Goal: Task Accomplishment & Management: Manage account settings

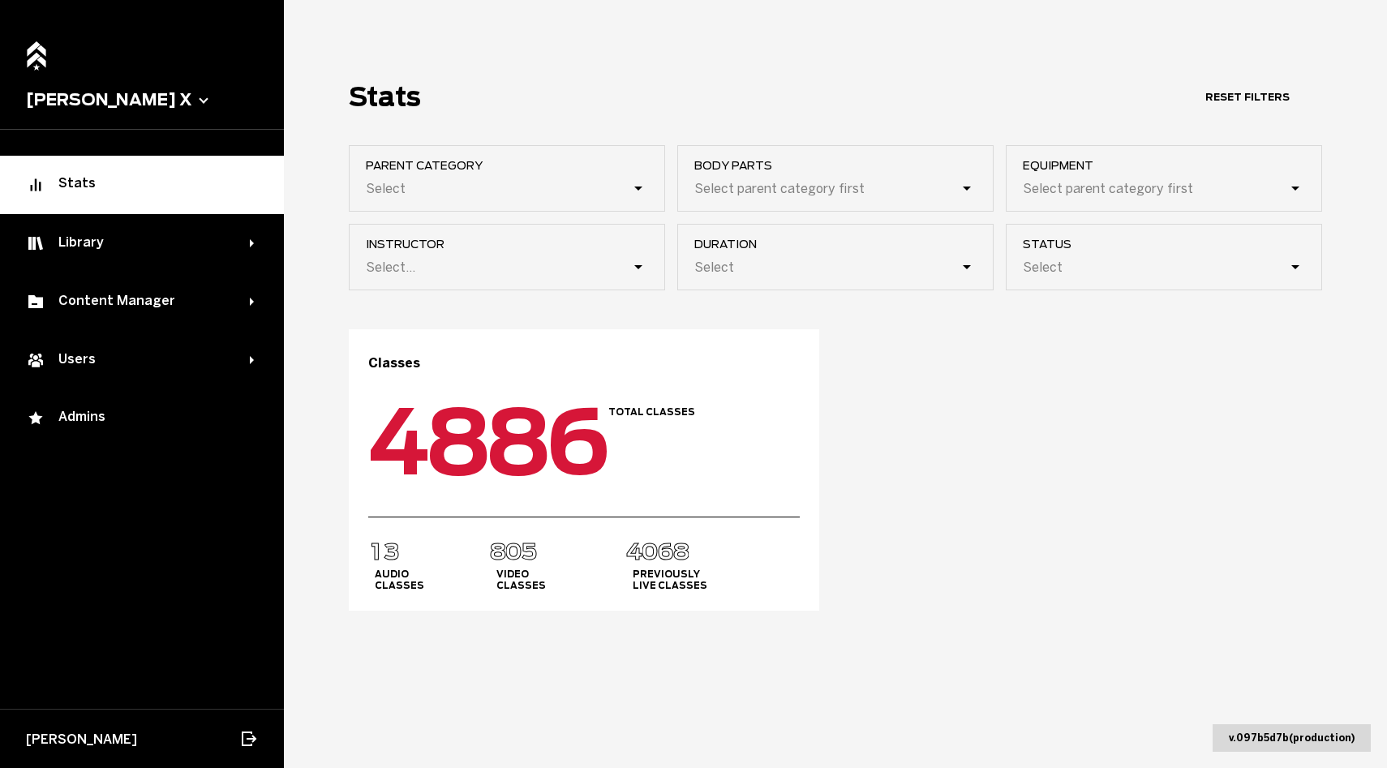
click at [92, 114] on span "[PERSON_NAME] X" at bounding box center [142, 100] width 284 height 59
click at [90, 96] on button "[PERSON_NAME] X" at bounding box center [142, 99] width 232 height 19
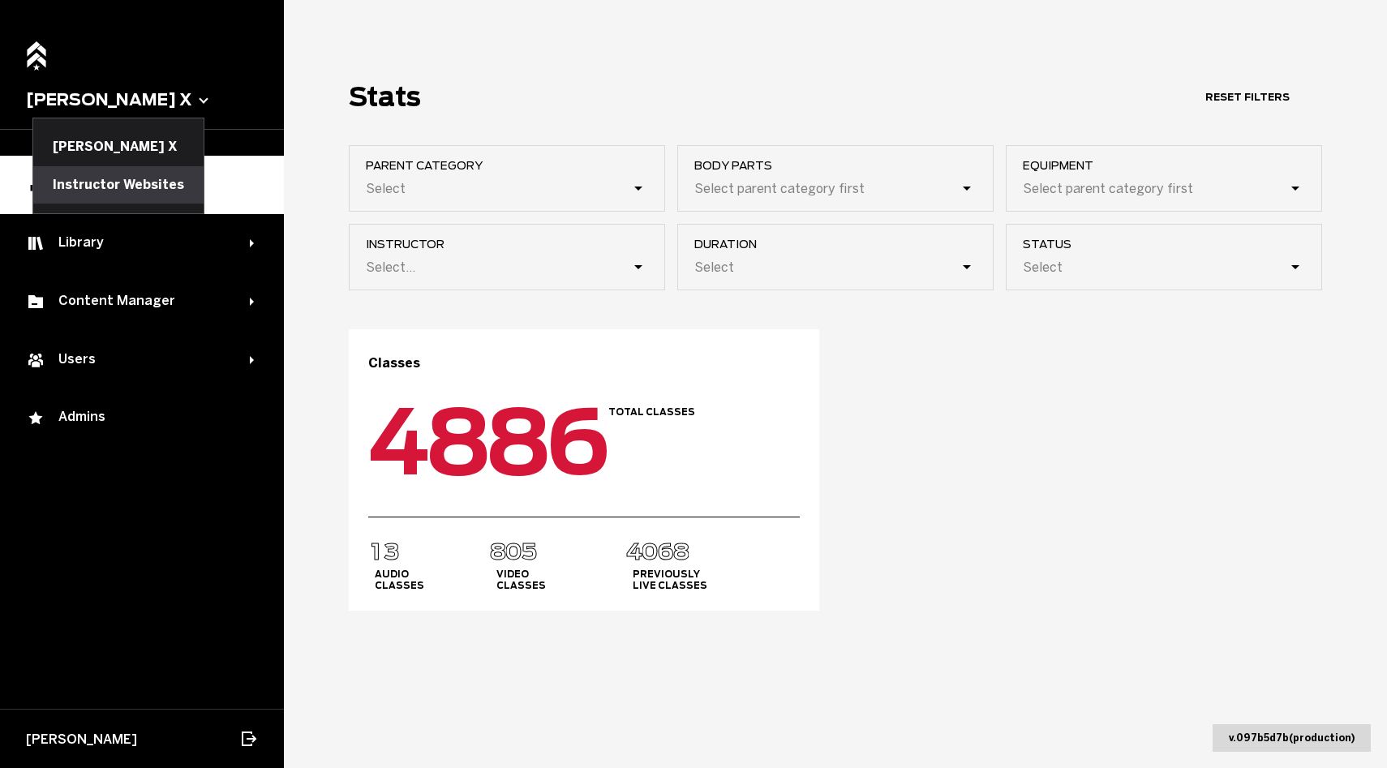
click at [104, 169] on button "Instructor Websites" at bounding box center [118, 184] width 170 height 37
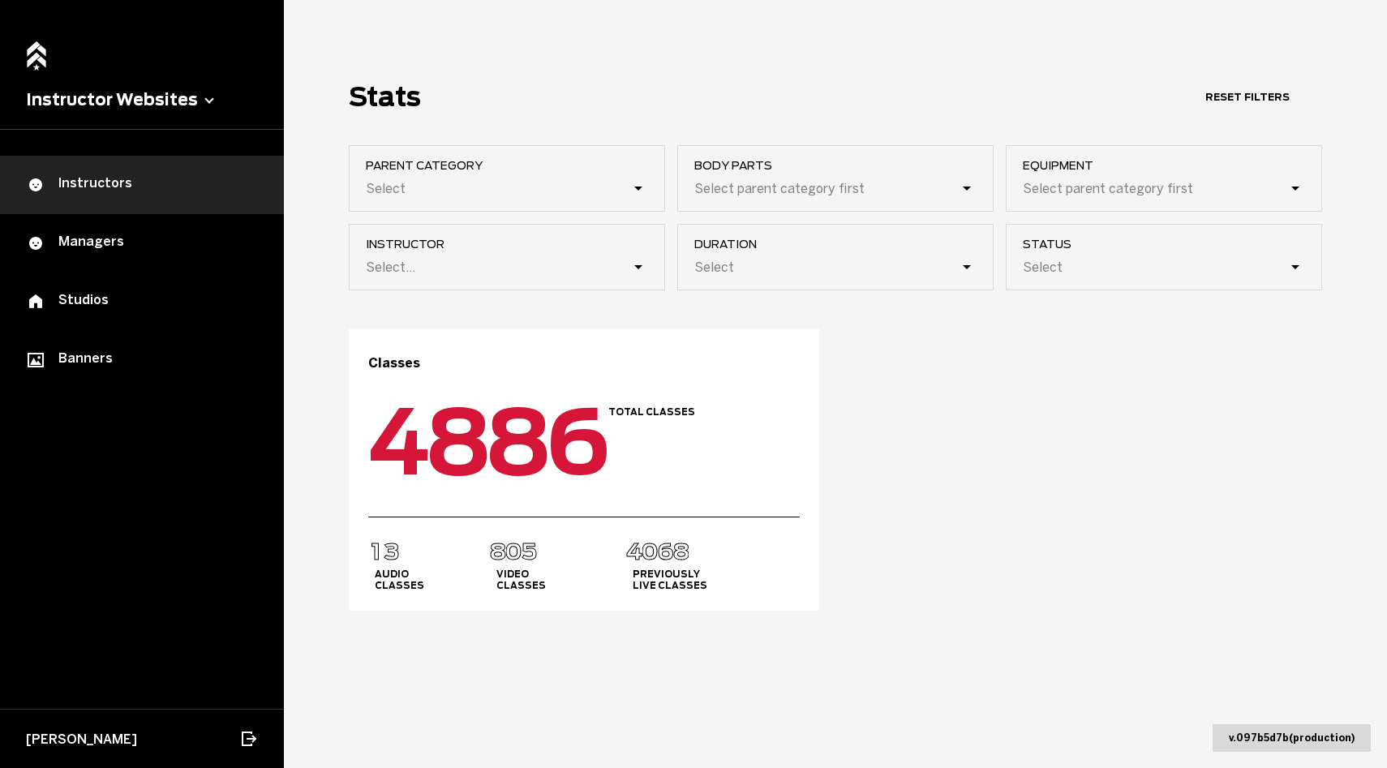
click at [140, 178] on div "Instructors" at bounding box center [142, 184] width 232 height 19
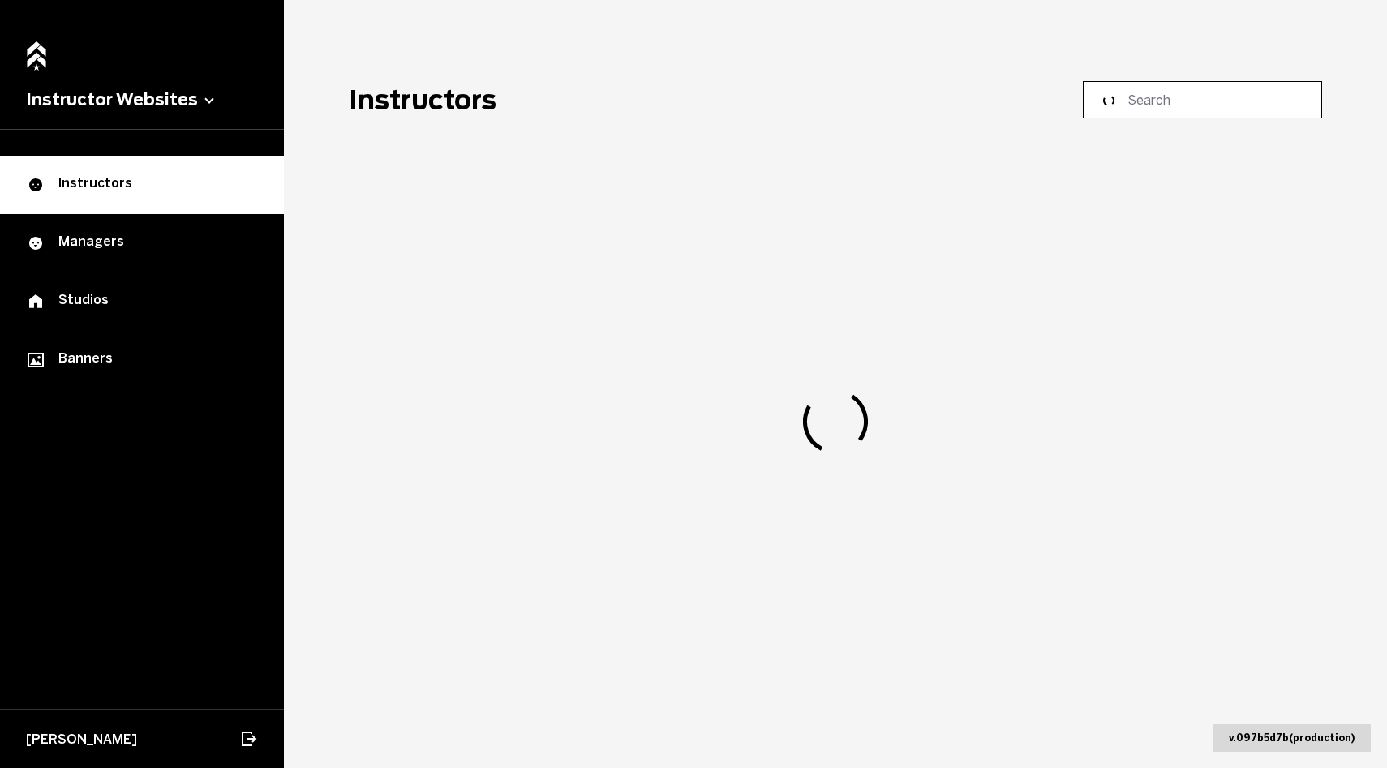
click at [1267, 100] on input at bounding box center [1208, 99] width 161 height 19
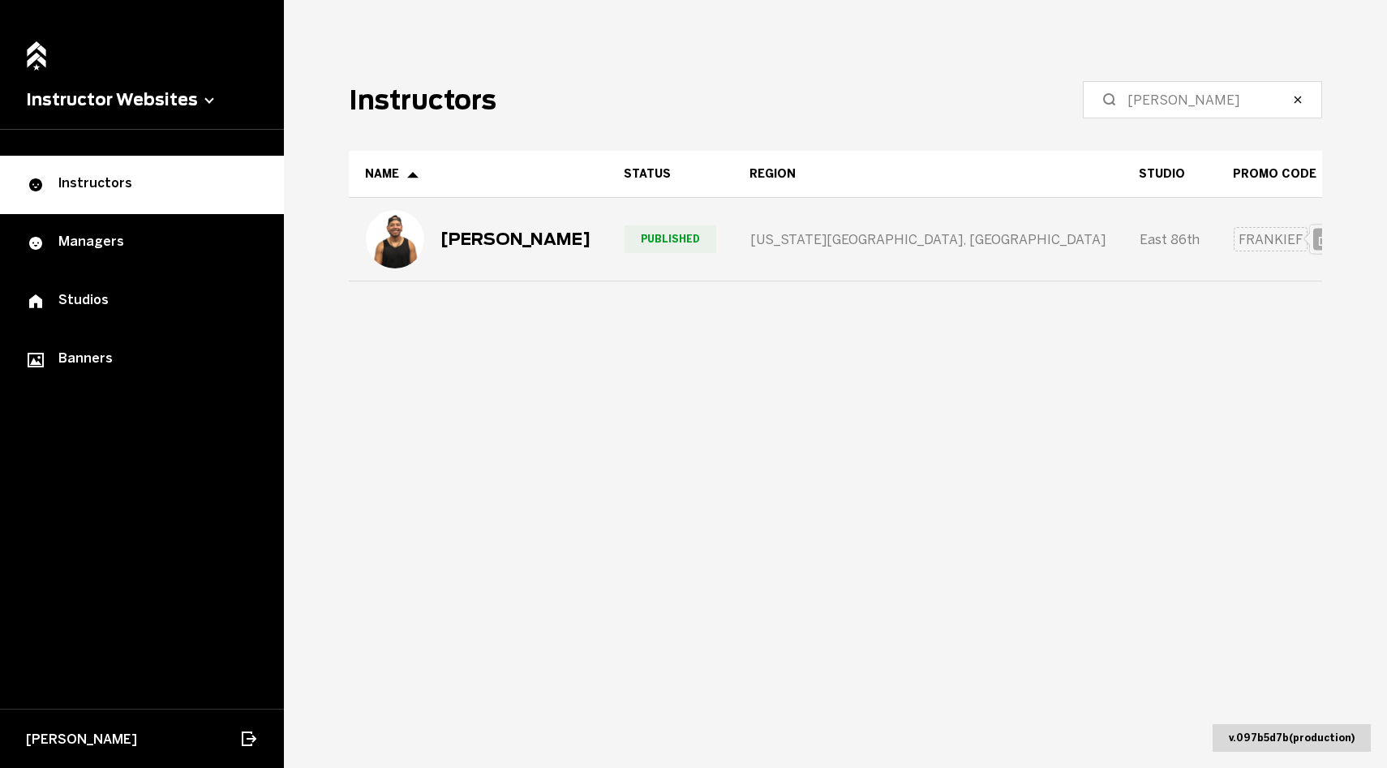
click at [1234, 246] on span "FRANKIEF" at bounding box center [1271, 239] width 74 height 25
click at [521, 246] on div "[PERSON_NAME]" at bounding box center [516, 239] width 150 height 19
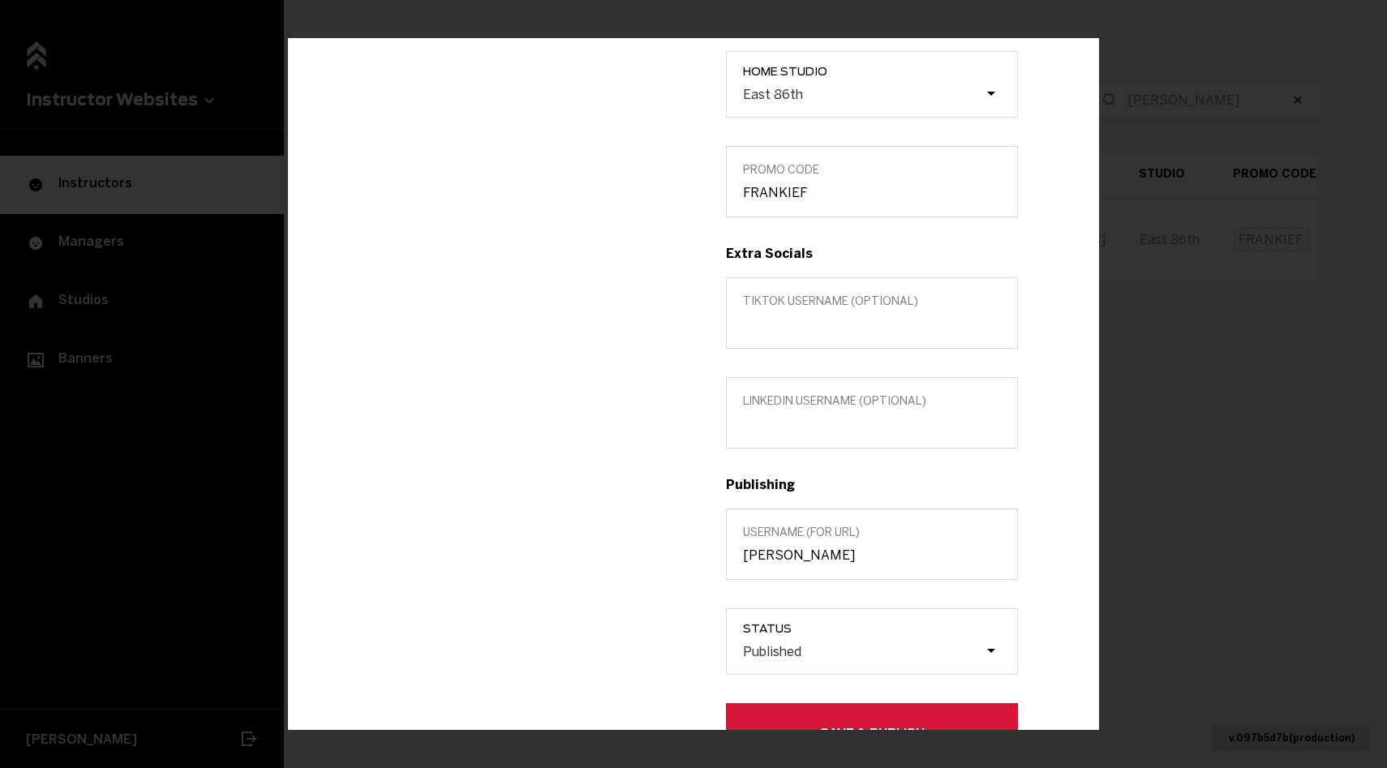
scroll to position [499, 0]
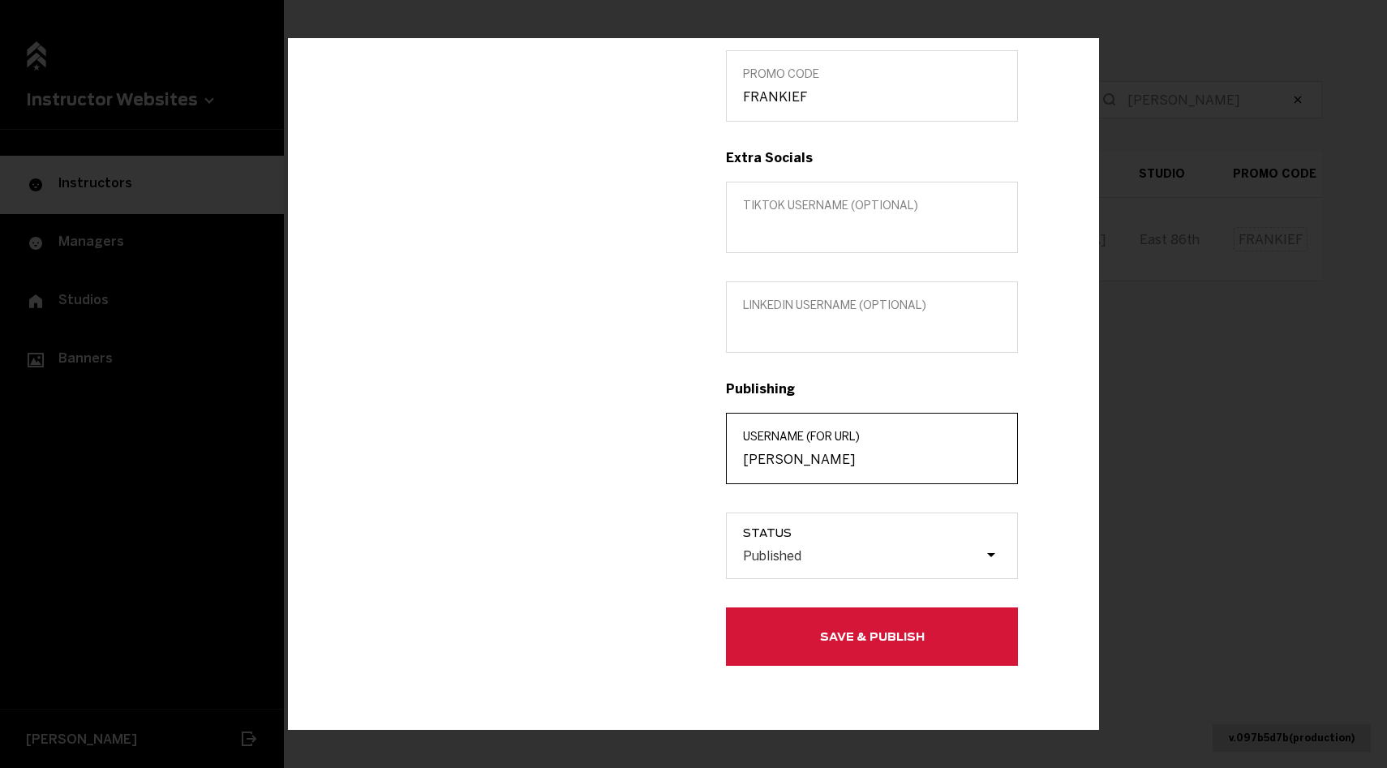
click at [799, 452] on input "[PERSON_NAME]" at bounding box center [872, 458] width 258 height 15
click at [1271, 276] on div "Edit info [PERSON_NAME] Instructor Edit in MarianaTek Title (optional) Custom l…" at bounding box center [693, 384] width 1387 height 768
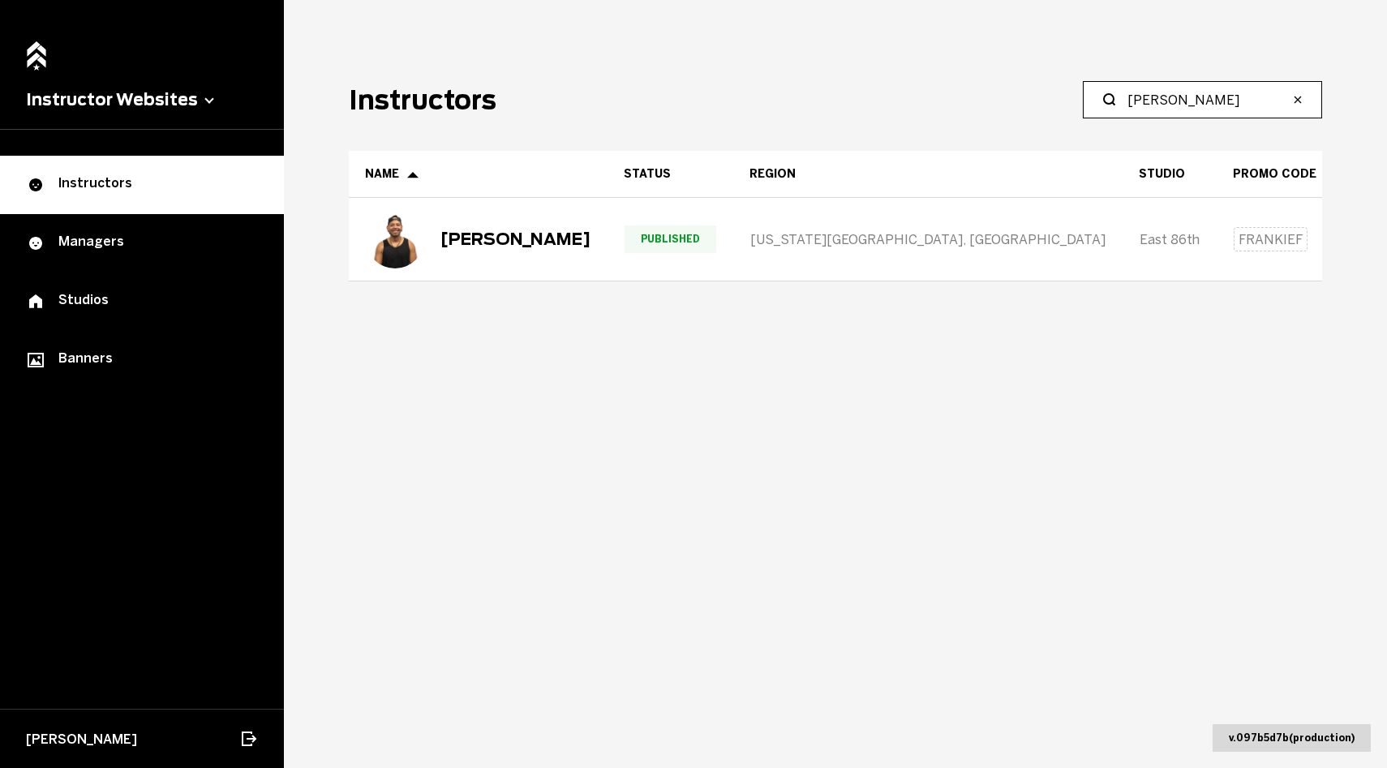
click at [1245, 93] on input "[PERSON_NAME]" at bounding box center [1208, 99] width 161 height 19
type input "F"
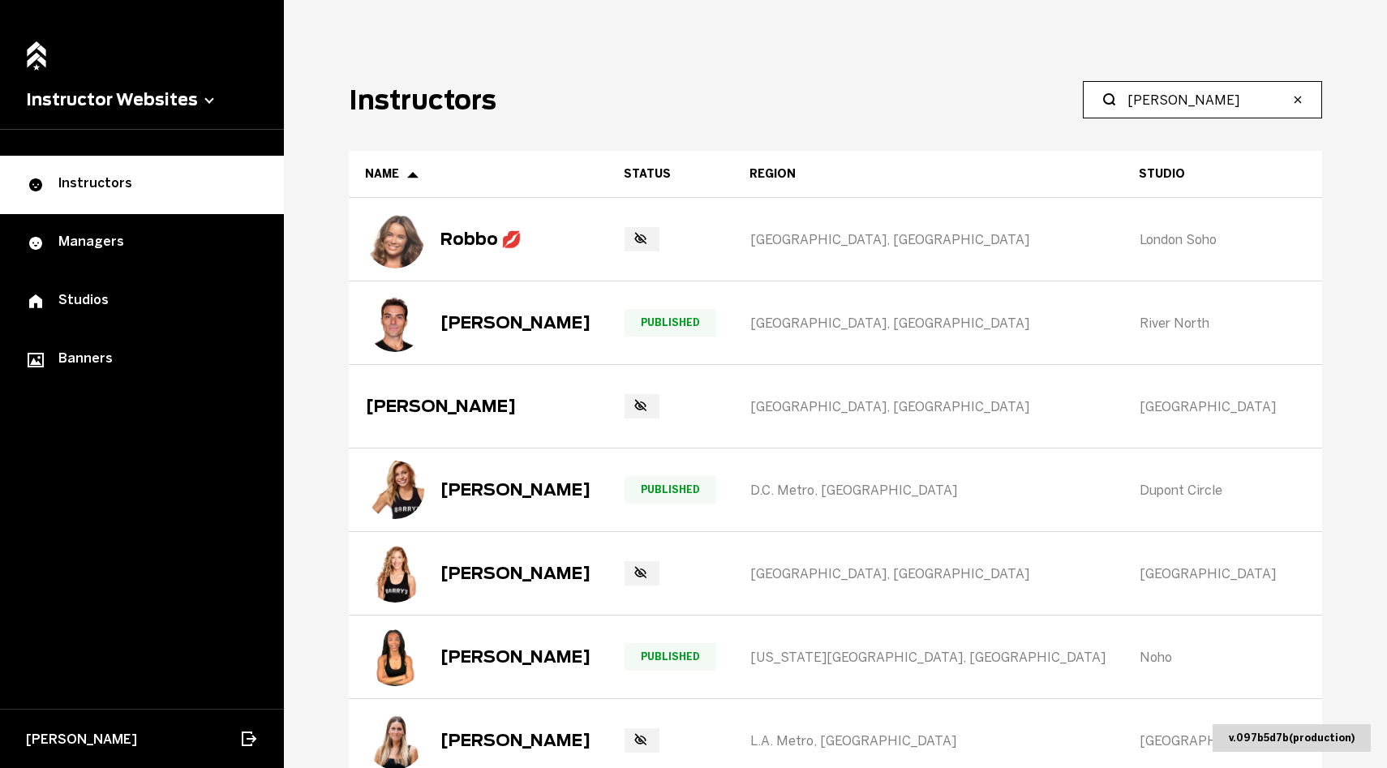
type input "[PERSON_NAME]"
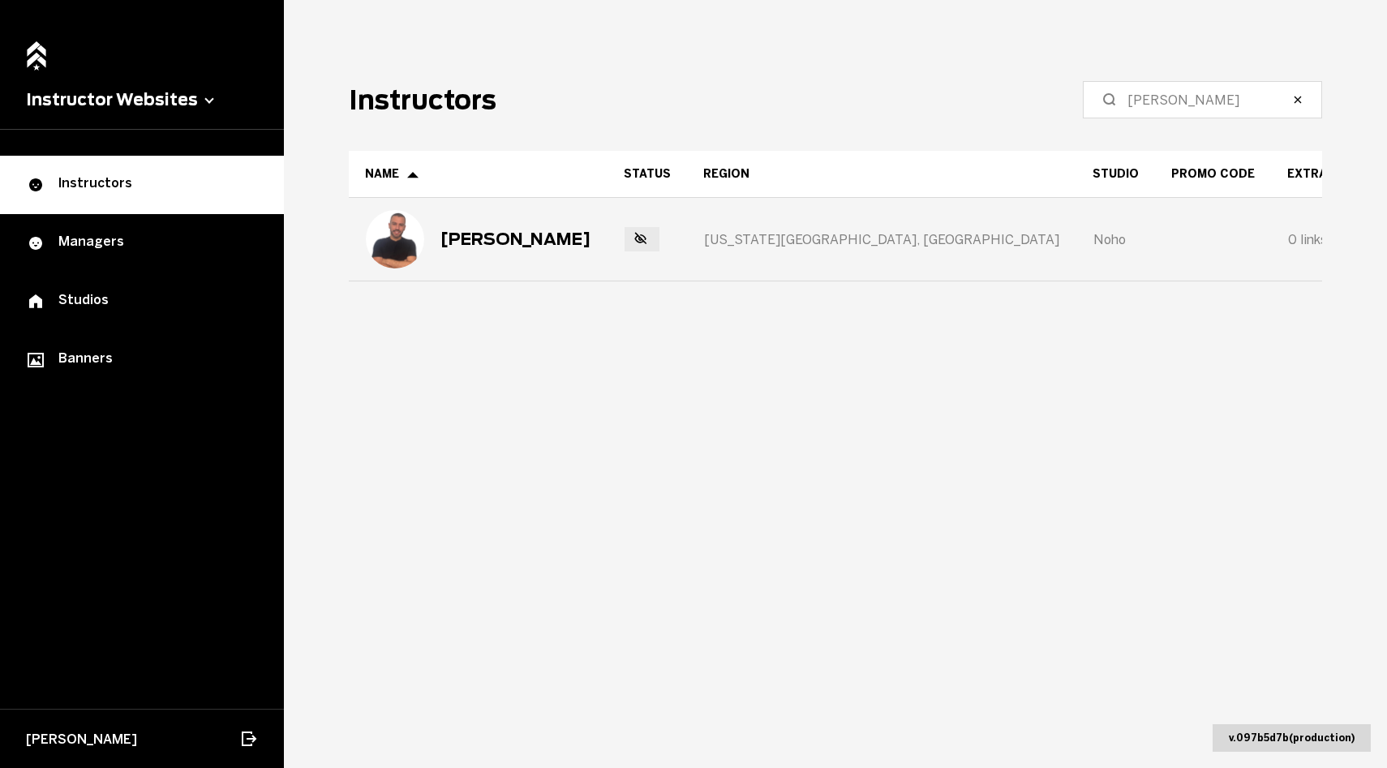
click at [819, 218] on div "[US_STATE][GEOGRAPHIC_DATA], [GEOGRAPHIC_DATA]" at bounding box center [882, 239] width 388 height 81
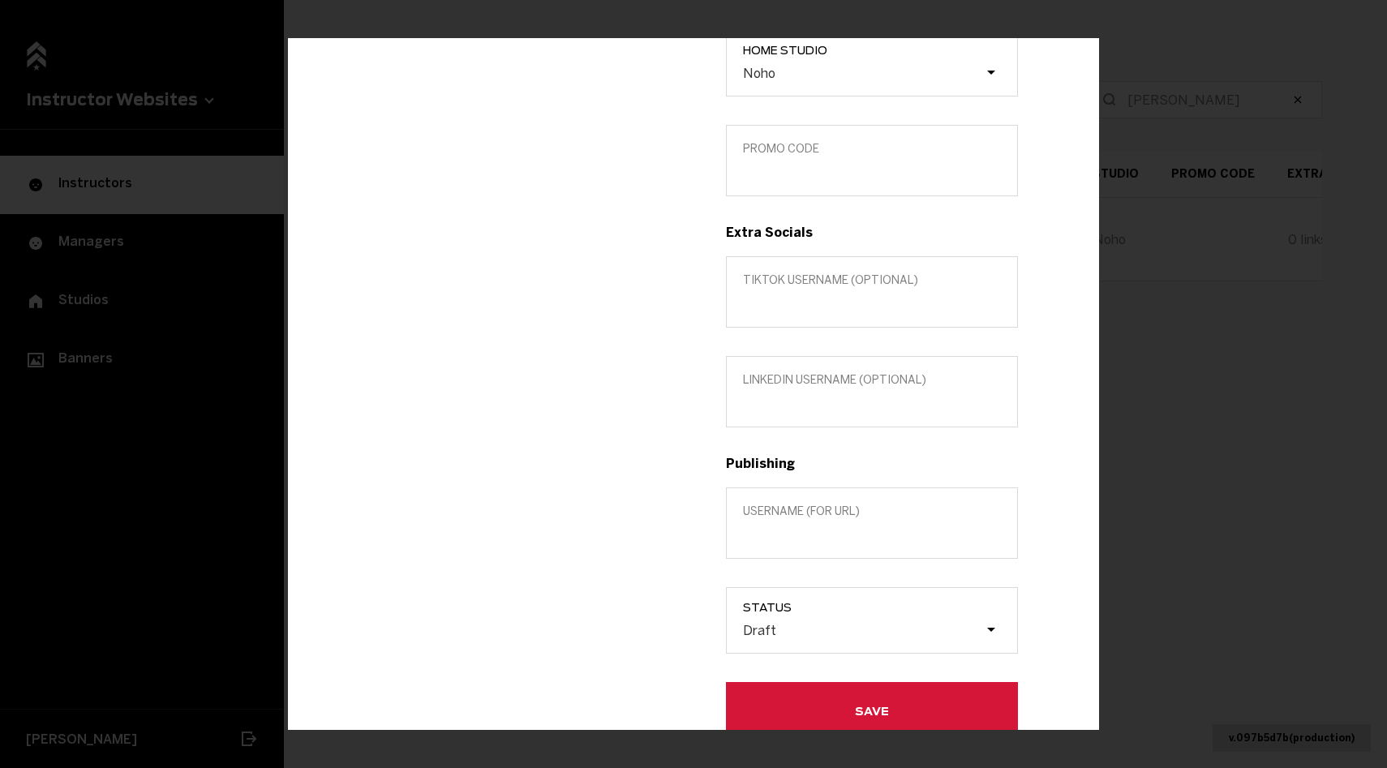
scroll to position [461, 0]
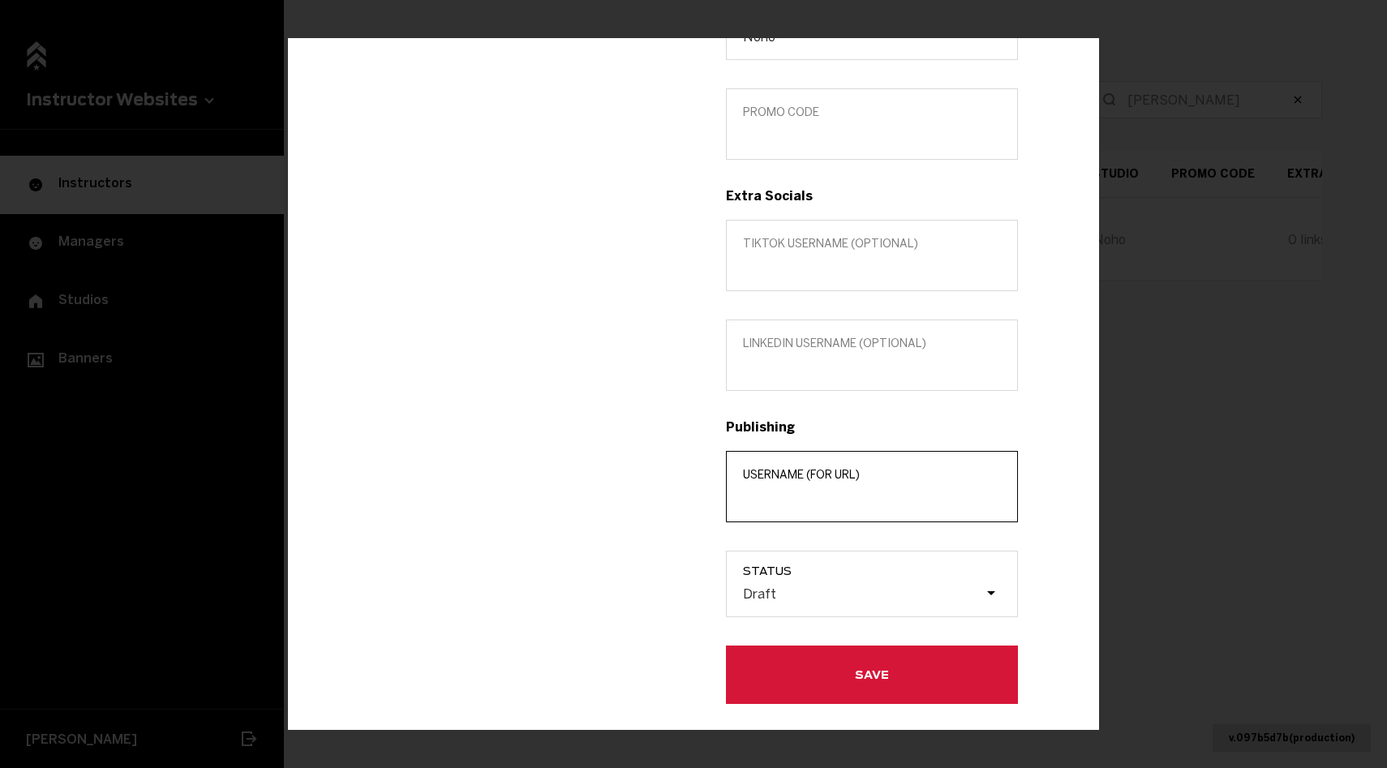
click at [837, 501] on input "Username (for url)" at bounding box center [872, 496] width 258 height 15
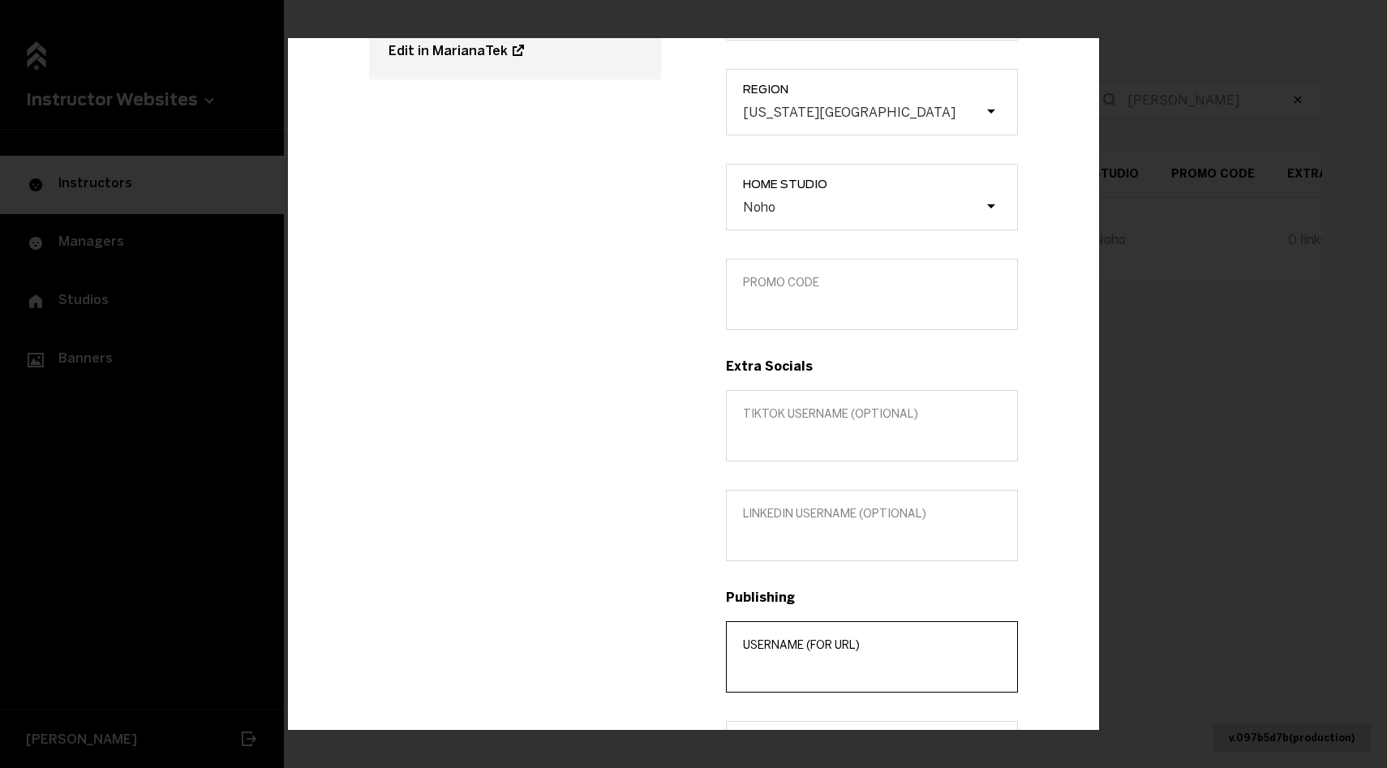
scroll to position [52, 0]
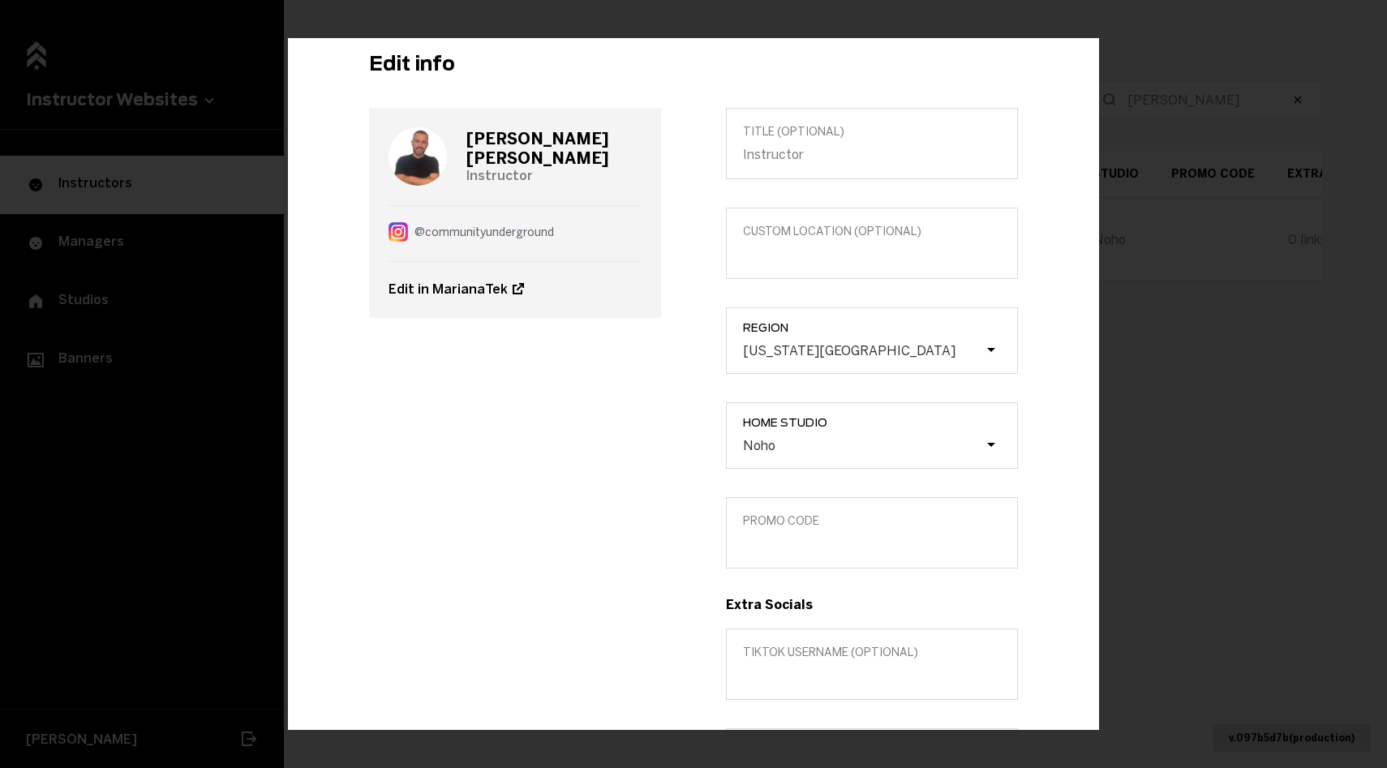
click at [777, 517] on span "Promo Code" at bounding box center [872, 521] width 258 height 14
click at [777, 535] on input "Promo Code" at bounding box center [872, 542] width 258 height 15
click at [777, 552] on label "Promo Code" at bounding box center [872, 532] width 292 height 71
click at [777, 551] on input "Promo Code" at bounding box center [872, 542] width 258 height 15
paste input "JoeBuffa"
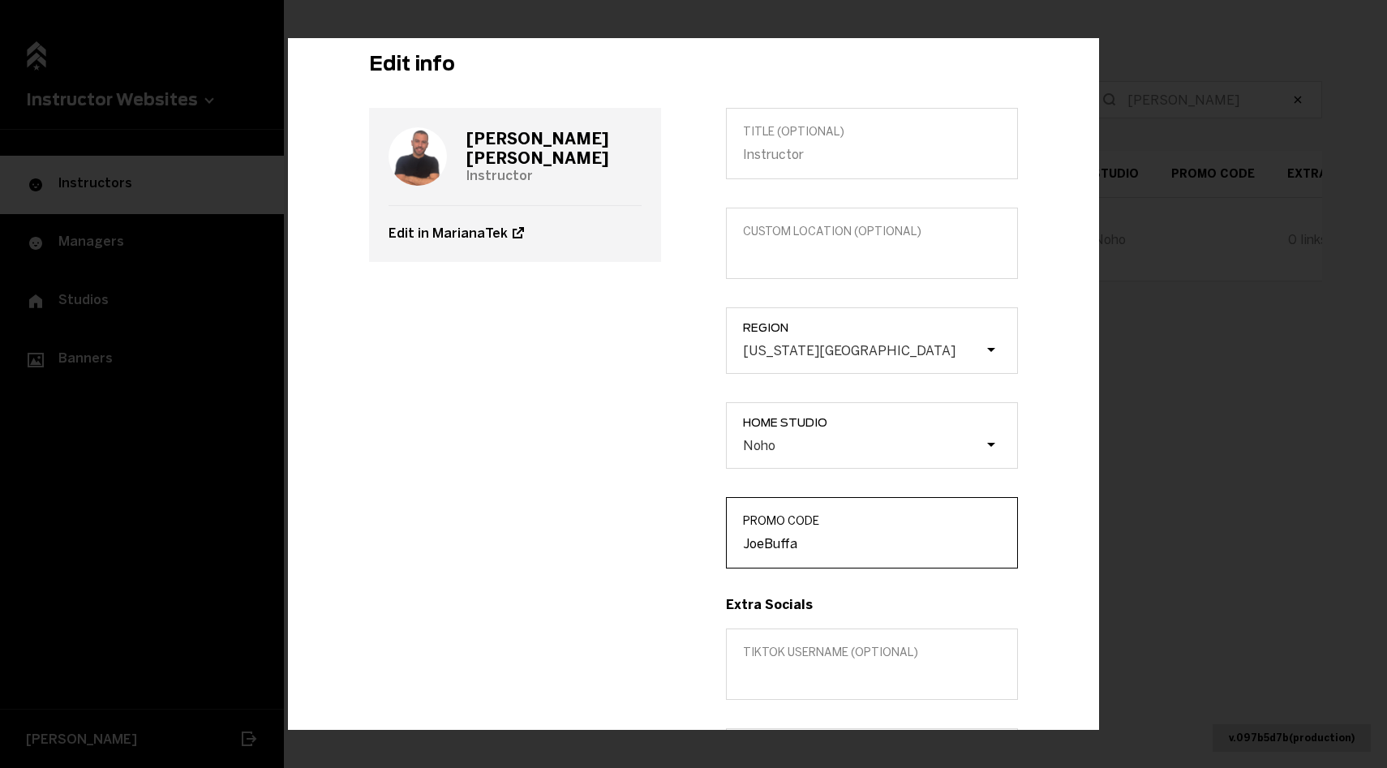
type input "JoeBuffa"
click at [689, 553] on div "[PERSON_NAME] Instructor Edit in MarianaTek" at bounding box center [515, 609] width 357 height 1005
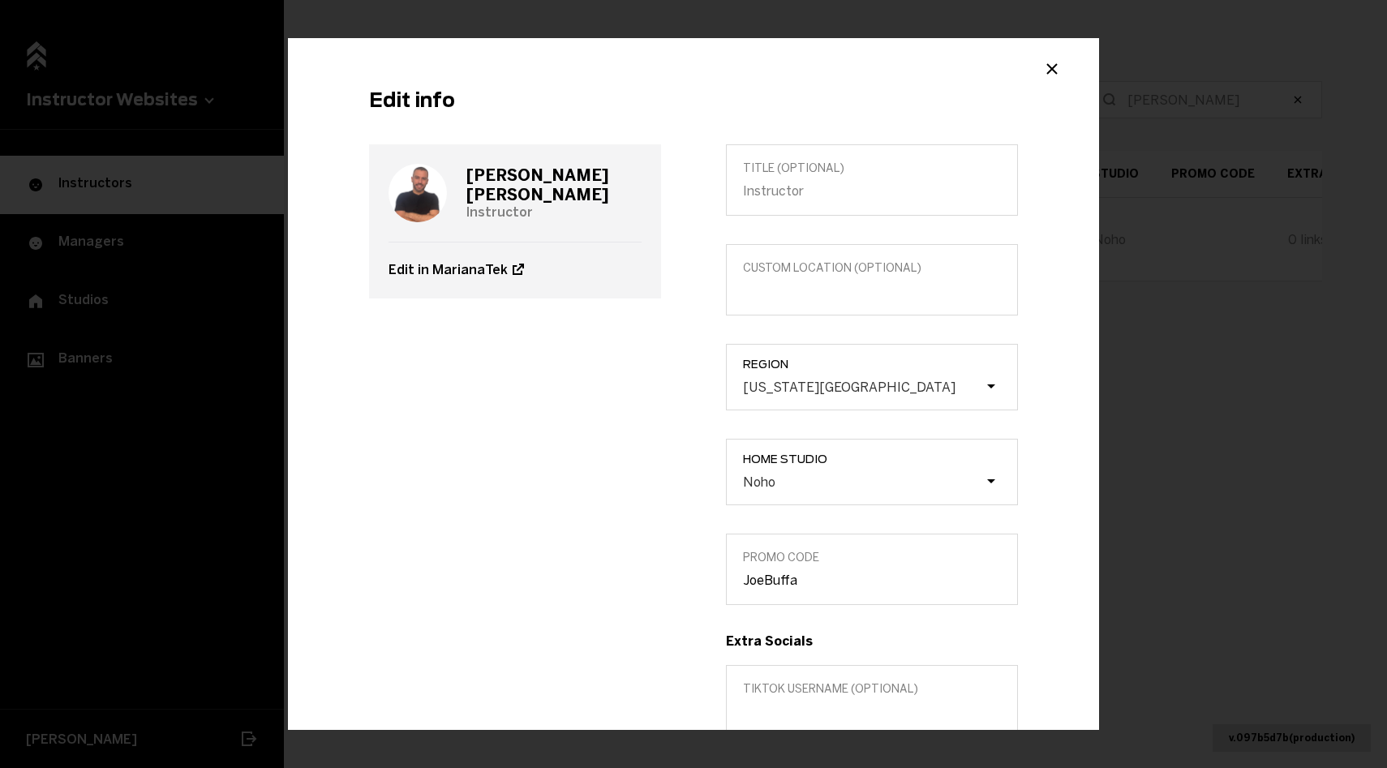
scroll to position [499, 0]
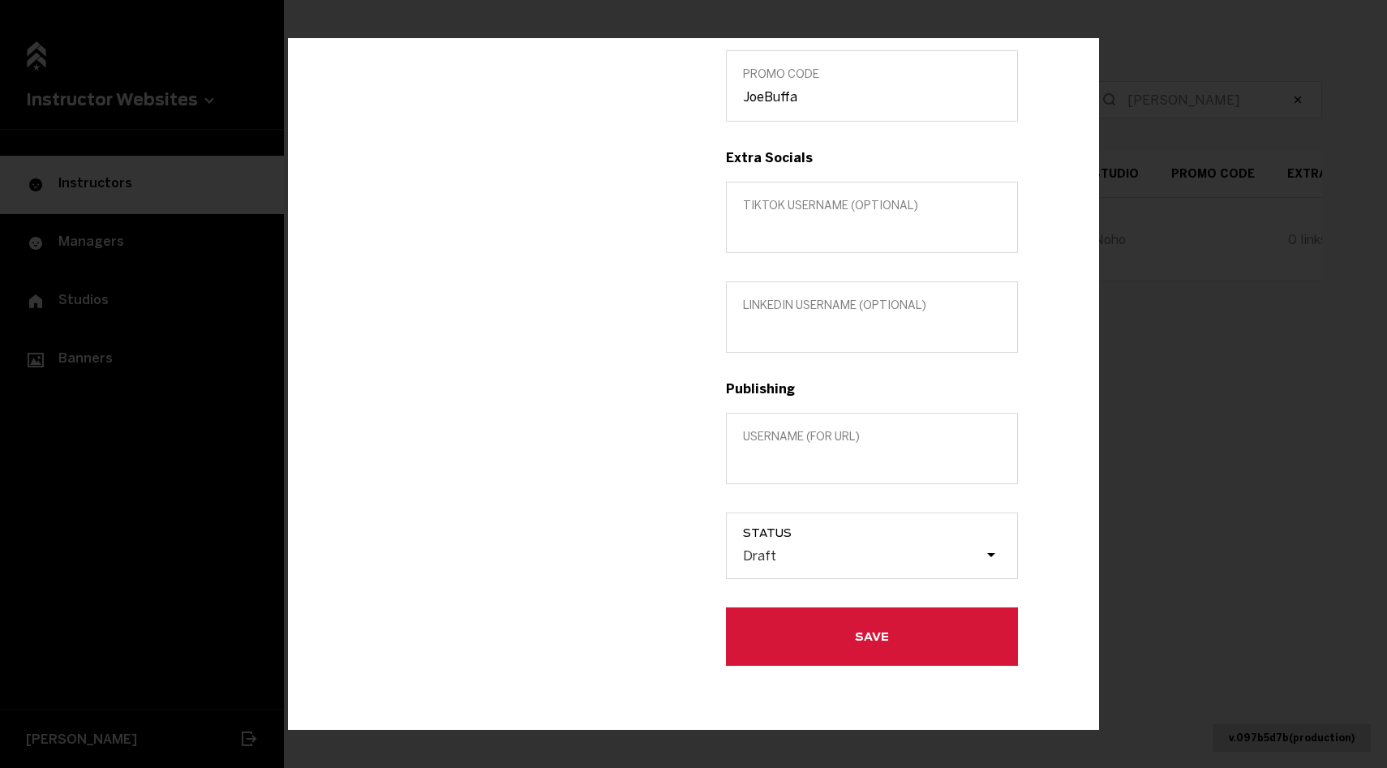
click at [793, 467] on label "Username (for url)" at bounding box center [872, 447] width 292 height 71
click at [793, 466] on input "Username (for url)" at bounding box center [872, 458] width 258 height 15
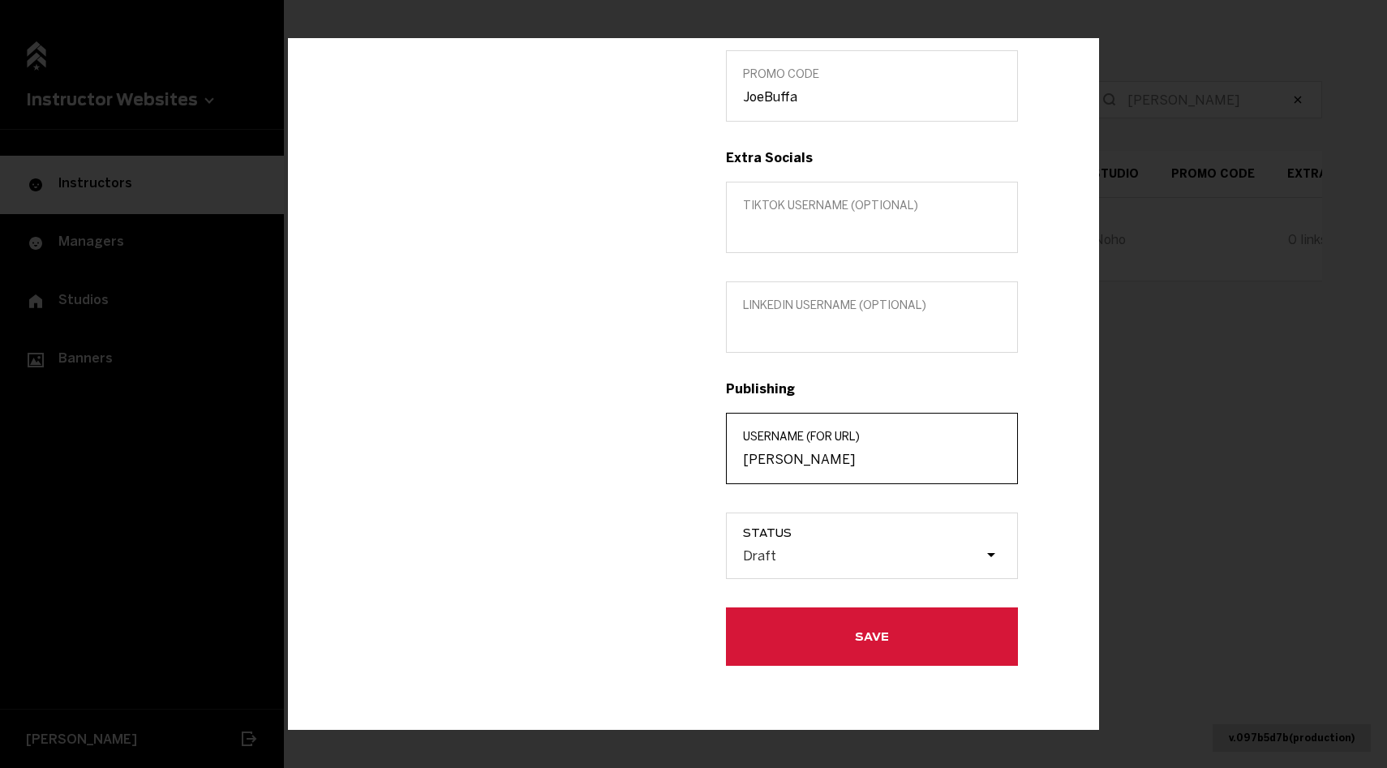
type input "[PERSON_NAME]"
click at [780, 638] on button "Save" at bounding box center [872, 636] width 292 height 58
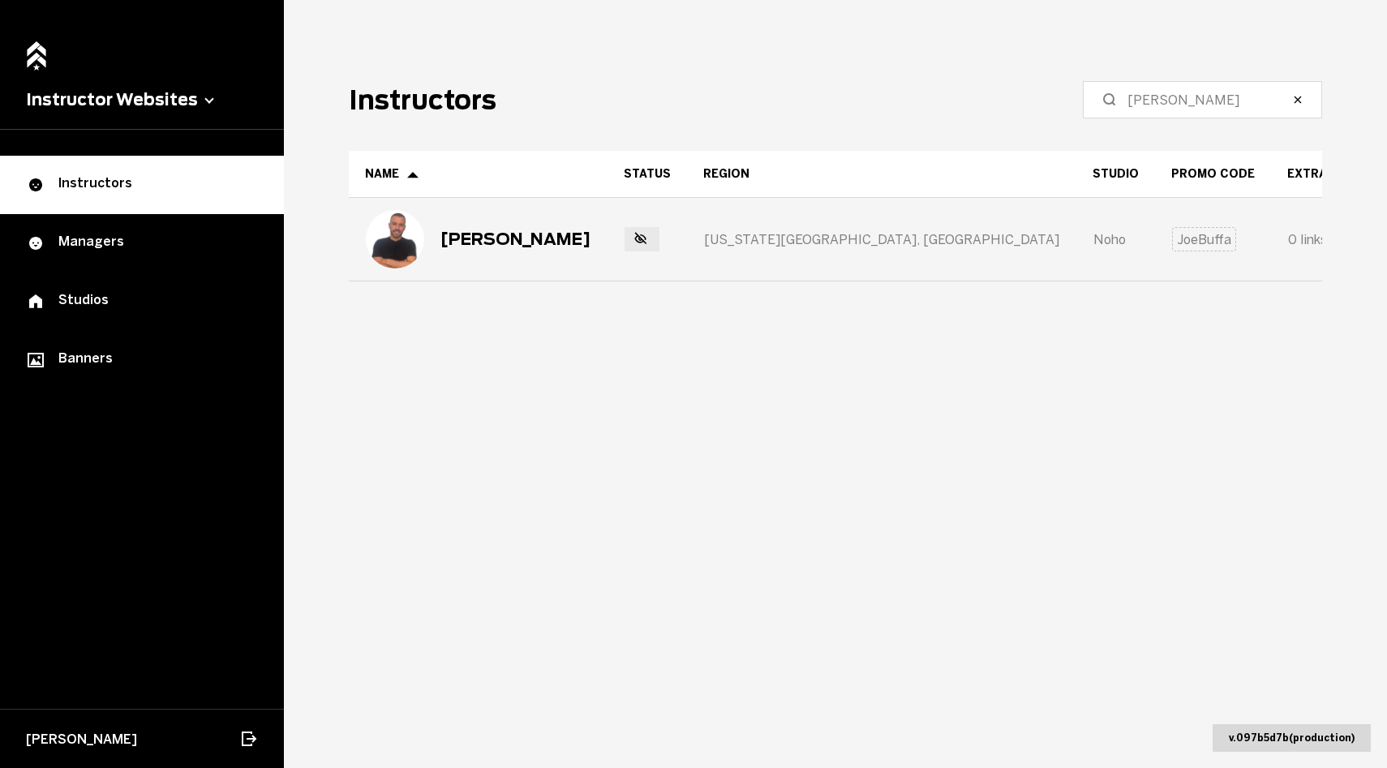
click at [527, 256] on div "[PERSON_NAME]" at bounding box center [478, 239] width 257 height 81
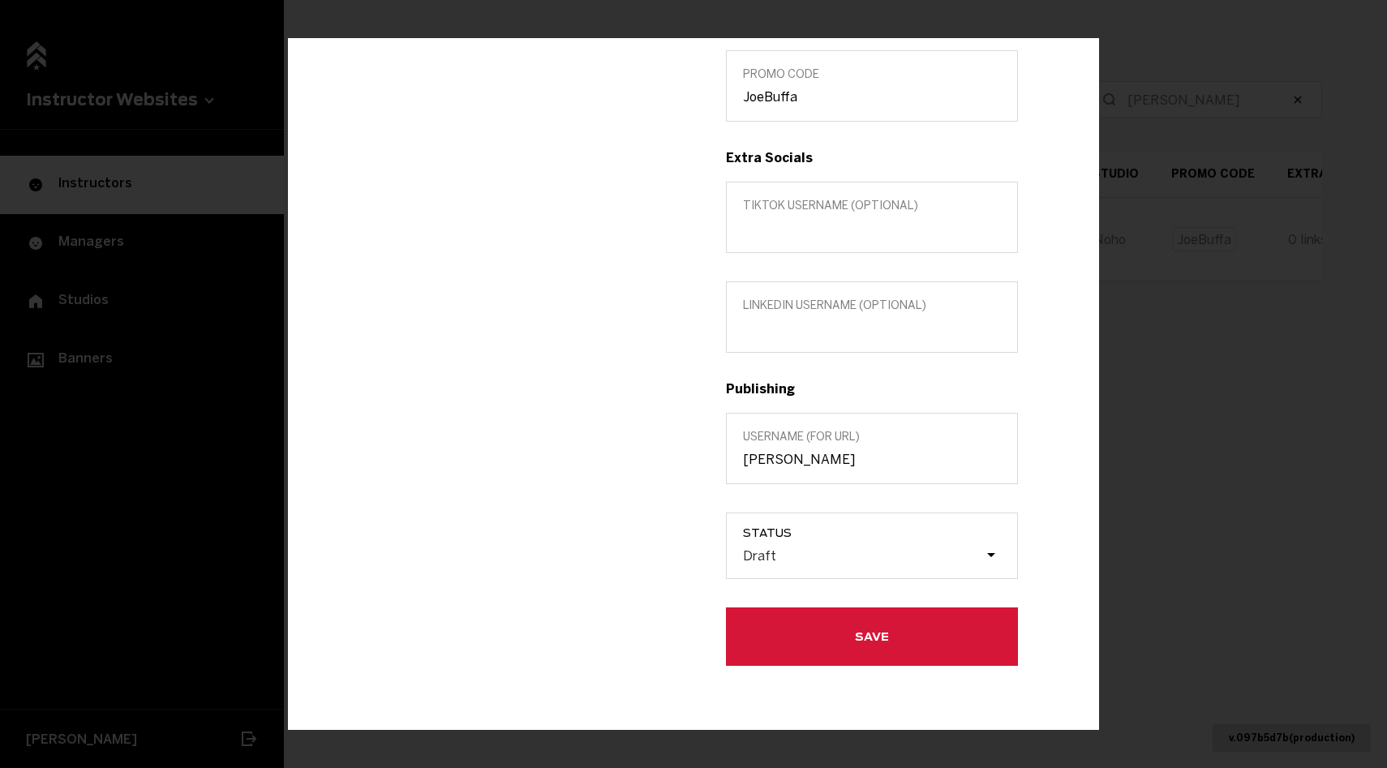
click at [865, 656] on button "Save" at bounding box center [872, 636] width 292 height 58
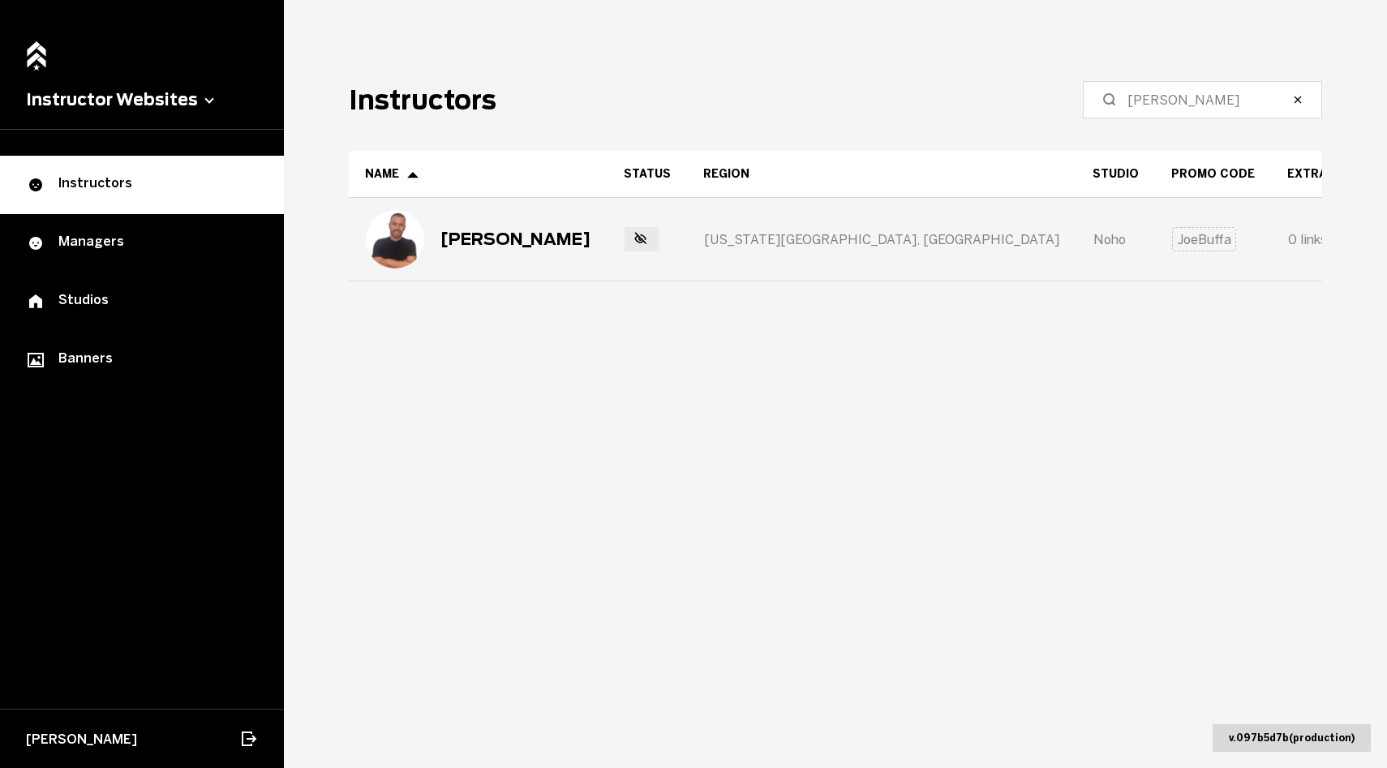
click at [454, 234] on div "[PERSON_NAME]" at bounding box center [516, 239] width 150 height 19
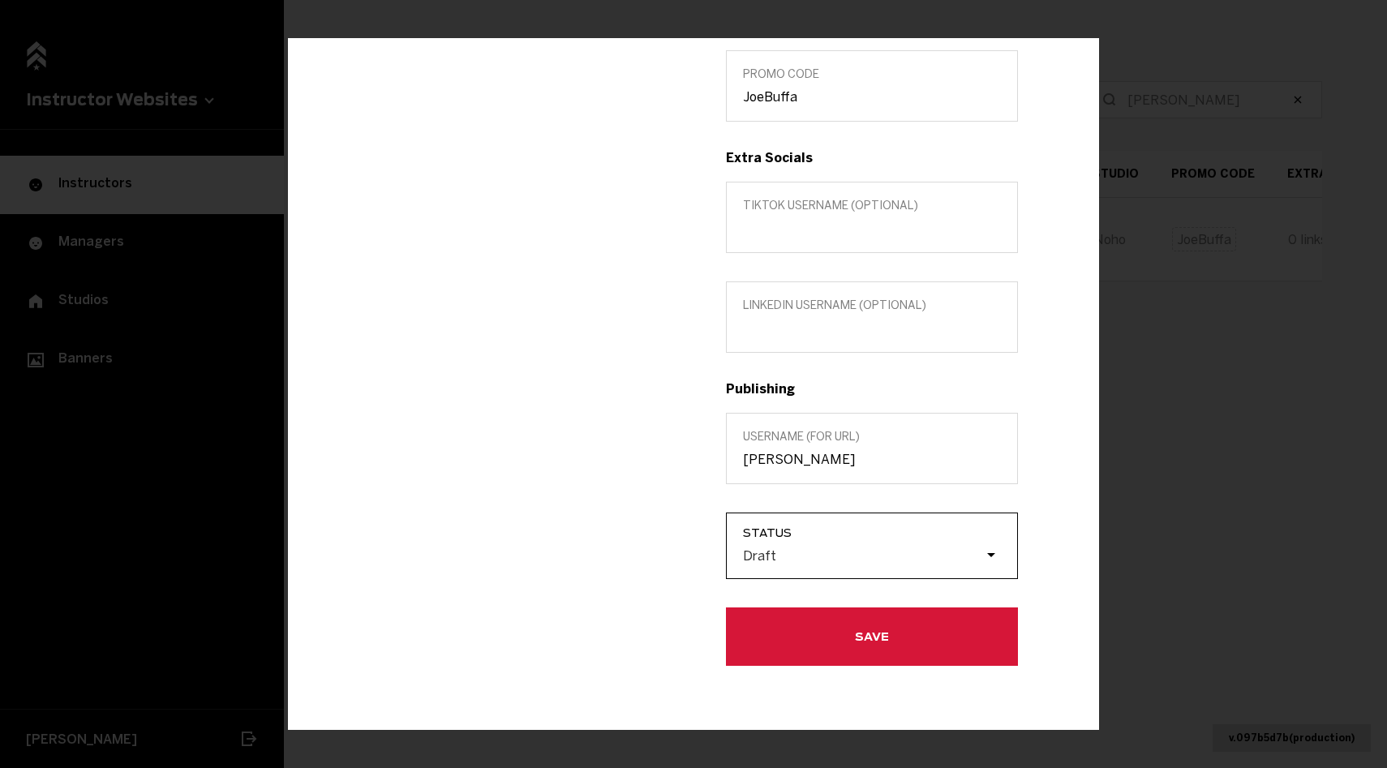
click at [830, 544] on div "Draft" at bounding box center [880, 555] width 274 height 31
click at [661, 555] on input "Status Draft" at bounding box center [661, 555] width 0 height 0
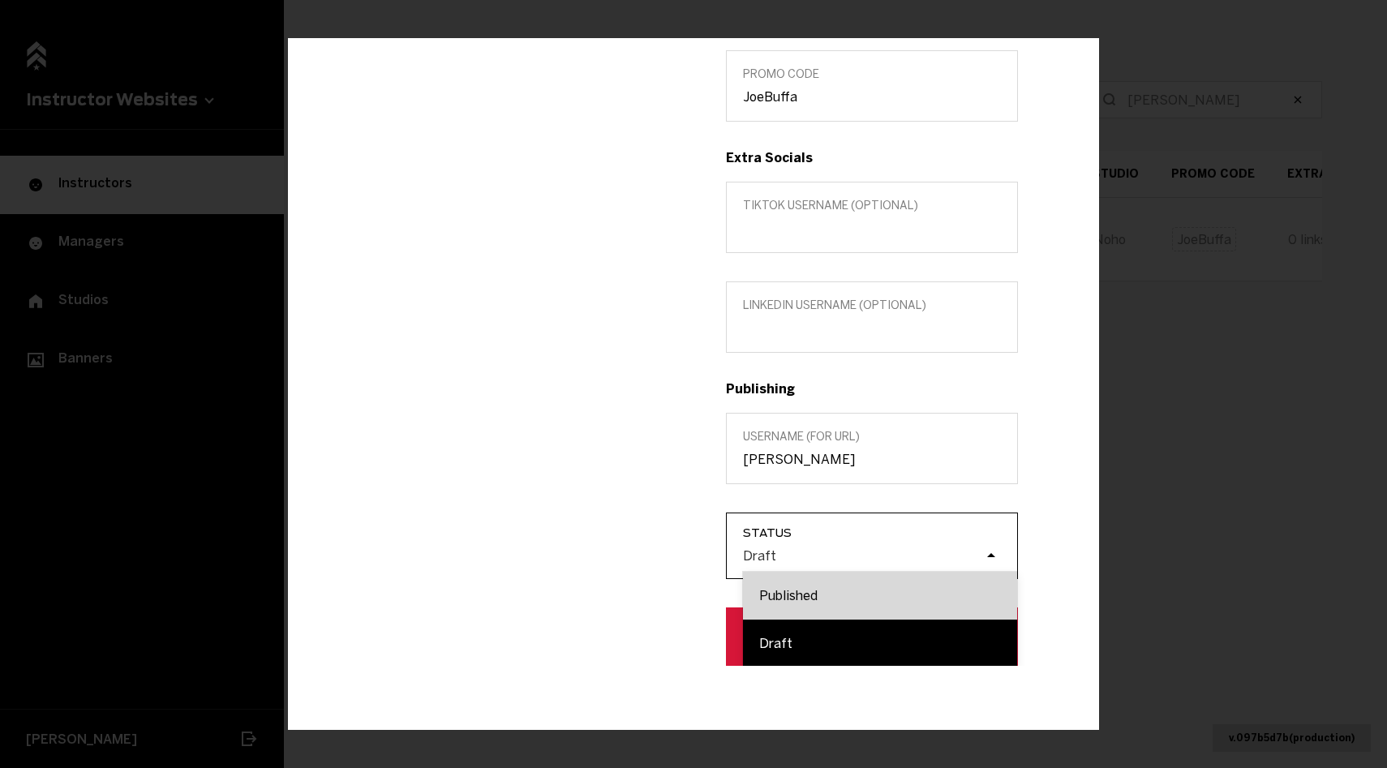
click at [832, 608] on div "Published" at bounding box center [880, 595] width 274 height 48
click at [661, 555] on input "Status option Published focused, 1 of 2. 2 results available. Use Up and Down t…" at bounding box center [661, 555] width 0 height 0
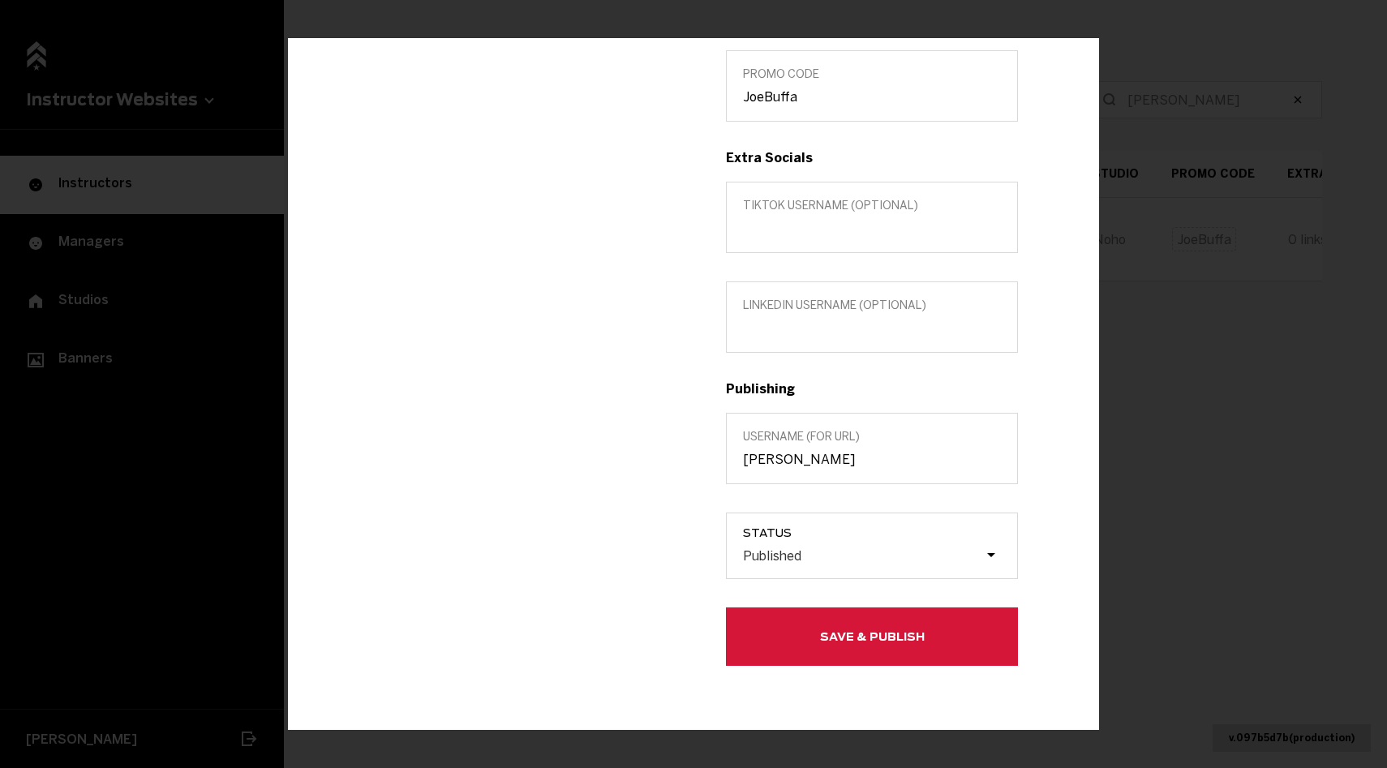
click at [818, 630] on button "Save & Publish" at bounding box center [872, 636] width 292 height 58
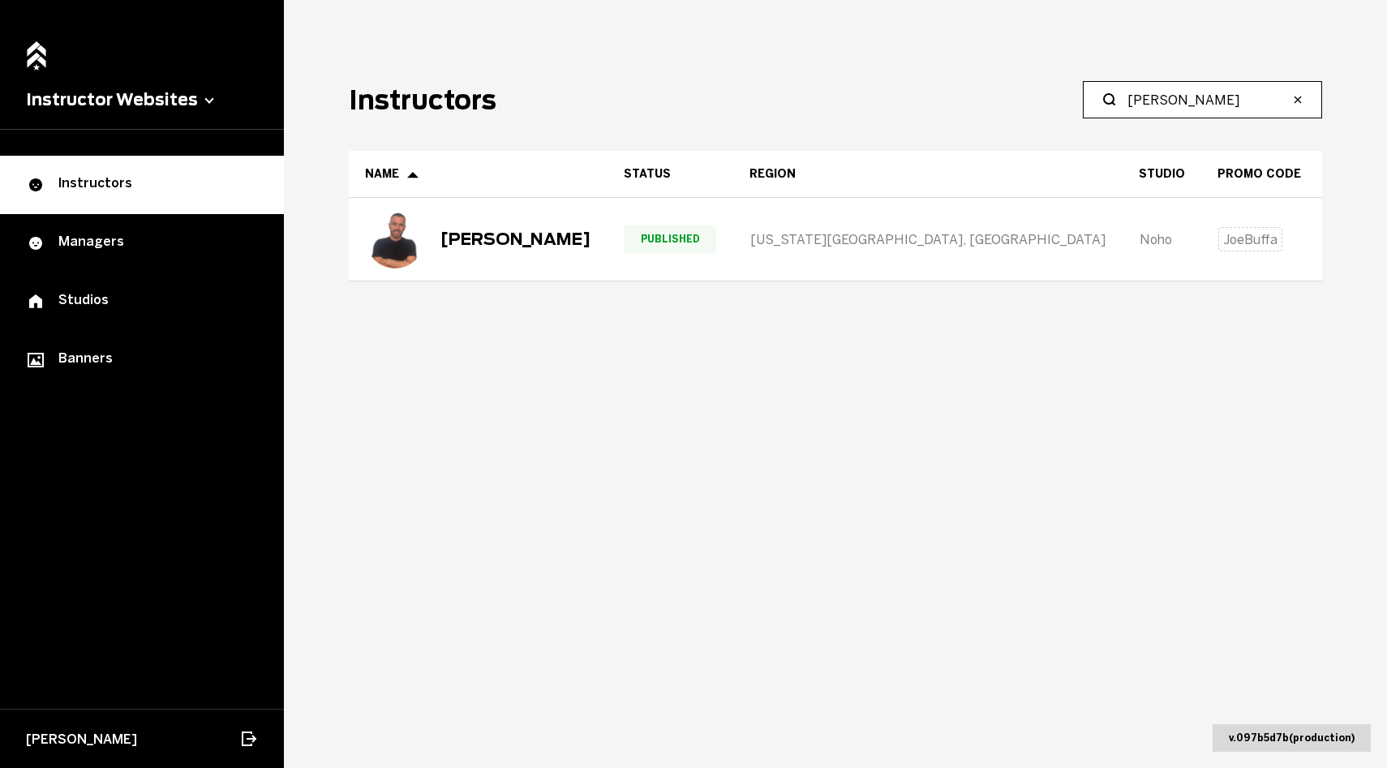
click at [1157, 104] on input "[PERSON_NAME]" at bounding box center [1208, 99] width 161 height 19
type input "[PERSON_NAME]"
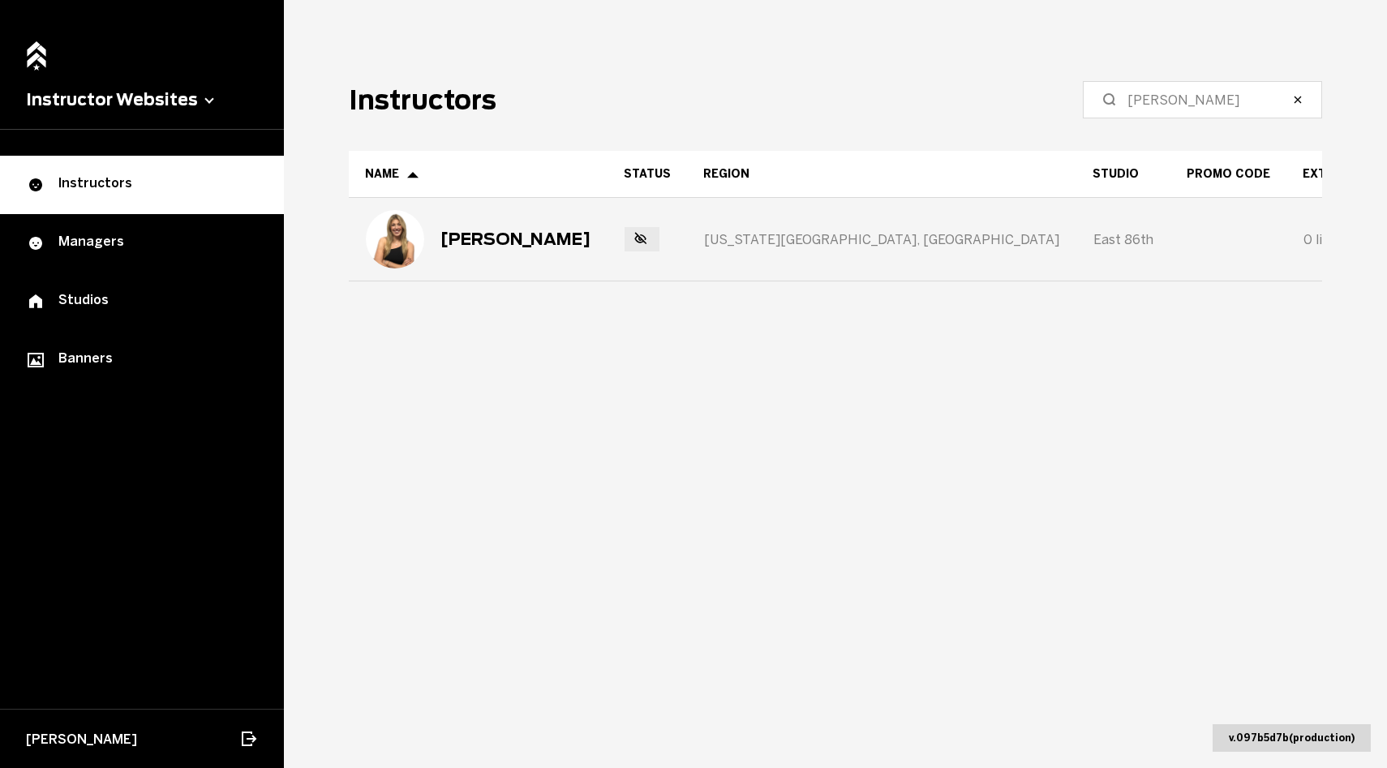
click at [492, 239] on div "[PERSON_NAME]" at bounding box center [516, 239] width 150 height 19
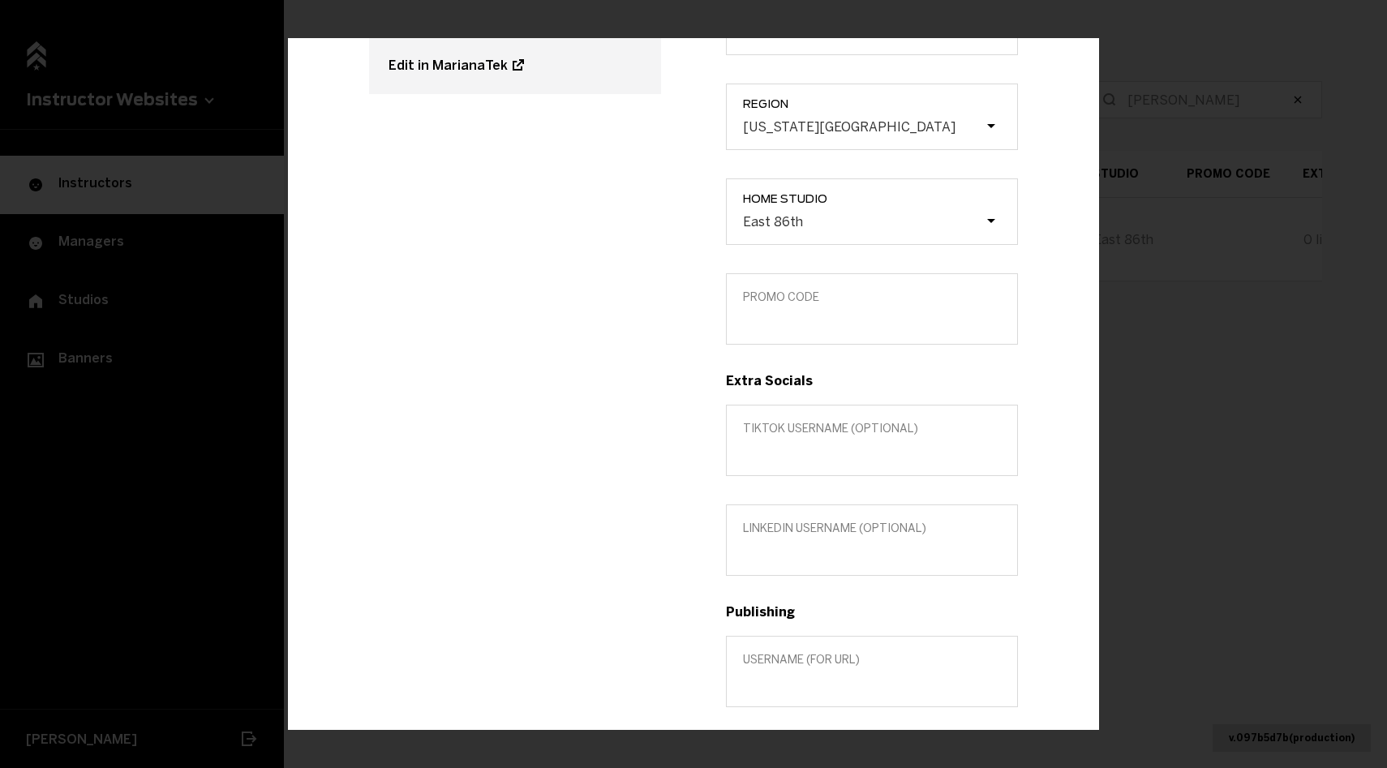
scroll to position [302, 0]
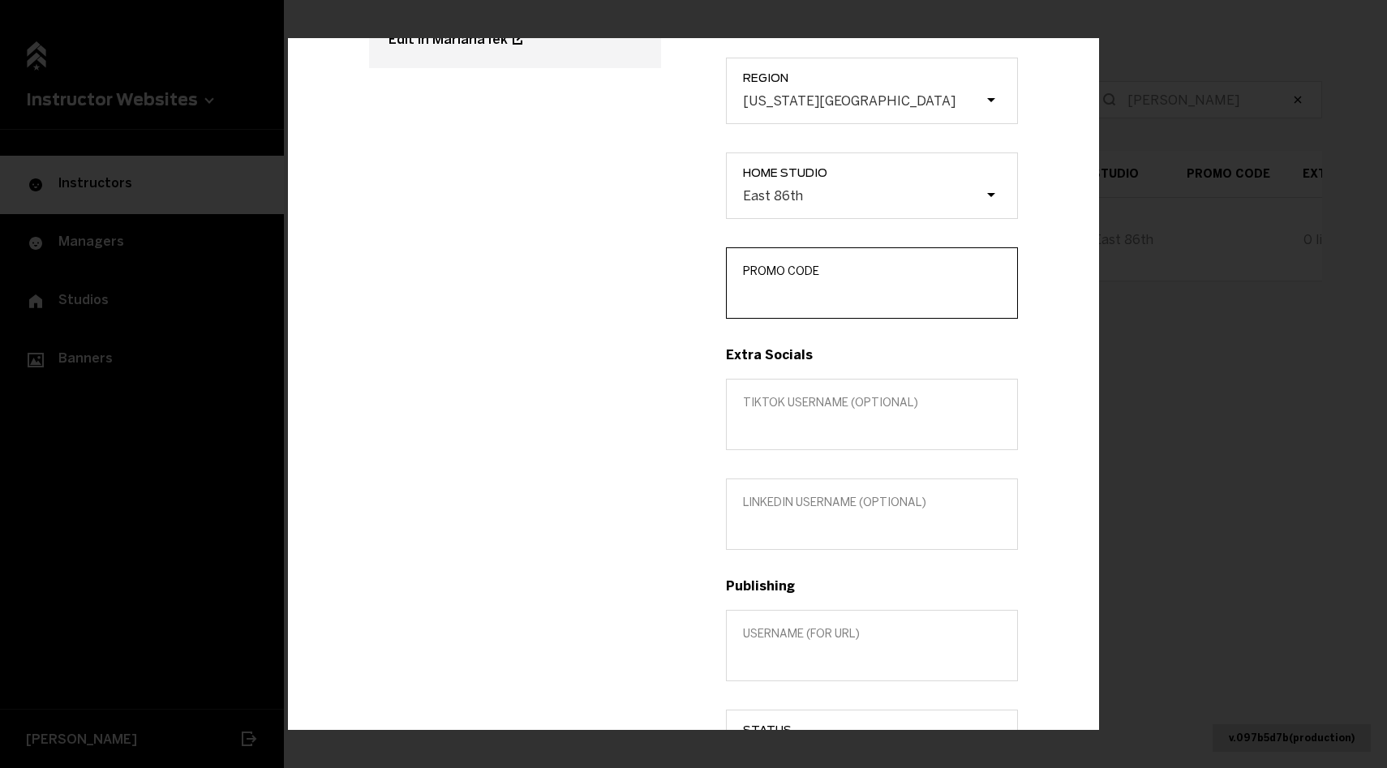
click at [850, 299] on input "Promo Code" at bounding box center [872, 293] width 258 height 15
type input "LizzieT"
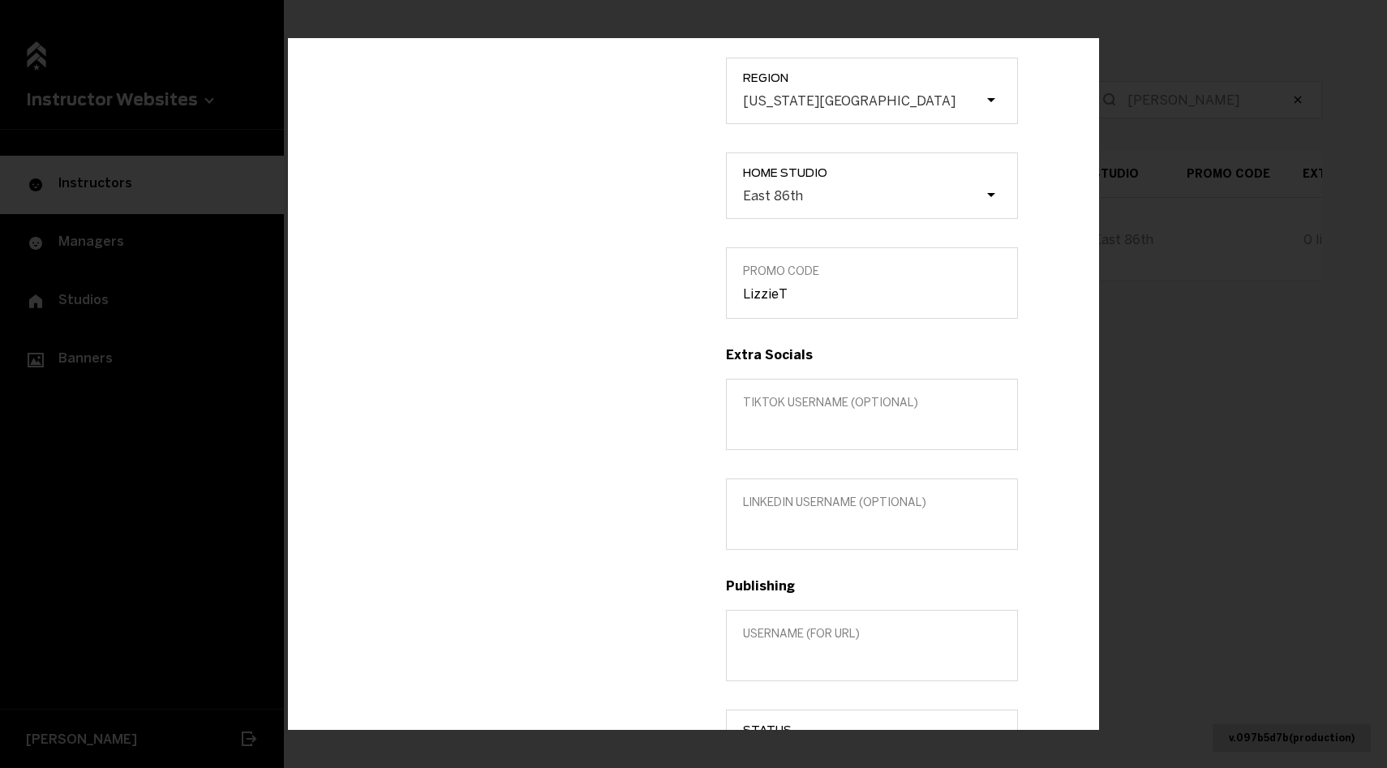
click at [714, 587] on div "Title (optional) Custom location (Optional) Region [US_STATE][GEOGRAPHIC_DATA] …" at bounding box center [872, 359] width 357 height 1005
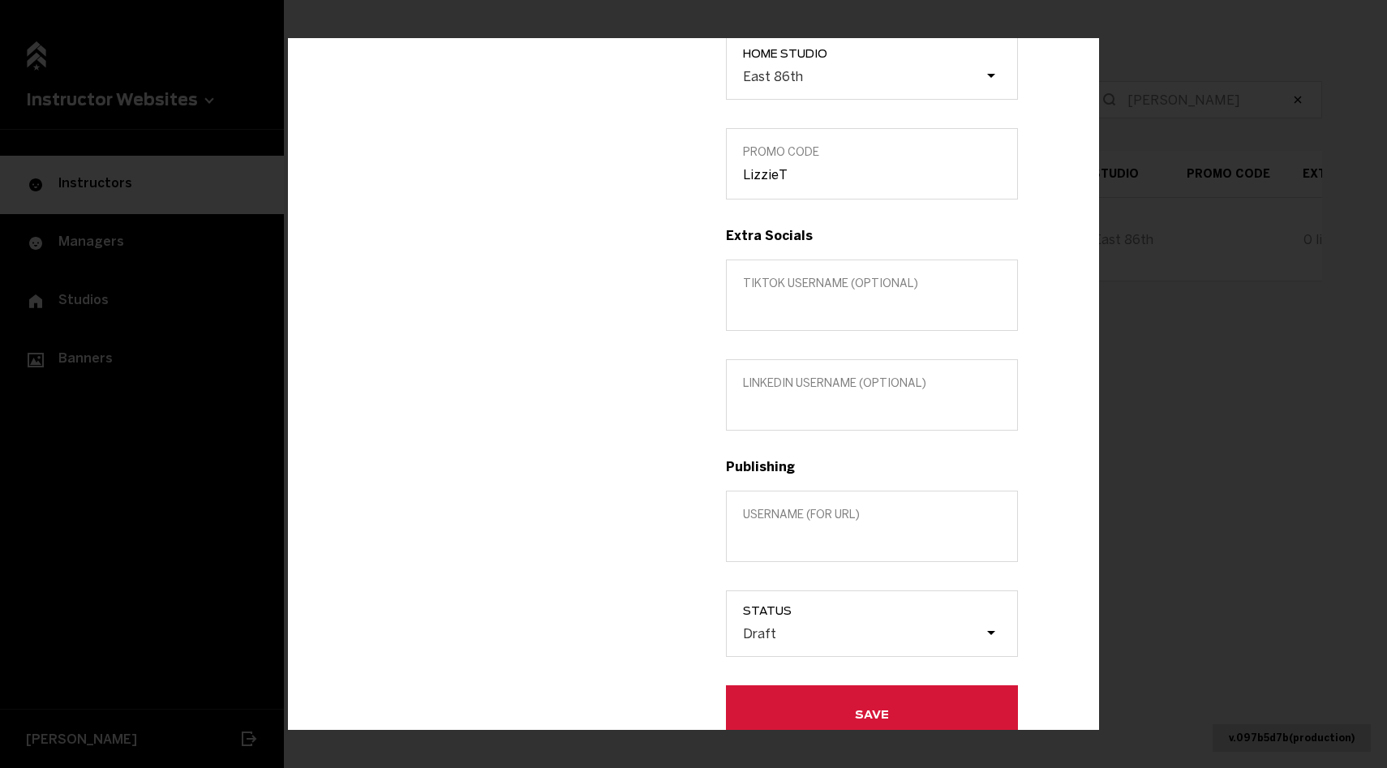
scroll to position [437, 0]
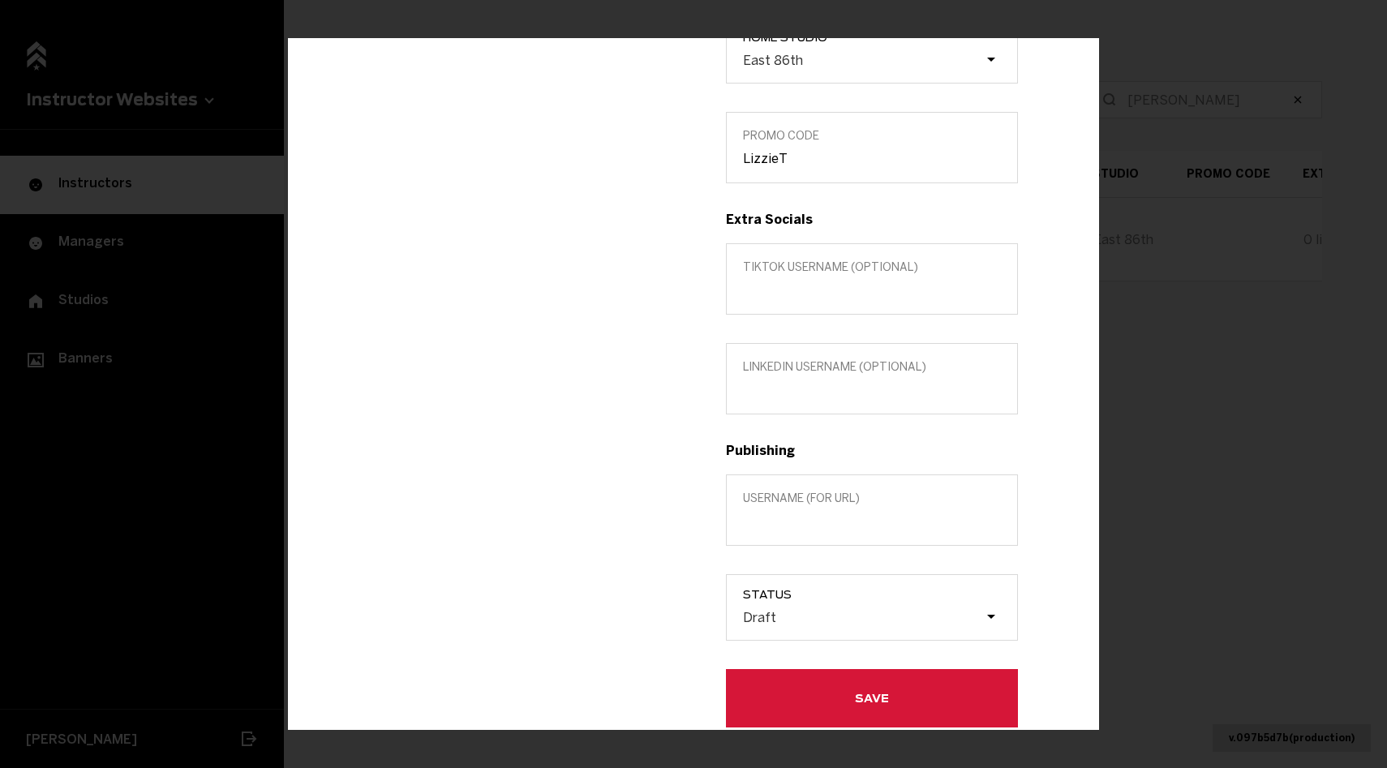
click at [832, 530] on label "Username (for url)" at bounding box center [872, 509] width 292 height 71
click at [832, 528] on input "Username (for url)" at bounding box center [872, 520] width 258 height 15
type input "[PERSON_NAME]"
click at [813, 616] on div "Draft" at bounding box center [863, 616] width 243 height 15
click at [661, 617] on input "Status Draft" at bounding box center [661, 617] width 0 height 0
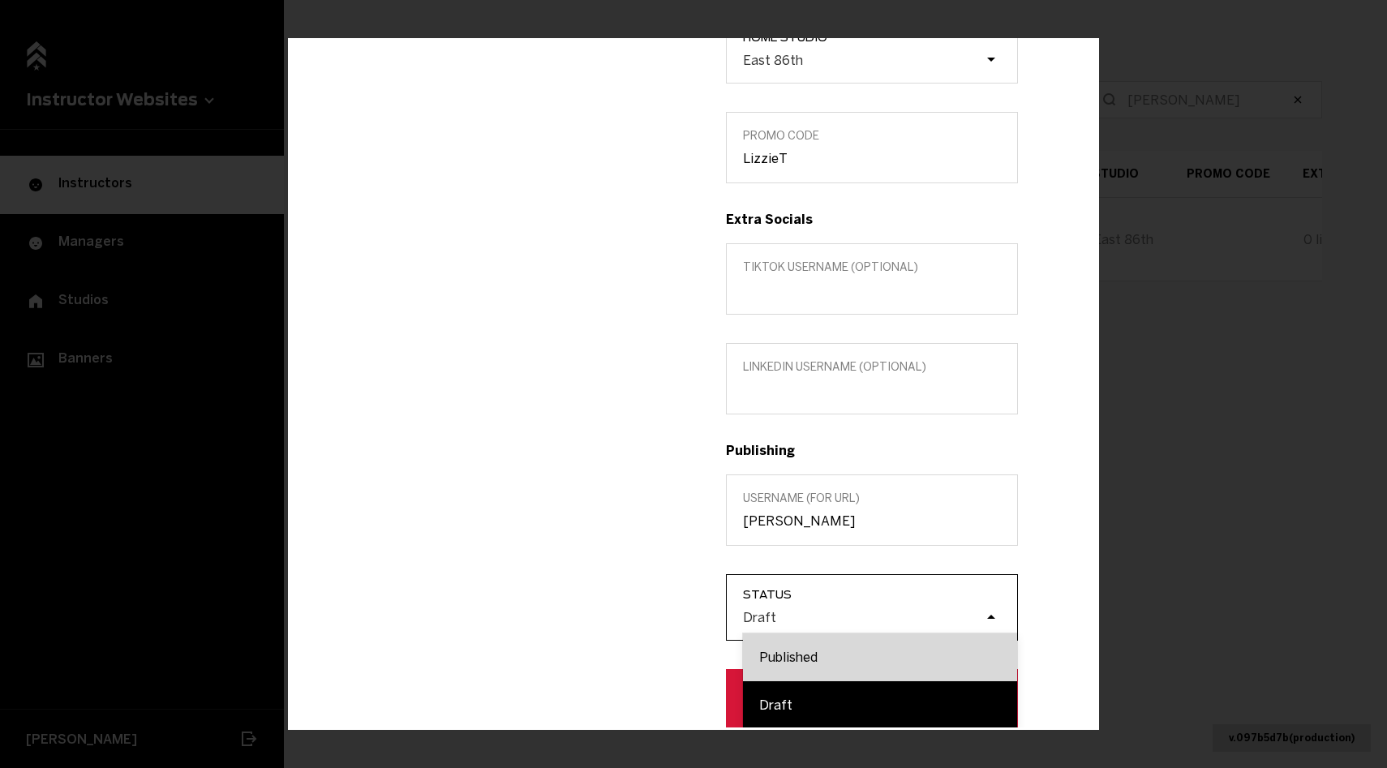
click at [819, 652] on div "Published" at bounding box center [880, 657] width 274 height 48
click at [661, 617] on input "Status option Published focused, 1 of 2. 2 results available. Use Up and Down t…" at bounding box center [661, 617] width 0 height 0
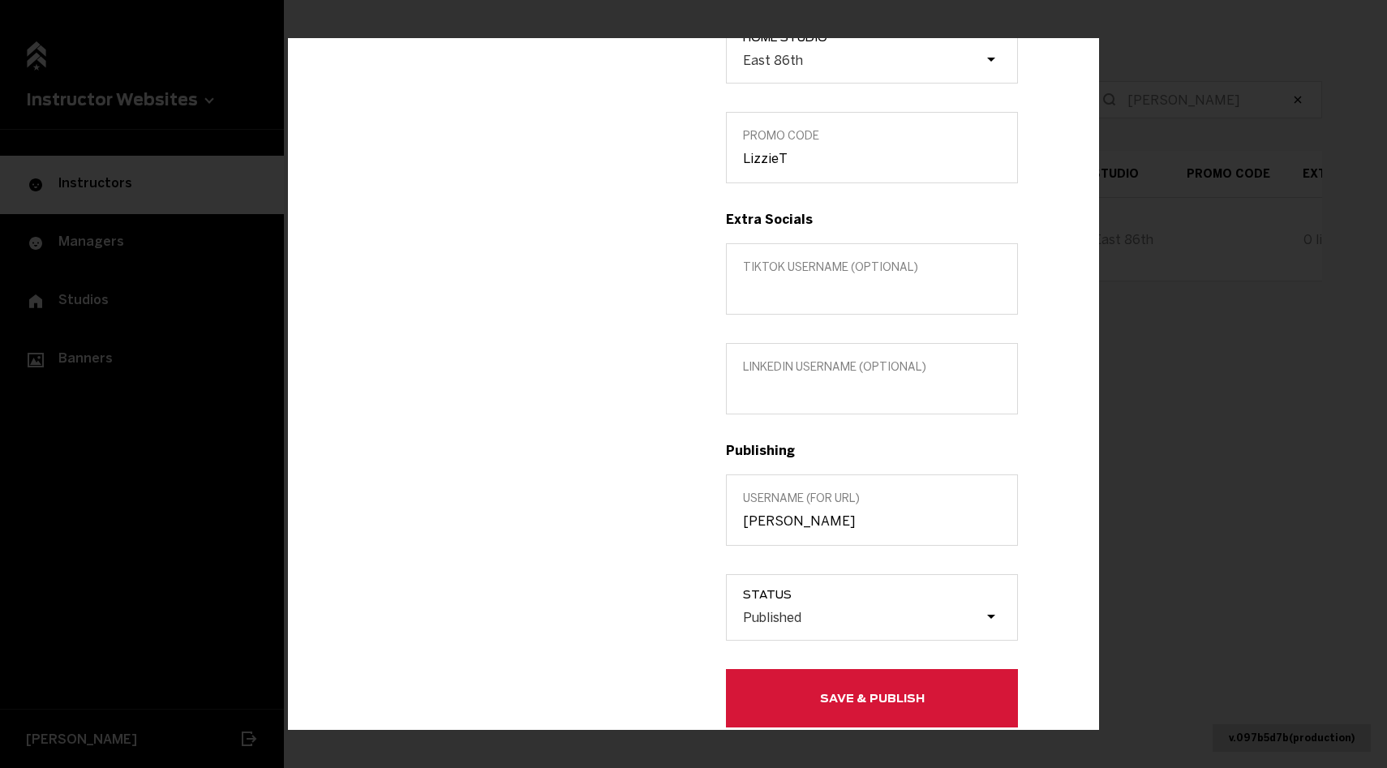
click at [805, 679] on button "Save & Publish" at bounding box center [872, 698] width 292 height 58
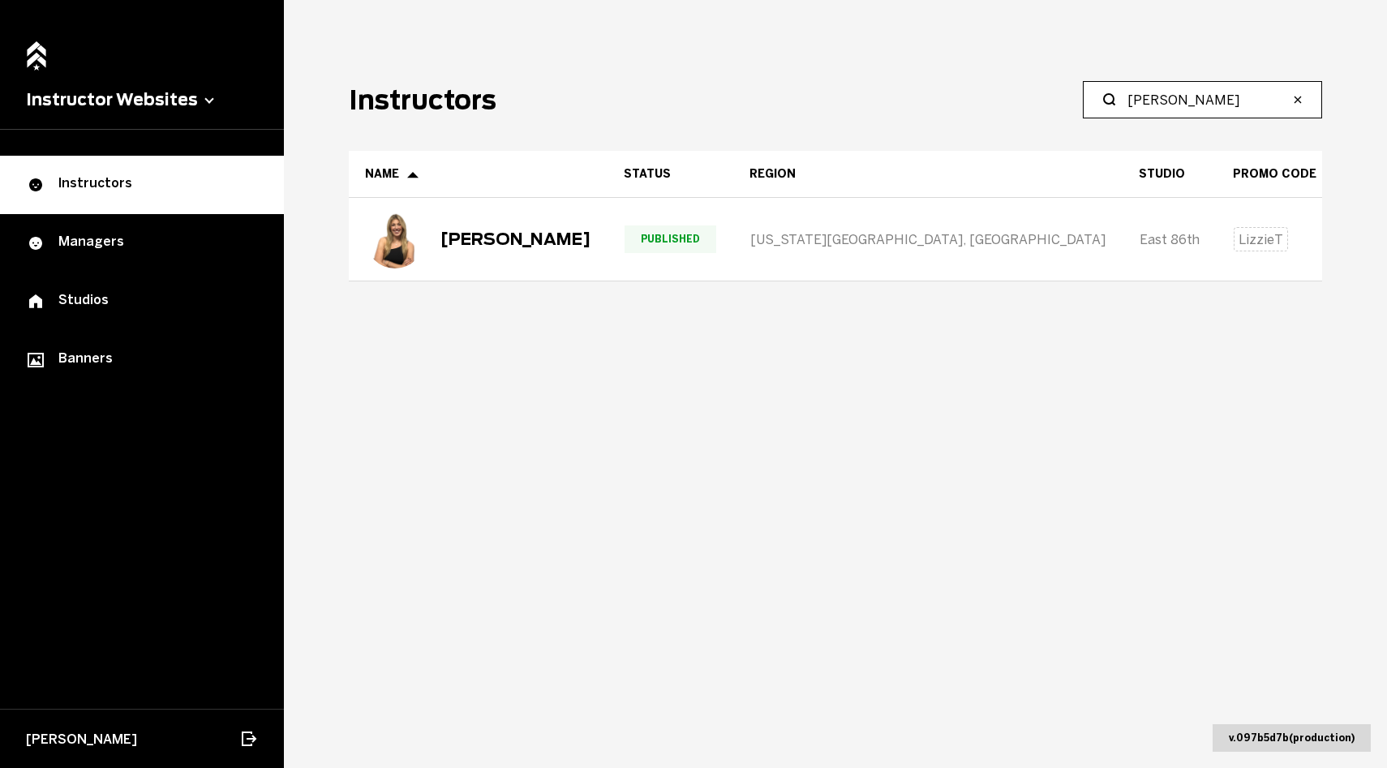
click at [1184, 99] on input "[PERSON_NAME]" at bounding box center [1208, 99] width 161 height 19
paste input "[PERSON_NAME]"
type input "[PERSON_NAME]"
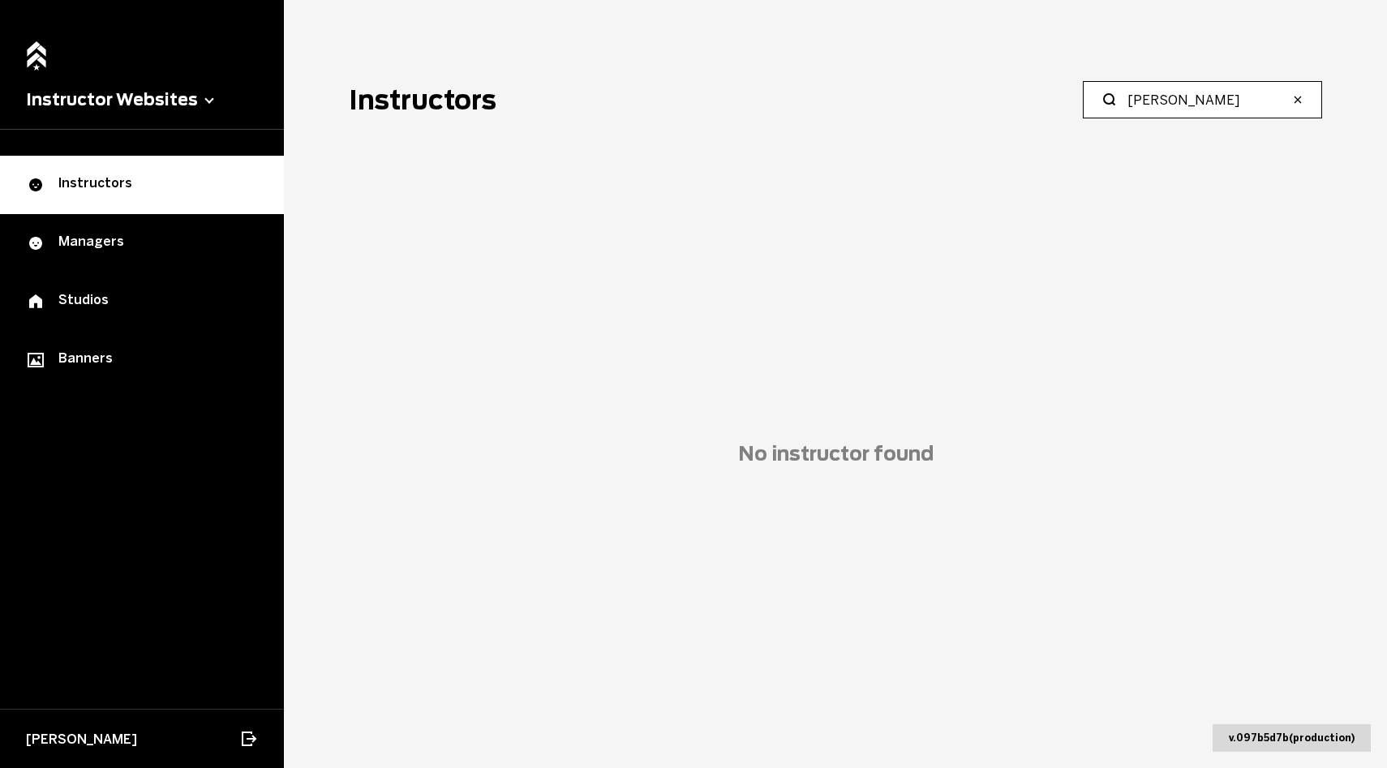
click at [1180, 105] on input "[PERSON_NAME]" at bounding box center [1208, 99] width 161 height 19
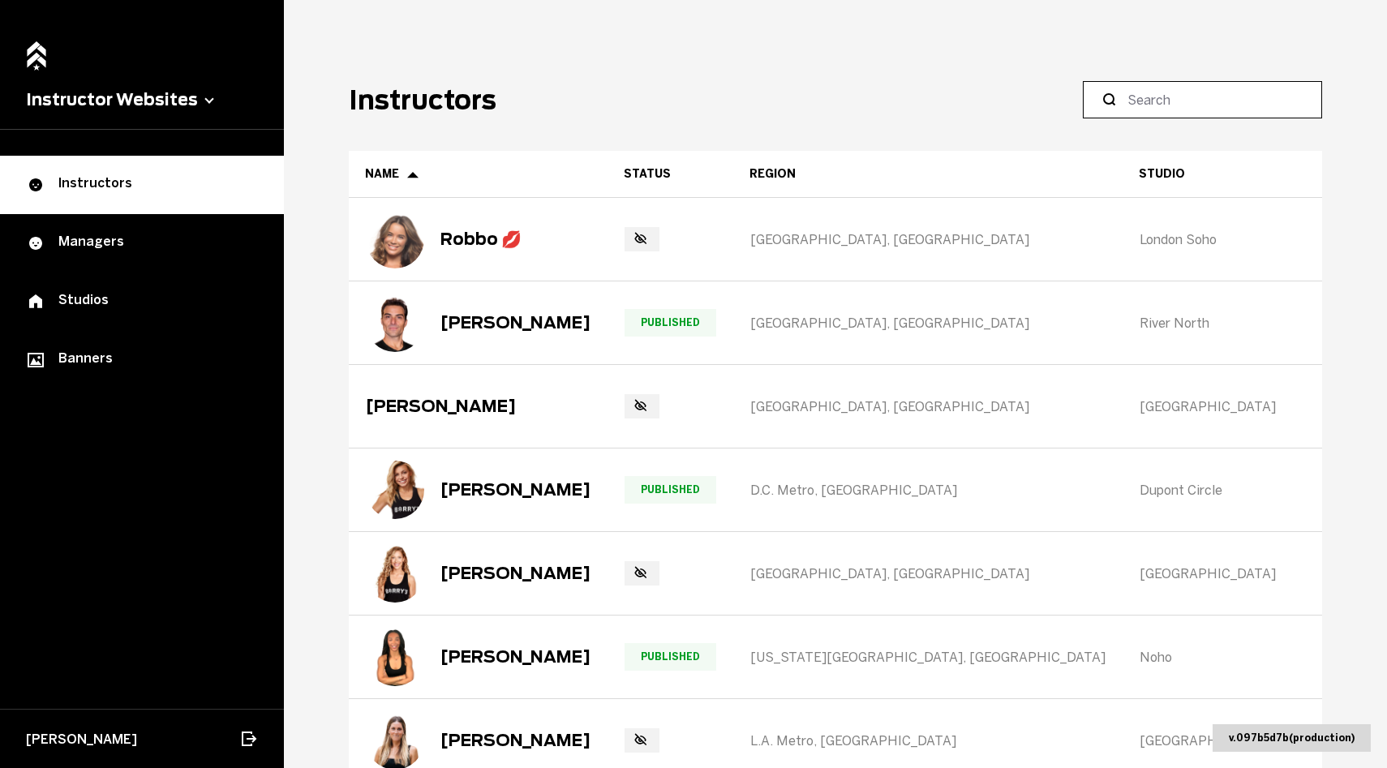
click at [1236, 102] on input at bounding box center [1208, 99] width 161 height 19
paste input "[PERSON_NAME]"
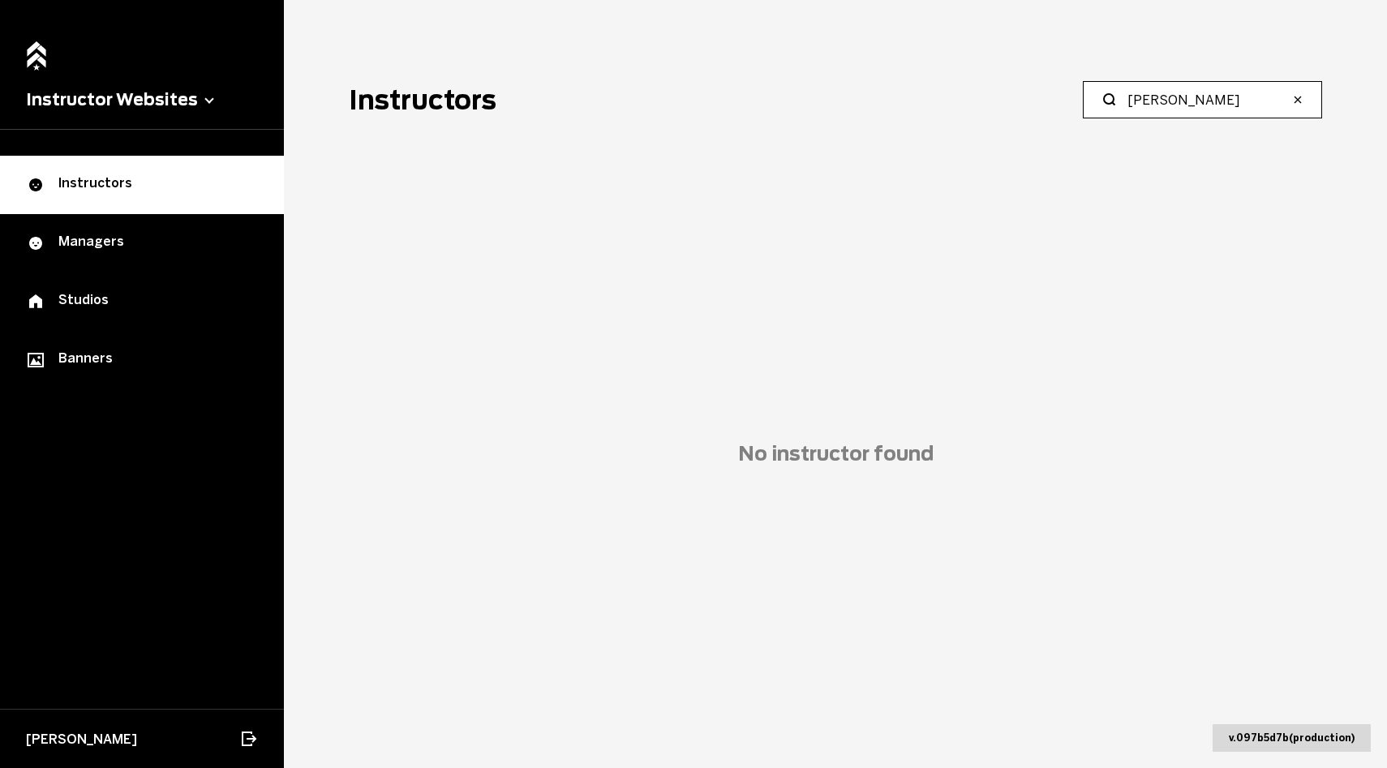
click at [1236, 107] on input "[PERSON_NAME]" at bounding box center [1208, 99] width 161 height 19
type input "[PERSON_NAME]"
click at [1169, 88] on label "[PERSON_NAME]" at bounding box center [1202, 99] width 239 height 37
click at [1169, 90] on input "[PERSON_NAME]" at bounding box center [1208, 99] width 161 height 19
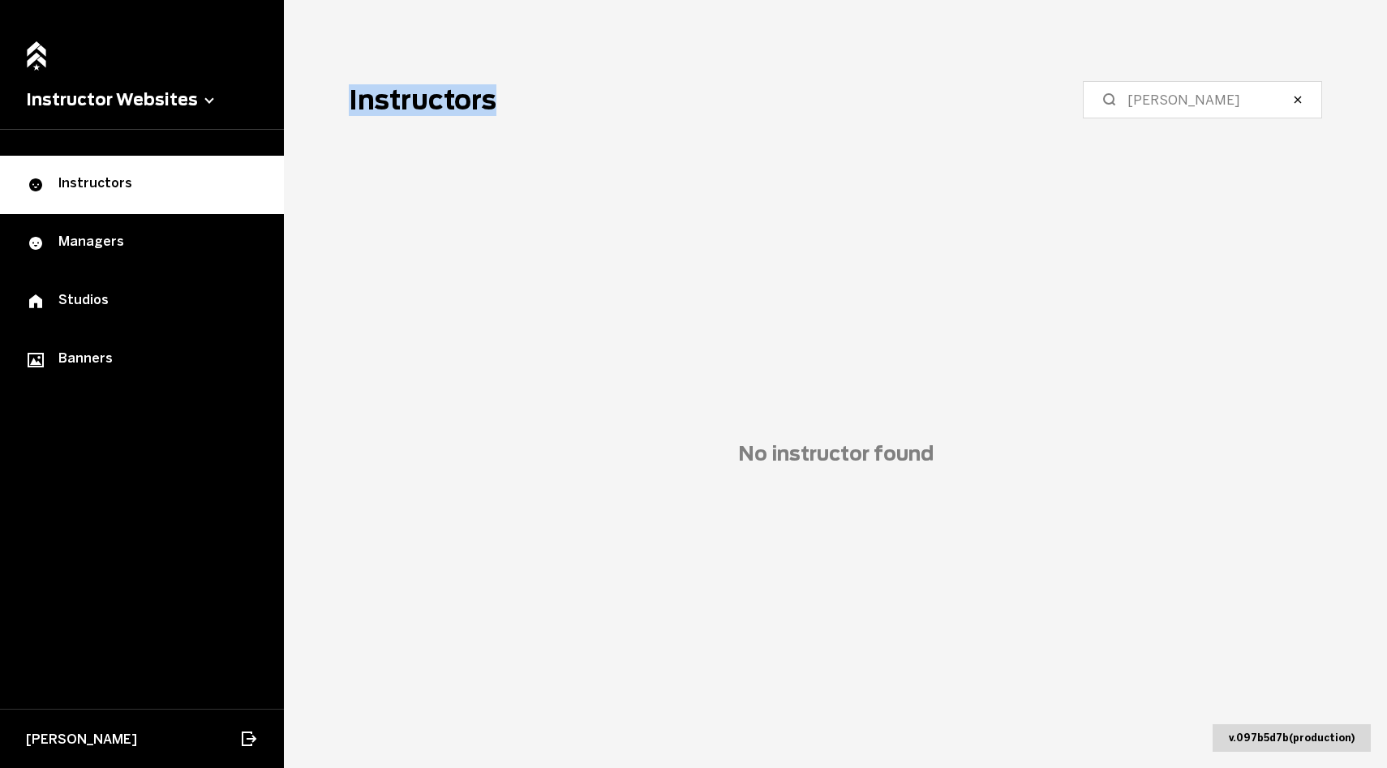
click at [1169, 88] on label "[PERSON_NAME]" at bounding box center [1202, 99] width 239 height 37
click at [1169, 90] on input "[PERSON_NAME]" at bounding box center [1208, 99] width 161 height 19
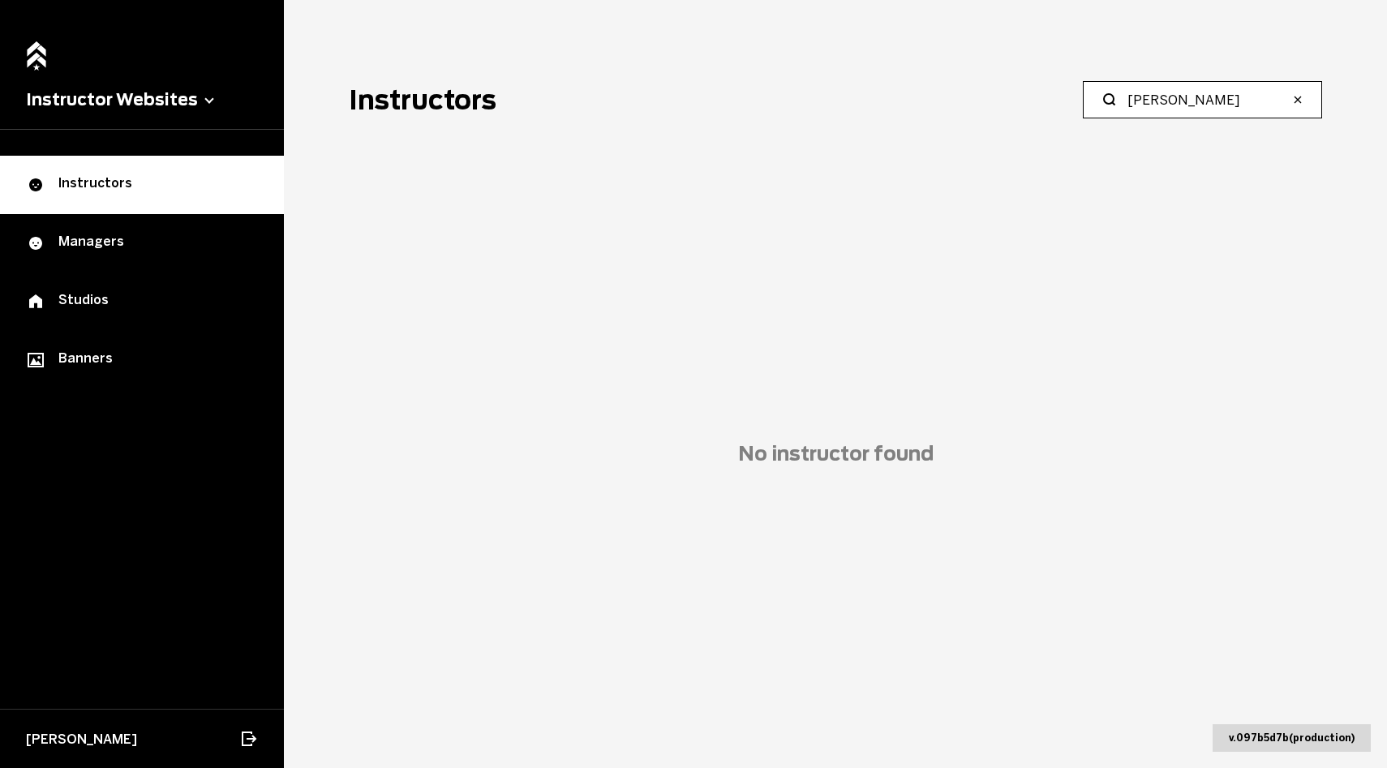
click at [1172, 101] on input "[PERSON_NAME]" at bounding box center [1208, 99] width 161 height 19
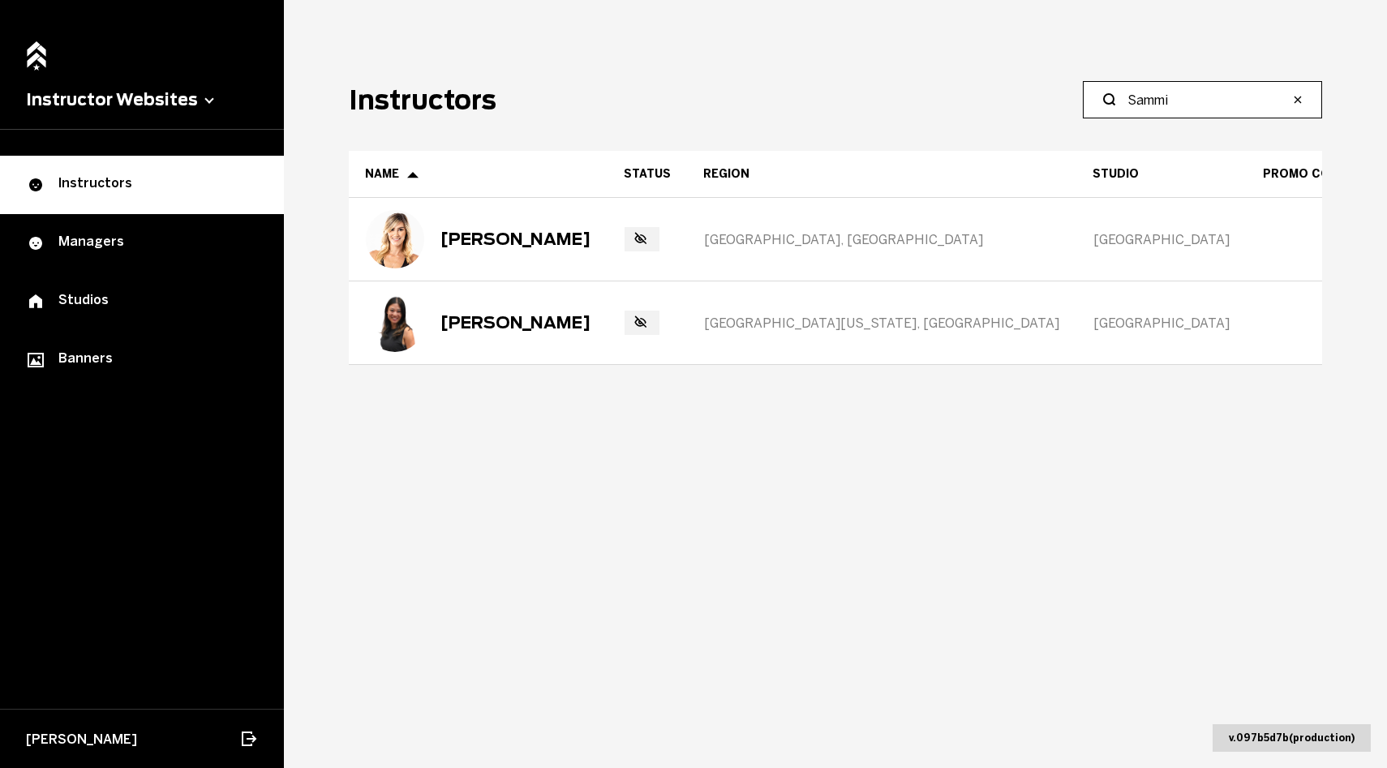
click at [1146, 101] on input "Sammi" at bounding box center [1208, 99] width 161 height 19
type input "[PERSON_NAME]"
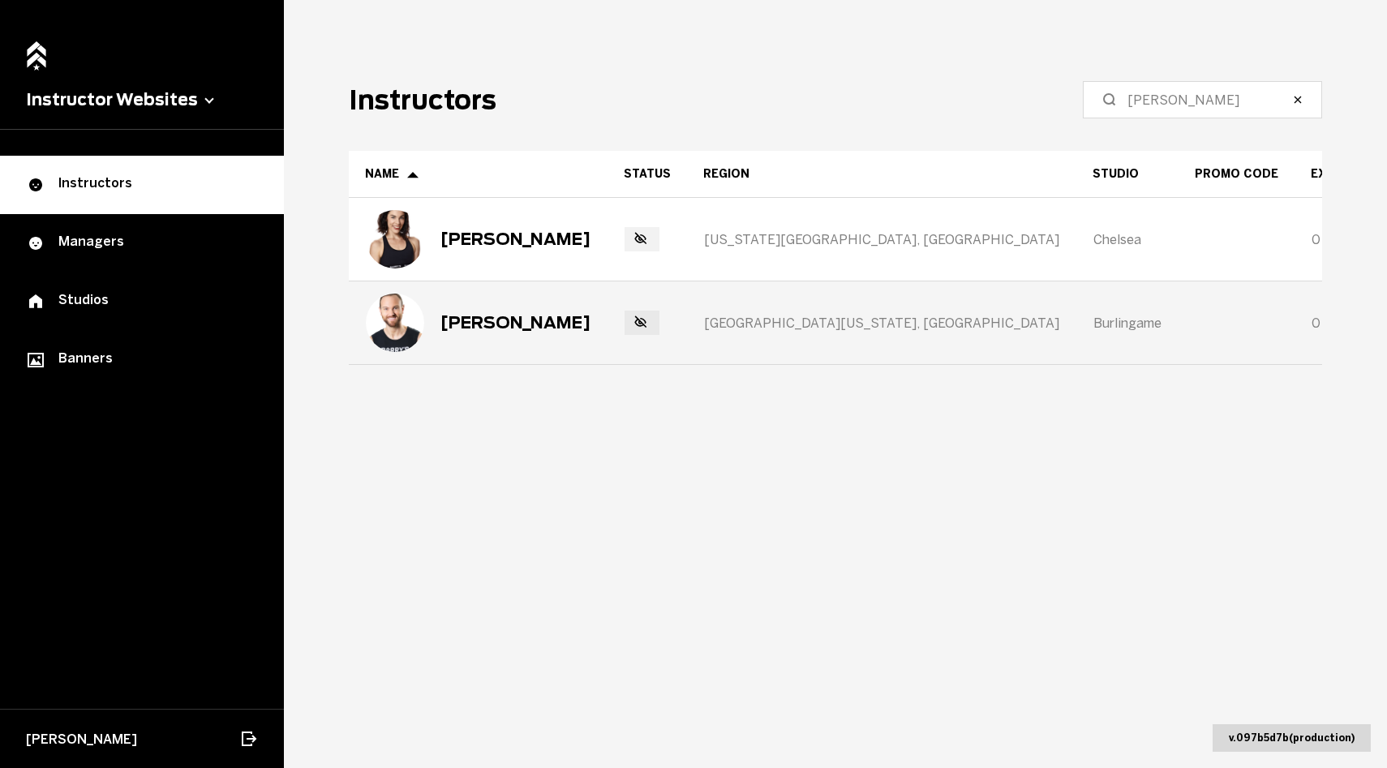
click at [514, 330] on div "[PERSON_NAME]" at bounding box center [516, 322] width 150 height 19
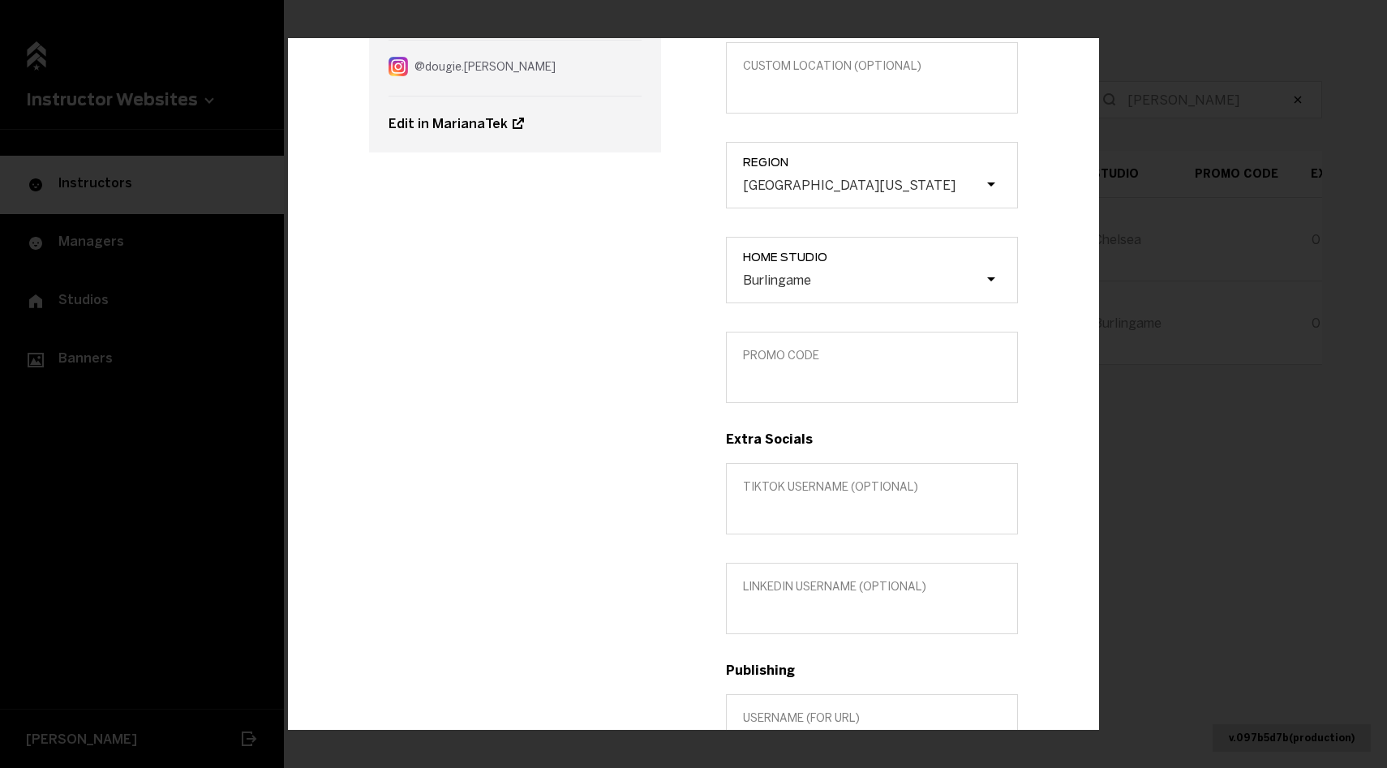
scroll to position [239, 0]
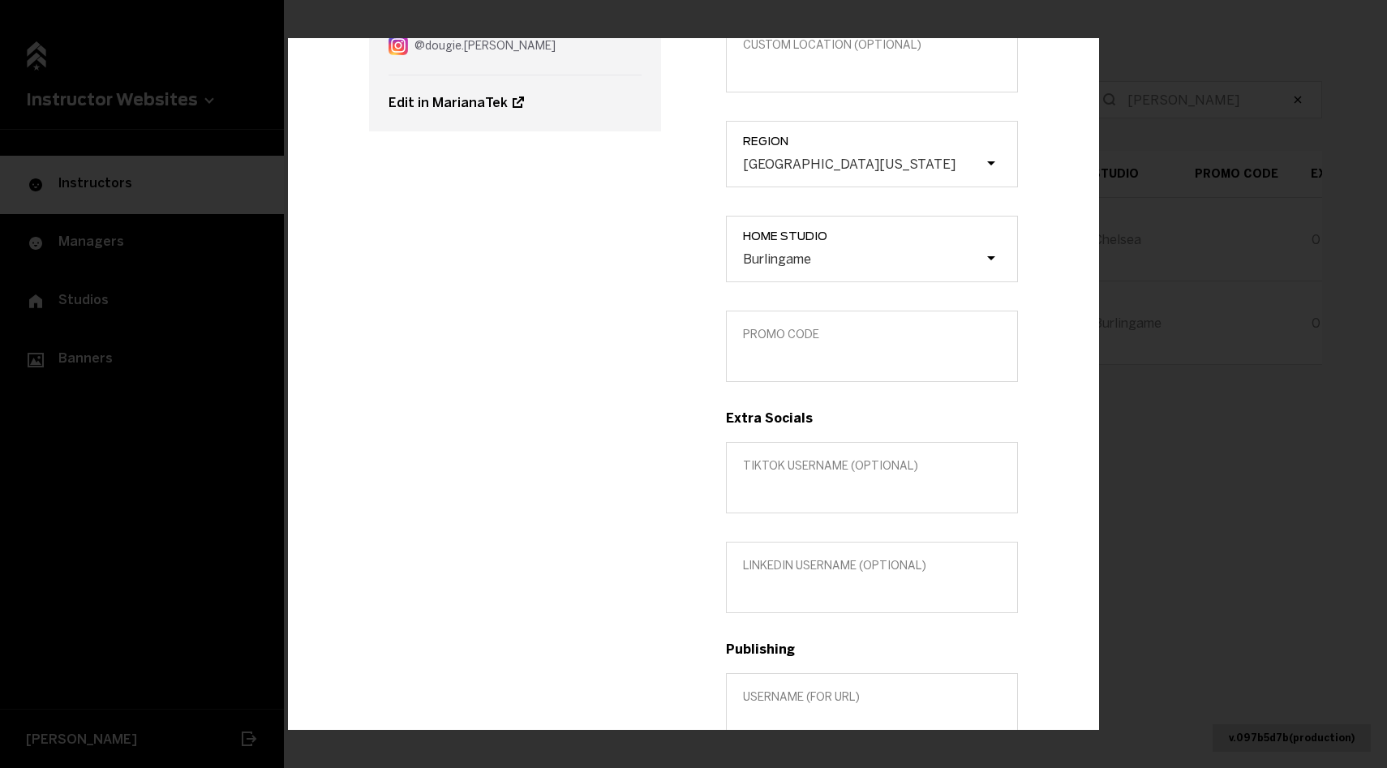
click at [777, 447] on div "Title (optional) Custom location (Optional) Region [GEOGRAPHIC_DATA][US_STATE] …" at bounding box center [872, 422] width 357 height 1005
click at [777, 372] on label "Promo Code" at bounding box center [872, 345] width 292 height 71
click at [777, 364] on input "Promo Code" at bounding box center [872, 356] width 258 height 15
paste input "DOUGG"
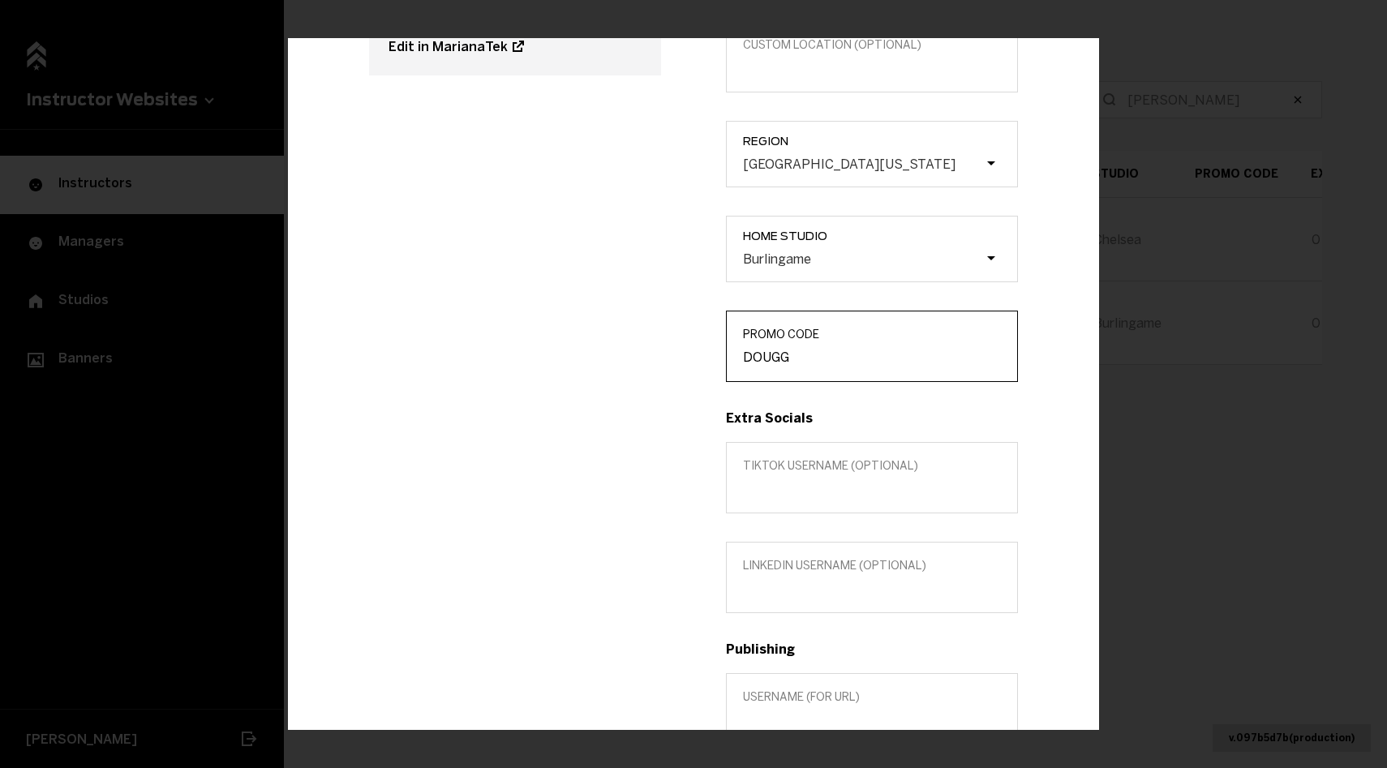
scroll to position [499, 0]
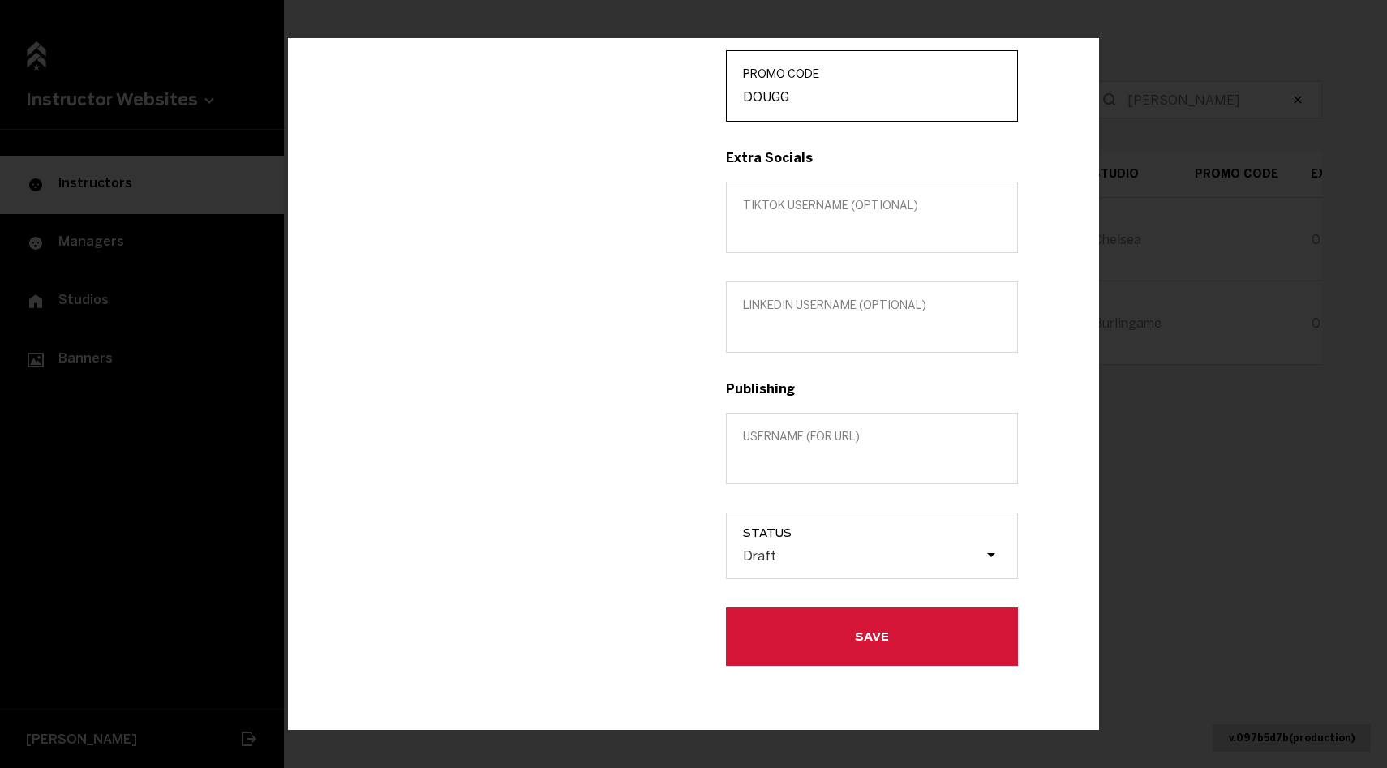
type input "DOUGG"
click at [807, 469] on label "Username (for url)" at bounding box center [872, 447] width 292 height 71
click at [807, 466] on input "Username (for url)" at bounding box center [872, 458] width 258 height 15
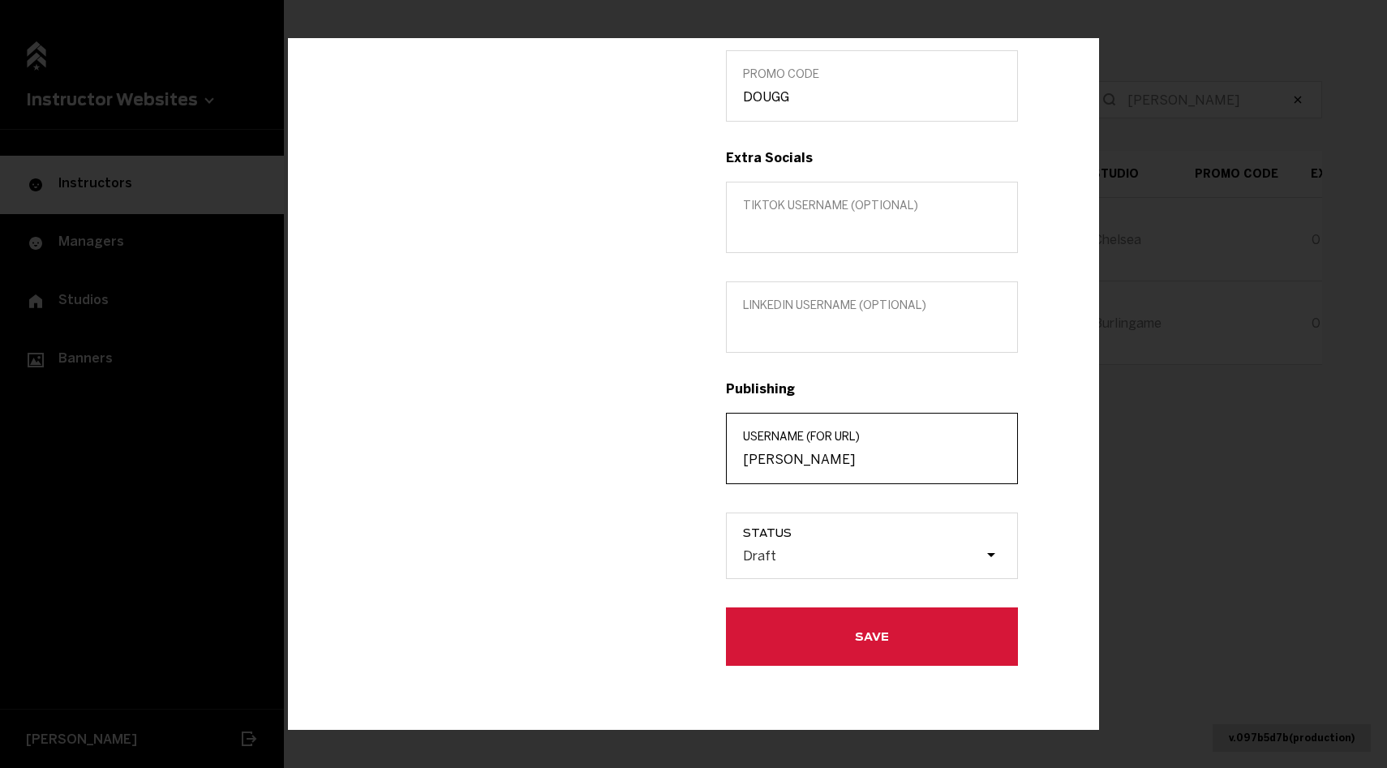
type input "[PERSON_NAME]"
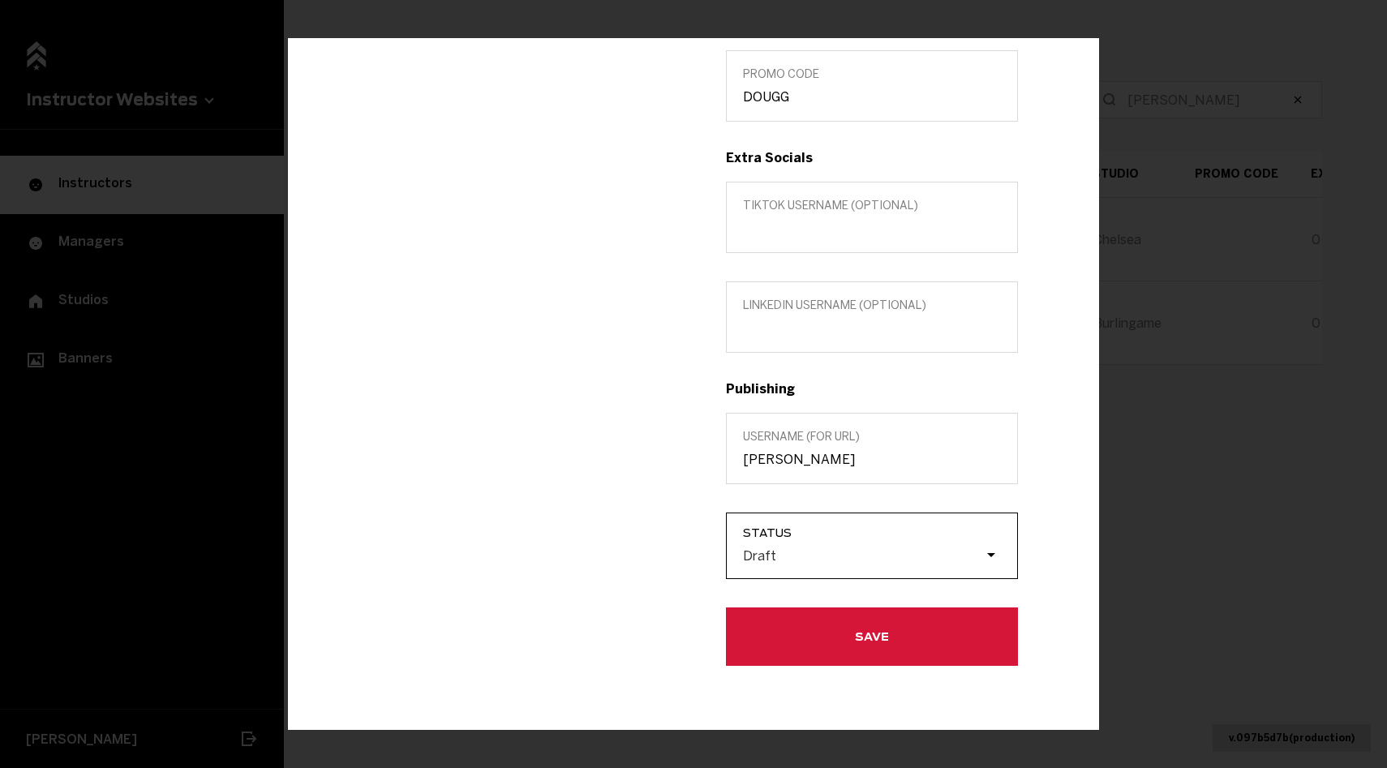
click at [801, 546] on div "Draft" at bounding box center [880, 555] width 274 height 31
click at [661, 555] on input "Status Draft" at bounding box center [661, 555] width 0 height 0
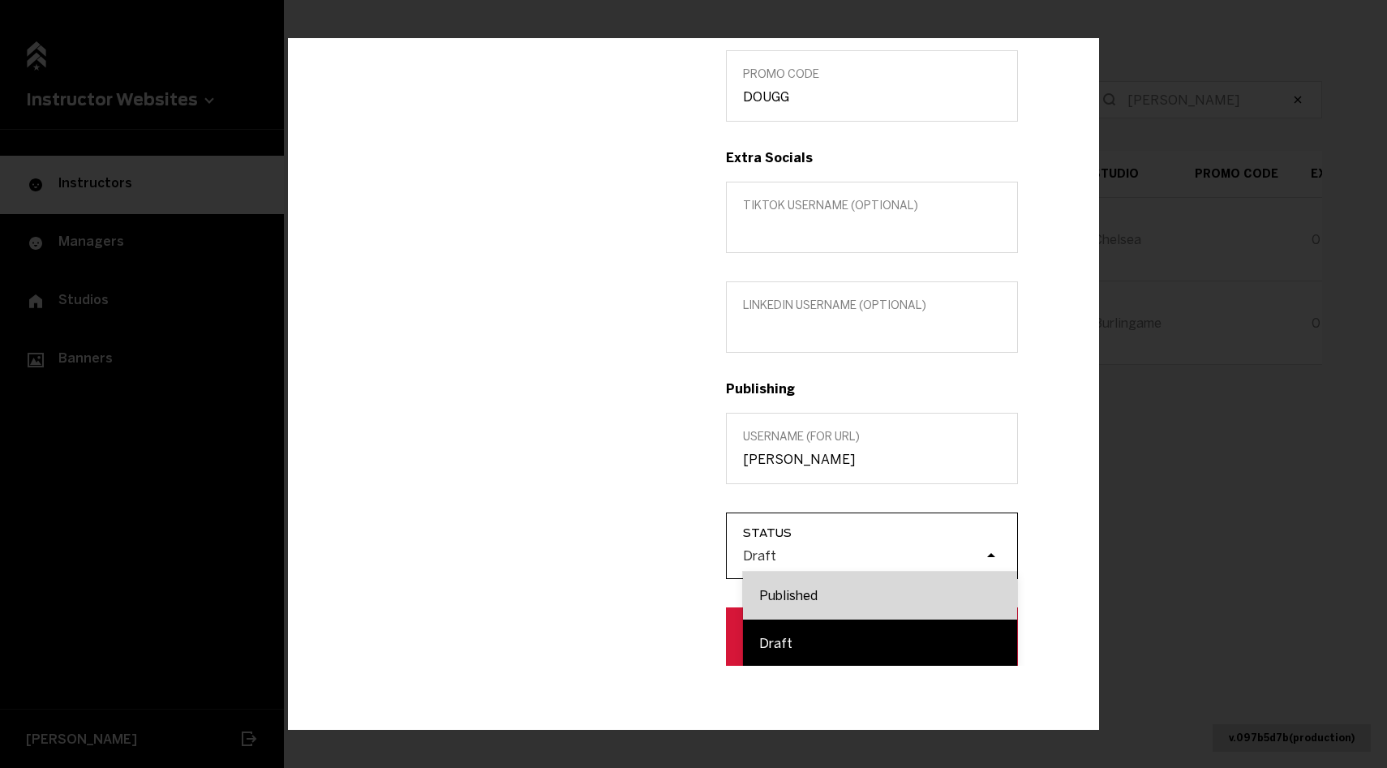
click at [803, 580] on div "Published" at bounding box center [880, 595] width 274 height 48
click at [661, 555] on input "Status option Published focused, 1 of 2. 2 results available. Use Up and Down t…" at bounding box center [661, 555] width 0 height 0
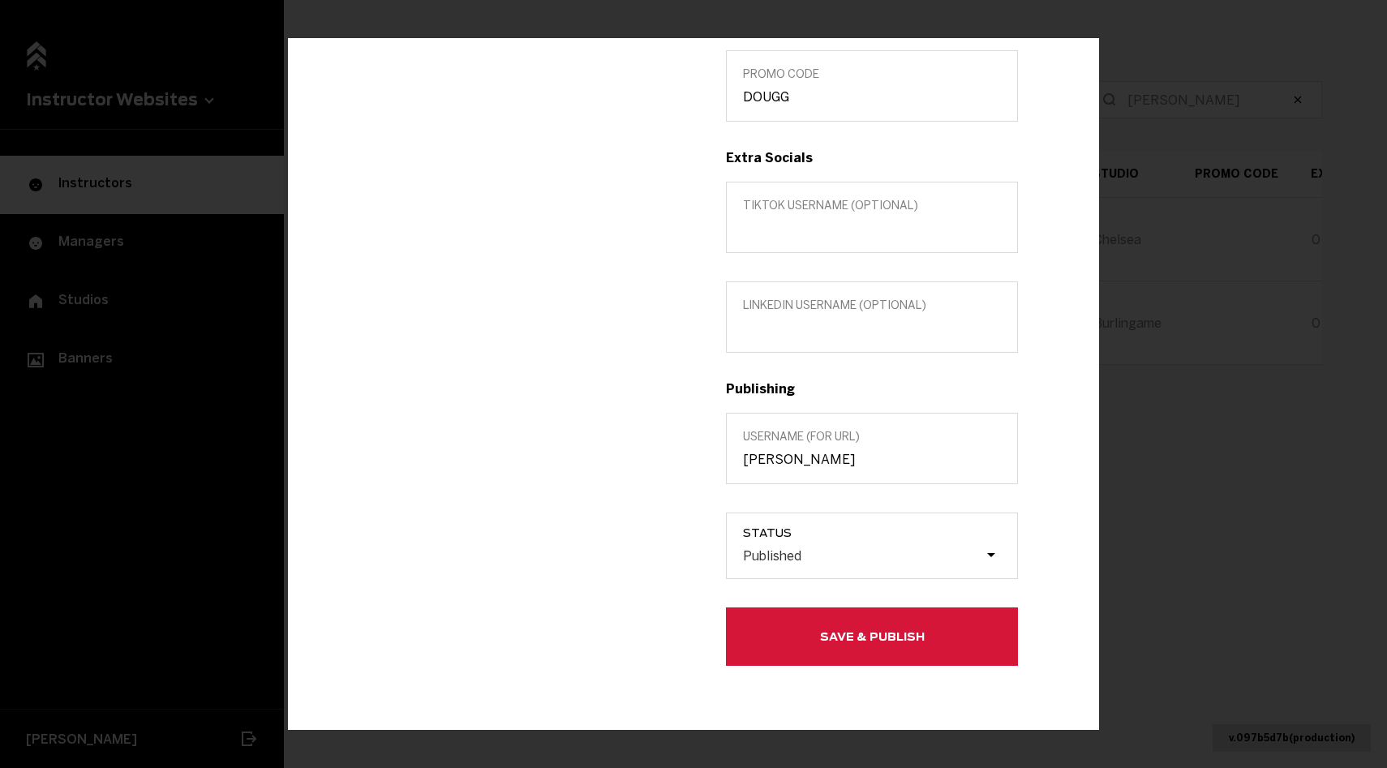
click at [804, 619] on button "Save & Publish" at bounding box center [872, 636] width 292 height 58
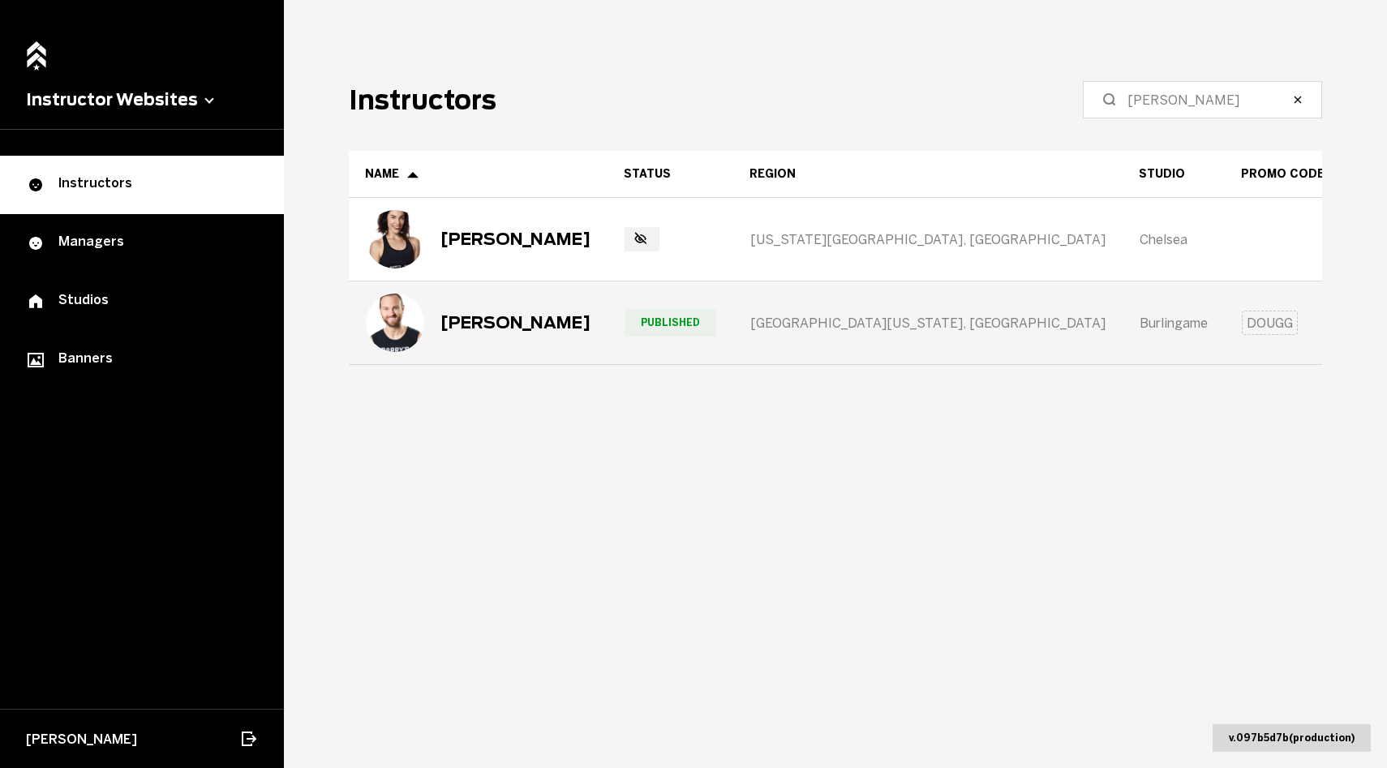
click at [522, 314] on div "[PERSON_NAME]" at bounding box center [516, 322] width 150 height 19
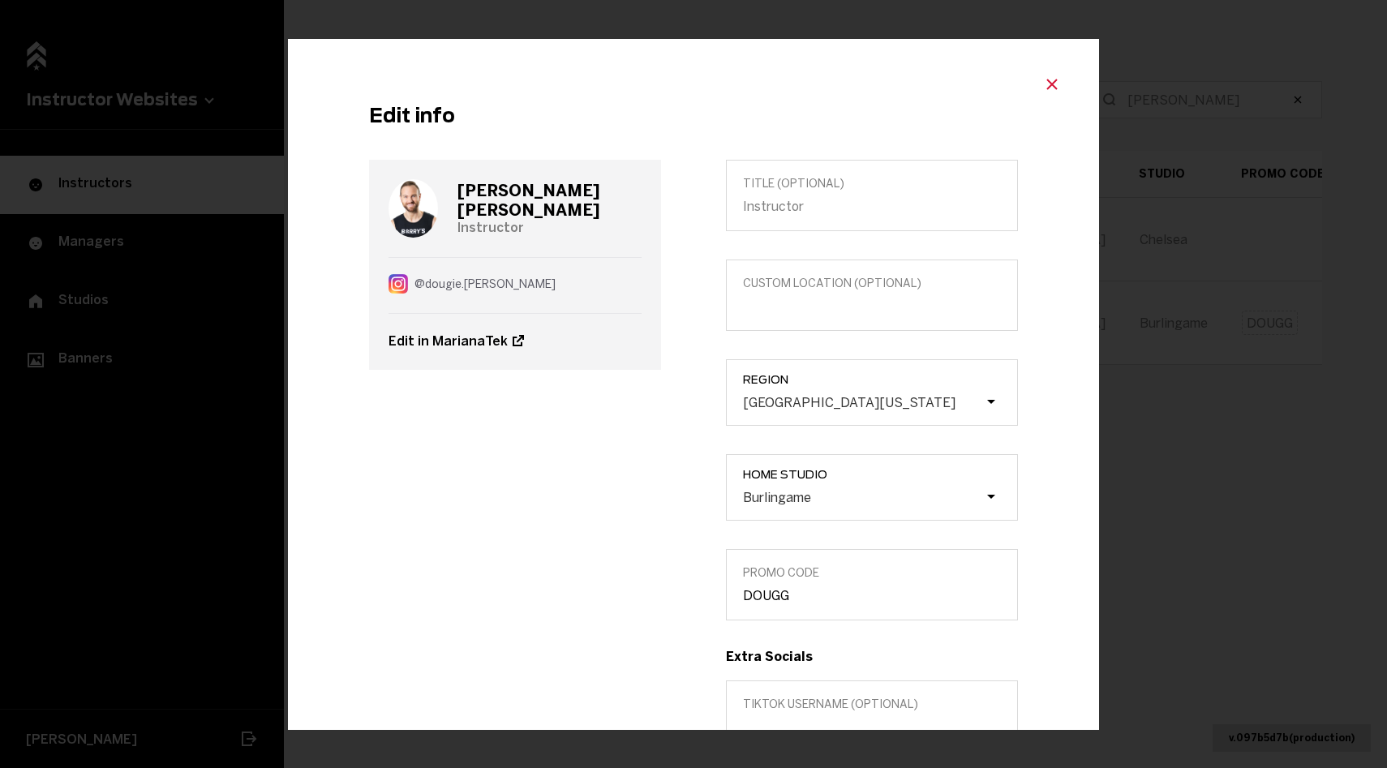
click at [1051, 86] on icon "Close modal" at bounding box center [1052, 84] width 19 height 19
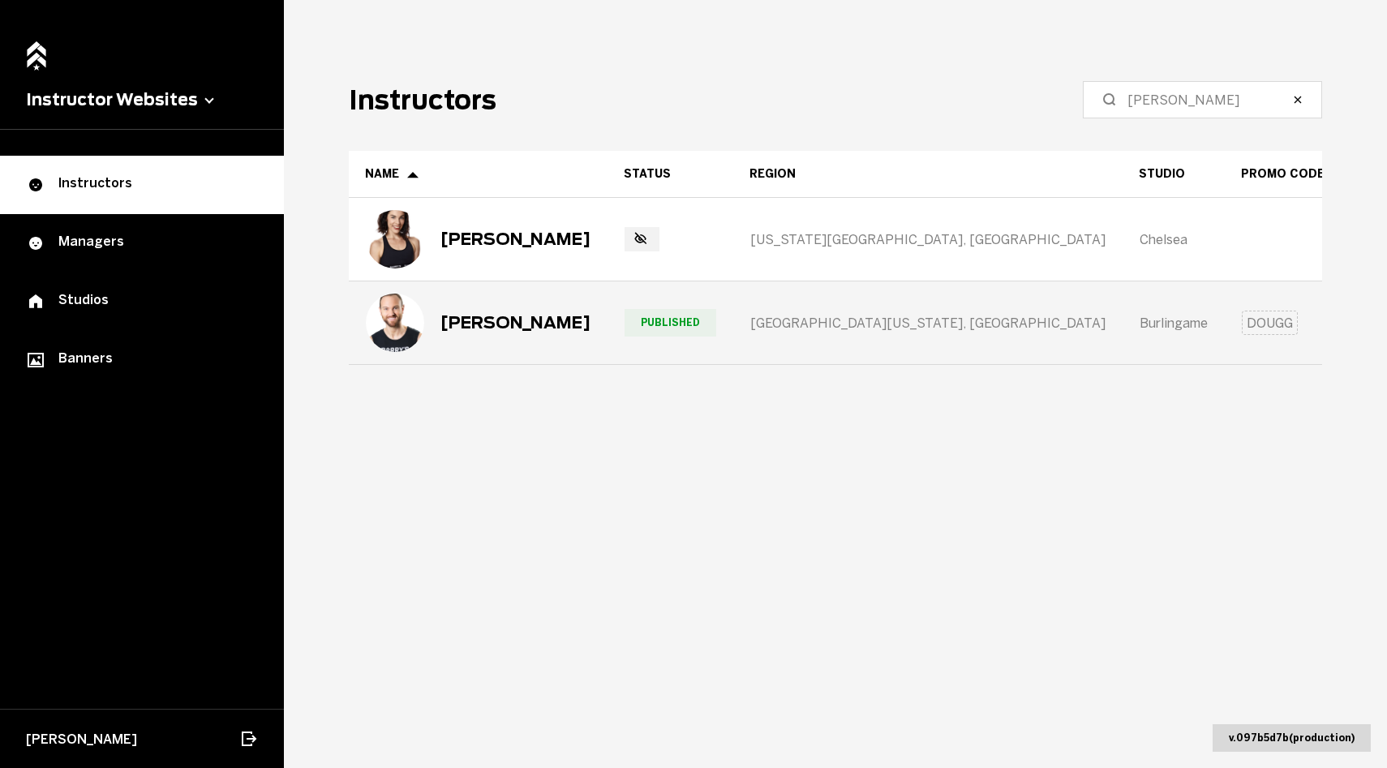
click at [495, 339] on div "[PERSON_NAME]" at bounding box center [478, 323] width 225 height 58
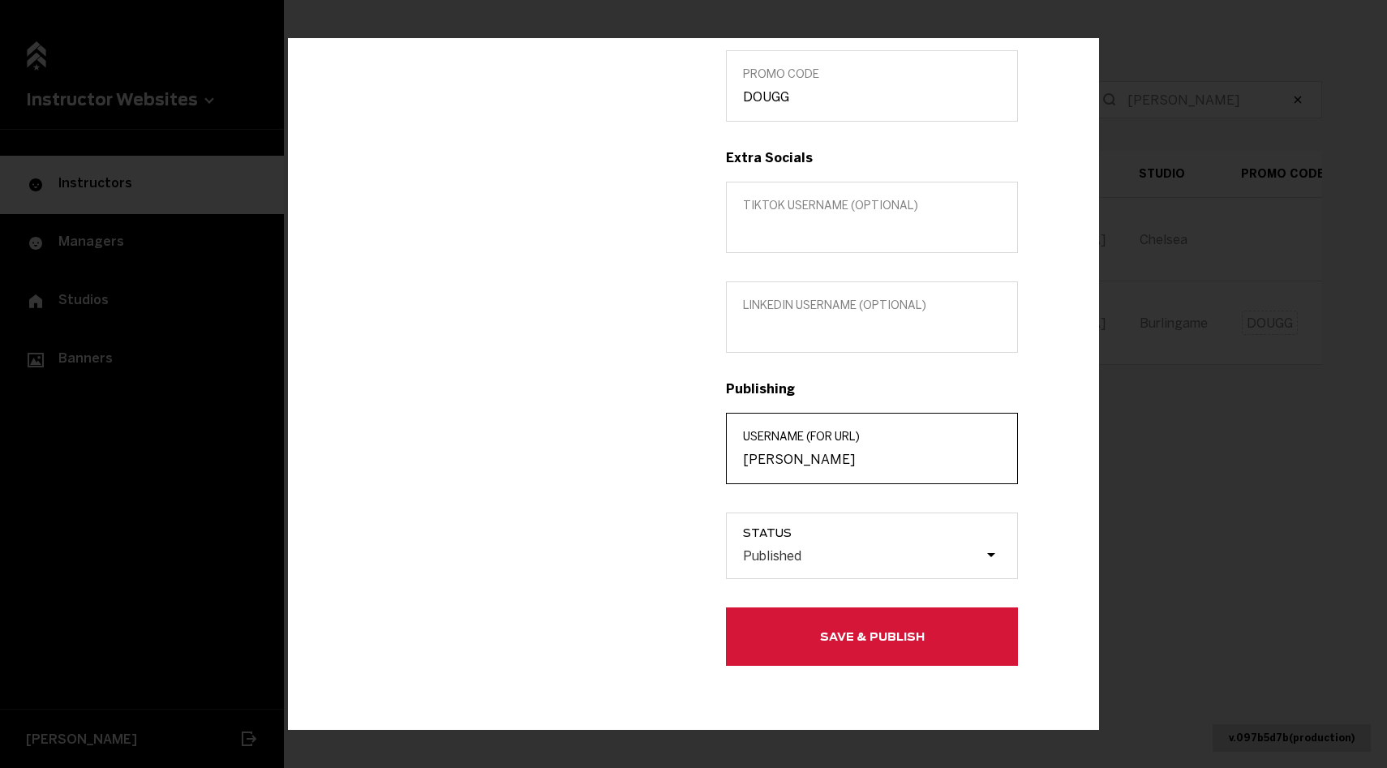
click at [810, 464] on input "[PERSON_NAME]" at bounding box center [872, 458] width 258 height 15
type input "[PERSON_NAME]"
click at [801, 638] on button "Save & Publish" at bounding box center [872, 636] width 292 height 58
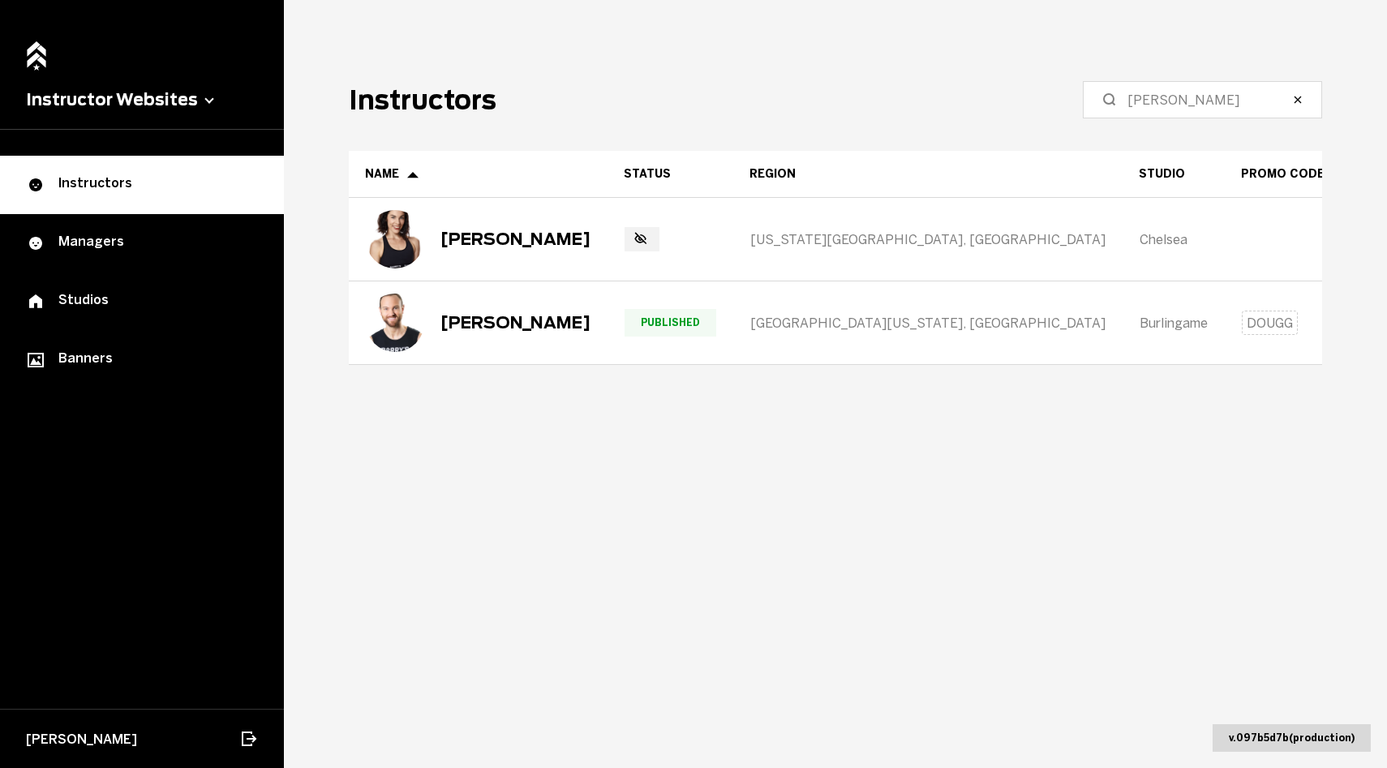
click at [1152, 114] on label "[PERSON_NAME]" at bounding box center [1202, 99] width 239 height 37
click at [1152, 110] on input "[PERSON_NAME]" at bounding box center [1208, 99] width 161 height 19
click at [1152, 110] on label "[PERSON_NAME]" at bounding box center [1202, 99] width 239 height 37
click at [1152, 110] on input "[PERSON_NAME]" at bounding box center [1208, 99] width 161 height 19
click at [1152, 110] on label "[PERSON_NAME]" at bounding box center [1202, 99] width 239 height 37
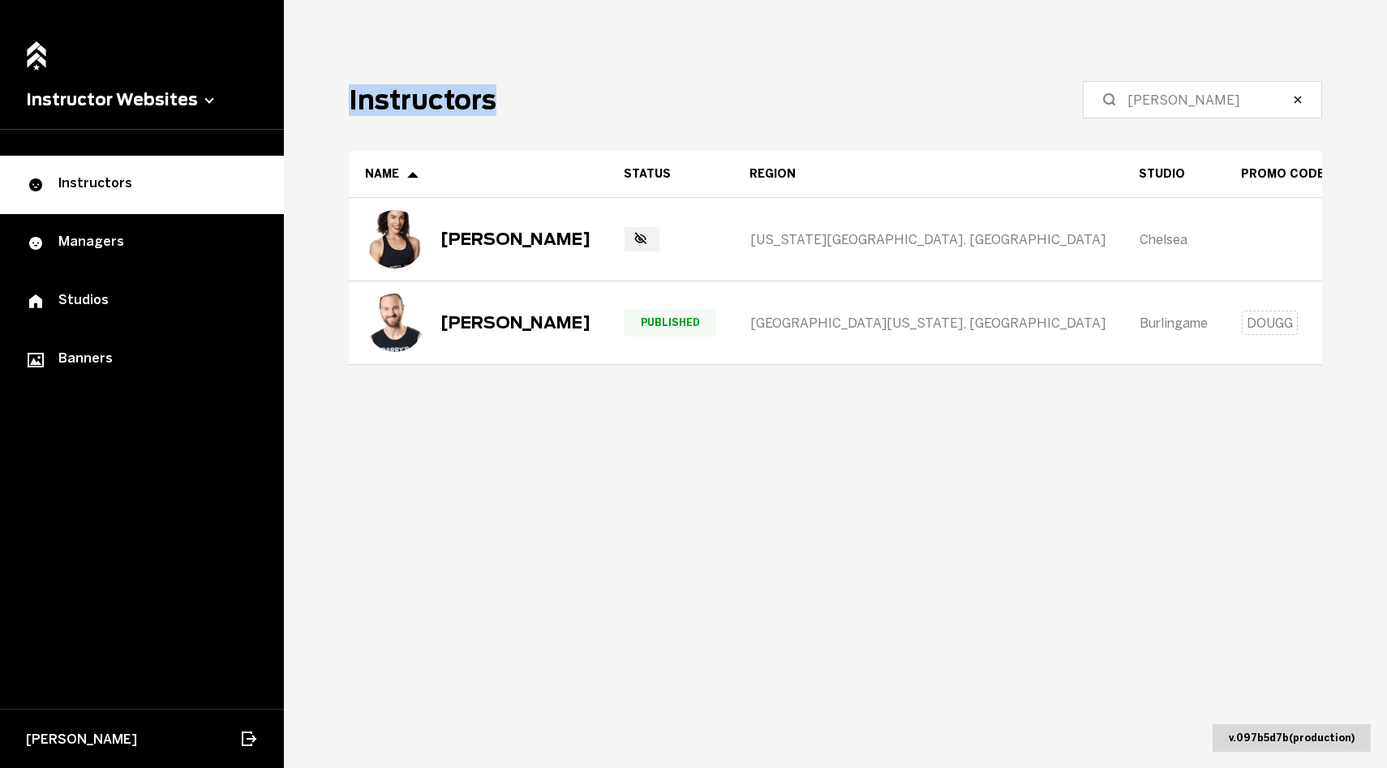
click at [1152, 110] on input "[PERSON_NAME]" at bounding box center [1208, 99] width 161 height 19
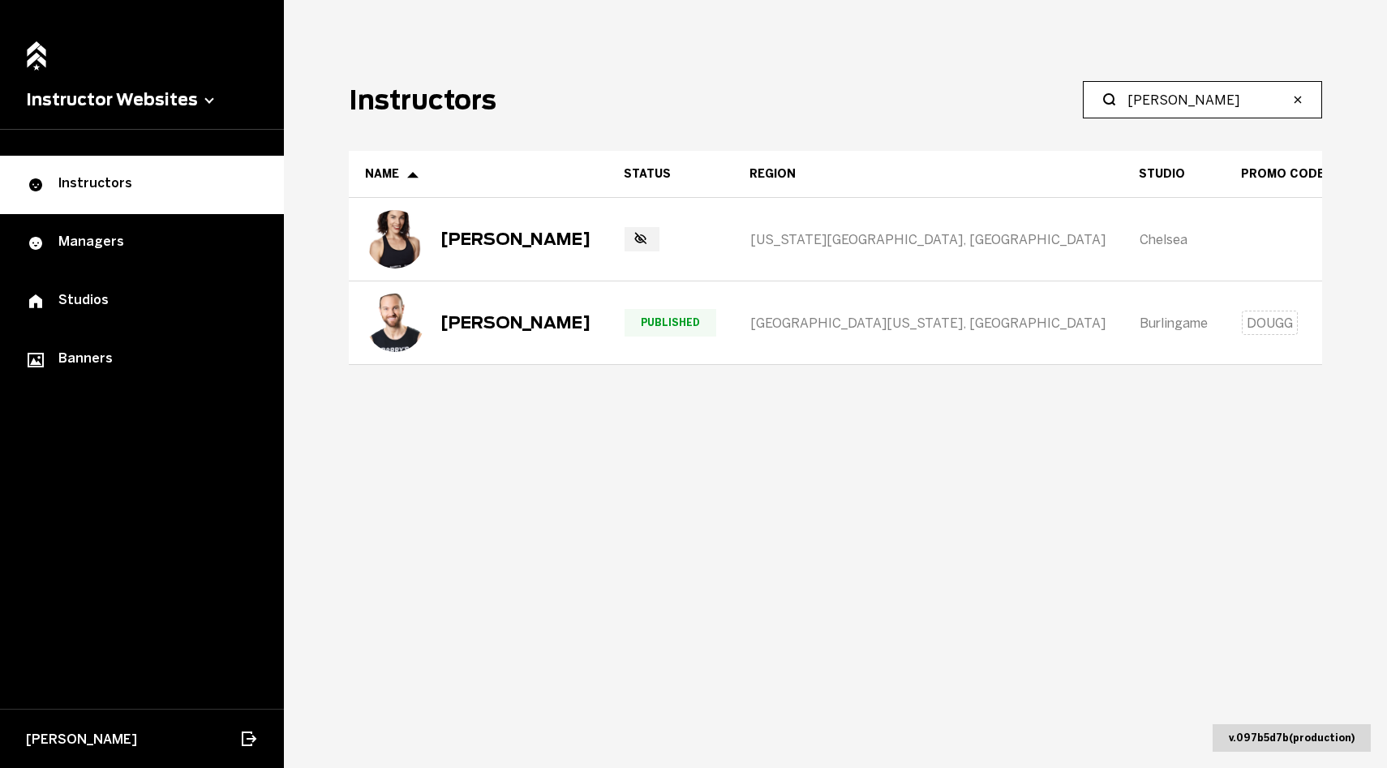
click at [1154, 103] on input "[PERSON_NAME]" at bounding box center [1208, 99] width 161 height 19
type input "Sammi"
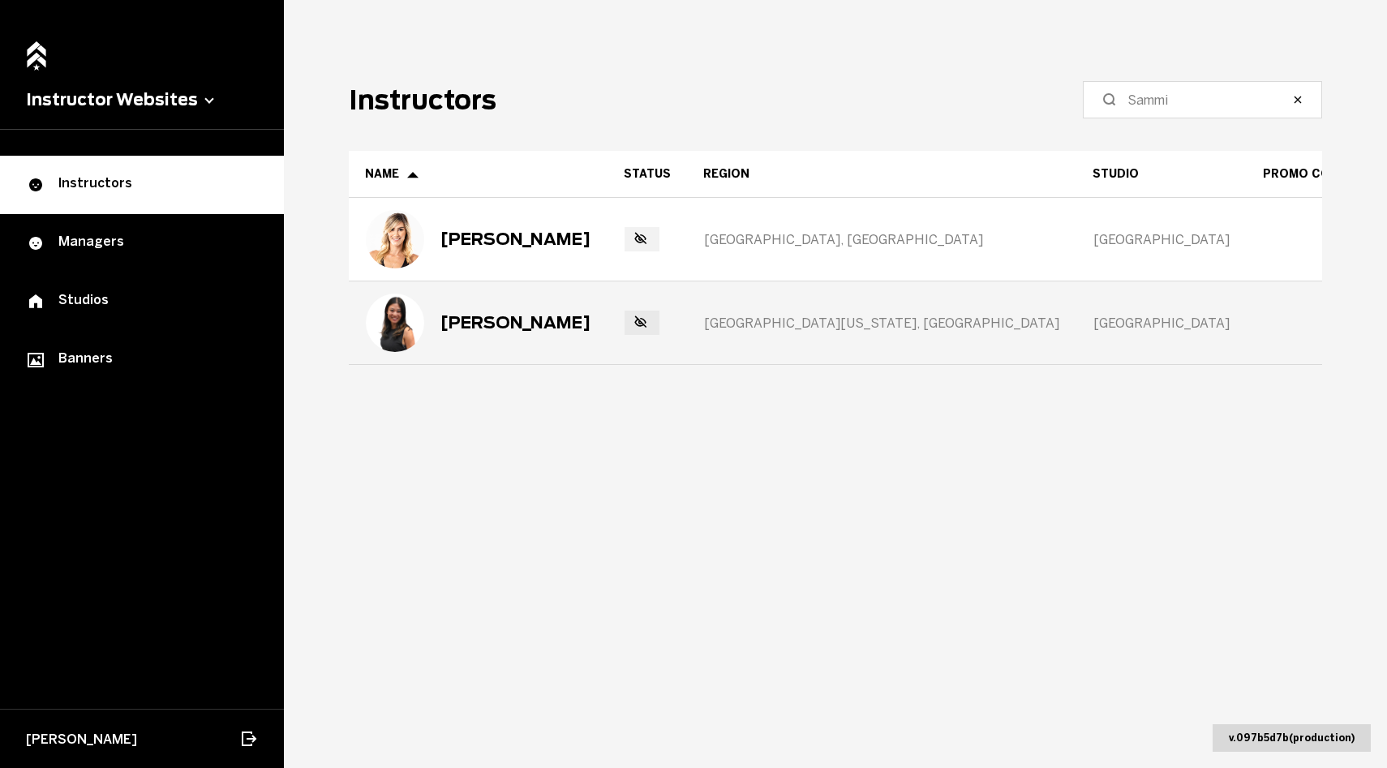
click at [533, 331] on div "[PERSON_NAME]" at bounding box center [516, 322] width 150 height 19
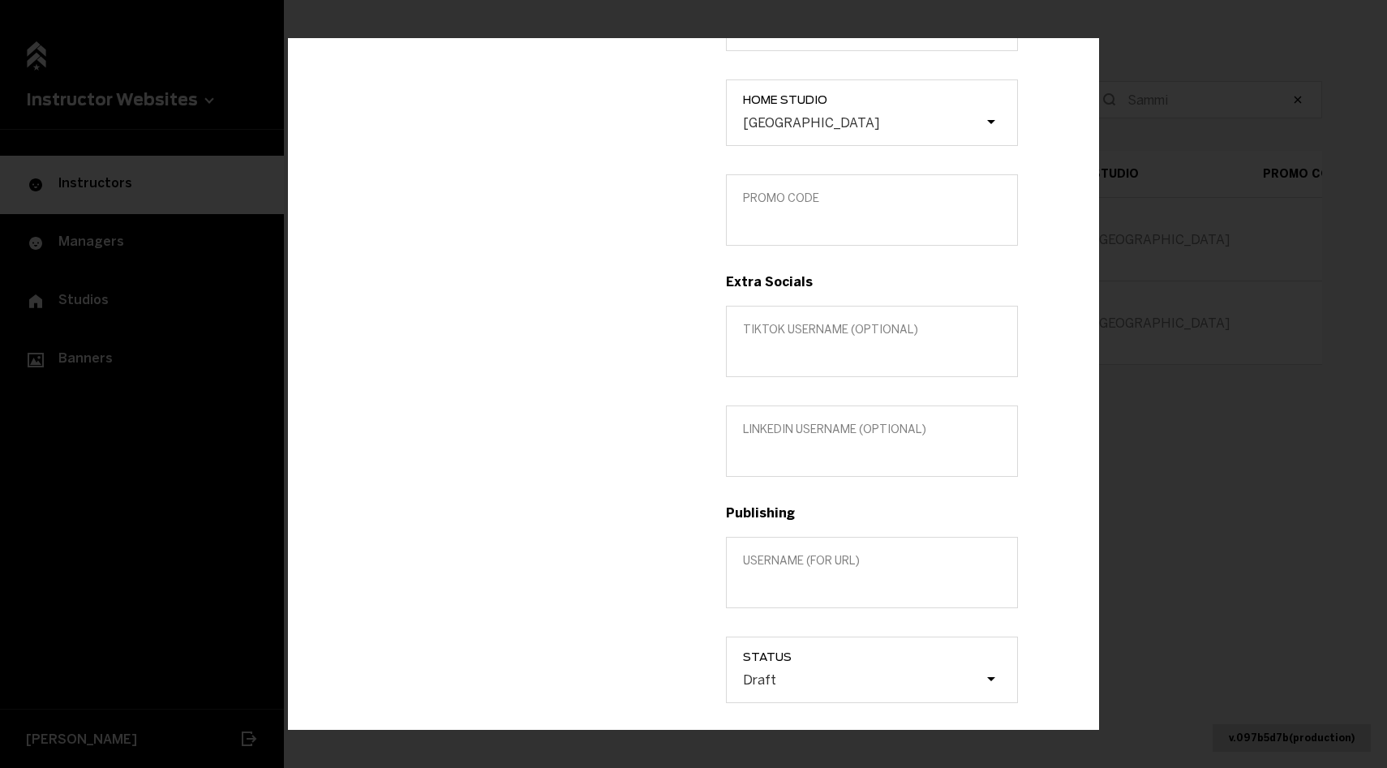
scroll to position [383, 0]
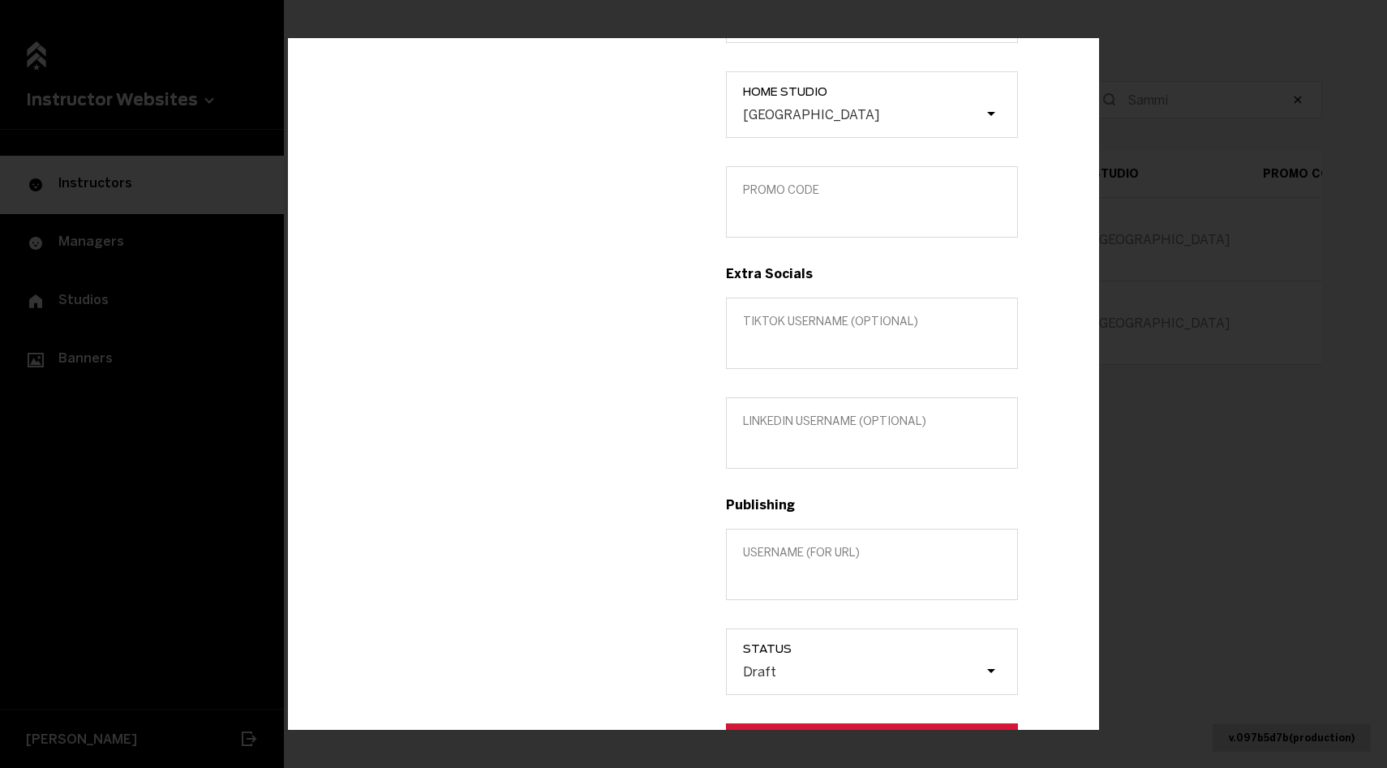
click at [887, 193] on span "Promo Code" at bounding box center [872, 190] width 258 height 14
click at [887, 204] on input "Promo Code" at bounding box center [872, 211] width 258 height 15
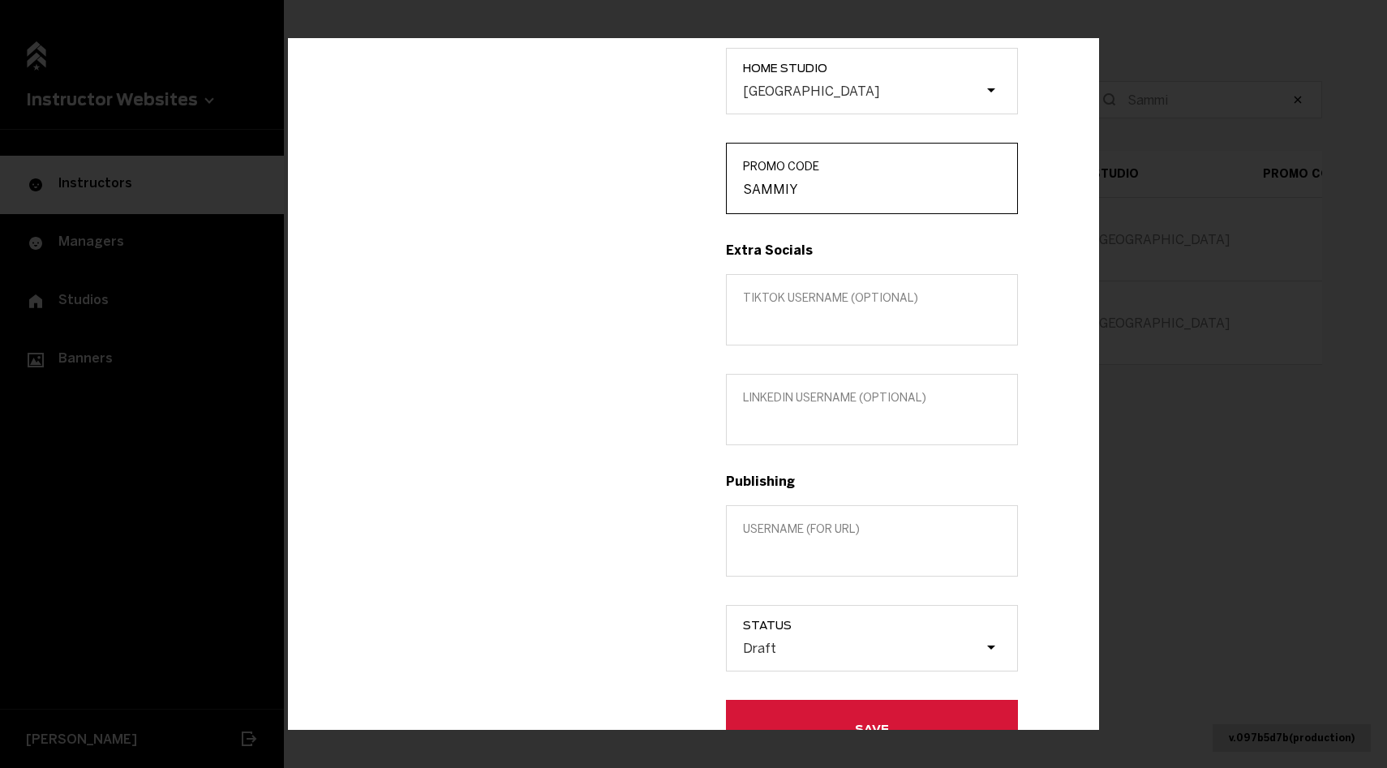
scroll to position [407, 0]
type input "SAMMIY"
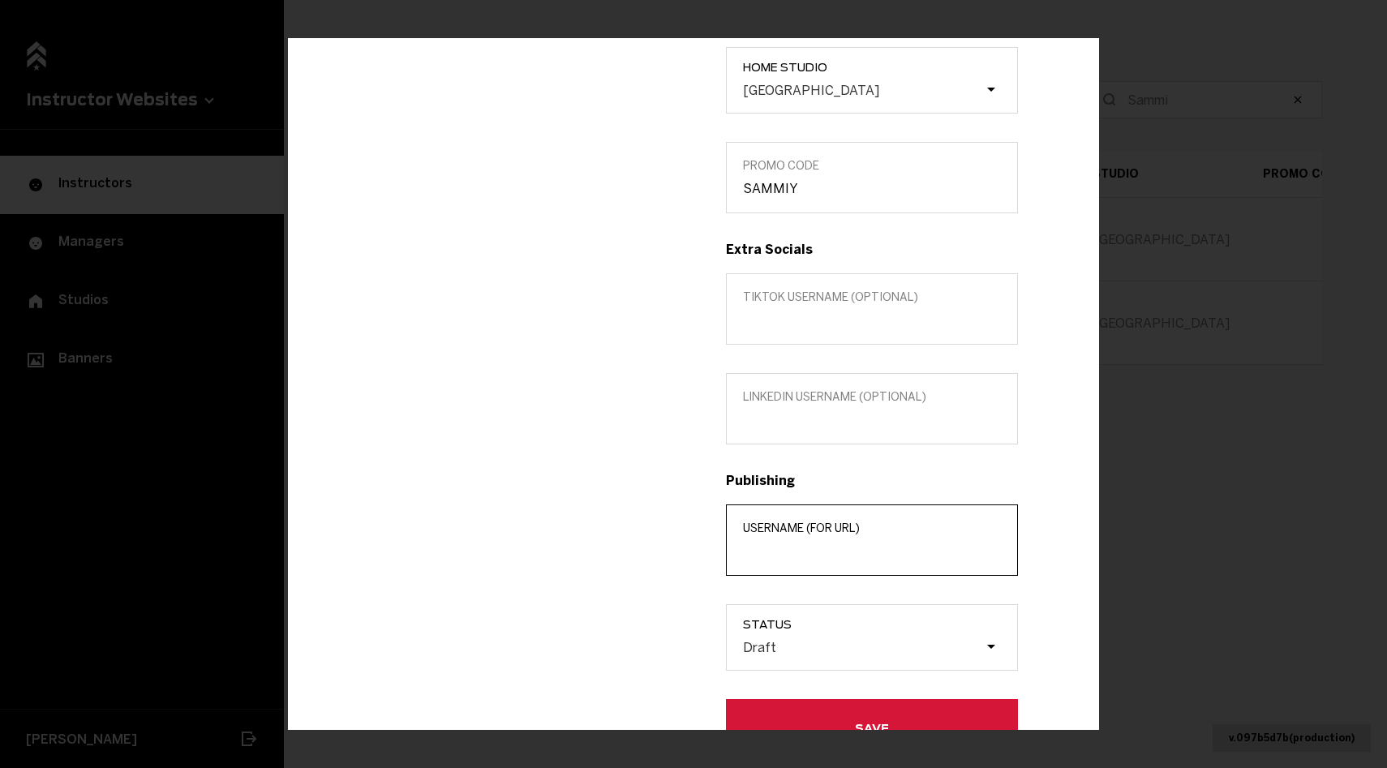
click at [836, 552] on input "Username (for url)" at bounding box center [872, 550] width 258 height 15
type input "s"
type input "[PERSON_NAME]"
click at [802, 613] on label "Status Draft" at bounding box center [872, 637] width 292 height 67
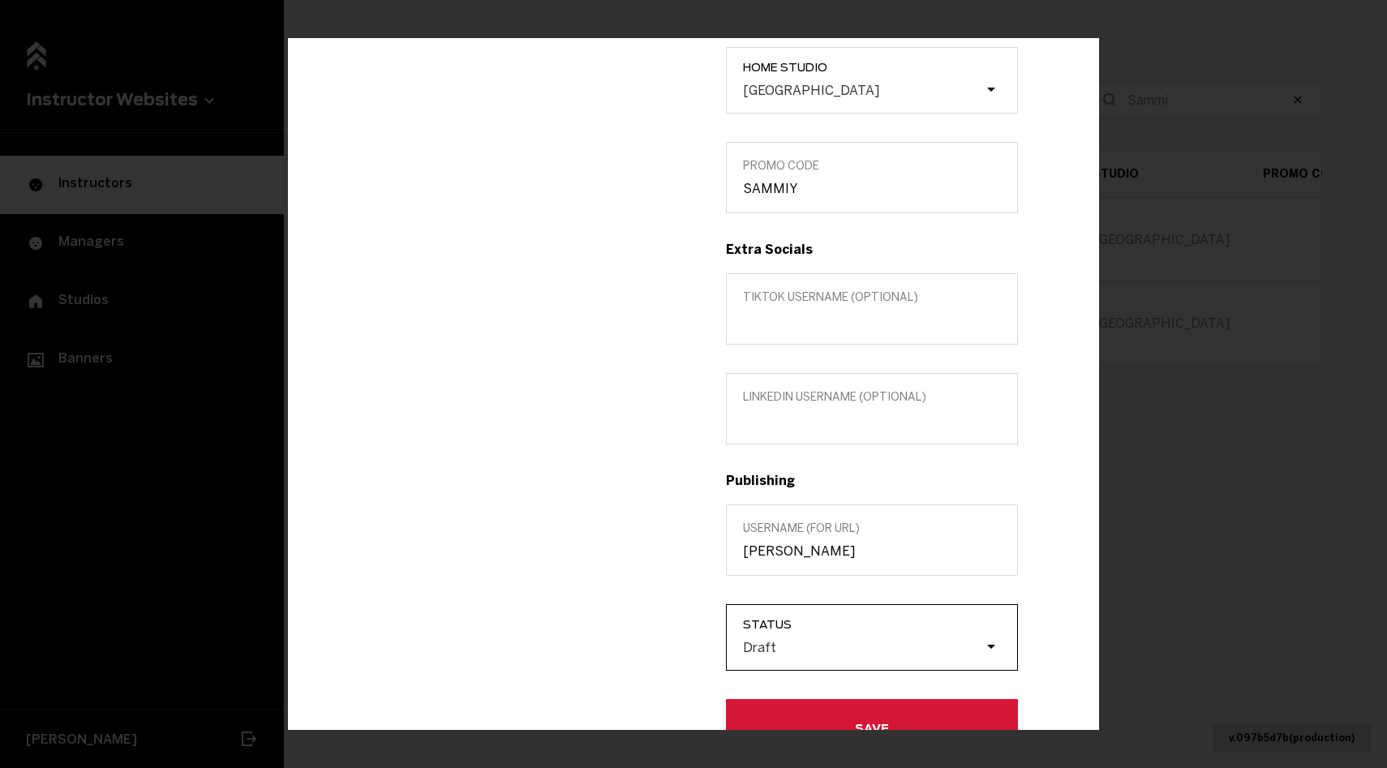
click at [661, 647] on input "Status Draft" at bounding box center [661, 647] width 0 height 0
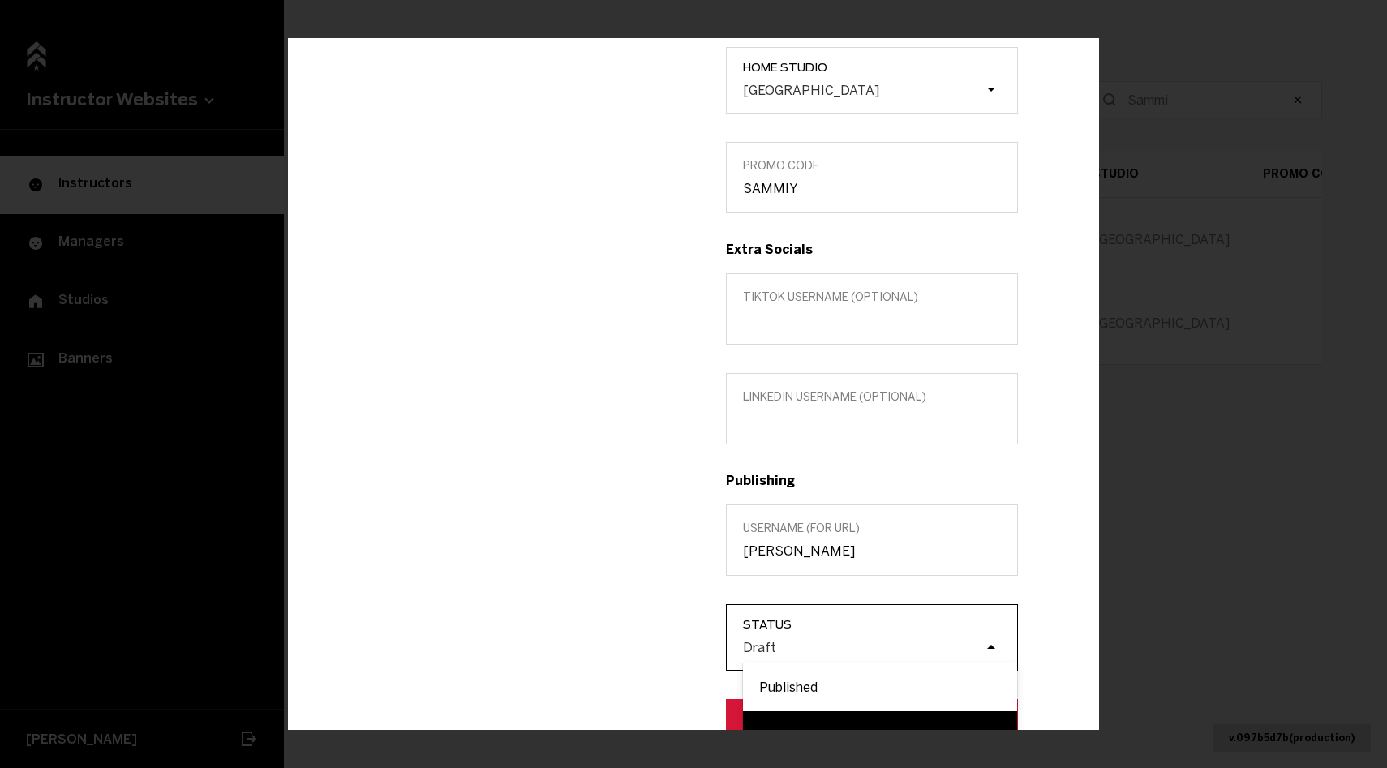
click at [792, 638] on div "Draft" at bounding box center [880, 647] width 274 height 31
click at [661, 647] on input "Status option Draft focused, 2 of 2. 2 results available. Use Up and Down to ch…" at bounding box center [661, 647] width 0 height 0
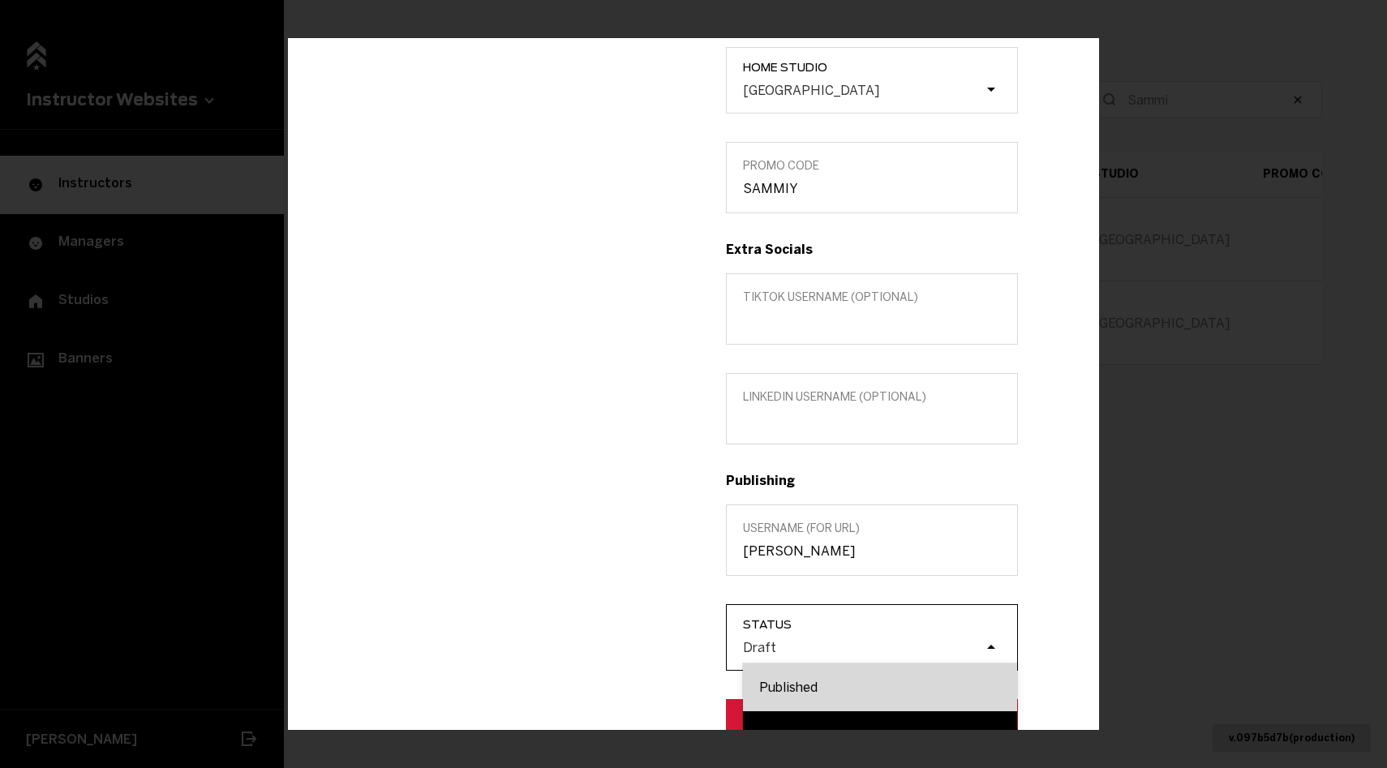
click at [789, 670] on div "Published" at bounding box center [880, 687] width 274 height 48
click at [661, 647] on input "Status option Published focused, 1 of 2. 2 results available. Use Up and Down t…" at bounding box center [661, 647] width 0 height 0
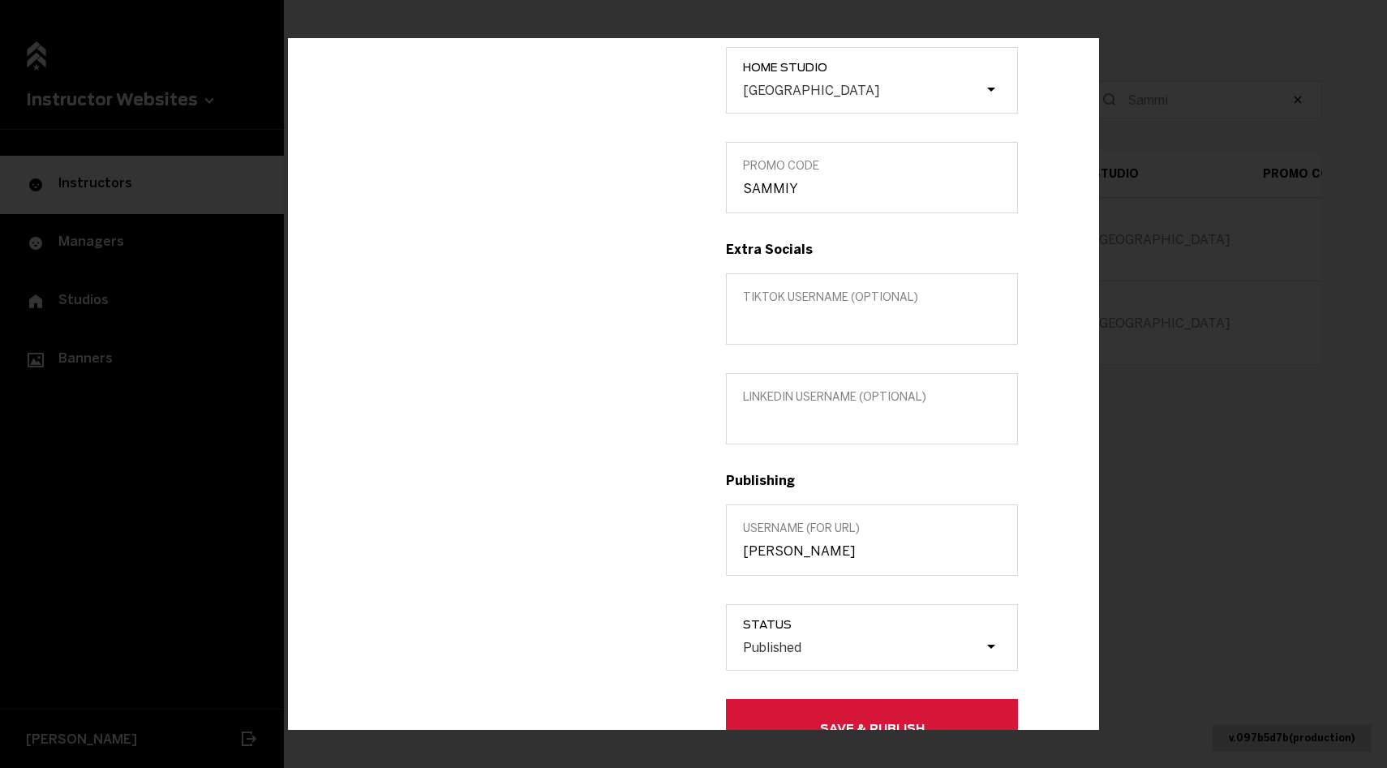
click at [797, 703] on button "Save & Publish" at bounding box center [872, 728] width 292 height 58
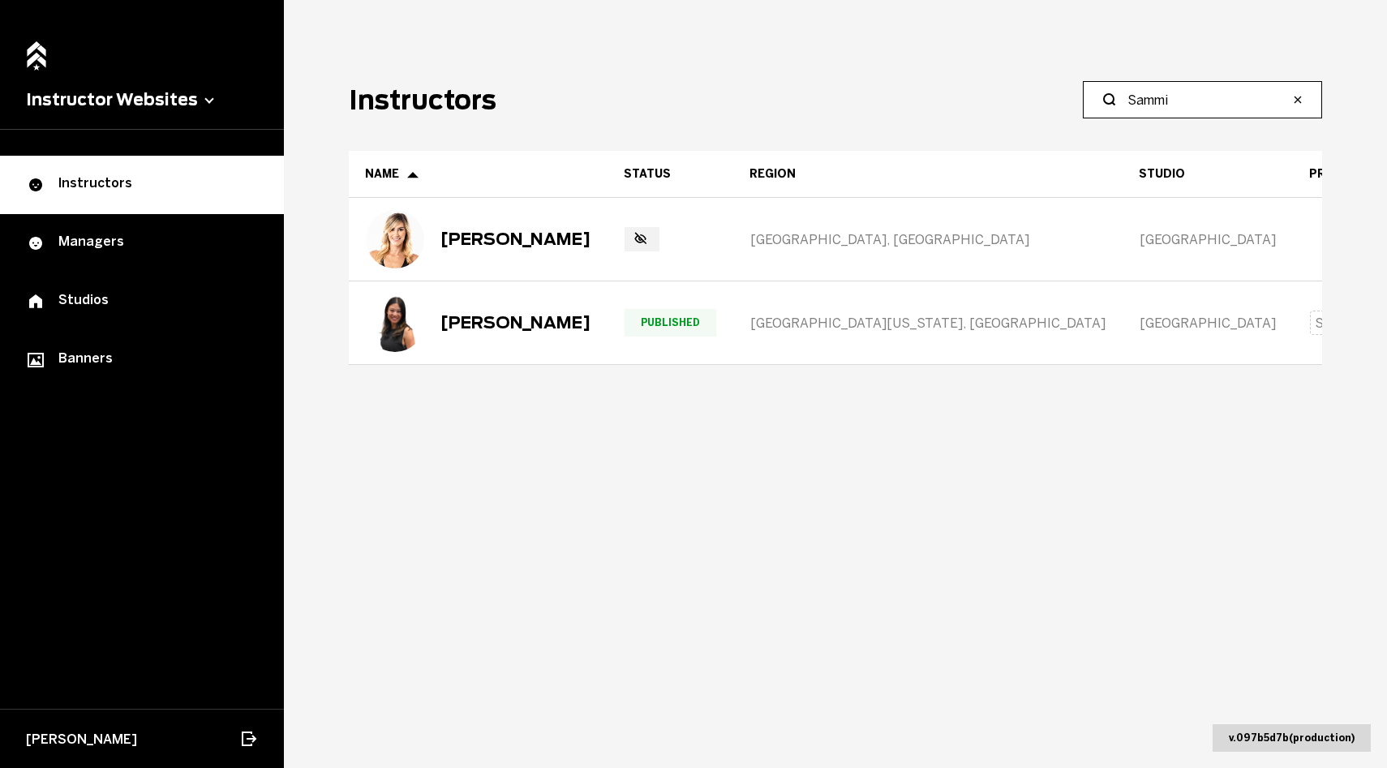
click at [1172, 92] on input "Sammi" at bounding box center [1208, 99] width 161 height 19
paste input "[PERSON_NAME]"
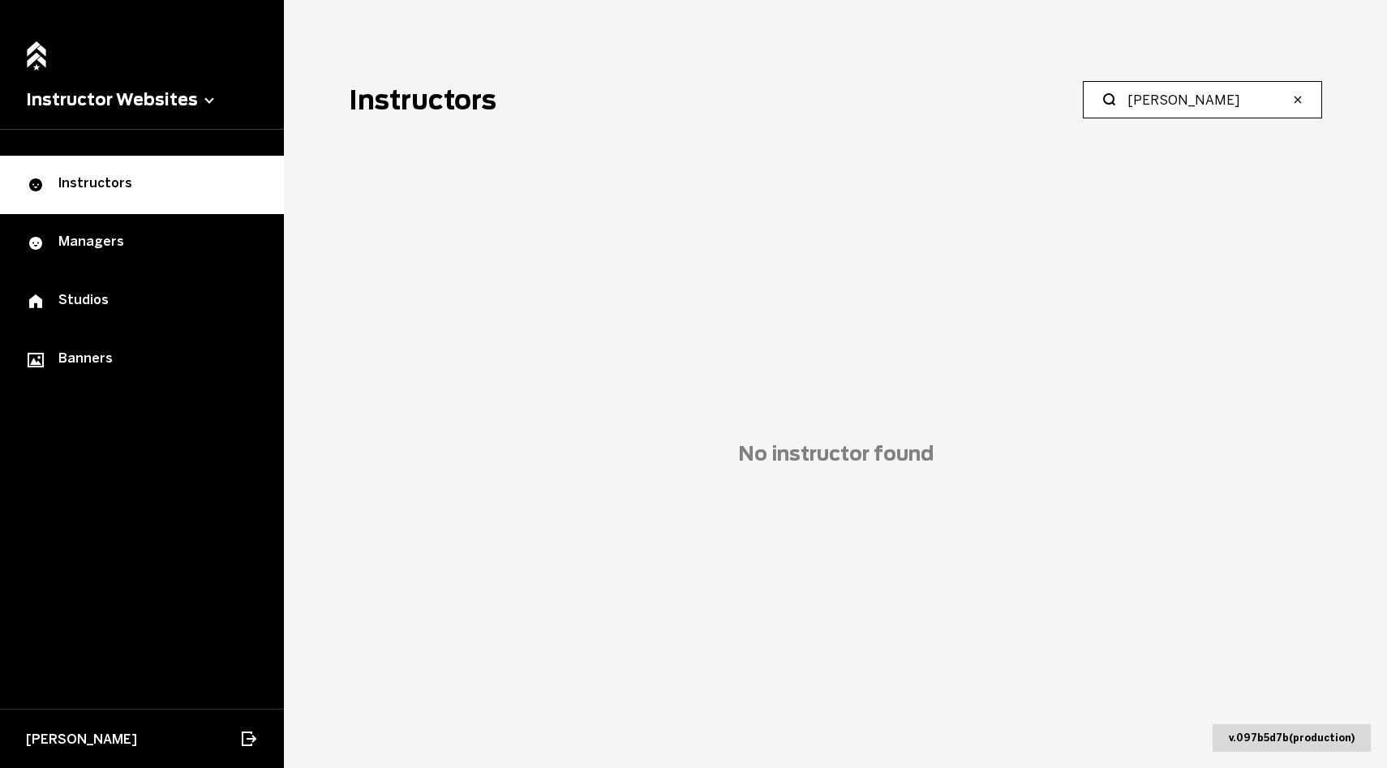
drag, startPoint x: 1193, startPoint y: 102, endPoint x: 1082, endPoint y: 99, distance: 111.2
click at [1082, 99] on header "Instructors [PERSON_NAME]" at bounding box center [836, 99] width 974 height 37
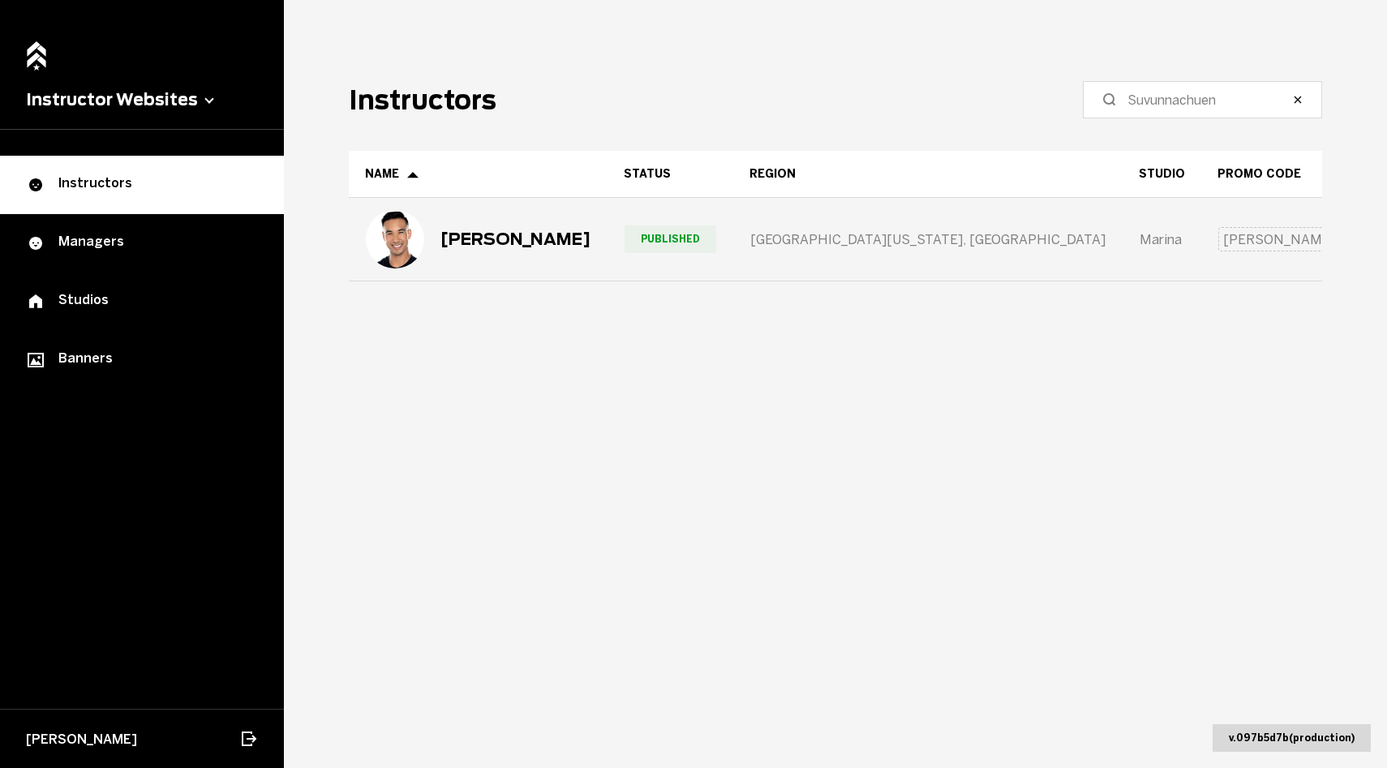
click at [544, 241] on div "[PERSON_NAME]" at bounding box center [516, 239] width 150 height 19
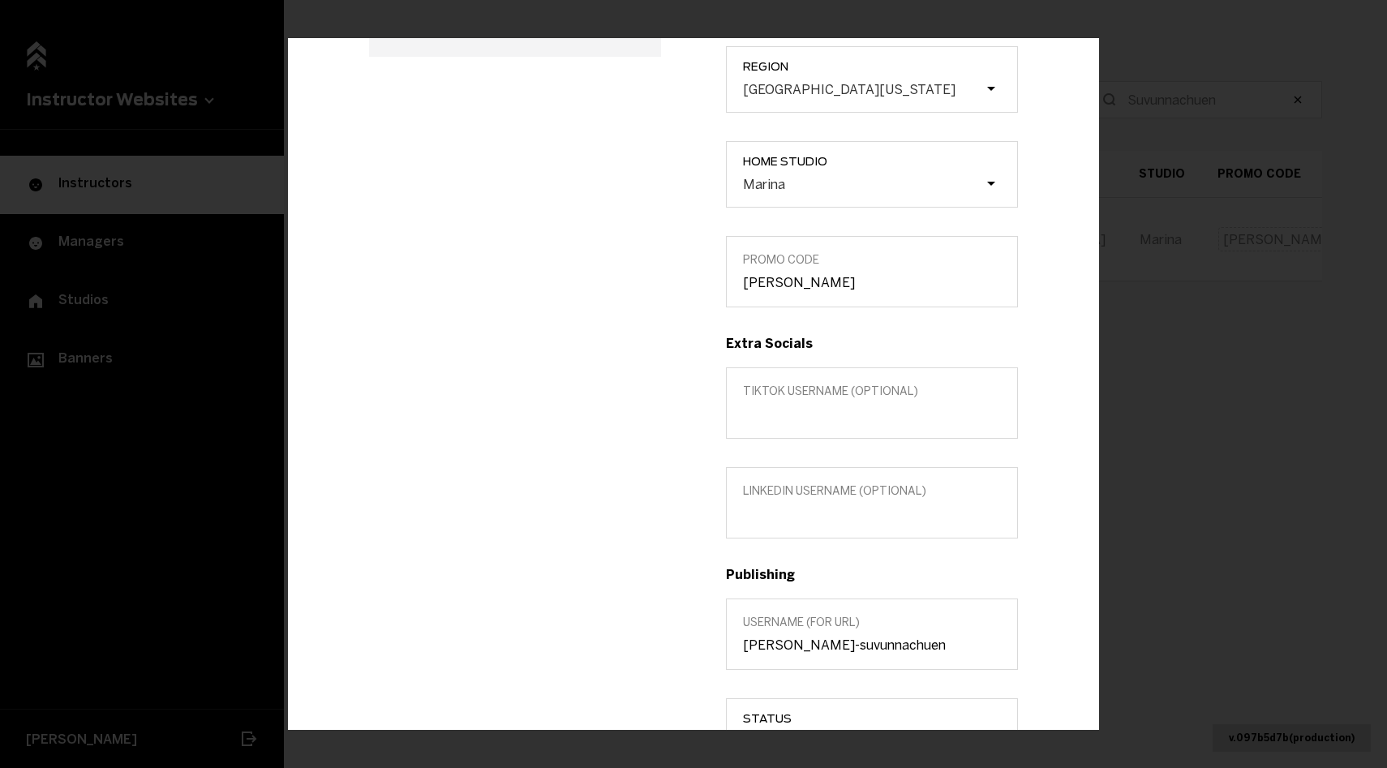
scroll to position [312, 0]
click at [824, 280] on input "[PERSON_NAME]" at bounding box center [872, 283] width 258 height 15
click at [478, 453] on div "[PERSON_NAME] SENIOR INSTRUCTOR @ suvy_sf Edit in MarianaTek" at bounding box center [515, 349] width 357 height 1005
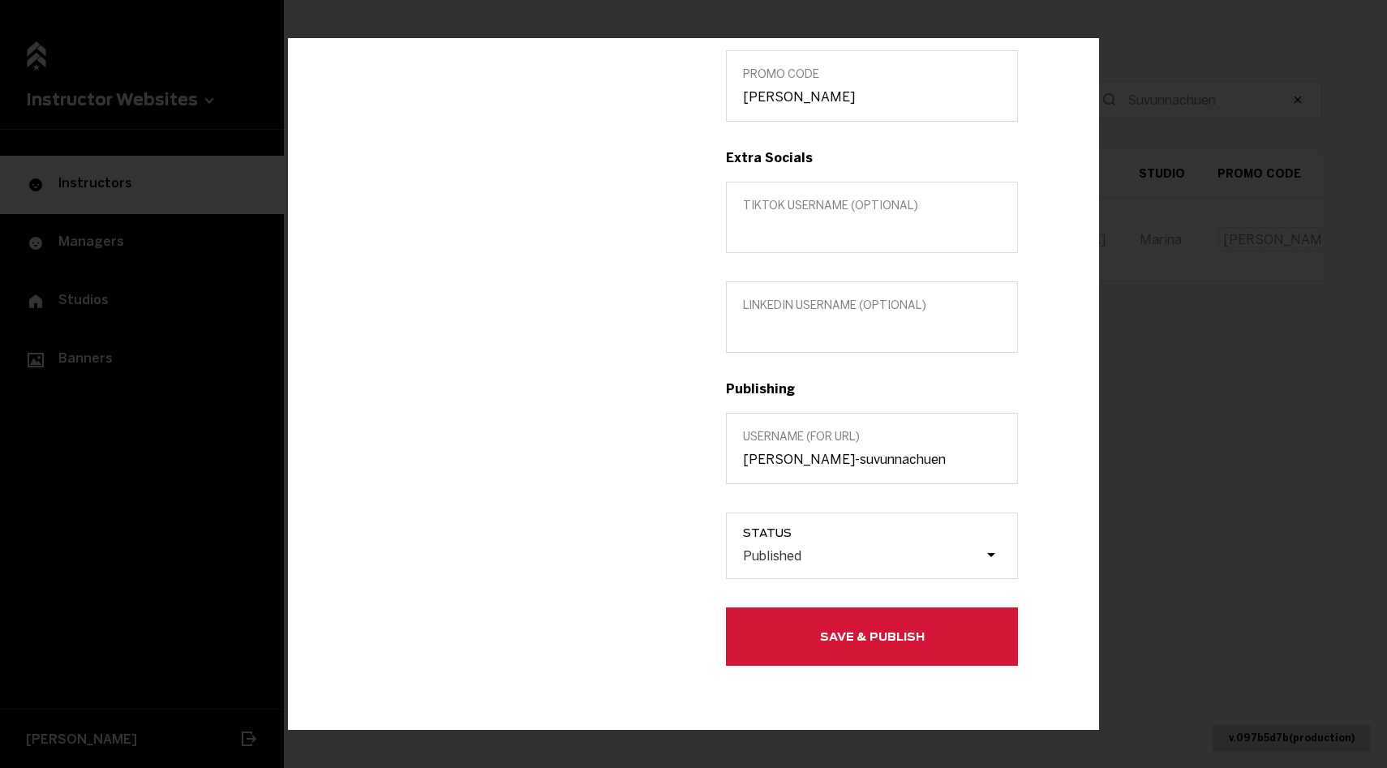
click at [803, 466] on label "Username (for url) [PERSON_NAME]-suvunnachuen" at bounding box center [872, 447] width 292 height 71
click at [803, 466] on input "[PERSON_NAME]-suvunnachuen" at bounding box center [872, 458] width 258 height 15
click at [803, 466] on label "Username (for url) [PERSON_NAME]-suvunnachuen" at bounding box center [872, 447] width 292 height 71
click at [803, 466] on input "[PERSON_NAME]-suvunnachuen" at bounding box center [872, 458] width 258 height 15
click at [803, 466] on label "Username (for url) [PERSON_NAME]-suvunnachuen" at bounding box center [872, 447] width 292 height 71
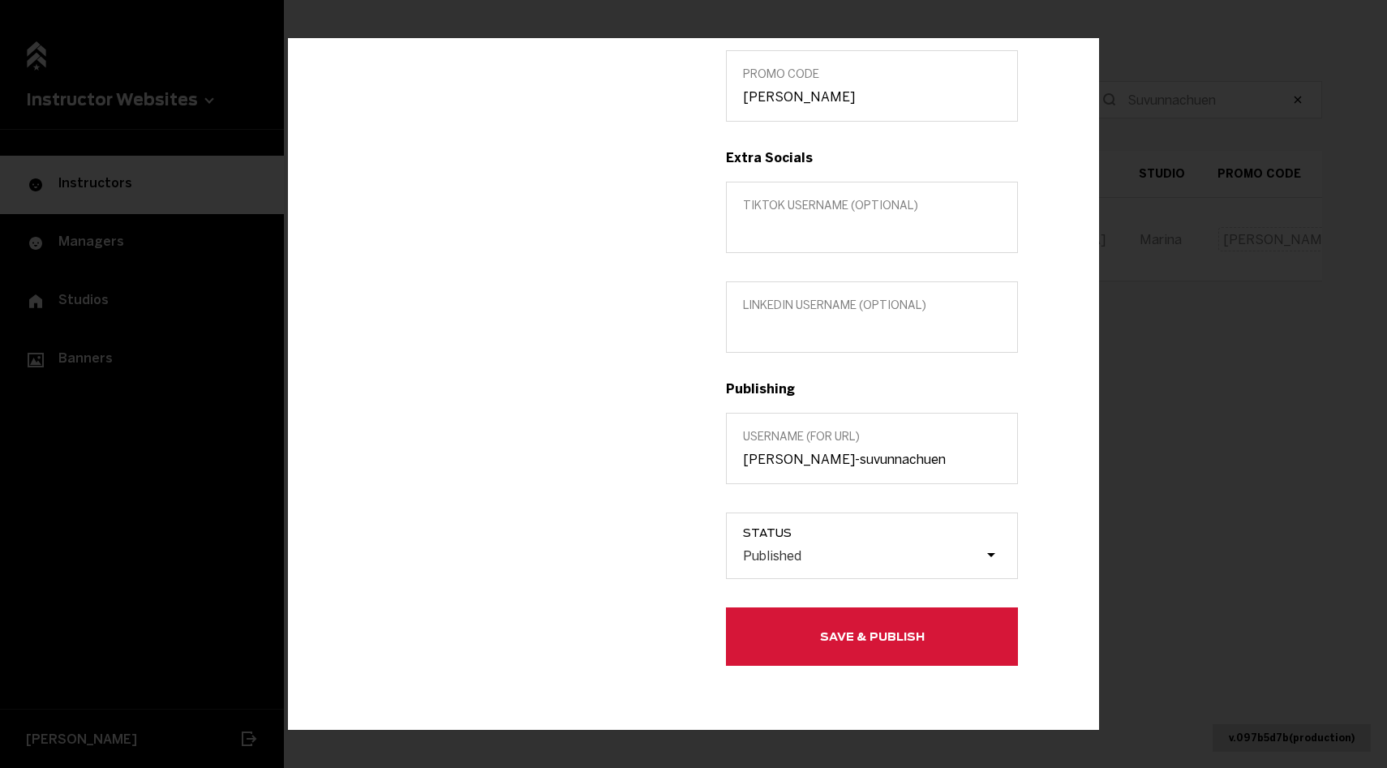
click at [803, 466] on input "[PERSON_NAME]-suvunnachuen" at bounding box center [872, 458] width 258 height 15
click at [797, 458] on input "[PERSON_NAME]-suvunnachuen" at bounding box center [872, 458] width 258 height 15
click at [1158, 171] on div "Edit info [PERSON_NAME] SENIOR INSTRUCTOR @ suvy_sf Edit in MarianaTek Title (o…" at bounding box center [693, 384] width 1387 height 768
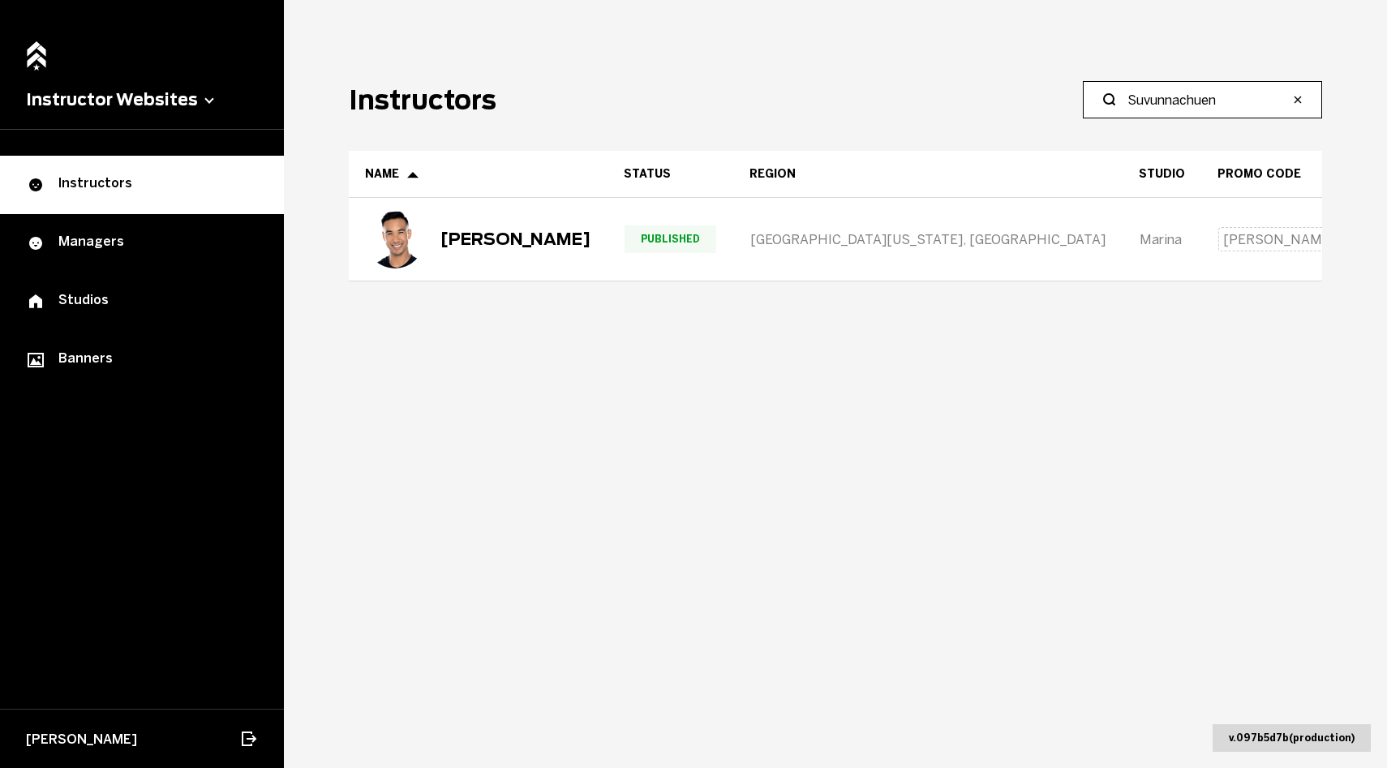
click at [1167, 97] on input "Suvunnachuen" at bounding box center [1208, 99] width 161 height 19
paste input "[PERSON_NAME]"
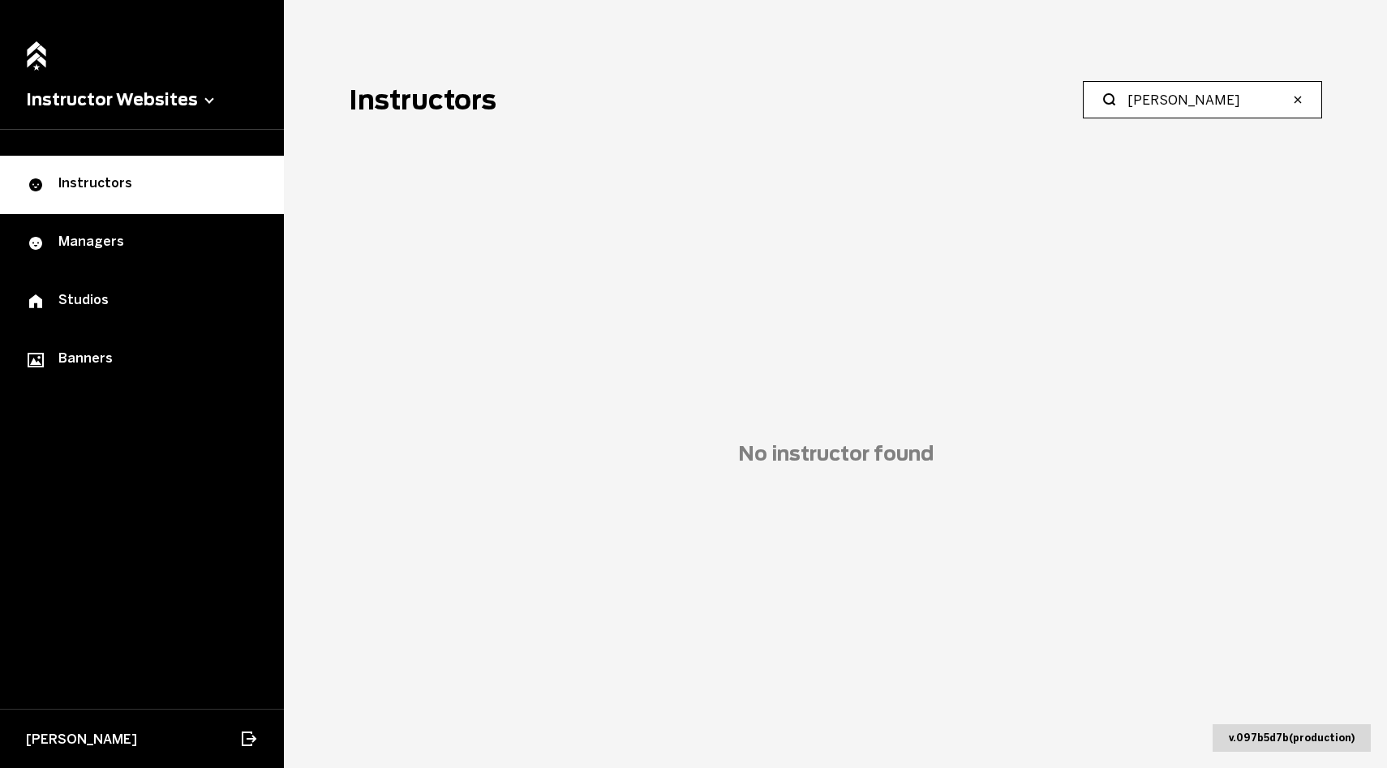
drag, startPoint x: 1168, startPoint y: 96, endPoint x: 1017, endPoint y: 108, distance: 152.2
click at [1017, 108] on header "Instructors [PERSON_NAME]" at bounding box center [836, 99] width 974 height 37
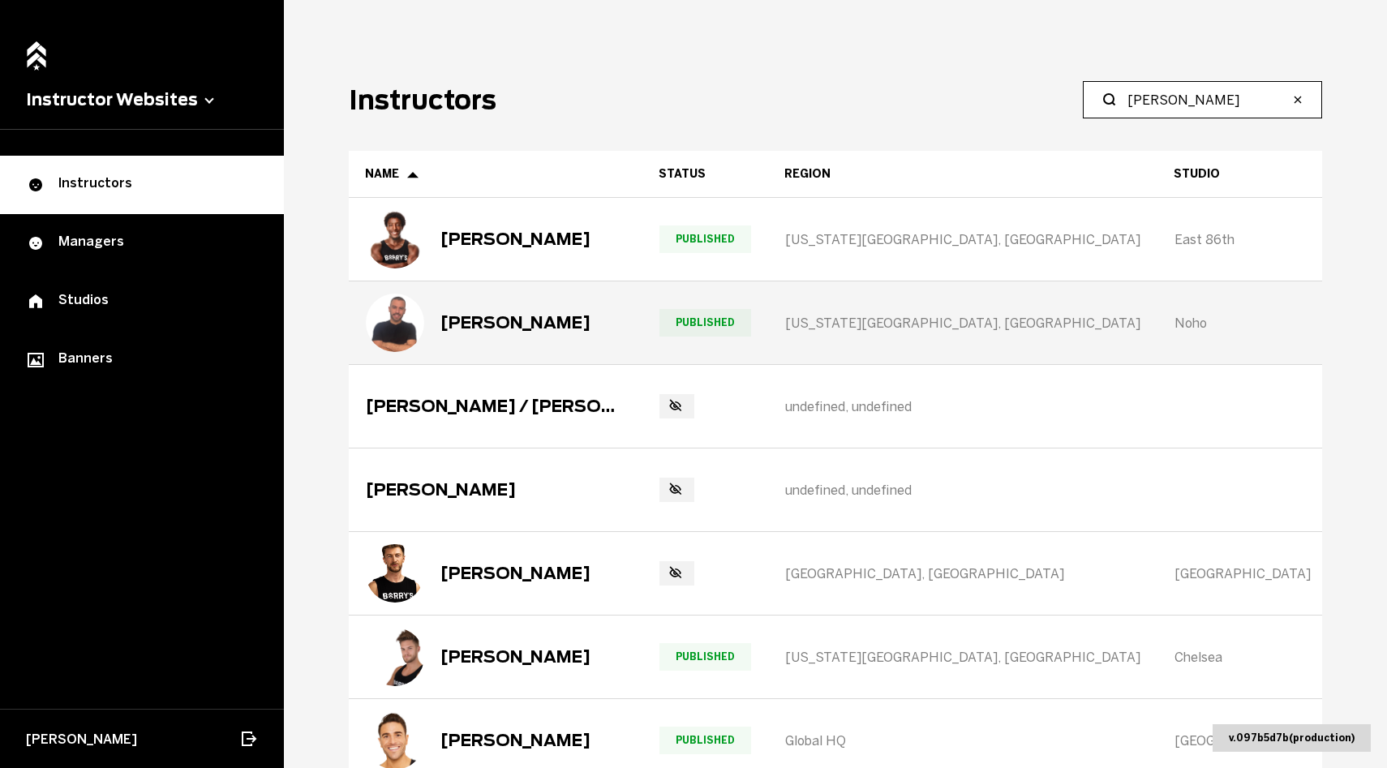
scroll to position [429, 0]
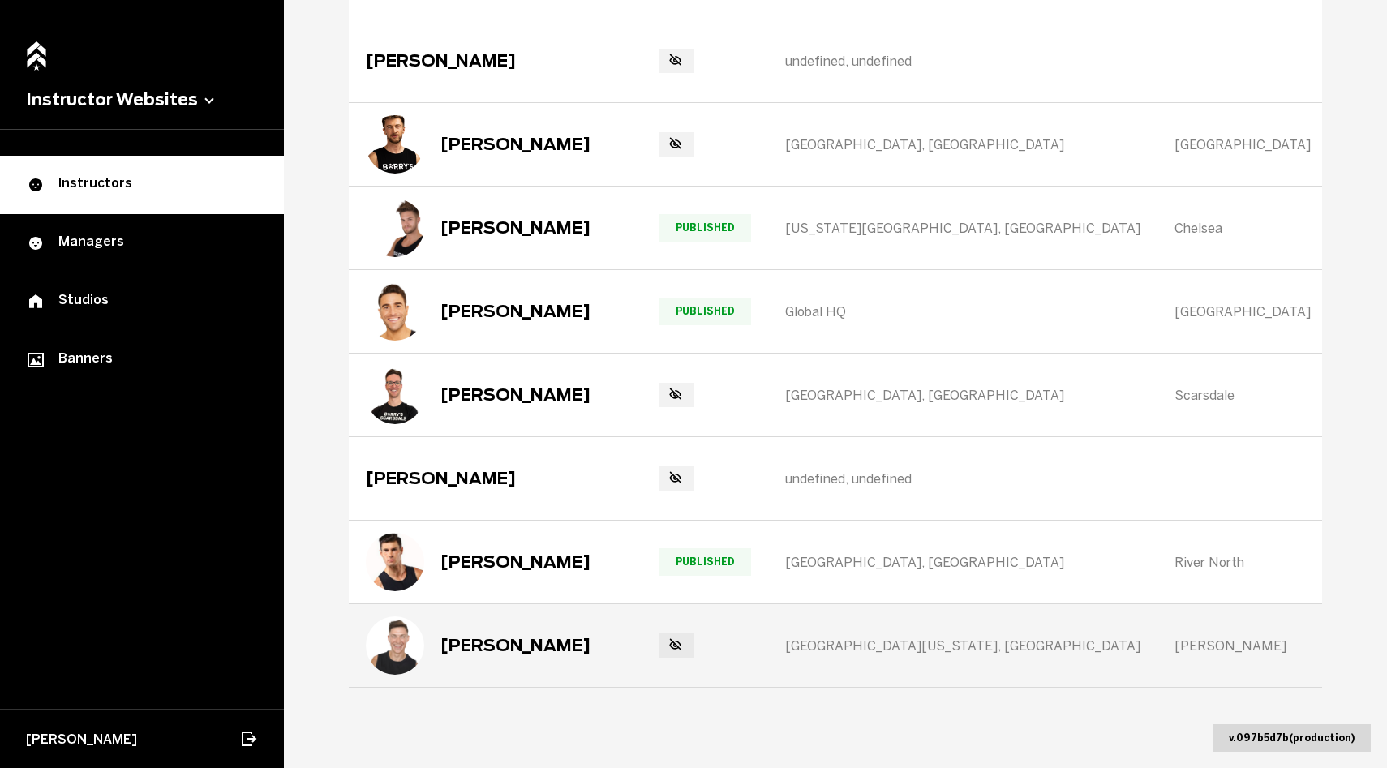
type input "[PERSON_NAME]"
click at [471, 627] on div "[PERSON_NAME]" at bounding box center [478, 646] width 225 height 58
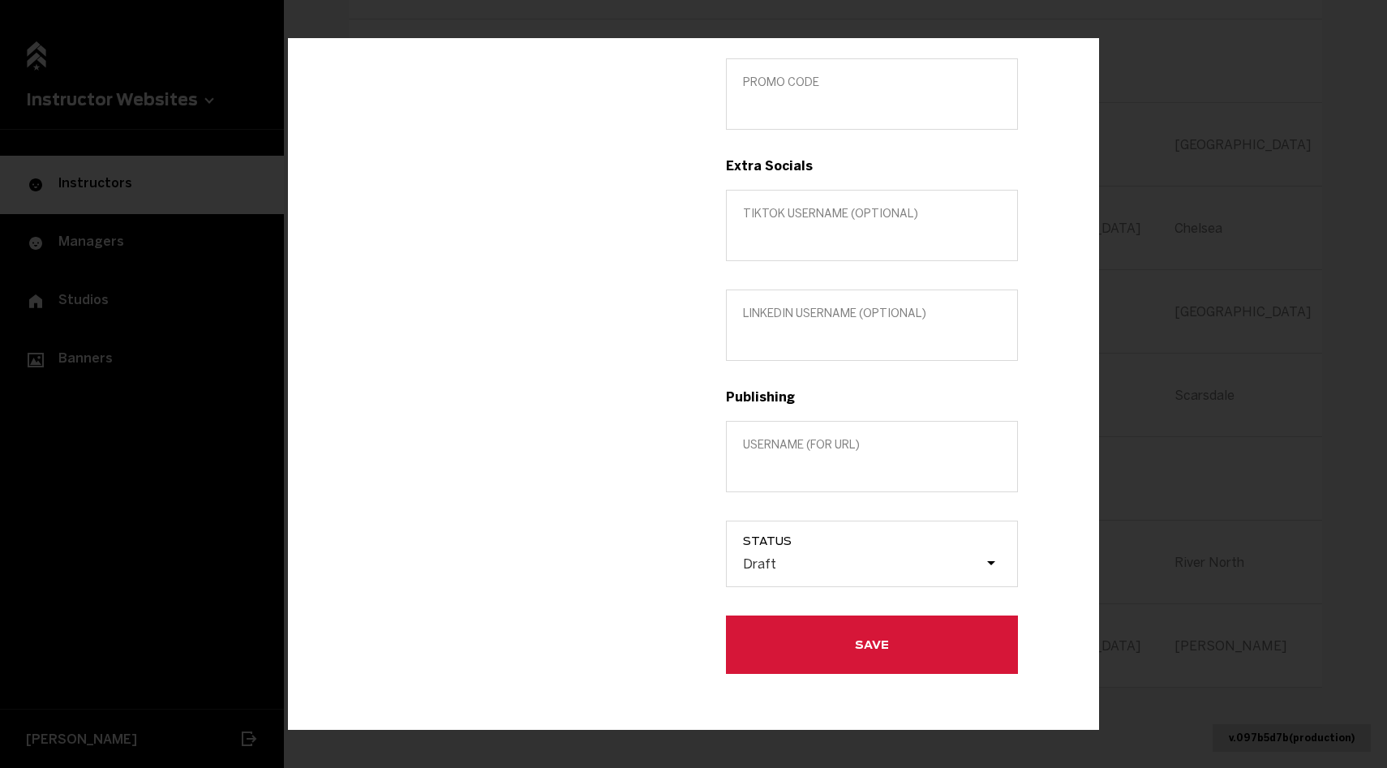
scroll to position [499, 0]
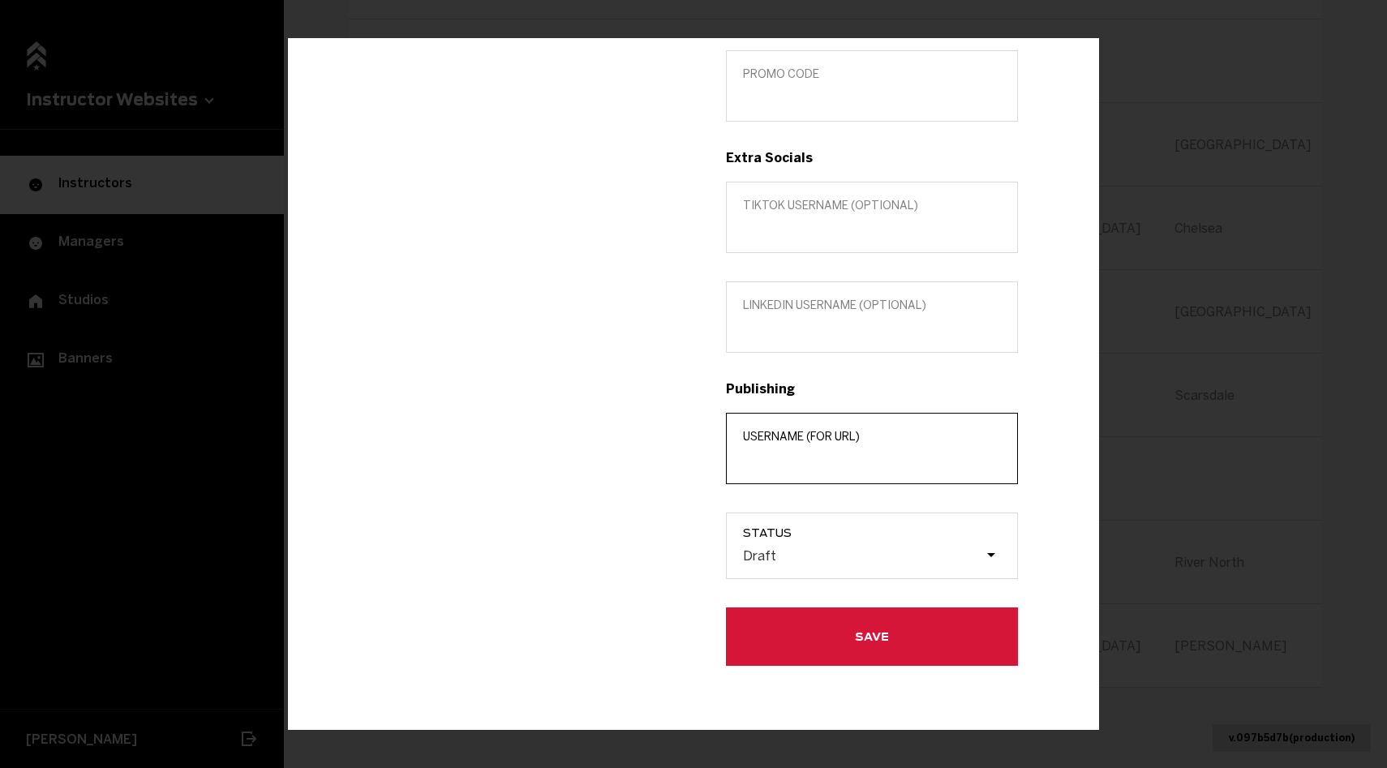
click at [792, 460] on input "Username (for url)" at bounding box center [872, 458] width 258 height 15
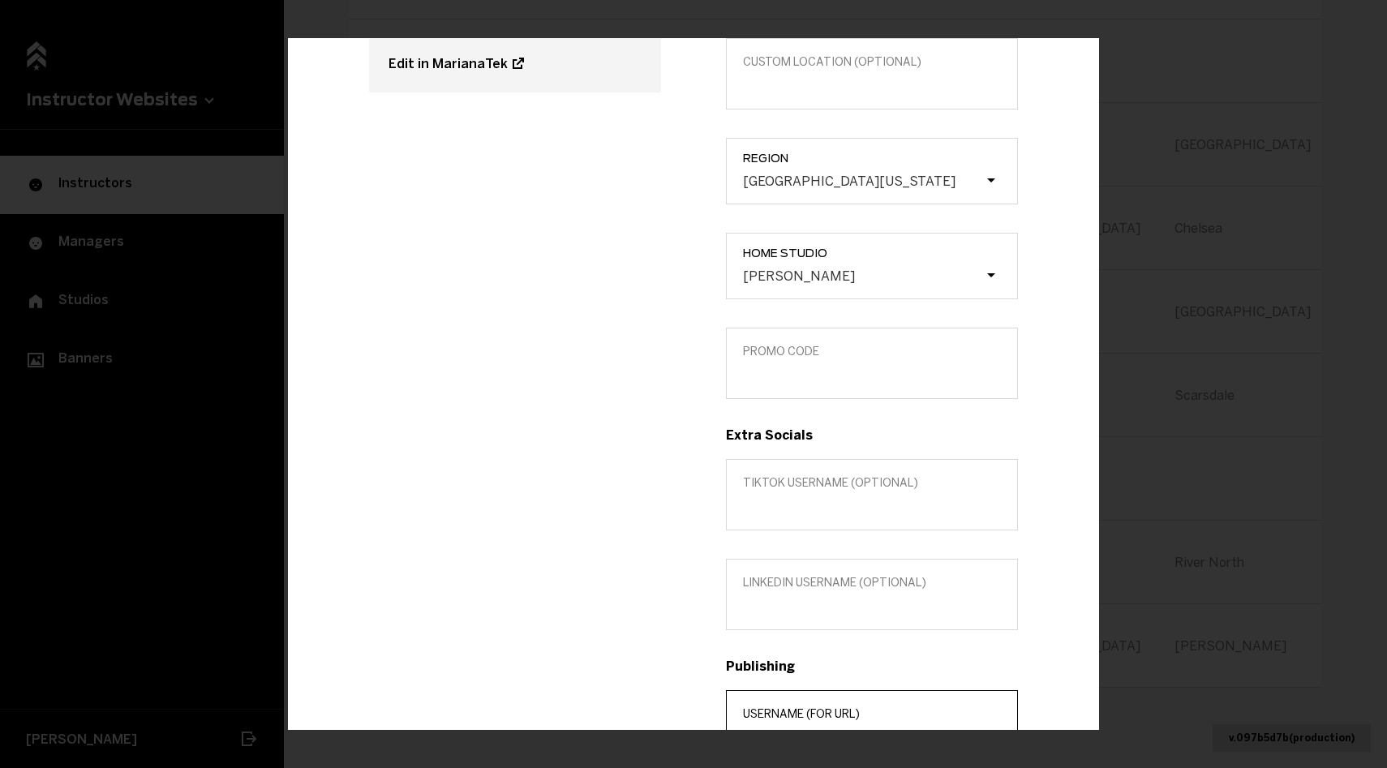
scroll to position [190, 0]
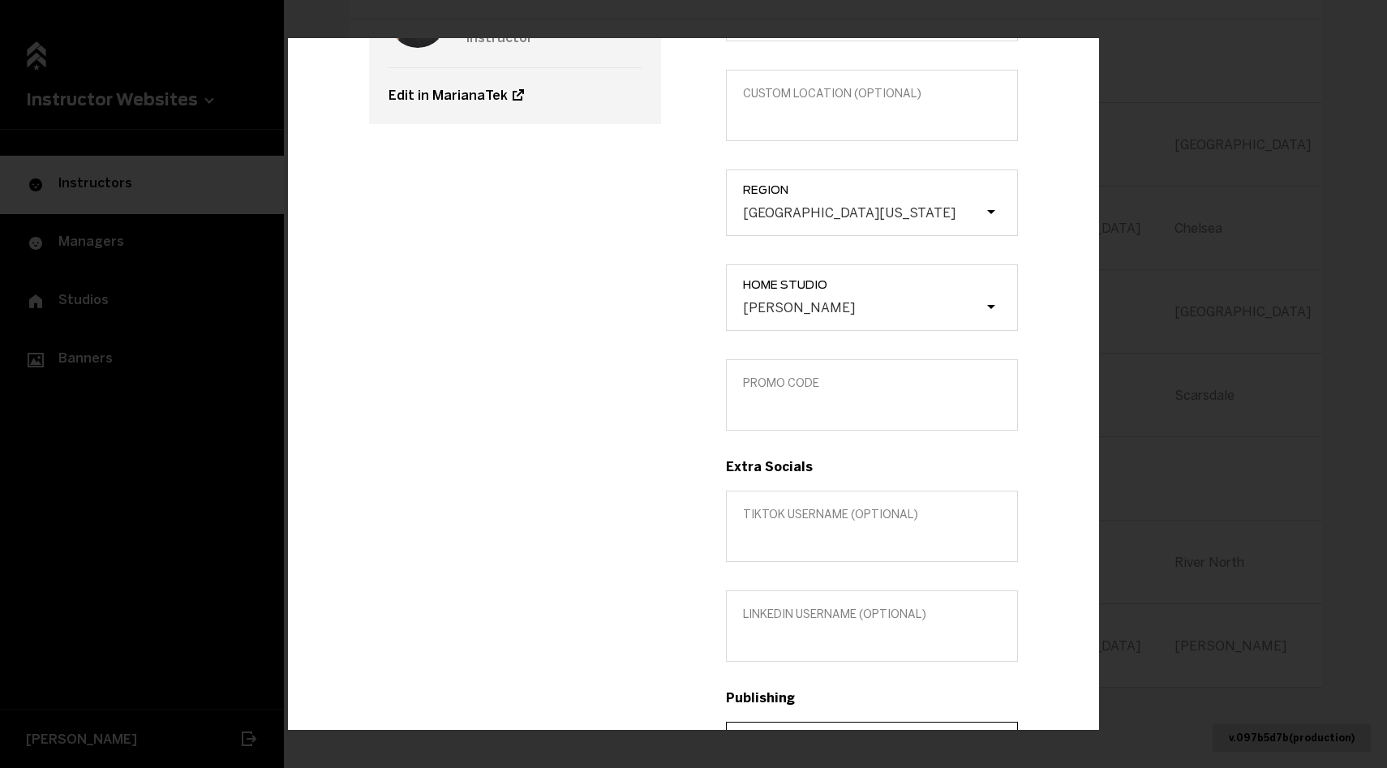
type input "[PERSON_NAME]"
click at [779, 408] on input "Promo Code" at bounding box center [872, 405] width 258 height 15
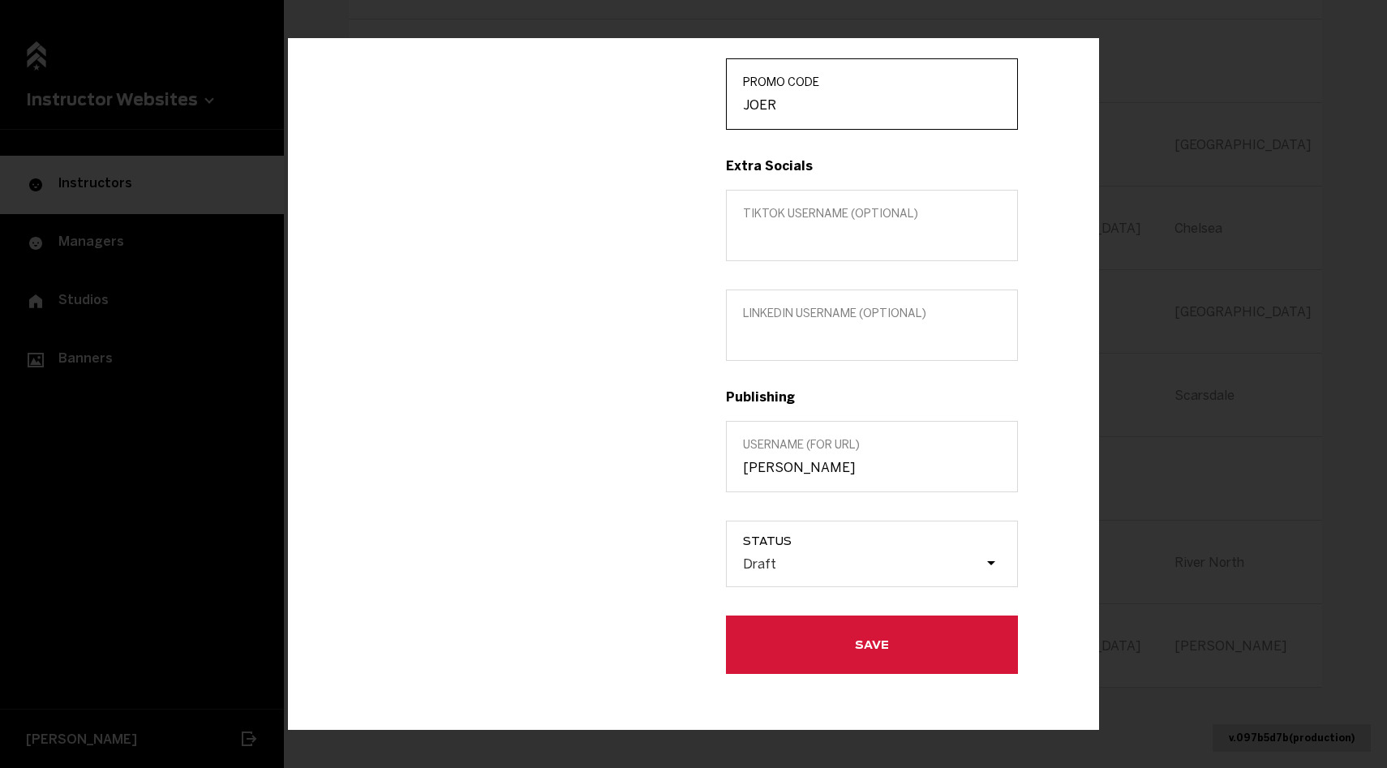
scroll to position [499, 0]
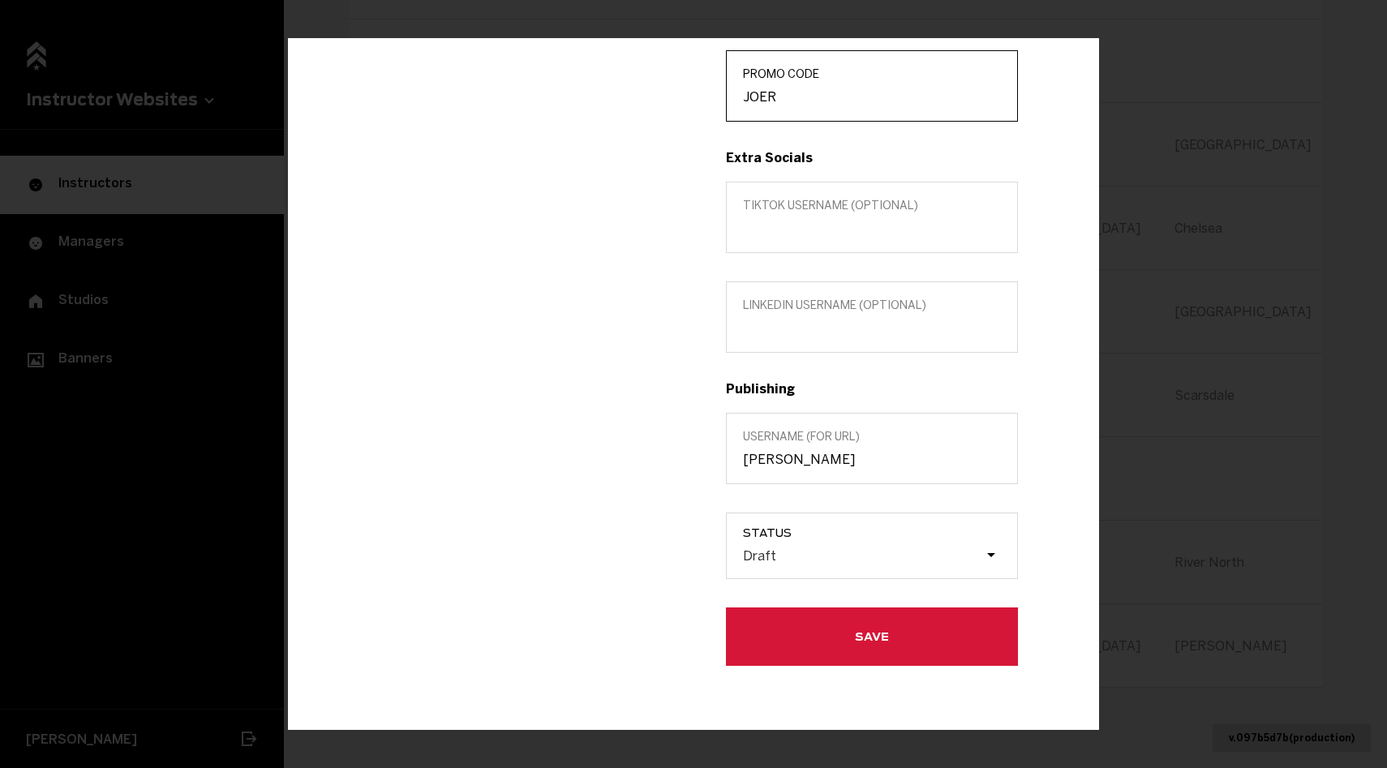
type input "JOER"
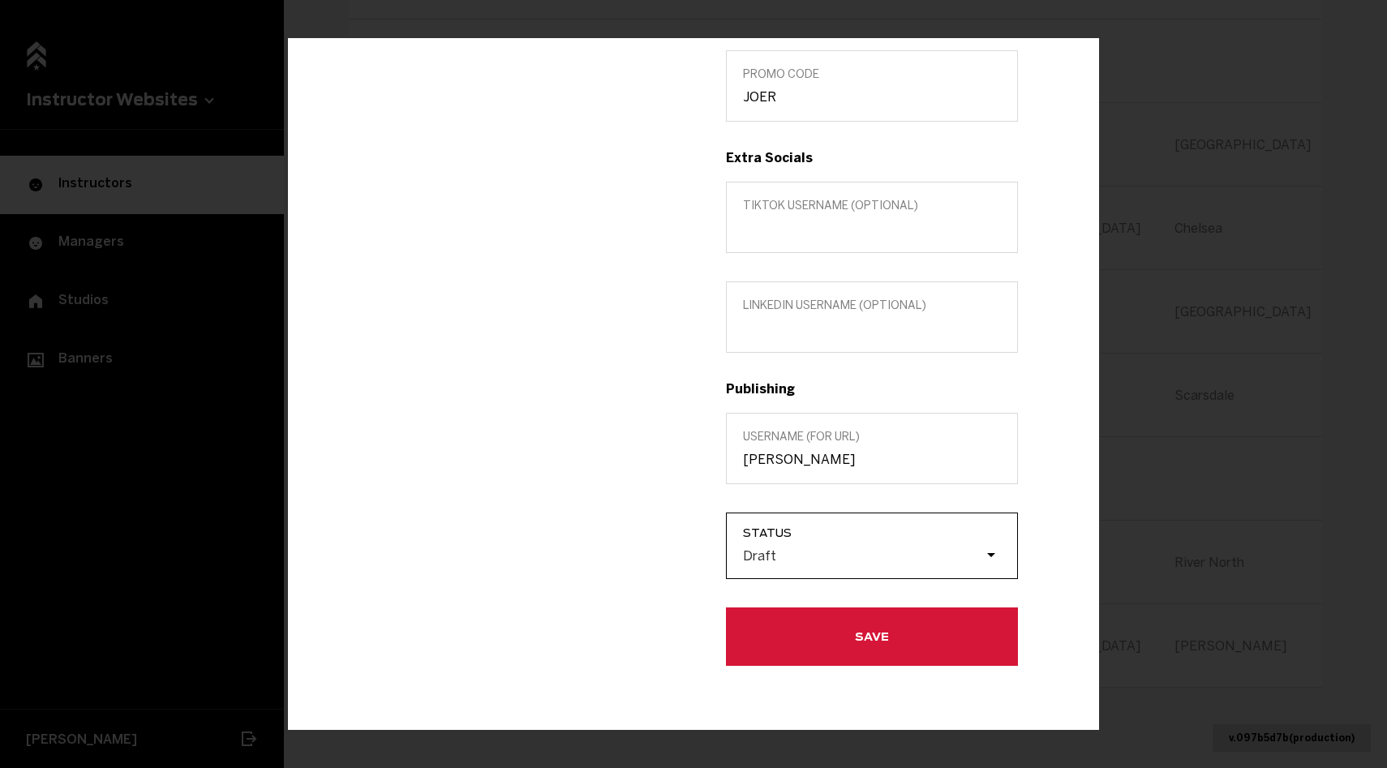
click at [781, 565] on div "Draft" at bounding box center [880, 555] width 274 height 31
click at [661, 555] on input "Status Draft" at bounding box center [661, 555] width 0 height 0
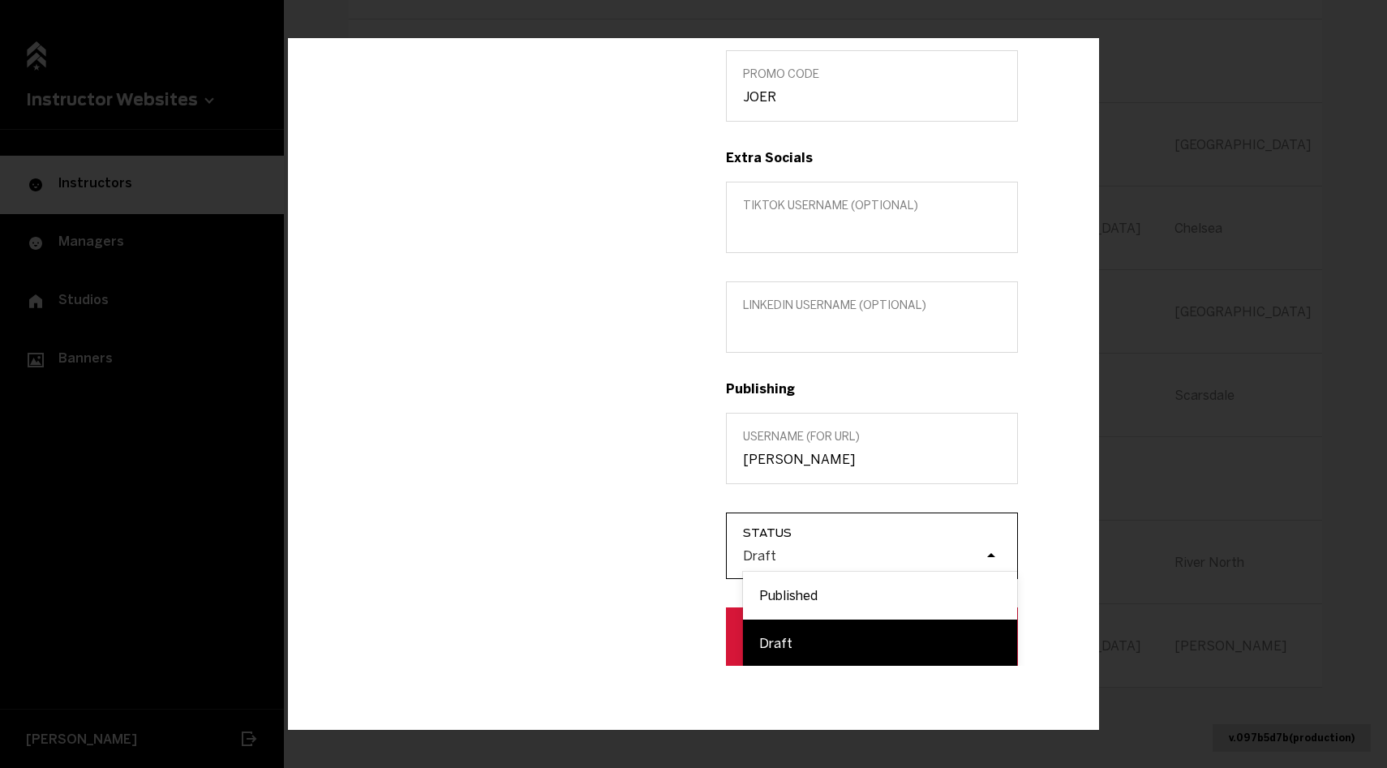
click at [789, 585] on div "Published" at bounding box center [880, 595] width 274 height 48
click at [661, 555] on input "Status option Draft focused, 2 of 2. 2 results available. Use Up and Down to ch…" at bounding box center [661, 555] width 0 height 0
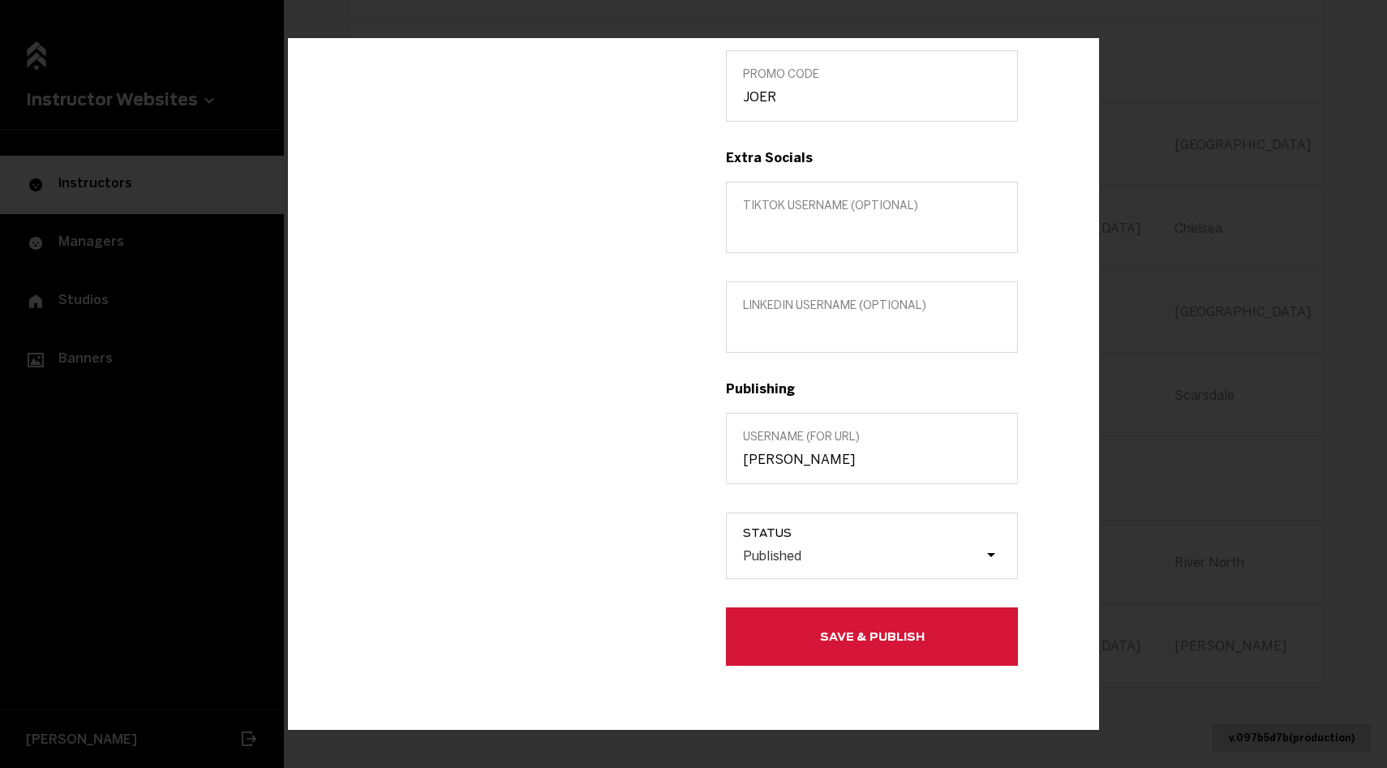
click at [789, 622] on button "Save & Publish" at bounding box center [872, 636] width 292 height 58
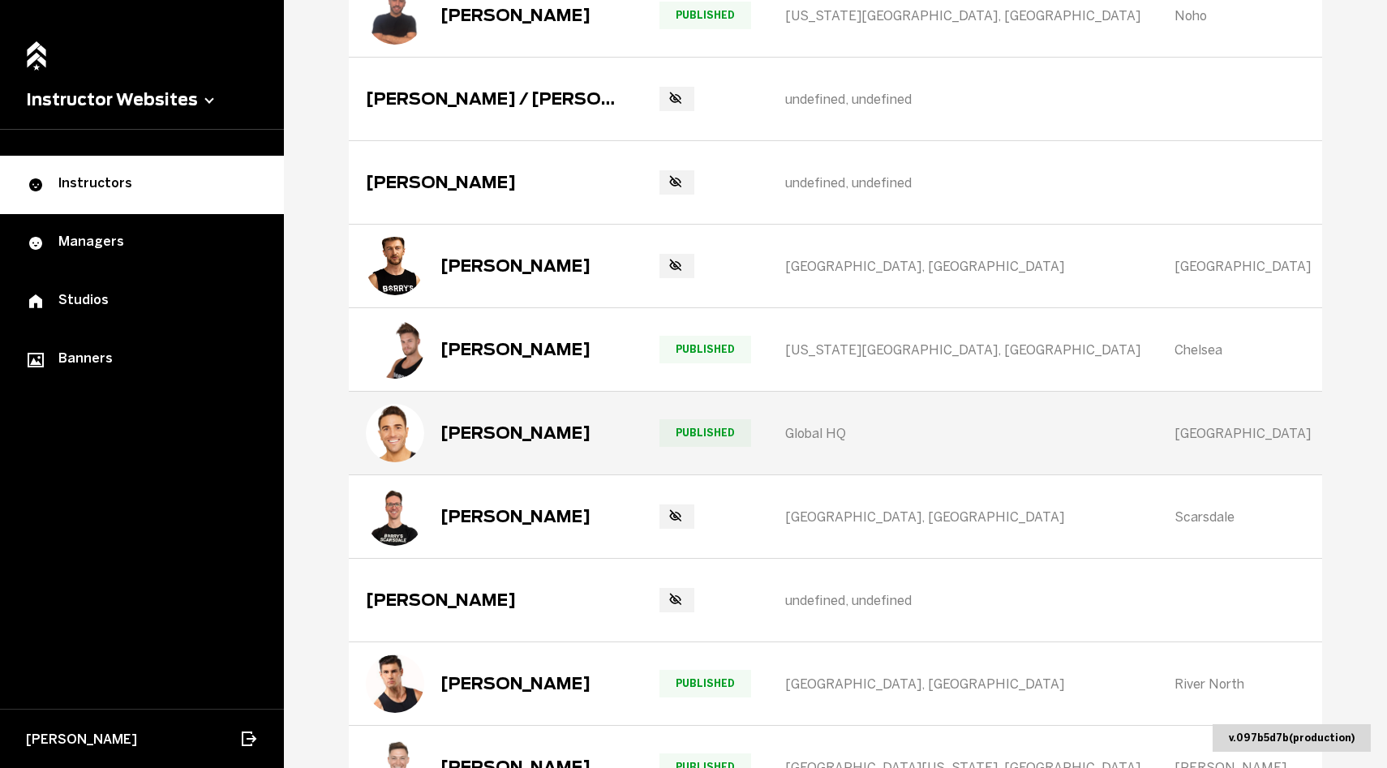
scroll to position [0, 0]
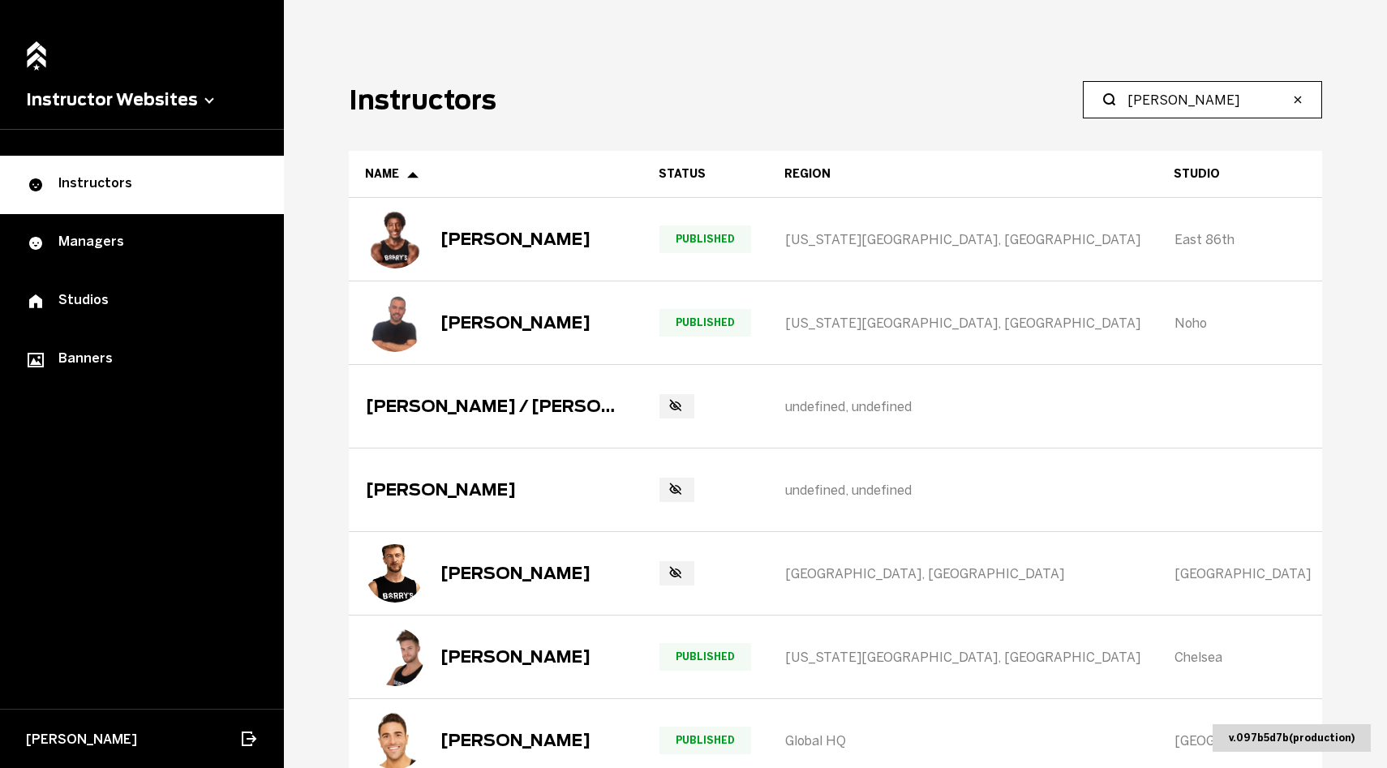
click at [1186, 95] on input "[PERSON_NAME]" at bounding box center [1208, 99] width 161 height 19
paste input "[PERSON_NAME]"
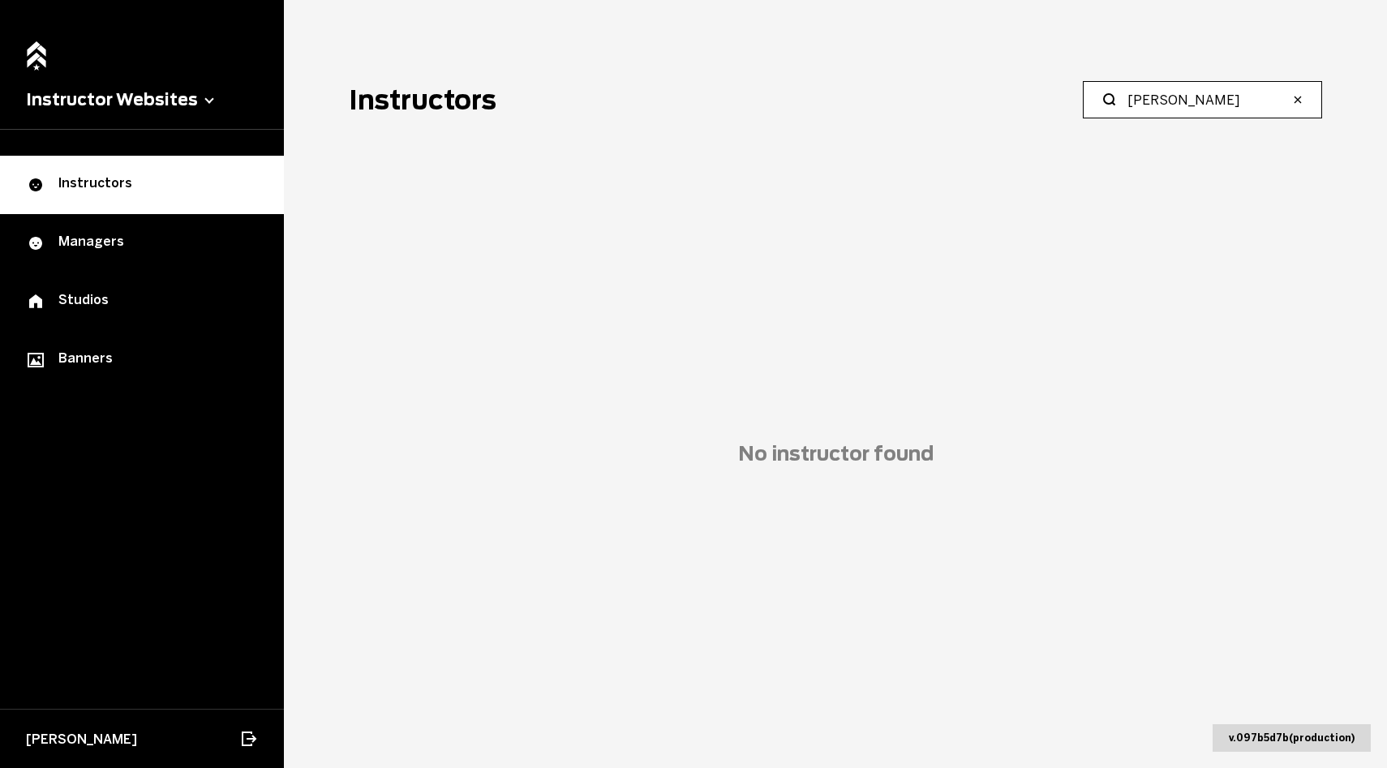
drag, startPoint x: 1191, startPoint y: 98, endPoint x: 828, endPoint y: 73, distance: 363.5
click at [828, 73] on main "Instructors [PERSON_NAME] No instructor found Load more" at bounding box center [835, 384] width 1103 height 768
type input "Arnobit"
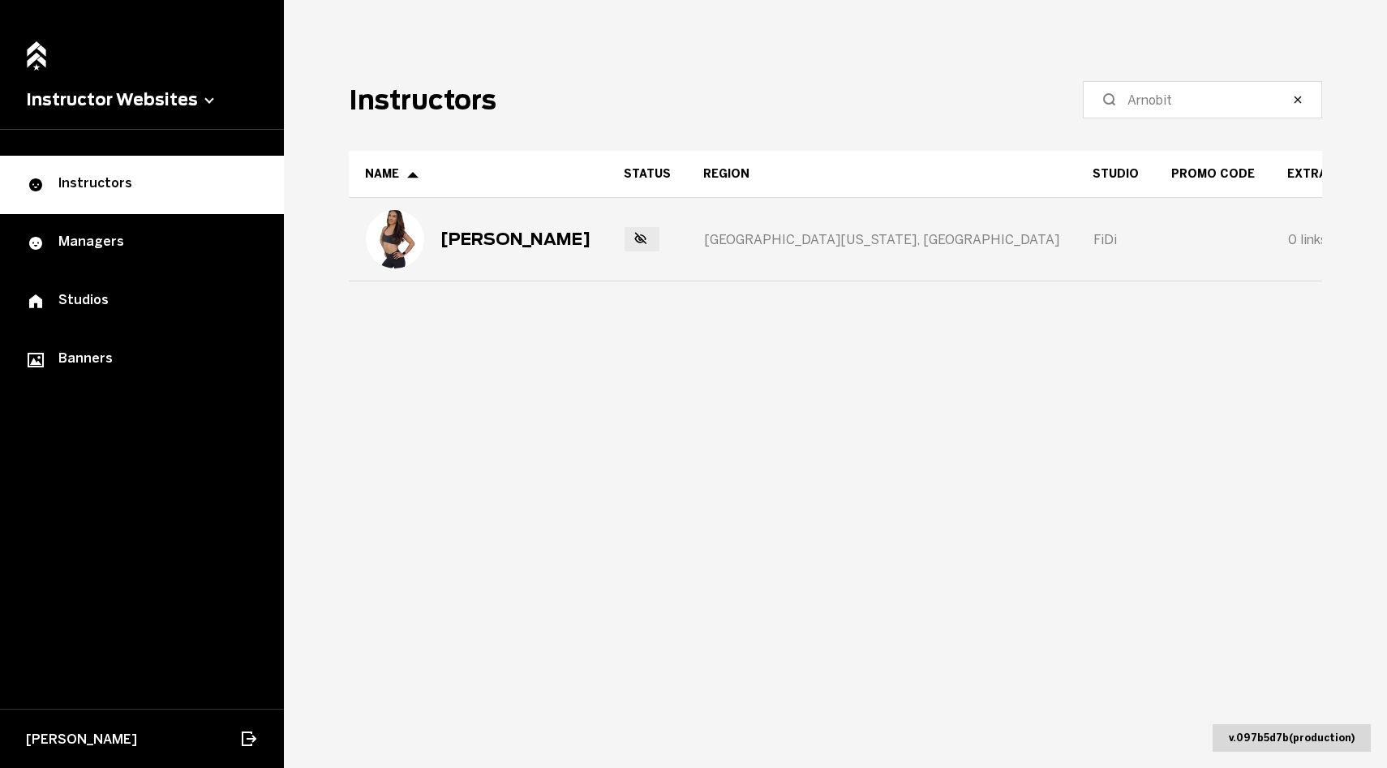
click at [471, 243] on div "[PERSON_NAME]" at bounding box center [516, 239] width 150 height 19
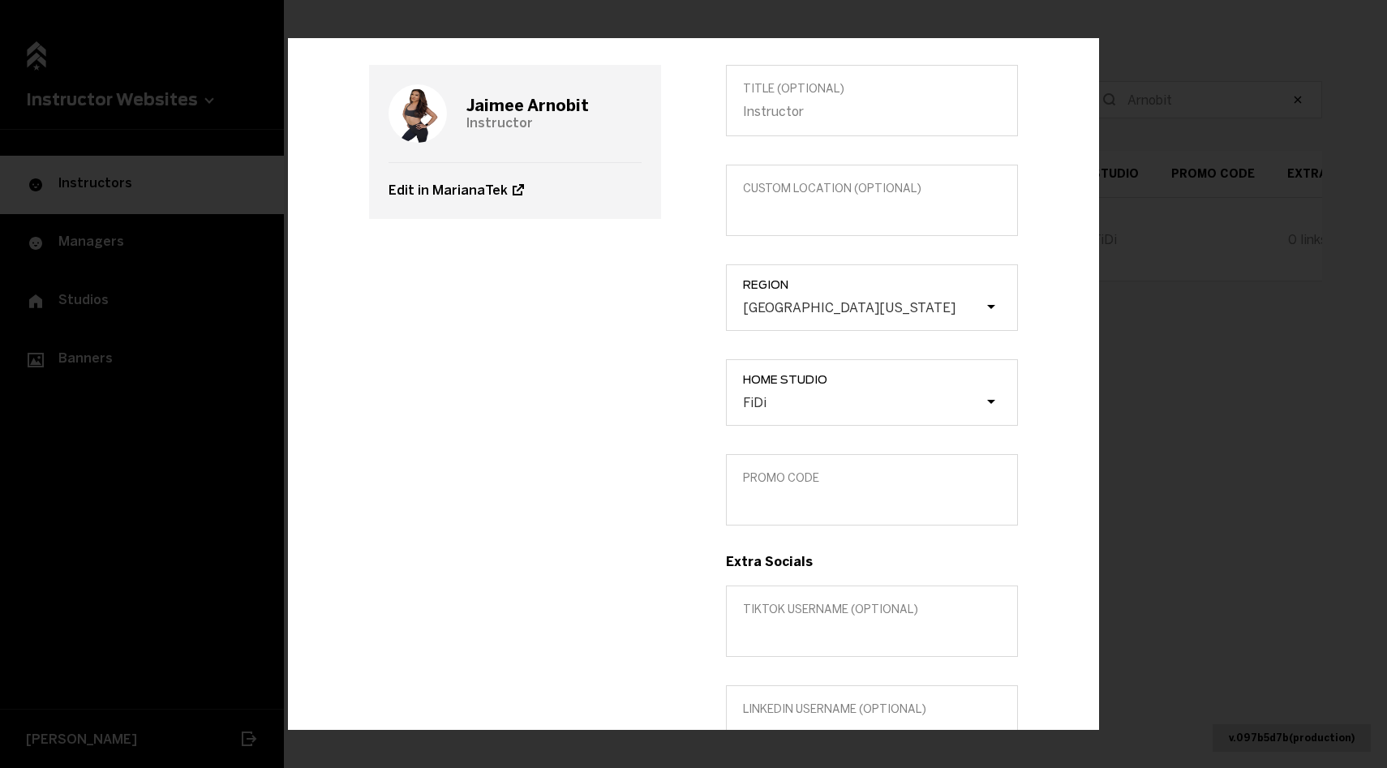
scroll to position [183, 0]
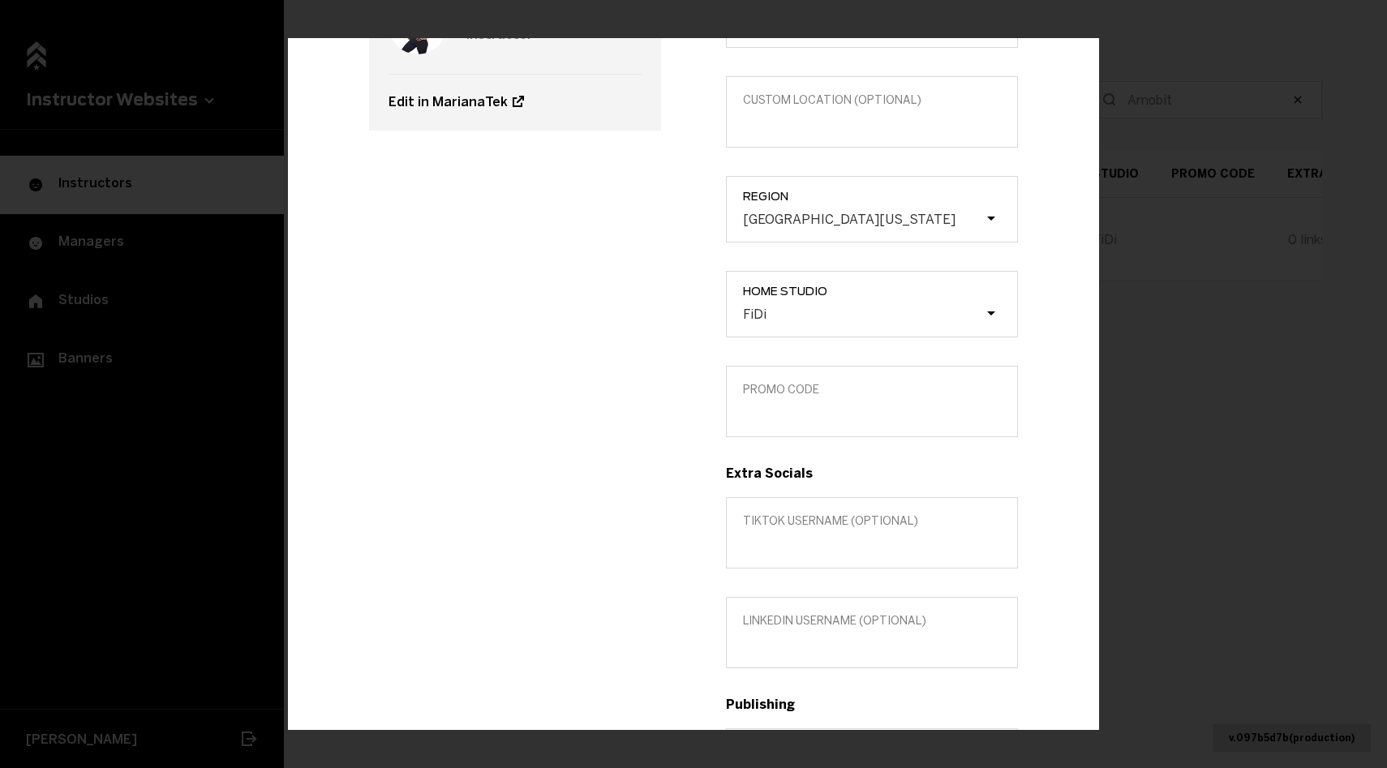
click at [806, 420] on label "Promo Code" at bounding box center [872, 400] width 292 height 71
click at [806, 419] on input "Promo Code" at bounding box center [872, 411] width 258 height 15
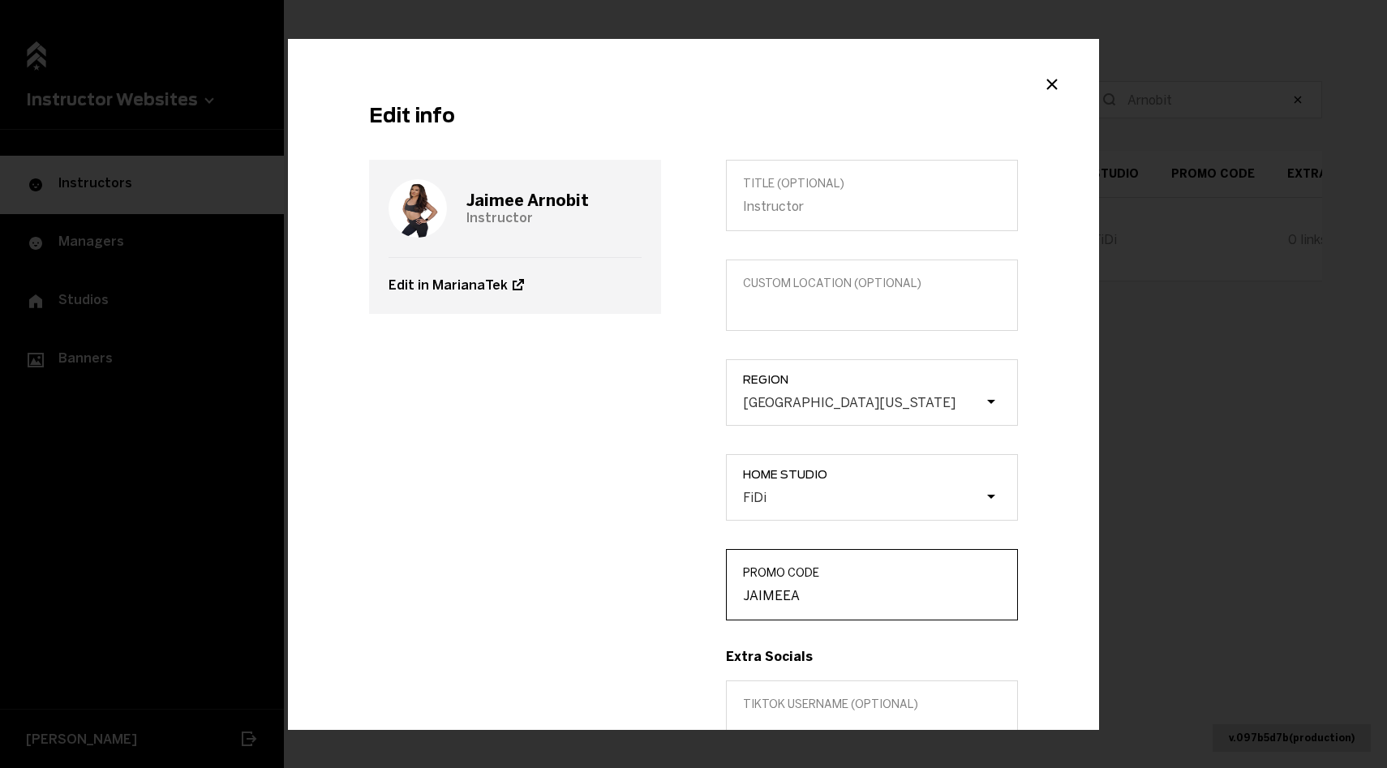
type input "JAIMEEA"
click at [777, 604] on label "Promo Code JAIMEEA" at bounding box center [872, 583] width 292 height 71
click at [777, 603] on input "JAIMEEA" at bounding box center [872, 594] width 258 height 15
click at [777, 604] on label "Promo Code JAIMEEA" at bounding box center [872, 583] width 292 height 71
click at [777, 603] on input "JAIMEEA" at bounding box center [872, 594] width 258 height 15
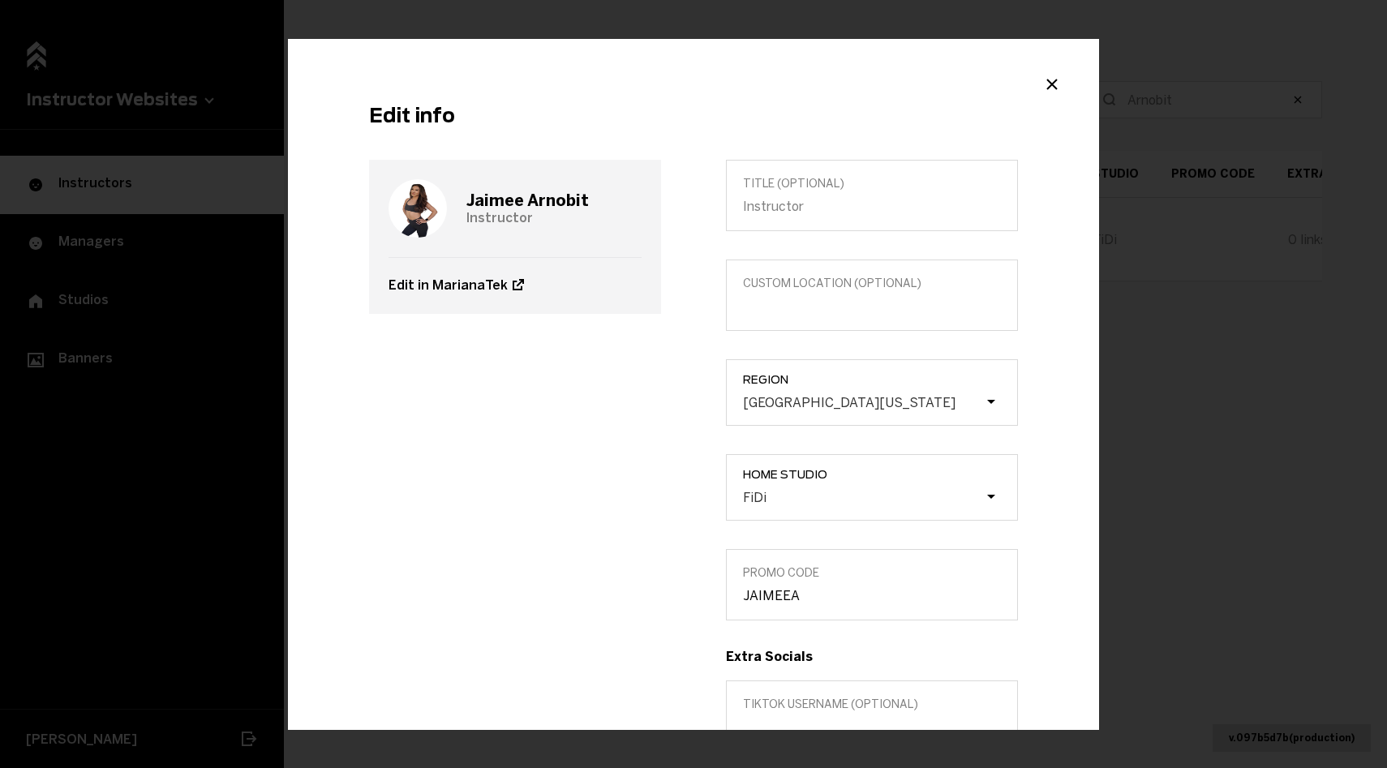
click at [777, 604] on label "Promo Code JAIMEEA" at bounding box center [872, 583] width 292 height 71
click at [777, 603] on input "JAIMEEA" at bounding box center [872, 594] width 258 height 15
click at [763, 593] on input "JAIMEEA" at bounding box center [872, 594] width 258 height 15
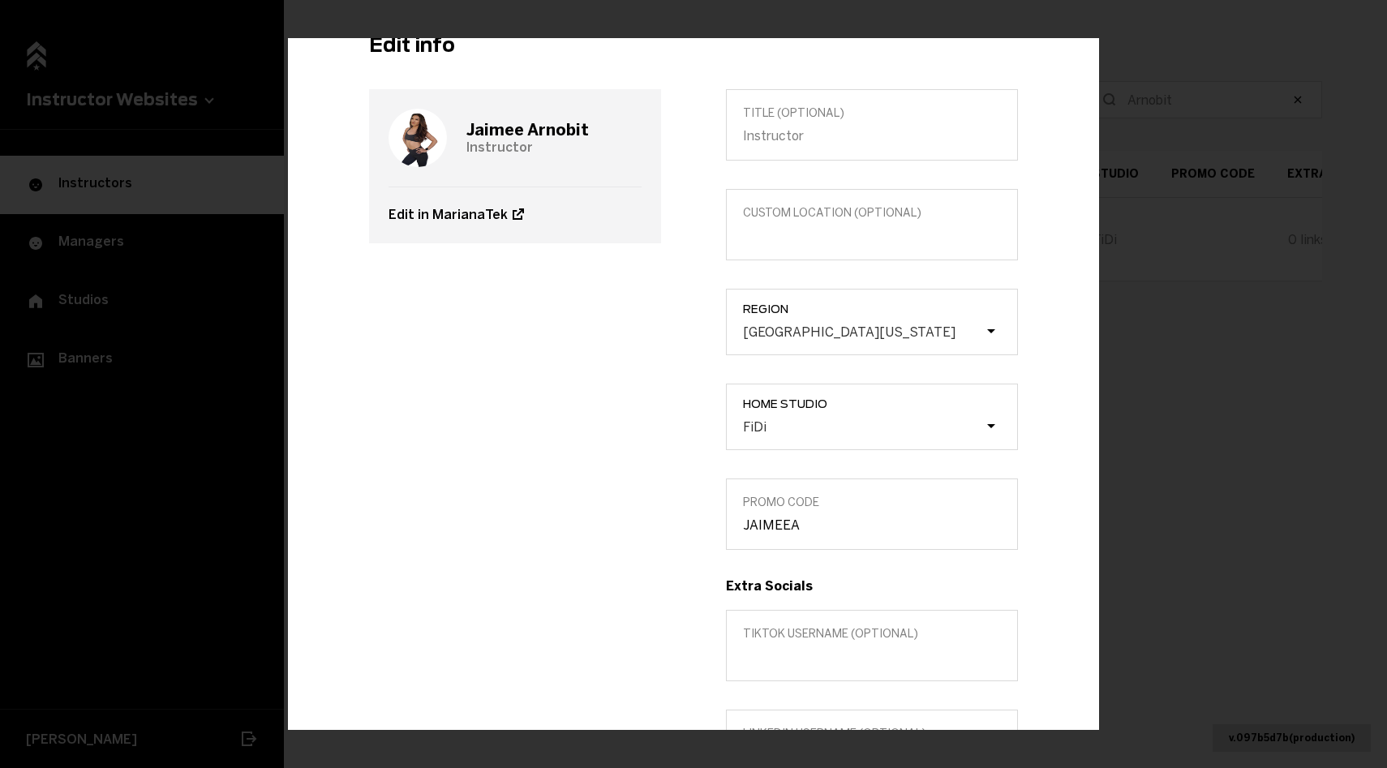
click at [756, 513] on label "Promo Code JAIMEEA" at bounding box center [872, 513] width 292 height 71
click at [756, 517] on input "JAIMEEA" at bounding box center [872, 524] width 258 height 15
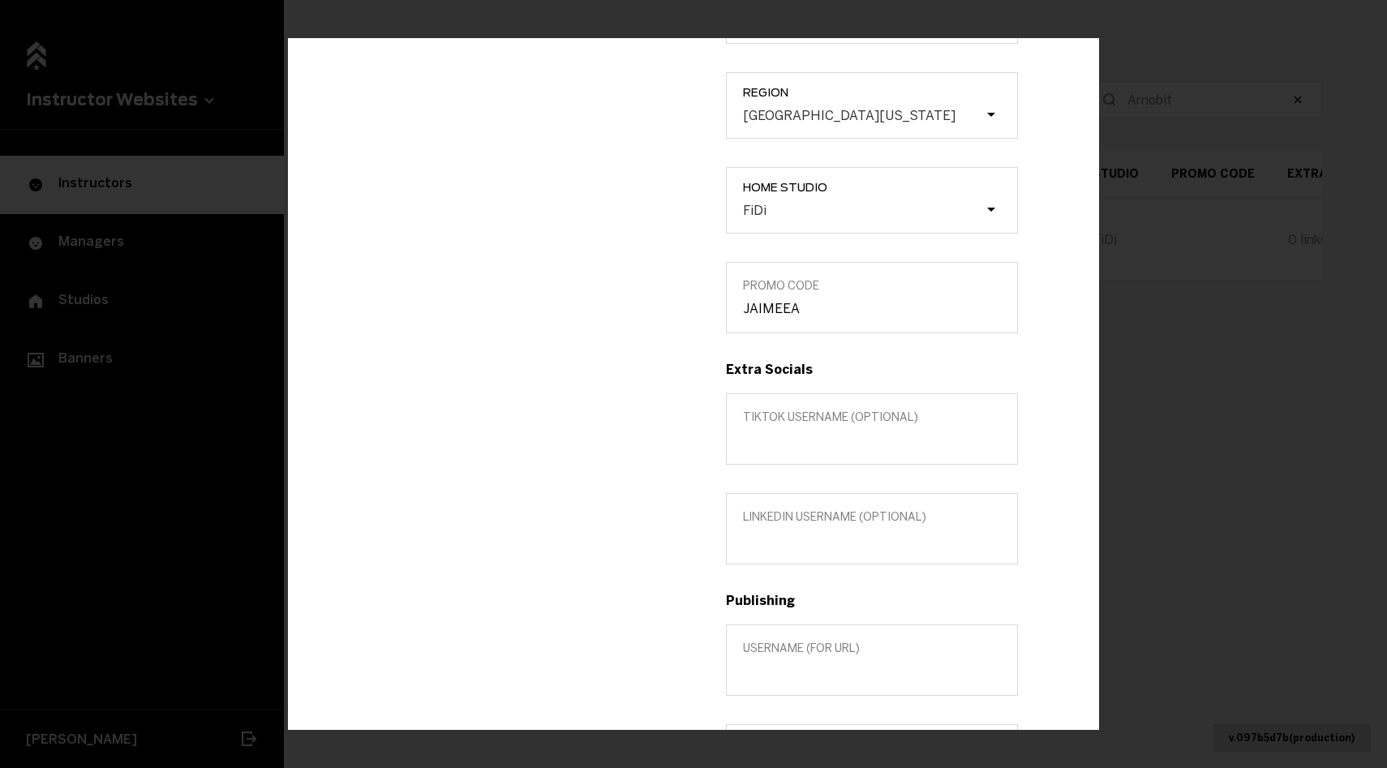
click at [828, 527] on label "LinkedIn username (optional)" at bounding box center [872, 527] width 292 height 71
click at [828, 531] on input "LinkedIn username (optional)" at bounding box center [872, 538] width 258 height 15
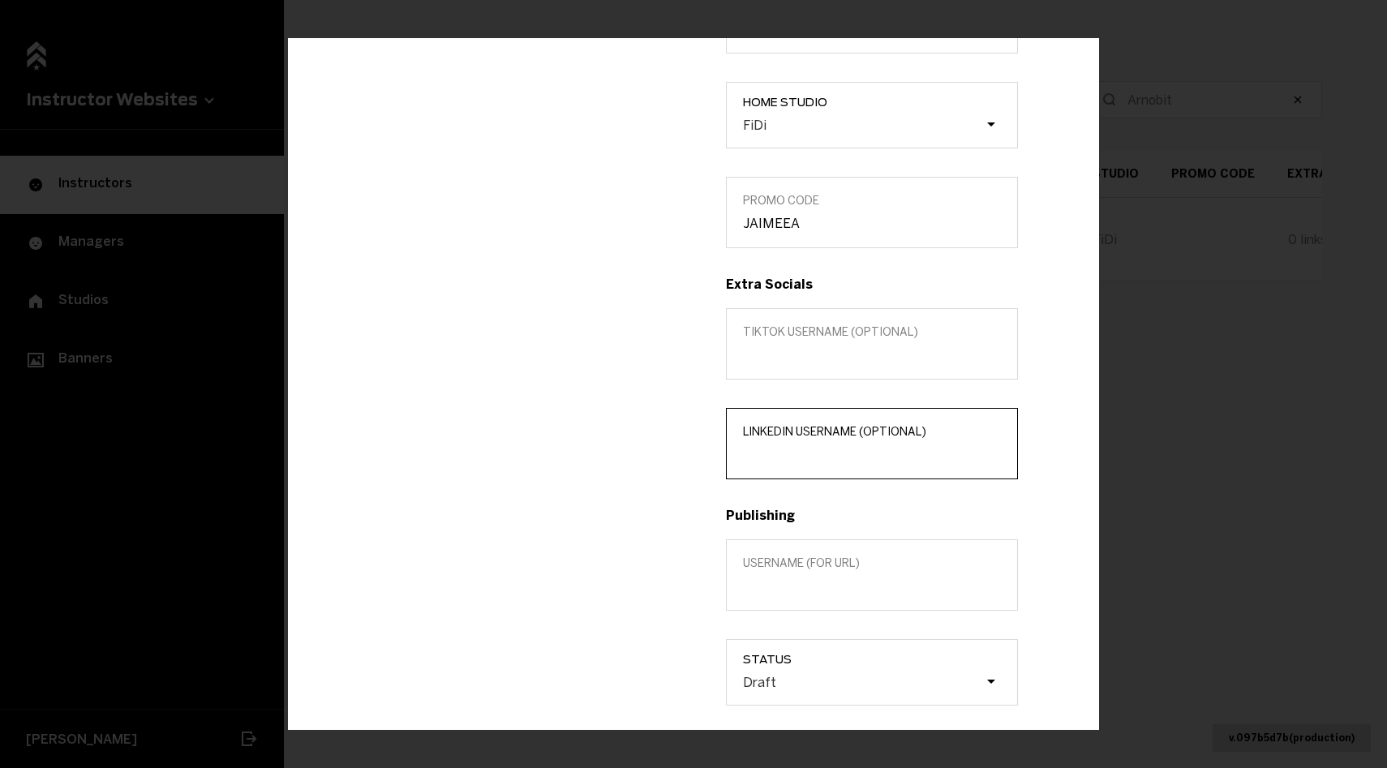
scroll to position [398, 0]
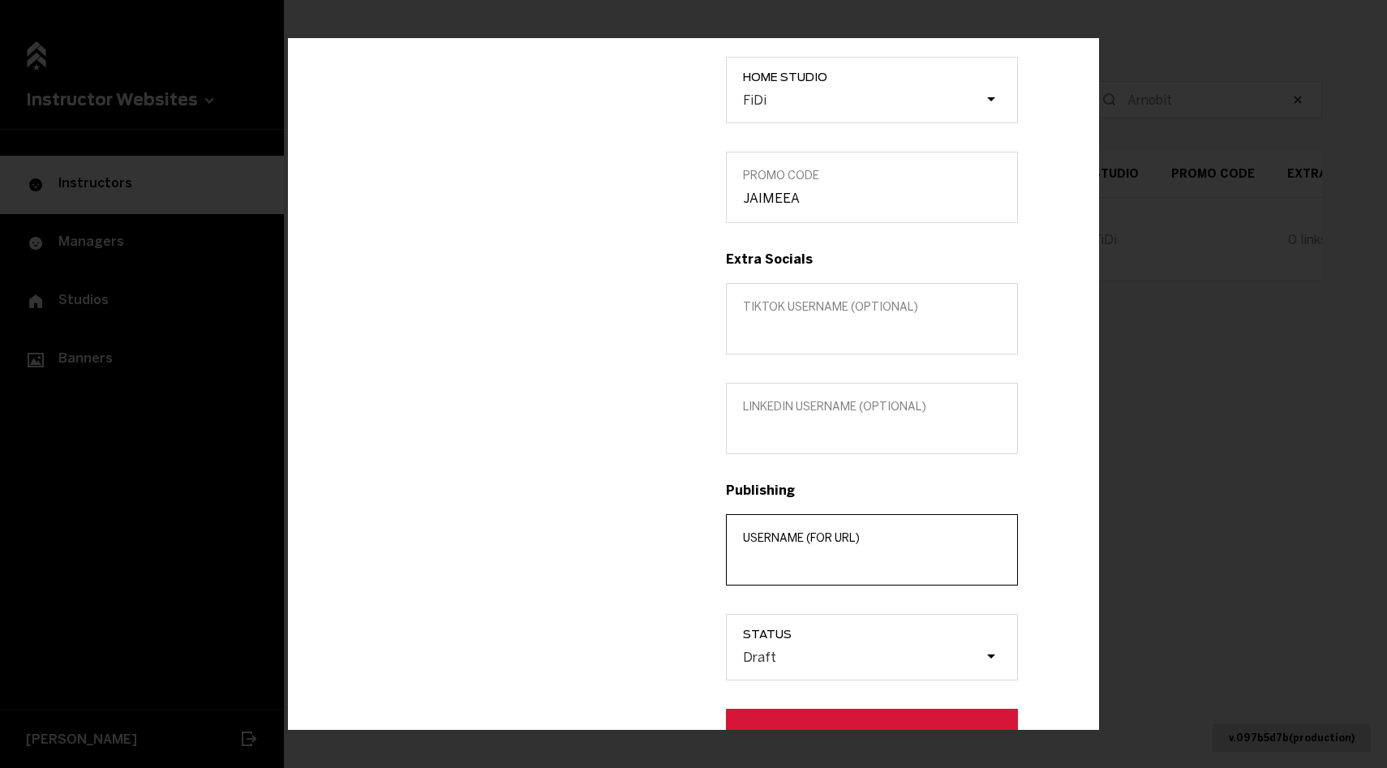
click at [810, 562] on input "Username (for url)" at bounding box center [872, 559] width 258 height 15
paste input "Arnobit"
drag, startPoint x: 849, startPoint y: 557, endPoint x: 802, endPoint y: 548, distance: 47.1
click at [802, 548] on label "Username (for url) [PERSON_NAME]" at bounding box center [872, 549] width 292 height 71
click at [804, 567] on label "Username (for url) [PERSON_NAME]" at bounding box center [872, 549] width 292 height 71
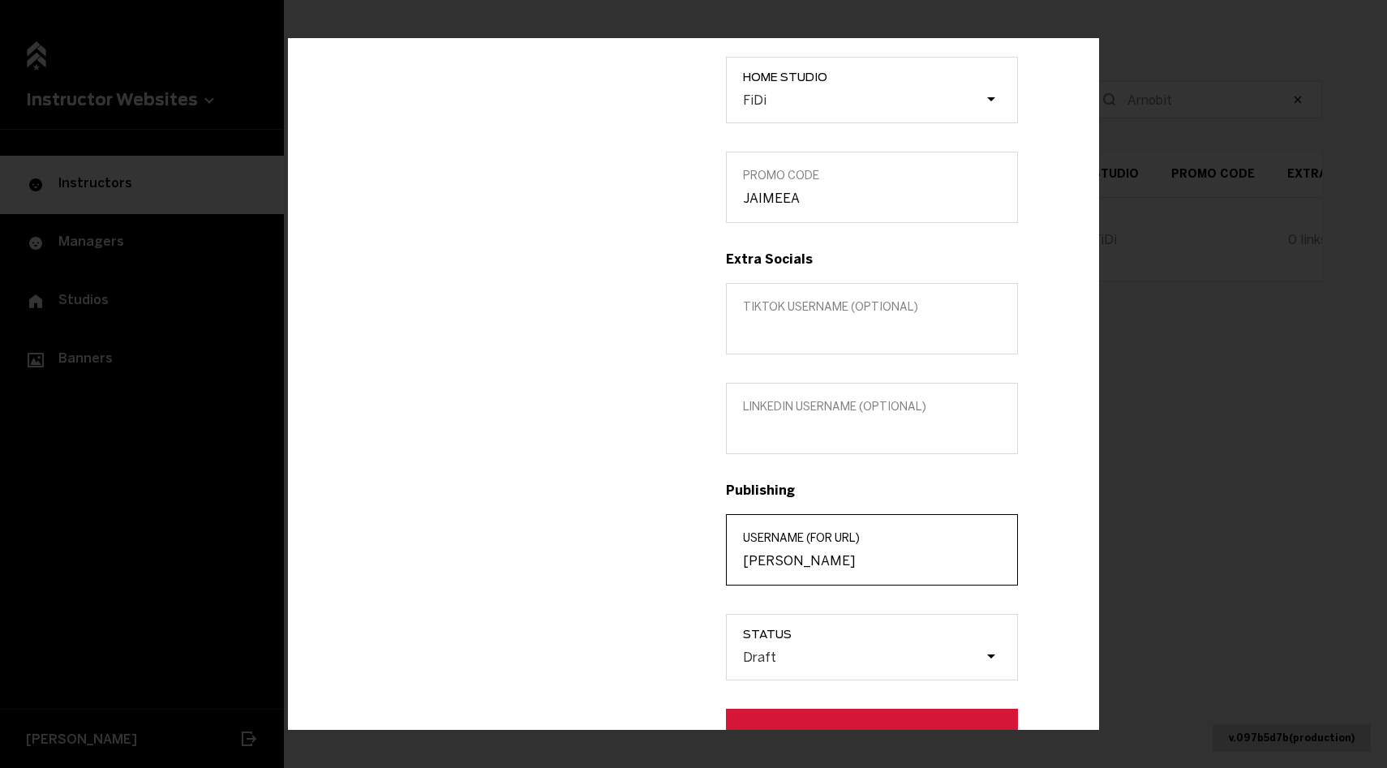
click at [804, 567] on input "[PERSON_NAME]" at bounding box center [872, 559] width 258 height 15
click at [803, 557] on input "[PERSON_NAME]" at bounding box center [872, 559] width 258 height 15
type input "[PERSON_NAME]"
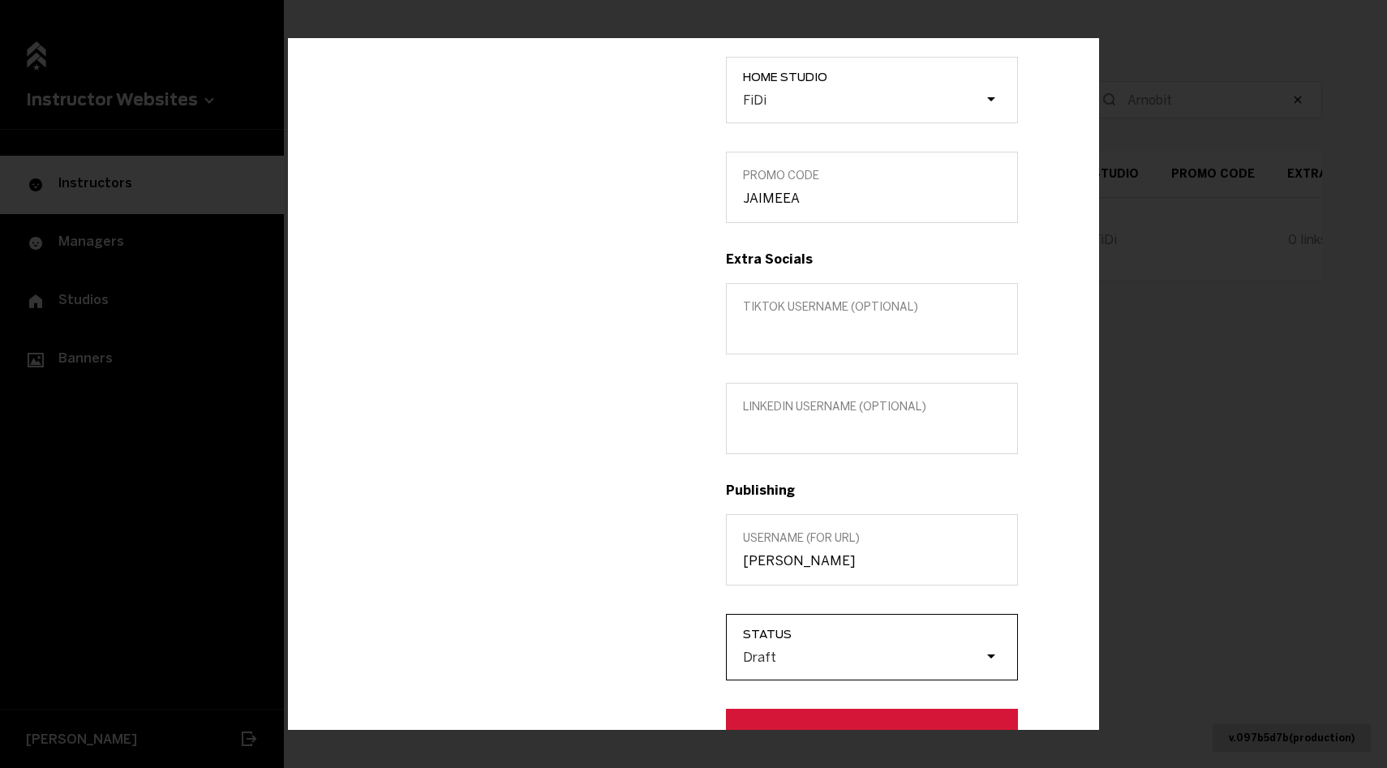
click at [855, 648] on div "Draft" at bounding box center [880, 657] width 274 height 31
click at [661, 656] on input "Status Draft" at bounding box center [661, 656] width 0 height 0
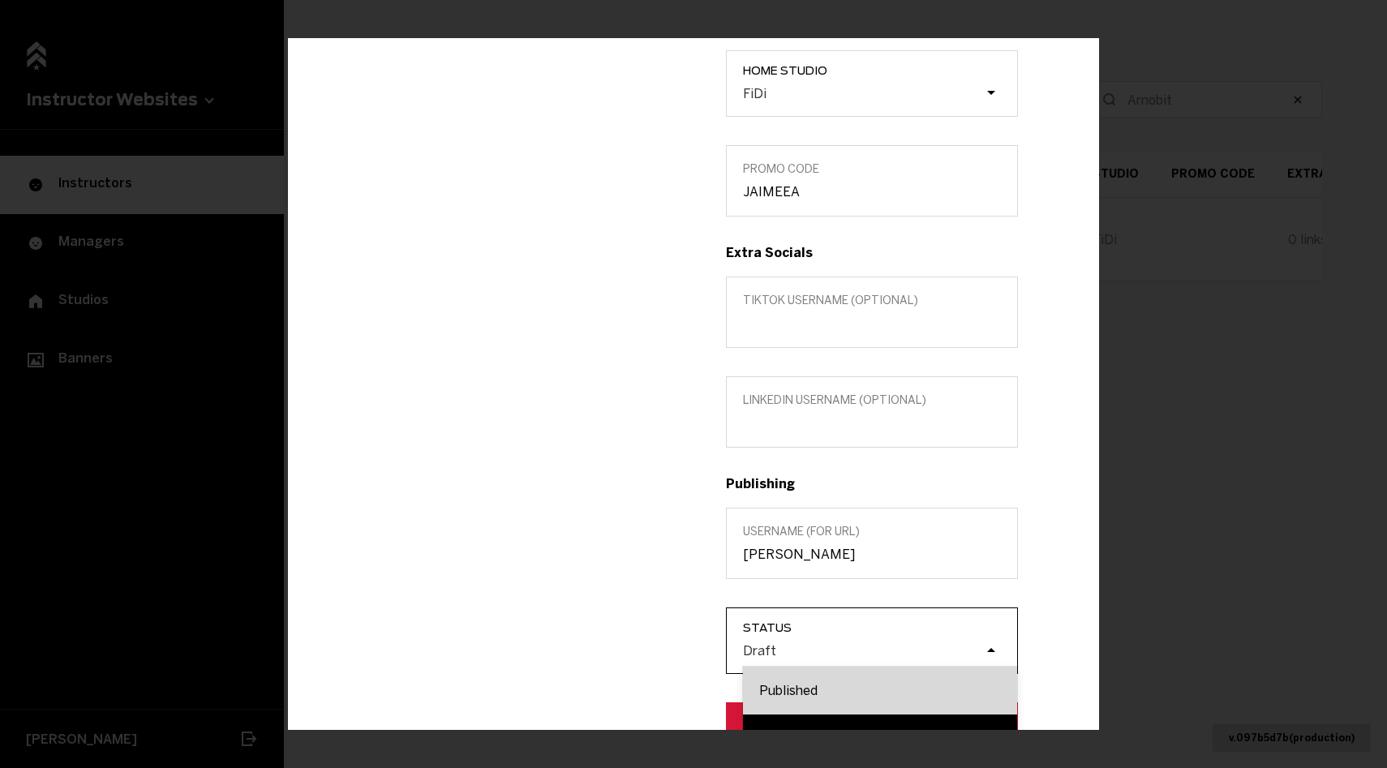
click at [833, 679] on div "Published" at bounding box center [880, 690] width 274 height 48
click at [661, 650] on input "Status option Published focused, 1 of 2. 2 results available. Use Up and Down t…" at bounding box center [661, 650] width 0 height 0
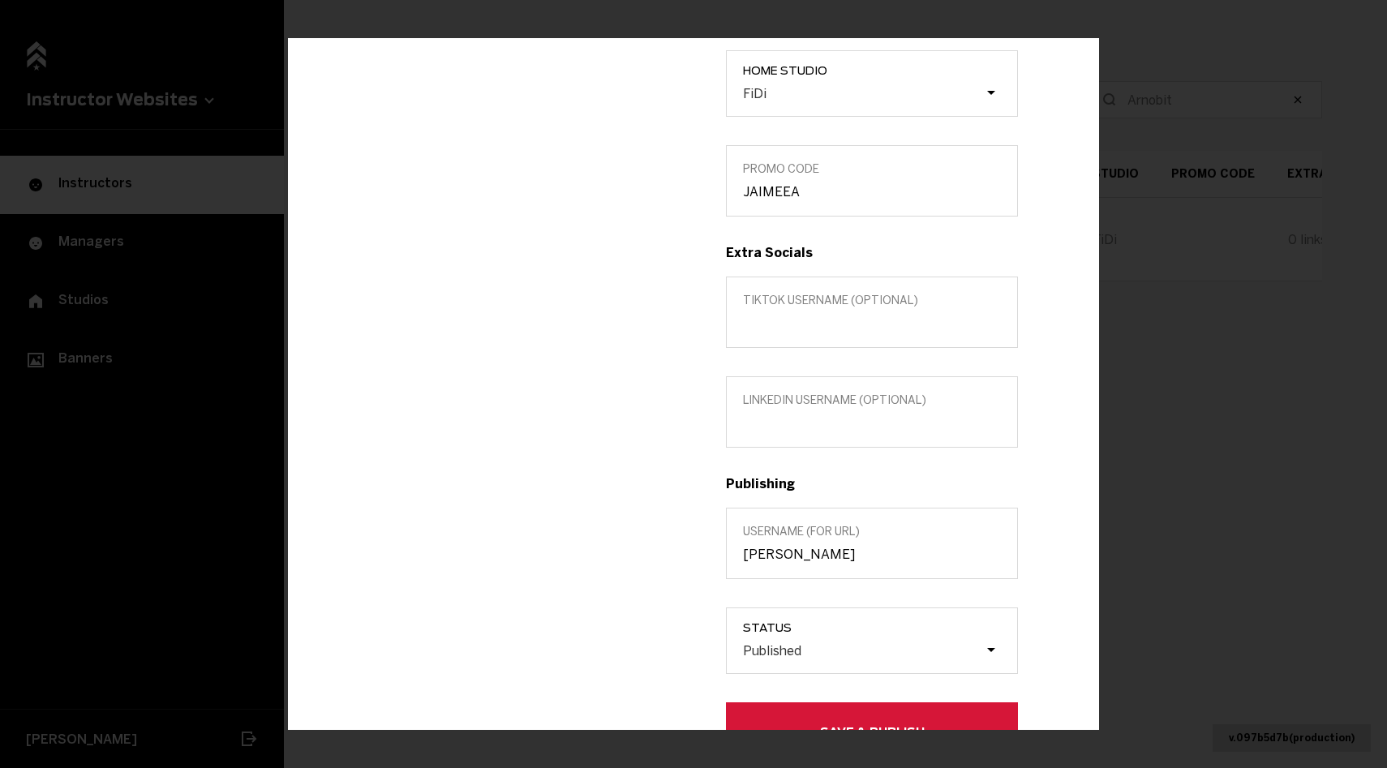
click at [832, 678] on div "Title (optional) Custom location (Optional) Region [GEOGRAPHIC_DATA][US_STATE] …" at bounding box center [872, 257] width 357 height 1005
click at [832, 713] on button "Save & Publish" at bounding box center [872, 731] width 292 height 58
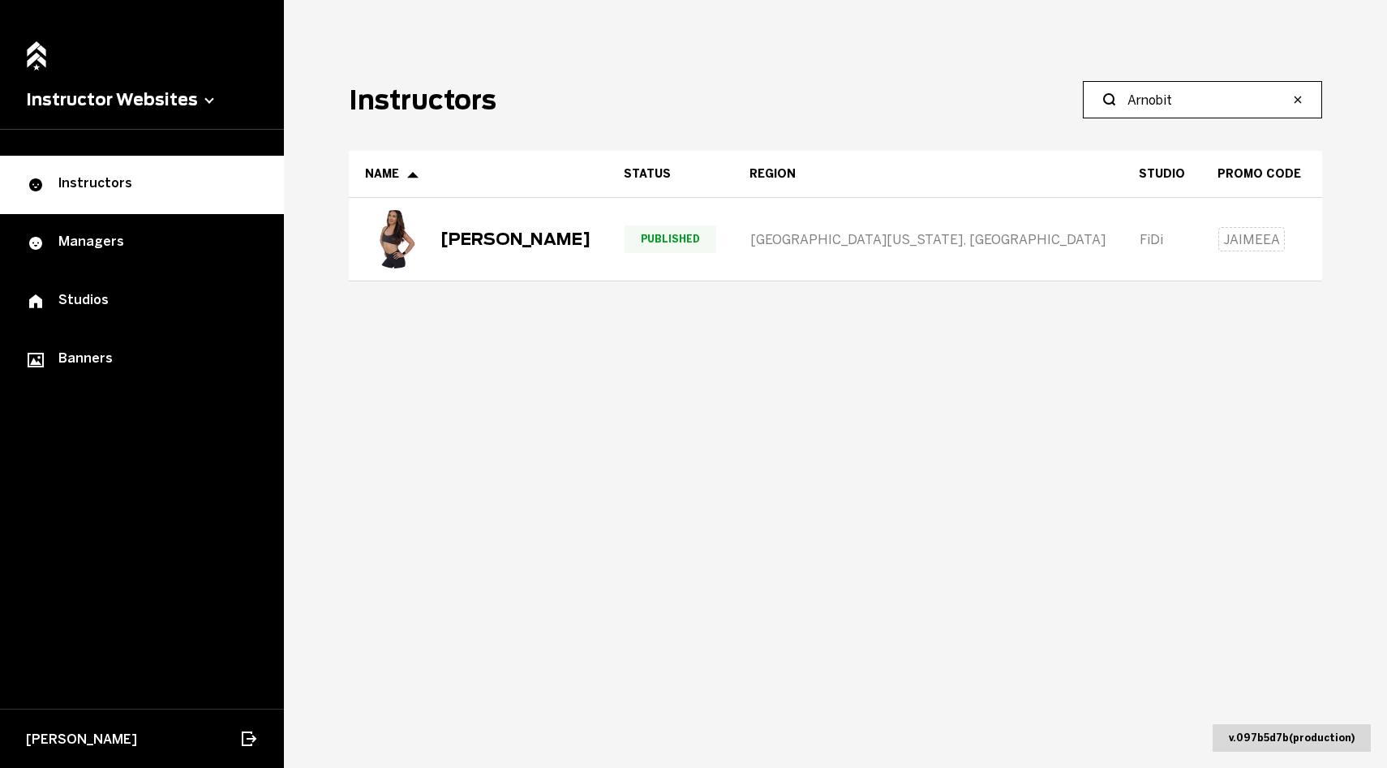
click at [1178, 108] on input "Arnobit" at bounding box center [1208, 99] width 161 height 19
paste input "[PERSON_NAME]"
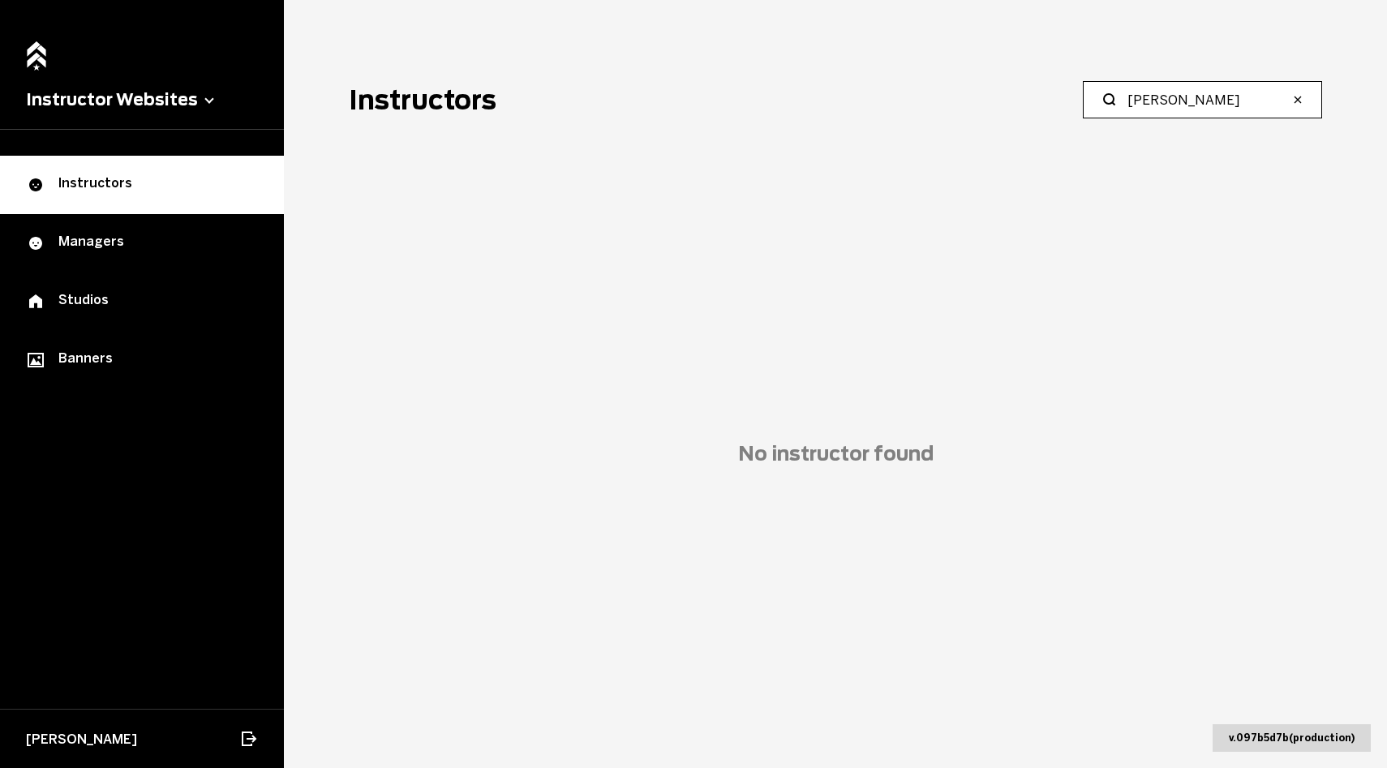
drag, startPoint x: 1176, startPoint y: 101, endPoint x: 1006, endPoint y: 89, distance: 169.9
click at [1006, 89] on header "Instructors [PERSON_NAME]" at bounding box center [836, 99] width 974 height 37
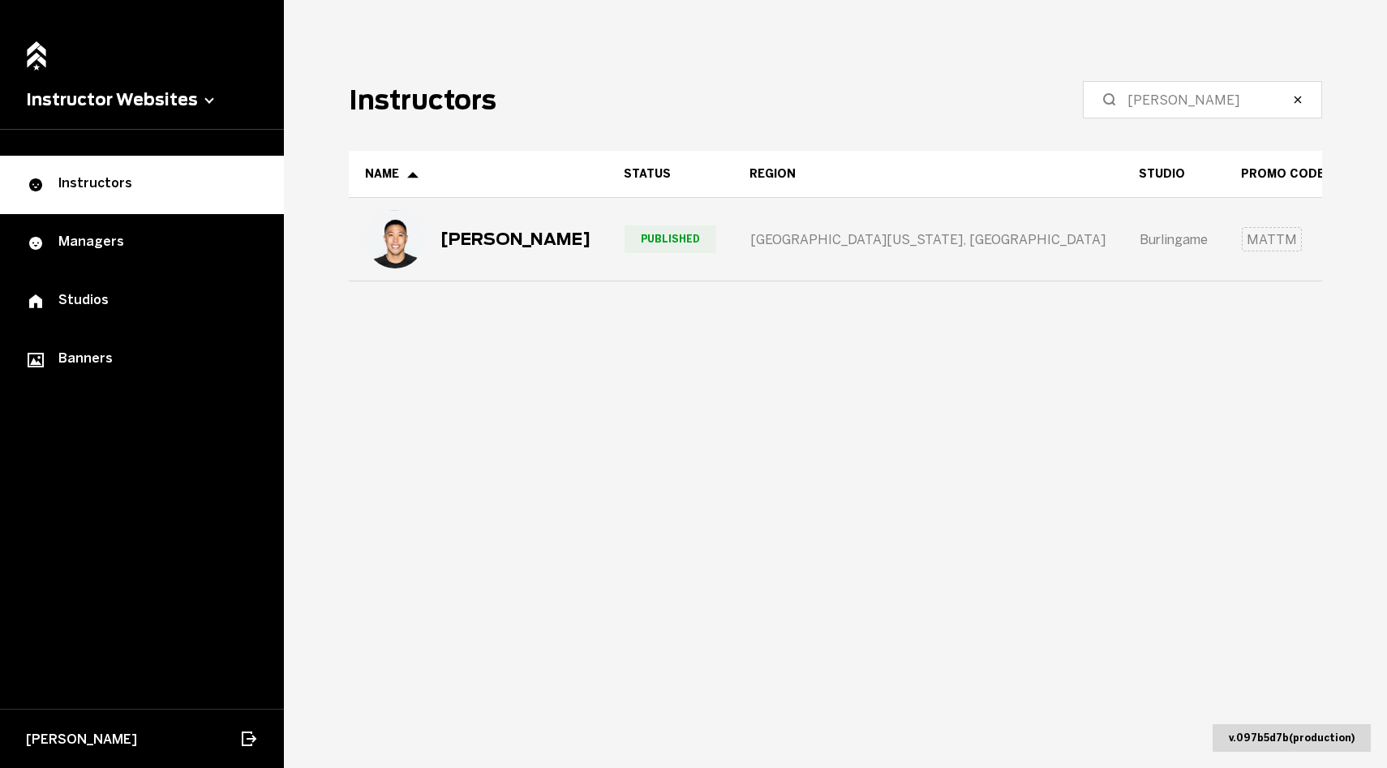
click at [505, 257] on div "[PERSON_NAME]" at bounding box center [478, 239] width 225 height 58
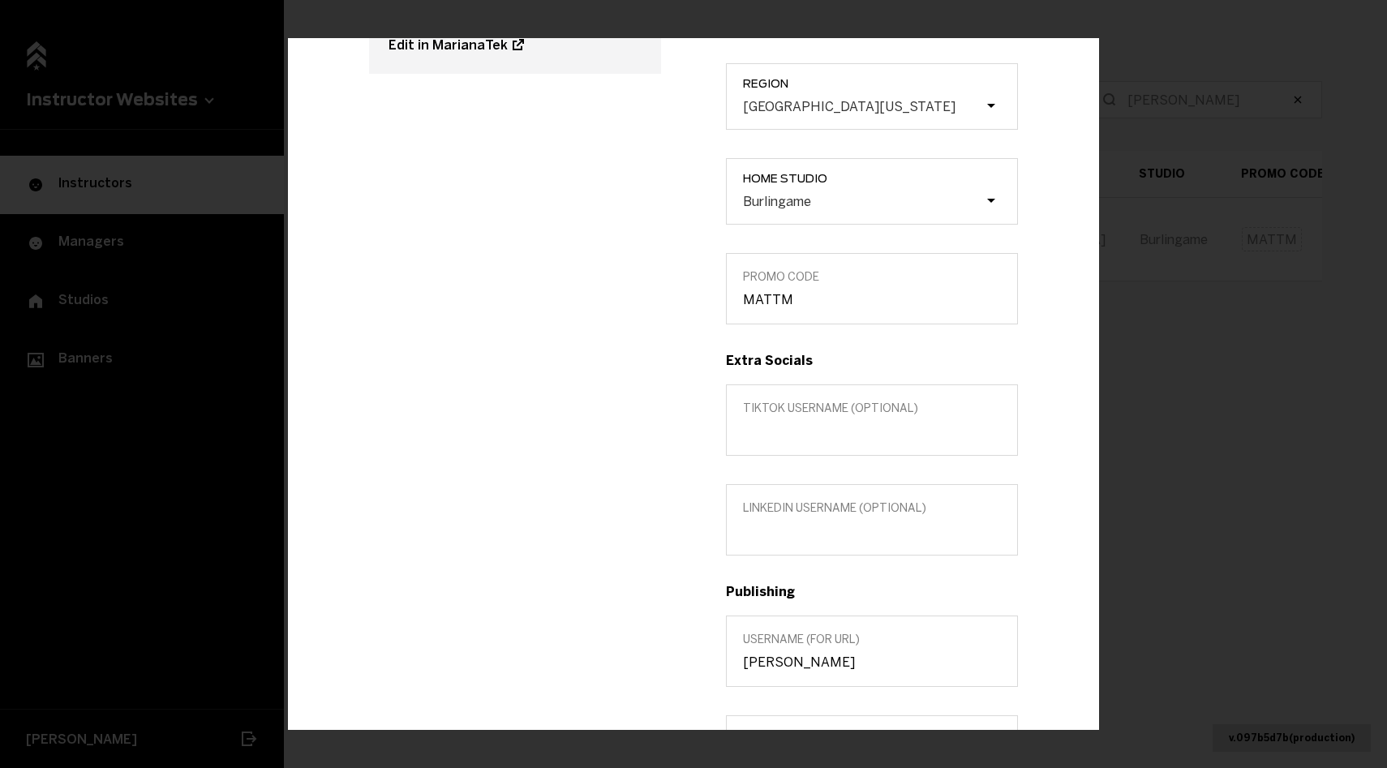
scroll to position [455, 0]
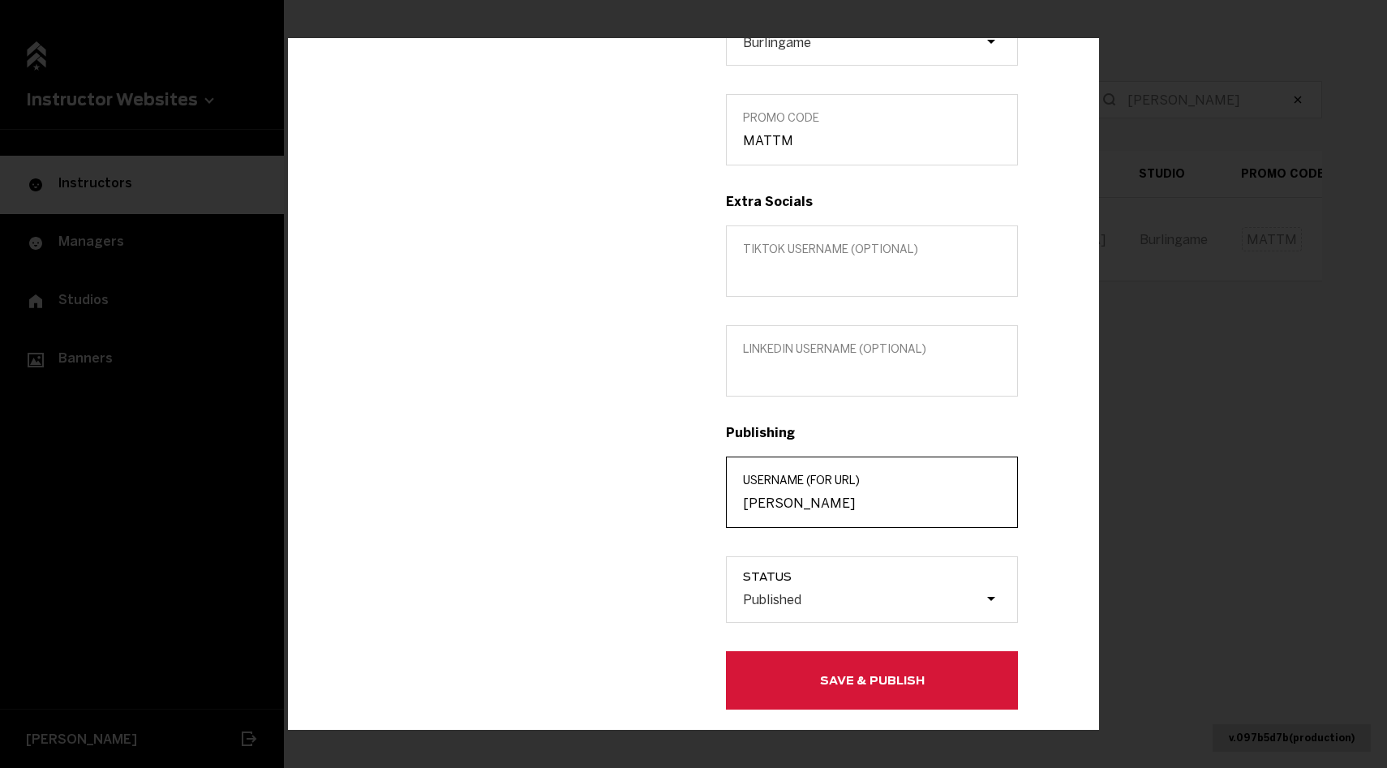
click at [814, 504] on input "[PERSON_NAME]" at bounding box center [872, 502] width 258 height 15
click at [1137, 437] on div "Edit info [PERSON_NAME] SENIOR INSTRUCTOR @ mattmarqster Edit in MarianaTek Tit…" at bounding box center [693, 384] width 1387 height 768
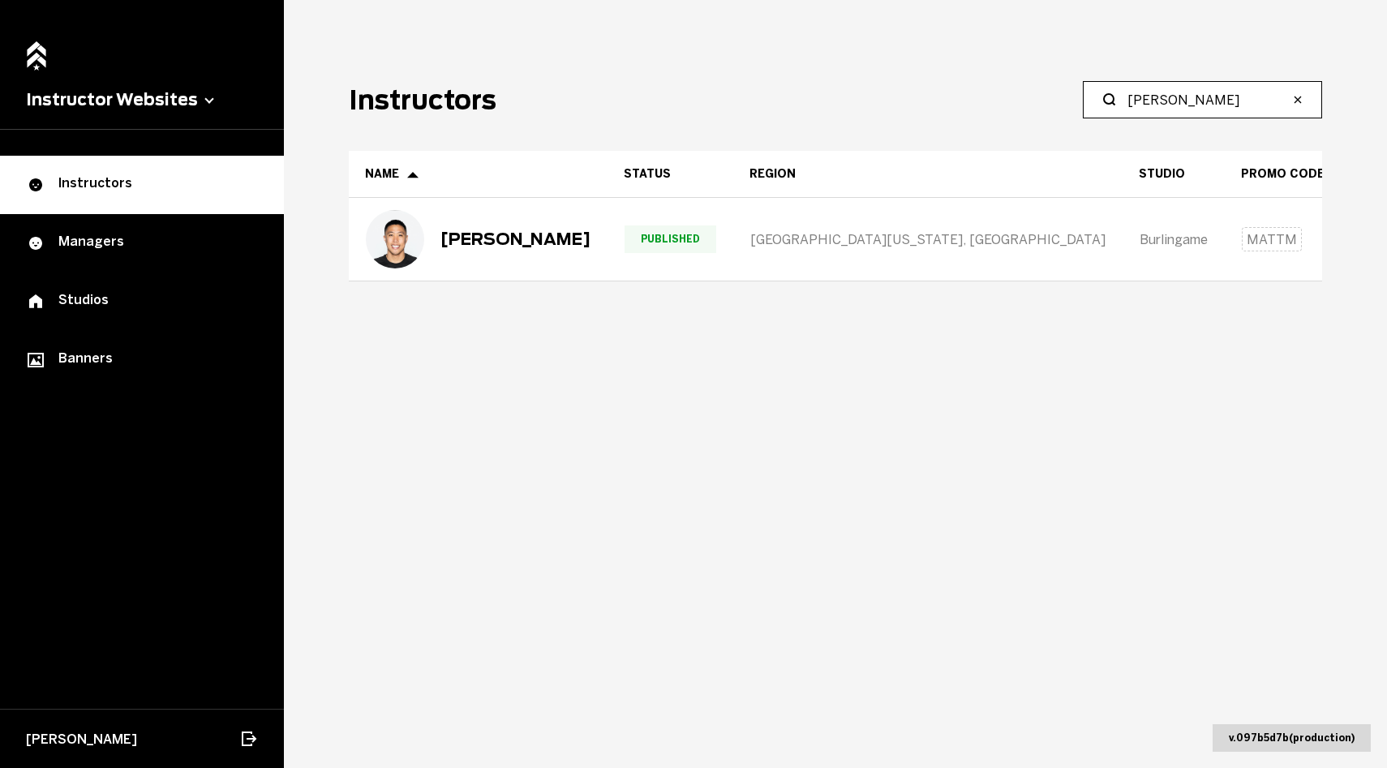
click at [1202, 101] on input "[PERSON_NAME]" at bounding box center [1208, 99] width 161 height 19
paste input "[PERSON_NAME]"
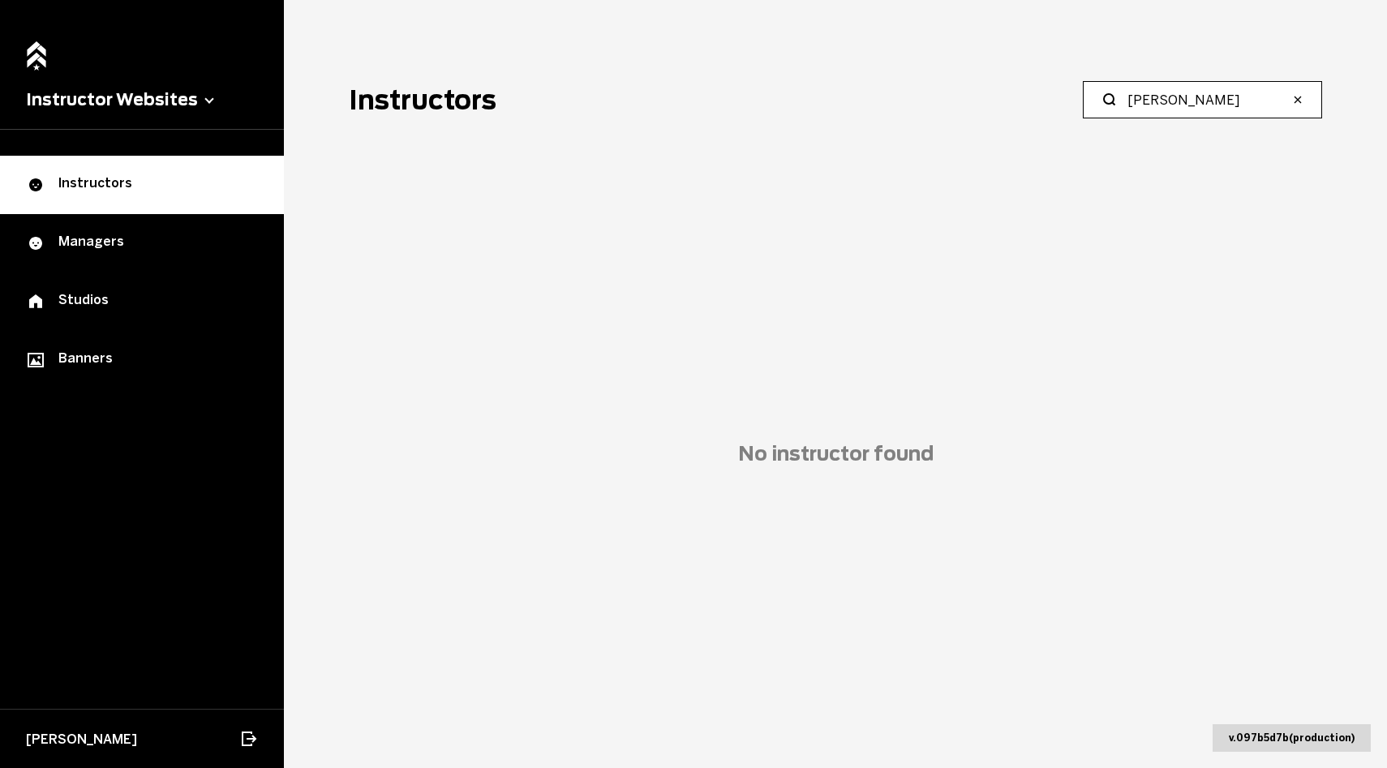
drag, startPoint x: 1194, startPoint y: 99, endPoint x: 1065, endPoint y: 84, distance: 129.8
click at [1065, 84] on header "Instructors [PERSON_NAME]" at bounding box center [836, 99] width 974 height 37
type input "[PERSON_NAME]"
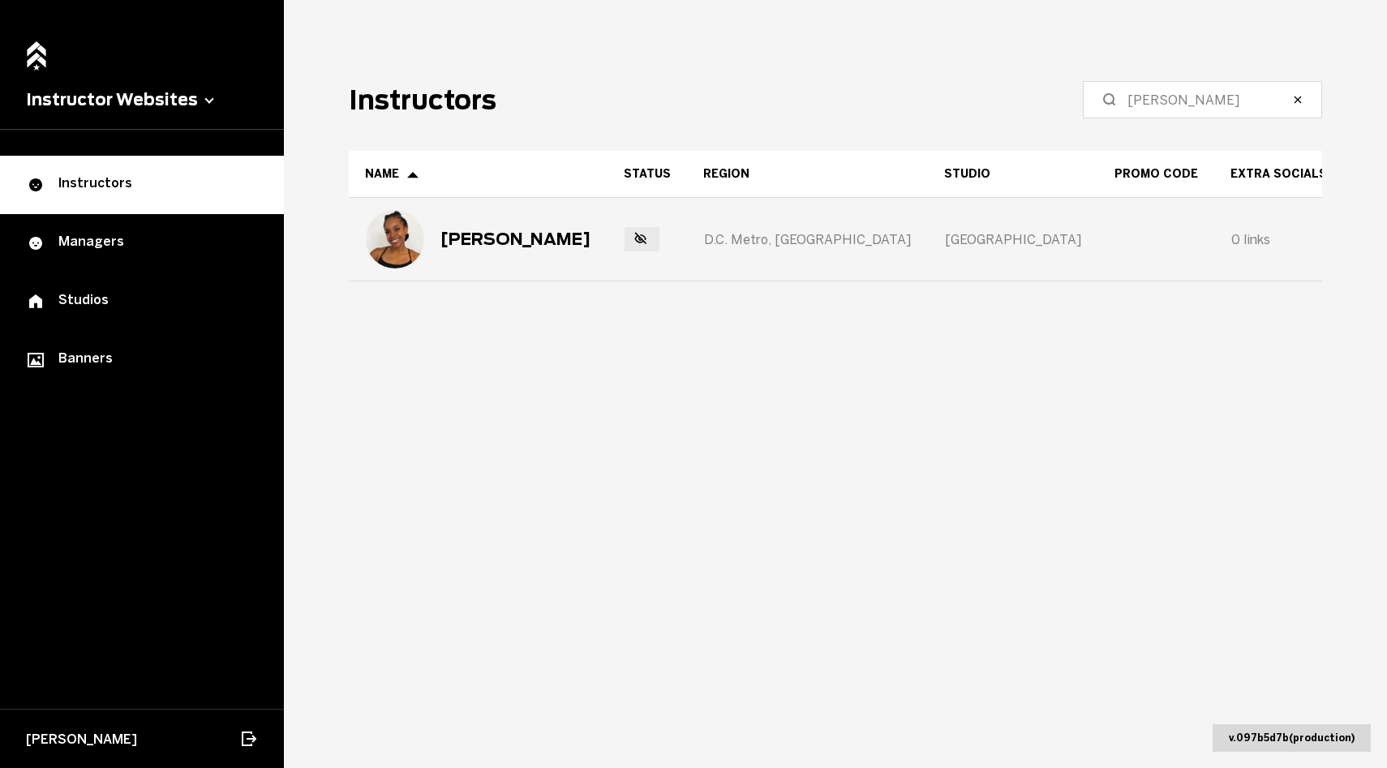
click at [499, 235] on div "[PERSON_NAME]" at bounding box center [516, 239] width 150 height 19
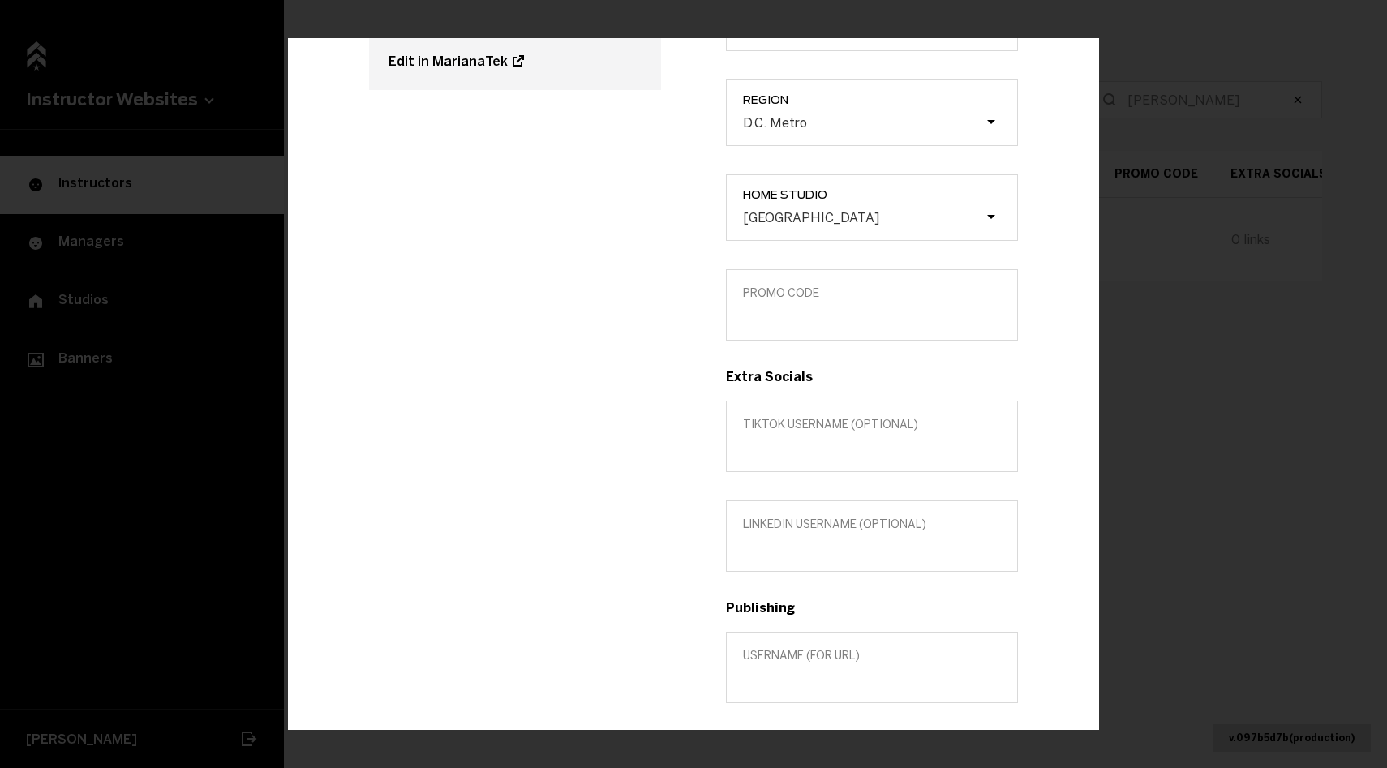
scroll to position [357, 0]
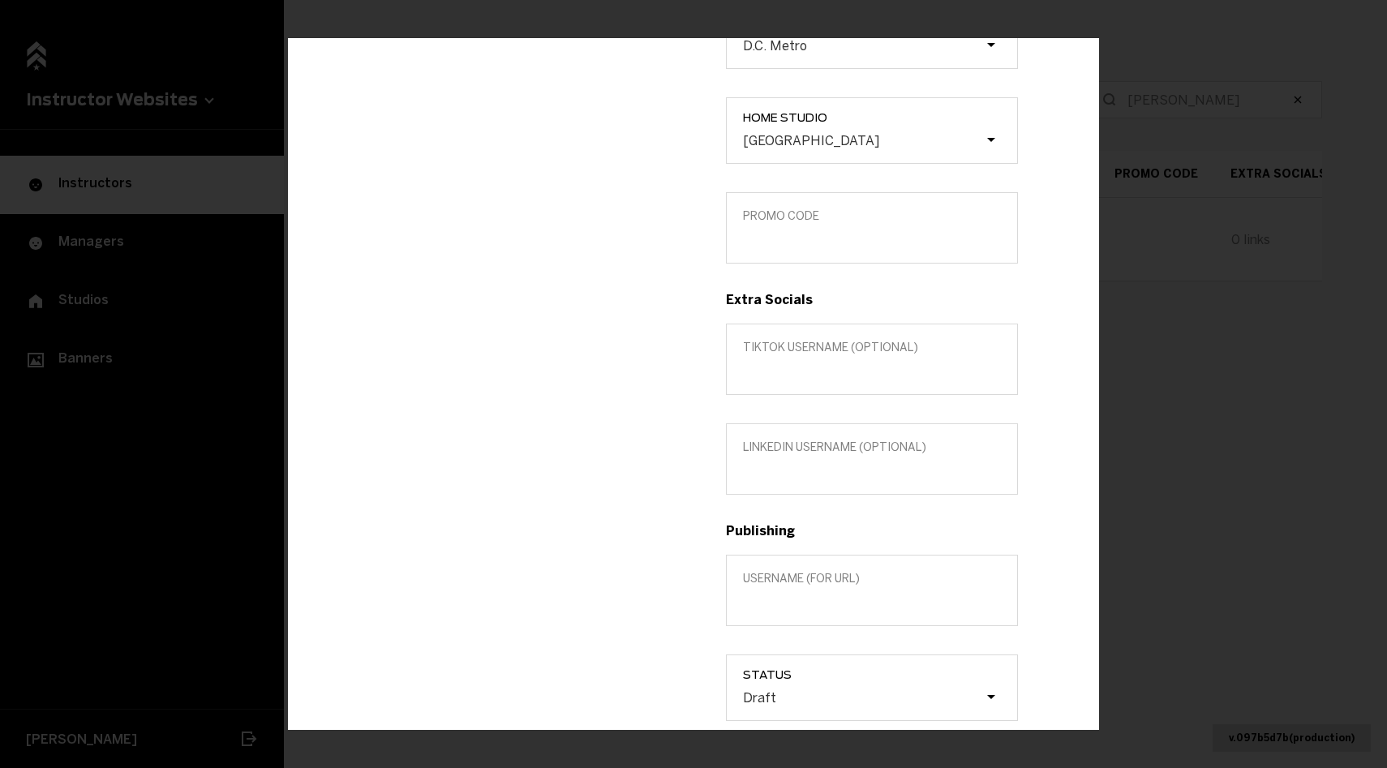
click at [848, 284] on div "Title (optional) Custom location (Optional) Region D.C. Metro Home Studio Arlin…" at bounding box center [872, 304] width 357 height 1005
click at [845, 277] on div "Title (optional) Custom location (Optional) Region D.C. Metro Home Studio Arlin…" at bounding box center [872, 304] width 357 height 1005
click at [845, 272] on div "Title (optional) Custom location (Optional) Region D.C. Metro Home Studio Arlin…" at bounding box center [872, 304] width 357 height 1005
click at [828, 253] on label "Promo Code" at bounding box center [872, 226] width 292 height 71
click at [828, 246] on input "Promo Code" at bounding box center [872, 237] width 258 height 15
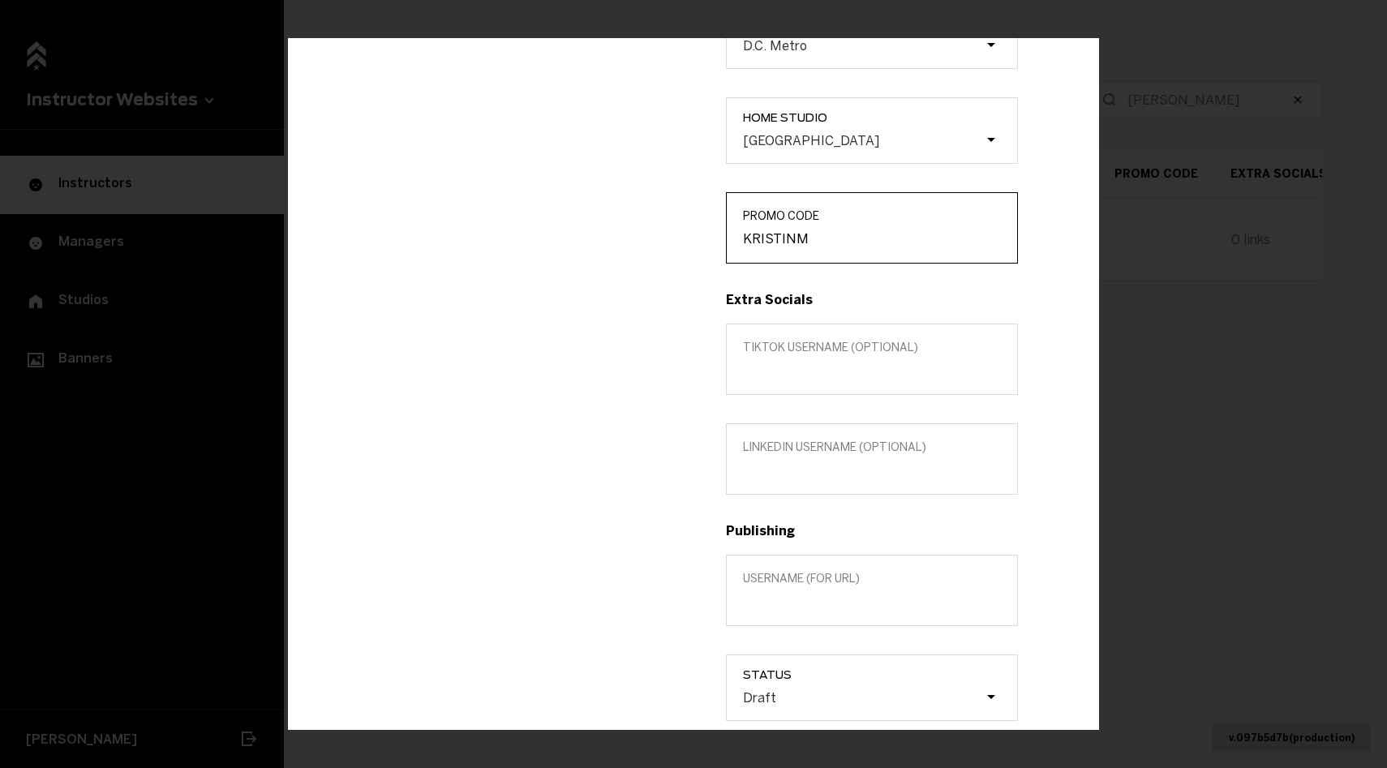
click at [798, 236] on input "KRISTINM" at bounding box center [872, 237] width 258 height 15
type input "KRISTINM"
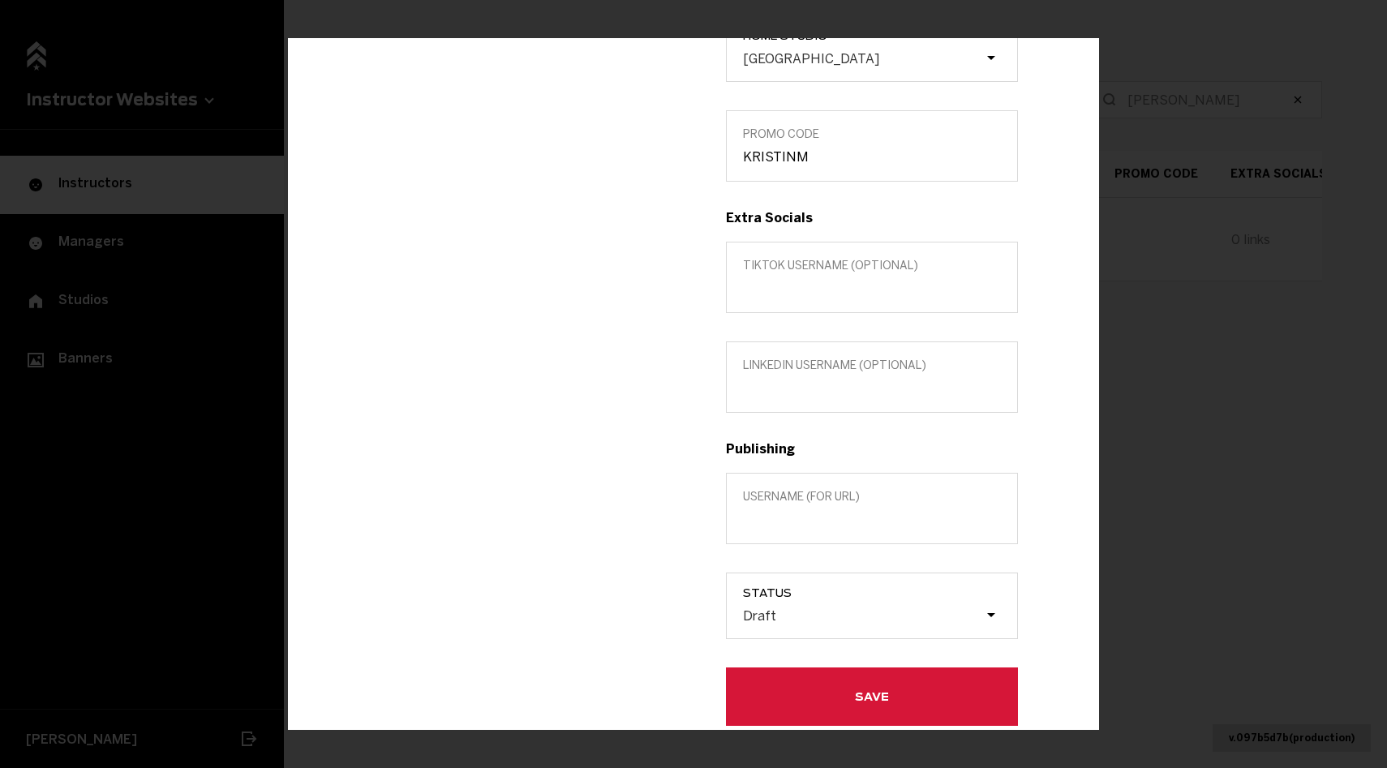
click at [798, 528] on label "Username (for url)" at bounding box center [872, 507] width 292 height 71
click at [798, 527] on input "Username (for url)" at bounding box center [872, 518] width 258 height 15
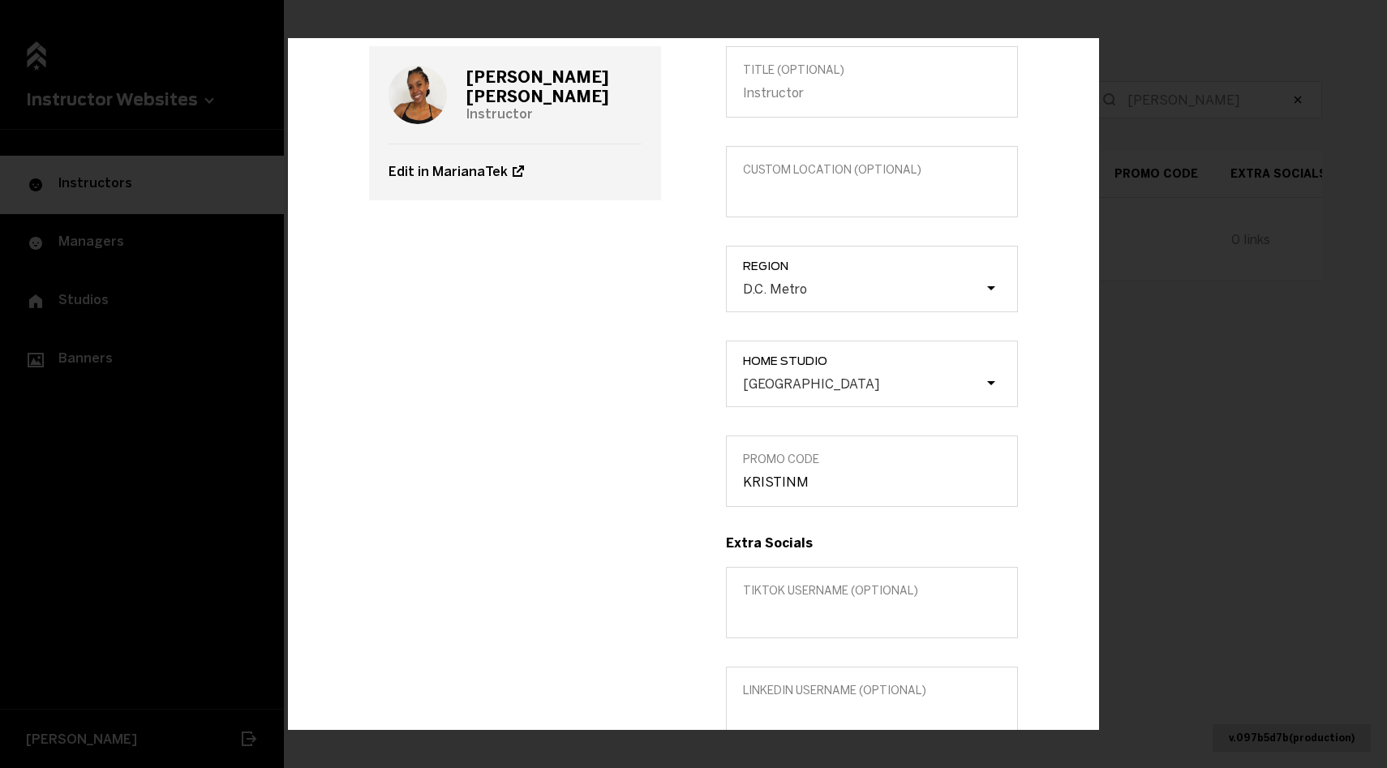
scroll to position [0, 0]
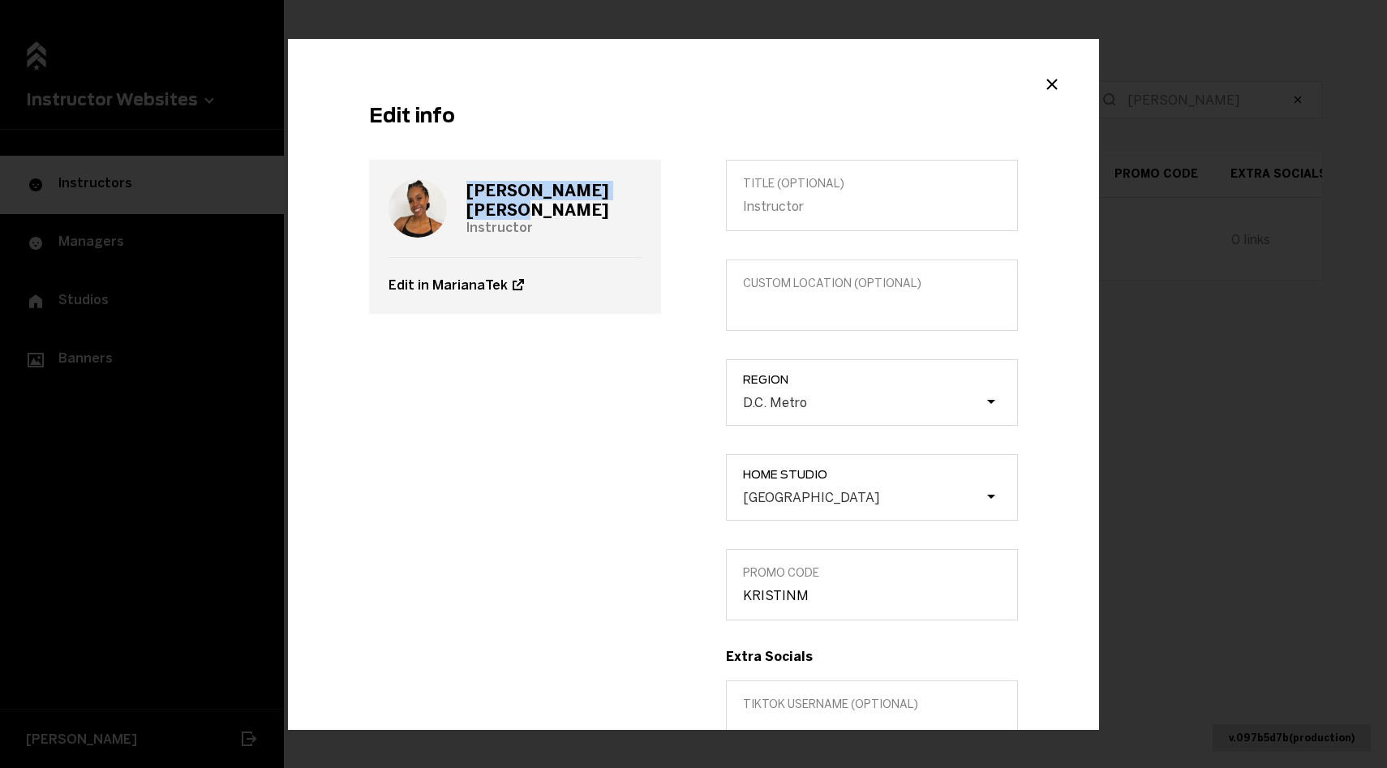
drag, startPoint x: 587, startPoint y: 203, endPoint x: 464, endPoint y: 202, distance: 122.5
click at [465, 202] on div "[PERSON_NAME] Instructor" at bounding box center [515, 207] width 253 height 97
copy h3 "[PERSON_NAME]"
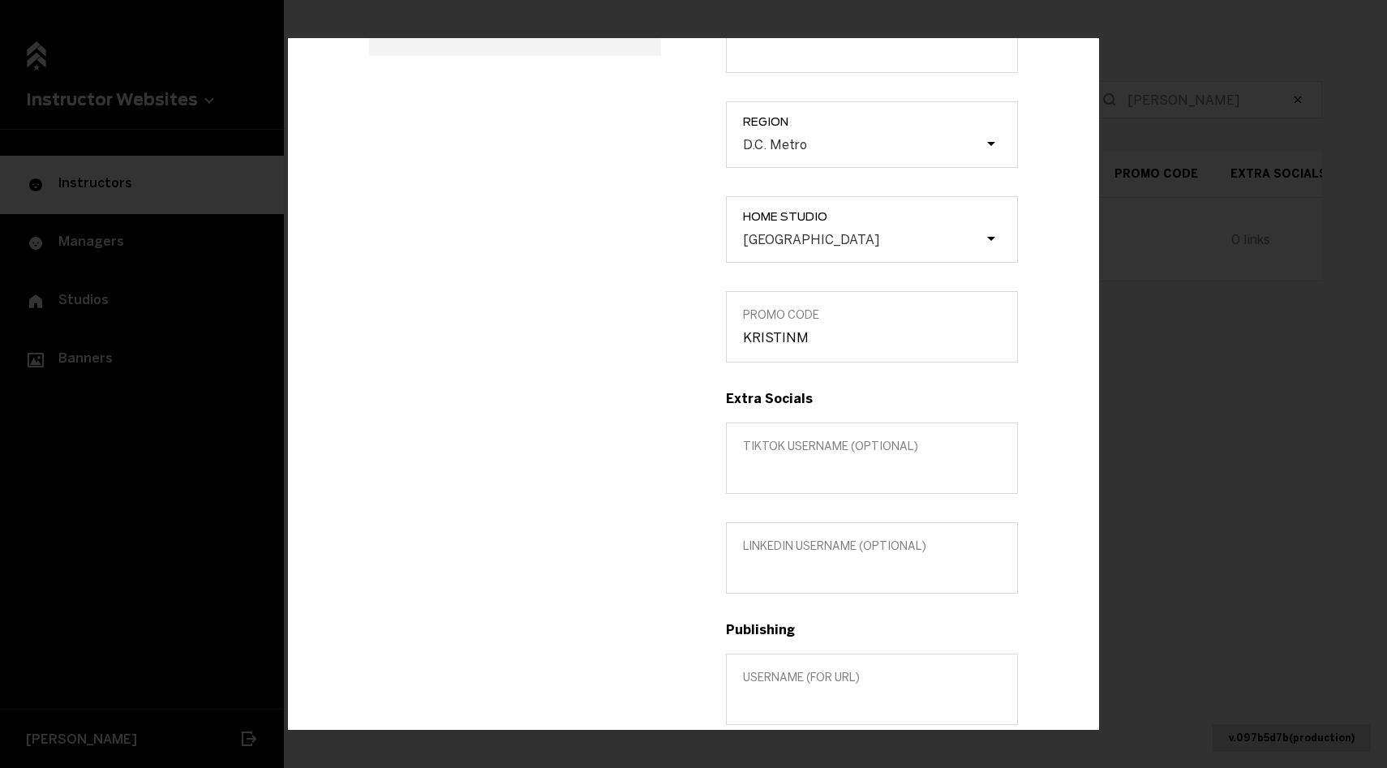
scroll to position [432, 0]
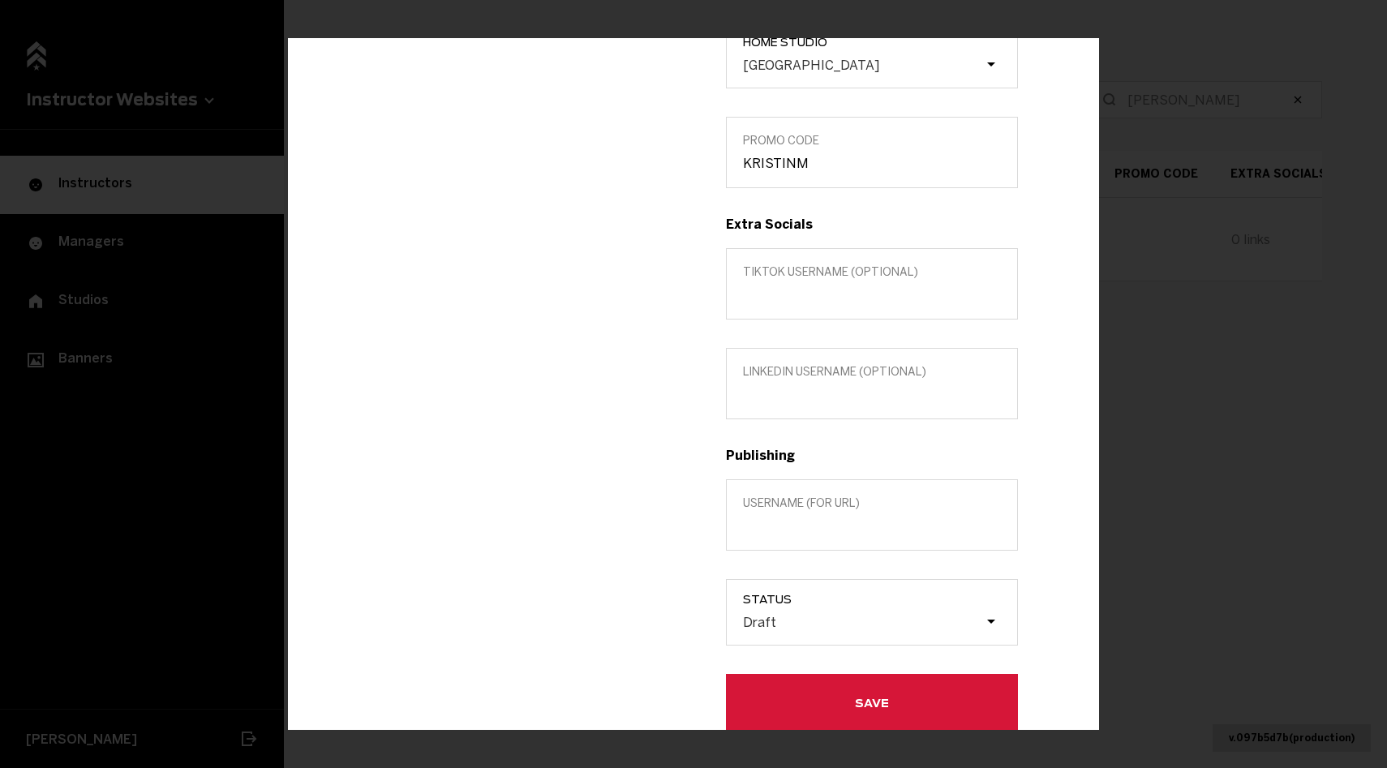
click at [752, 541] on label "Username (for url)" at bounding box center [872, 514] width 292 height 71
click at [752, 533] on input "Username (for url)" at bounding box center [872, 525] width 258 height 15
paste input "[PERSON_NAME]"
click at [782, 531] on input "[PERSON_NAME]" at bounding box center [872, 525] width 258 height 15
click at [774, 526] on input "[PERSON_NAME]" at bounding box center [872, 525] width 258 height 15
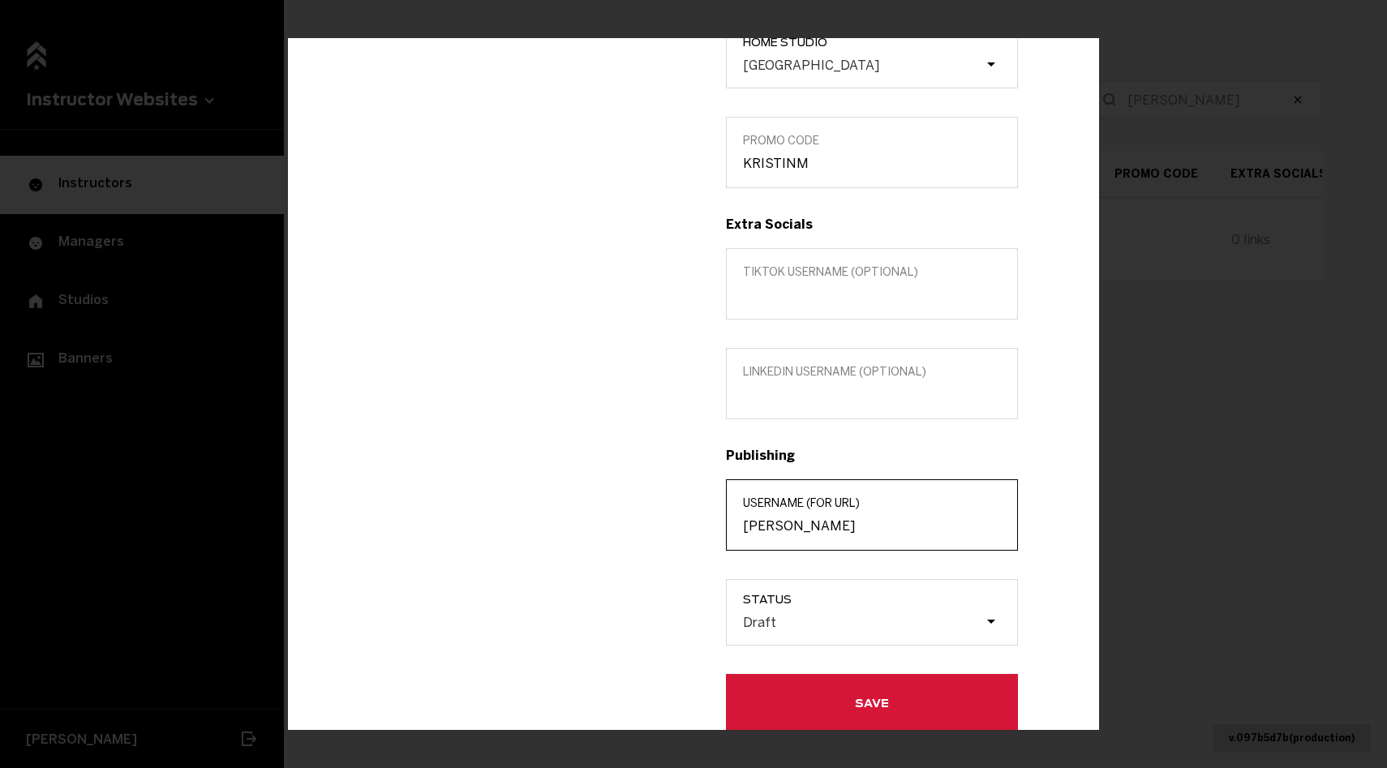
click at [774, 526] on input "[PERSON_NAME]" at bounding box center [872, 525] width 258 height 15
type input "[PERSON_NAME]"
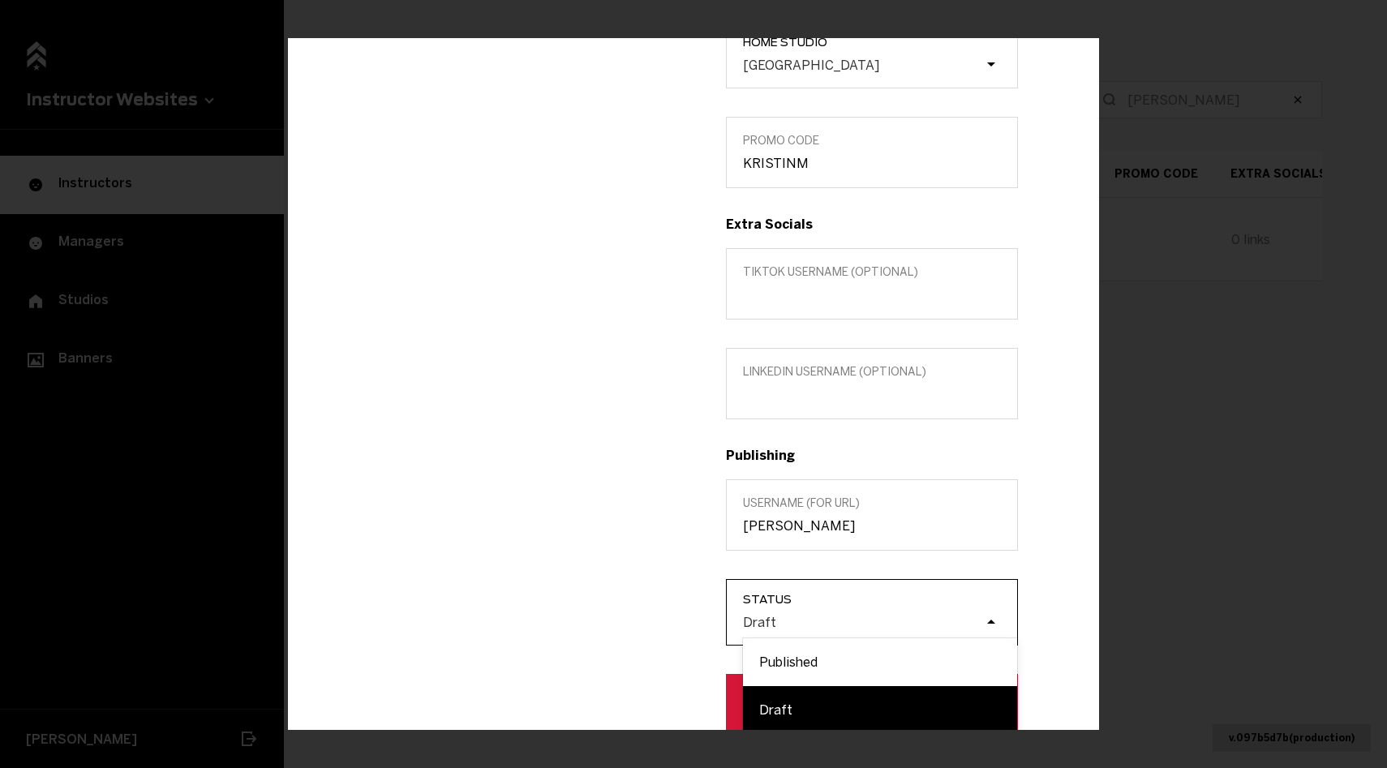
click at [821, 626] on div "Draft" at bounding box center [863, 621] width 243 height 15
click at [661, 621] on input "Status option Draft focused, 2 of 2. 2 results available. Use Up and Down to ch…" at bounding box center [661, 621] width 0 height 0
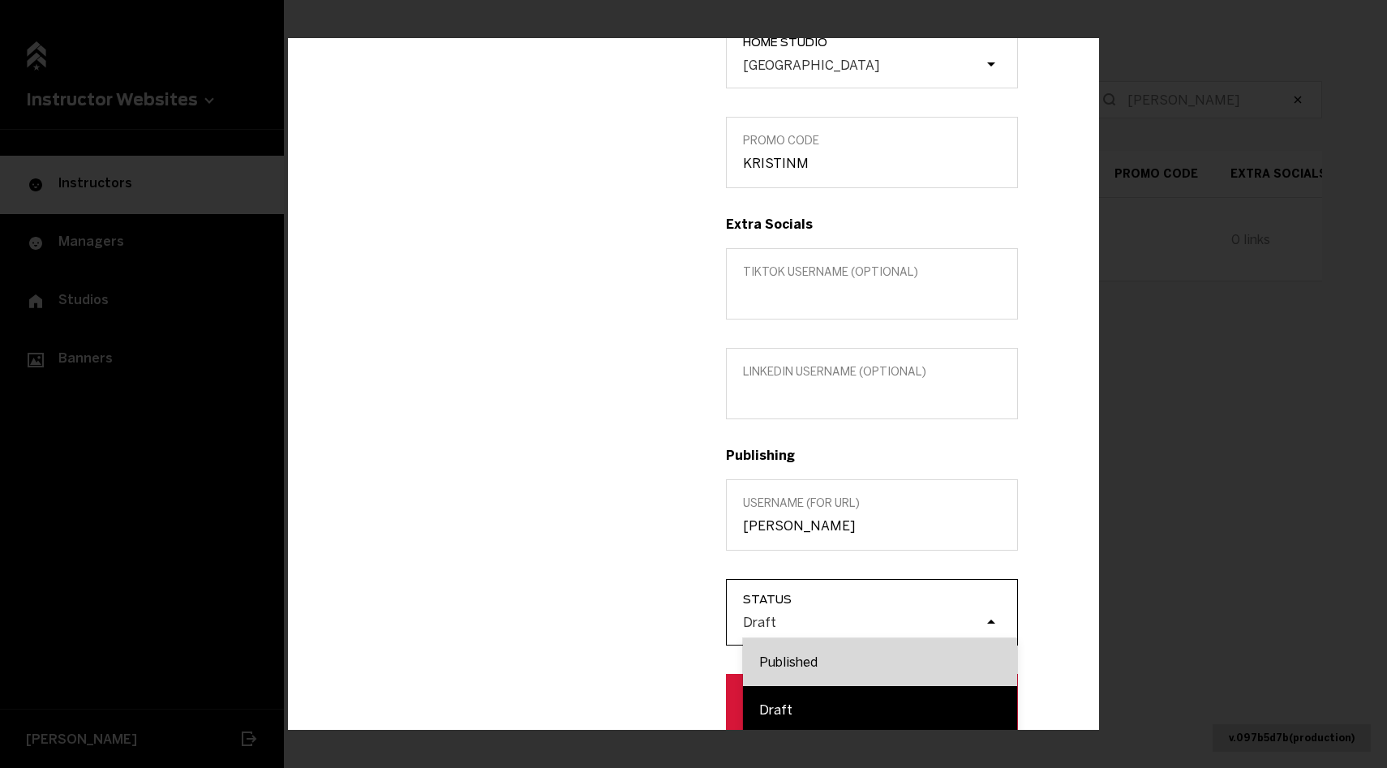
click at [813, 664] on div "Published" at bounding box center [880, 662] width 274 height 48
click at [661, 621] on input "Status option Published focused, 1 of 2. 2 results available. Use Up and Down t…" at bounding box center [661, 621] width 0 height 0
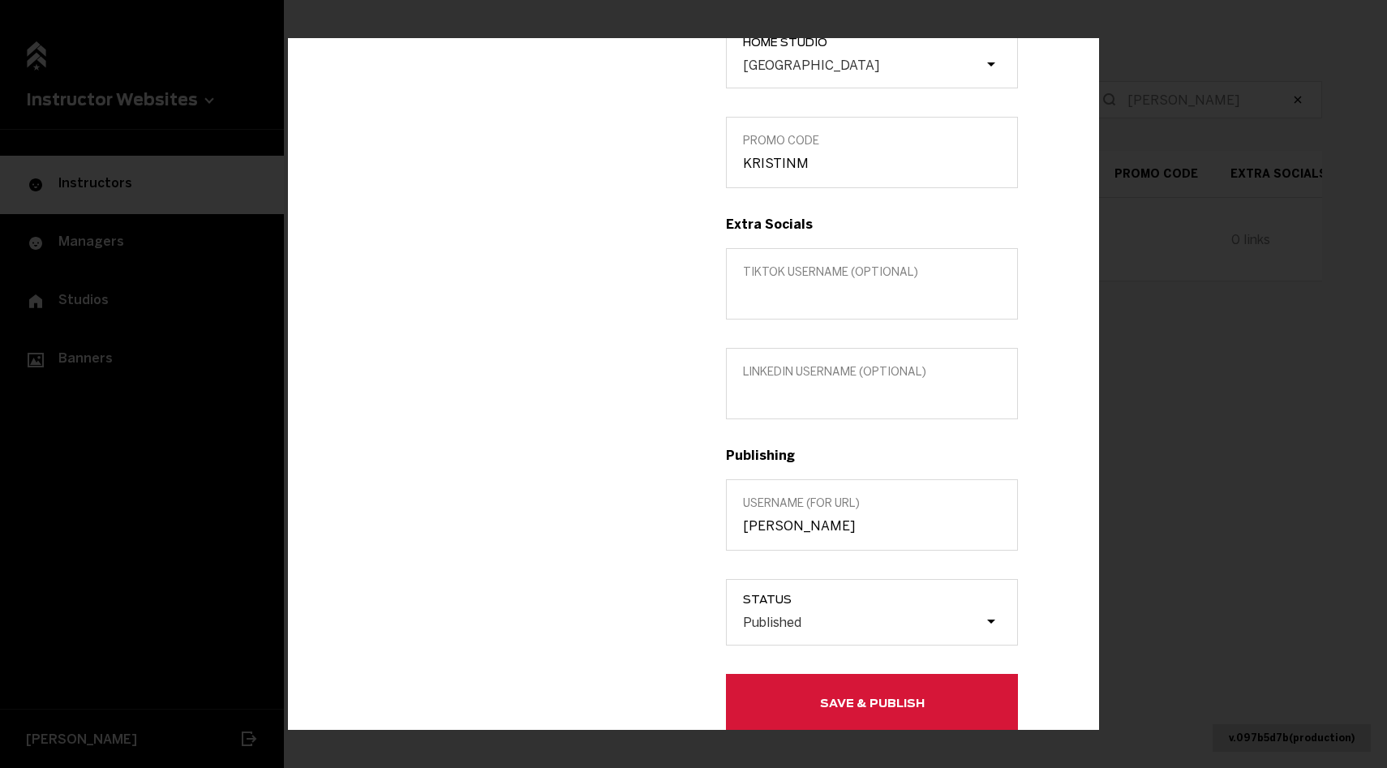
click at [811, 685] on button "Save & Publish" at bounding box center [872, 702] width 292 height 58
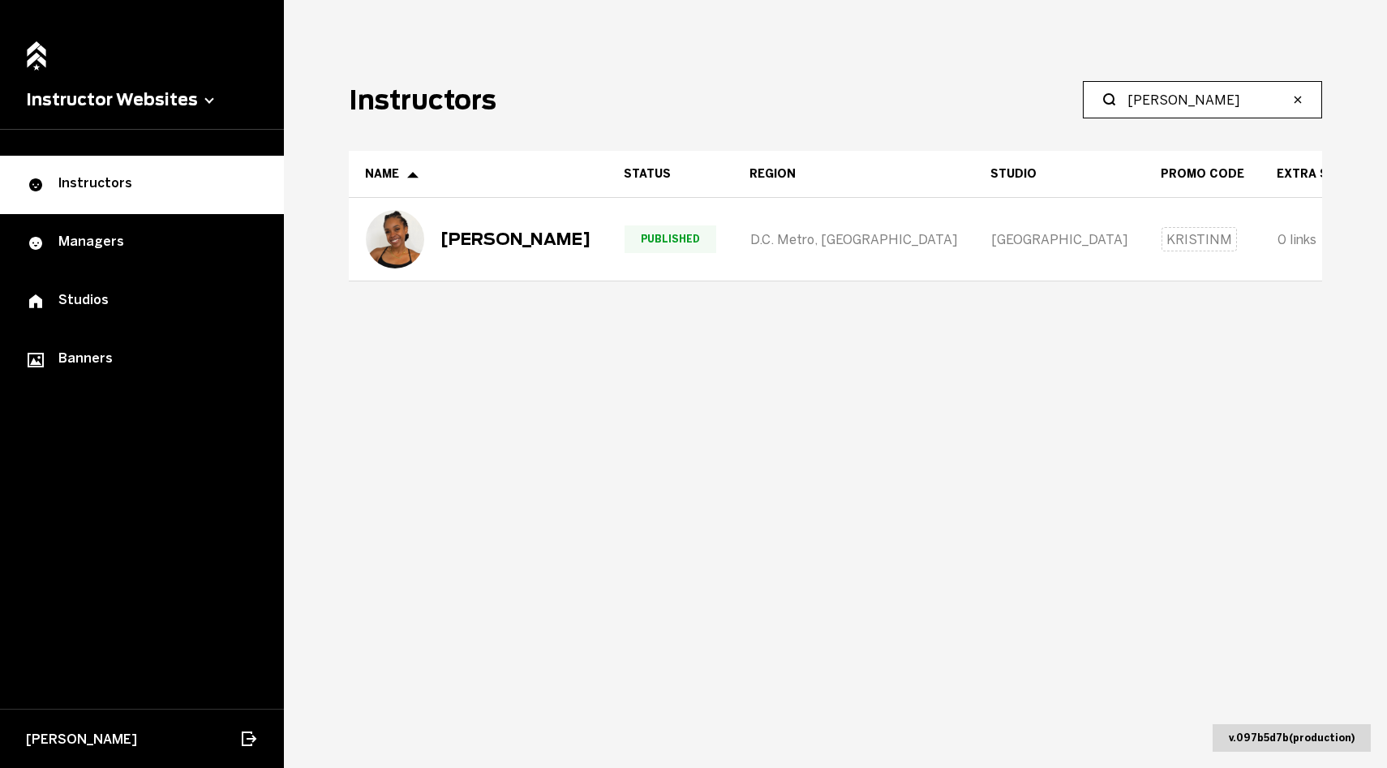
click at [1159, 95] on input "[PERSON_NAME]" at bounding box center [1208, 99] width 161 height 19
paste input "[PERSON_NAME]"
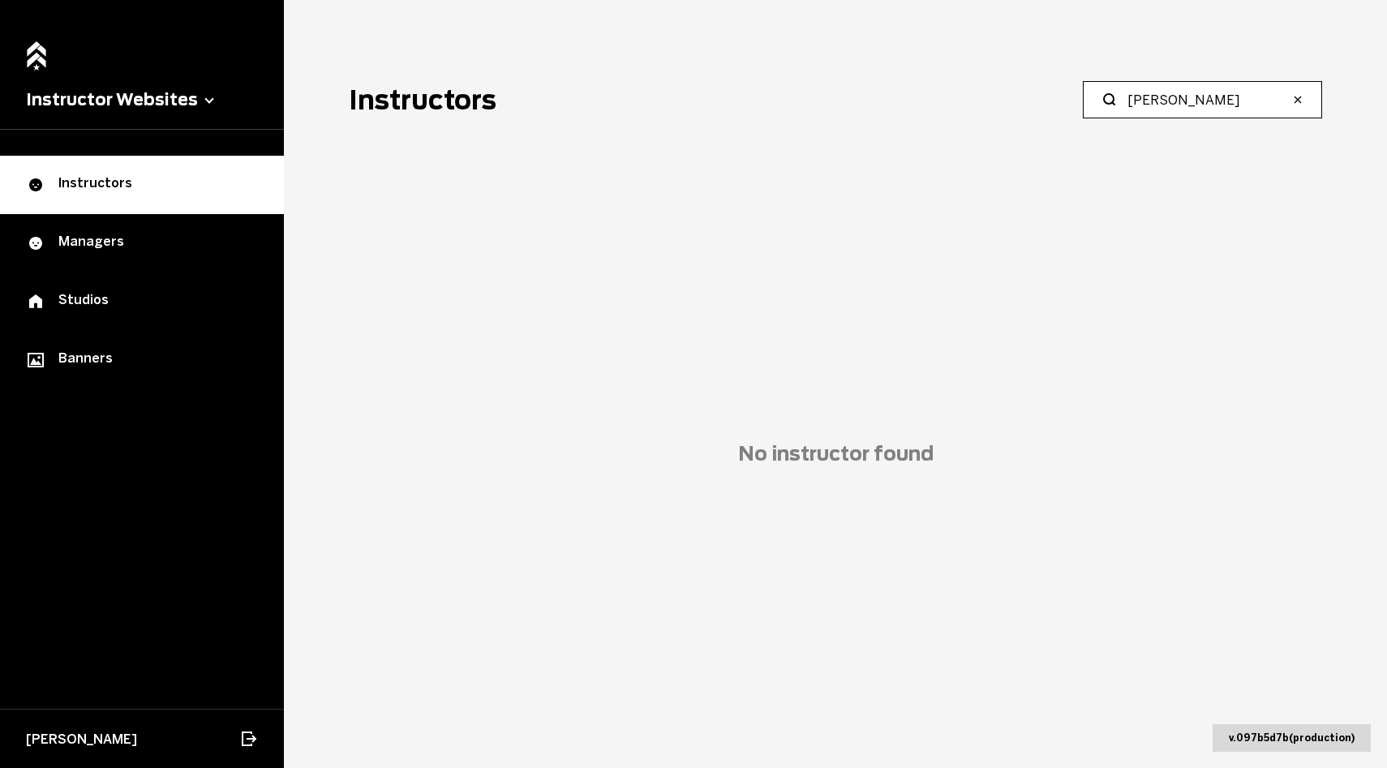
drag, startPoint x: 1181, startPoint y: 99, endPoint x: 972, endPoint y: 83, distance: 209.9
click at [972, 83] on header "Instructors [PERSON_NAME]" at bounding box center [836, 99] width 974 height 37
type input "[PERSON_NAME]"
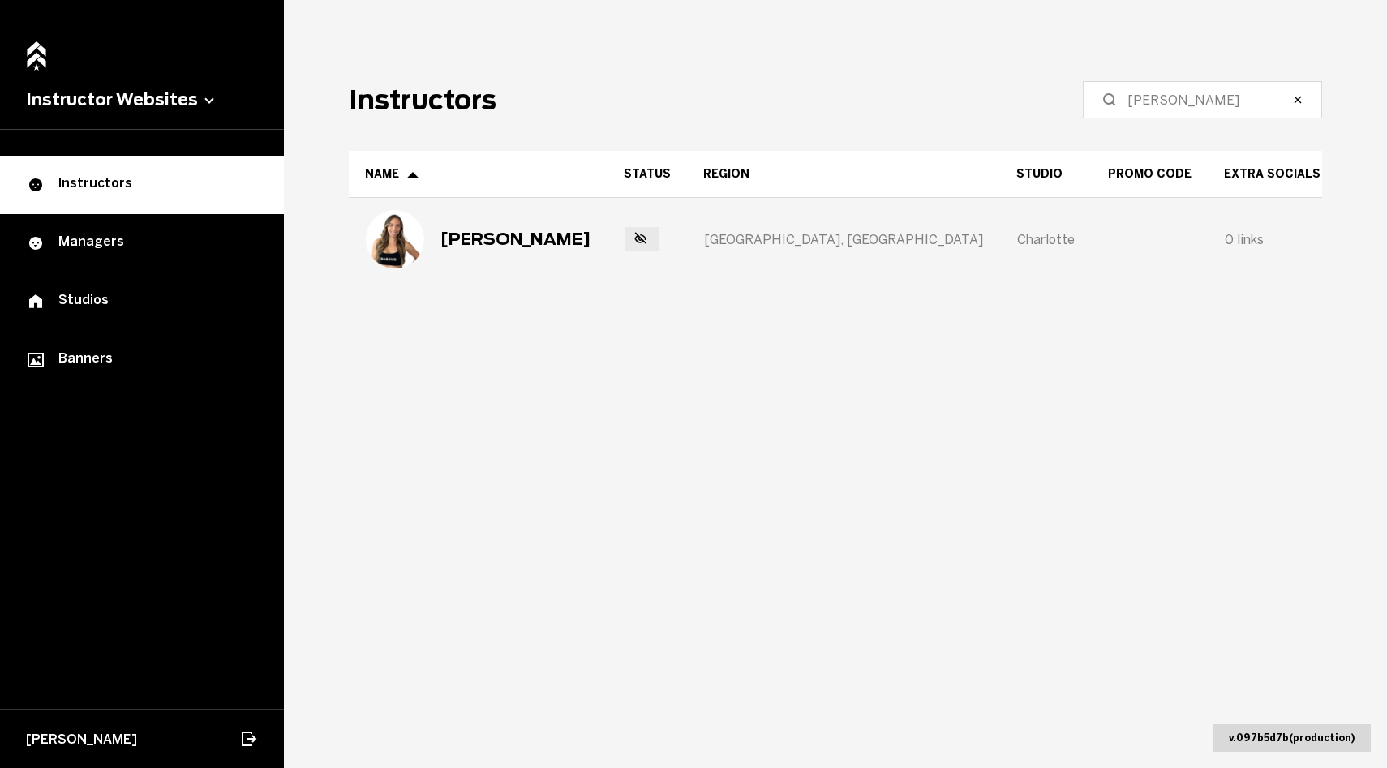
click at [490, 233] on div "[PERSON_NAME]" at bounding box center [516, 239] width 150 height 19
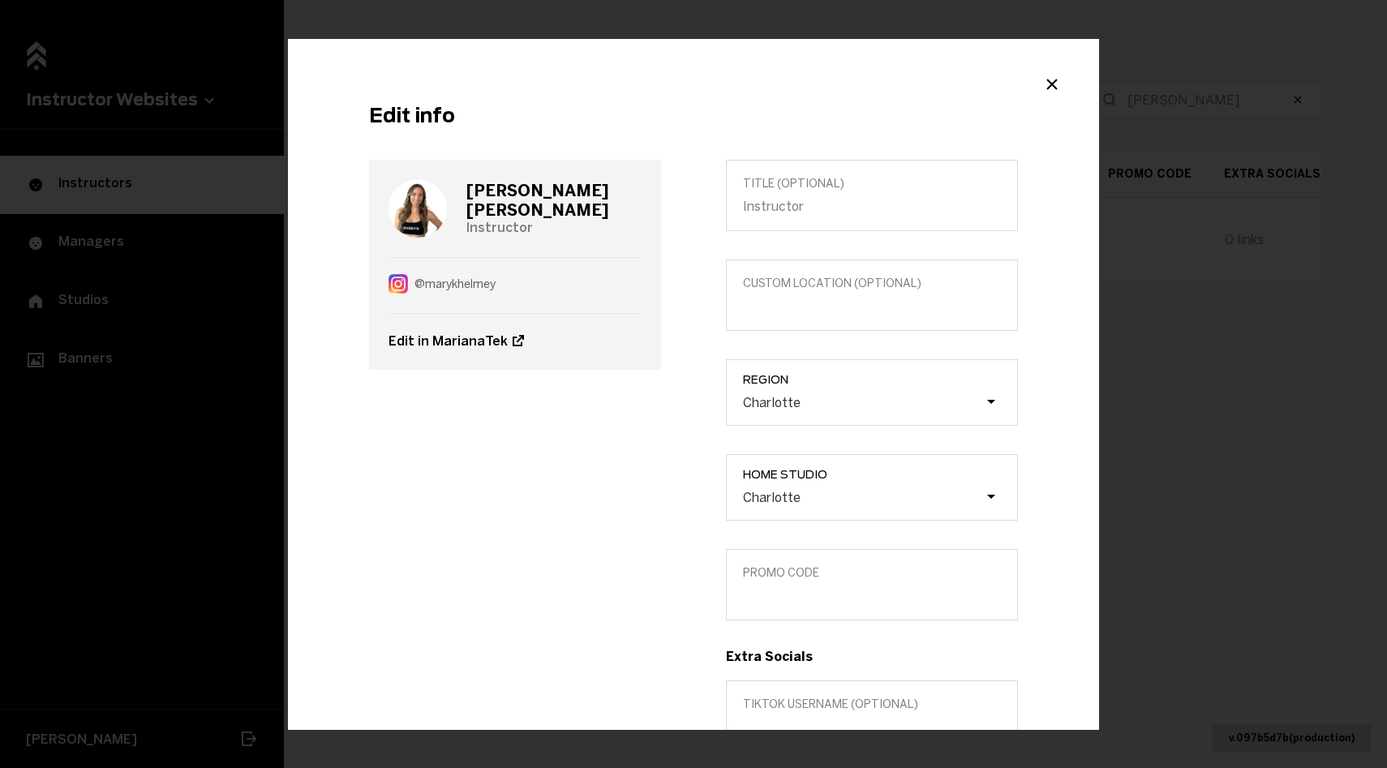
scroll to position [242, 0]
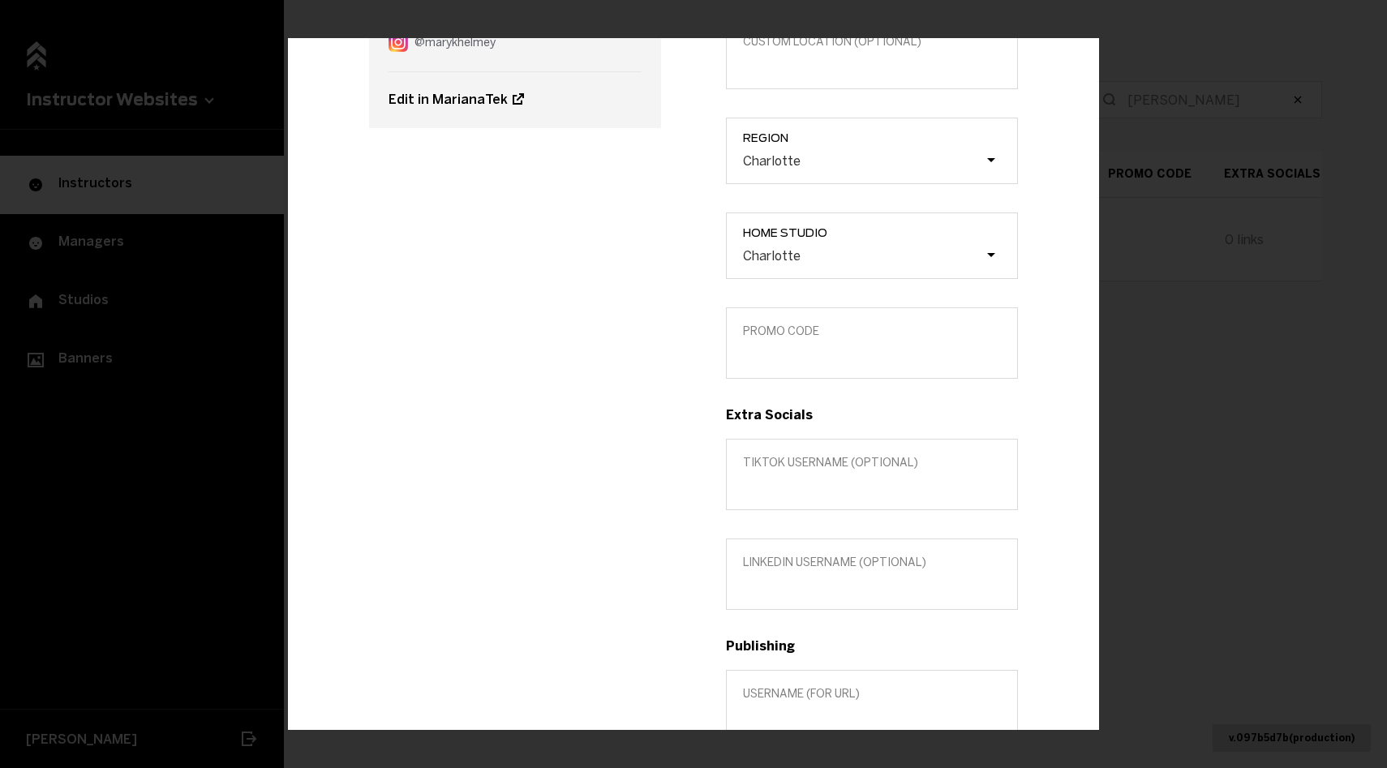
click at [815, 364] on label "Promo Code" at bounding box center [872, 342] width 292 height 71
click at [815, 361] on input "Promo Code" at bounding box center [872, 353] width 258 height 15
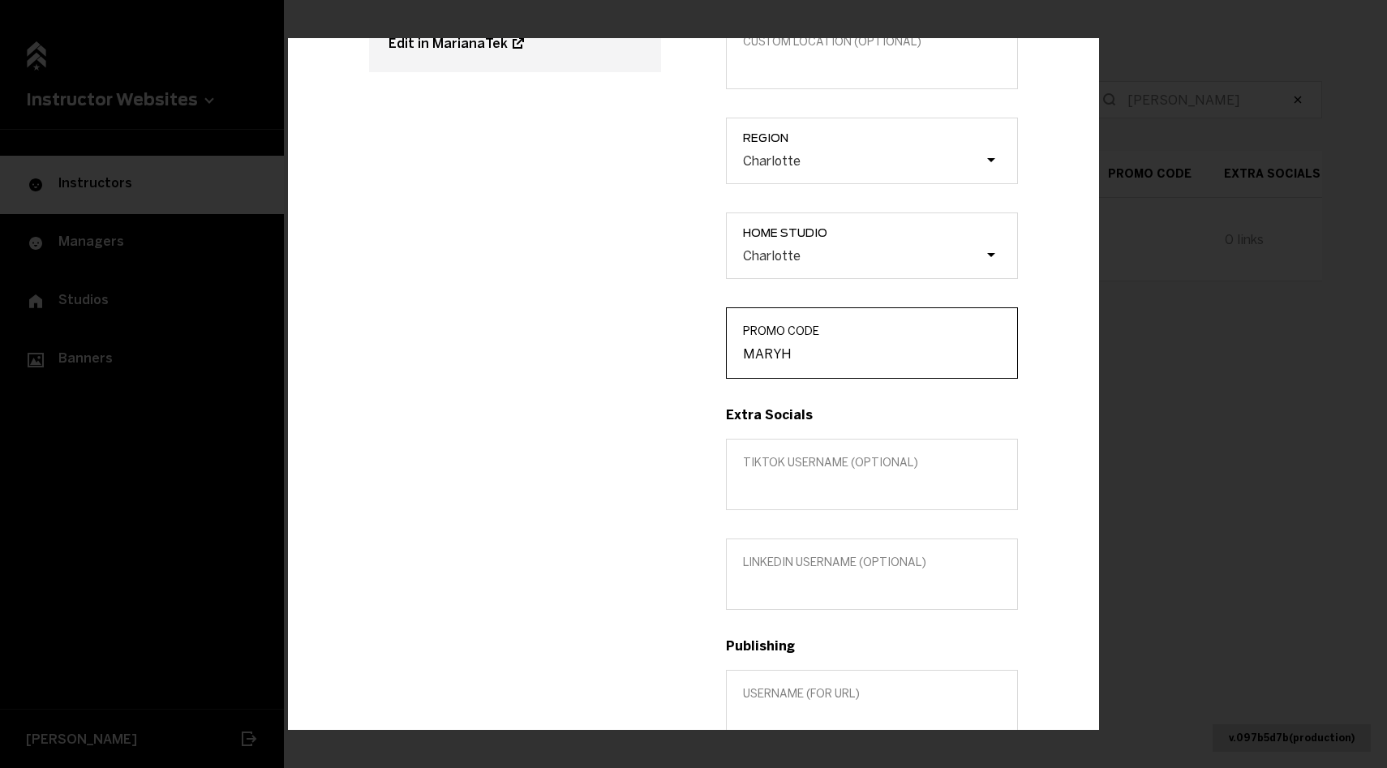
click at [767, 358] on input "MARYH" at bounding box center [872, 353] width 258 height 15
type input "MARYH"
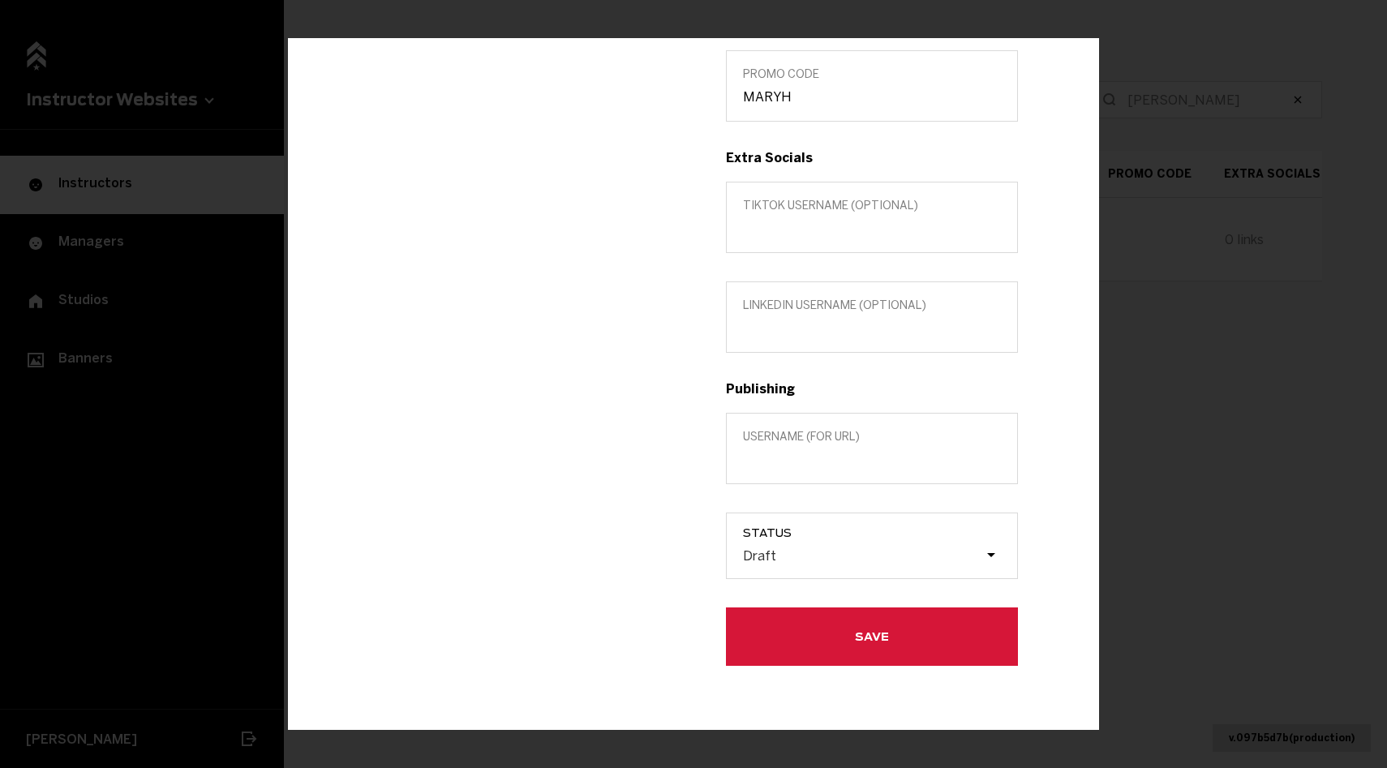
click at [841, 471] on label "Username (for url)" at bounding box center [872, 447] width 292 height 71
click at [841, 466] on input "Username (for url)" at bounding box center [872, 458] width 258 height 15
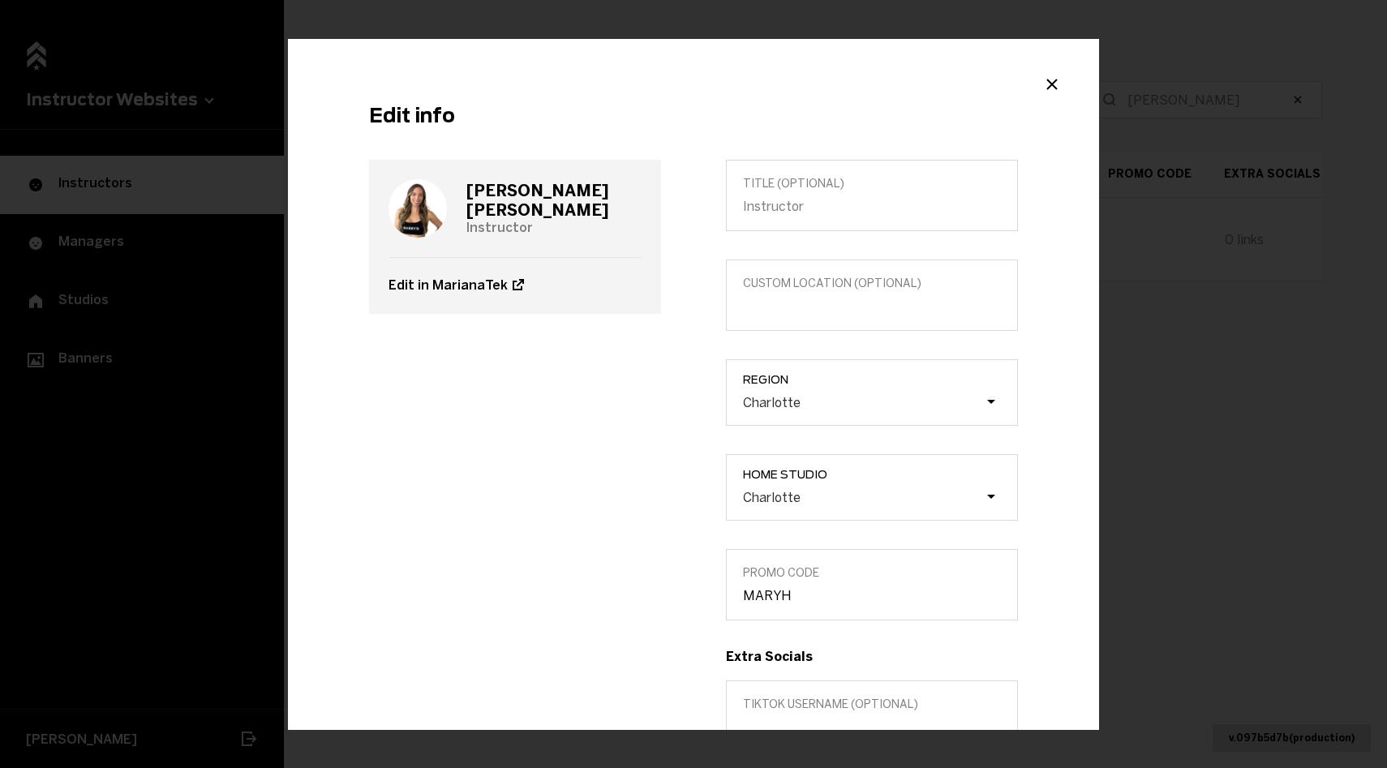
click at [517, 204] on h3 "[PERSON_NAME]" at bounding box center [553, 200] width 175 height 39
copy h3 "[PERSON_NAME]"
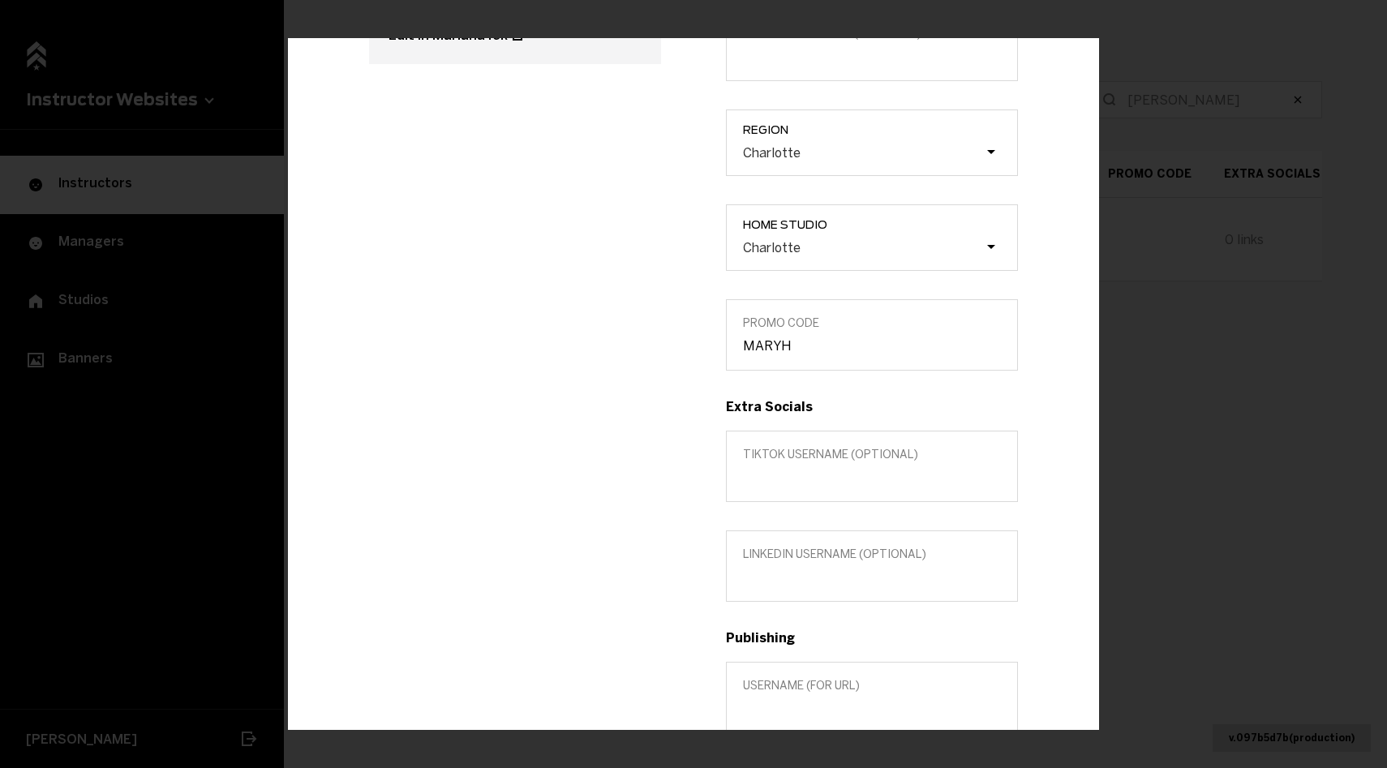
scroll to position [371, 0]
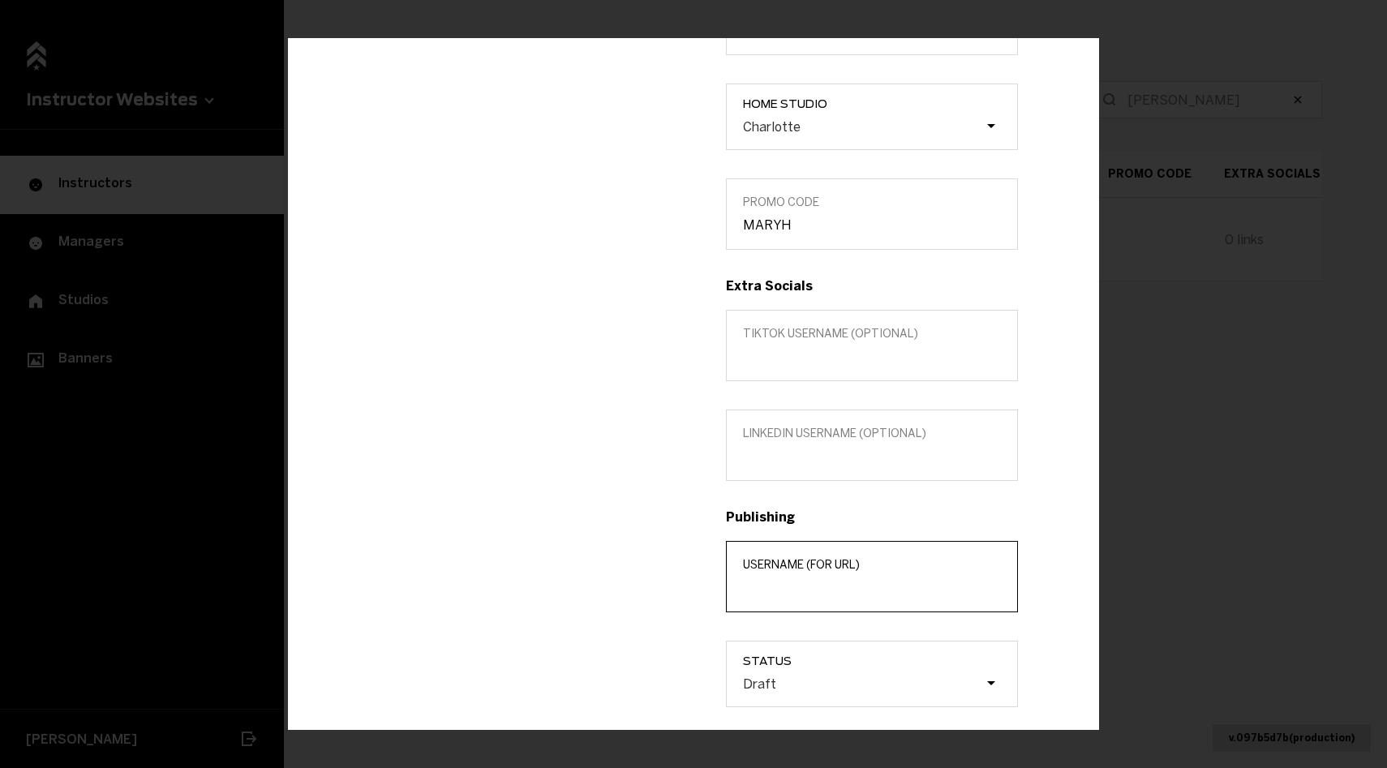
click at [759, 585] on input "Username (for url)" at bounding box center [872, 586] width 258 height 15
paste input "[PERSON_NAME]"
click at [782, 591] on input "[PERSON_NAME]" at bounding box center [872, 586] width 258 height 15
type input "[PERSON_NAME]"
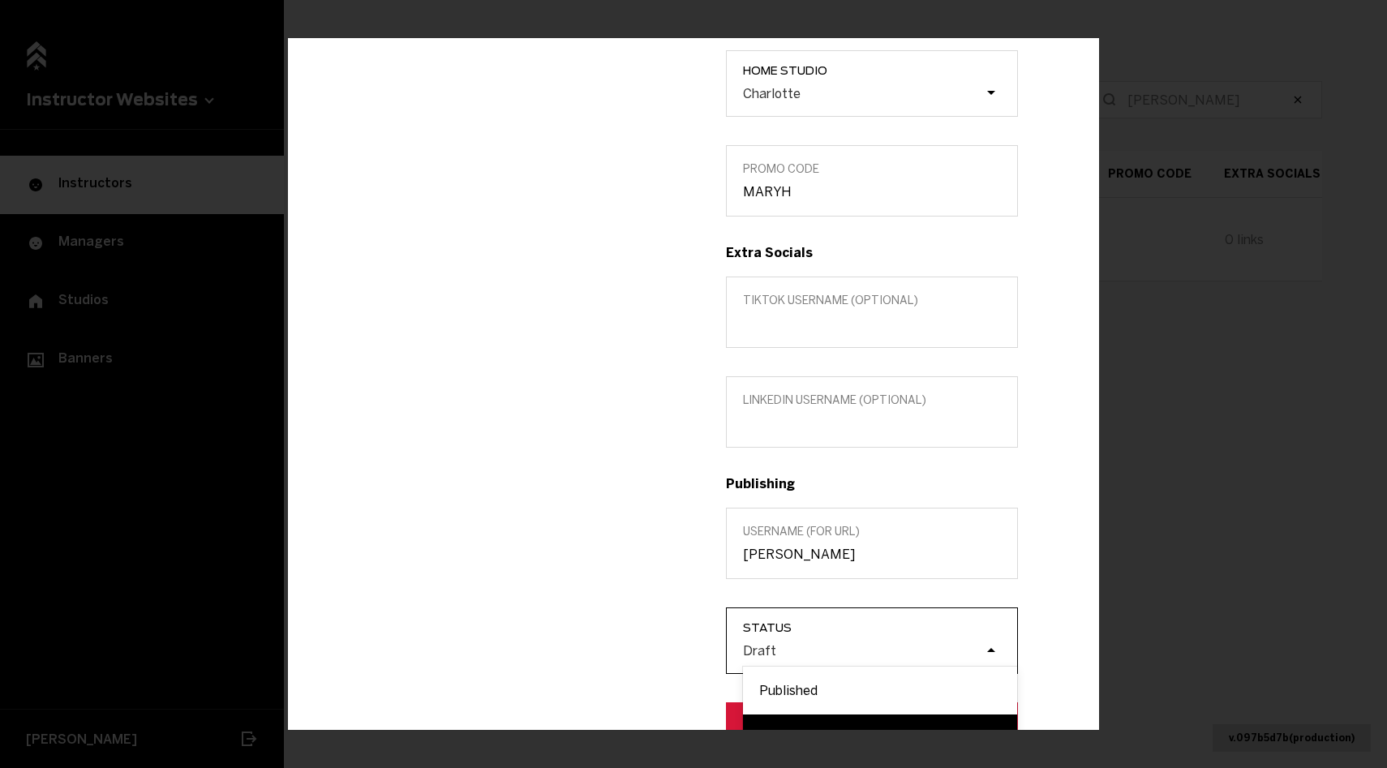
click at [771, 660] on div "option Published focused, 1 of 2. 2 results available. Use Up and Down to choos…" at bounding box center [880, 651] width 274 height 18
click at [661, 650] on input "Status option Published focused, 1 of 2. 2 results available. Use Up and Down t…" at bounding box center [661, 650] width 0 height 0
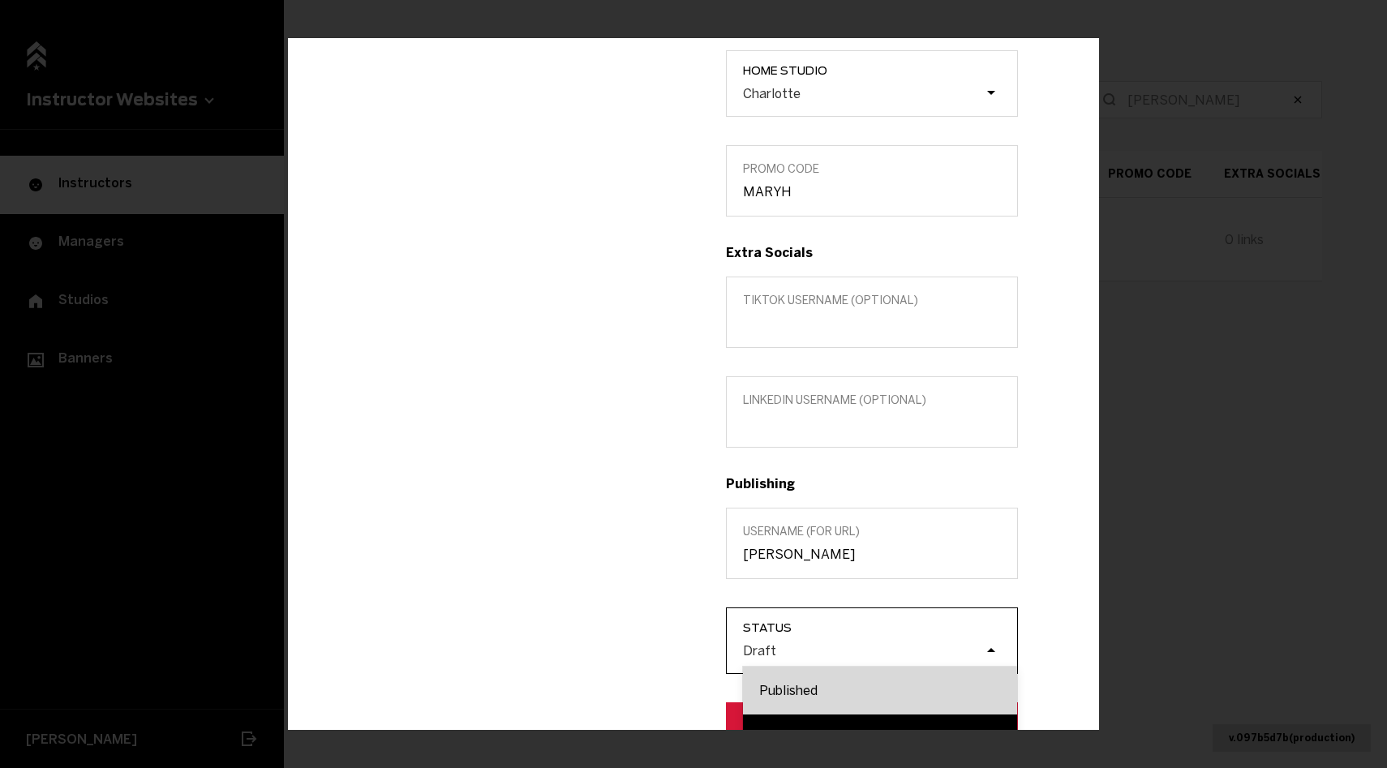
click at [784, 673] on div "Published" at bounding box center [880, 690] width 274 height 48
click at [661, 650] on input "Status option Published focused, 1 of 2. 2 results available. Use Up and Down t…" at bounding box center [661, 650] width 0 height 0
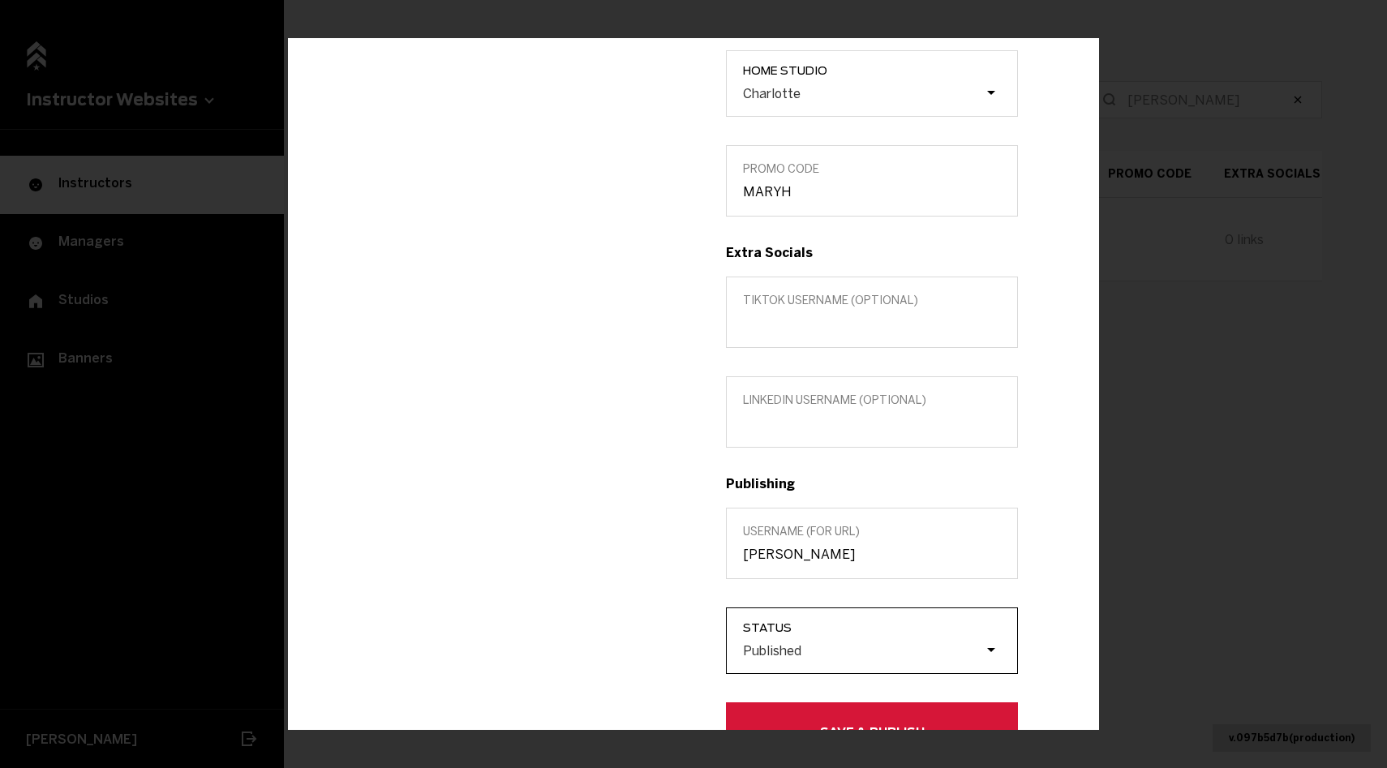
scroll to position [439, 0]
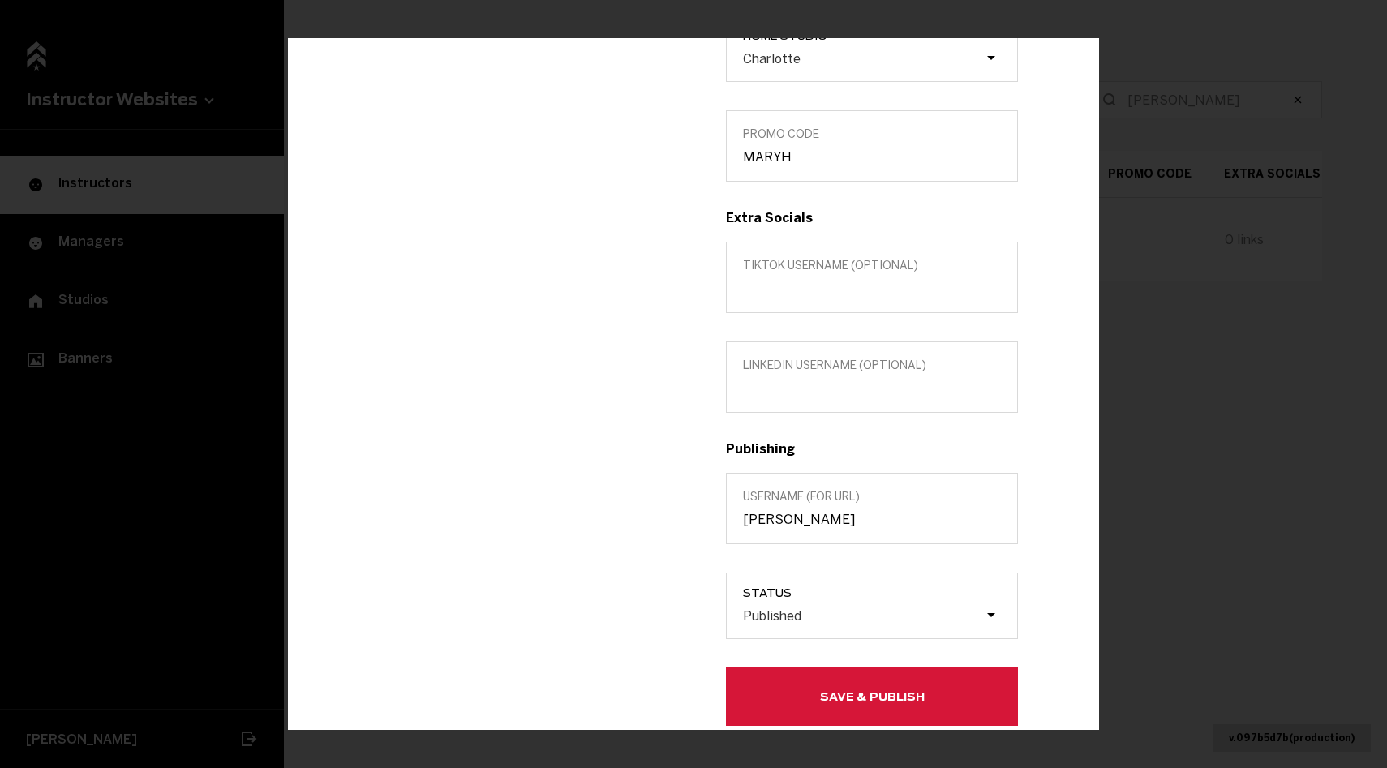
click at [784, 673] on button "Save & Publish" at bounding box center [872, 696] width 292 height 58
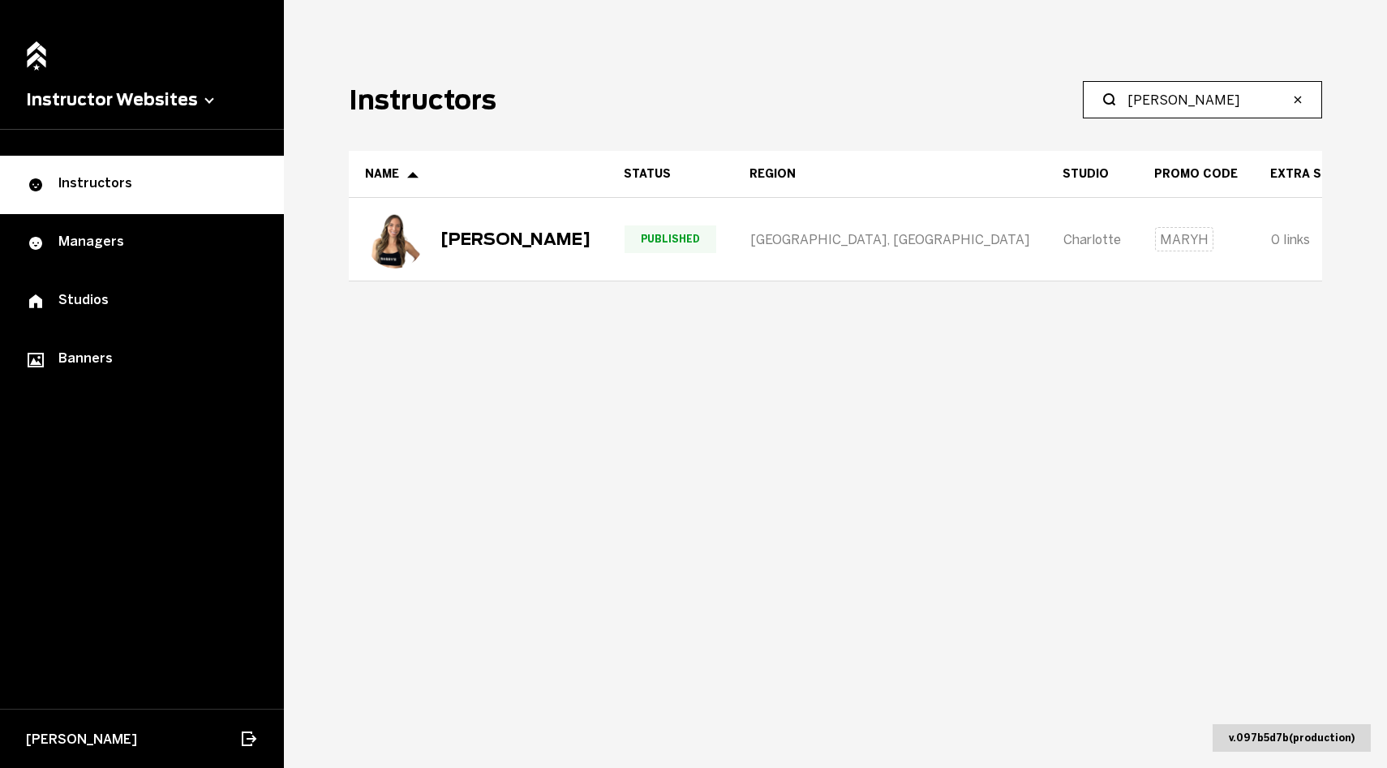
click at [1223, 98] on input "[PERSON_NAME]" at bounding box center [1208, 99] width 161 height 19
type input "Livi"
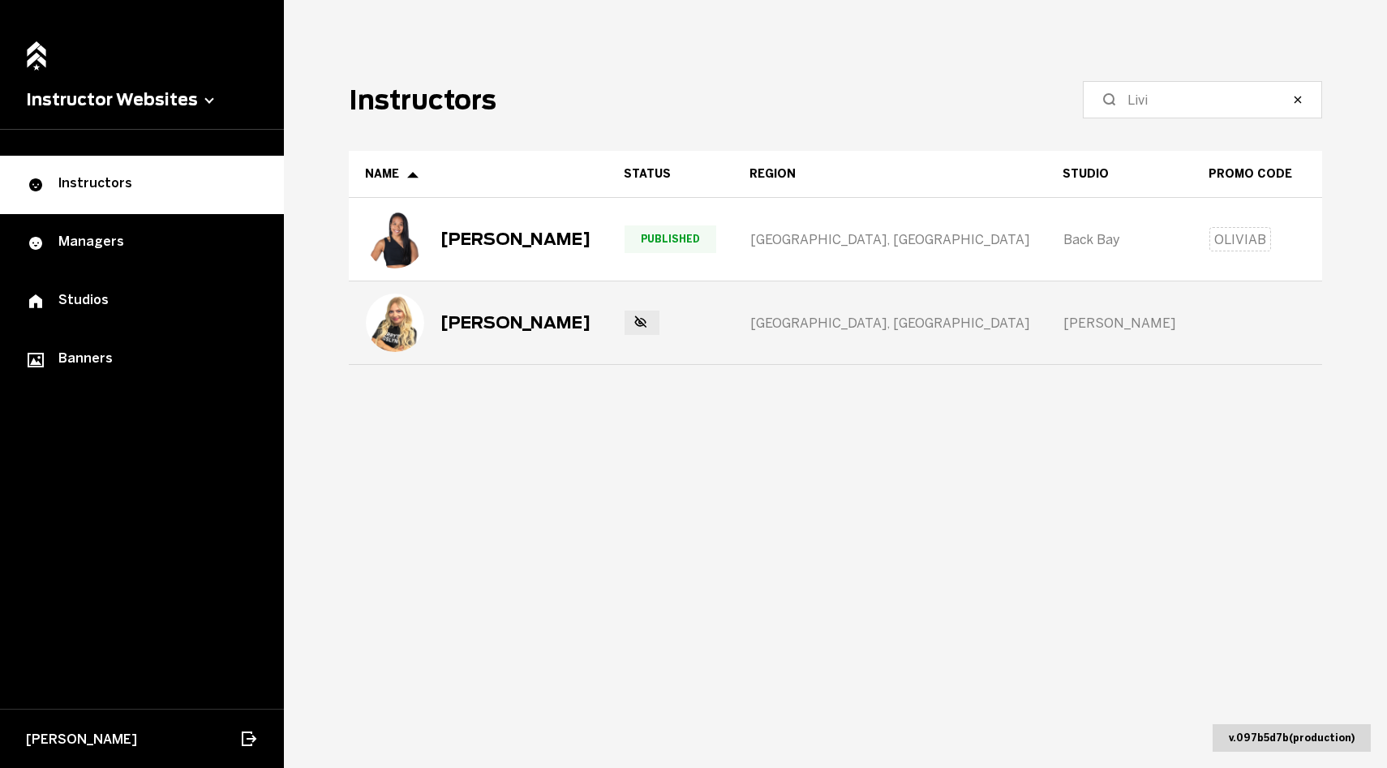
click at [540, 339] on div "[PERSON_NAME]" at bounding box center [478, 323] width 225 height 58
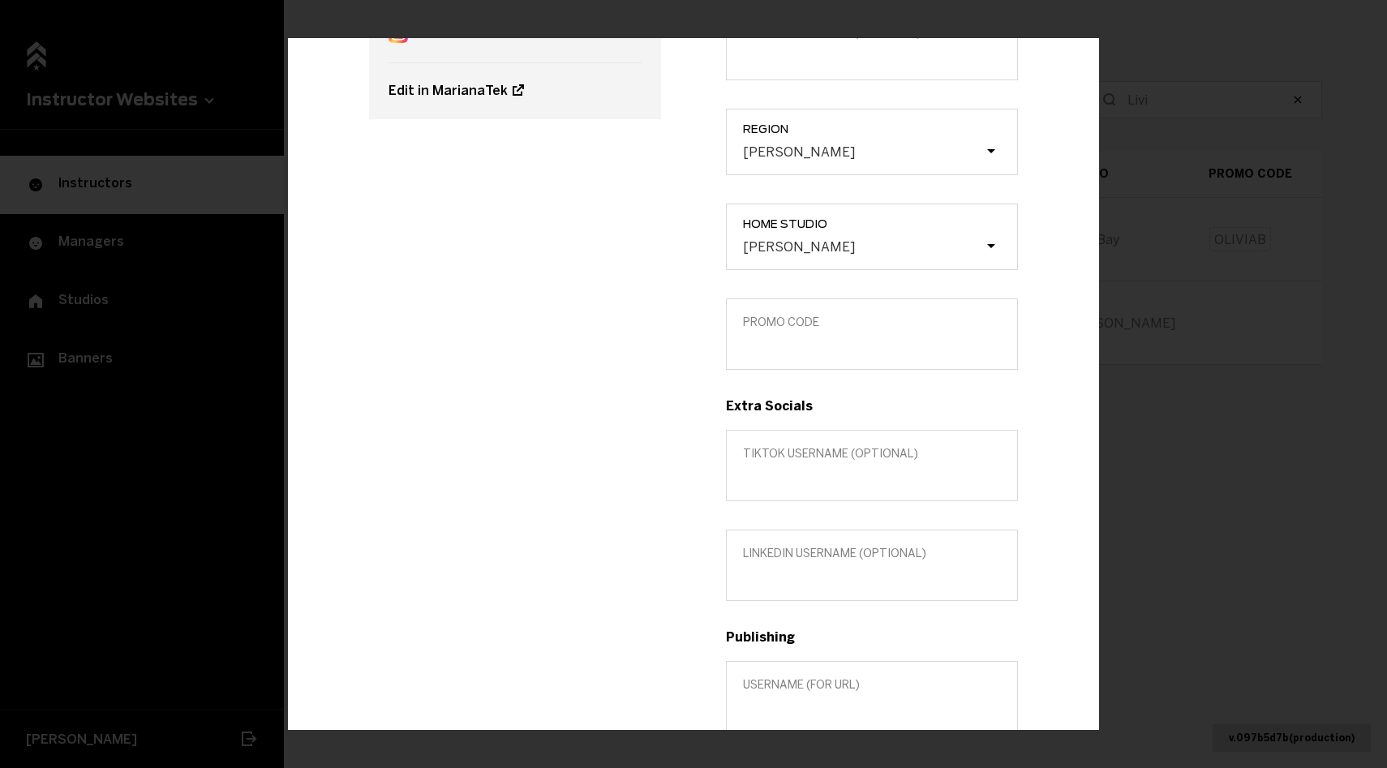
scroll to position [310, 0]
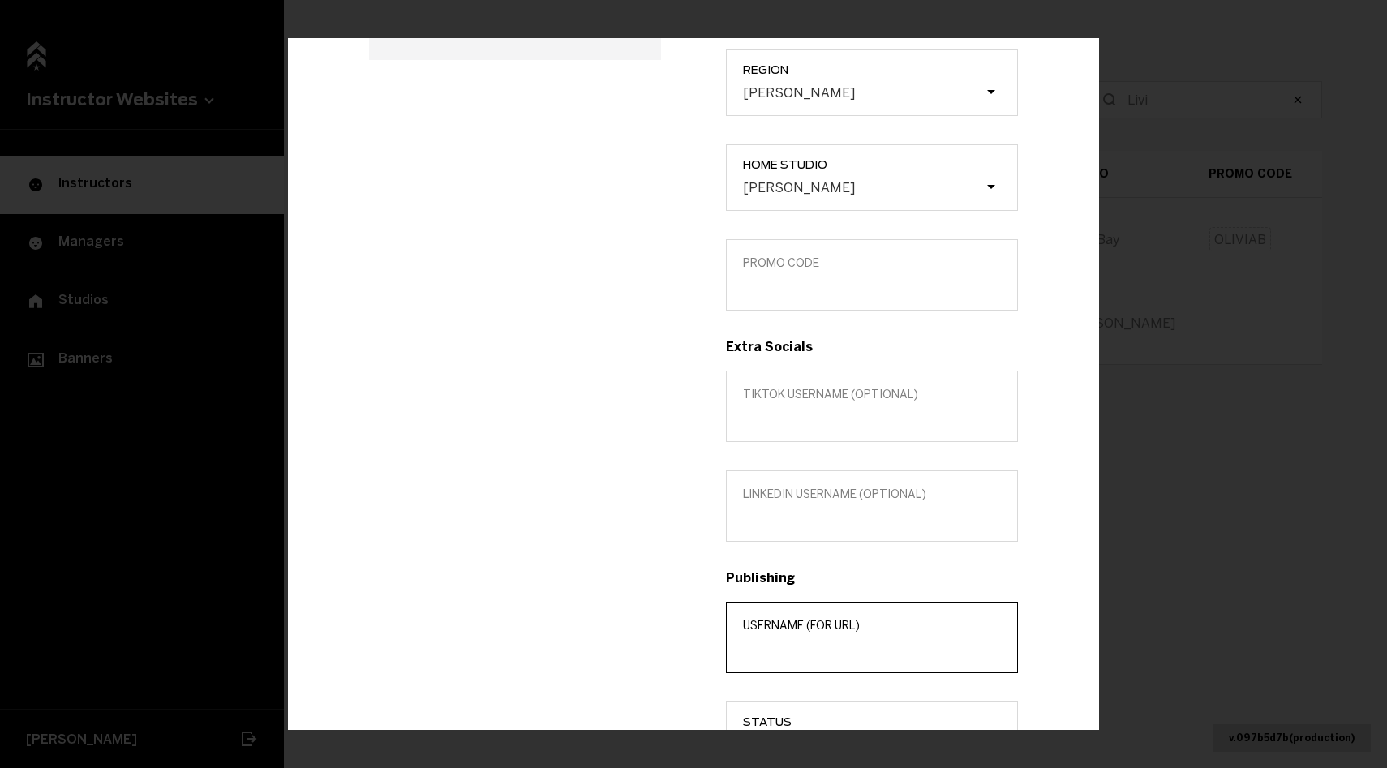
click at [747, 642] on input "Username (for url)" at bounding box center [872, 647] width 258 height 15
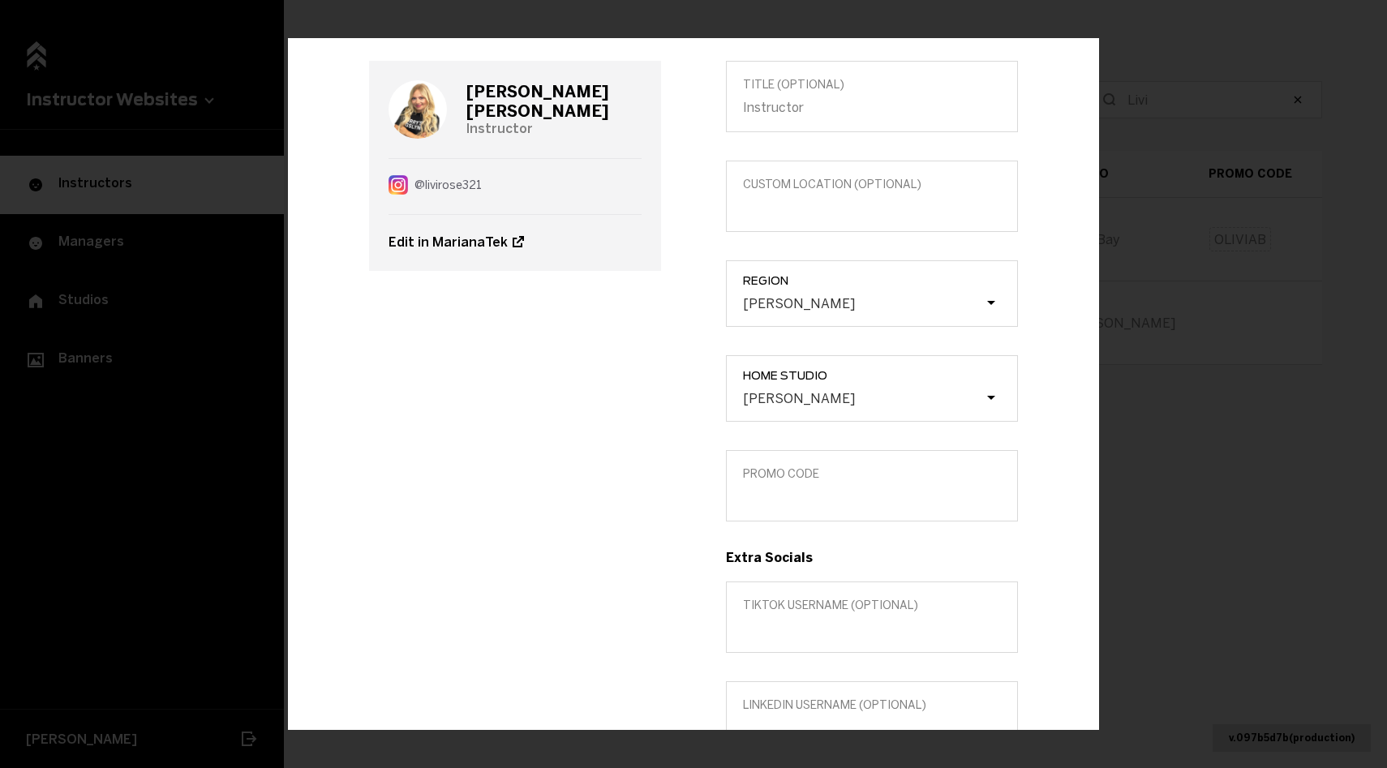
scroll to position [0, 0]
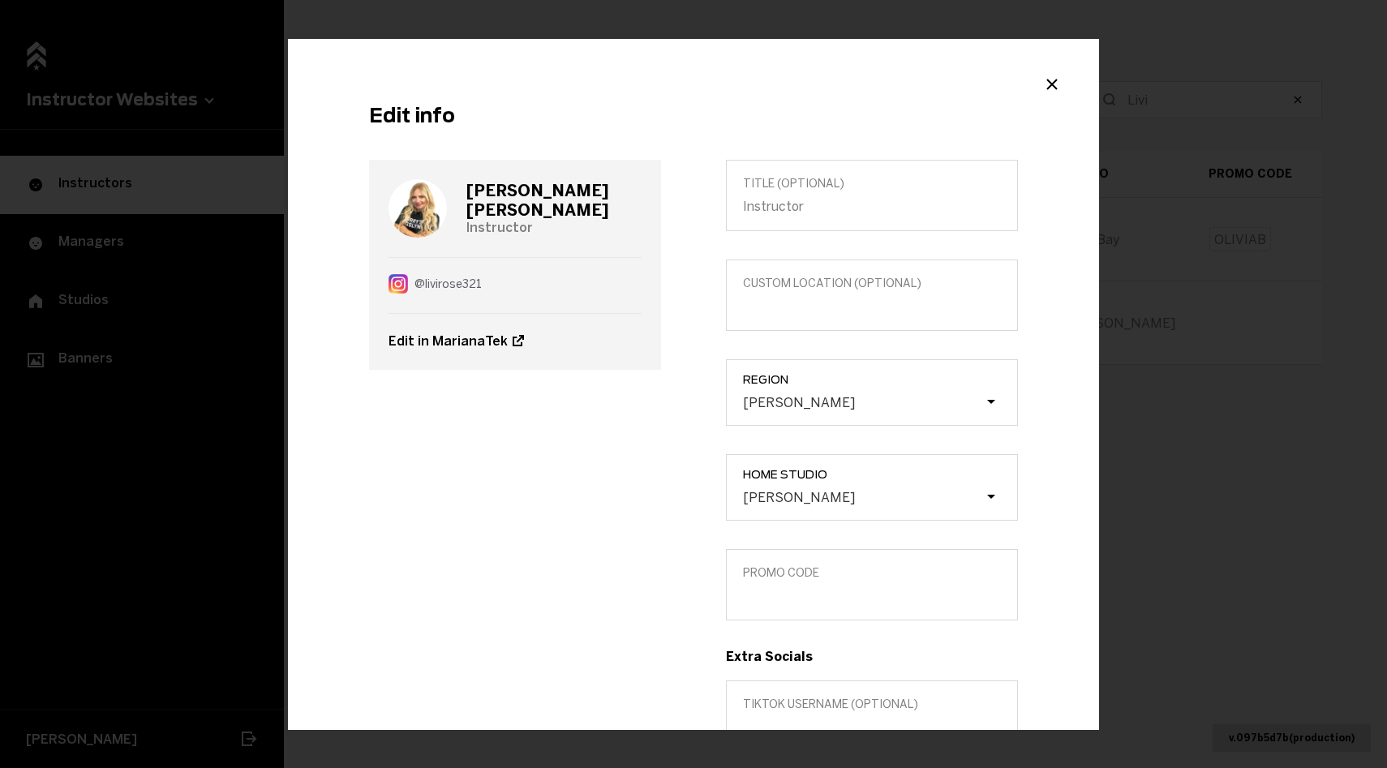
click at [675, 742] on div "Edit info [PERSON_NAME] Instructor @ livirose321 Edit in MarianaTek Title (opti…" at bounding box center [693, 384] width 1387 height 768
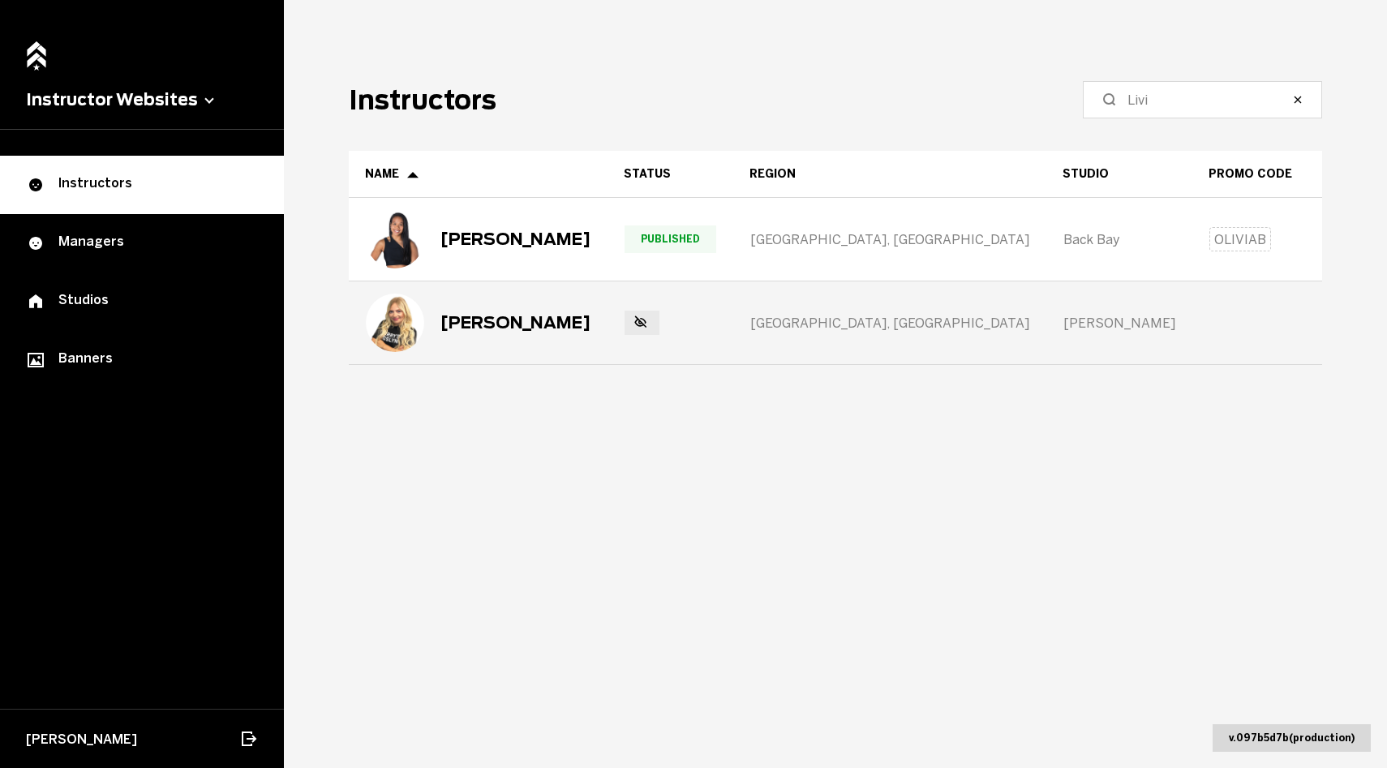
click at [546, 355] on div "[PERSON_NAME]" at bounding box center [478, 322] width 257 height 81
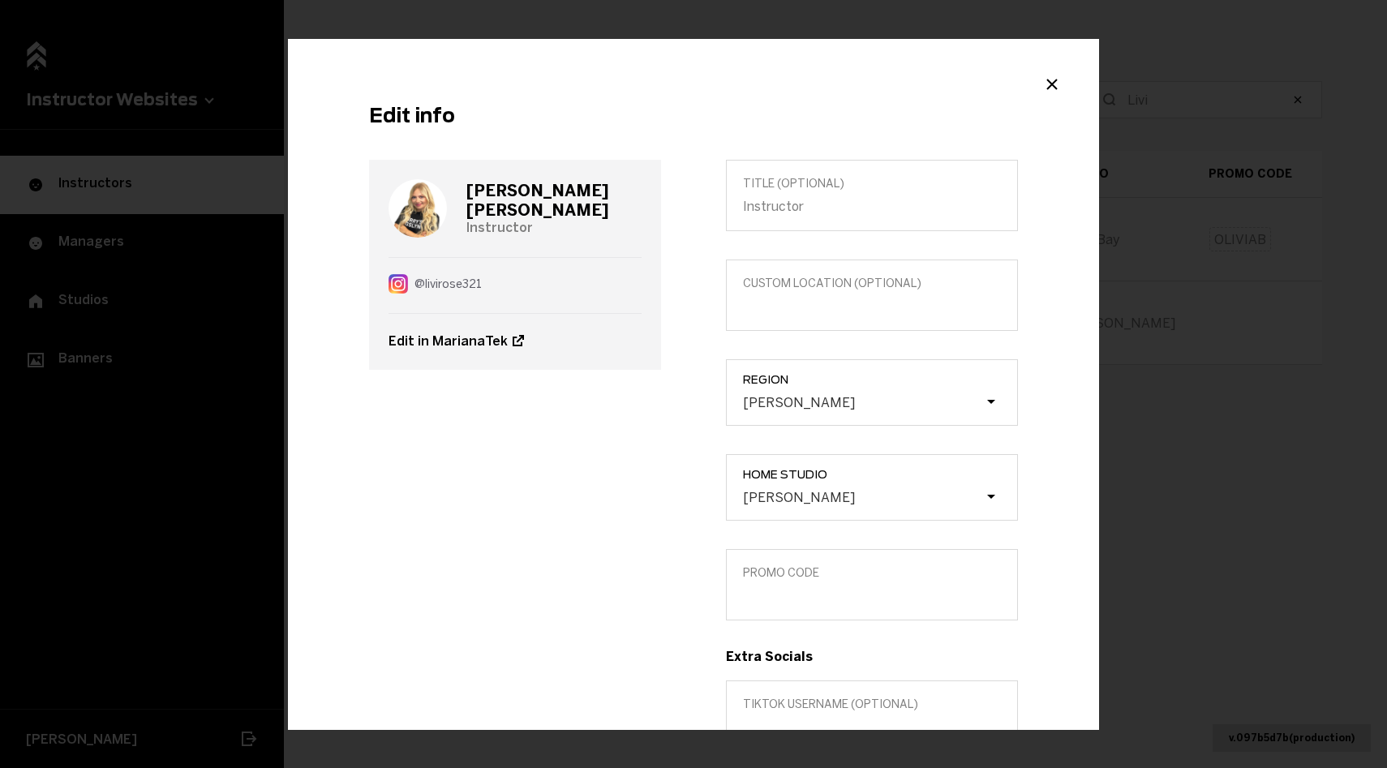
scroll to position [471, 0]
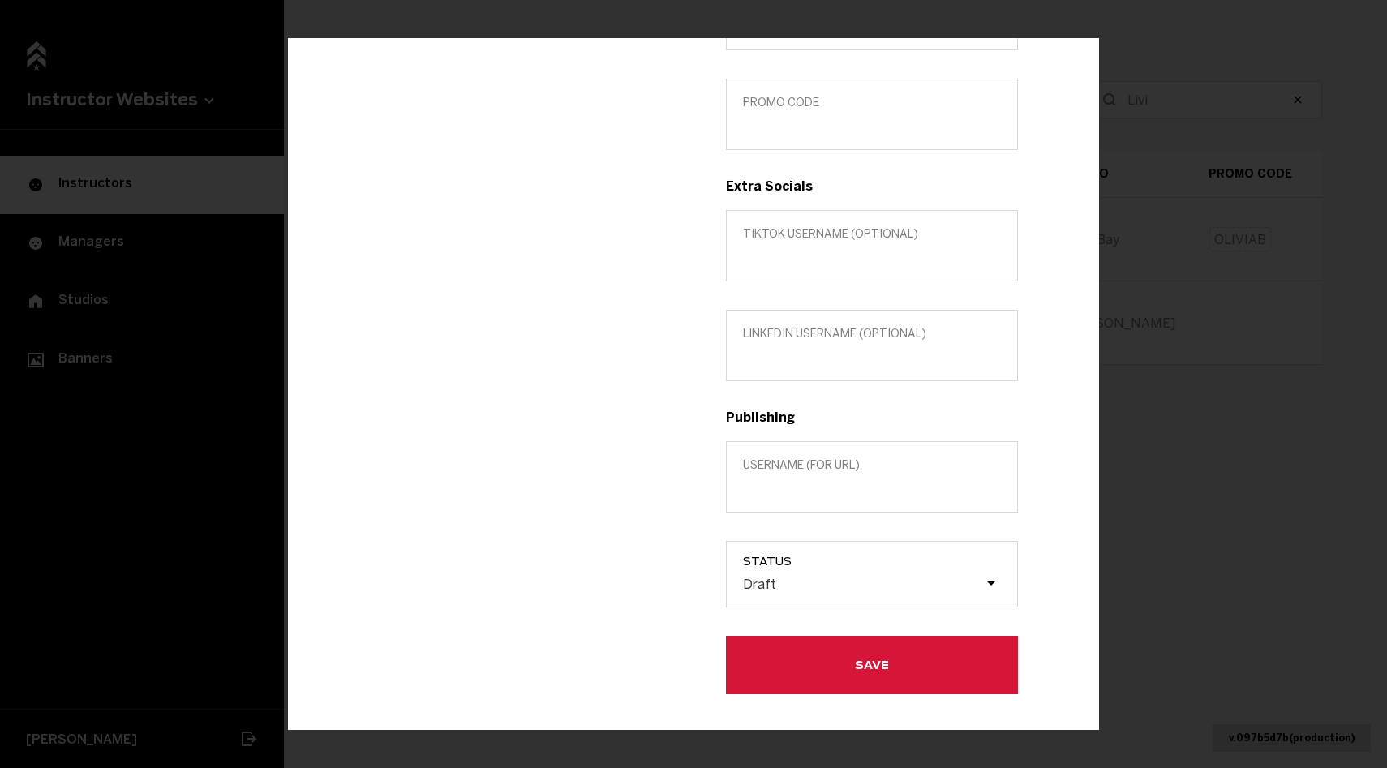
click at [853, 497] on label "Username (for url)" at bounding box center [872, 476] width 292 height 71
click at [853, 495] on input "Username (for url)" at bounding box center [872, 486] width 258 height 15
type input "L"
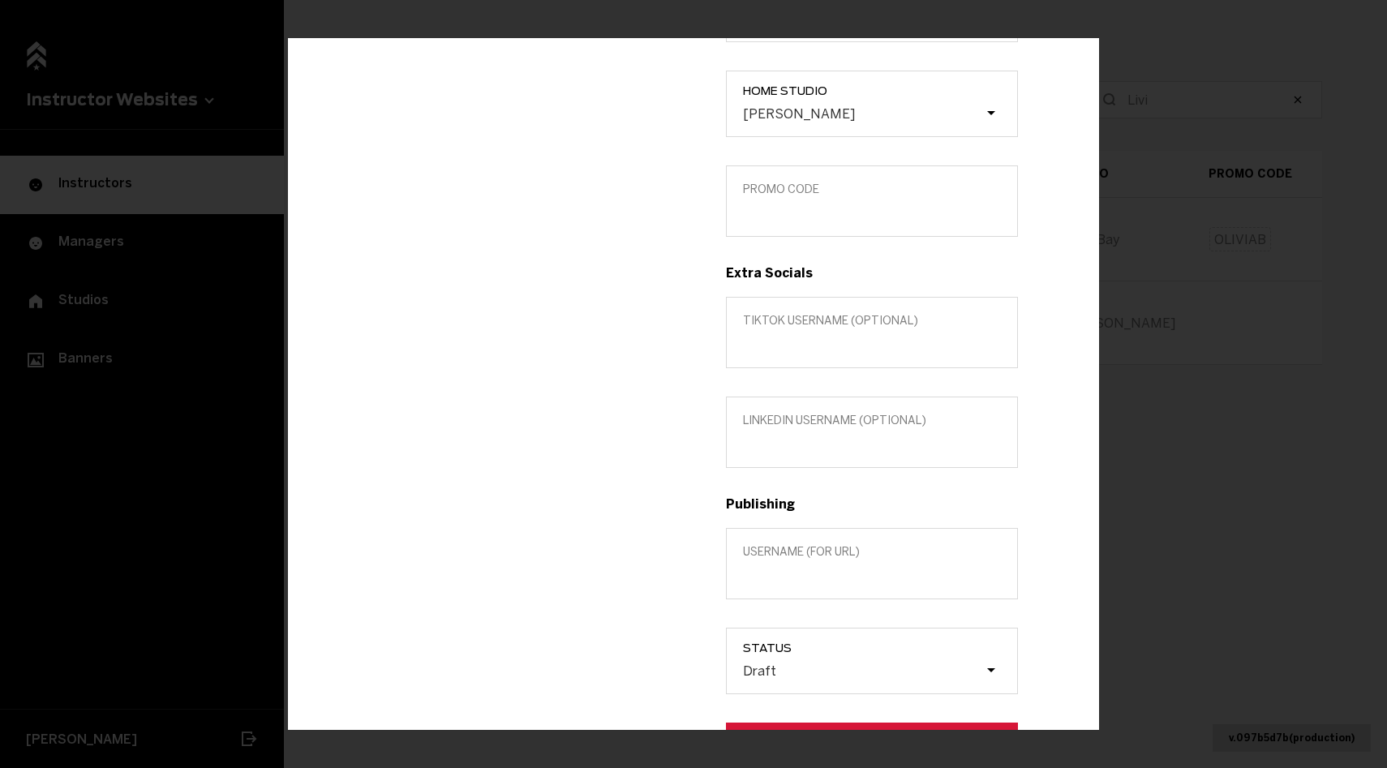
click at [793, 256] on div "Title (optional) Custom location (Optional) Region [PERSON_NAME] Home Studio [P…" at bounding box center [872, 277] width 357 height 1005
click at [793, 219] on input "Promo Code" at bounding box center [872, 211] width 258 height 15
click at [783, 209] on input "LIVIR" at bounding box center [872, 211] width 258 height 15
type input "LIVIR"
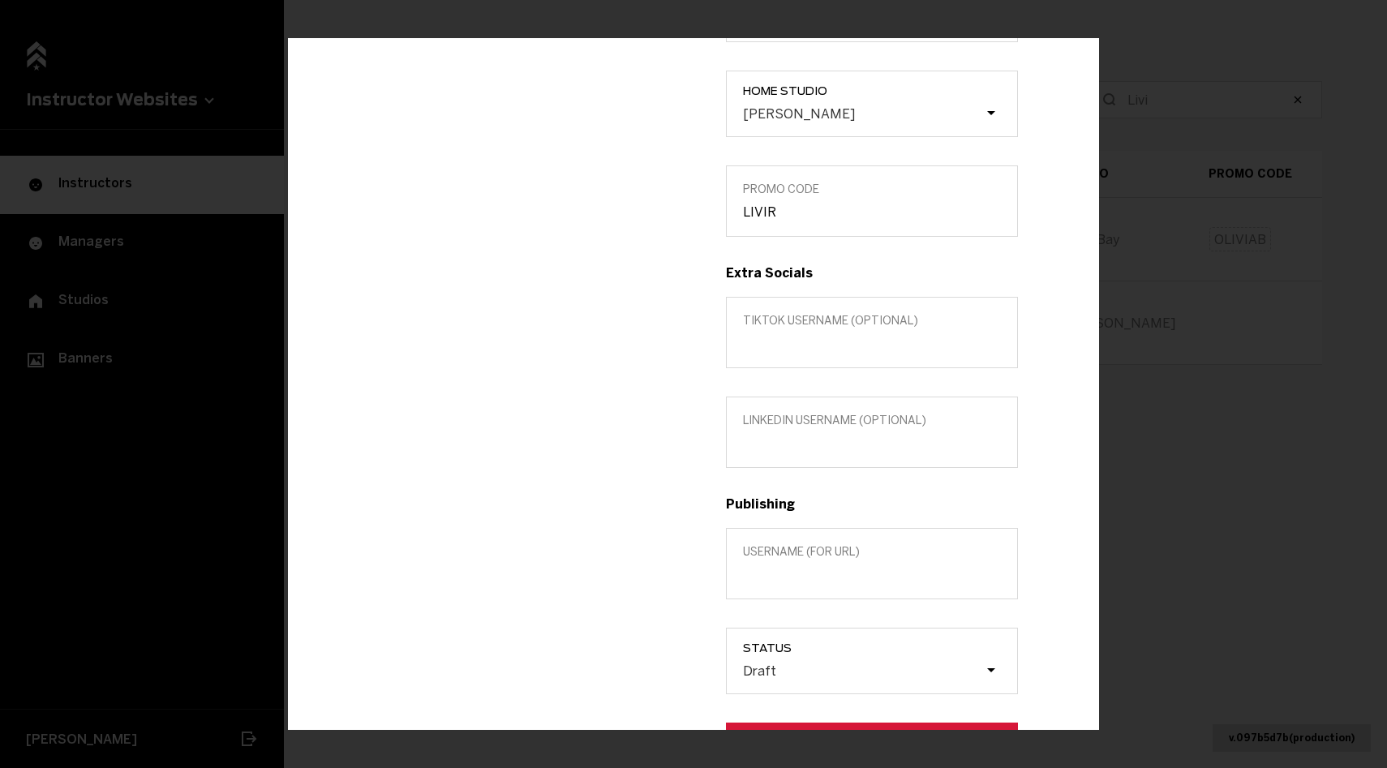
click at [435, 377] on div "[PERSON_NAME] Instructor Edit in MarianaTek" at bounding box center [515, 277] width 357 height 1005
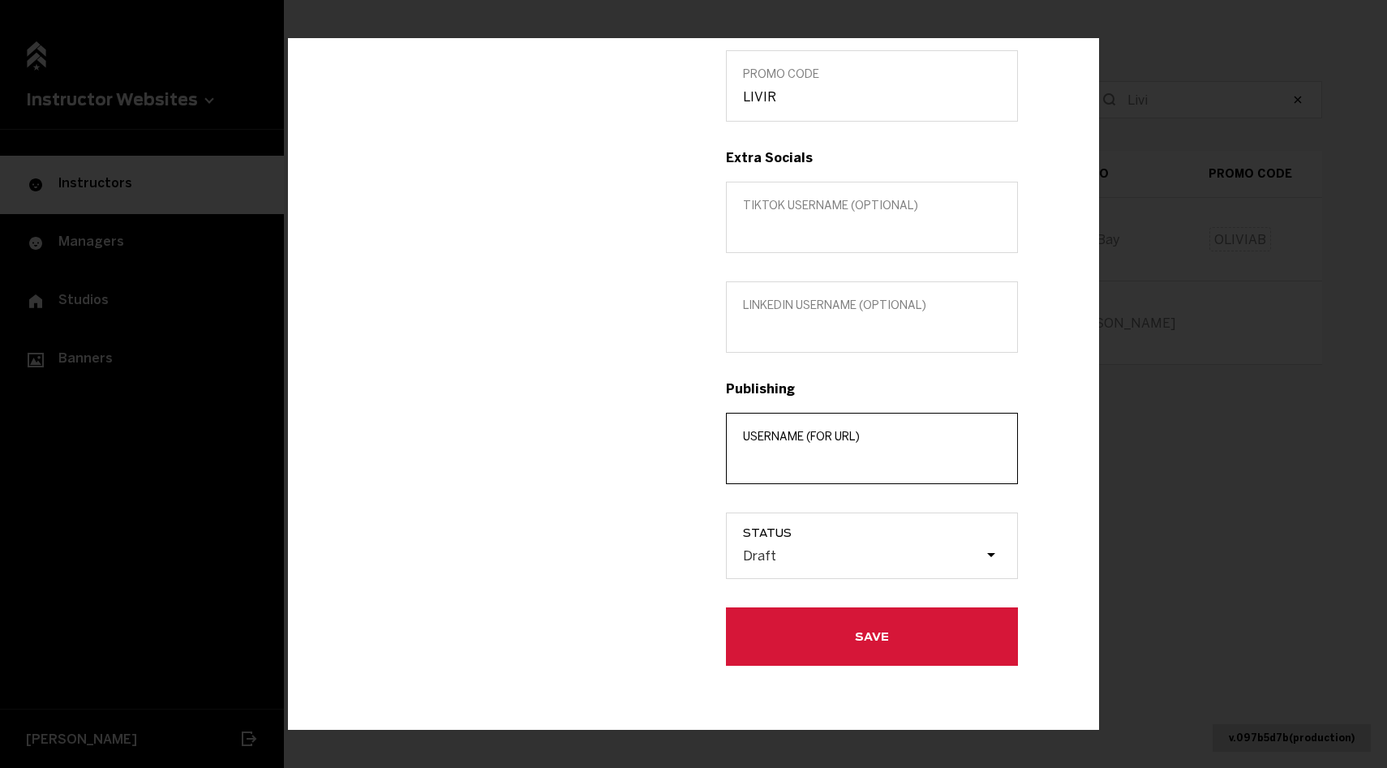
click at [822, 456] on input "Username (for url)" at bounding box center [872, 458] width 258 height 15
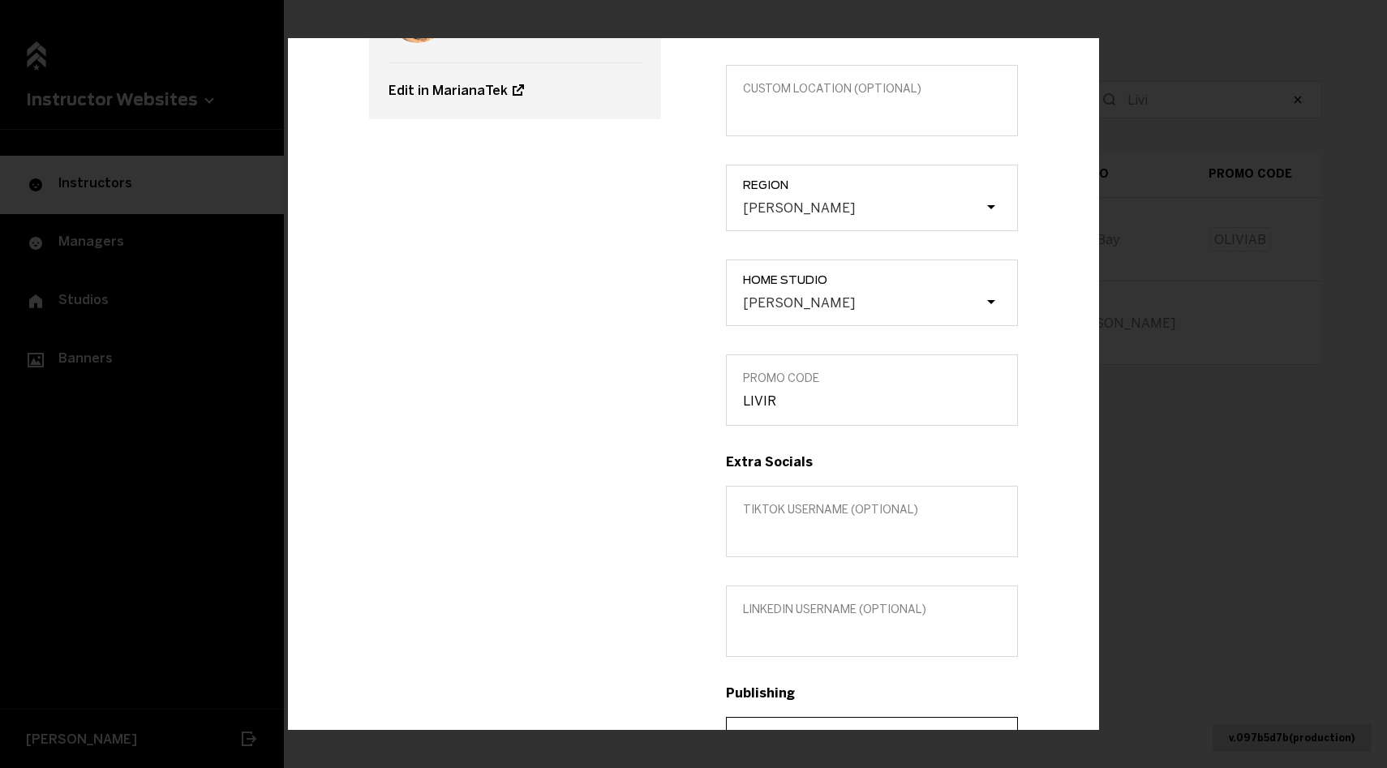
scroll to position [64, 0]
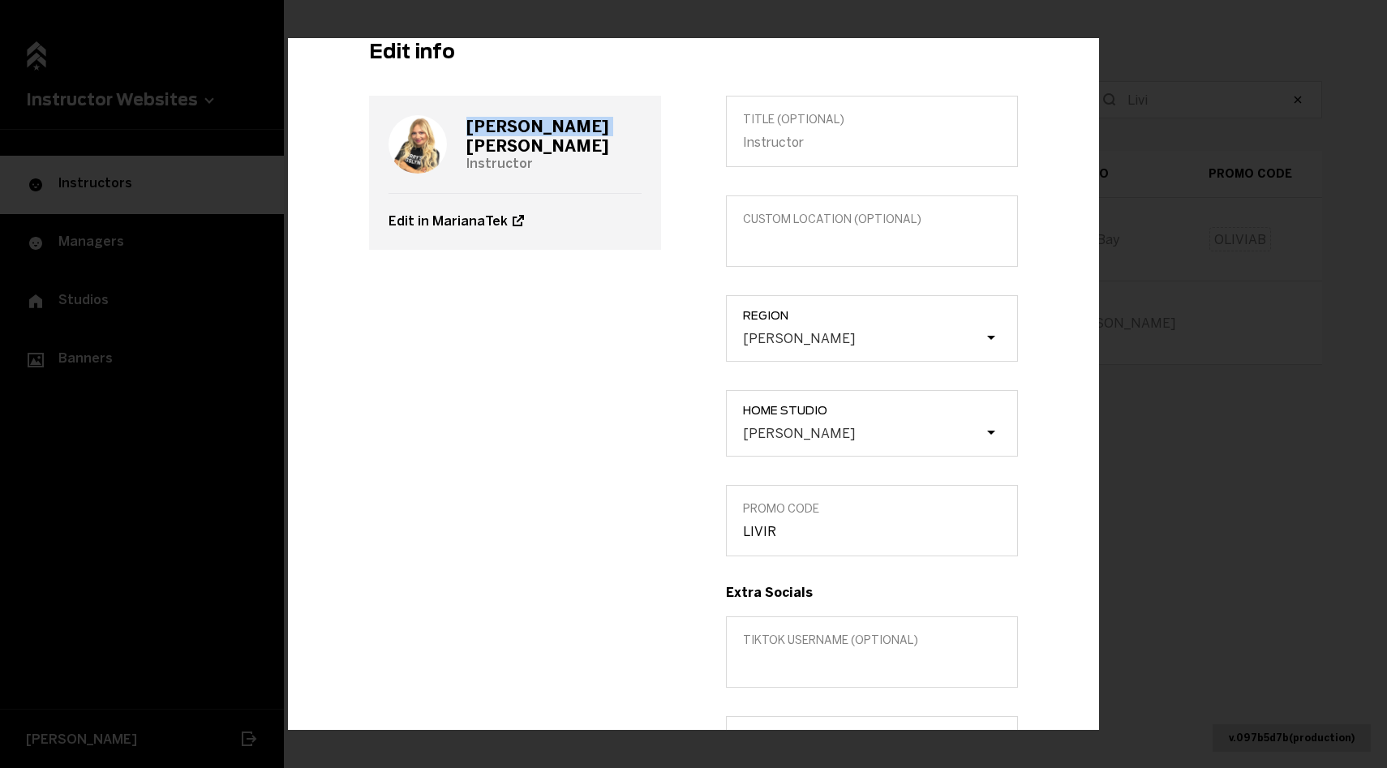
drag, startPoint x: 541, startPoint y: 138, endPoint x: 462, endPoint y: 137, distance: 78.7
click at [462, 137] on div "[PERSON_NAME] Instructor" at bounding box center [515, 143] width 253 height 97
copy h3 "[PERSON_NAME]"
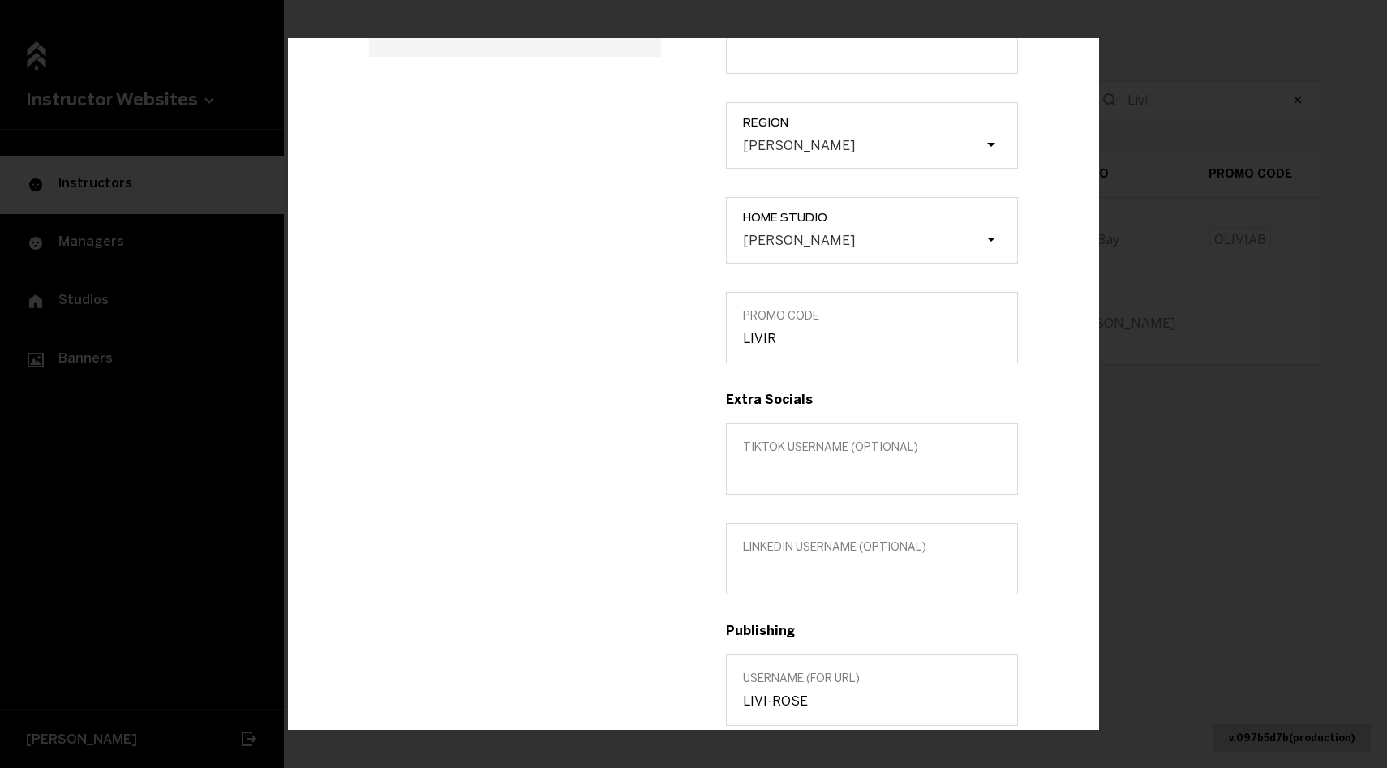
scroll to position [310, 0]
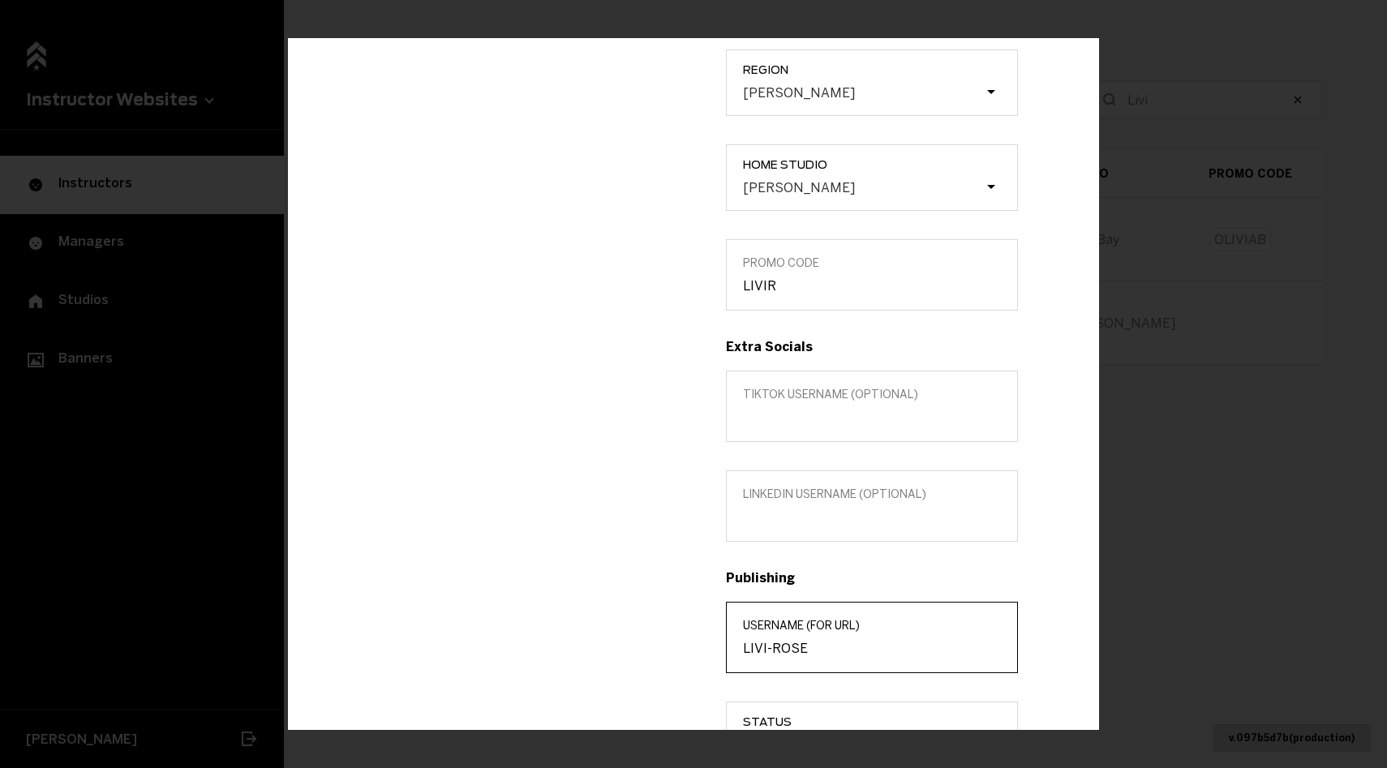
click at [781, 642] on input "LIVI-ROSE" at bounding box center [872, 647] width 258 height 15
paste input "ivi Rose"
click at [769, 648] on input "[PERSON_NAME]" at bounding box center [872, 647] width 258 height 15
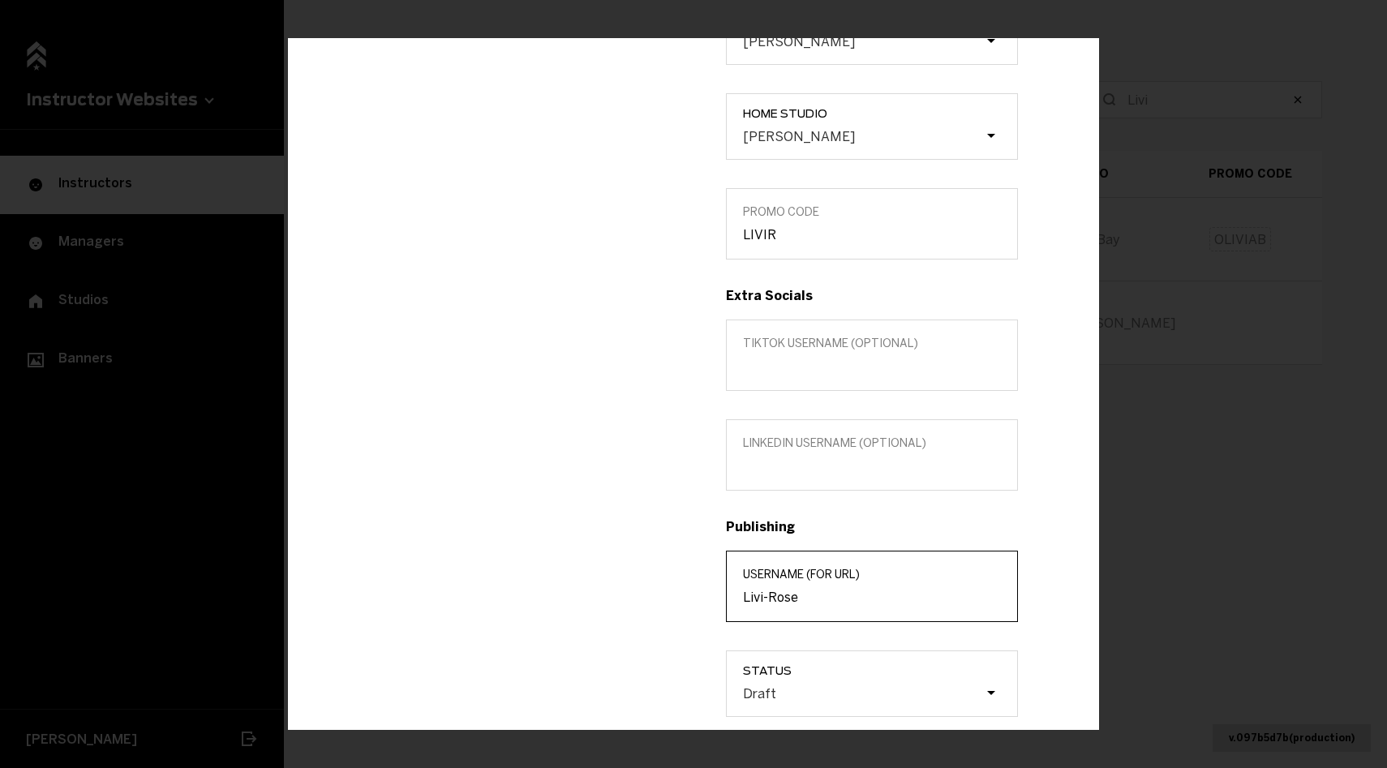
scroll to position [499, 0]
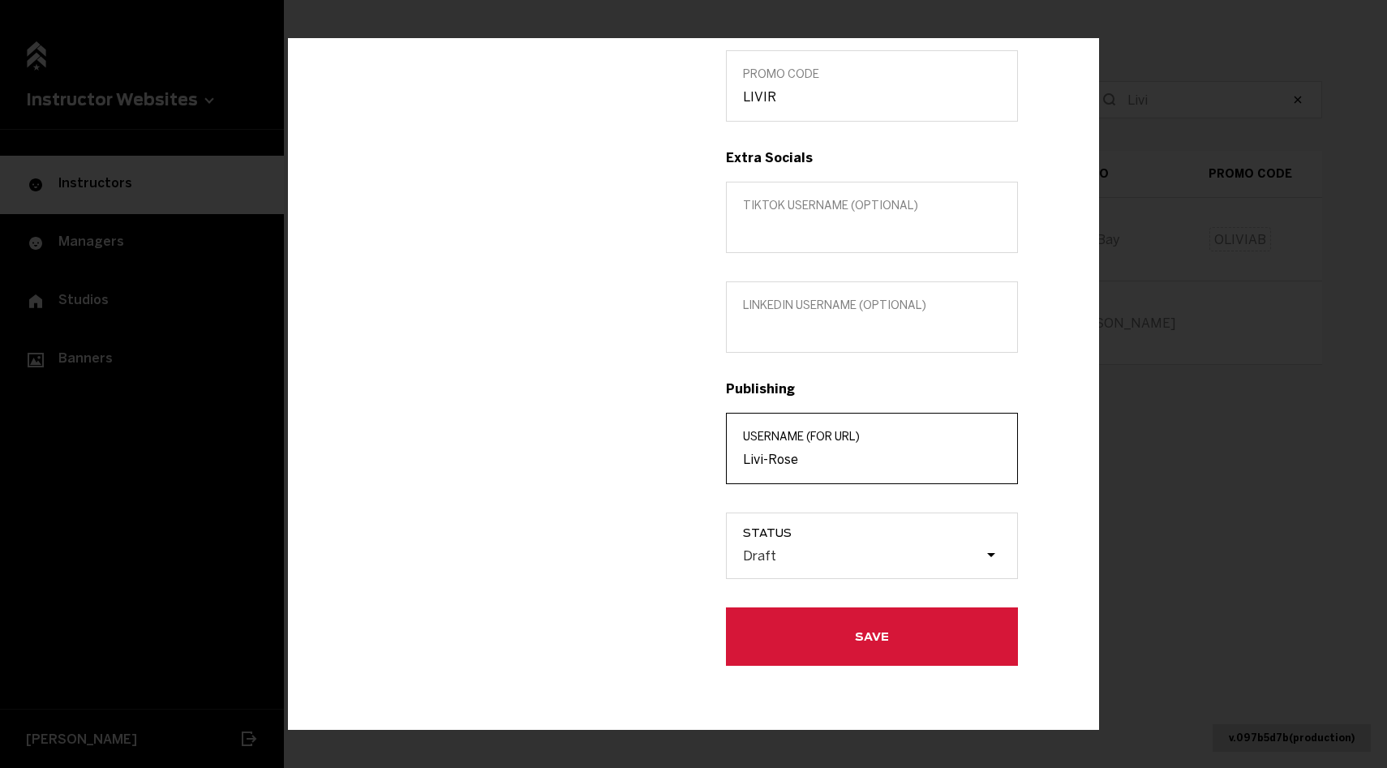
type input "Livi-Rose"
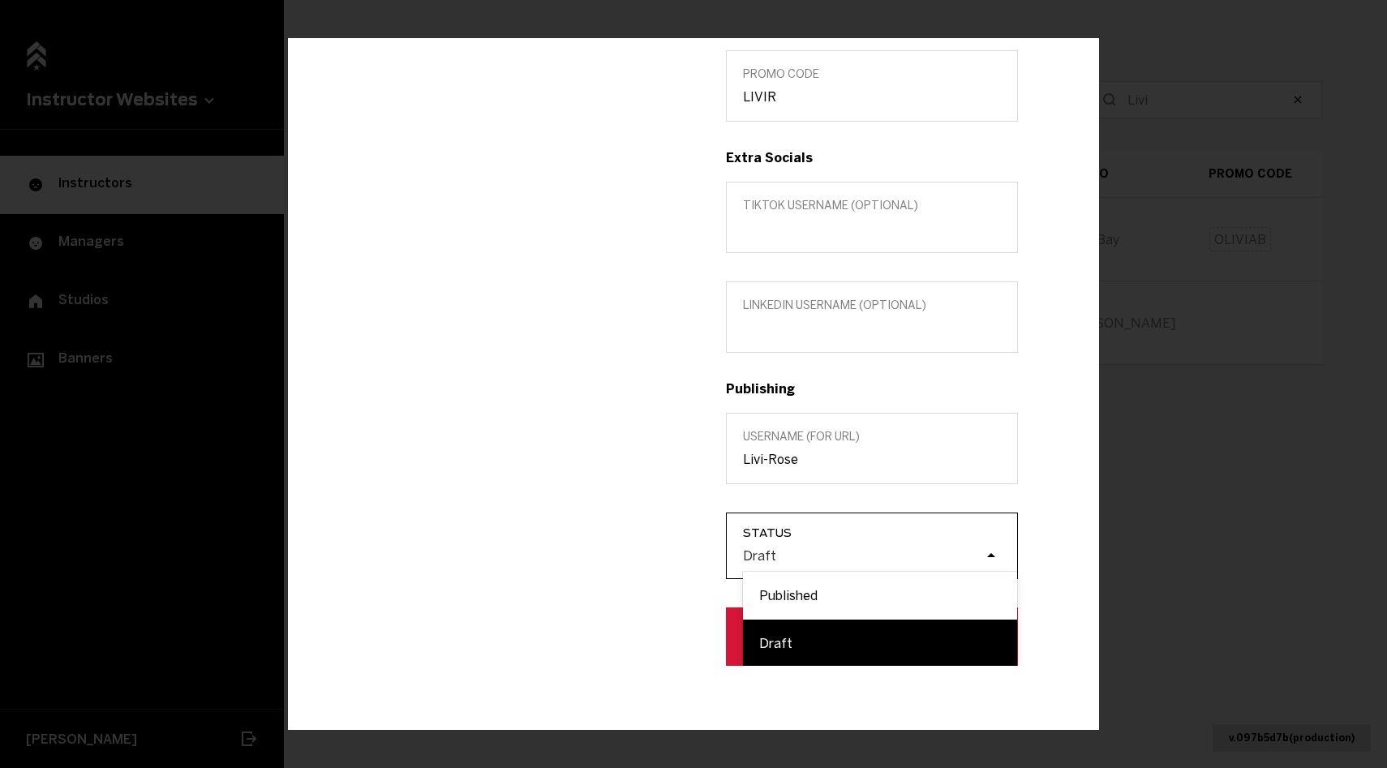
click at [808, 565] on div "Draft" at bounding box center [880, 555] width 274 height 31
click at [661, 555] on input "Status option Draft focused, 2 of 2. 2 results available. Use Up and Down to ch…" at bounding box center [661, 555] width 0 height 0
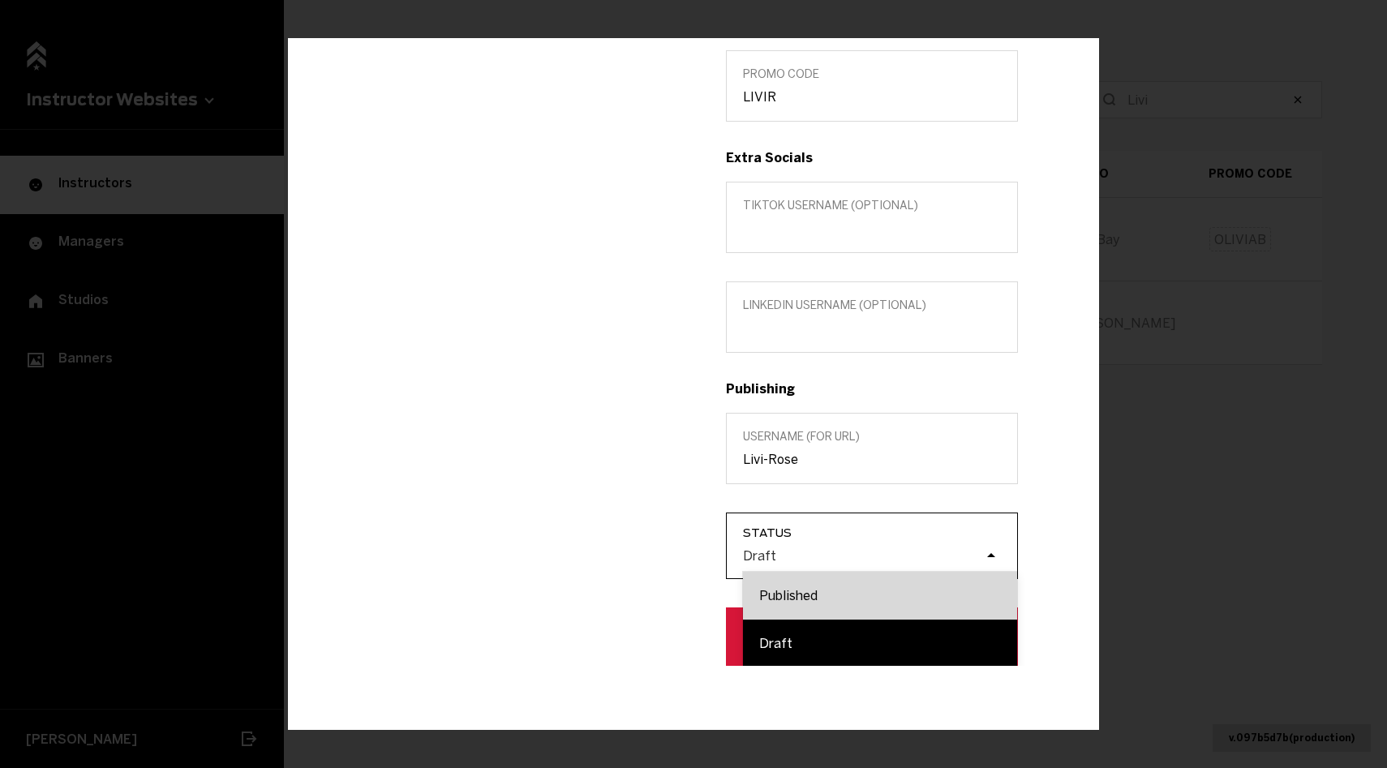
click at [810, 583] on div "Published" at bounding box center [880, 595] width 274 height 48
click at [661, 555] on input "Status option Draft focused, 2 of 2. 2 results available. Use Up and Down to ch…" at bounding box center [661, 555] width 0 height 0
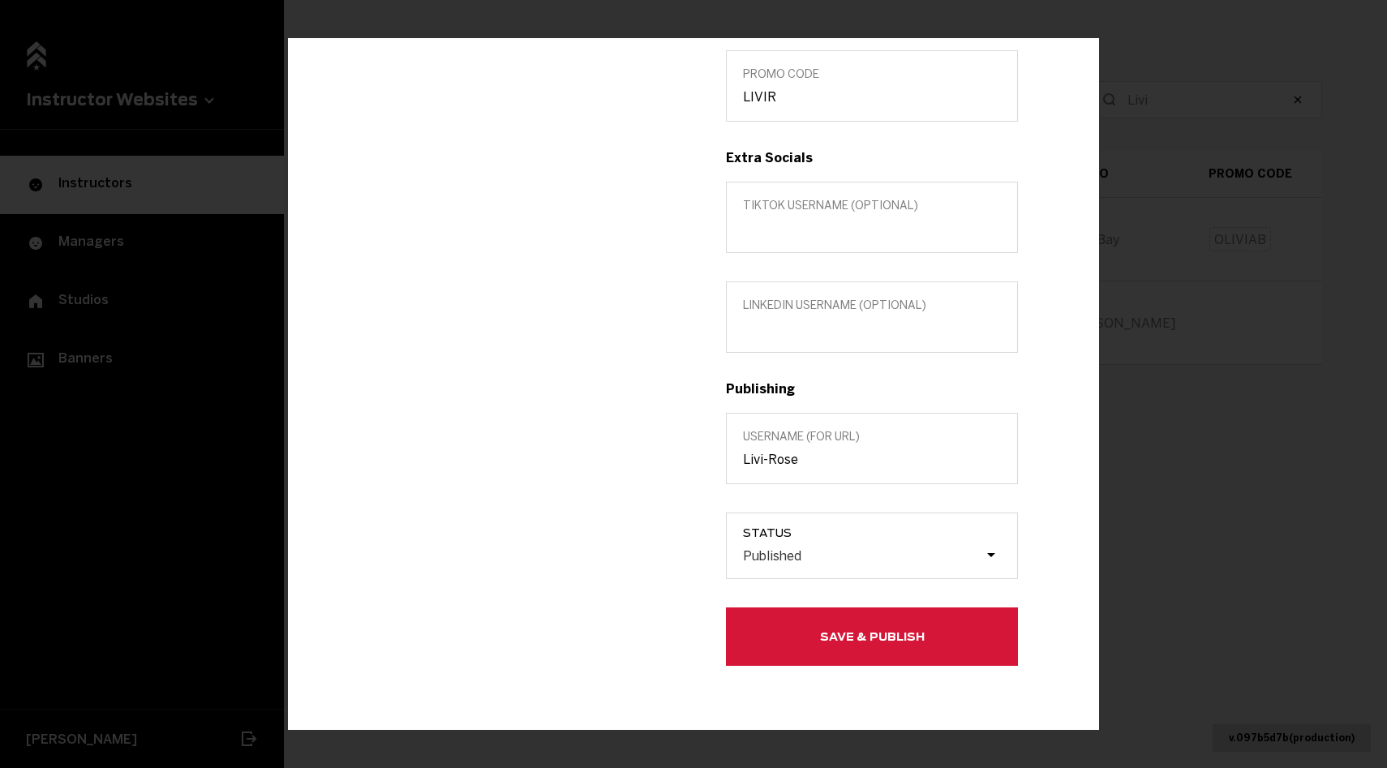
click at [812, 625] on button "Save & Publish" at bounding box center [872, 636] width 292 height 58
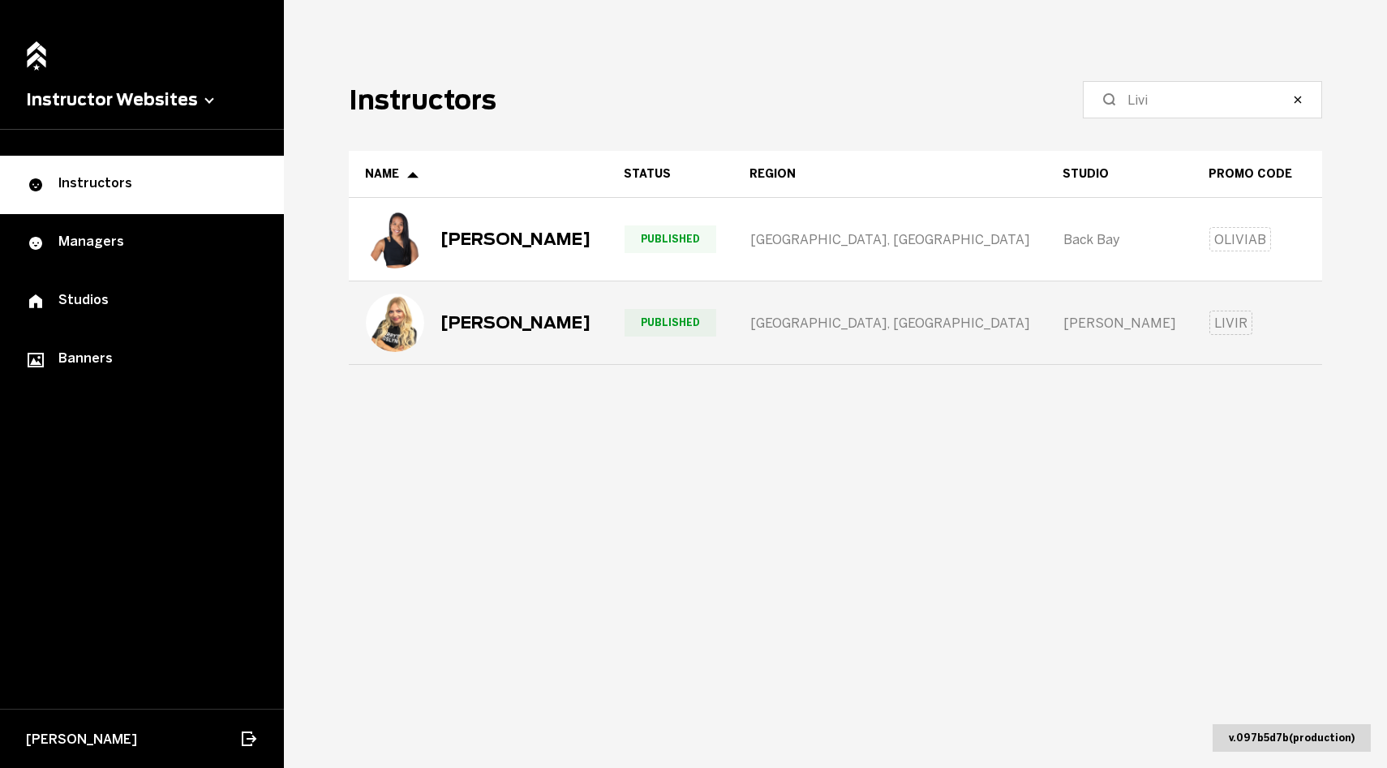
click at [549, 316] on div "[PERSON_NAME]" at bounding box center [516, 322] width 150 height 19
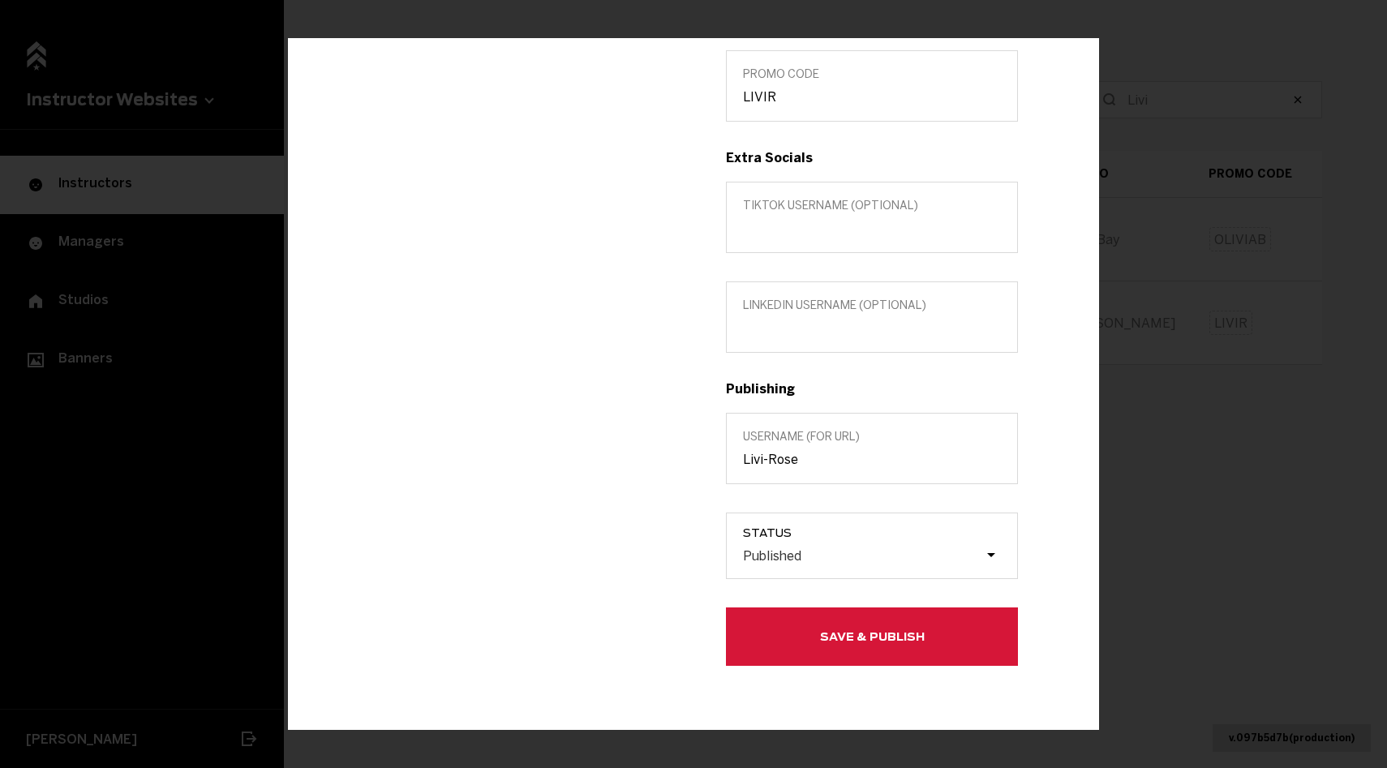
click at [832, 471] on label "Username (for url) [PERSON_NAME]" at bounding box center [872, 447] width 292 height 71
click at [832, 466] on input "Livi-Rose" at bounding box center [872, 458] width 258 height 15
type input "Livi-Rose"
click at [803, 617] on button "Save & Publish" at bounding box center [872, 636] width 292 height 58
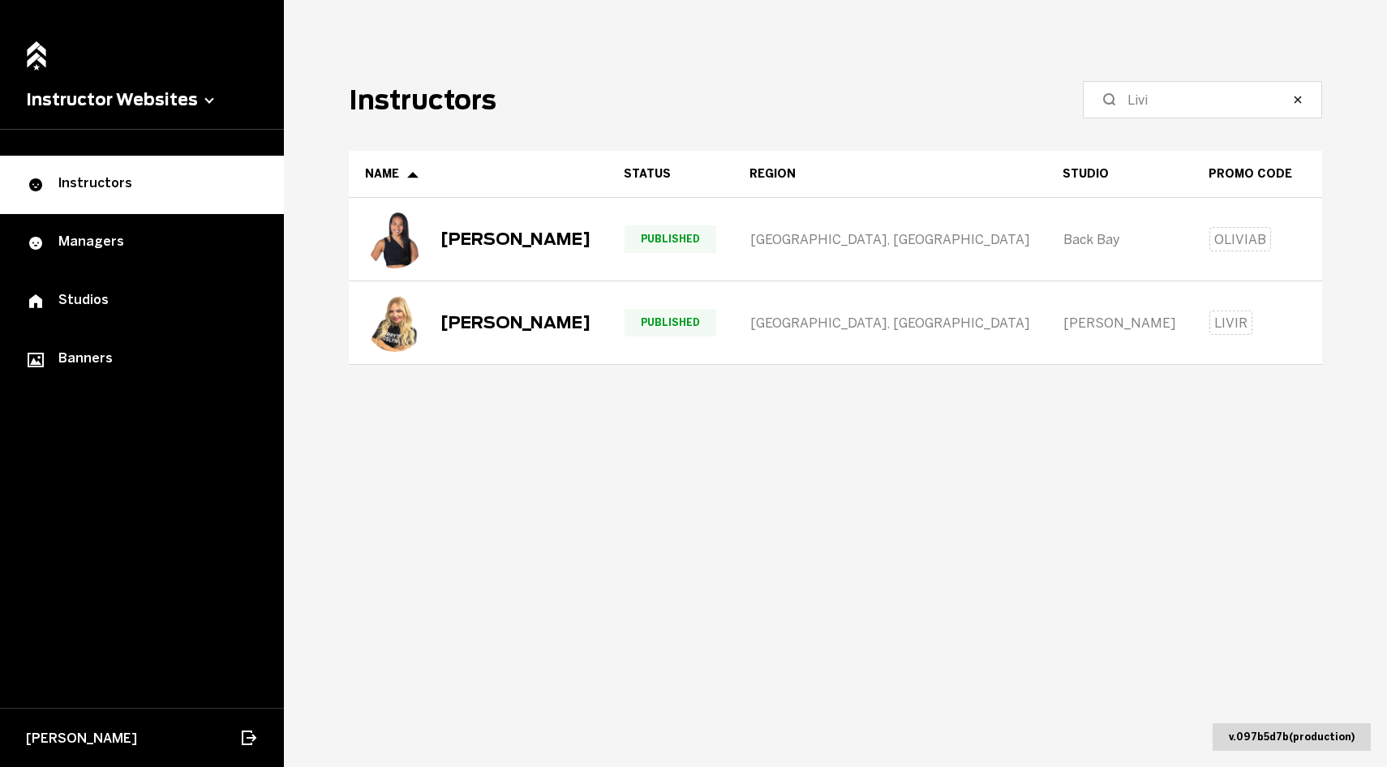
click at [1168, 118] on main "Instructors Livi Name Status Region Studio Promo Code Extra Socials Shopify Pic…" at bounding box center [835, 383] width 1103 height 767
click at [1168, 103] on input "Livi" at bounding box center [1208, 99] width 161 height 19
type input "[PERSON_NAME]"
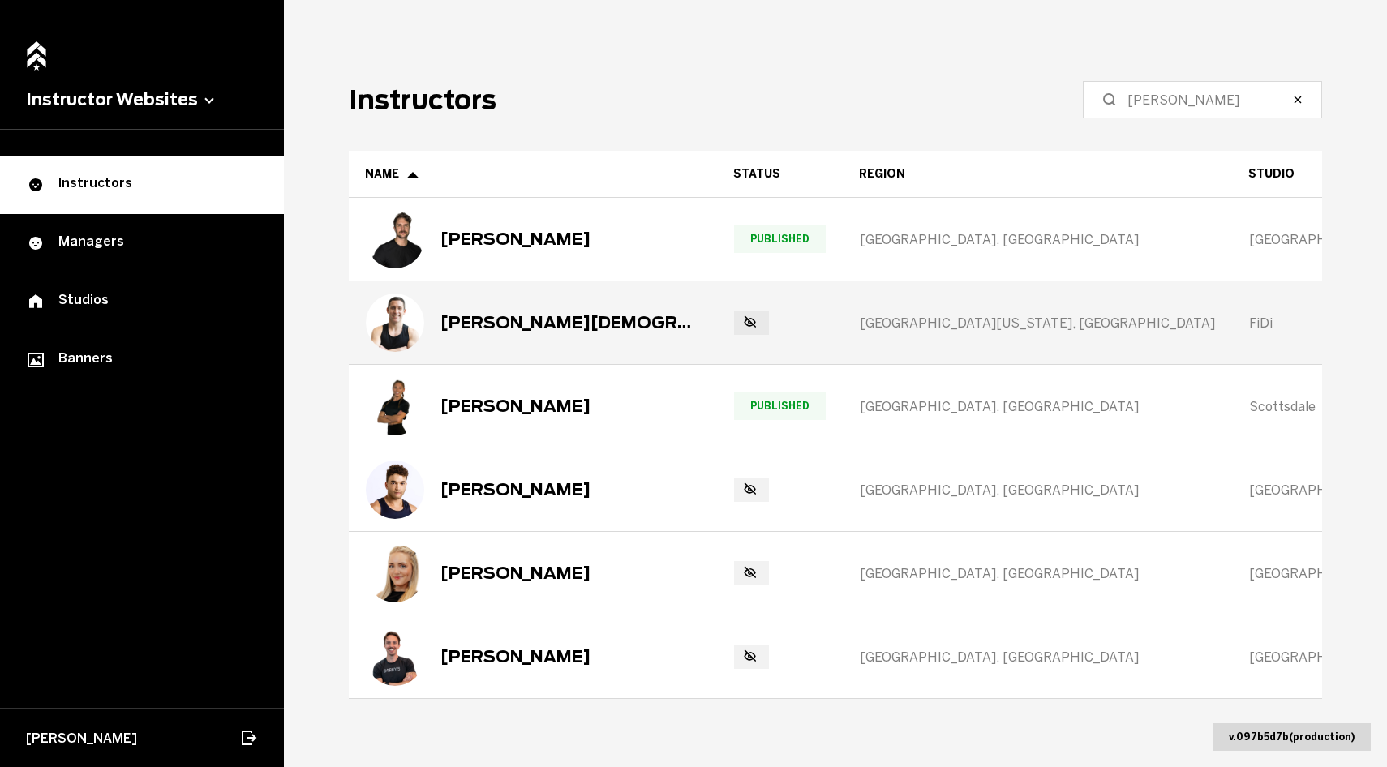
click at [483, 319] on div "[PERSON_NAME][DEMOGRAPHIC_DATA]" at bounding box center [571, 322] width 260 height 19
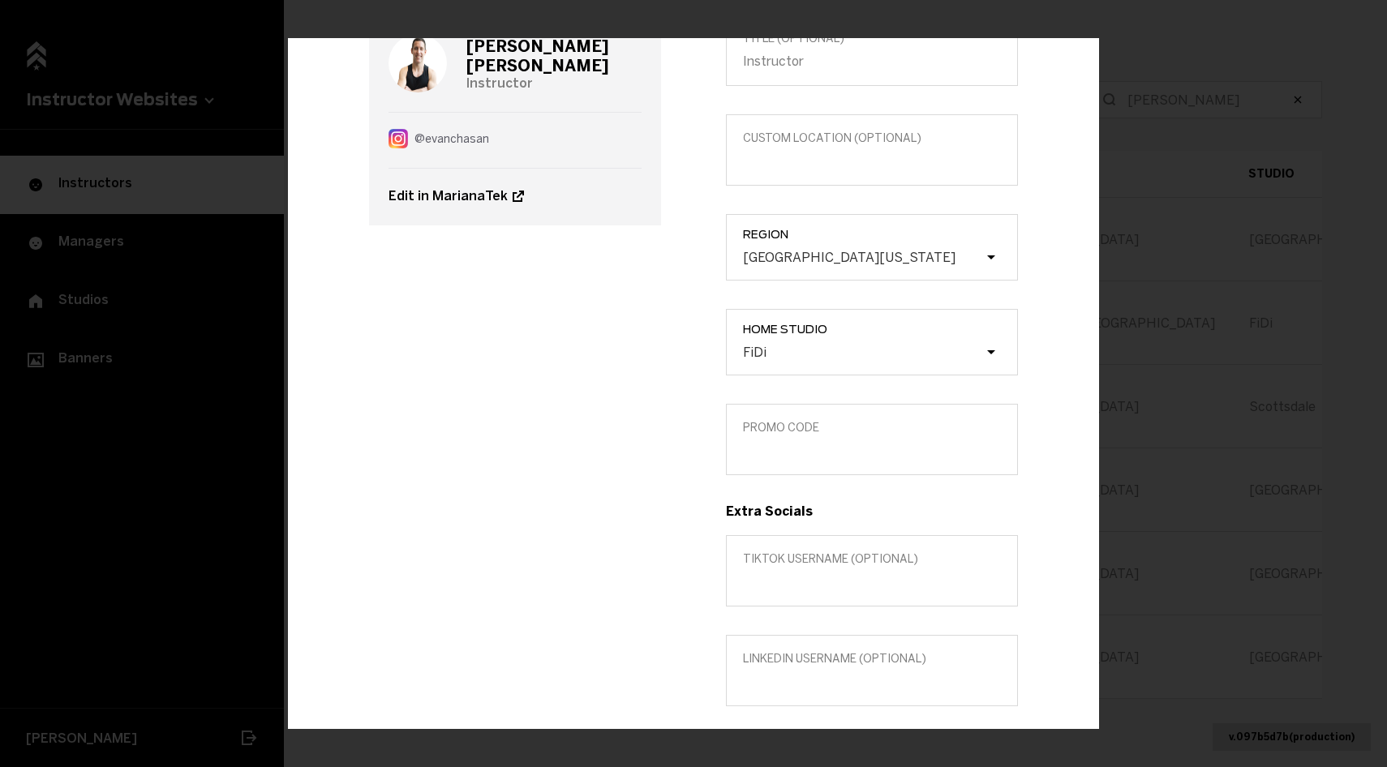
scroll to position [147, 0]
click at [805, 449] on input "Promo Code" at bounding box center [872, 448] width 258 height 15
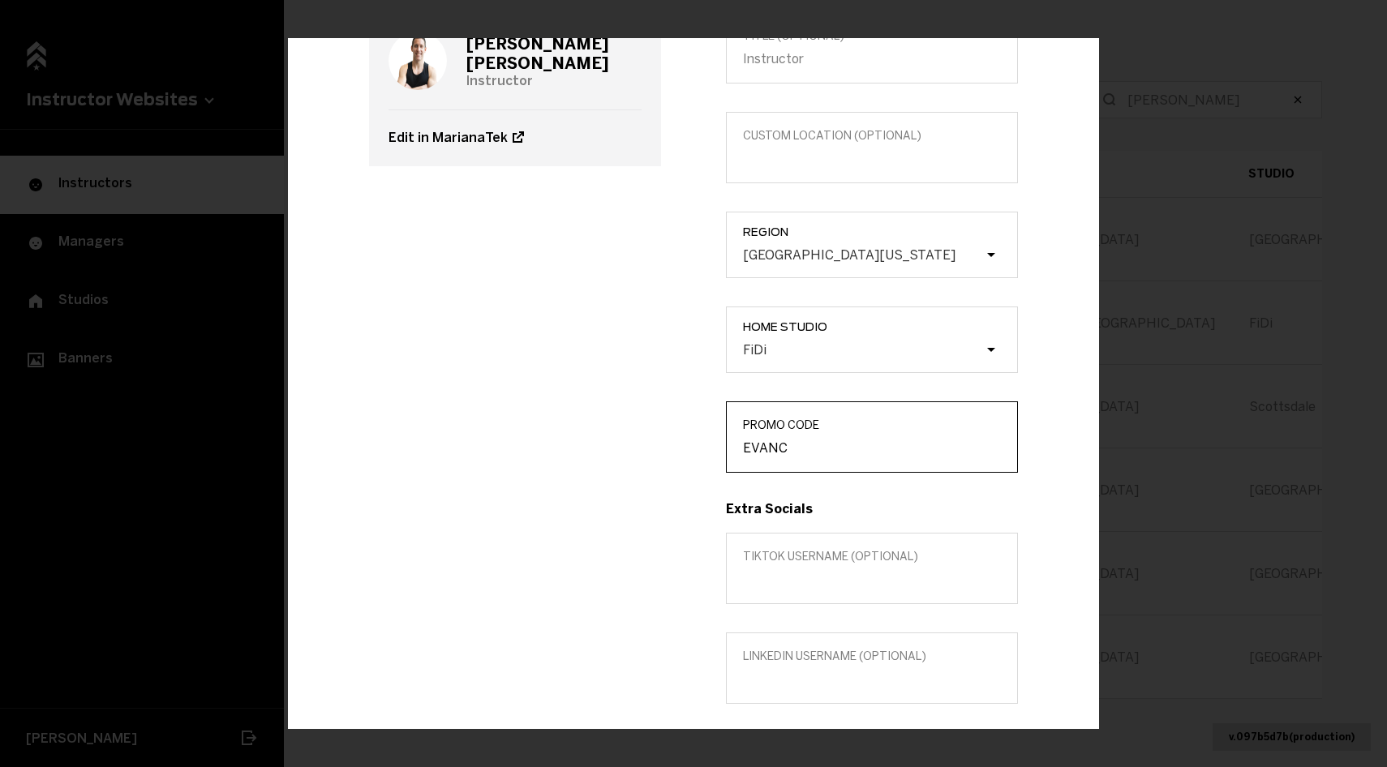
scroll to position [0, 0]
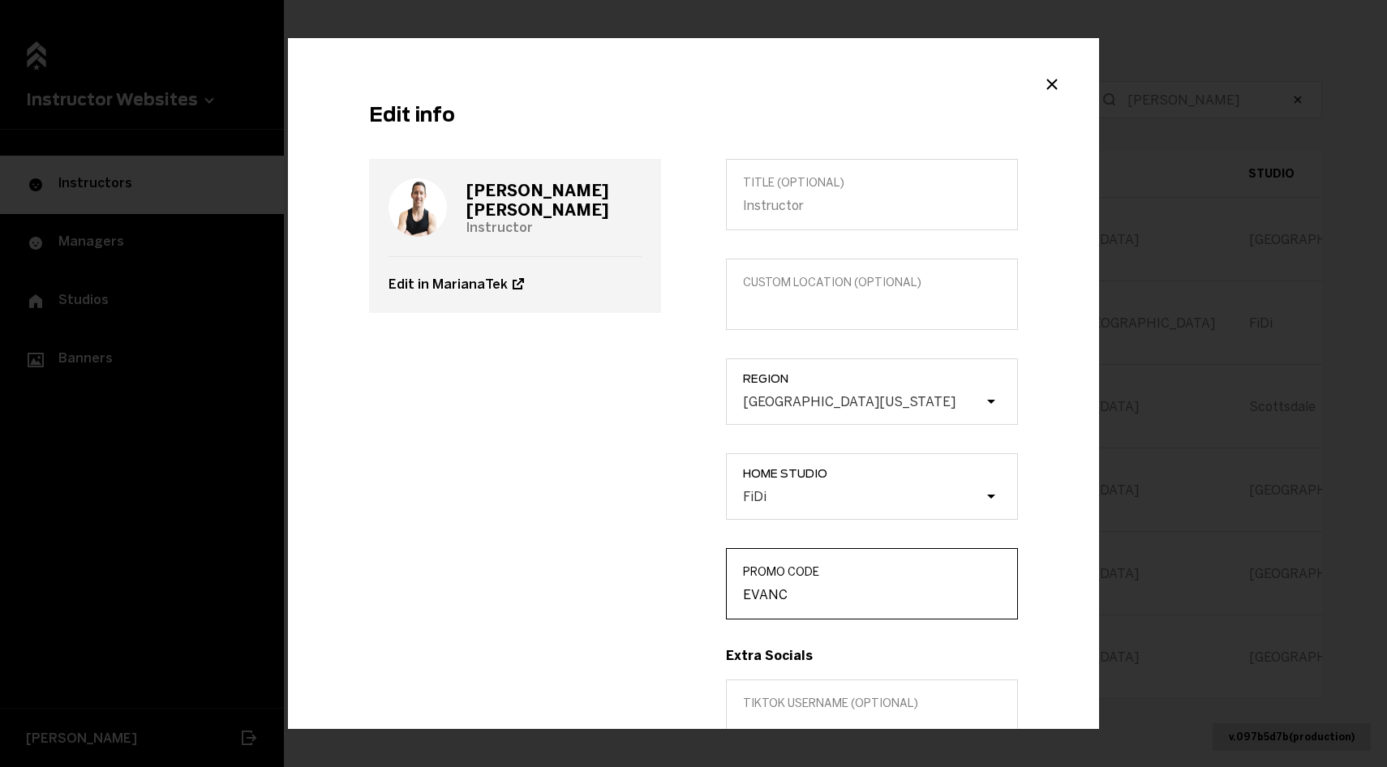
type input "EVANC"
click at [552, 196] on h3 "[PERSON_NAME][DEMOGRAPHIC_DATA]" at bounding box center [553, 200] width 175 height 39
copy h3 "[PERSON_NAME][DEMOGRAPHIC_DATA]"
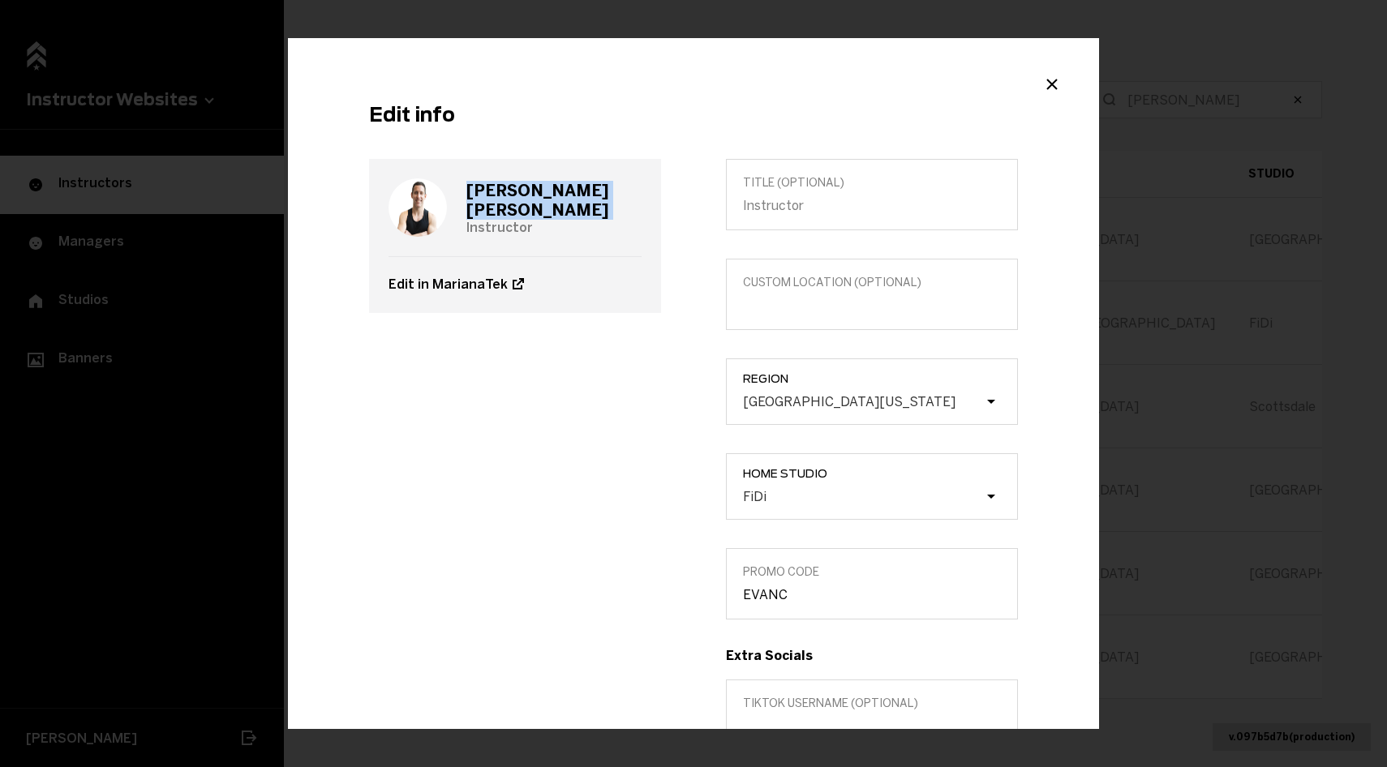
scroll to position [500, 0]
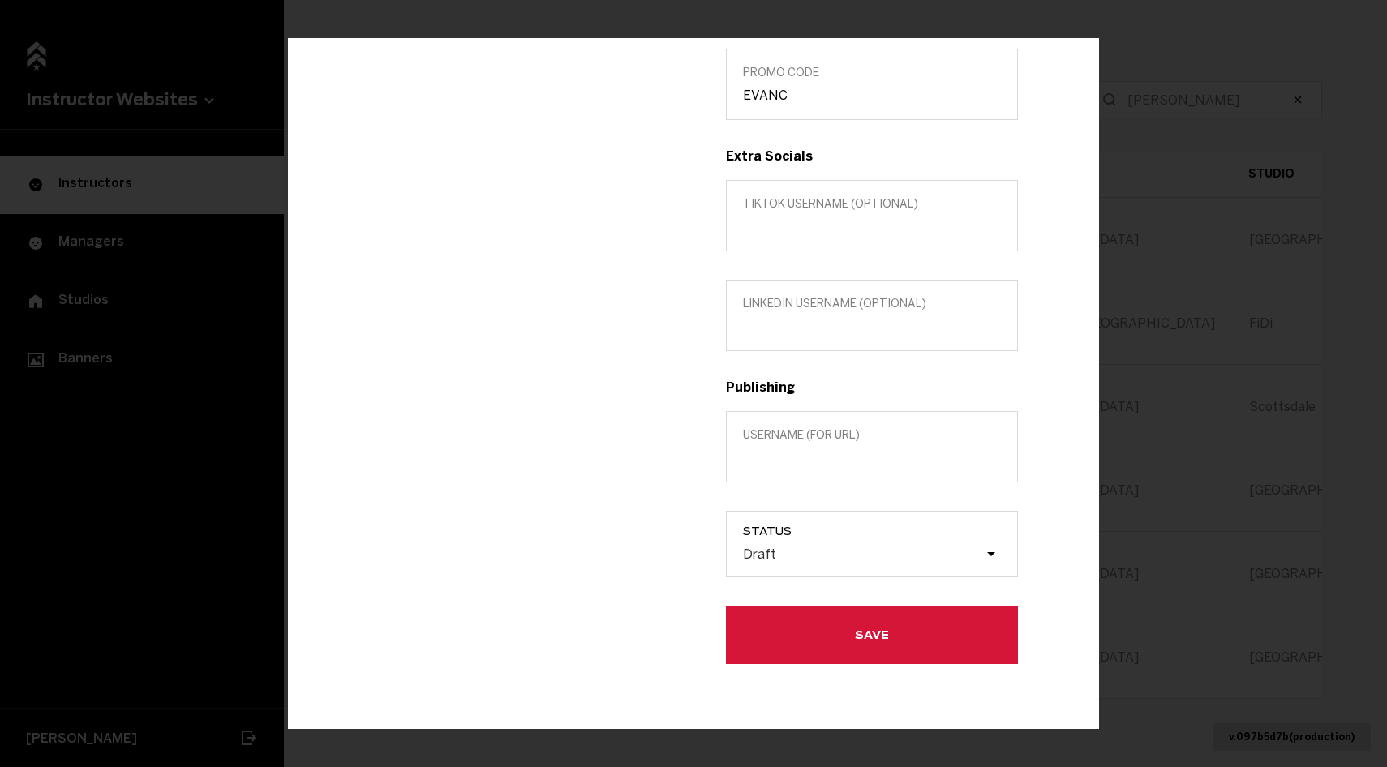
click at [844, 473] on label "Username (for url)" at bounding box center [872, 446] width 292 height 71
click at [844, 466] on input "Username (for url)" at bounding box center [872, 457] width 258 height 15
paste input "[PERSON_NAME][DEMOGRAPHIC_DATA]"
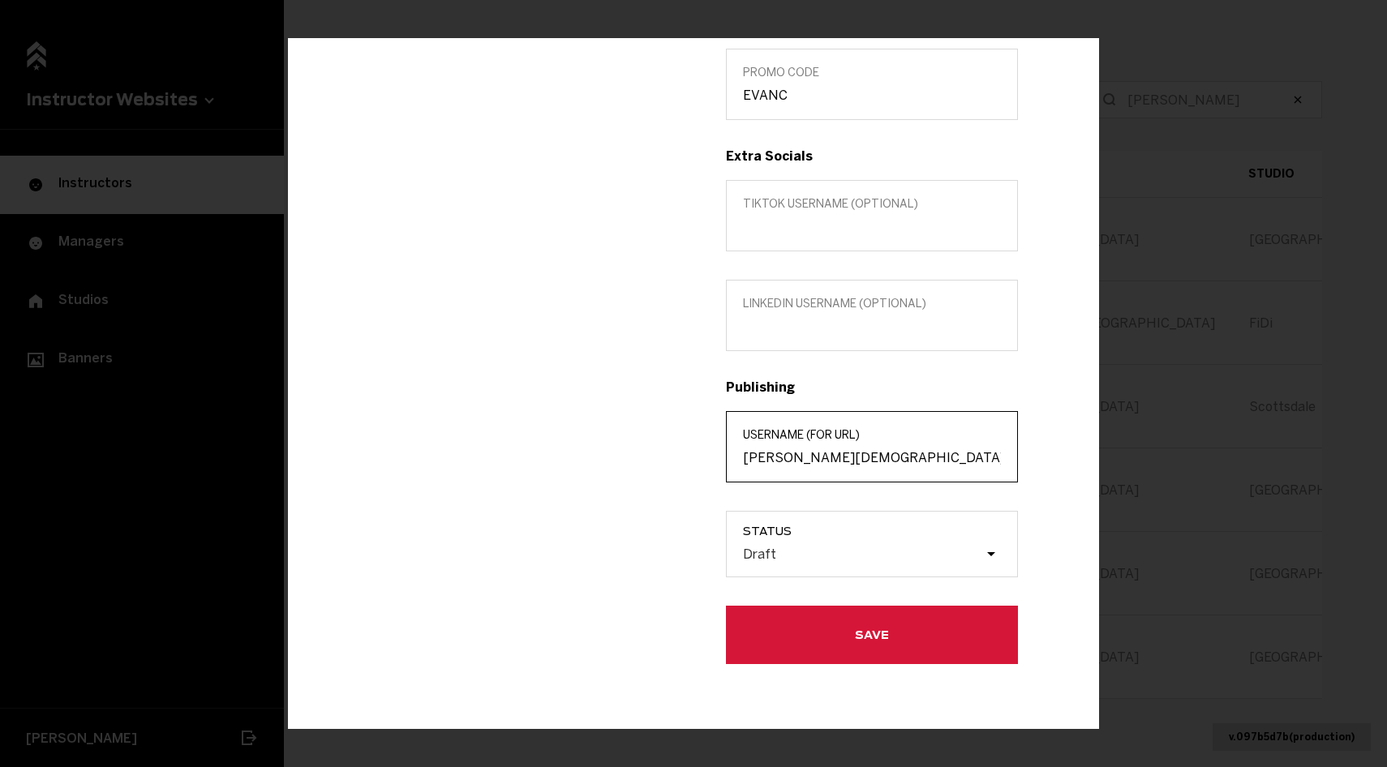
click at [780, 458] on input "[PERSON_NAME][DEMOGRAPHIC_DATA]" at bounding box center [872, 457] width 258 height 15
type input "[PERSON_NAME]"
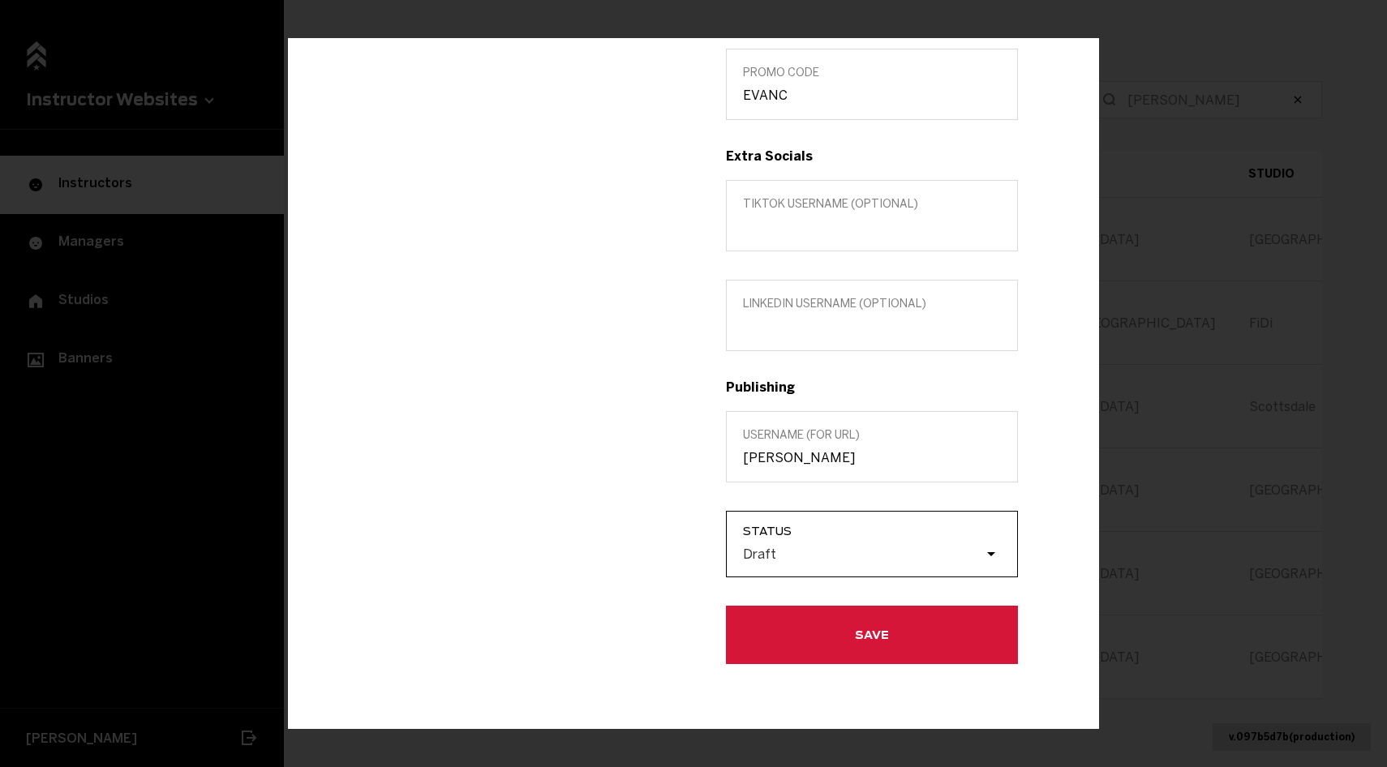
click at [799, 561] on div "Draft" at bounding box center [863, 554] width 243 height 15
click at [661, 554] on input "Status Draft" at bounding box center [661, 554] width 0 height 0
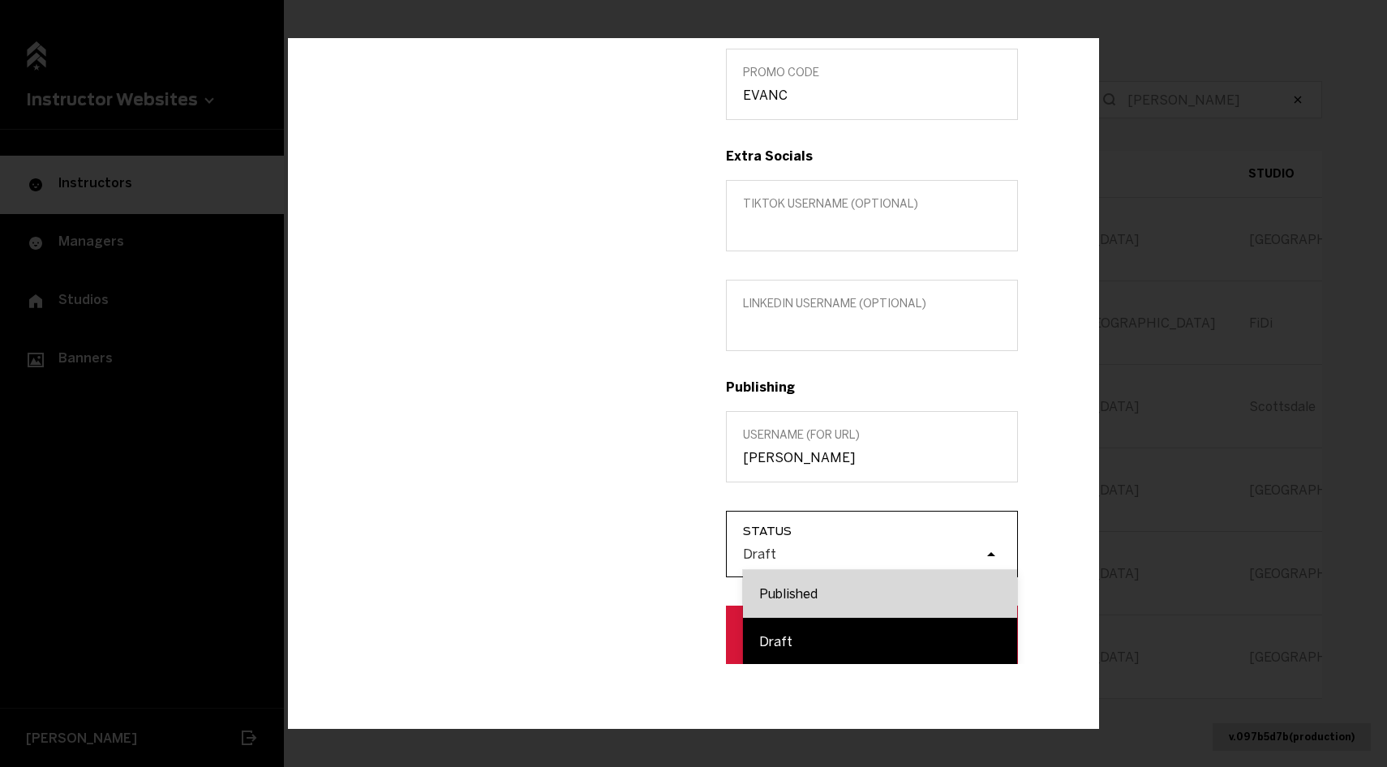
click at [800, 591] on div "Published" at bounding box center [880, 594] width 274 height 48
click at [661, 554] on input "Status option Published focused, 1 of 2. 2 results available. Use Up and Down t…" at bounding box center [661, 554] width 0 height 0
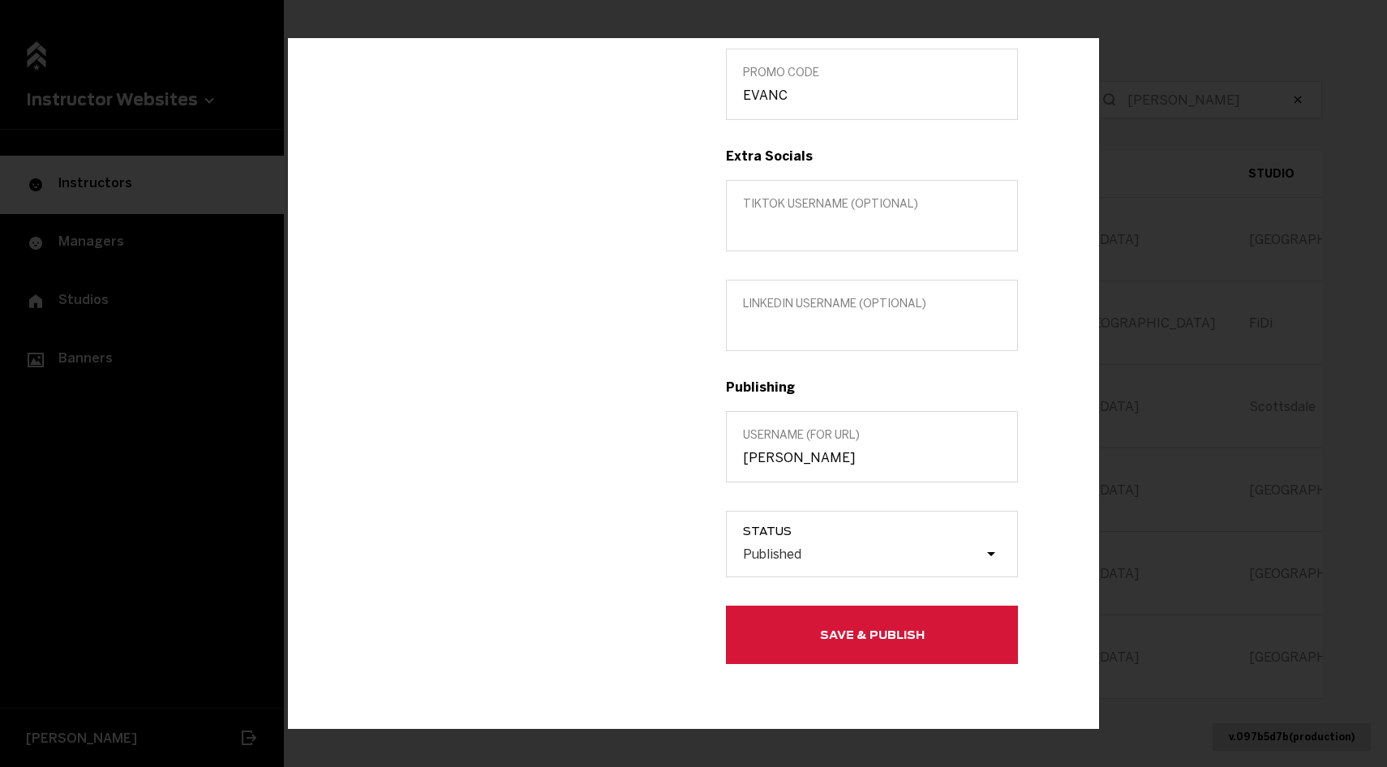
click at [800, 642] on button "Save & Publish" at bounding box center [872, 635] width 292 height 58
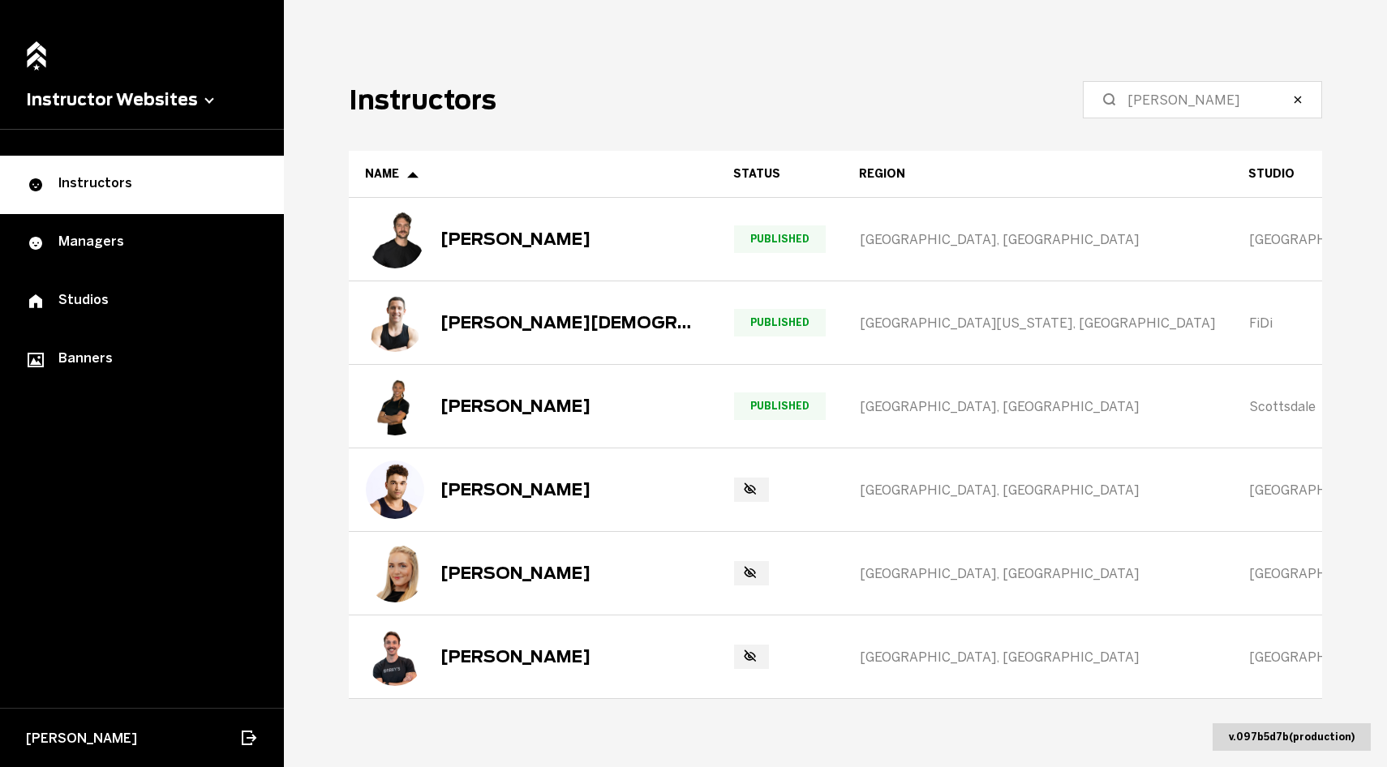
click at [1116, 106] on label "[PERSON_NAME]" at bounding box center [1202, 99] width 239 height 37
click at [1128, 106] on input "[PERSON_NAME]" at bounding box center [1208, 99] width 161 height 19
click at [1147, 101] on input "[PERSON_NAME]" at bounding box center [1208, 99] width 161 height 19
paste input "[PERSON_NAME]"
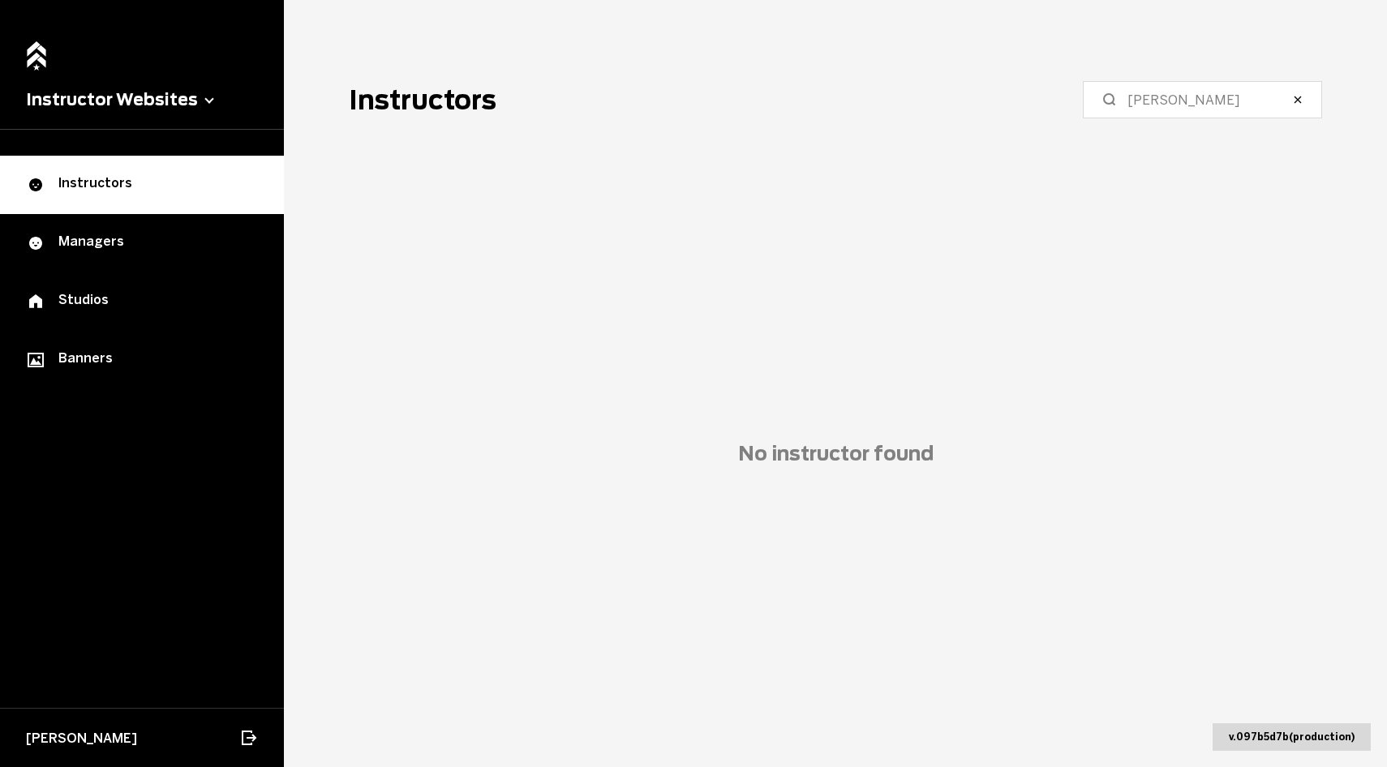
drag, startPoint x: 1222, startPoint y: 110, endPoint x: 1208, endPoint y: 98, distance: 17.9
click at [1208, 98] on label "[PERSON_NAME]" at bounding box center [1202, 99] width 239 height 37
click at [1208, 98] on input "[PERSON_NAME]" at bounding box center [1208, 99] width 161 height 19
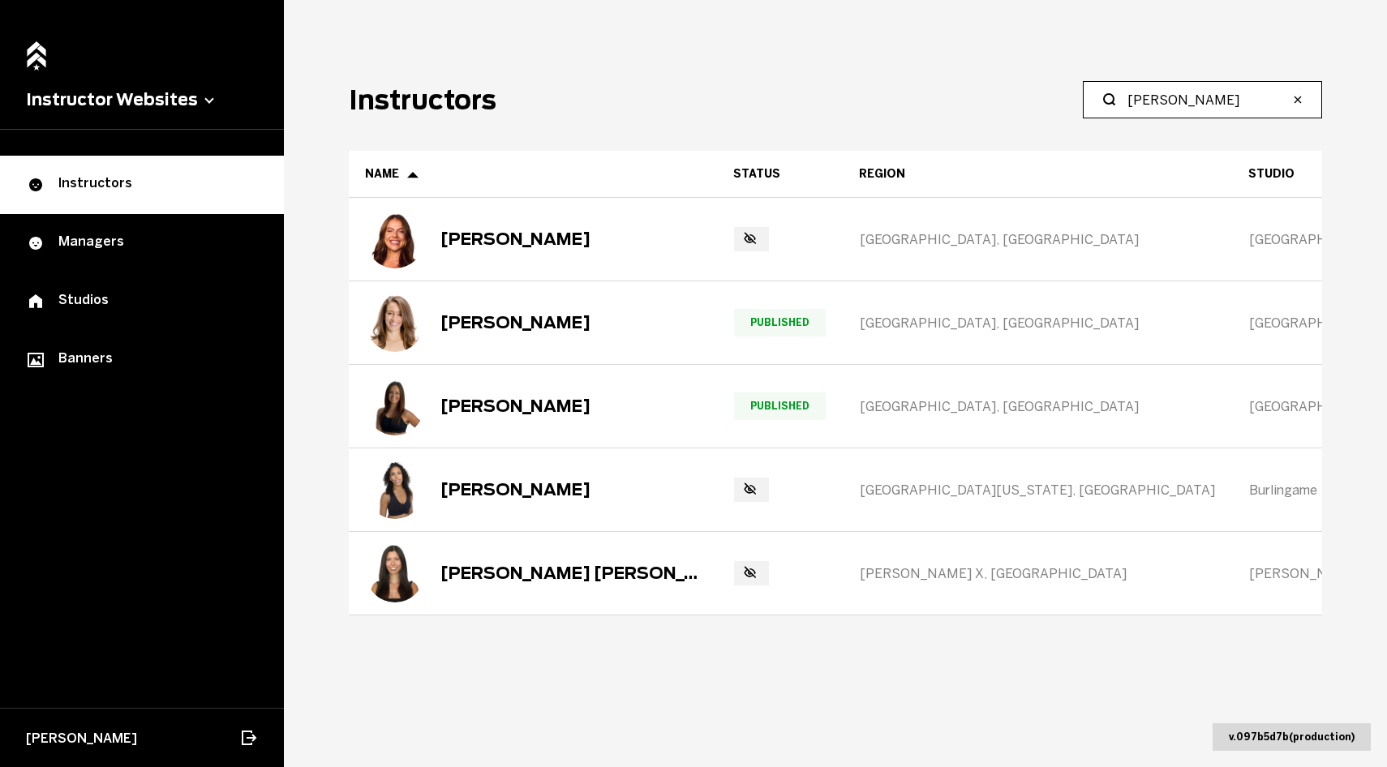
drag, startPoint x: 1202, startPoint y: 100, endPoint x: 1088, endPoint y: 79, distance: 115.5
click at [1089, 80] on main "Instructors [PERSON_NAME] Name Status Region Studio Promo Code Extra Socials Sh…" at bounding box center [835, 383] width 1103 height 767
type input "gold"
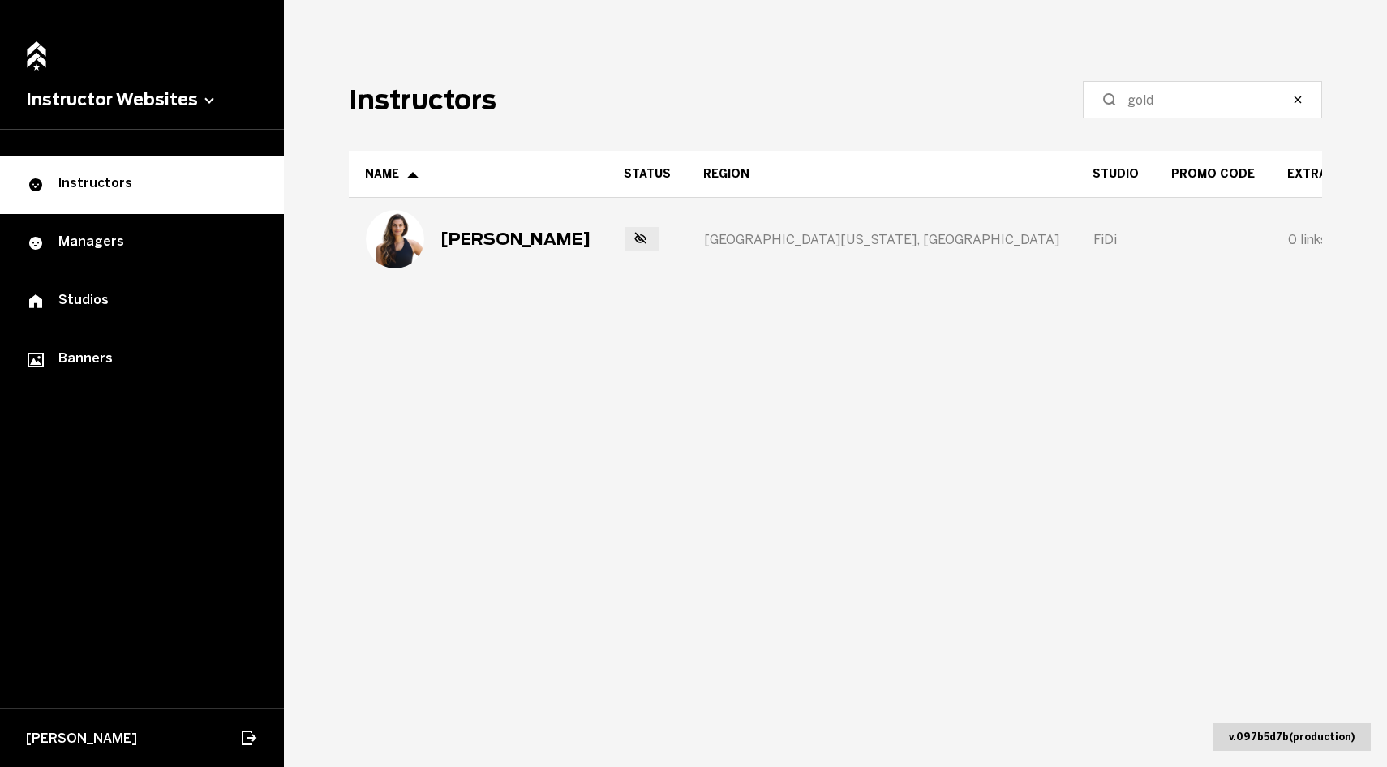
click at [536, 232] on div "[PERSON_NAME]" at bounding box center [478, 239] width 257 height 81
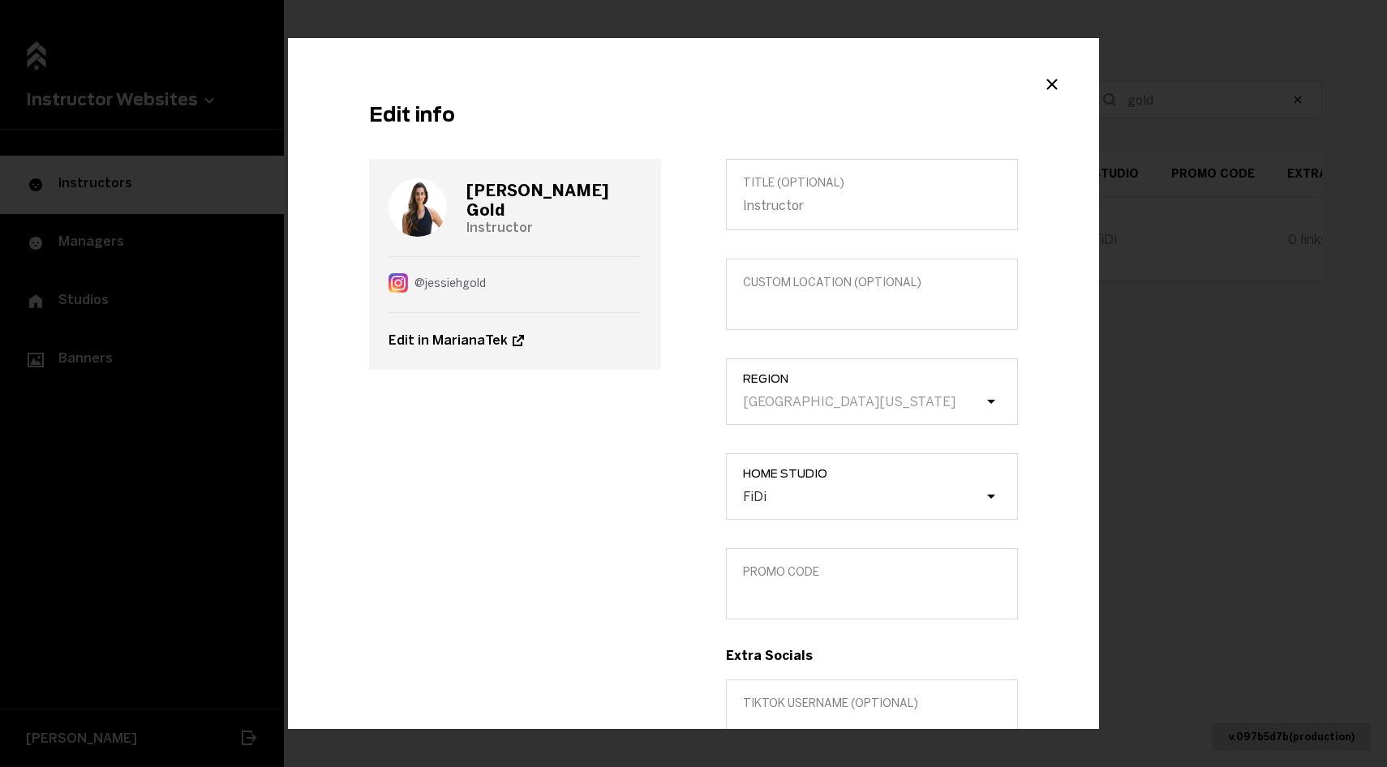
scroll to position [155, 0]
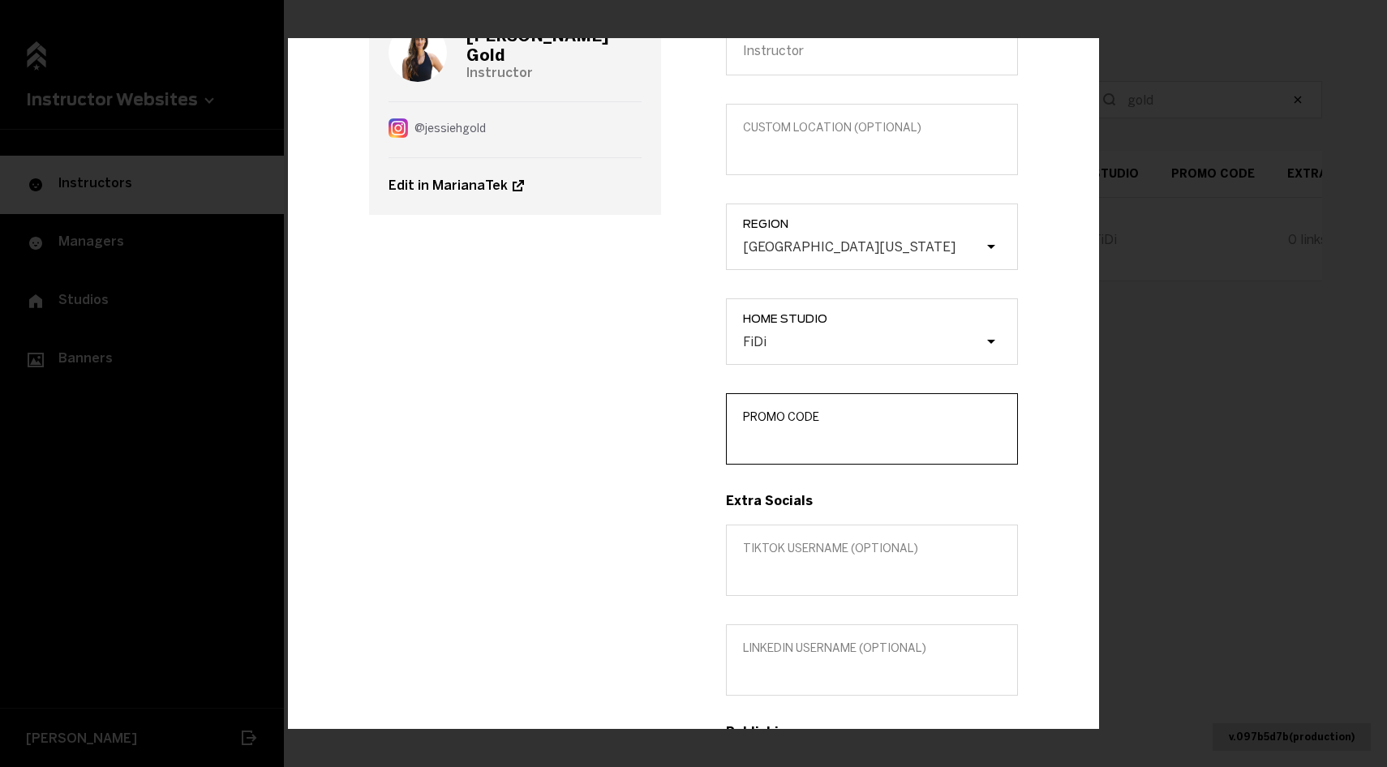
click at [796, 435] on input "Promo Code" at bounding box center [872, 439] width 258 height 15
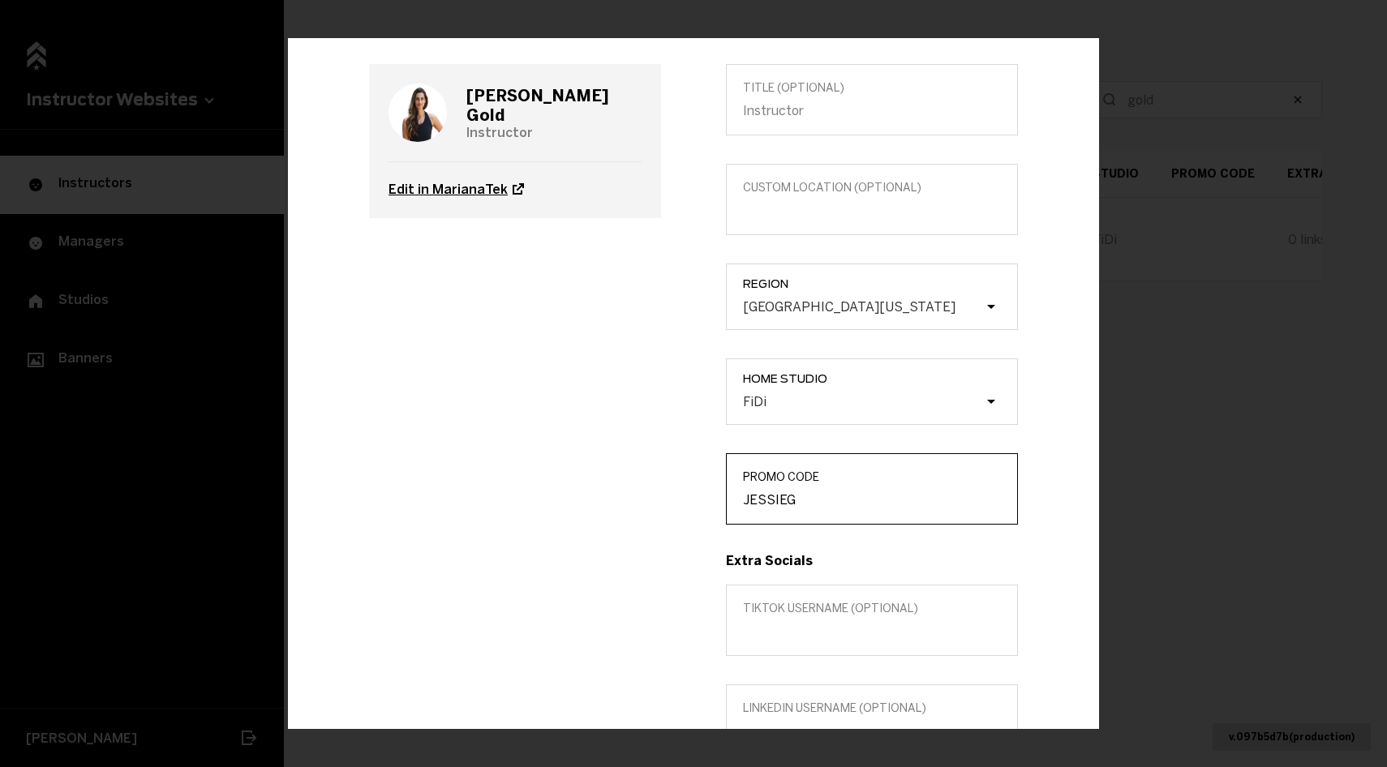
scroll to position [91, 0]
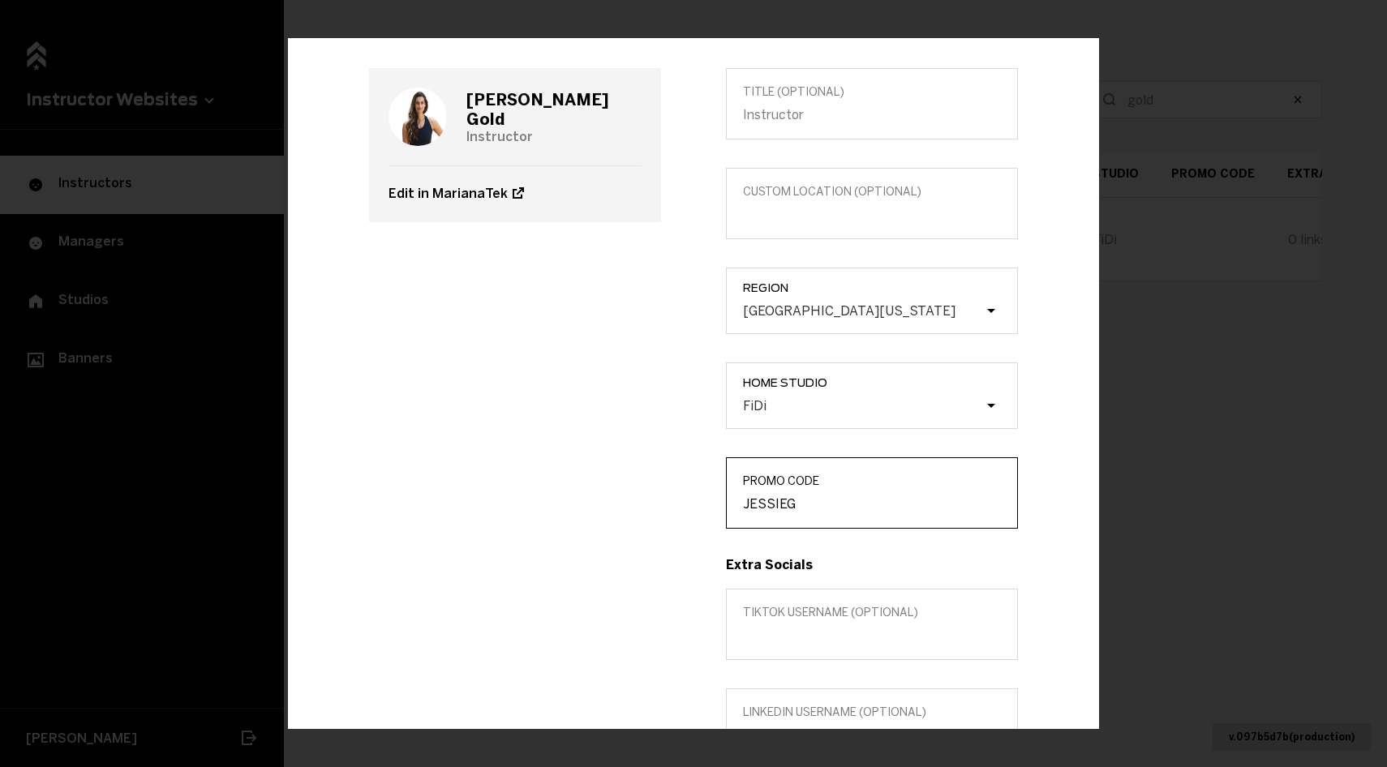
type input "JESSIEG"
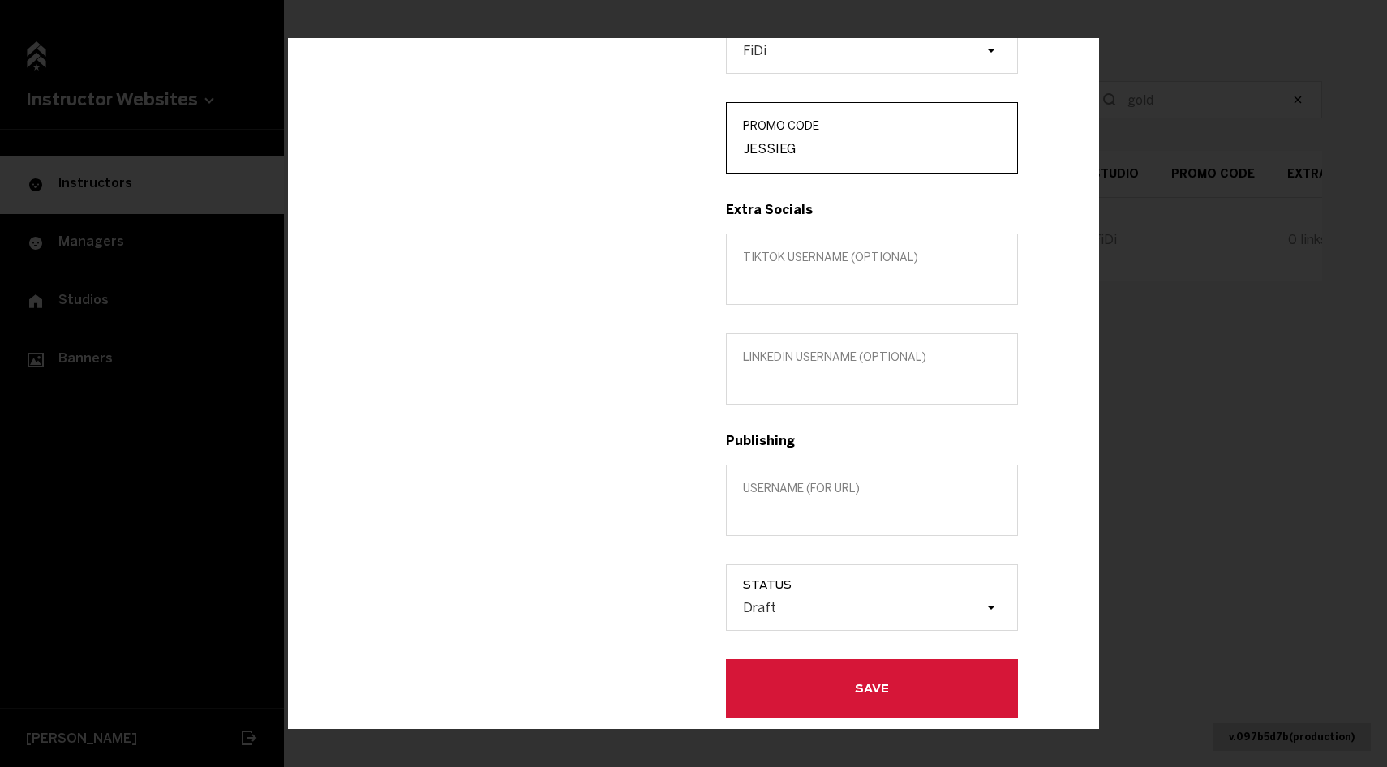
scroll to position [500, 0]
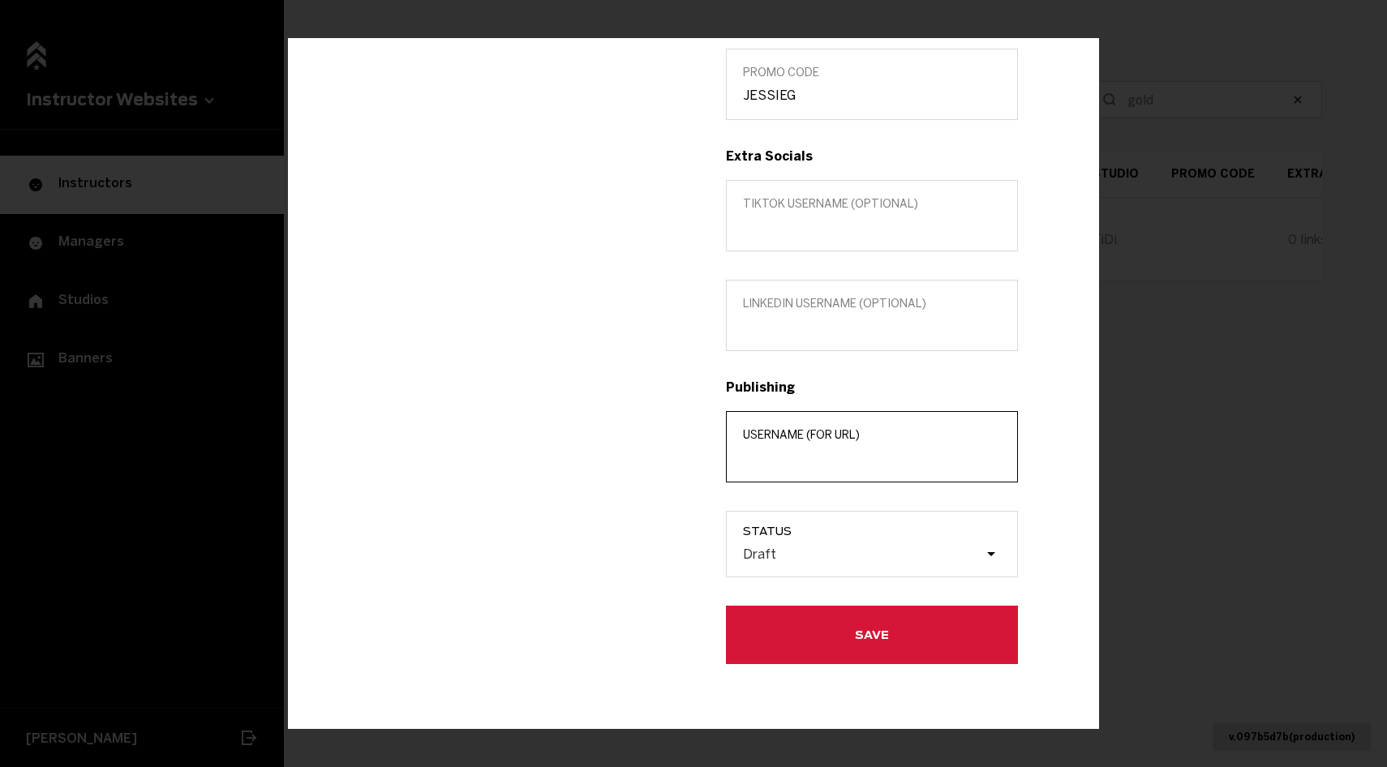
click at [798, 452] on input "Username (for url)" at bounding box center [872, 457] width 258 height 15
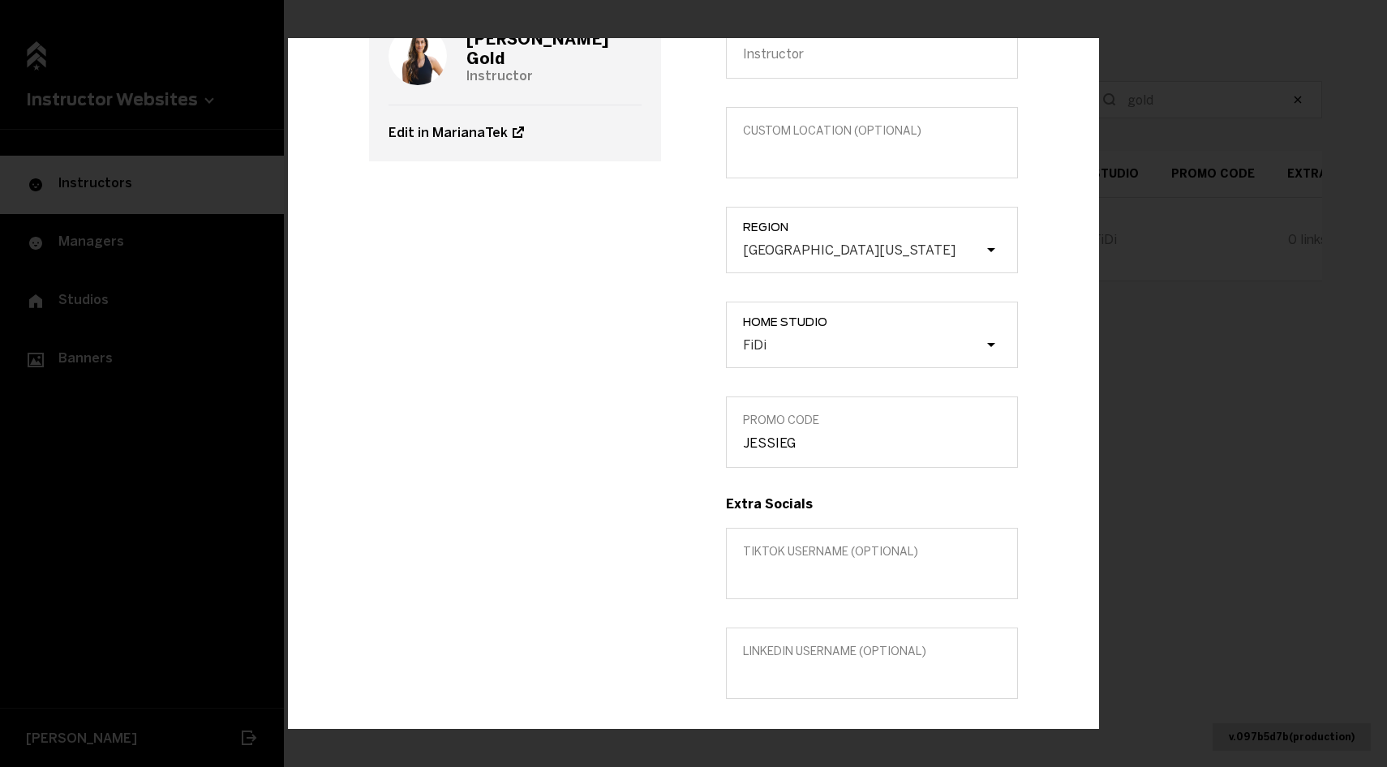
scroll to position [0, 0]
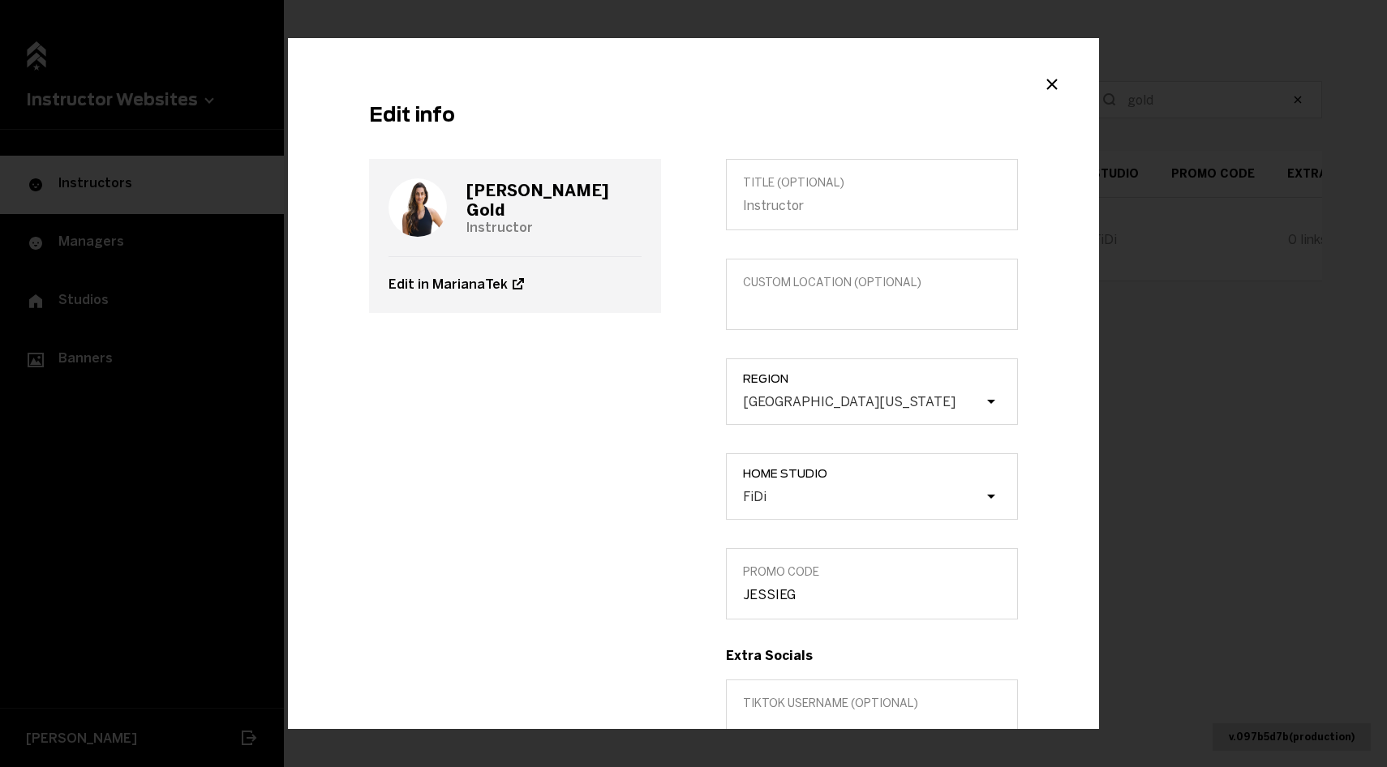
click at [493, 198] on h3 "[PERSON_NAME]" at bounding box center [553, 200] width 175 height 39
copy h3 "[PERSON_NAME]"
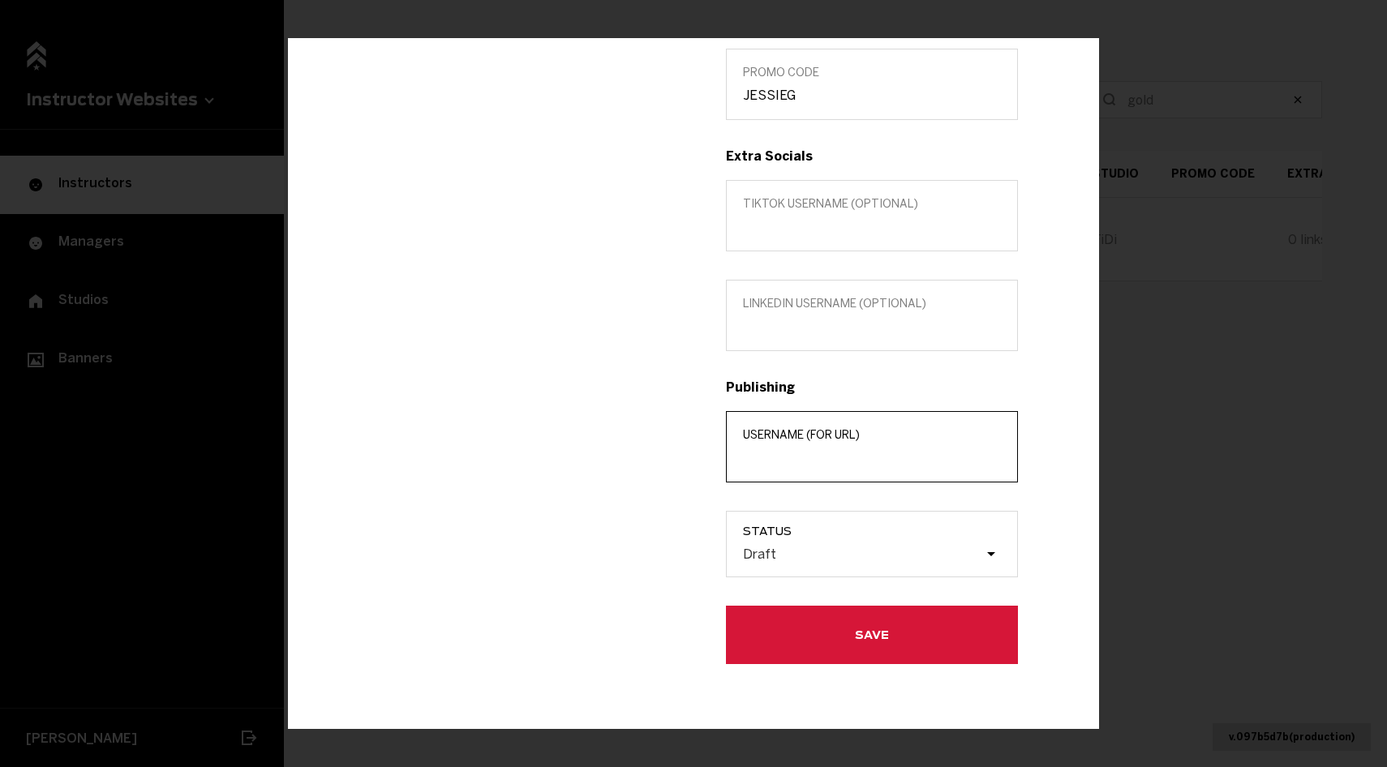
click at [765, 461] on input "Username (for url)" at bounding box center [872, 457] width 258 height 15
paste input "[PERSON_NAME]"
click at [784, 455] on input "[PERSON_NAME]" at bounding box center [872, 457] width 258 height 15
type input "[PERSON_NAME]"
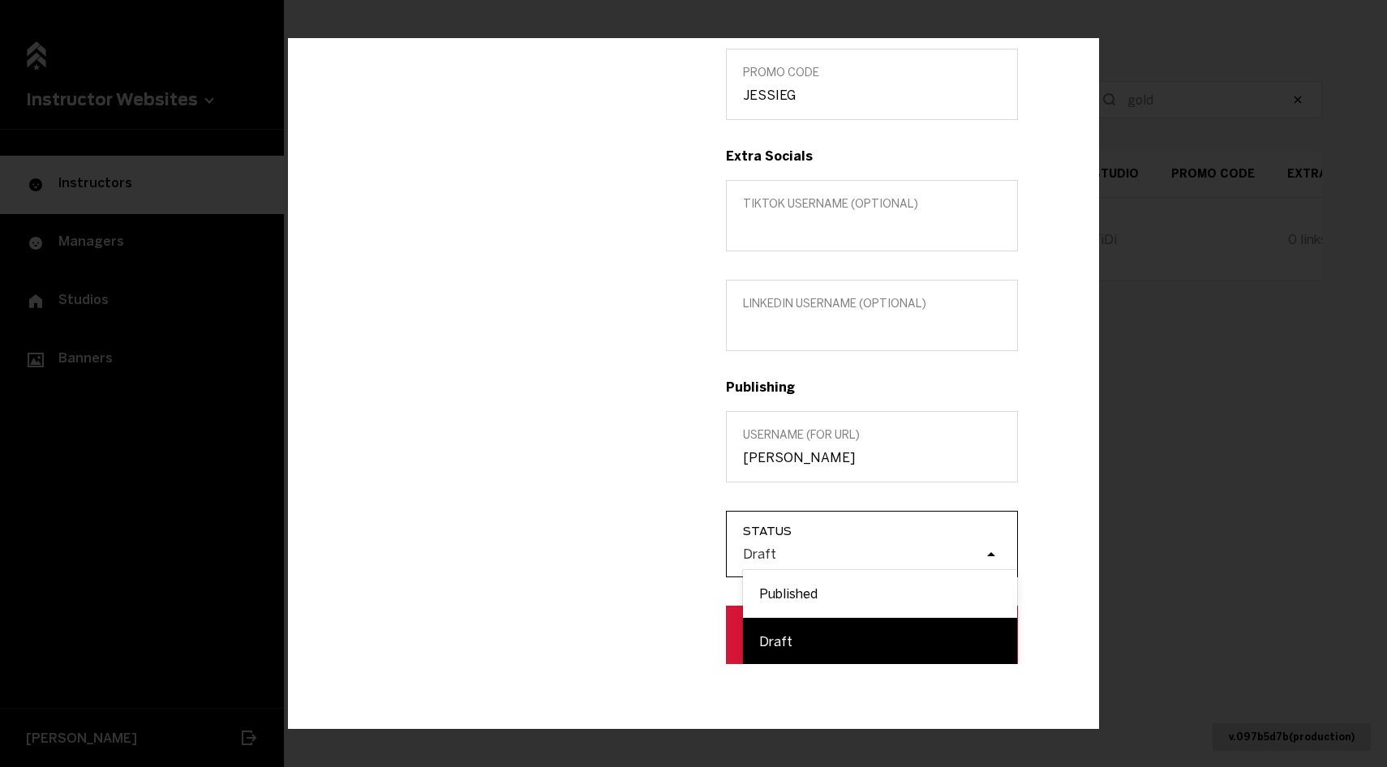
click at [793, 544] on div "Draft" at bounding box center [880, 555] width 274 height 31
click at [661, 554] on input "Status option Draft focused, 2 of 2. 2 results available. Use Up and Down to ch…" at bounding box center [661, 554] width 0 height 0
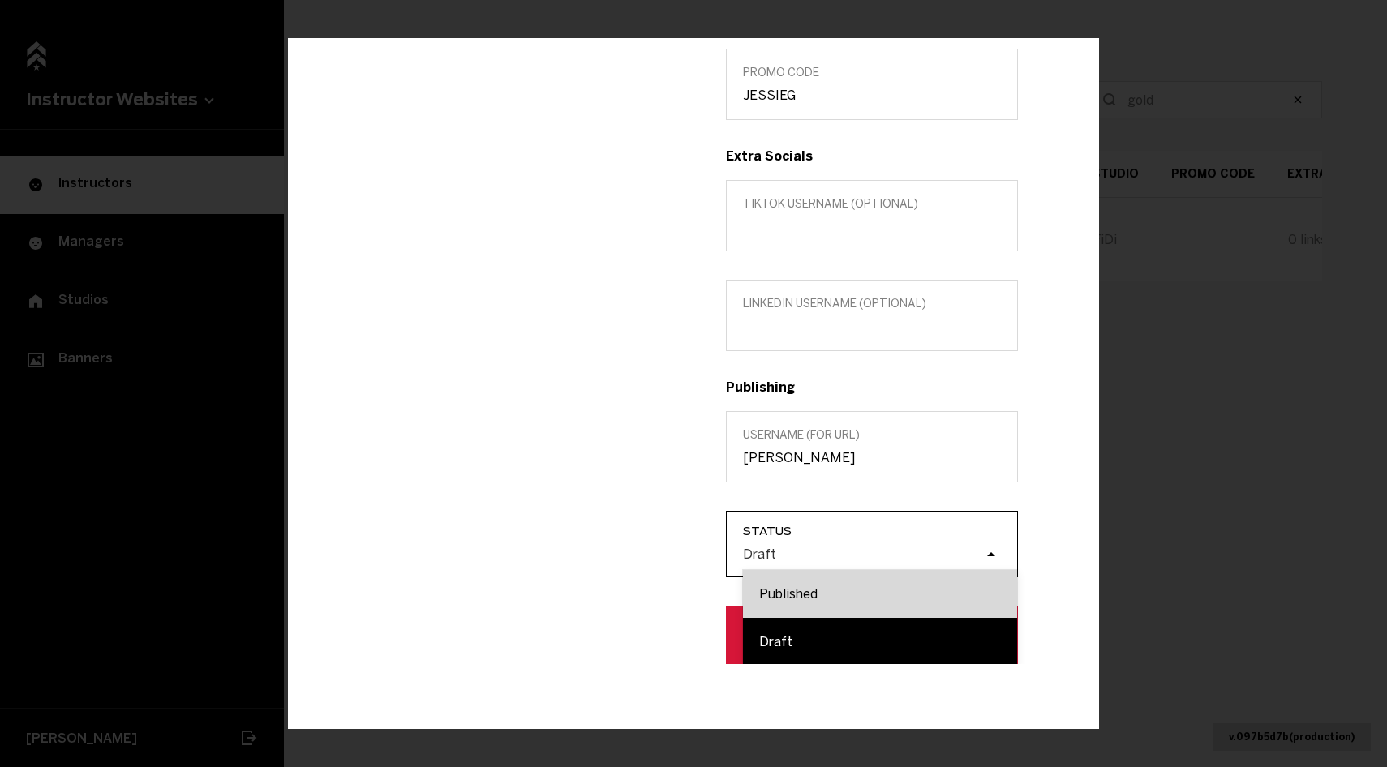
click at [795, 576] on div "Published" at bounding box center [880, 594] width 274 height 48
click at [661, 554] on input "Status option Published focused, 1 of 2. 2 results available. Use Up and Down t…" at bounding box center [661, 554] width 0 height 0
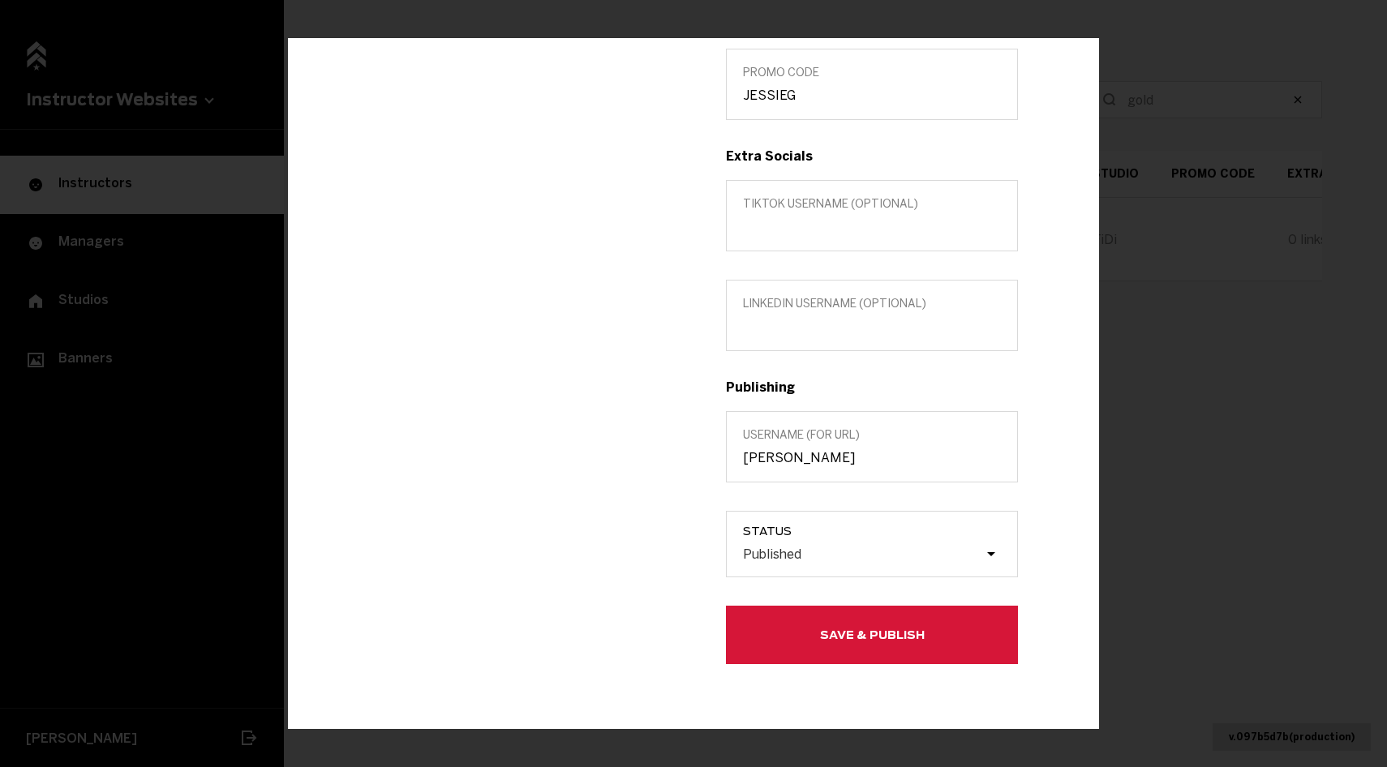
click at [799, 625] on button "Save & Publish" at bounding box center [872, 635] width 292 height 58
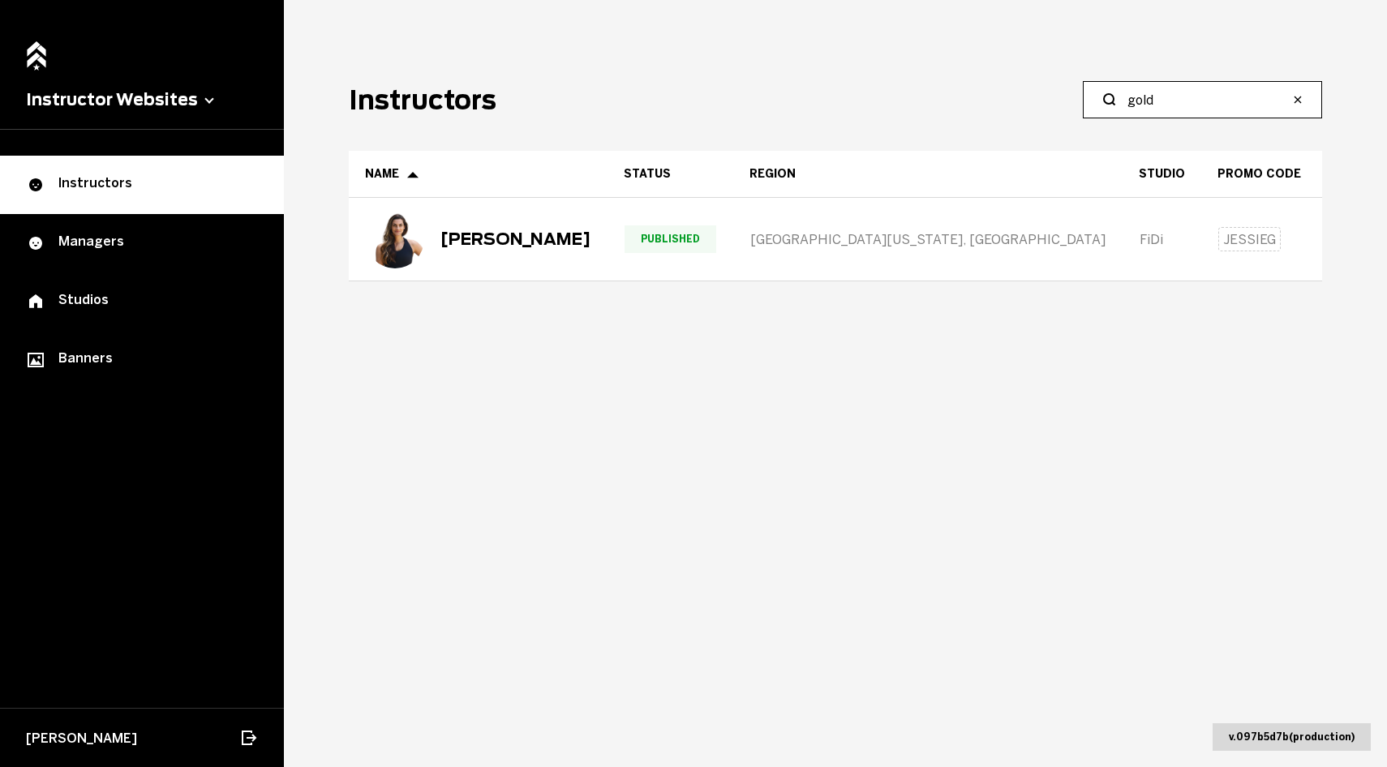
click at [1172, 107] on input "gold" at bounding box center [1208, 99] width 161 height 19
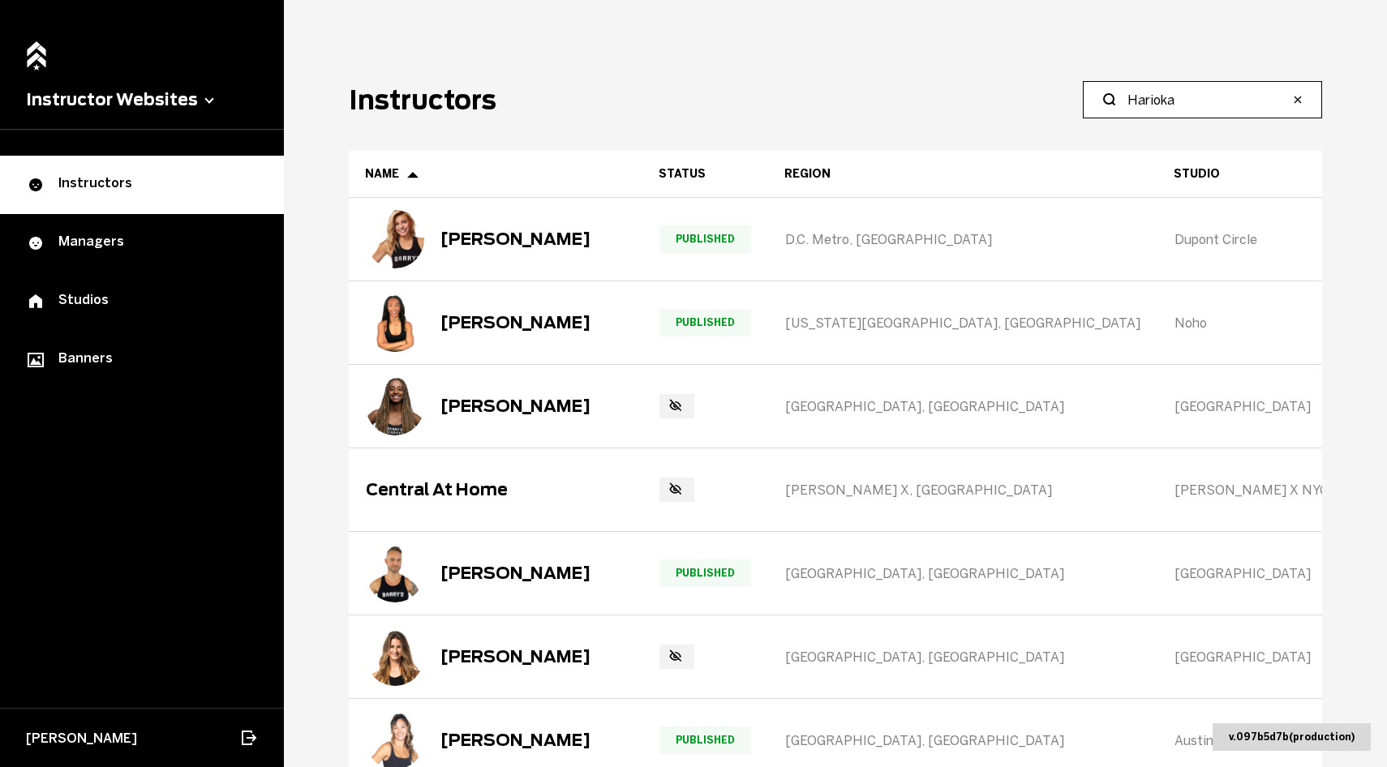
type input "Harioka"
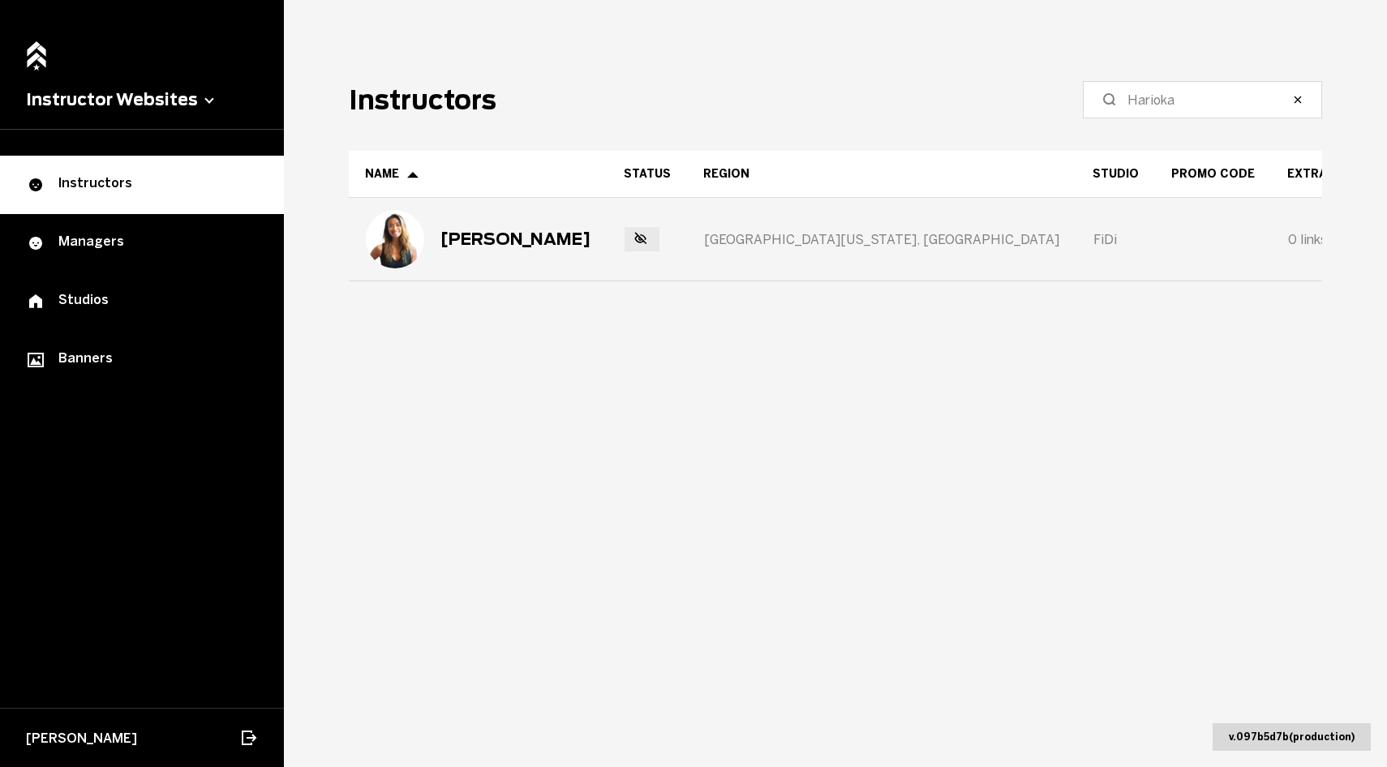
click at [498, 244] on div "[PERSON_NAME]" at bounding box center [516, 239] width 150 height 19
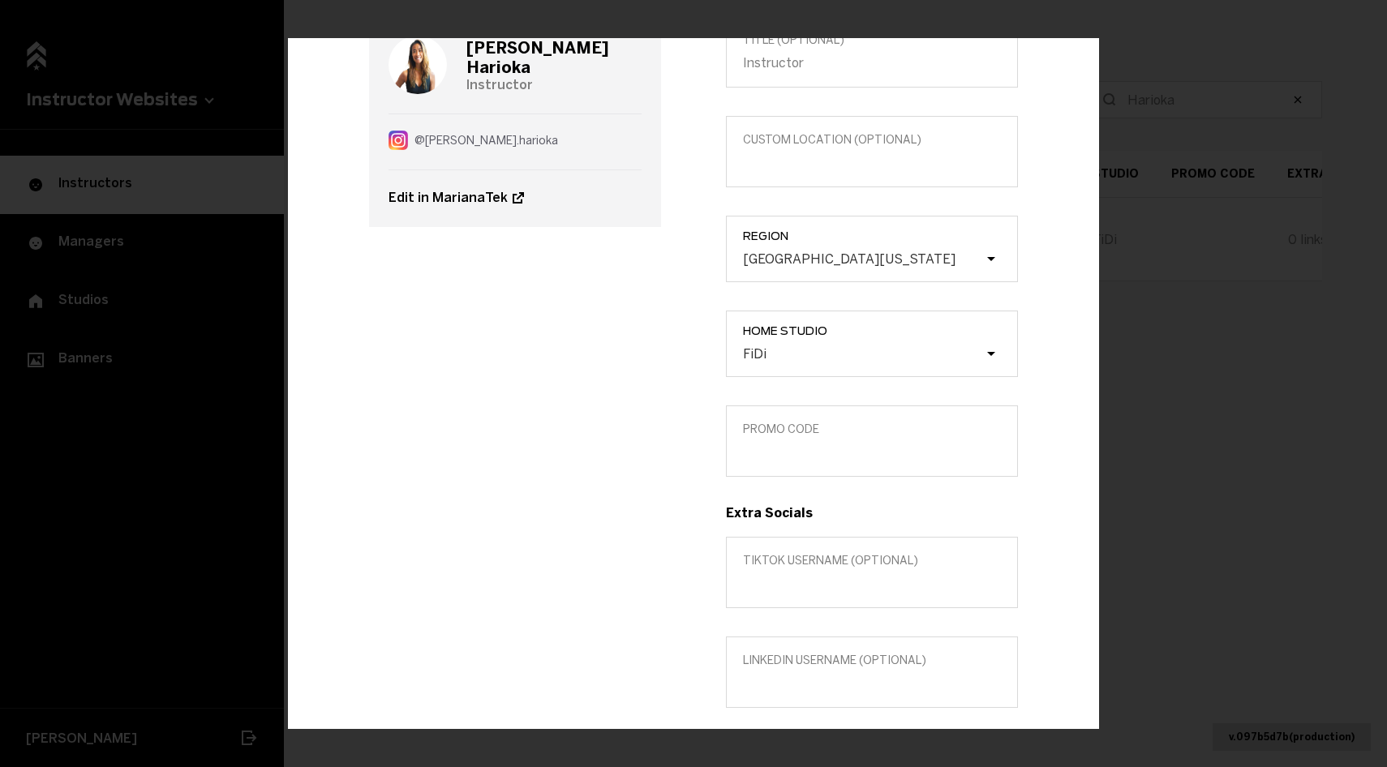
scroll to position [141, 0]
click at [844, 467] on label "Promo Code" at bounding box center [872, 442] width 292 height 71
click at [844, 462] on input "Promo Code" at bounding box center [872, 453] width 258 height 15
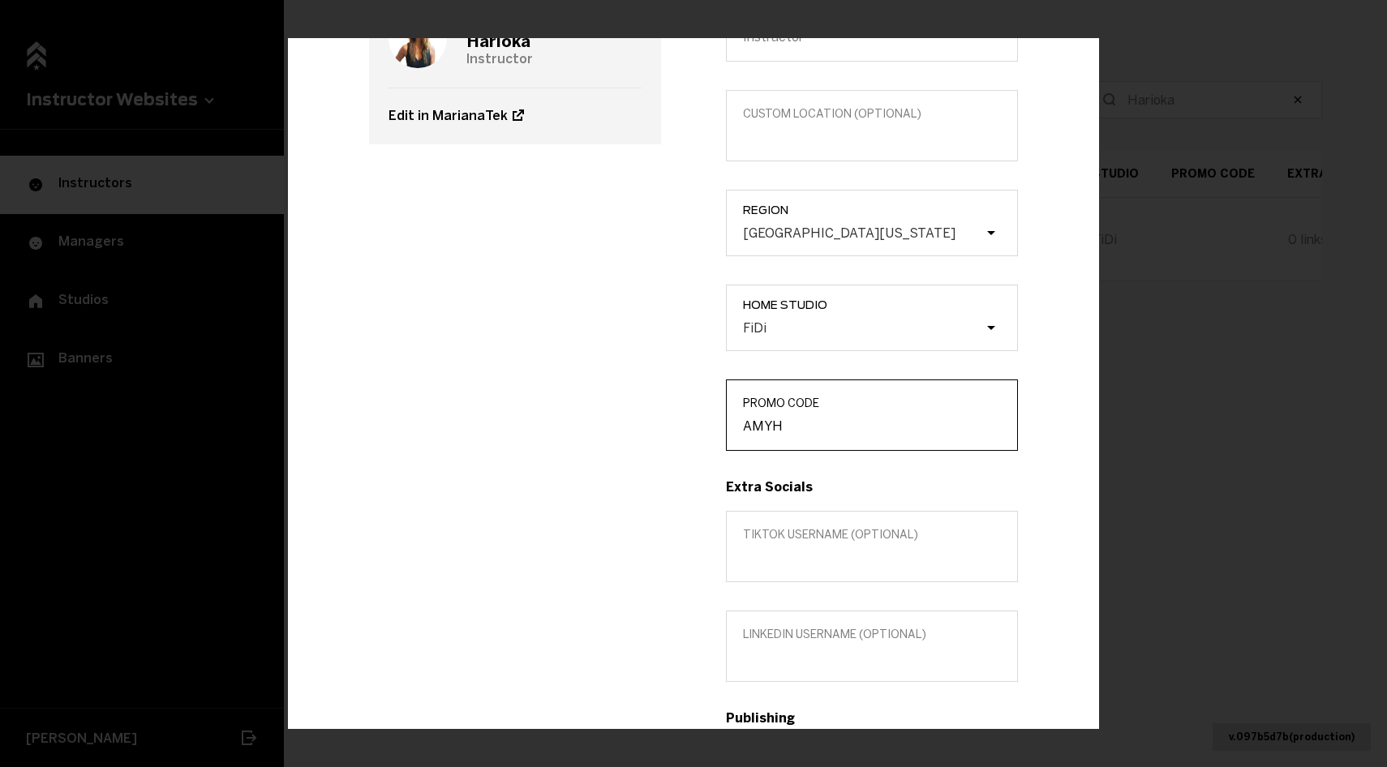
scroll to position [0, 0]
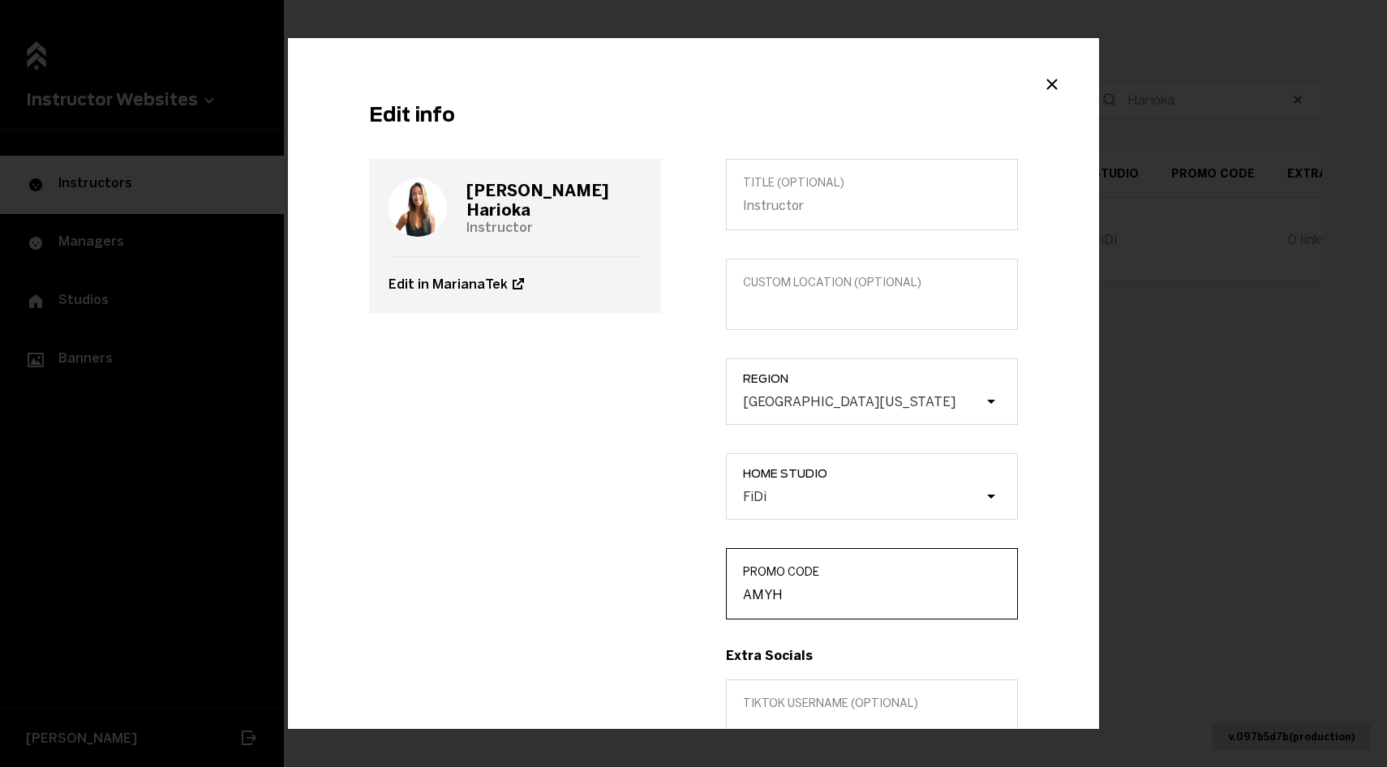
type input "AMYH"
click at [537, 202] on h3 "[PERSON_NAME]" at bounding box center [553, 200] width 175 height 39
copy h3 "[PERSON_NAME]"
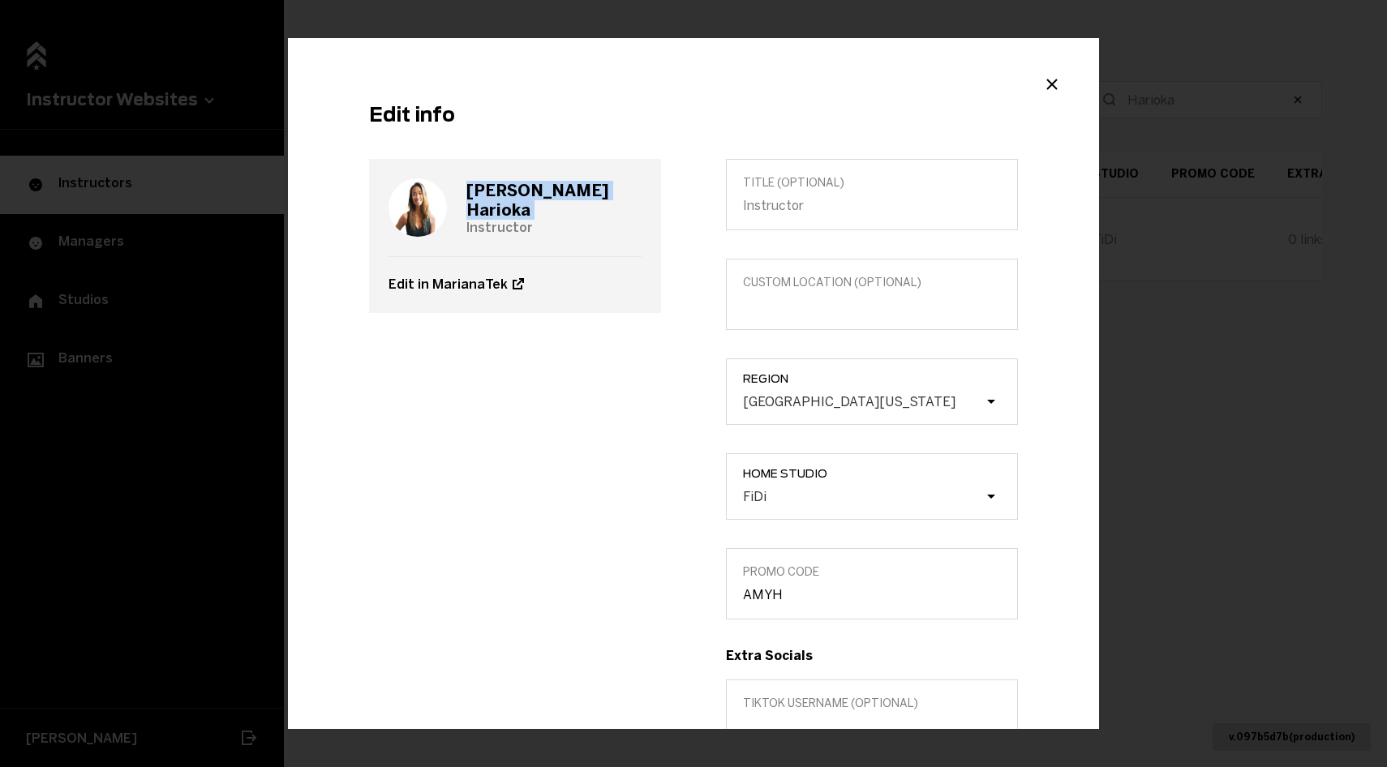
scroll to position [350, 0]
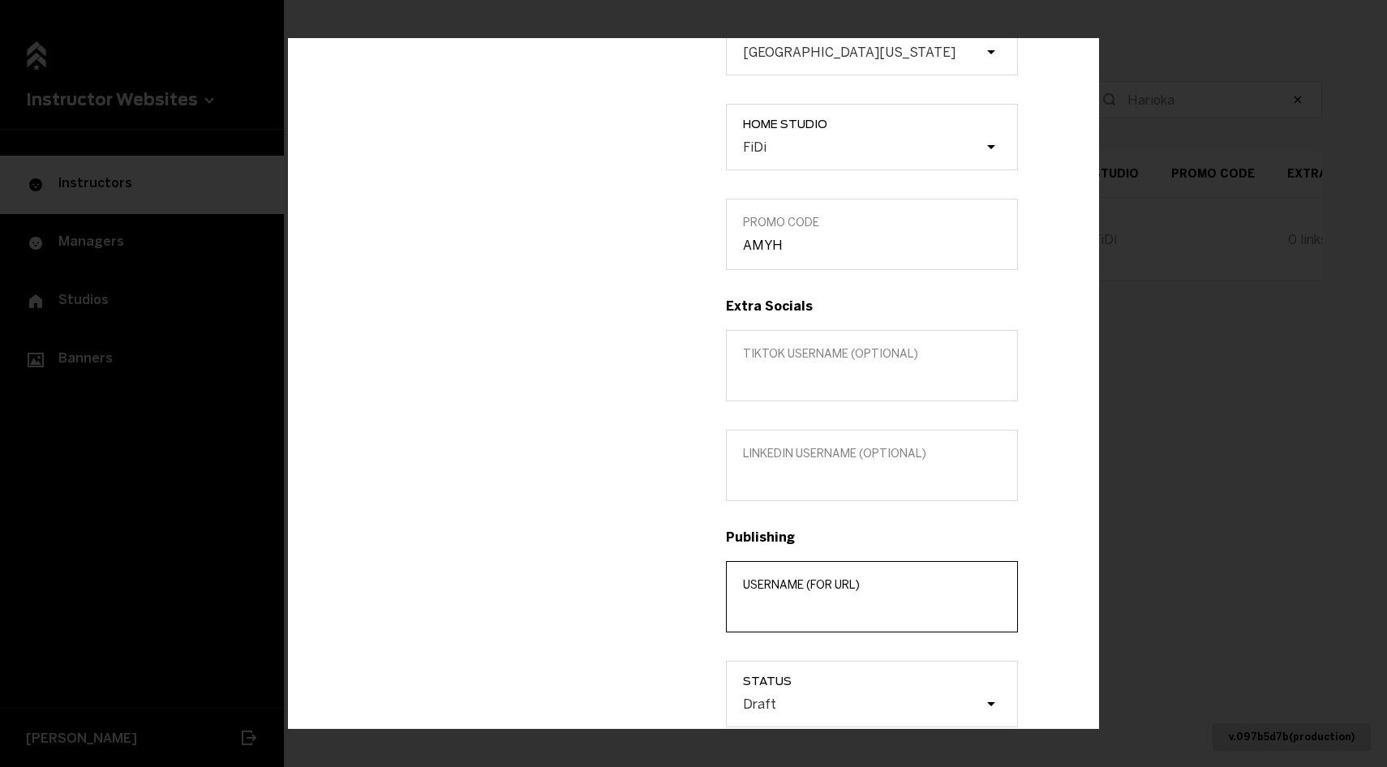
click at [789, 600] on input "Username (for url)" at bounding box center [872, 607] width 258 height 15
paste input "[PERSON_NAME]"
click at [776, 607] on input "[PERSON_NAME]" at bounding box center [872, 607] width 258 height 15
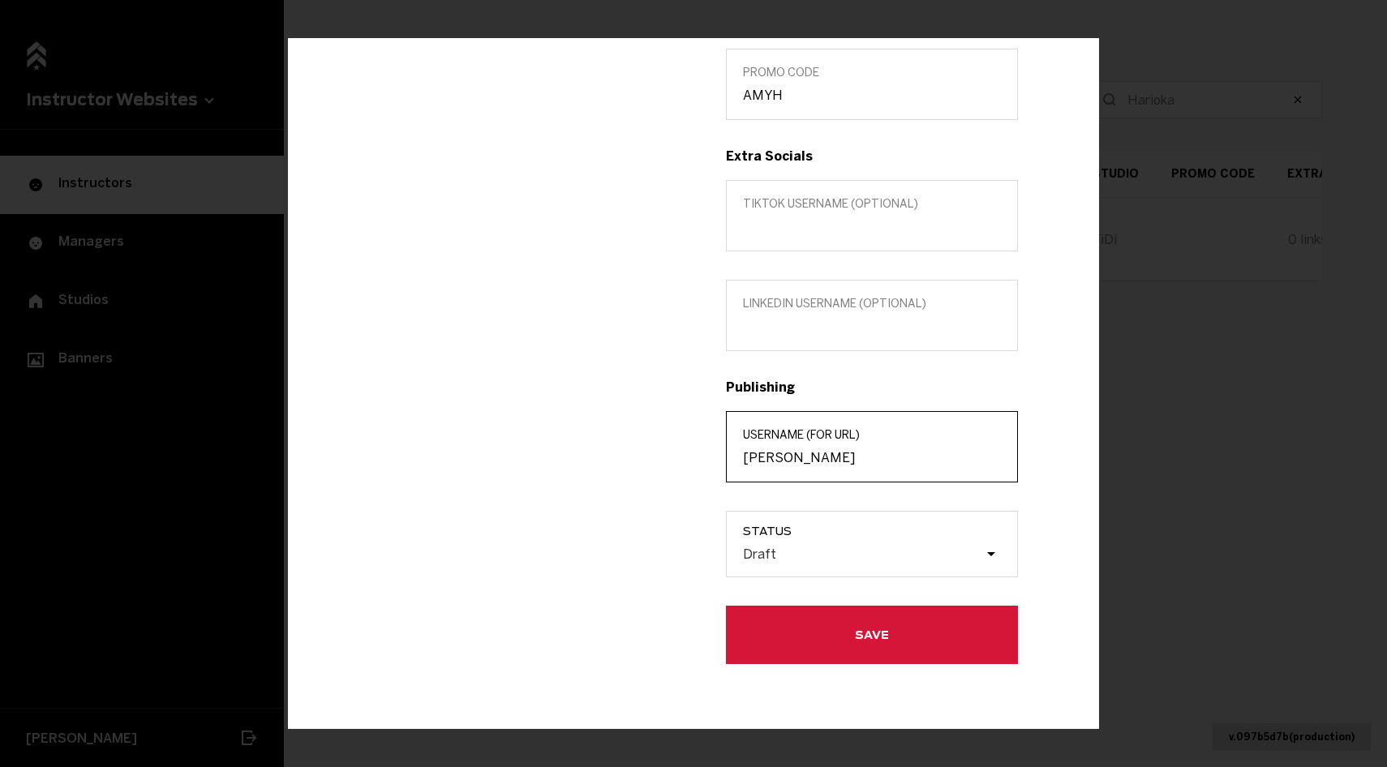
type input "[PERSON_NAME]"
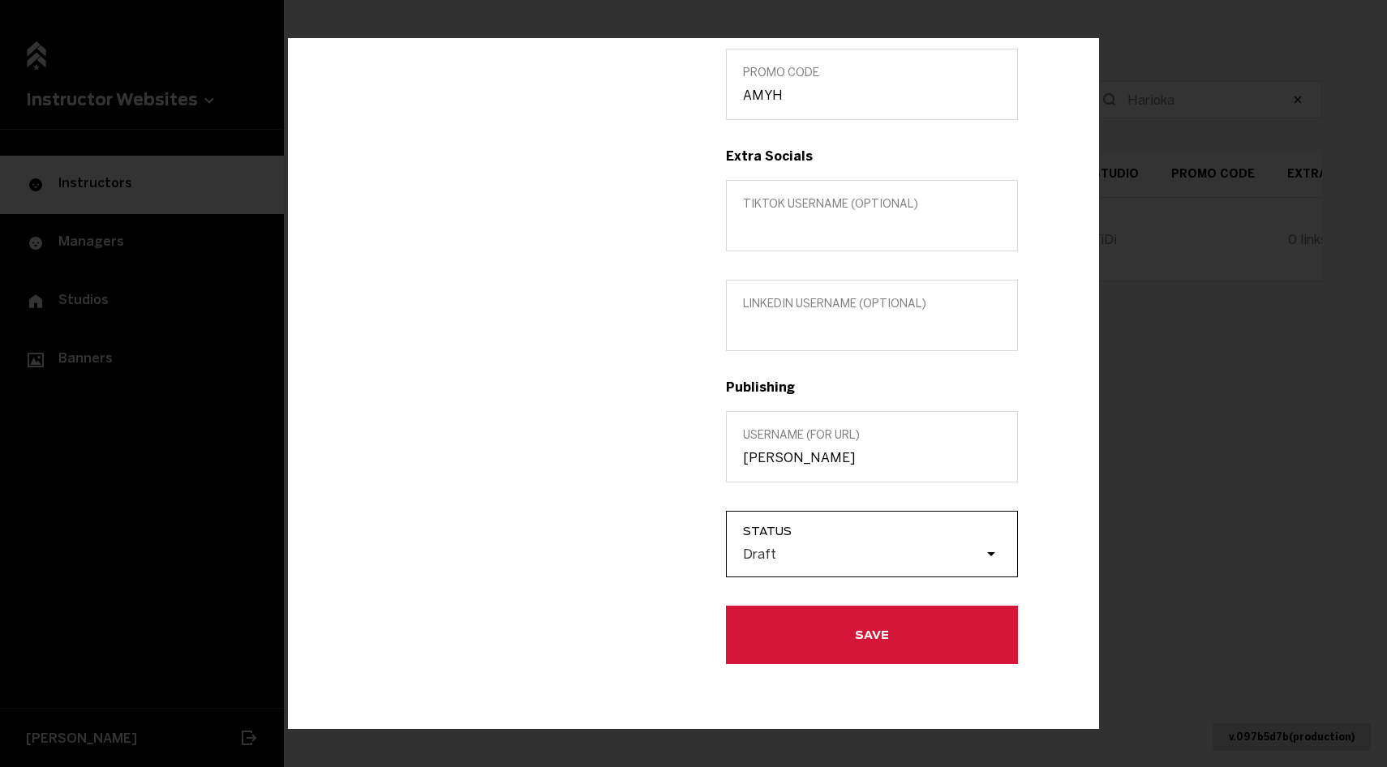
click at [855, 540] on div "Draft" at bounding box center [880, 555] width 274 height 31
click at [661, 554] on input "Status Draft" at bounding box center [661, 554] width 0 height 0
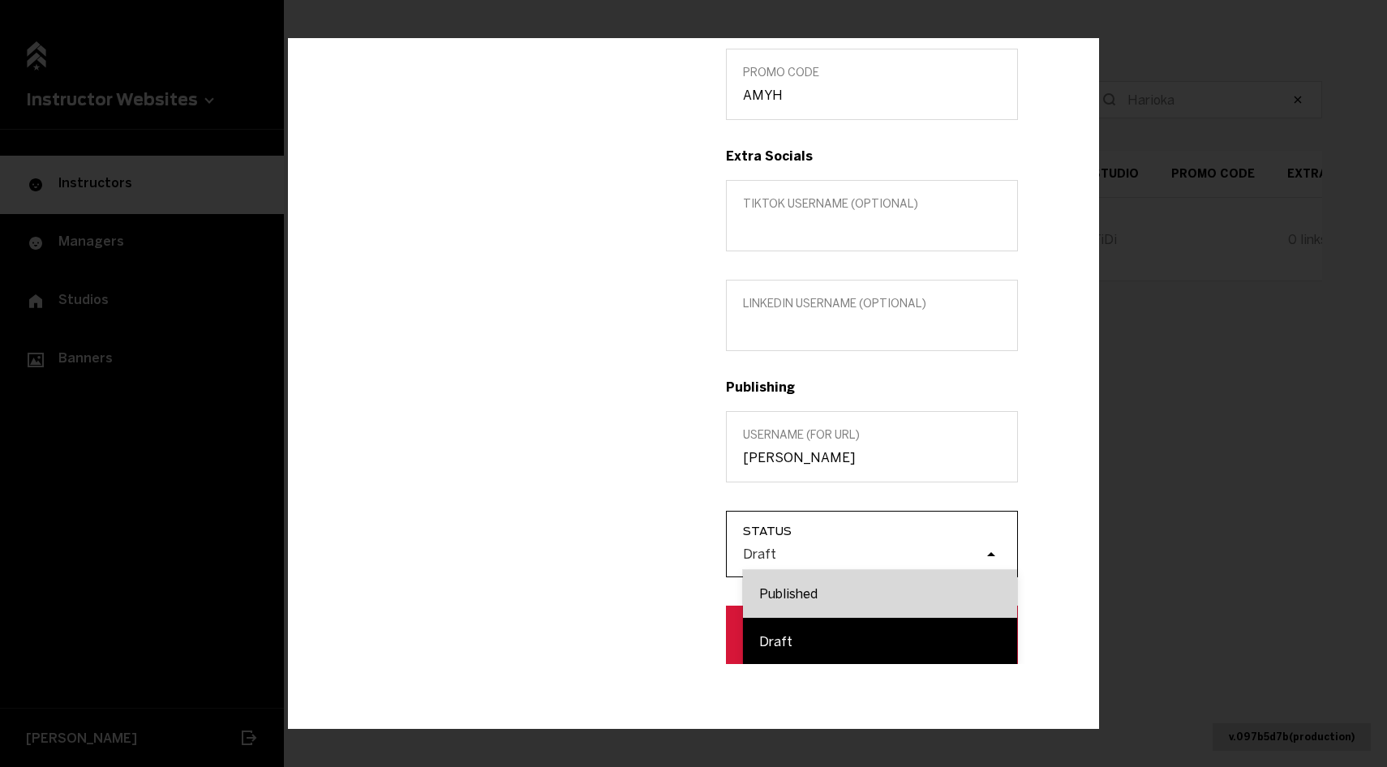
click at [862, 587] on div "Published" at bounding box center [880, 594] width 274 height 48
click at [661, 554] on input "Status option Published focused, 1 of 2. 2 results available. Use Up and Down t…" at bounding box center [661, 554] width 0 height 0
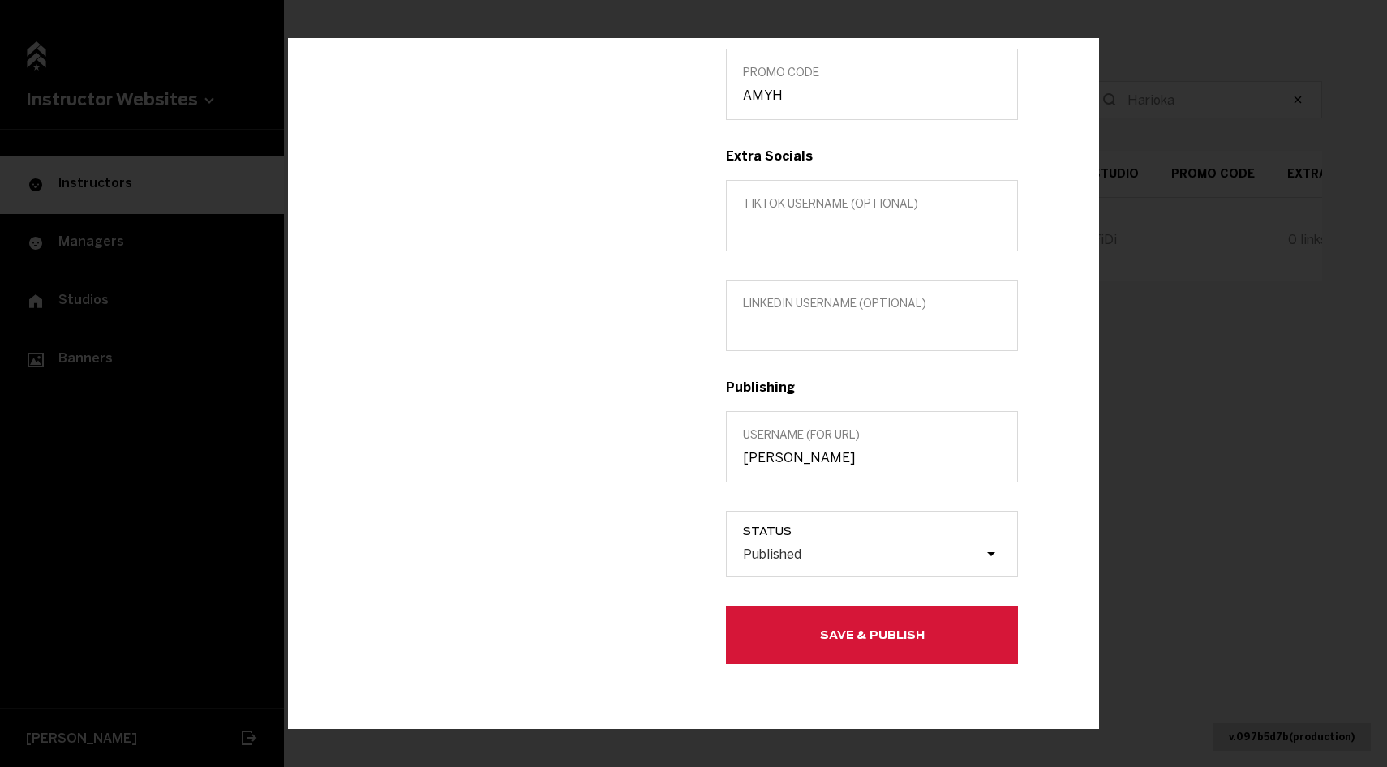
click at [840, 638] on button "Save & Publish" at bounding box center [872, 635] width 292 height 58
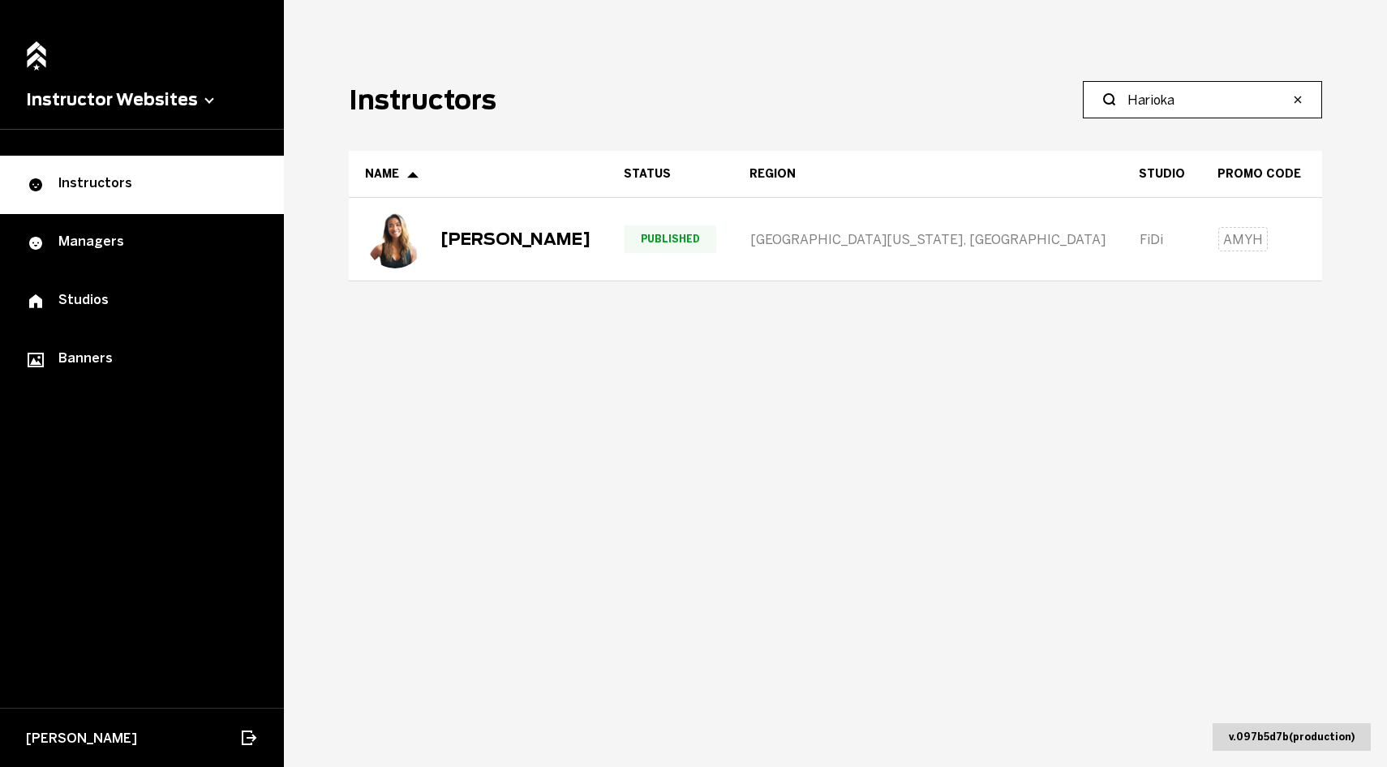
click at [1219, 90] on input "Harioka" at bounding box center [1208, 99] width 161 height 19
click at [1219, 93] on input "Harioka" at bounding box center [1208, 99] width 161 height 19
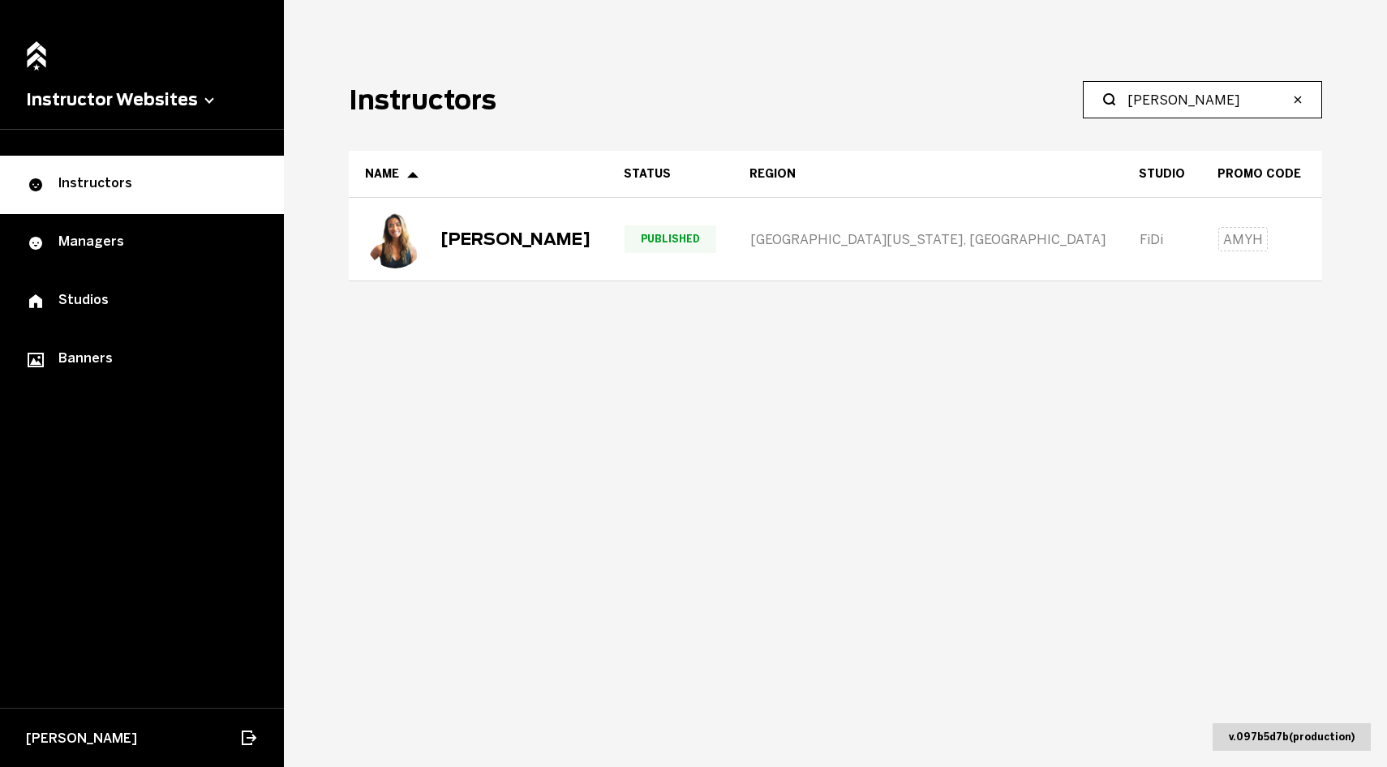
type input "[PERSON_NAME]"
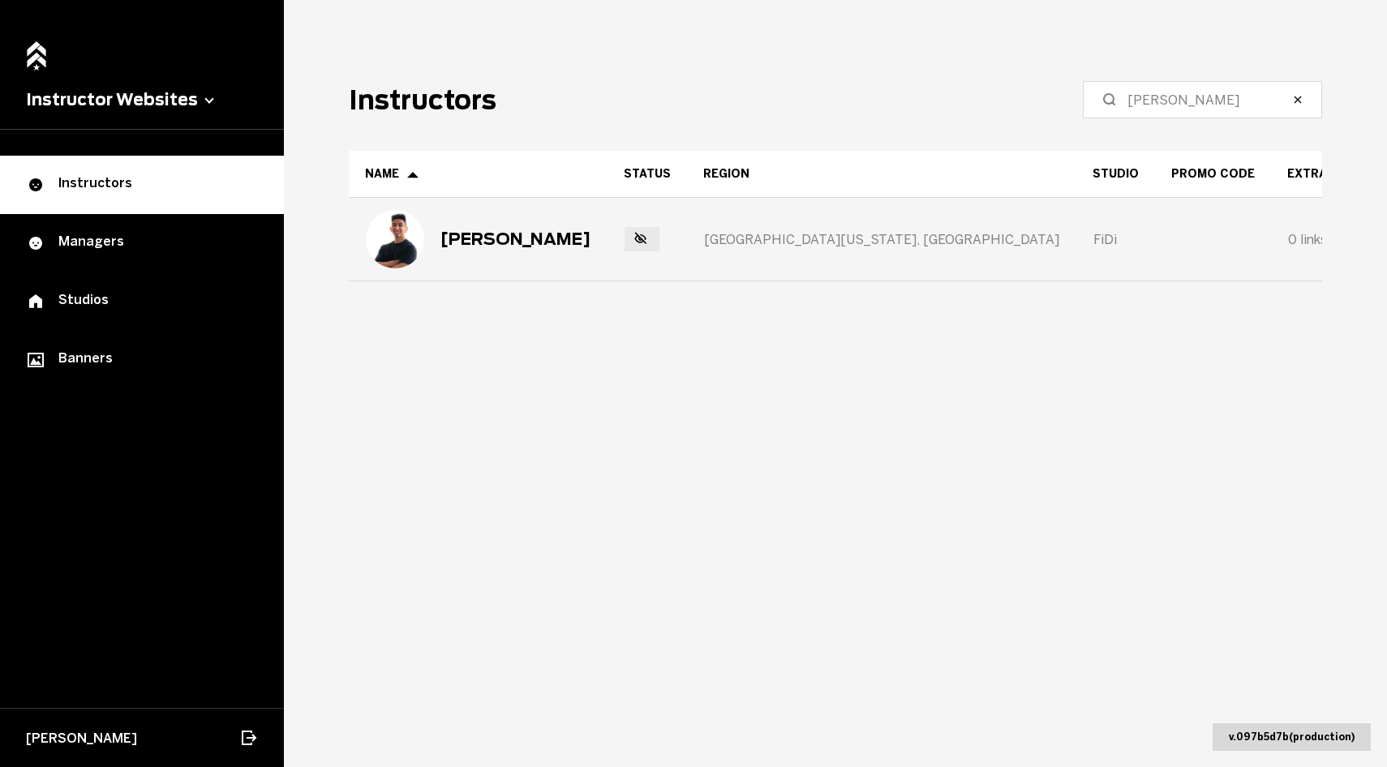
click at [575, 253] on div "[PERSON_NAME]" at bounding box center [478, 239] width 225 height 58
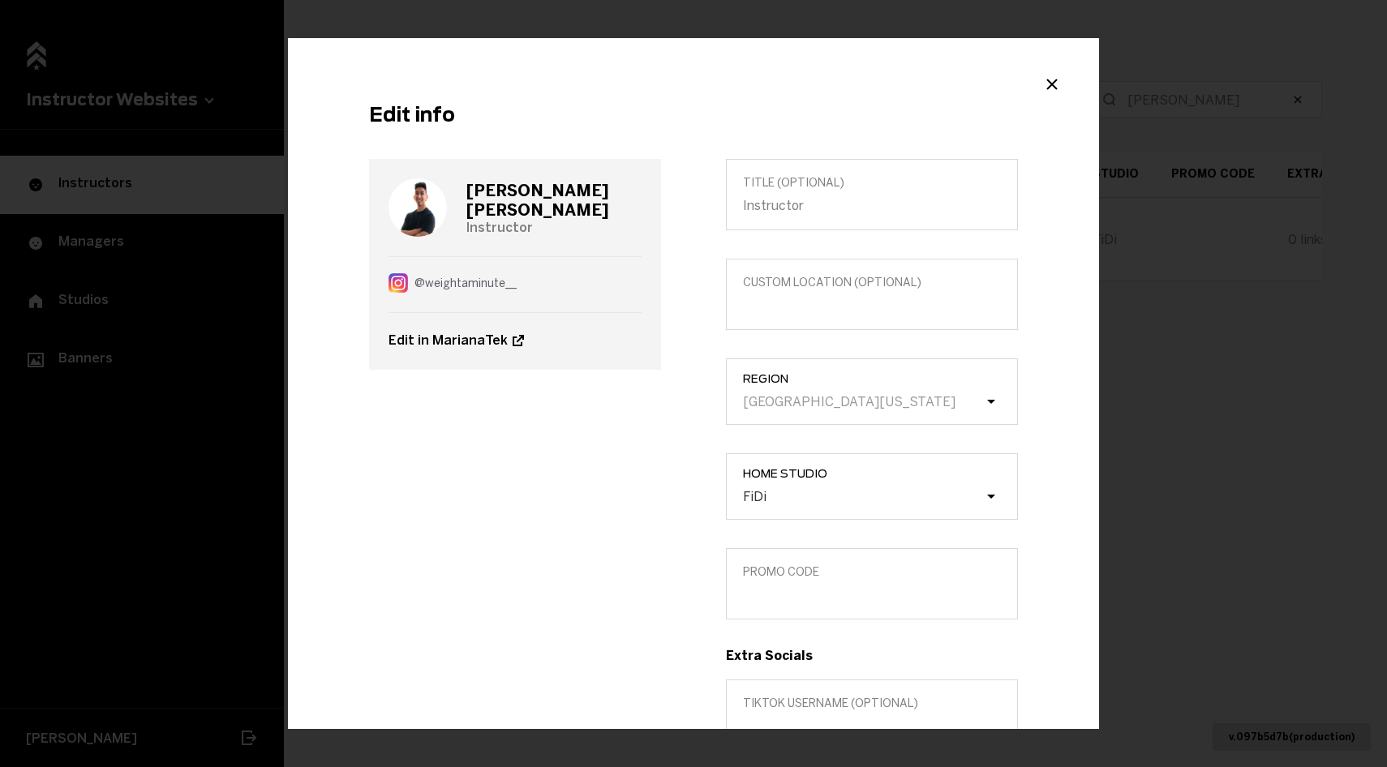
scroll to position [105, 0]
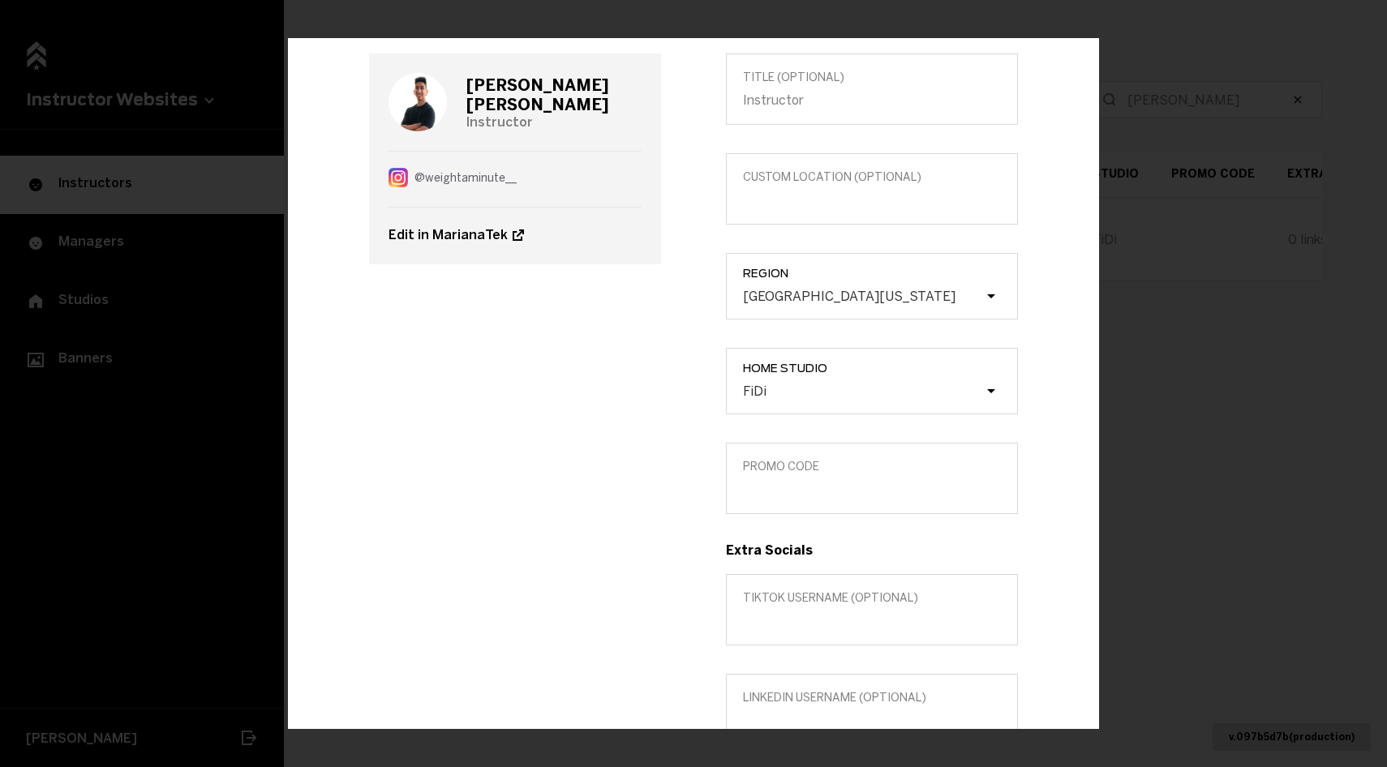
click at [819, 470] on span "Promo Code" at bounding box center [872, 467] width 258 height 14
click at [819, 482] on input "Promo Code" at bounding box center [872, 489] width 258 height 15
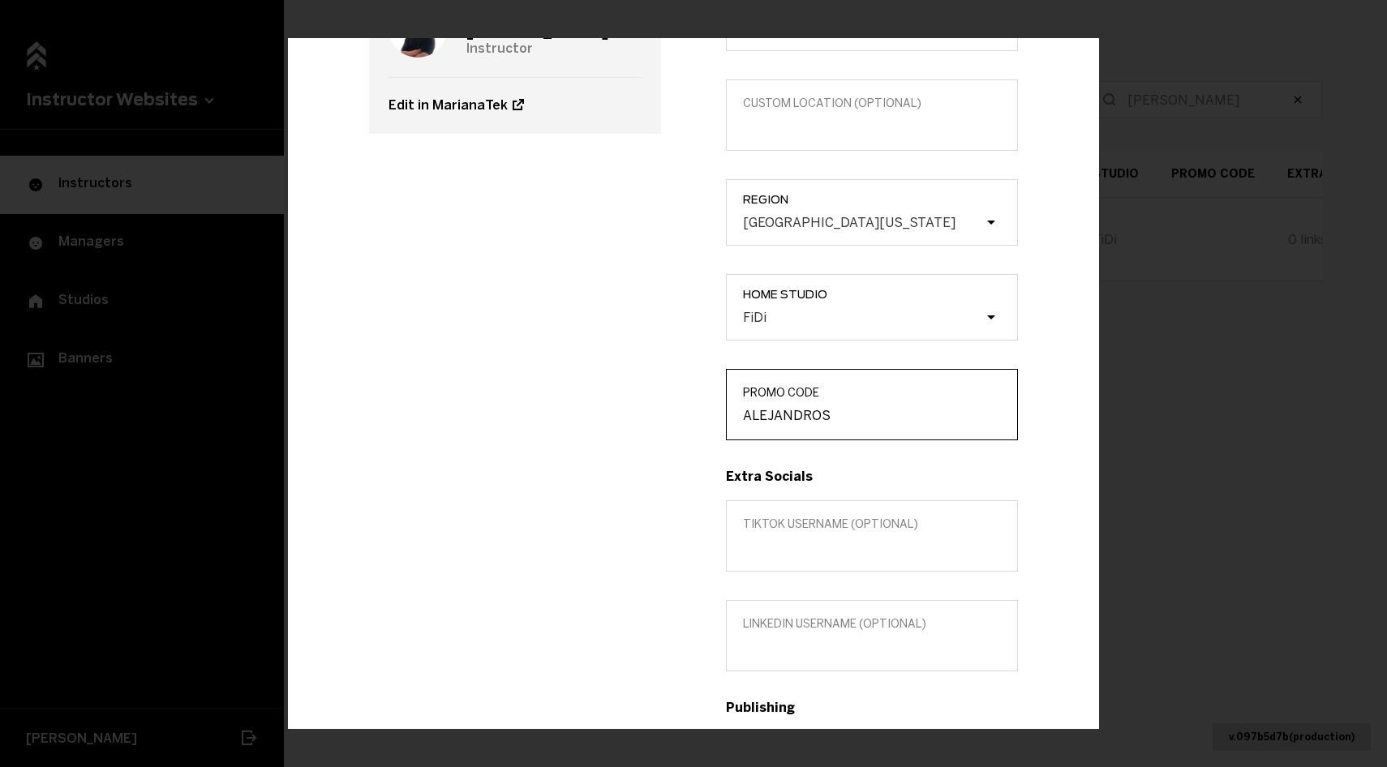
scroll to position [221, 0]
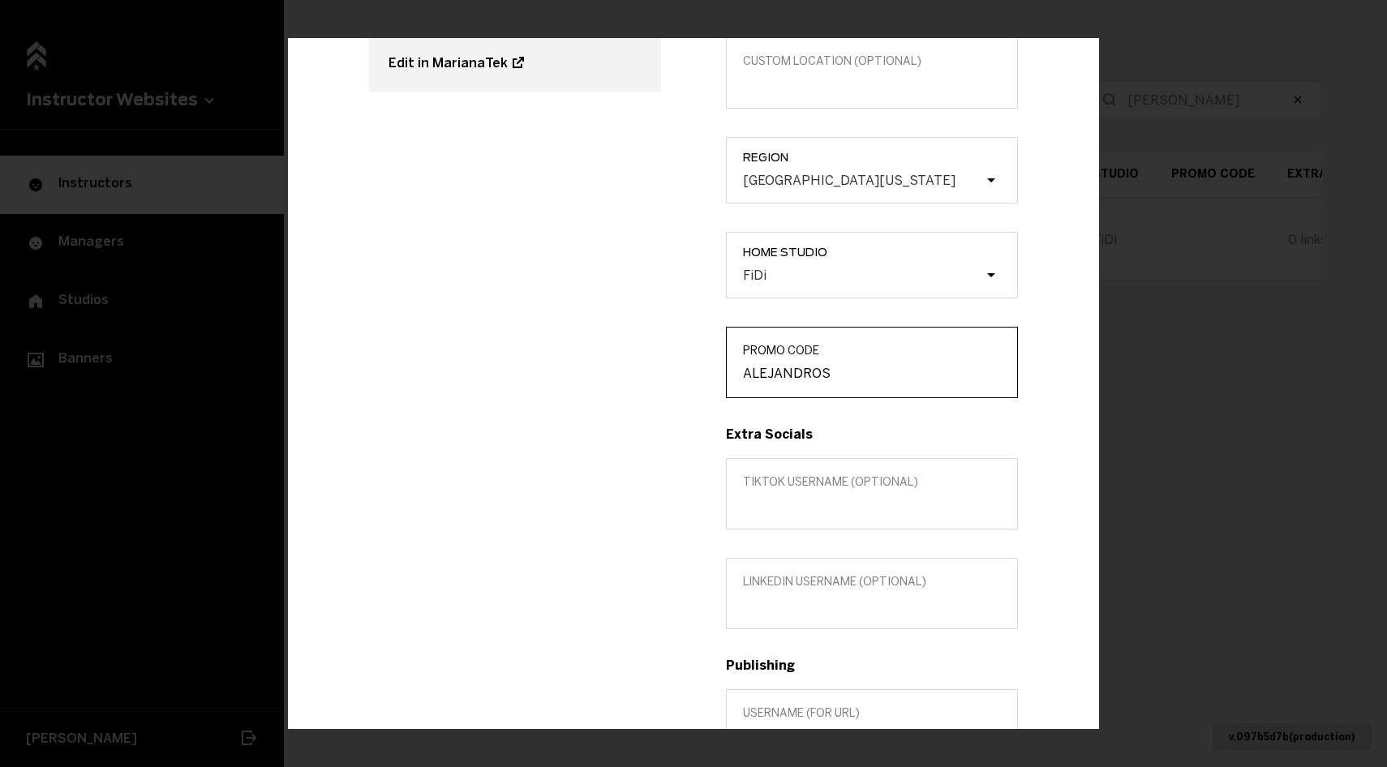
type input "ALEJANDROS"
click at [793, 669] on h3 "Publishing" at bounding box center [872, 665] width 292 height 15
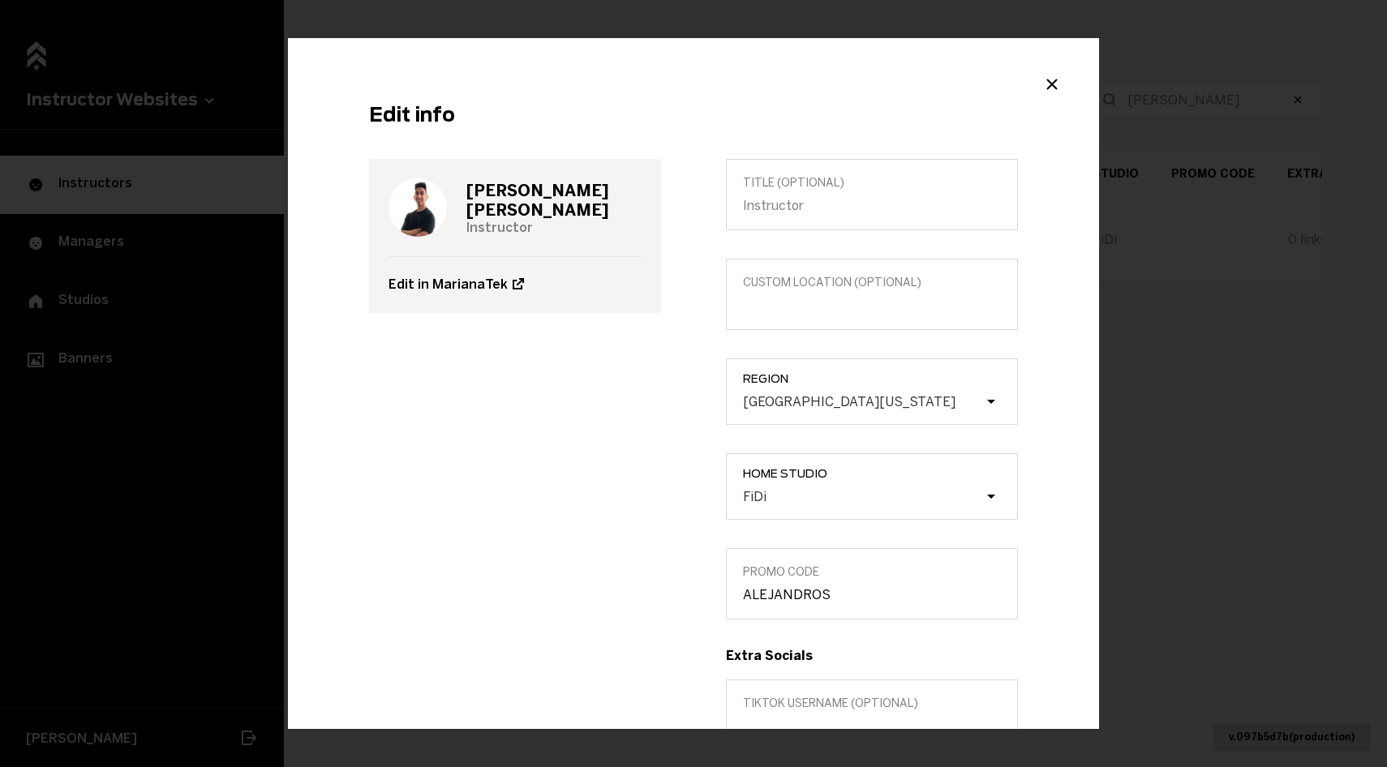
click at [570, 205] on h3 "[PERSON_NAME]" at bounding box center [553, 200] width 175 height 39
copy h3 "[PERSON_NAME]"
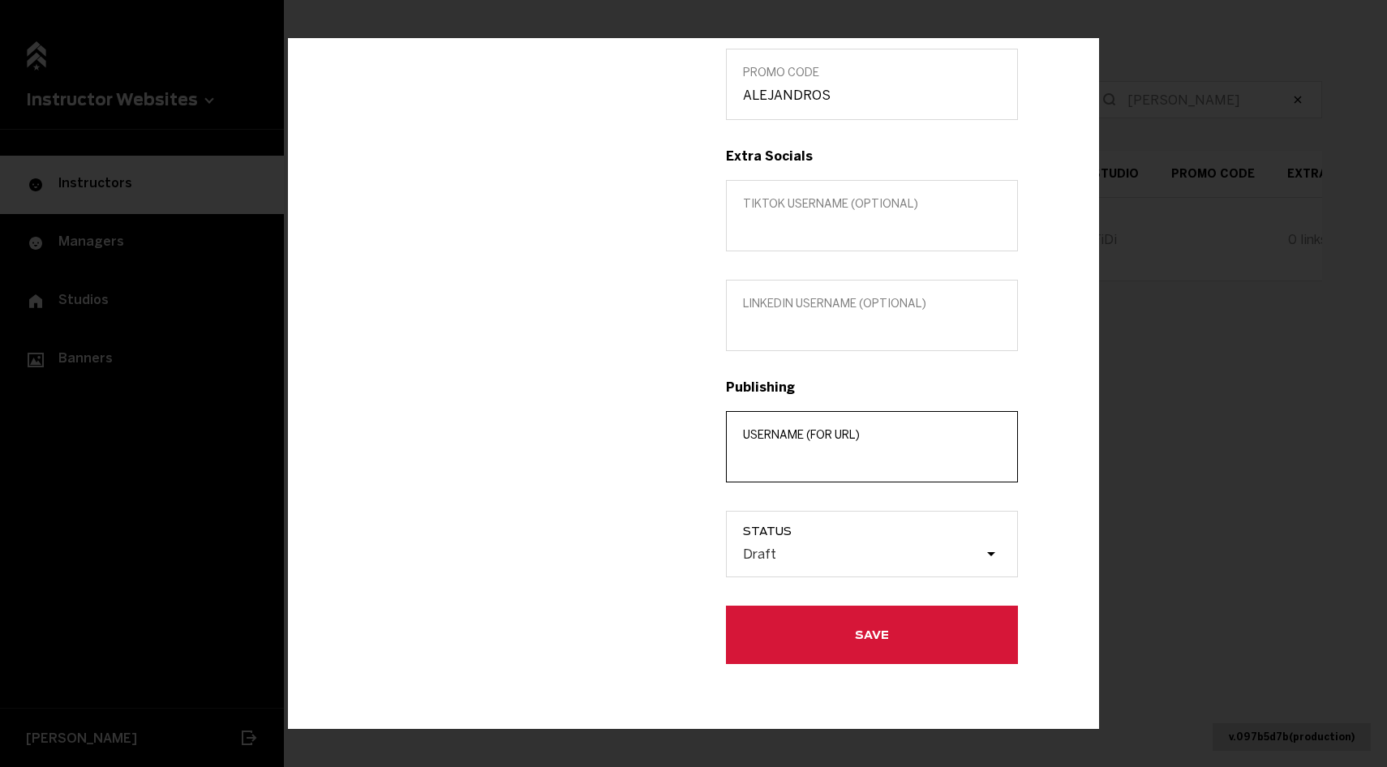
click at [756, 458] on input "Username (for url)" at bounding box center [872, 457] width 258 height 15
paste input "[PERSON_NAME]"
click at [808, 457] on input "[PERSON_NAME]" at bounding box center [872, 457] width 258 height 15
type input "[PERSON_NAME]"
click at [819, 520] on label "Status Draft" at bounding box center [872, 544] width 292 height 67
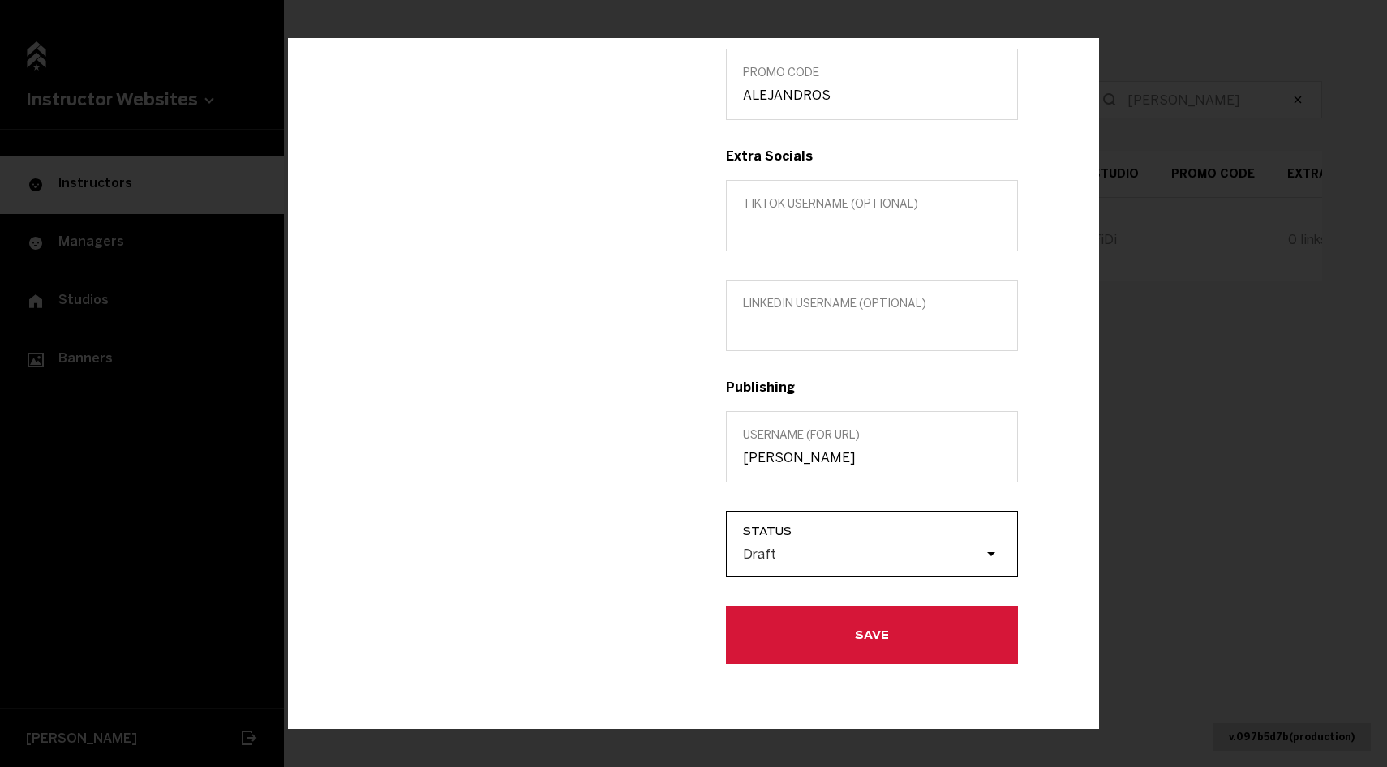
click at [661, 554] on input "Status Draft" at bounding box center [661, 554] width 0 height 0
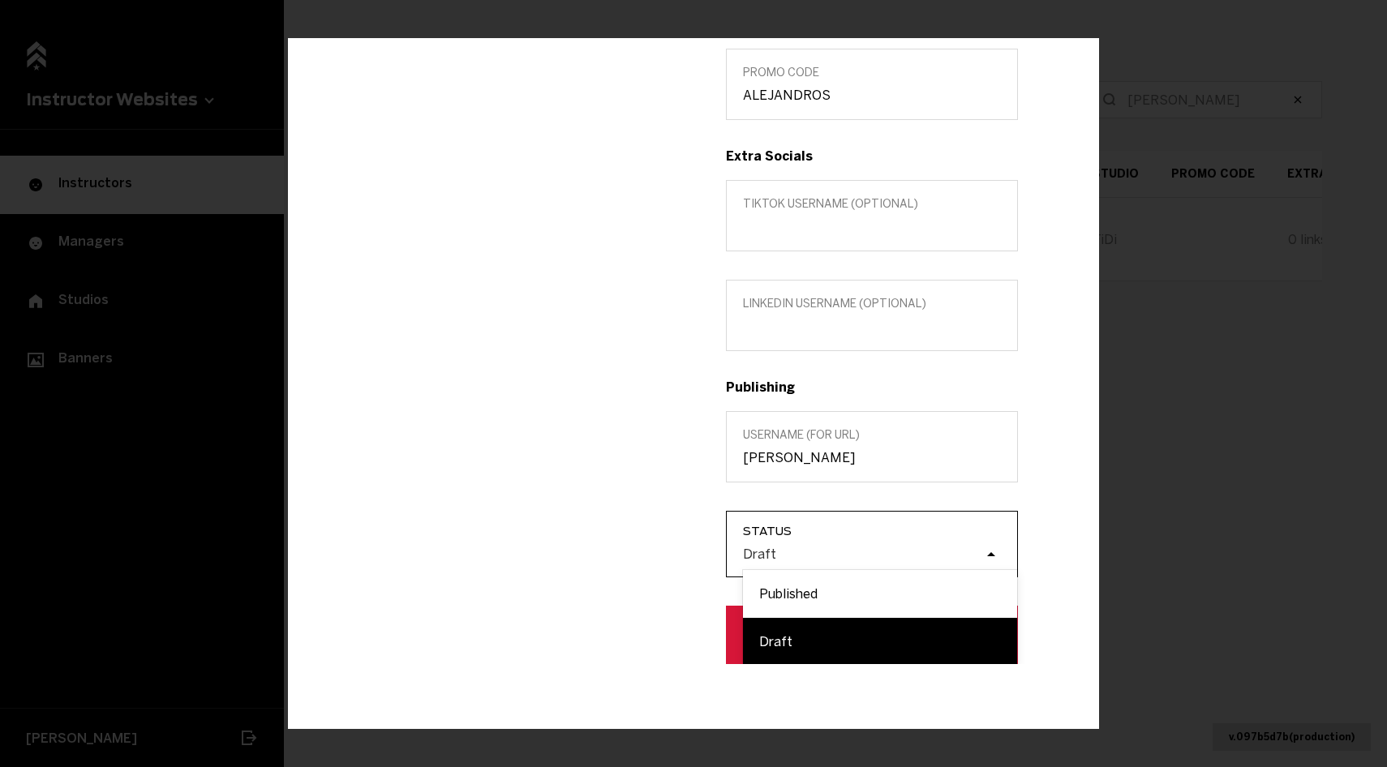
click at [823, 553] on div "Draft" at bounding box center [863, 554] width 243 height 15
click at [661, 554] on input "Status option Draft focused, 2 of 2. 2 results available. Use Up and Down to ch…" at bounding box center [661, 554] width 0 height 0
click at [813, 584] on div "Published" at bounding box center [880, 594] width 274 height 48
click at [661, 554] on input "Status option Draft focused, 2 of 2. 2 results available. Use Up and Down to ch…" at bounding box center [661, 554] width 0 height 0
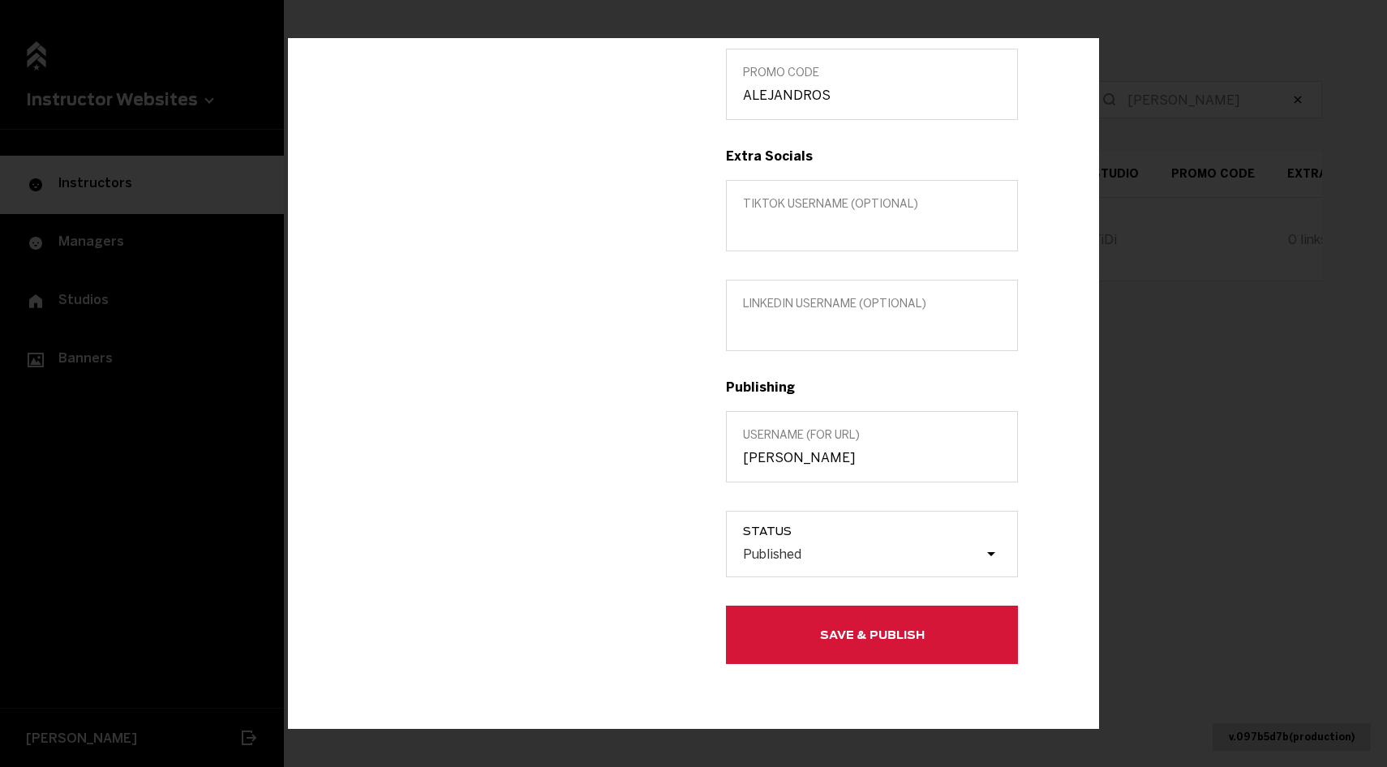
click at [812, 648] on button "Save & Publish" at bounding box center [872, 635] width 292 height 58
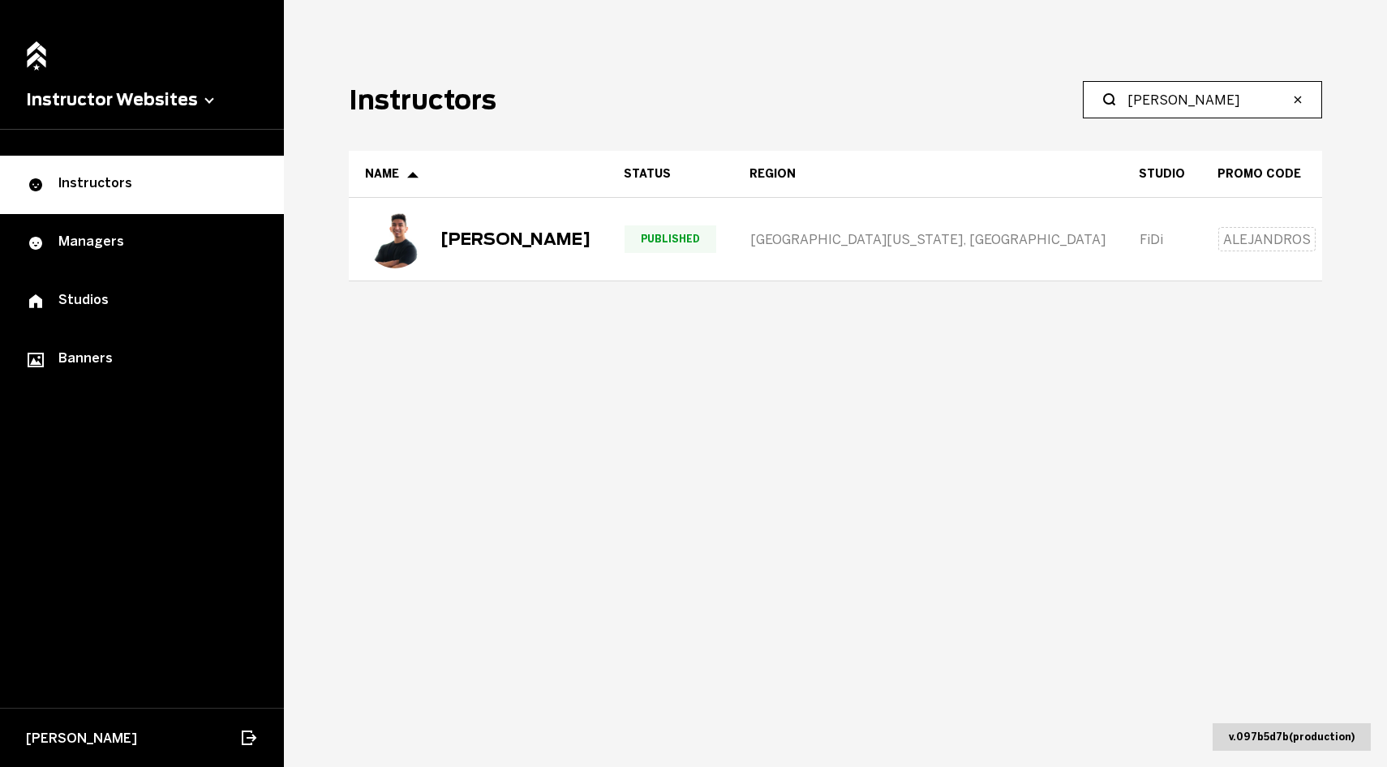
click at [1270, 95] on input "[PERSON_NAME]" at bounding box center [1208, 99] width 161 height 19
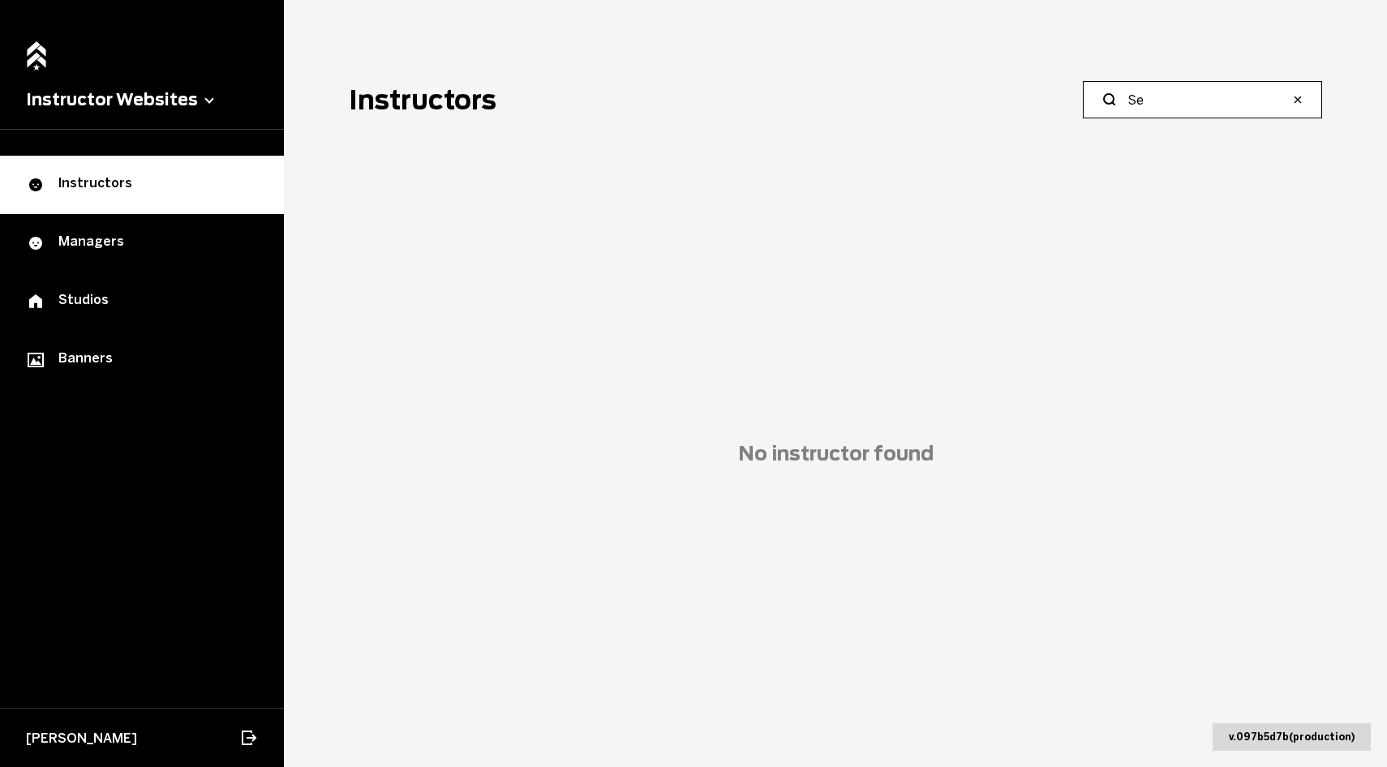
type input "S"
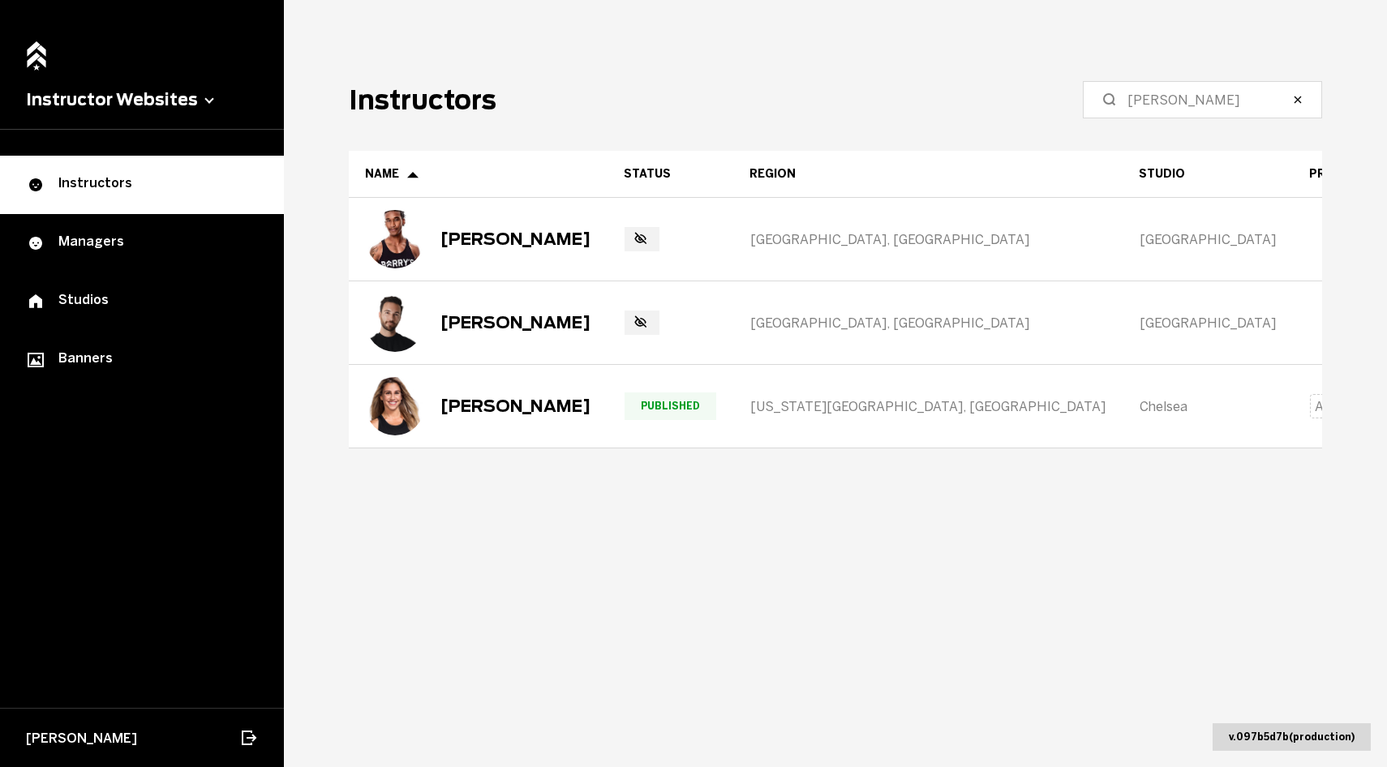
click at [1293, 153] on th "Promo Code" at bounding box center [1351, 174] width 116 height 47
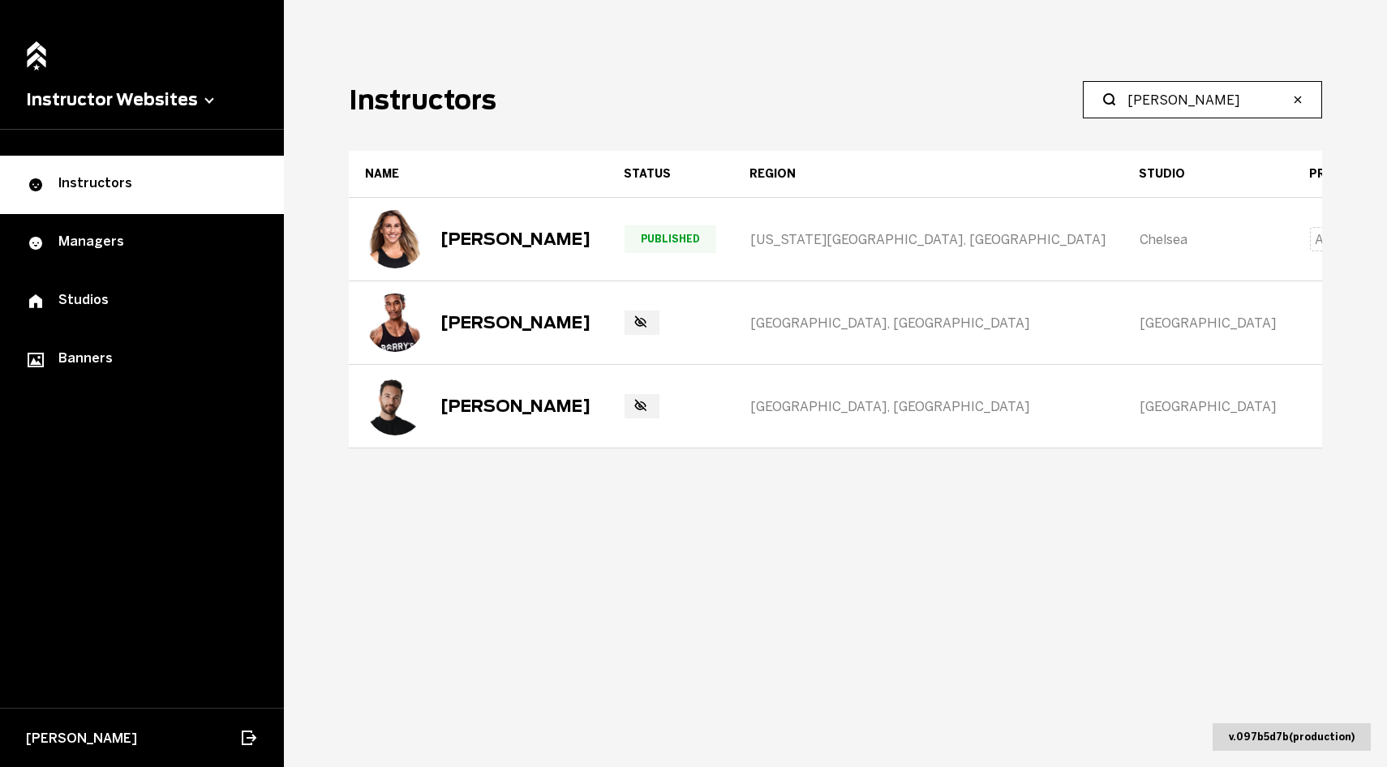
click at [1235, 92] on input "[PERSON_NAME]" at bounding box center [1208, 99] width 161 height 19
click at [1232, 98] on input "[PERSON_NAME]" at bounding box center [1208, 99] width 161 height 19
type input "S"
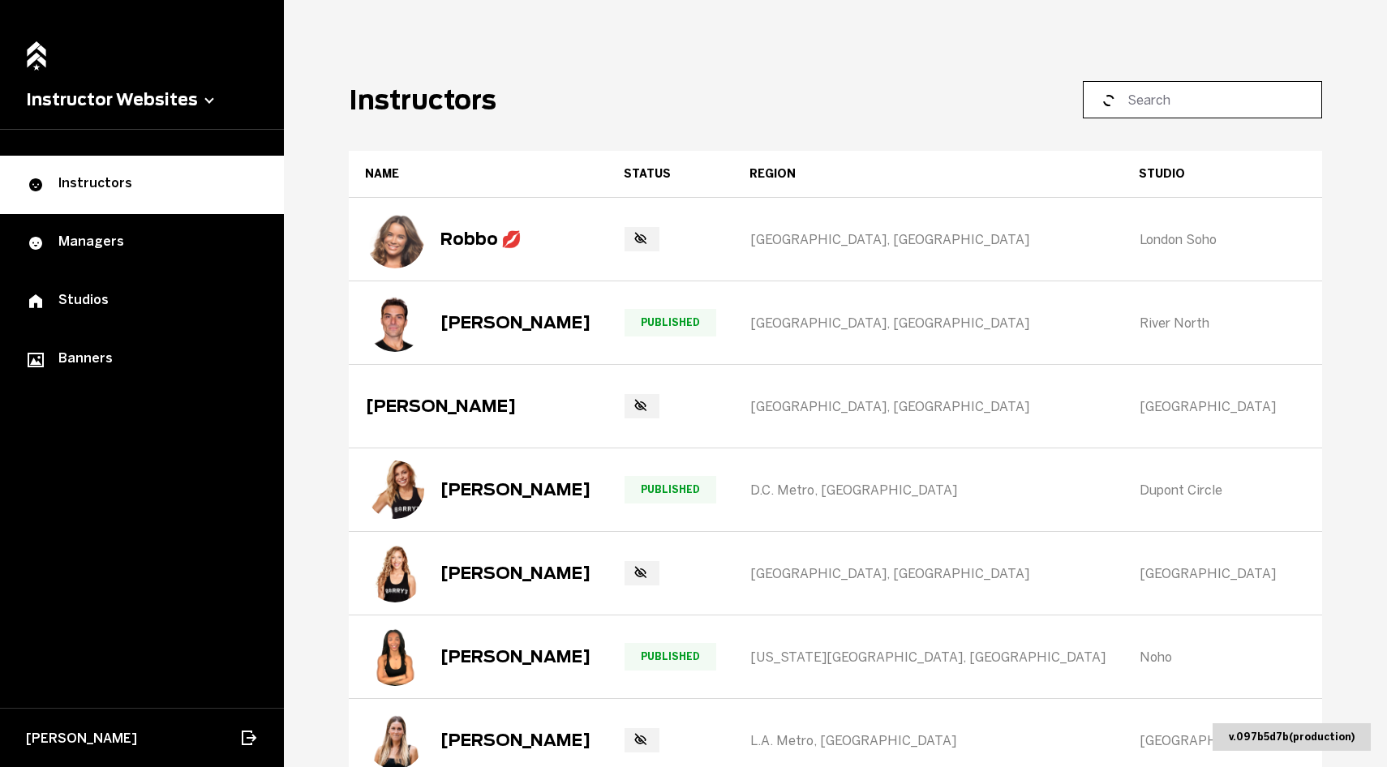
type input "E"
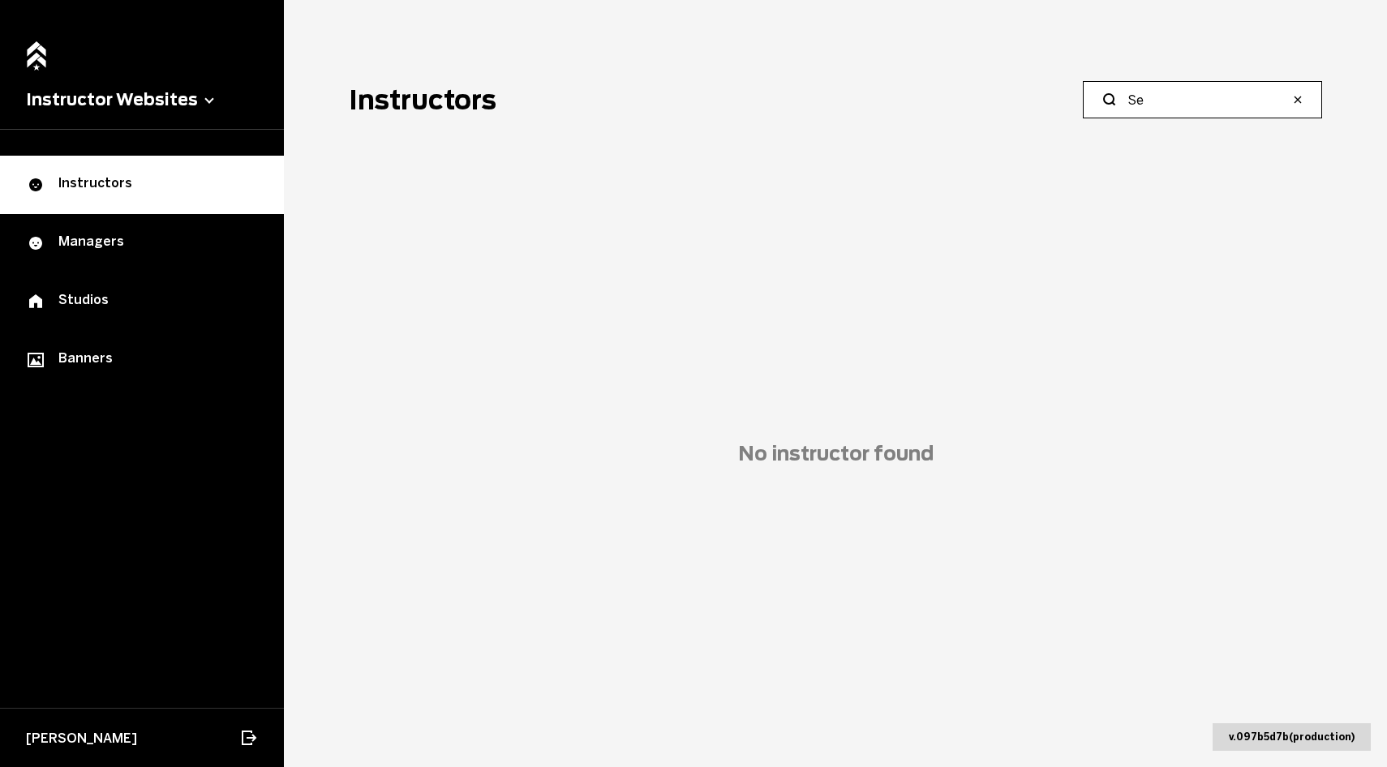
type input "S"
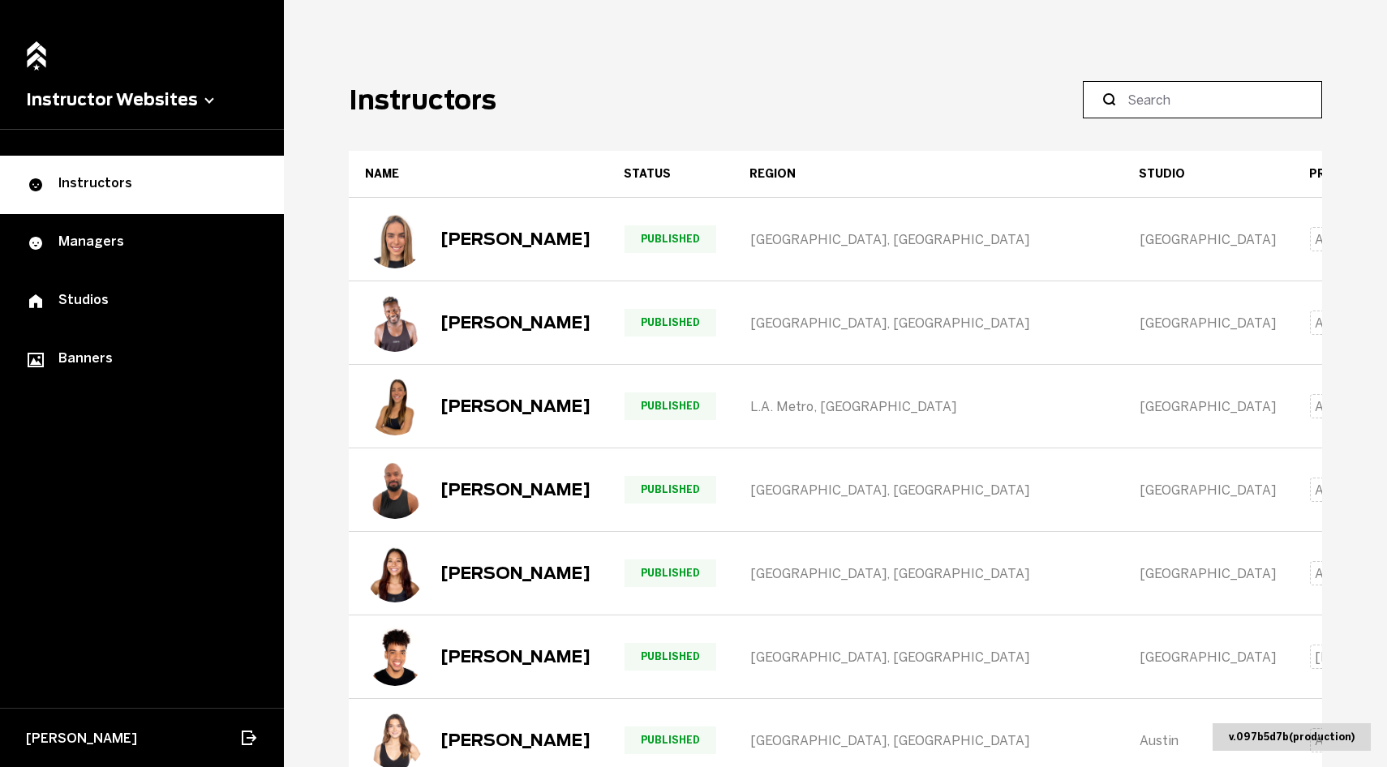
type input "s"
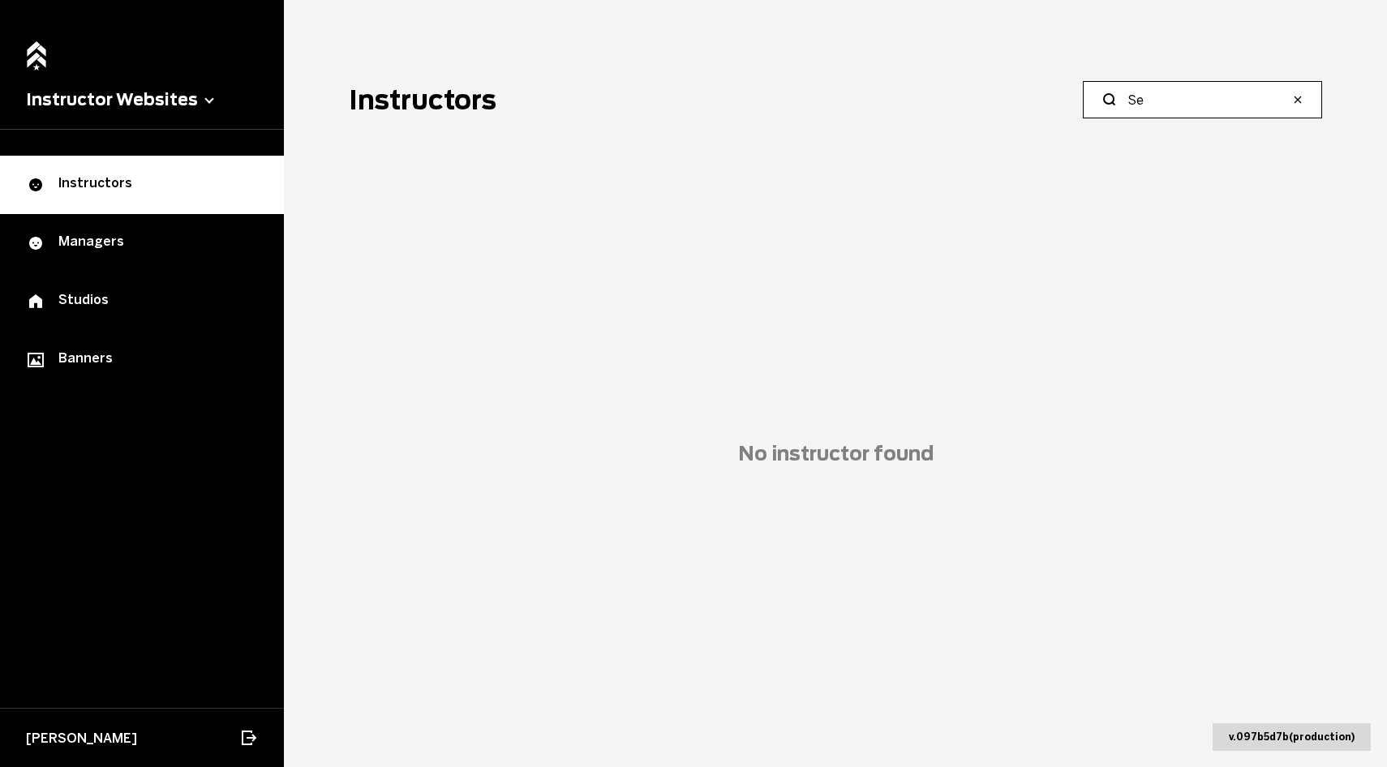
type input "S"
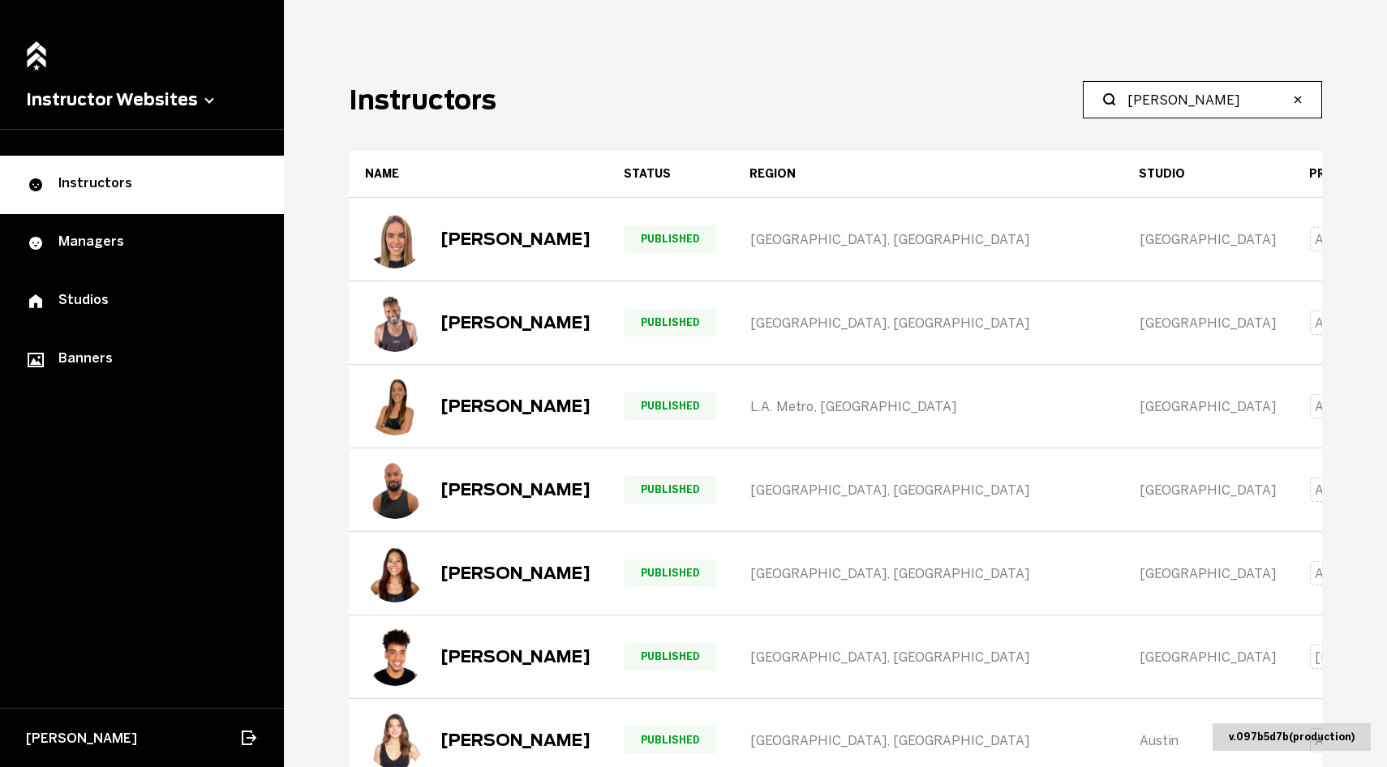
type input "[PERSON_NAME]"
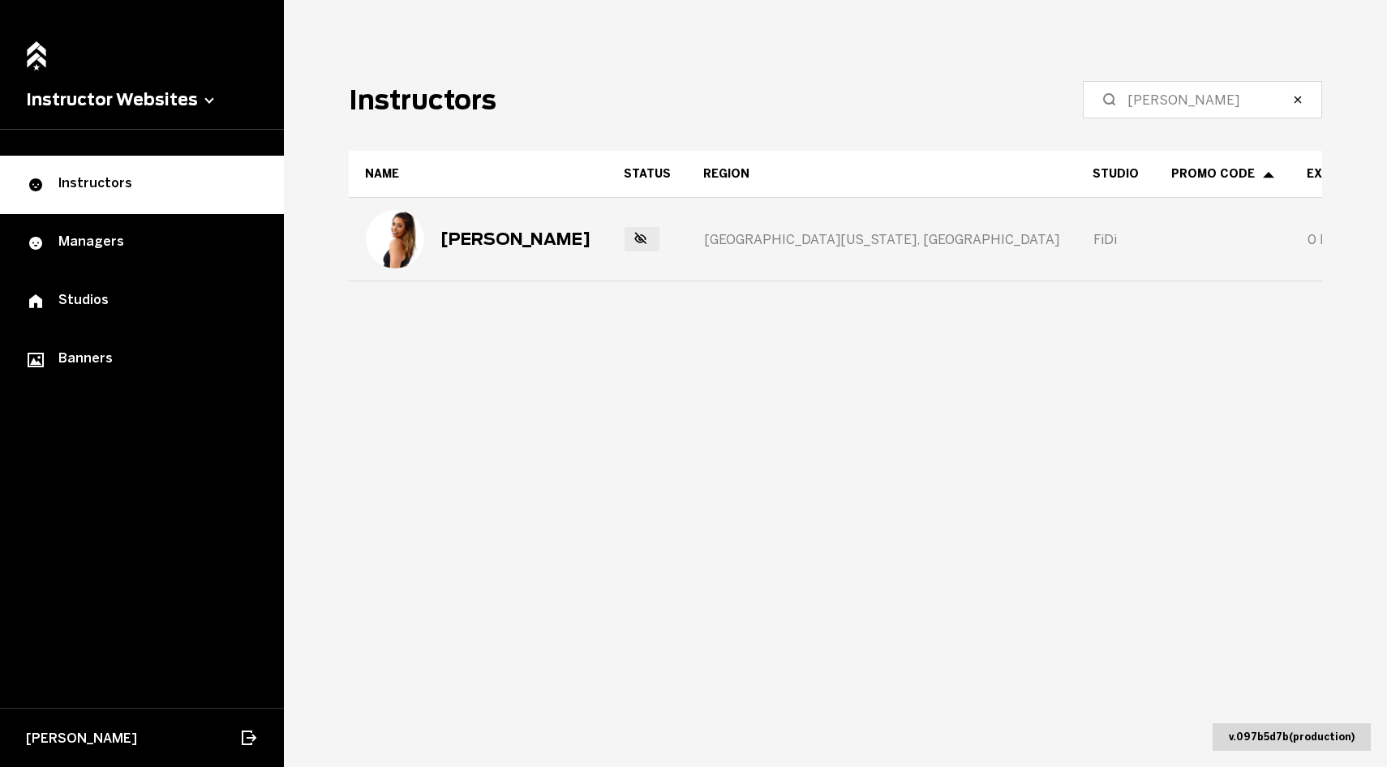
click at [548, 224] on div "[PERSON_NAME]" at bounding box center [478, 239] width 225 height 58
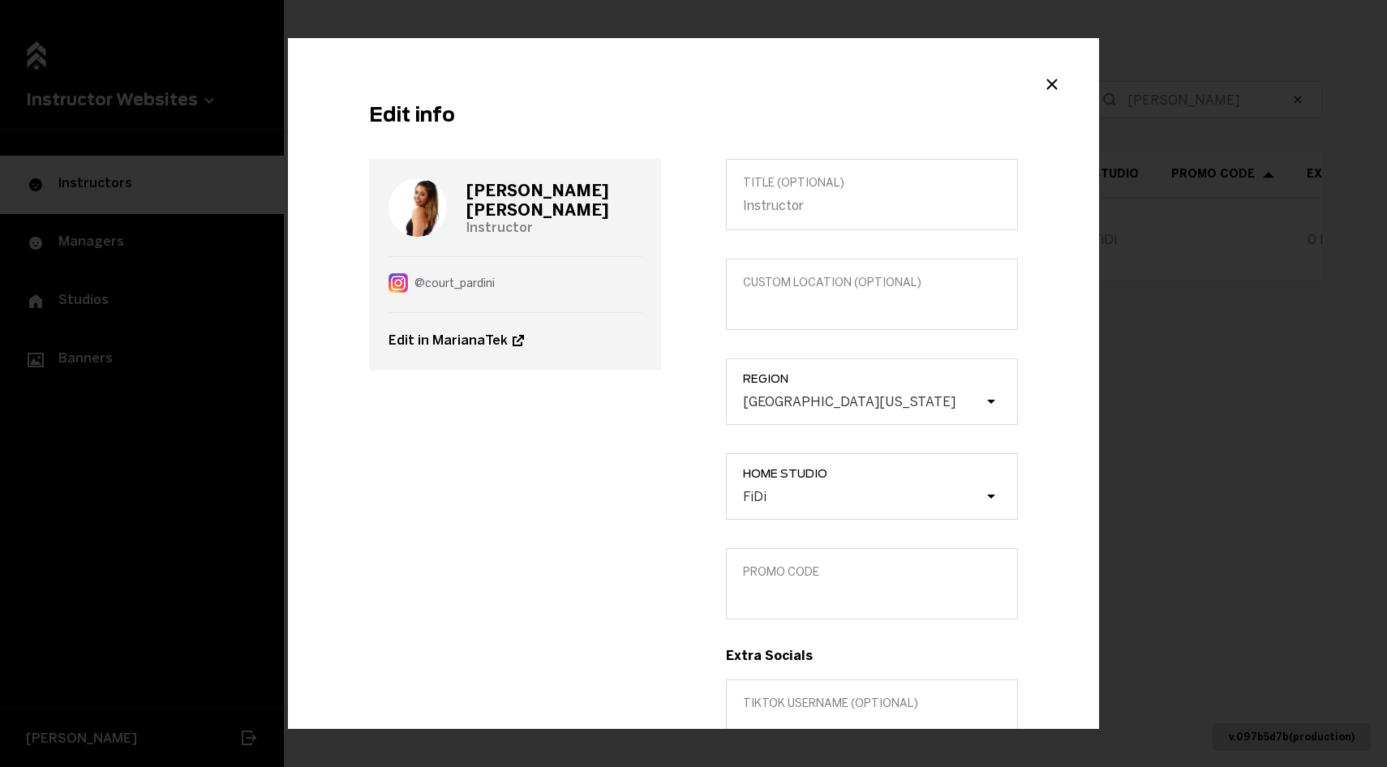
scroll to position [221, 0]
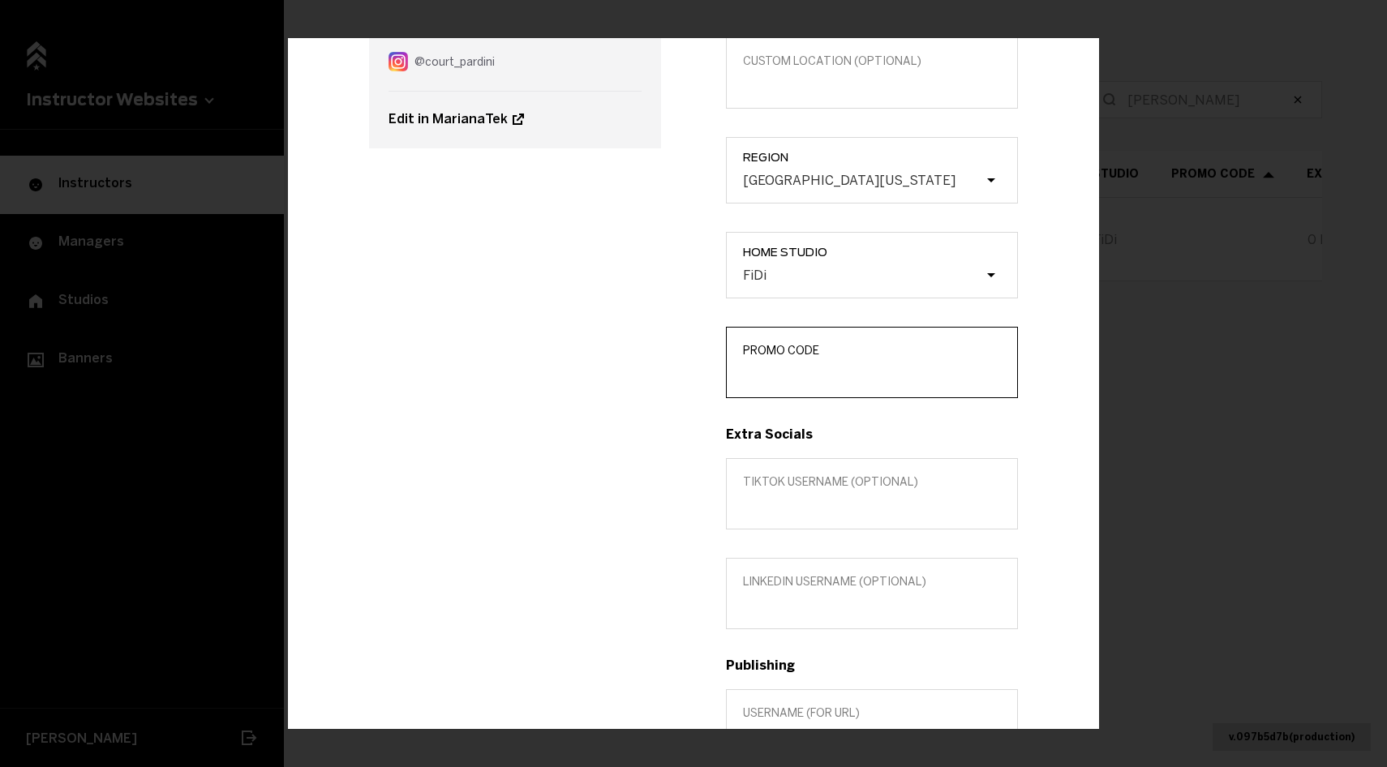
click at [798, 376] on input "Promo Code" at bounding box center [872, 373] width 258 height 15
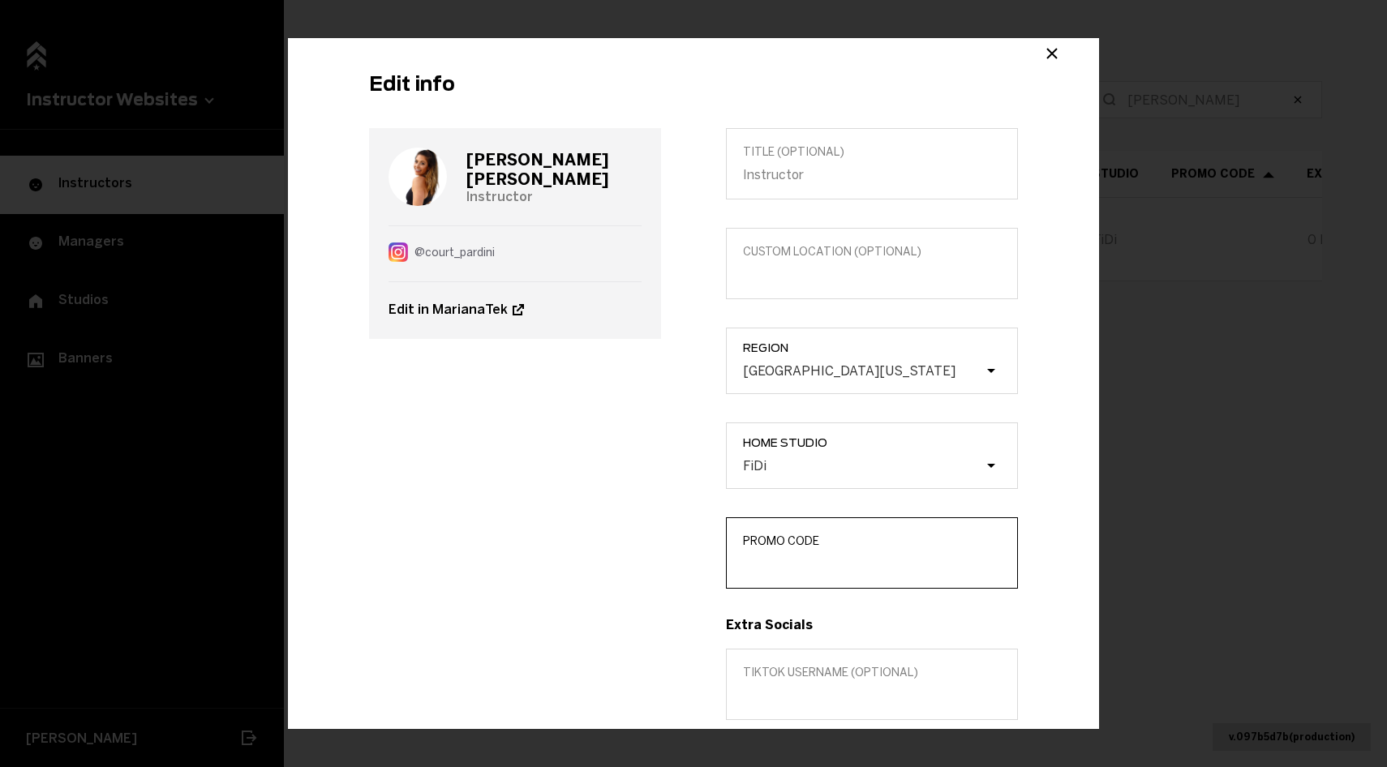
scroll to position [0, 0]
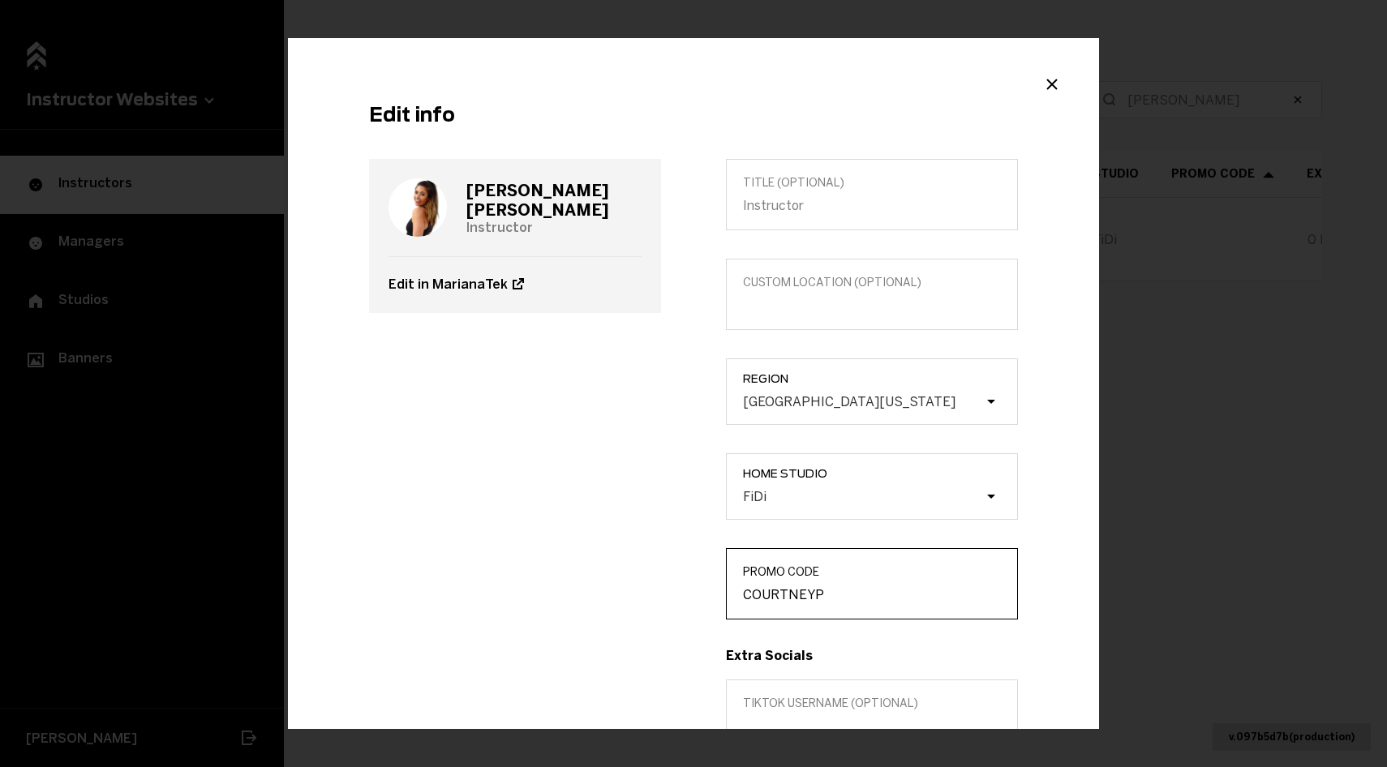
click at [774, 596] on input "COURTNEYP" at bounding box center [872, 594] width 258 height 15
type input "COURTNEYP"
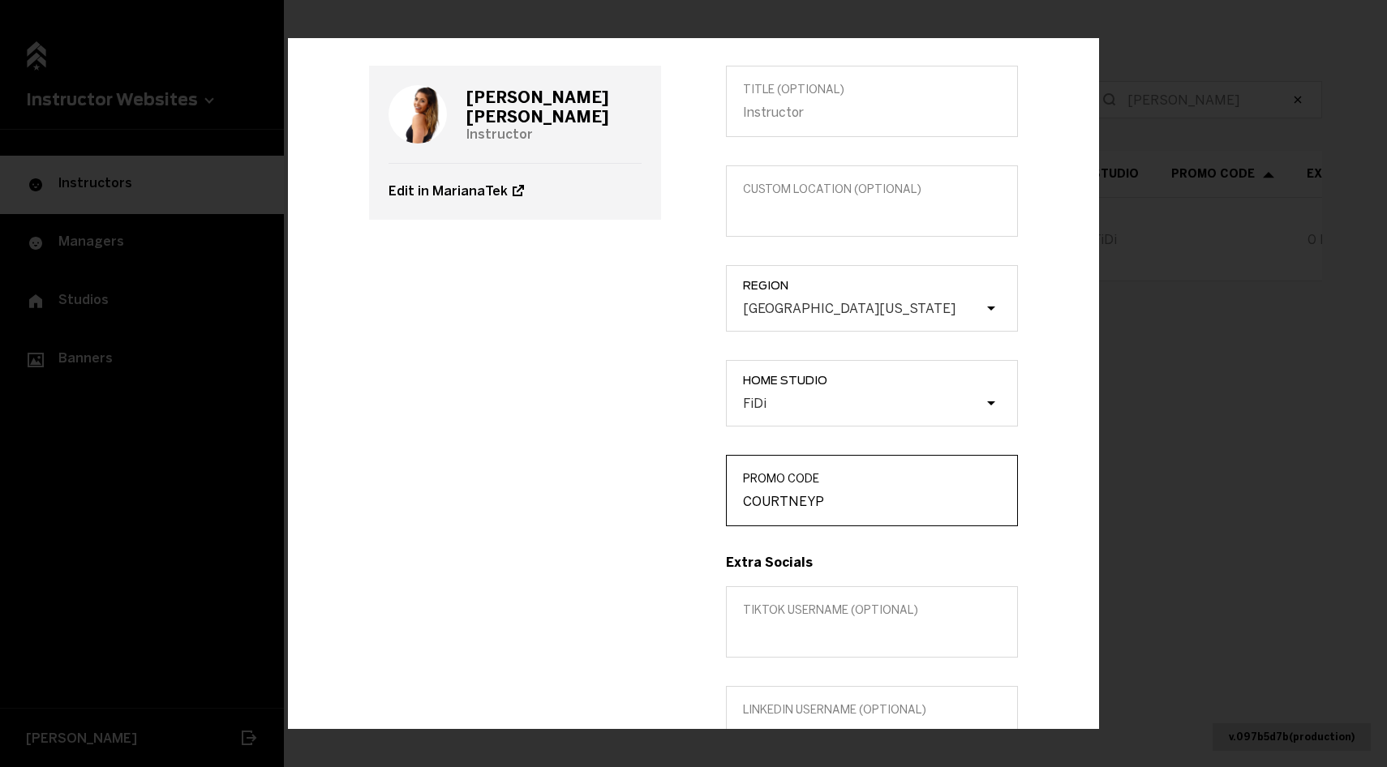
scroll to position [95, 0]
click at [579, 111] on h3 "[PERSON_NAME]" at bounding box center [553, 105] width 175 height 39
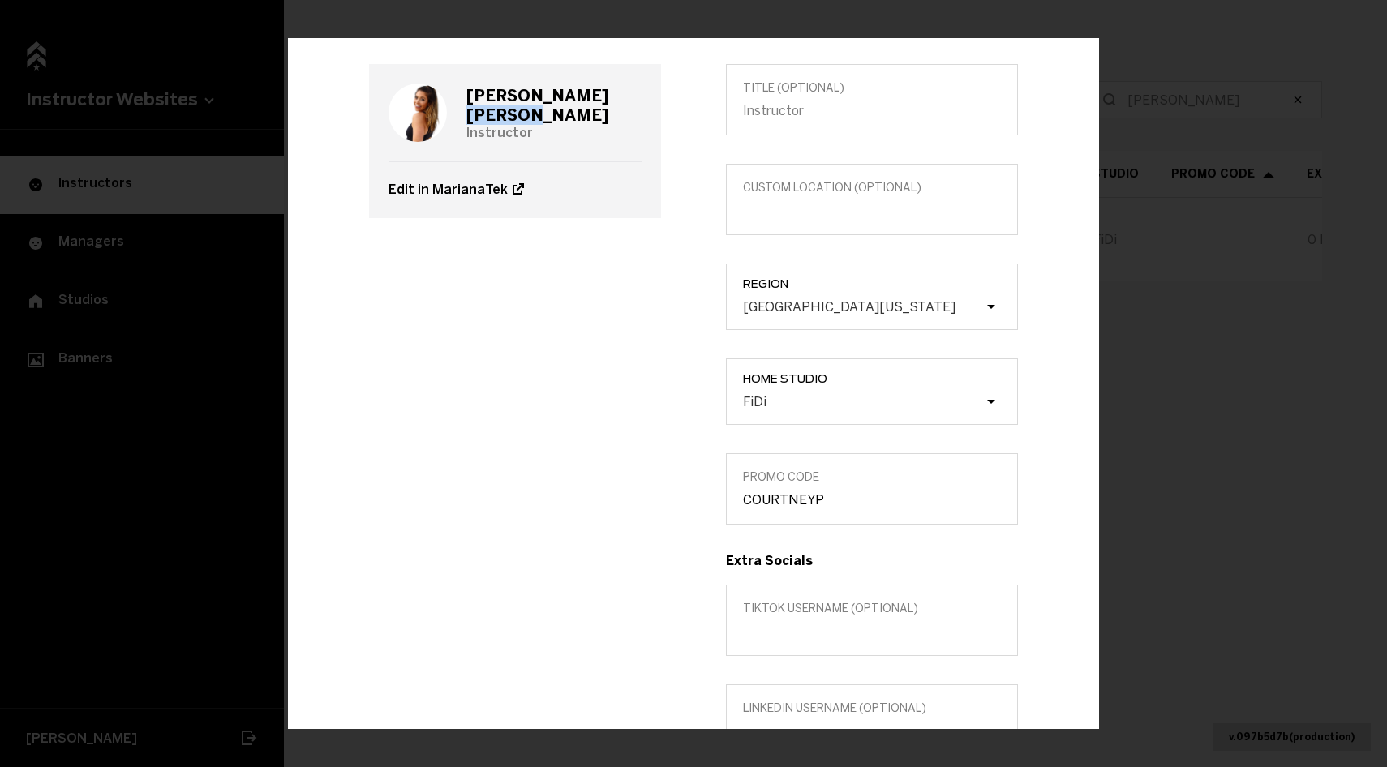
click at [579, 111] on h3 "[PERSON_NAME]" at bounding box center [553, 105] width 175 height 39
copy h3 "[PERSON_NAME]"
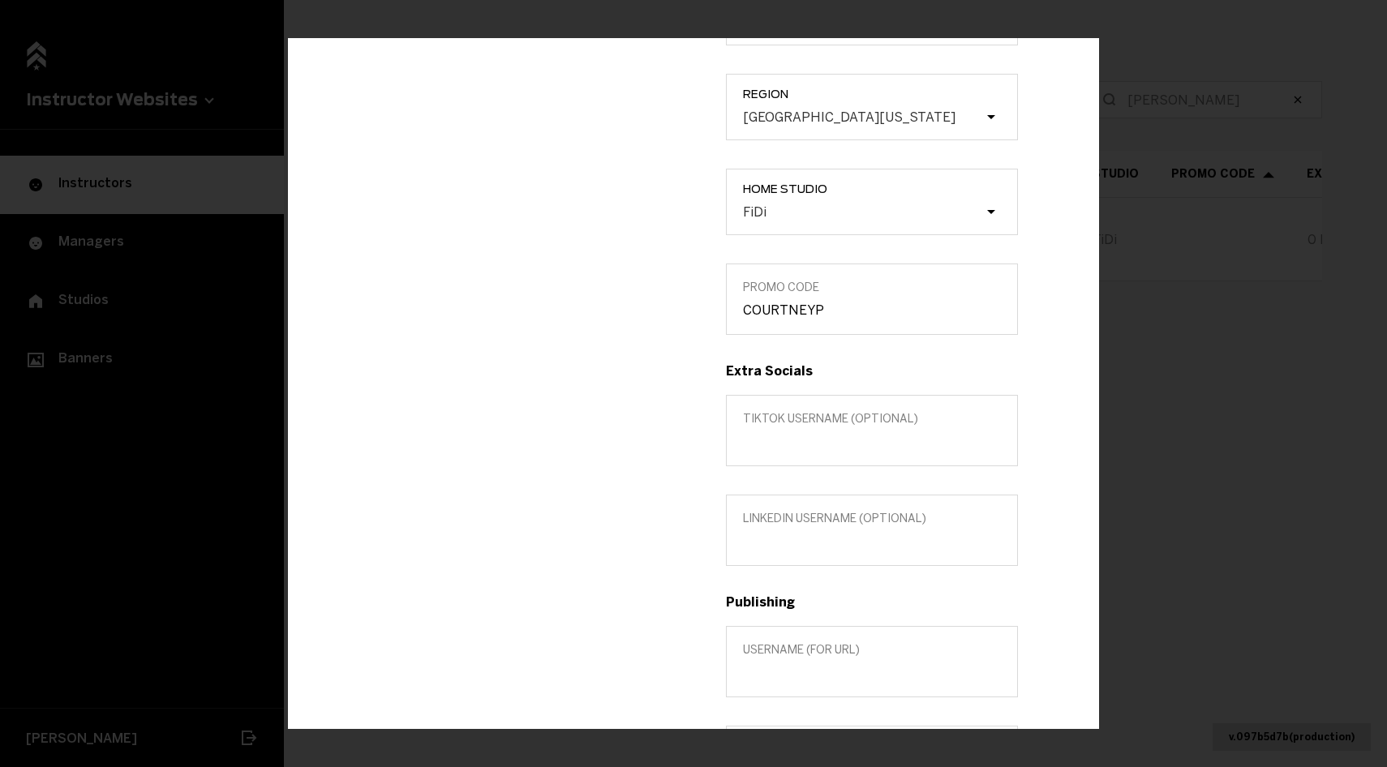
scroll to position [363, 0]
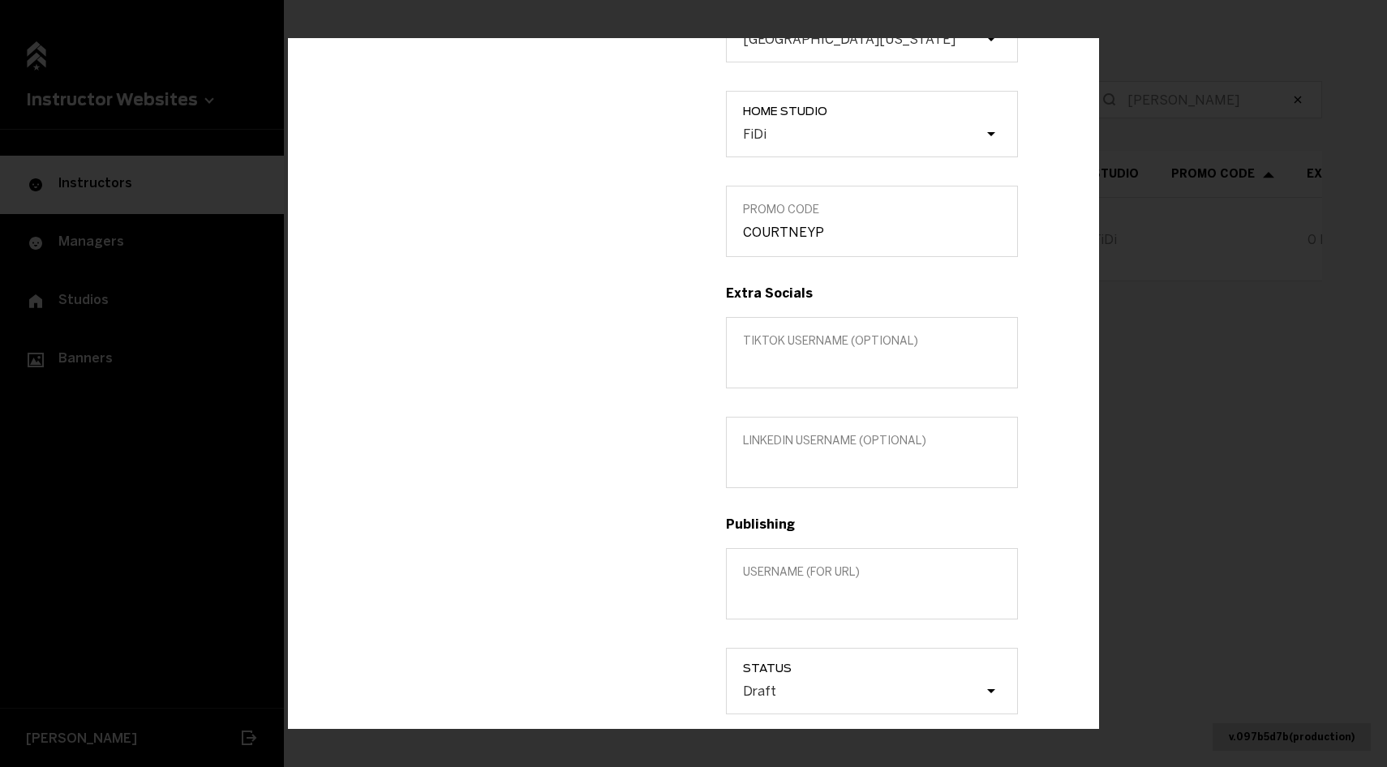
click at [779, 580] on label "Username (for url)" at bounding box center [872, 583] width 292 height 71
click at [779, 587] on input "Username (for url)" at bounding box center [872, 594] width 258 height 15
paste input "[PERSON_NAME]"
click at [793, 592] on input "[PERSON_NAME]" at bounding box center [872, 594] width 258 height 15
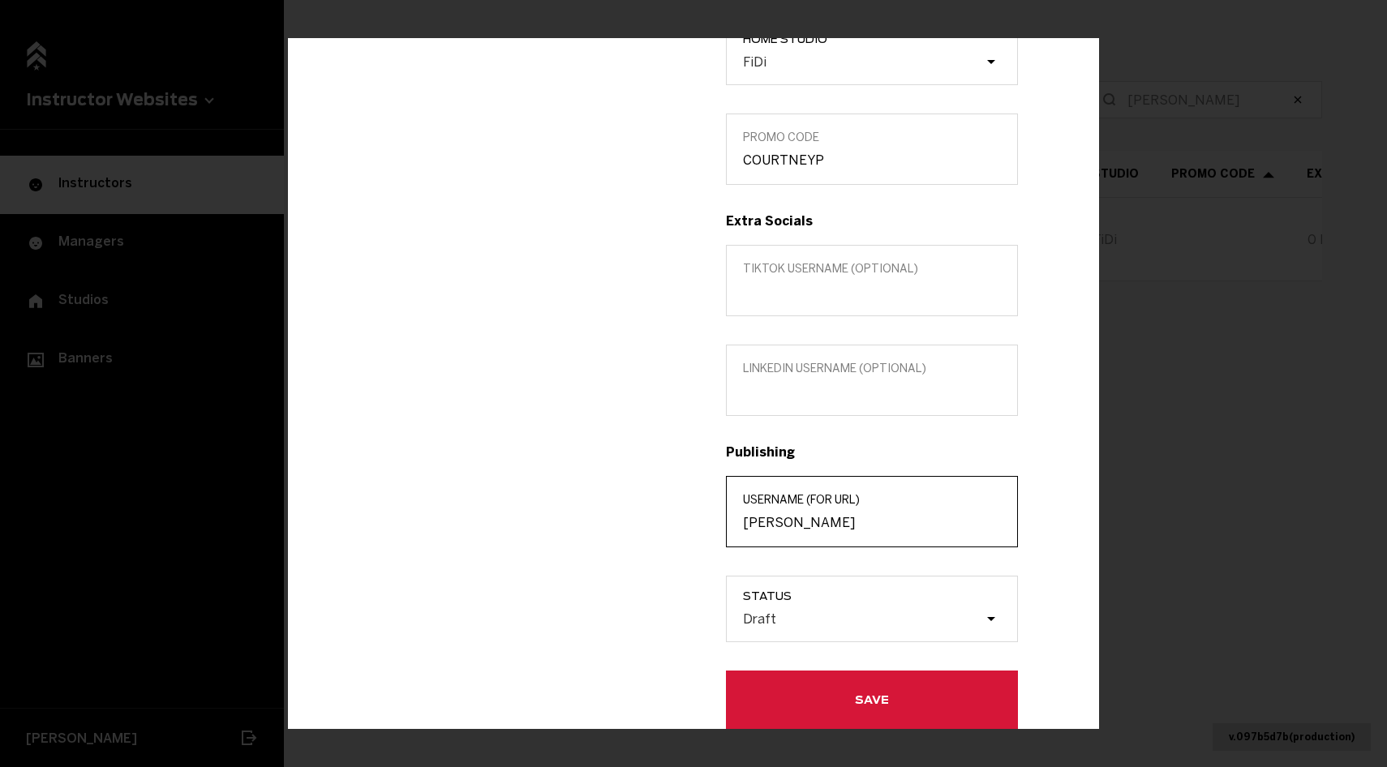
type input "[PERSON_NAME]"
click at [866, 605] on div "Draft" at bounding box center [880, 619] width 274 height 31
click at [661, 619] on input "Status Draft" at bounding box center [661, 619] width 0 height 0
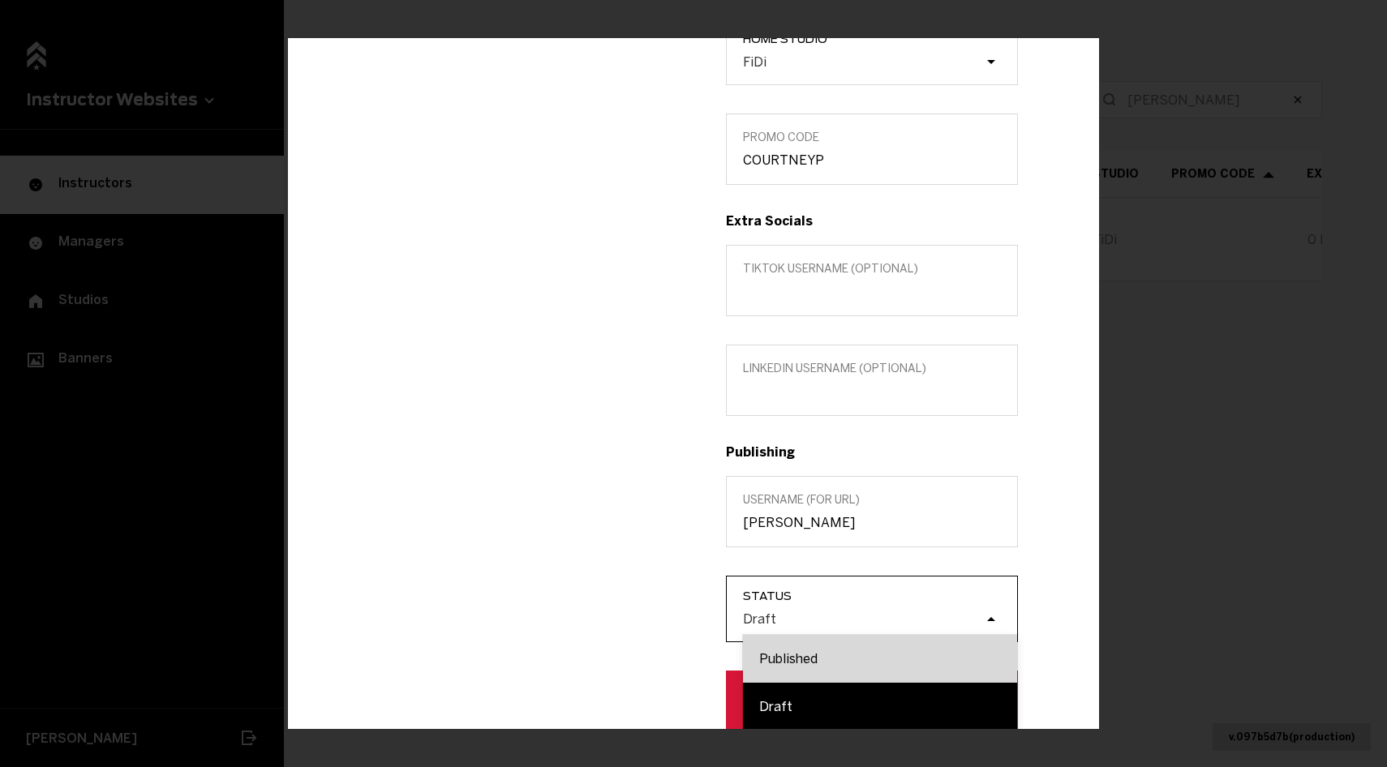
click at [855, 658] on div "Published" at bounding box center [880, 659] width 274 height 48
click at [661, 619] on input "Status option Published focused, 1 of 2. 2 results available. Use Up and Down t…" at bounding box center [661, 619] width 0 height 0
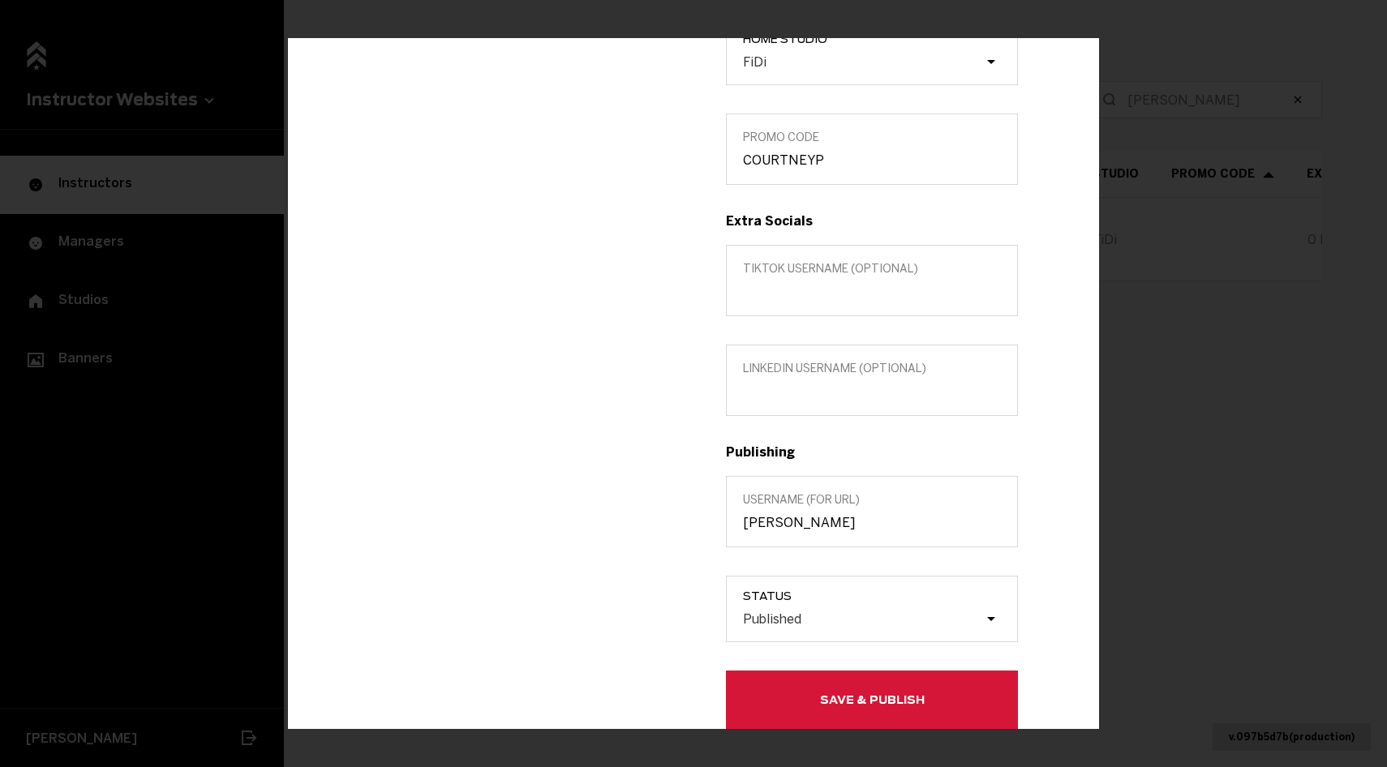
click at [796, 721] on button "Save & Publish" at bounding box center [872, 700] width 292 height 58
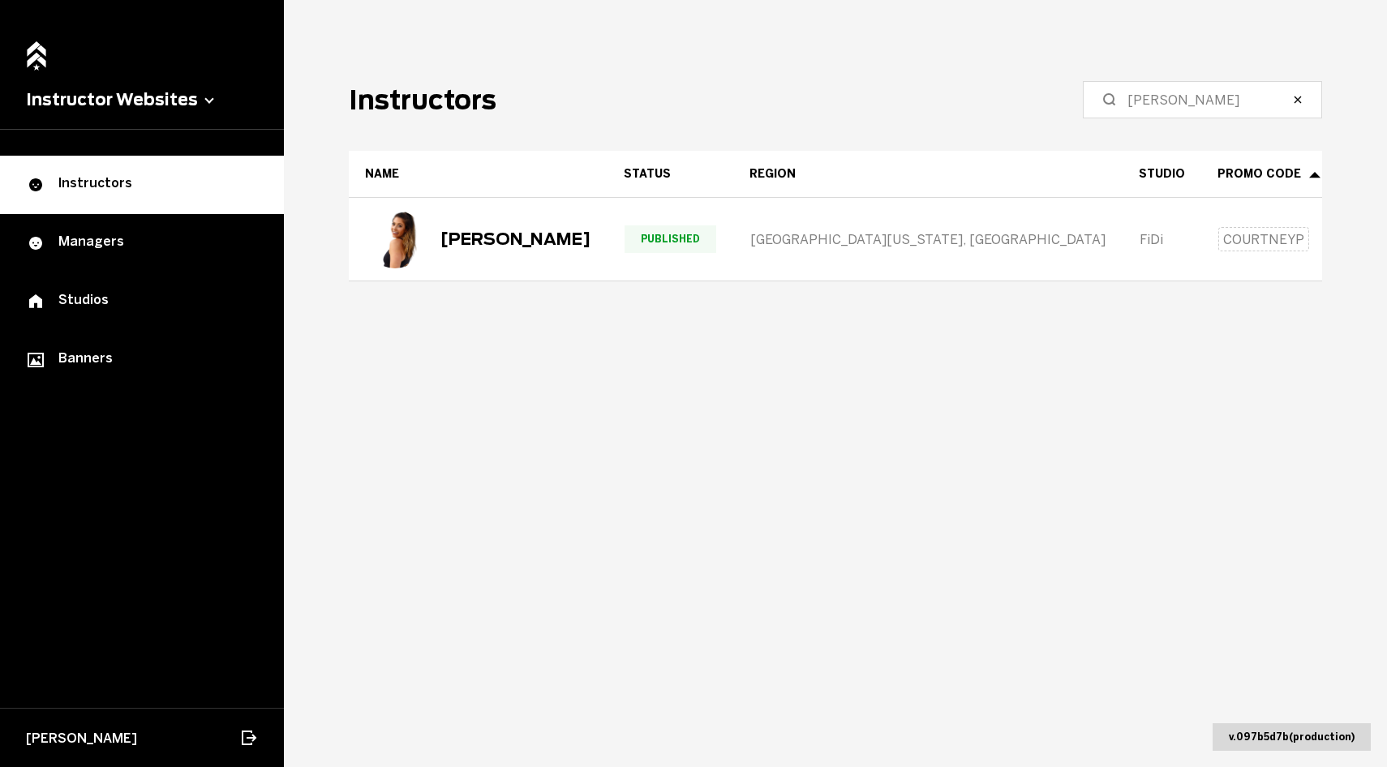
click at [1160, 118] on label "[PERSON_NAME]" at bounding box center [1202, 99] width 239 height 37
click at [1160, 110] on input "[PERSON_NAME]" at bounding box center [1208, 99] width 161 height 19
click at [1160, 103] on input "[PERSON_NAME]" at bounding box center [1208, 99] width 161 height 19
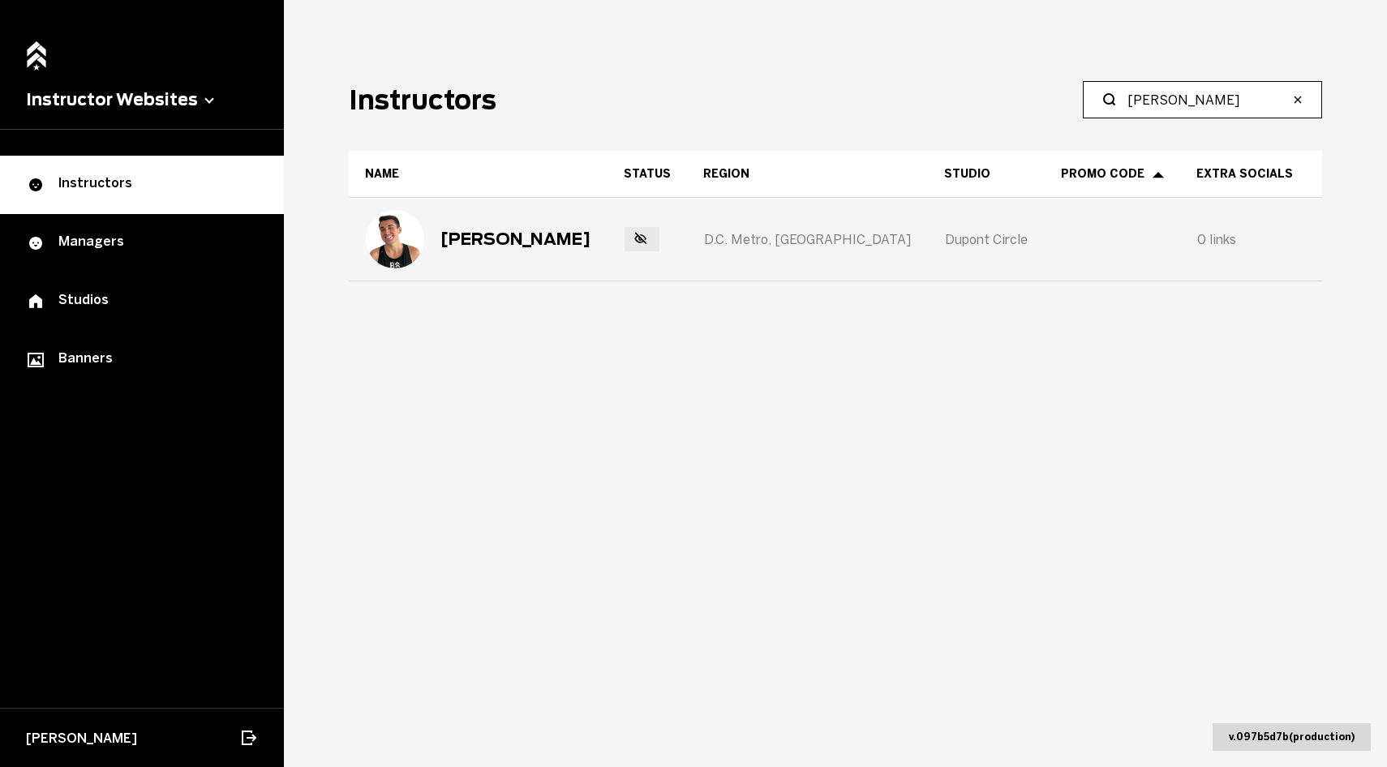
type input "[PERSON_NAME]"
click at [576, 238] on div "[PERSON_NAME]" at bounding box center [516, 239] width 150 height 19
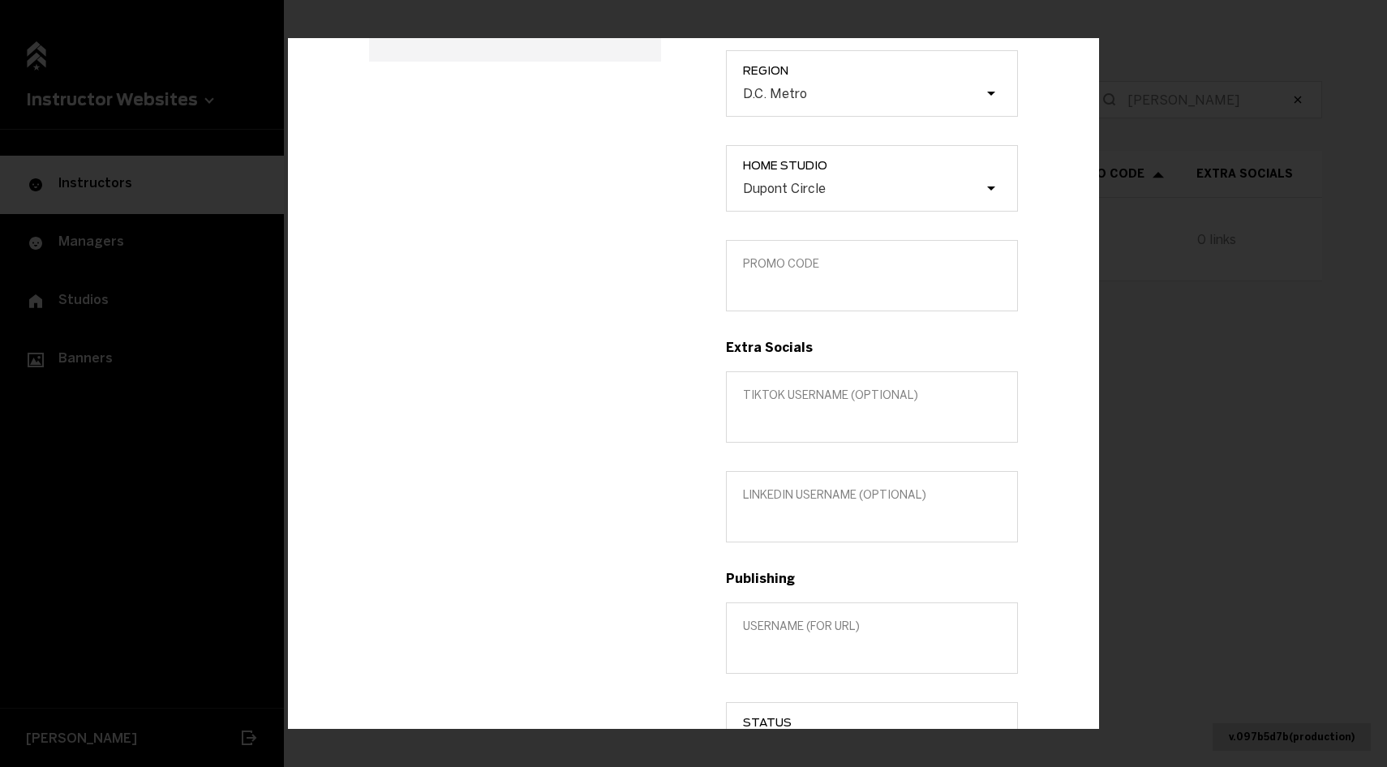
scroll to position [311, 0]
click at [775, 307] on label "Promo Code" at bounding box center [872, 273] width 292 height 71
click at [775, 292] on input "Promo Code" at bounding box center [872, 284] width 258 height 15
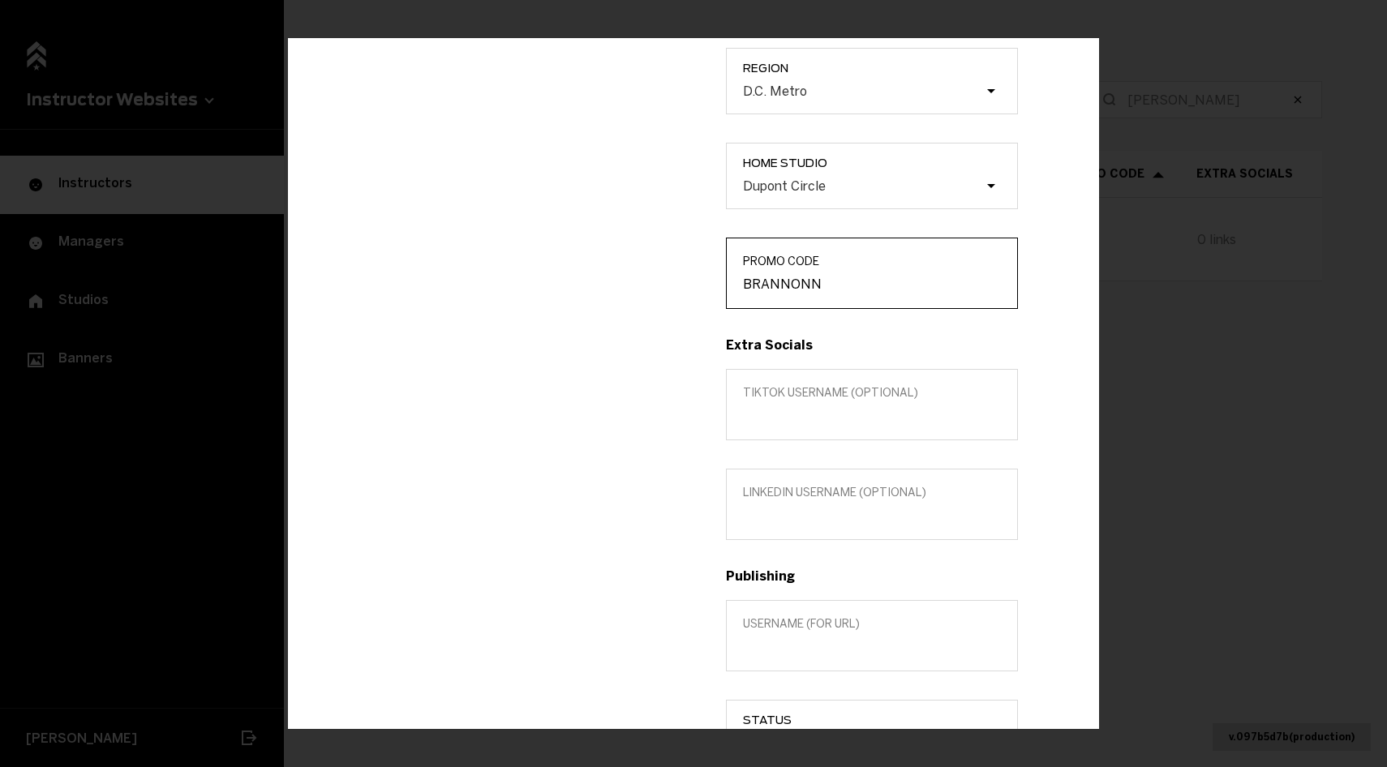
click at [772, 287] on input "BRANNONN" at bounding box center [872, 284] width 258 height 15
type input "BRANNONN"
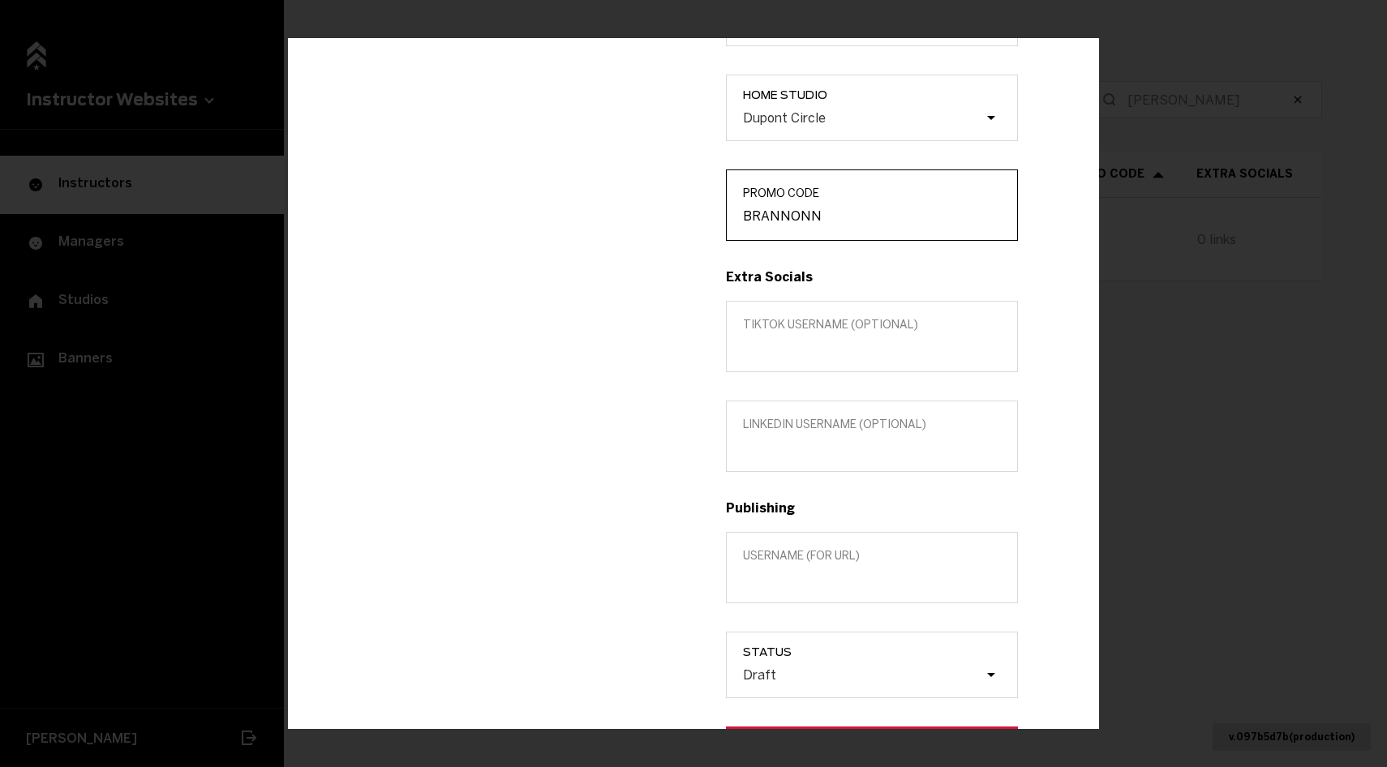
scroll to position [393, 0]
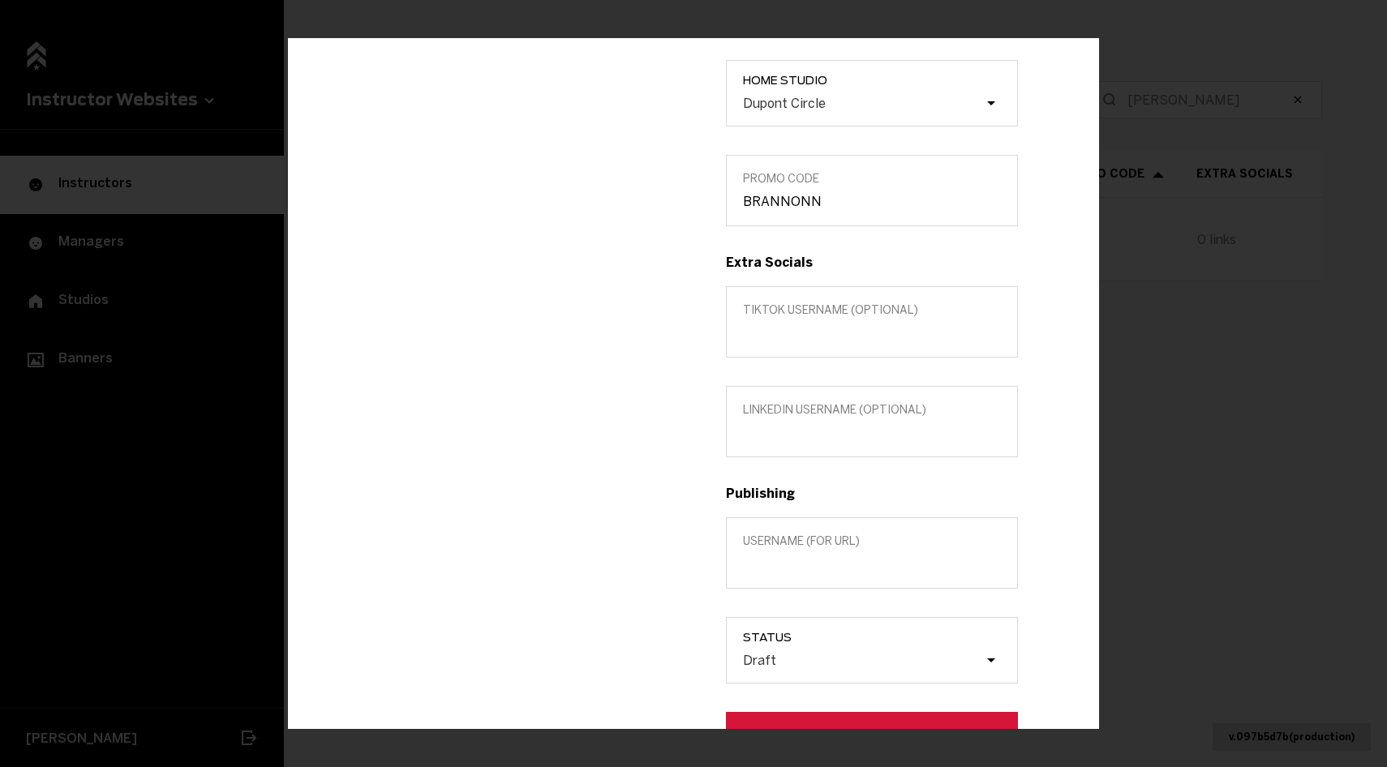
click at [802, 522] on label "Username (for url)" at bounding box center [872, 553] width 292 height 71
click at [802, 557] on input "Username (for url)" at bounding box center [872, 564] width 258 height 15
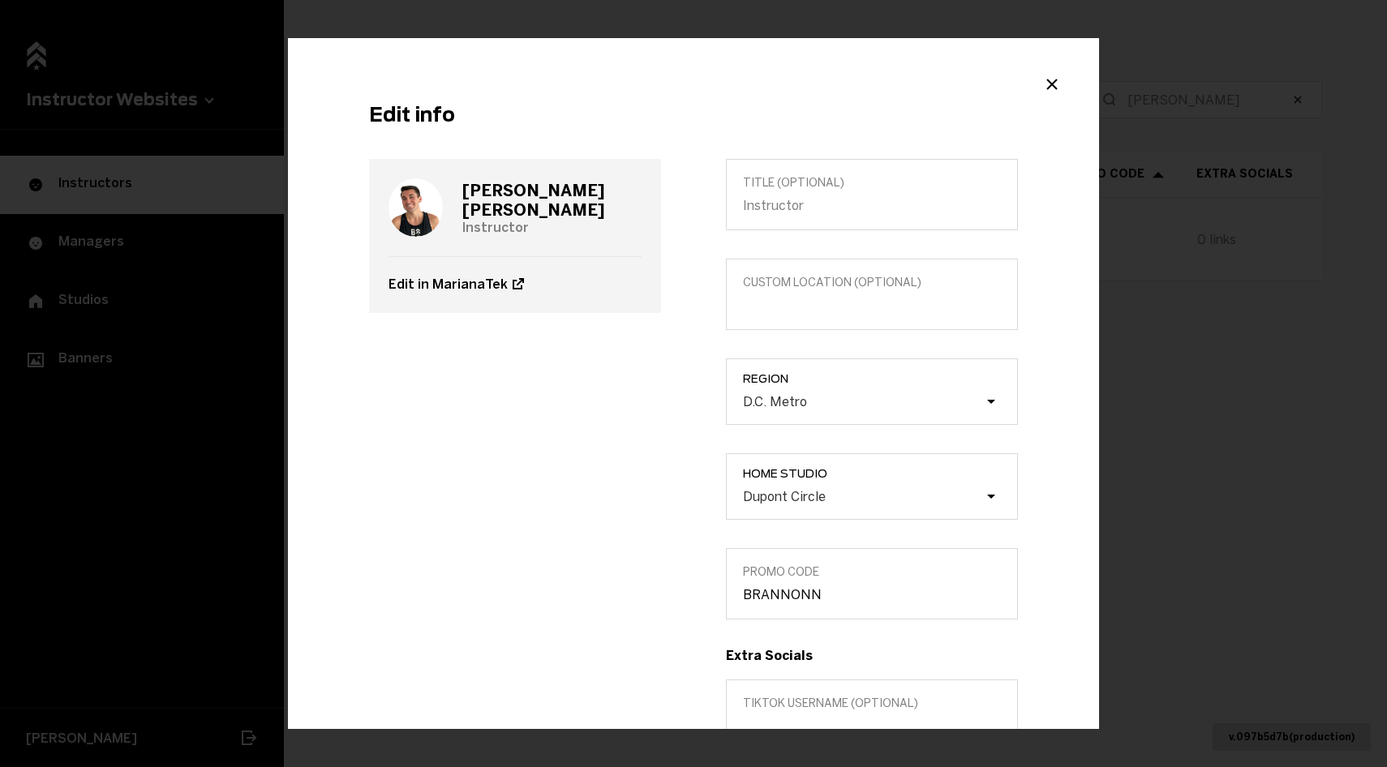
click at [544, 201] on h3 "[PERSON_NAME]" at bounding box center [551, 200] width 179 height 39
copy h3 "[PERSON_NAME]"
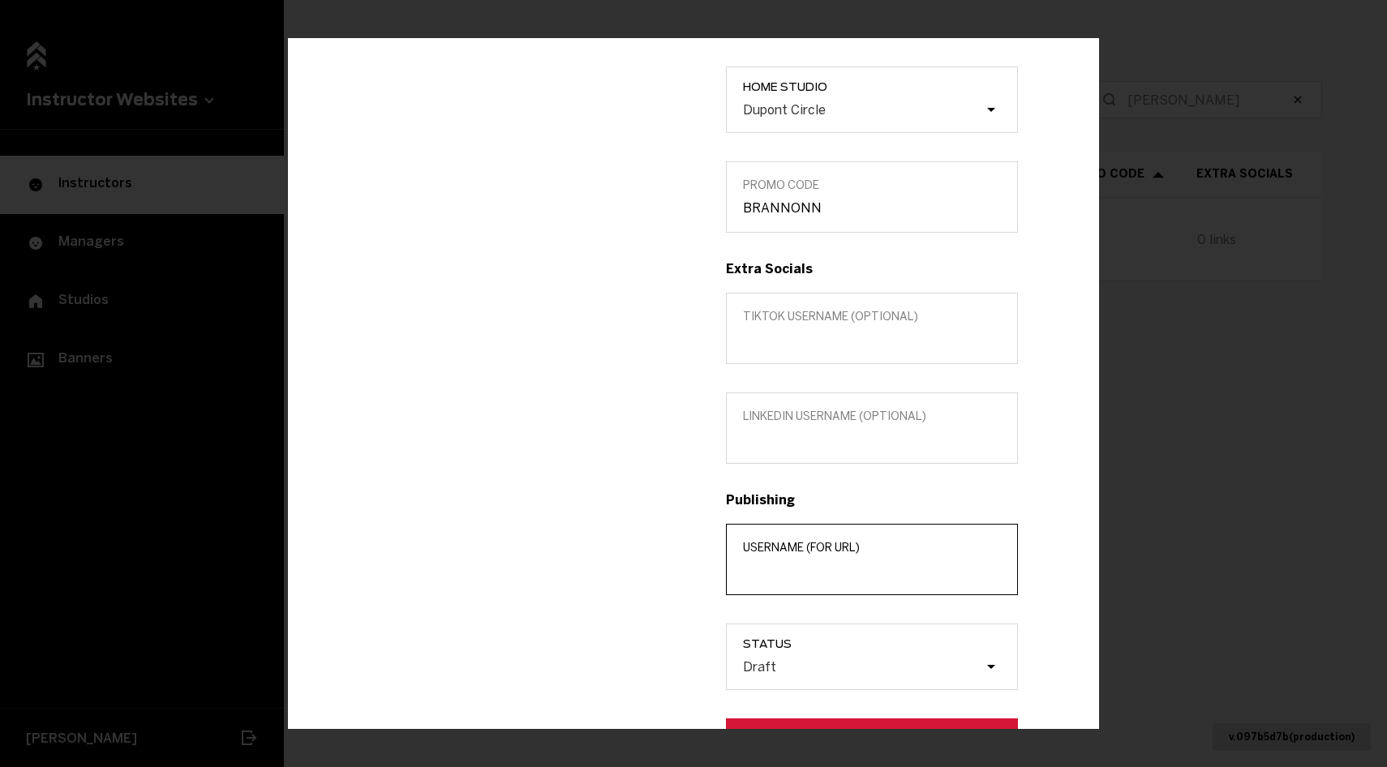
click at [758, 571] on input "Username (for url)" at bounding box center [872, 570] width 258 height 15
paste input "[PERSON_NAME]"
click at [802, 570] on input "[PERSON_NAME]" at bounding box center [872, 570] width 258 height 15
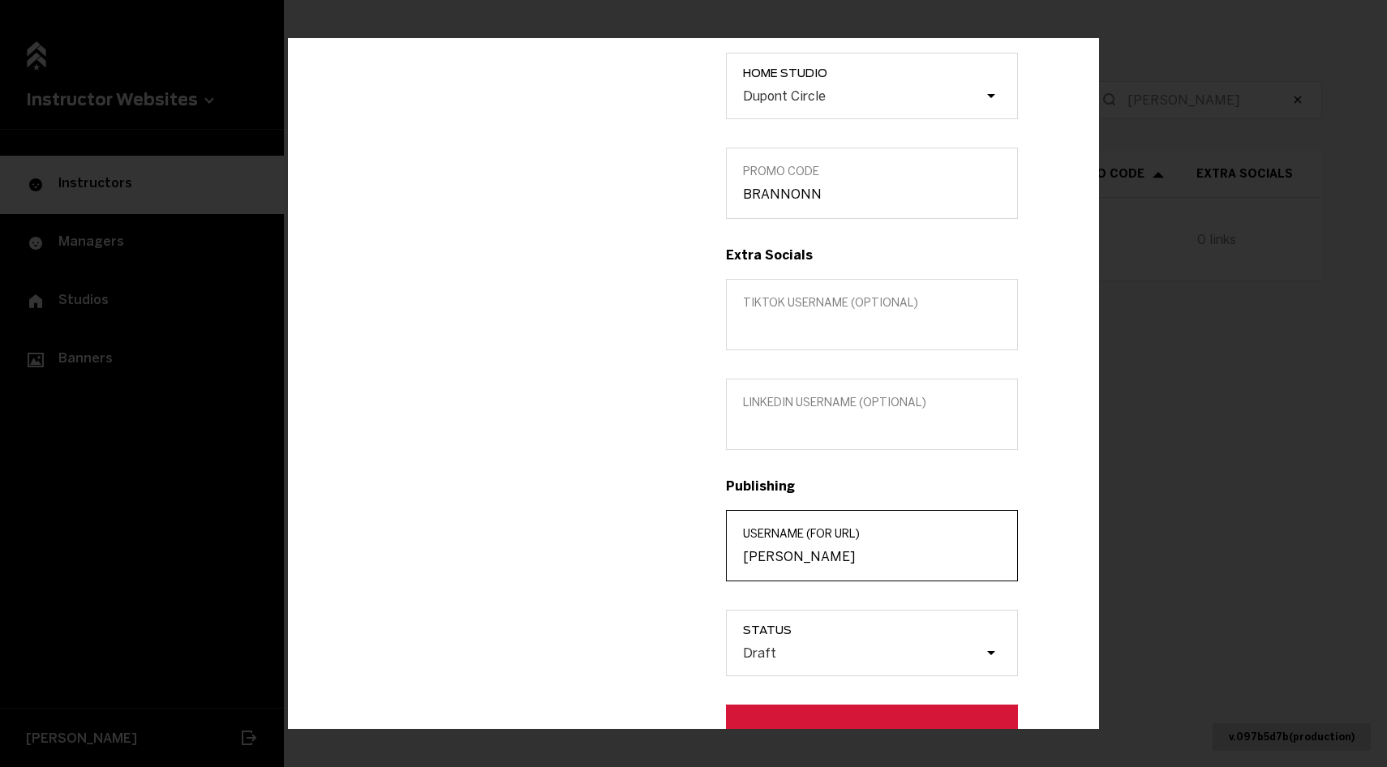
type input "[PERSON_NAME]"
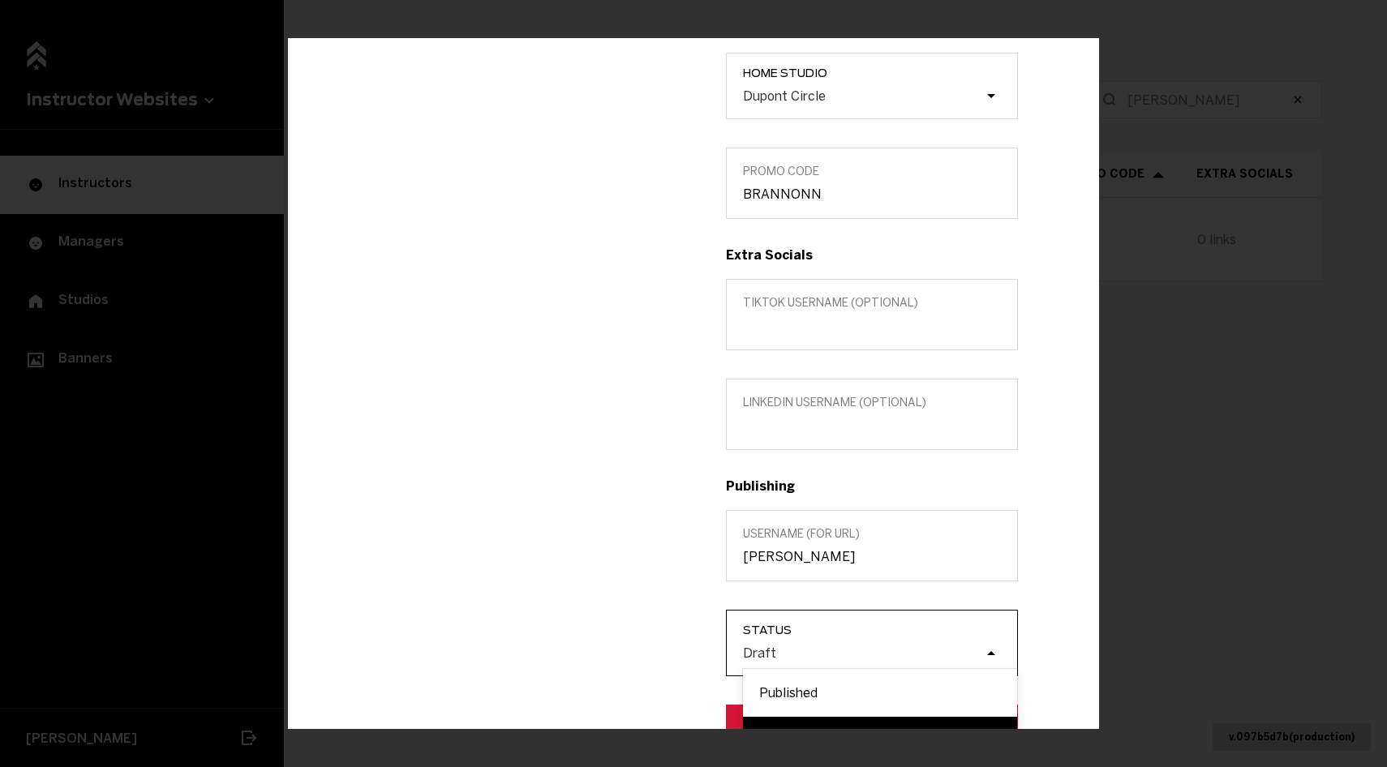
click at [808, 639] on div "Draft" at bounding box center [880, 653] width 274 height 31
click at [661, 653] on input "Status option Draft focused, 2 of 2. 2 results available. Use Up and Down to ch…" at bounding box center [661, 653] width 0 height 0
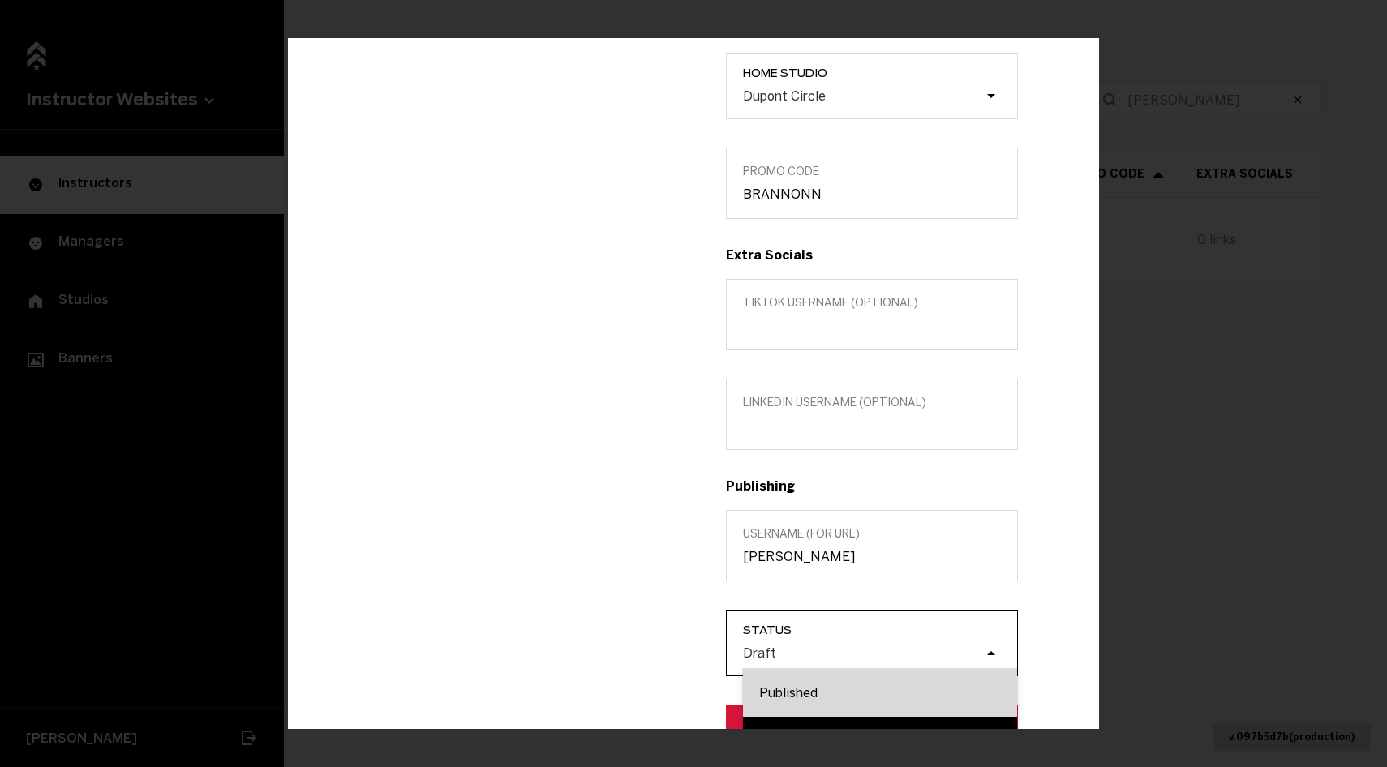
click at [809, 688] on div "Published" at bounding box center [880, 693] width 274 height 48
click at [661, 653] on input "Status option Published focused, 1 of 2. 2 results available. Use Up and Down t…" at bounding box center [661, 653] width 0 height 0
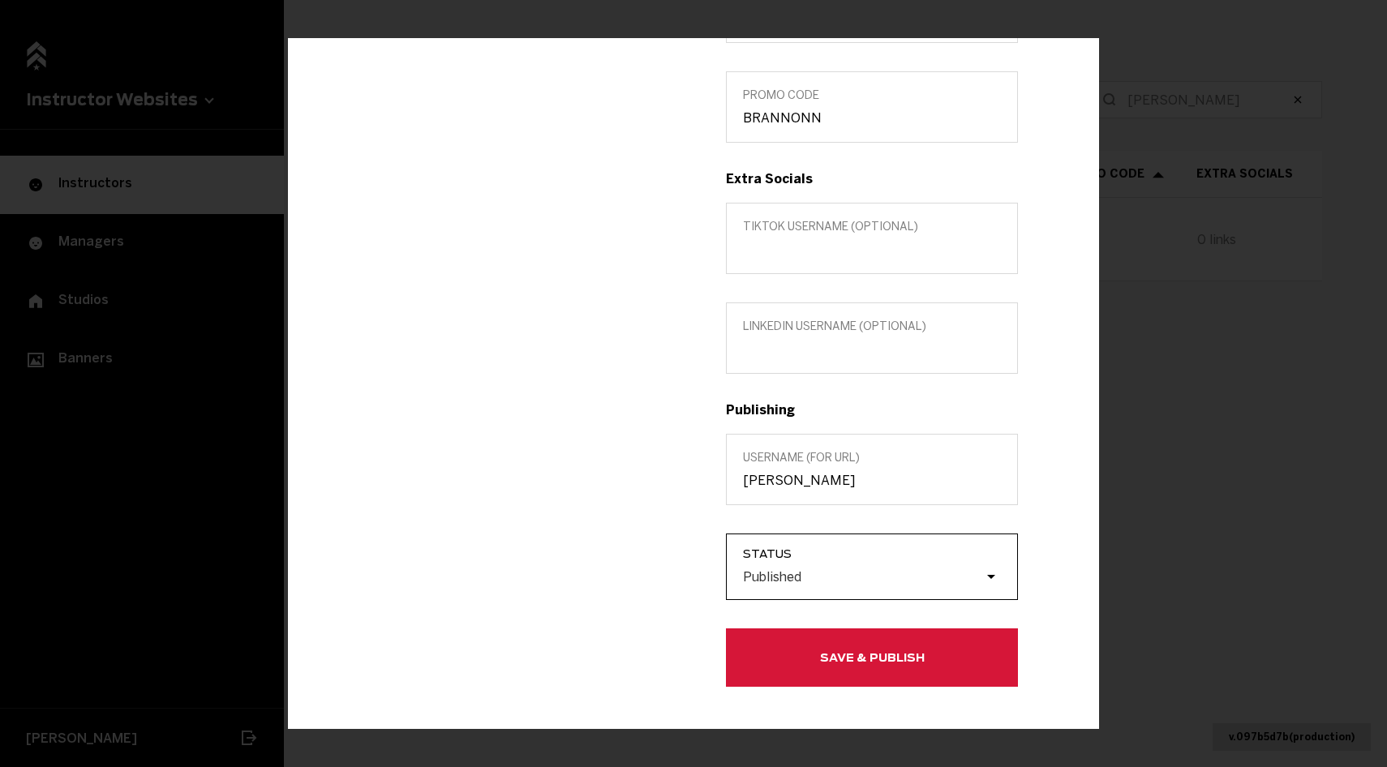
scroll to position [480, 0]
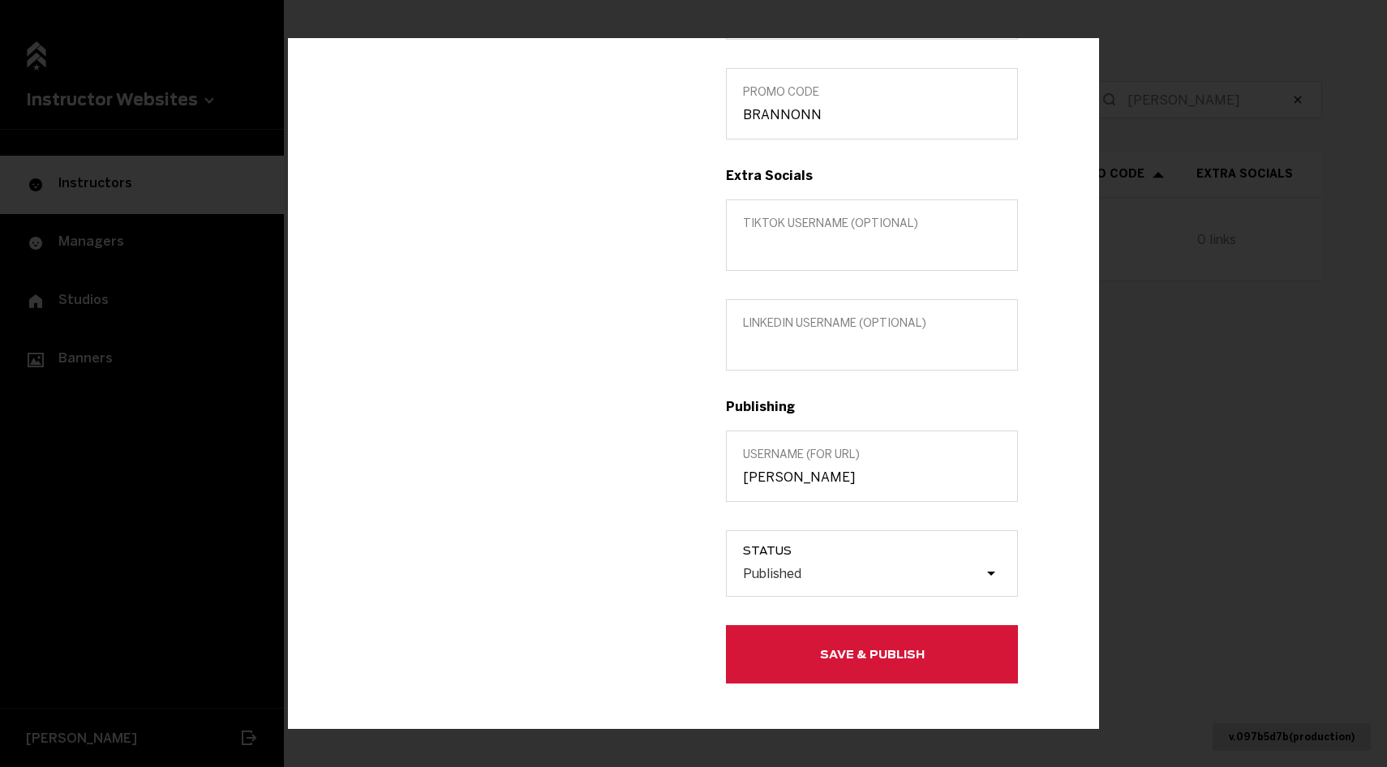
click at [806, 660] on button "Save & Publish" at bounding box center [872, 655] width 292 height 58
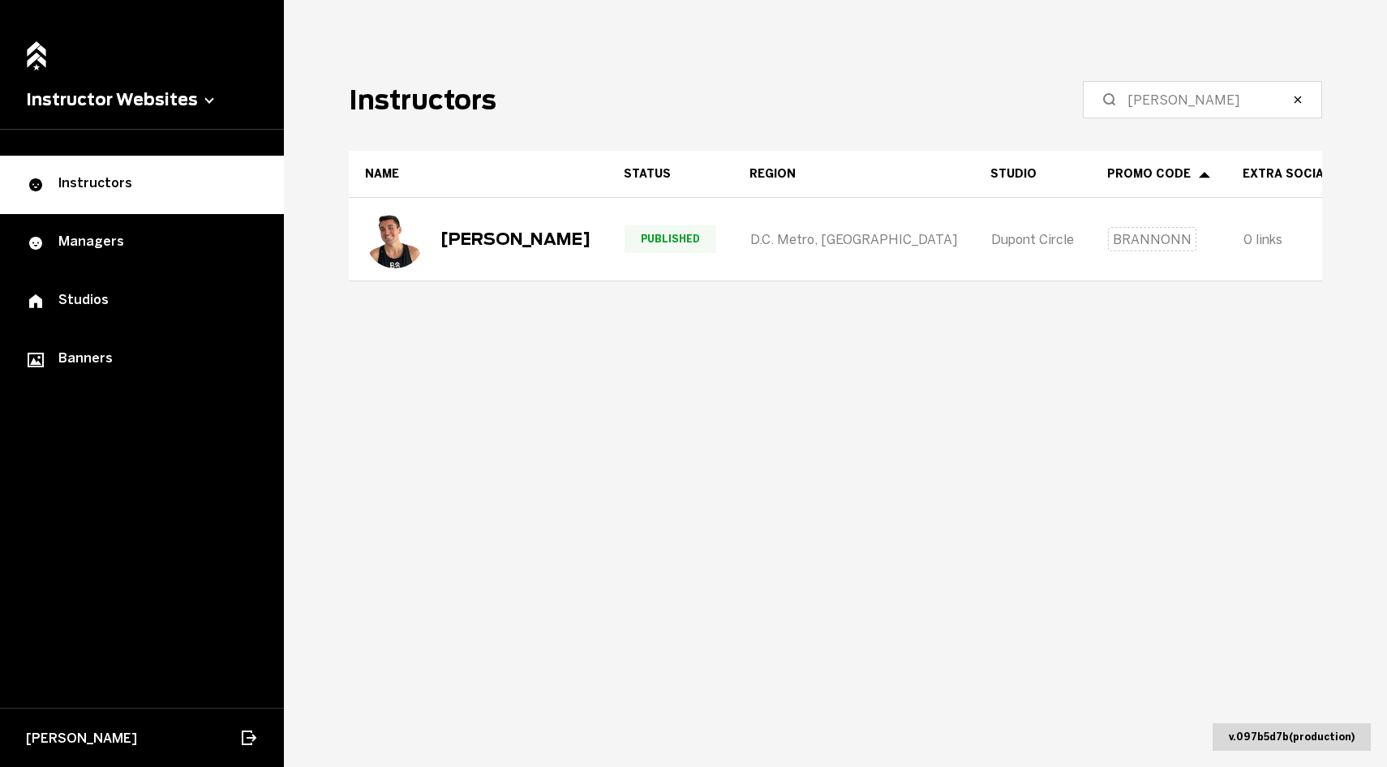
click at [1186, 81] on label "[PERSON_NAME]" at bounding box center [1202, 99] width 239 height 37
click at [1186, 90] on input "[PERSON_NAME]" at bounding box center [1208, 99] width 161 height 19
click at [1186, 93] on input "[PERSON_NAME]" at bounding box center [1208, 99] width 161 height 19
type input "Karo"
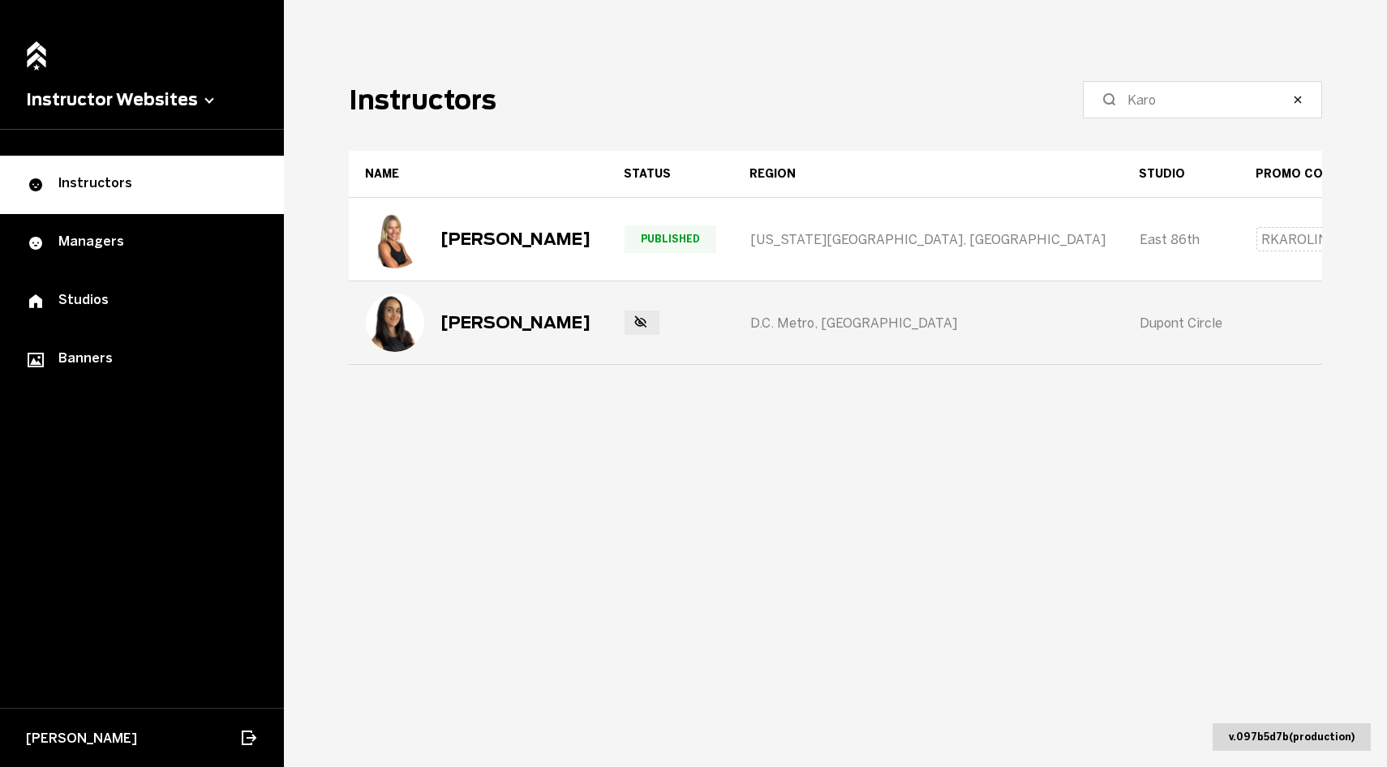
click at [477, 329] on div "[PERSON_NAME]" at bounding box center [516, 322] width 150 height 19
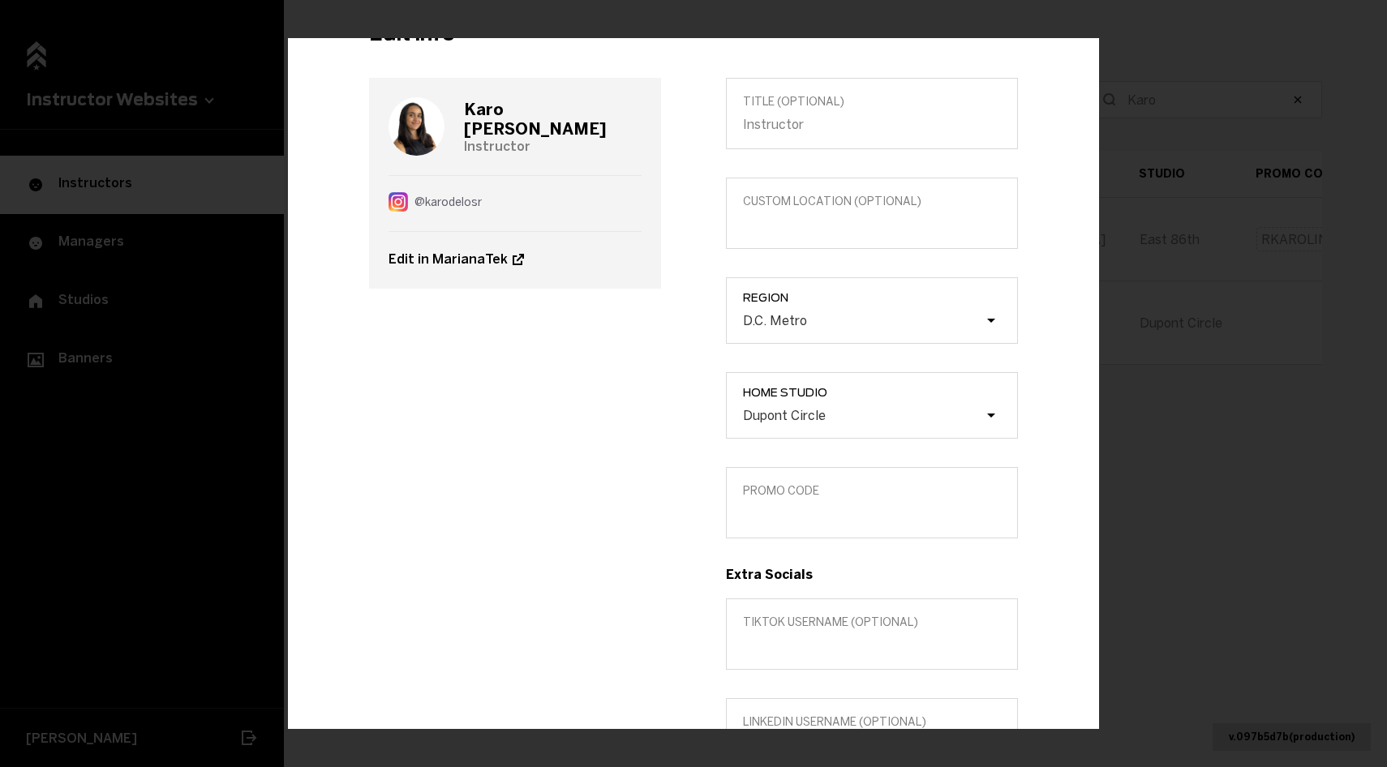
scroll to position [83, 0]
click at [776, 520] on label "Promo Code" at bounding box center [872, 501] width 292 height 71
click at [776, 520] on input "Promo Code" at bounding box center [872, 512] width 258 height 15
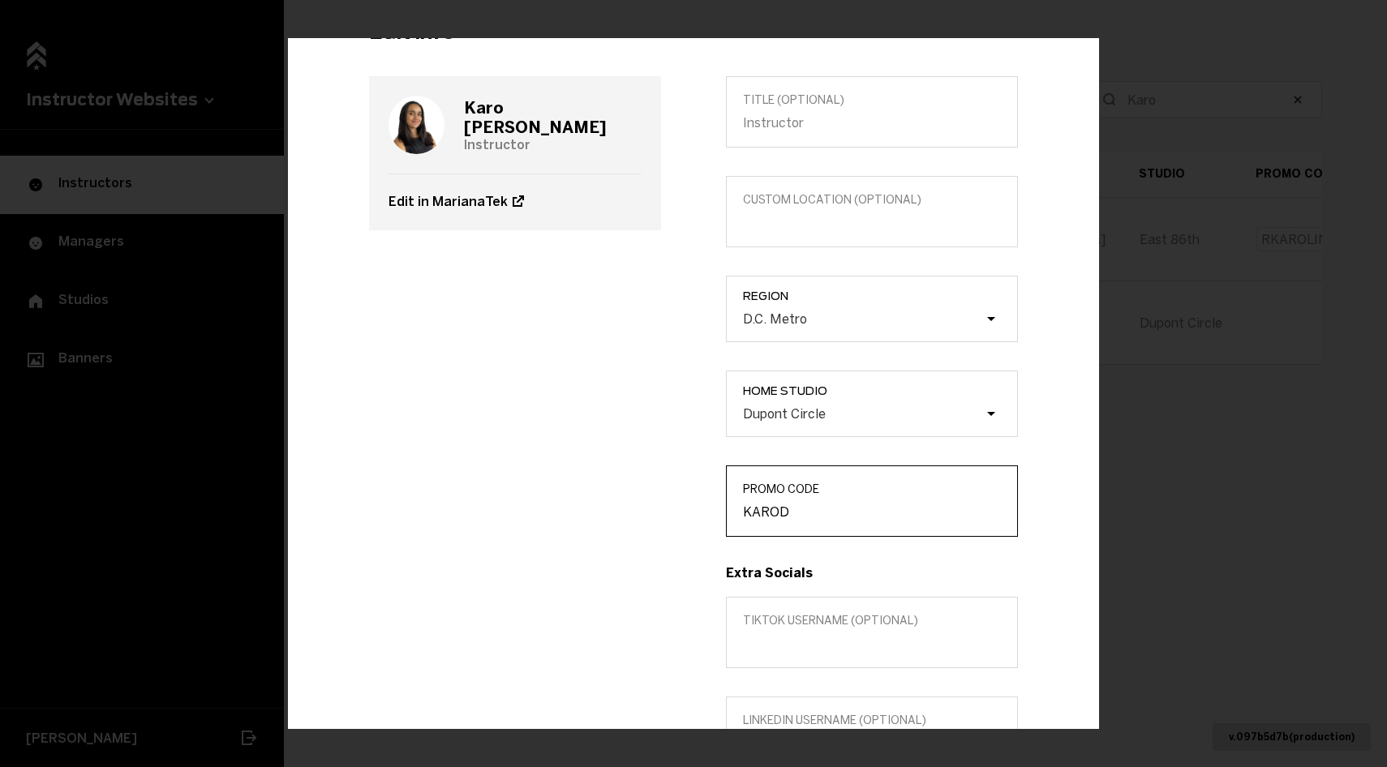
click at [752, 511] on input "KAROD" at bounding box center [872, 512] width 258 height 15
type input "KAROD"
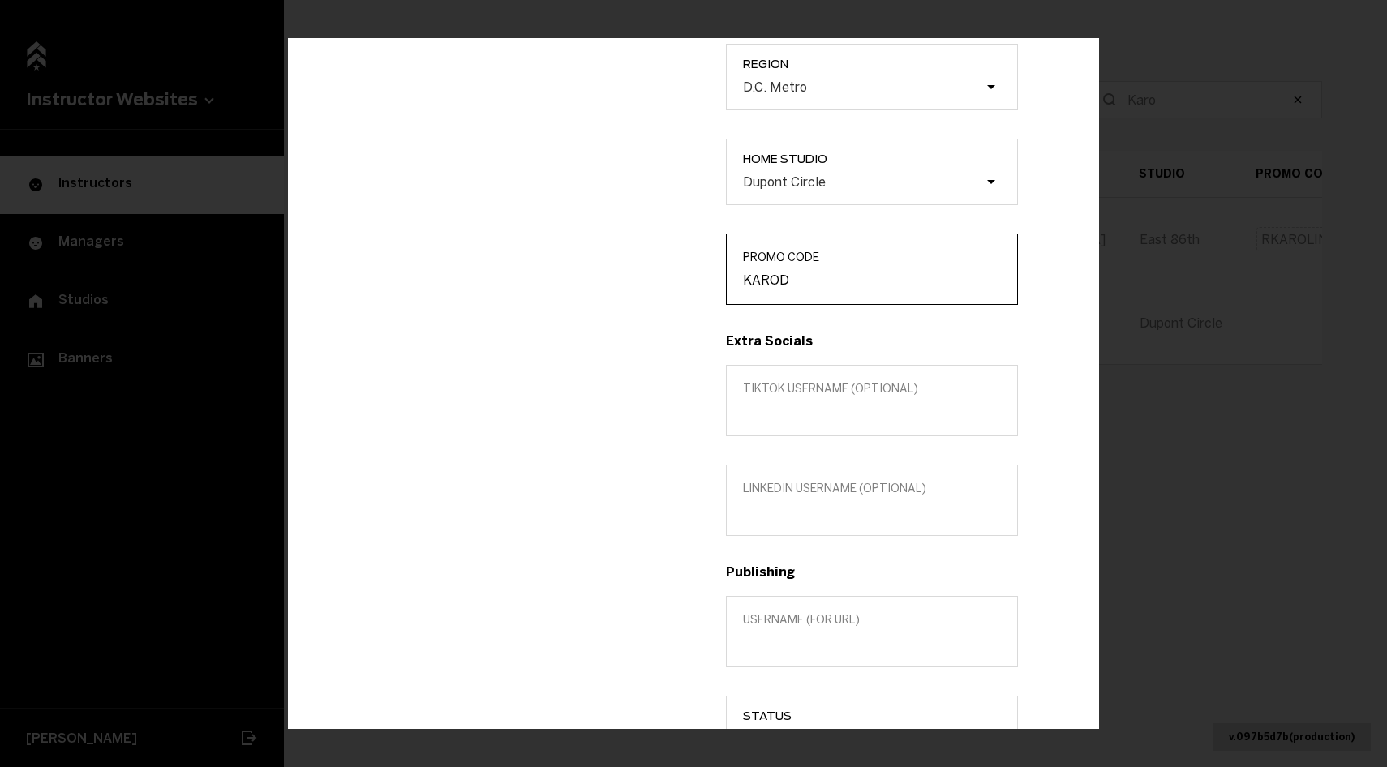
scroll to position [318, 0]
click at [770, 527] on label "LinkedIn username (optional)" at bounding box center [872, 497] width 292 height 71
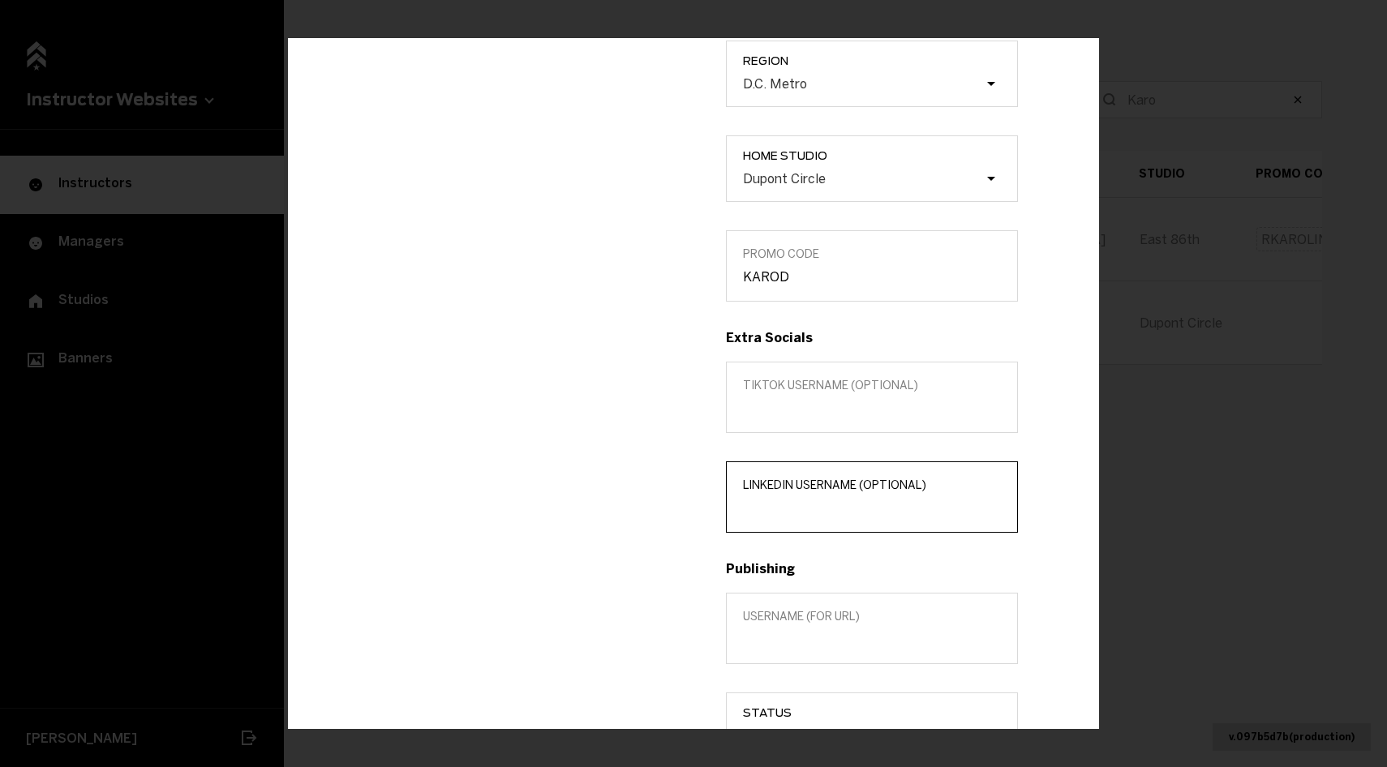
click at [770, 516] on input "LinkedIn username (optional)" at bounding box center [872, 508] width 258 height 15
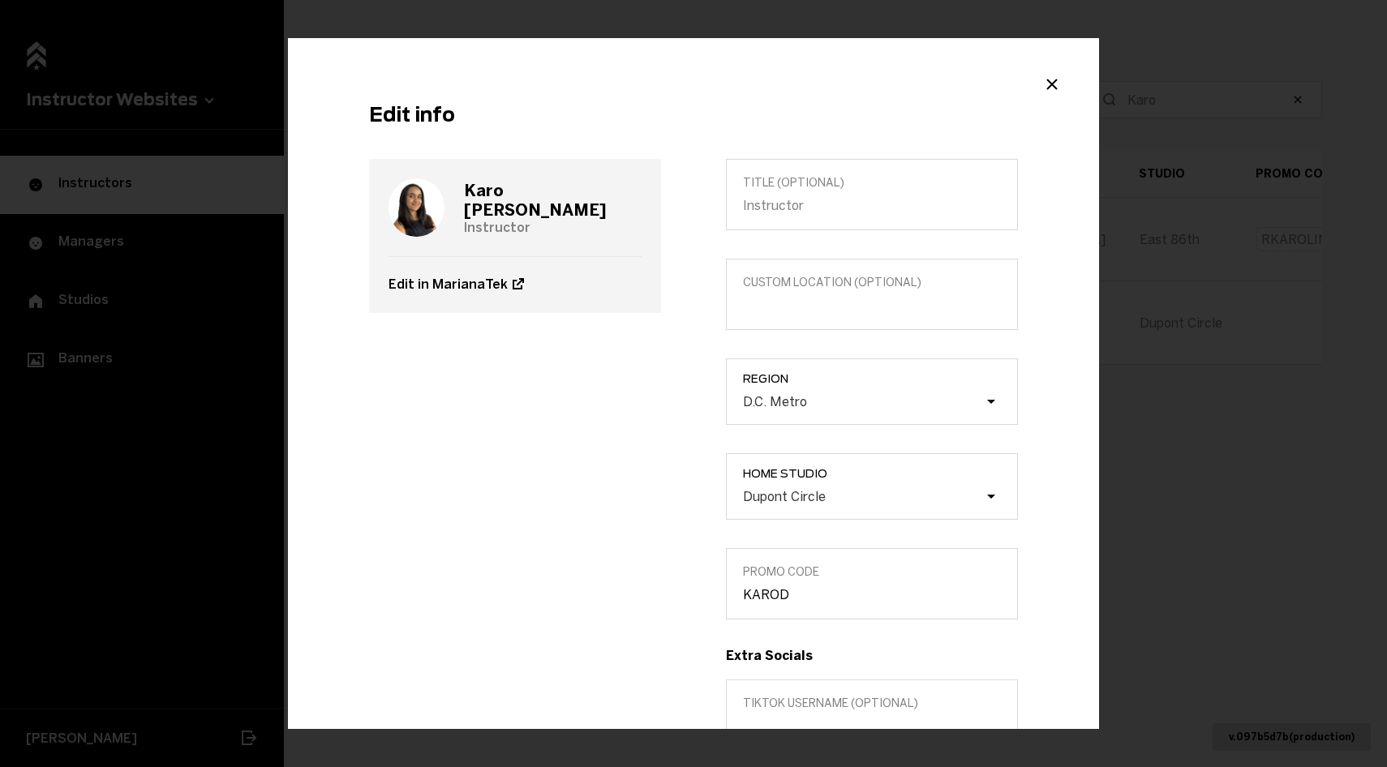
click at [527, 201] on h3 "[PERSON_NAME]" at bounding box center [553, 200] width 178 height 39
copy h3 "[PERSON_NAME]"
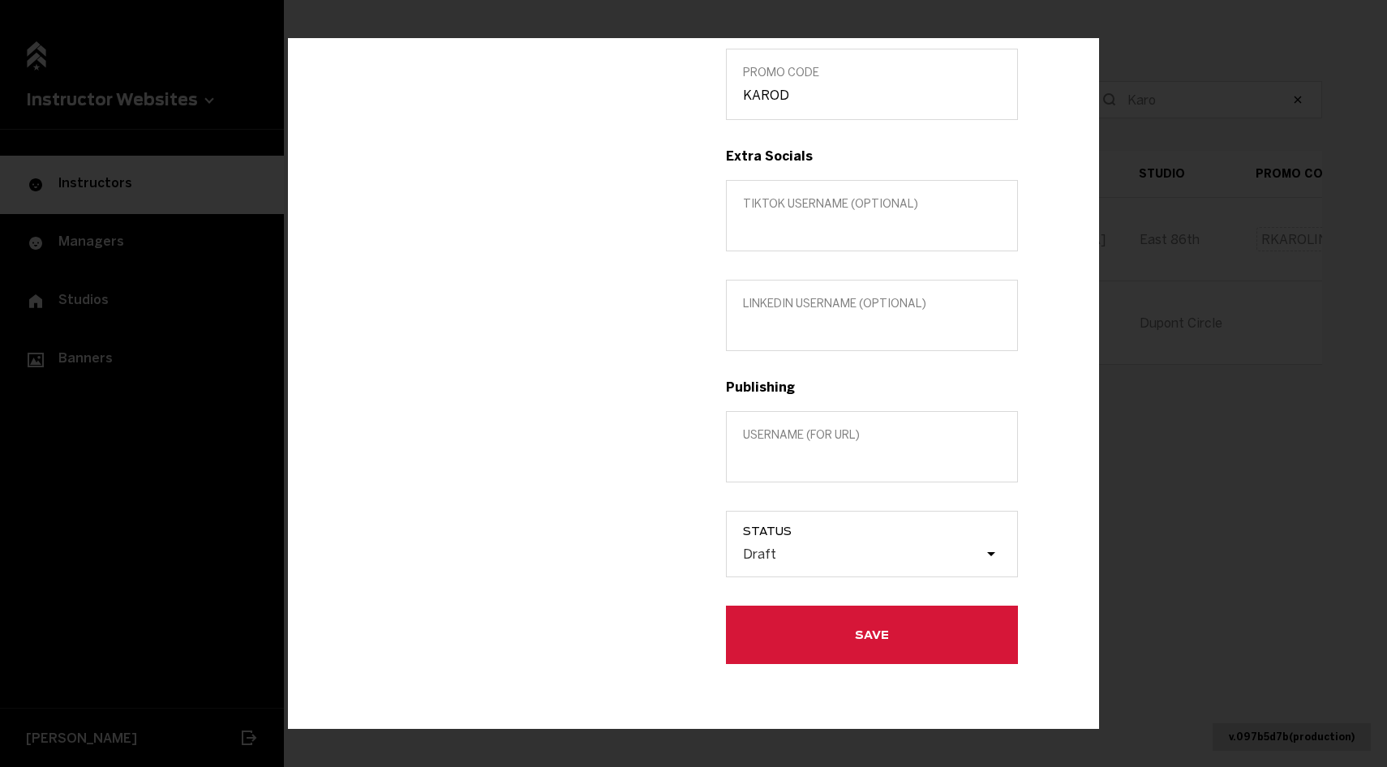
click at [785, 477] on label "Username (for url)" at bounding box center [872, 446] width 292 height 71
click at [785, 466] on input "Username (for url)" at bounding box center [872, 457] width 258 height 15
click at [778, 469] on label "Username (for url)" at bounding box center [872, 446] width 292 height 71
click at [778, 466] on input "Username (for url)" at bounding box center [872, 457] width 258 height 15
paste input "[PERSON_NAME]"
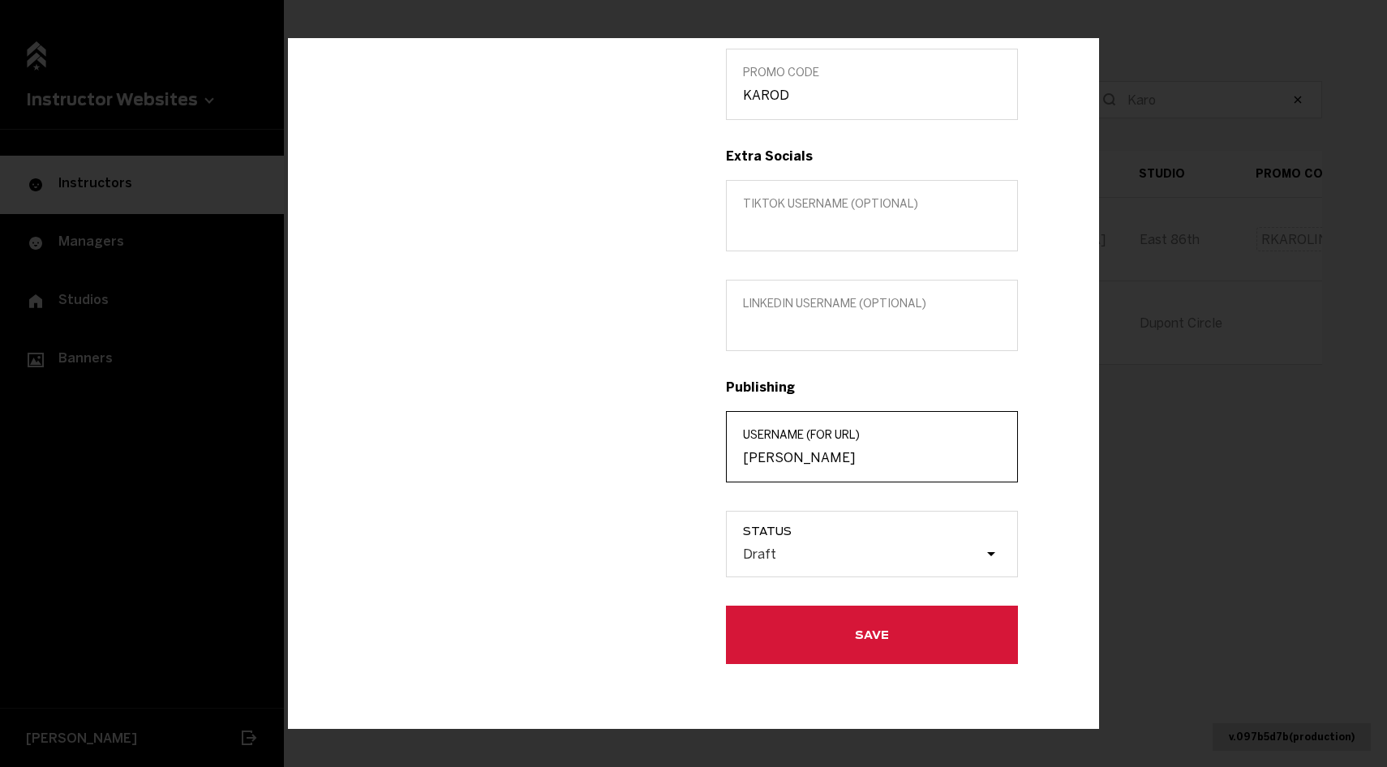
click at [779, 457] on input "[PERSON_NAME]" at bounding box center [872, 457] width 258 height 15
type input "[PERSON_NAME]"
click at [750, 583] on div "Title (optional) Custom location (Optional) Region D.C. Metro Home Studio Dupon…" at bounding box center [872, 161] width 357 height 1005
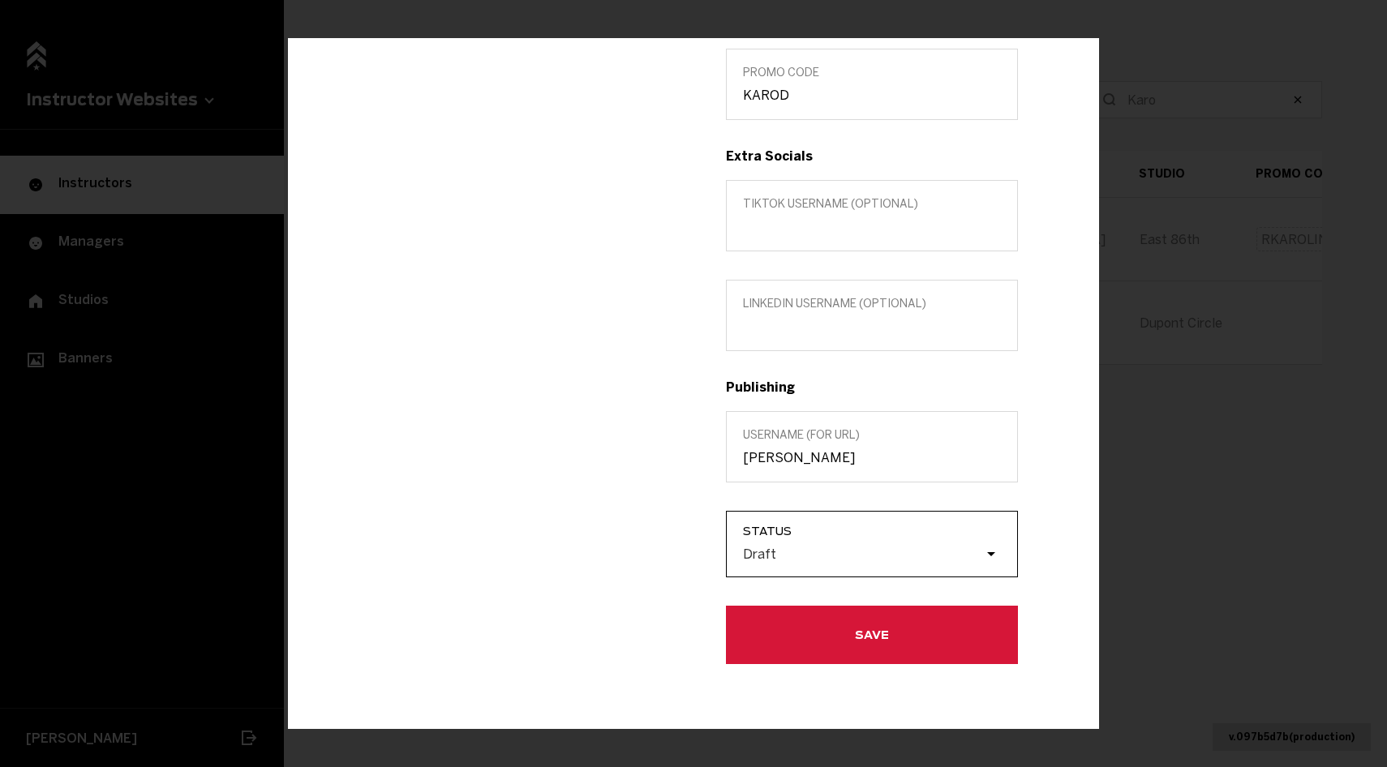
click at [750, 554] on div "Draft" at bounding box center [759, 554] width 33 height 15
click at [661, 554] on input "Status Draft" at bounding box center [661, 554] width 0 height 0
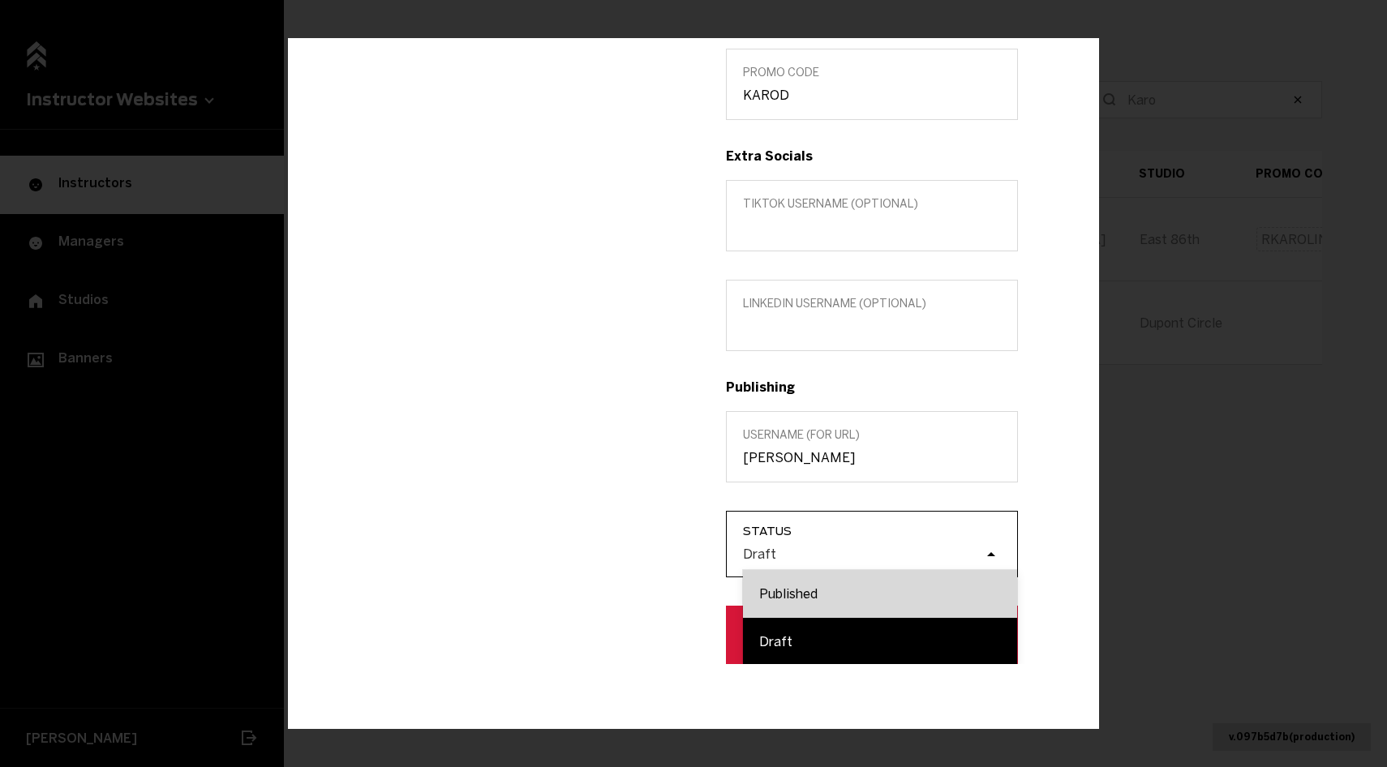
click at [765, 581] on div "Published" at bounding box center [880, 594] width 274 height 48
click at [661, 554] on input "Status option Published focused, 1 of 2. 2 results available. Use Up and Down t…" at bounding box center [661, 554] width 0 height 0
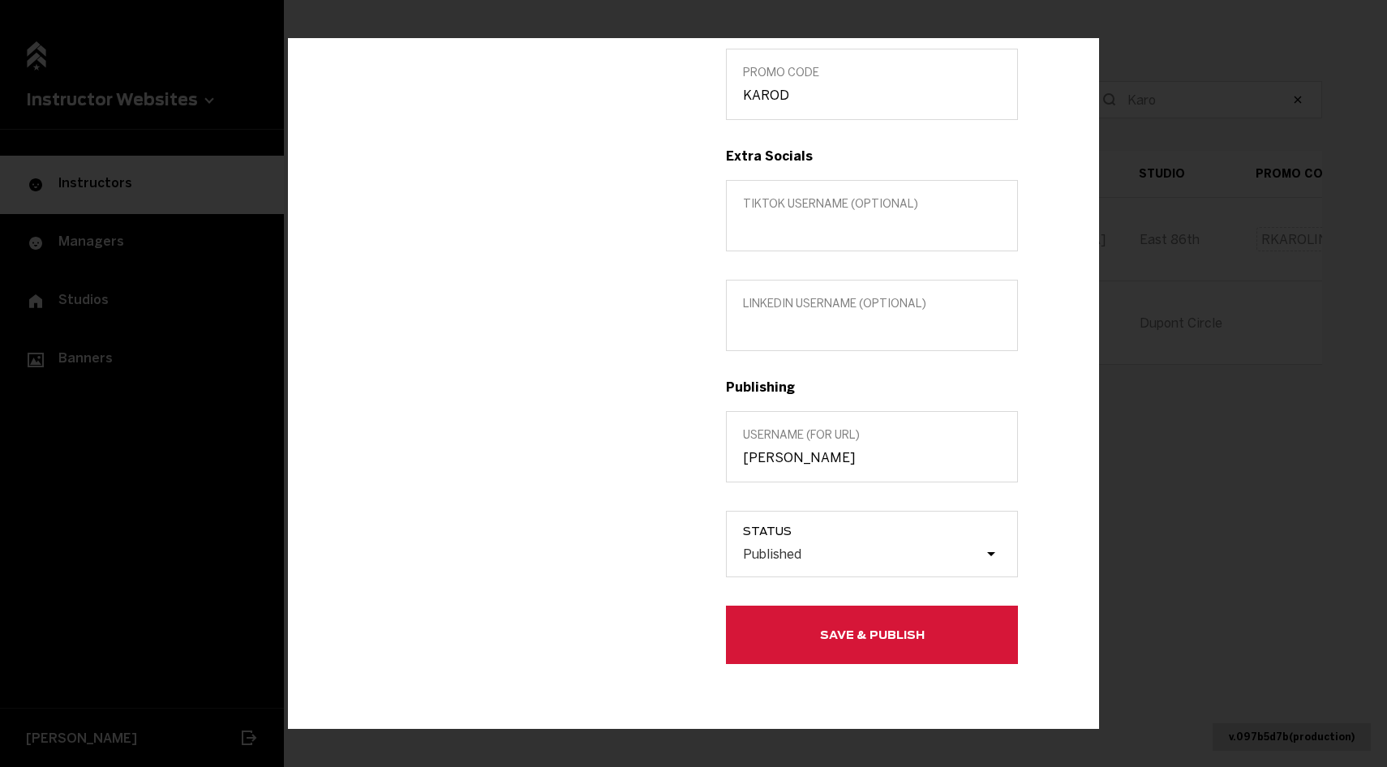
click at [763, 647] on button "Save & Publish" at bounding box center [872, 635] width 292 height 58
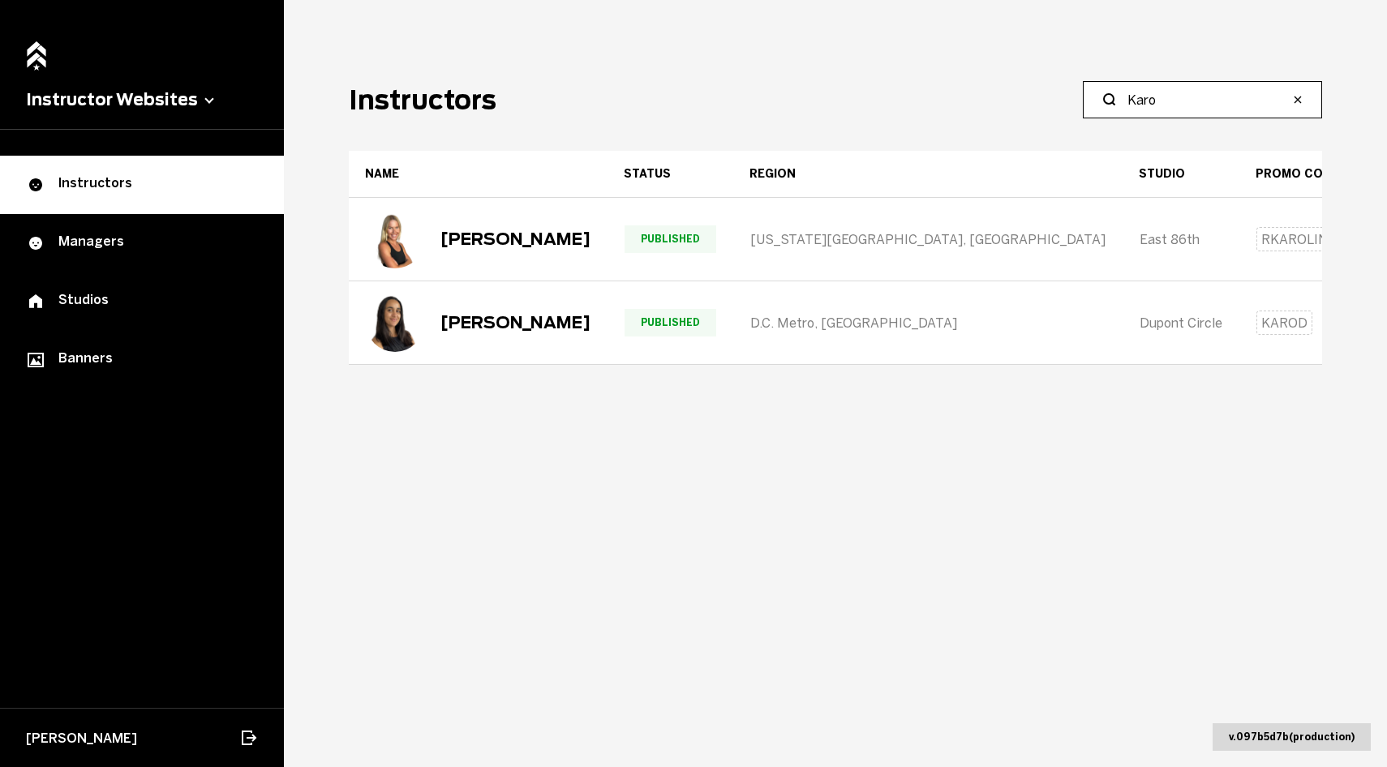
click at [1157, 104] on input "Karo" at bounding box center [1208, 99] width 161 height 19
type input "[PERSON_NAME]"
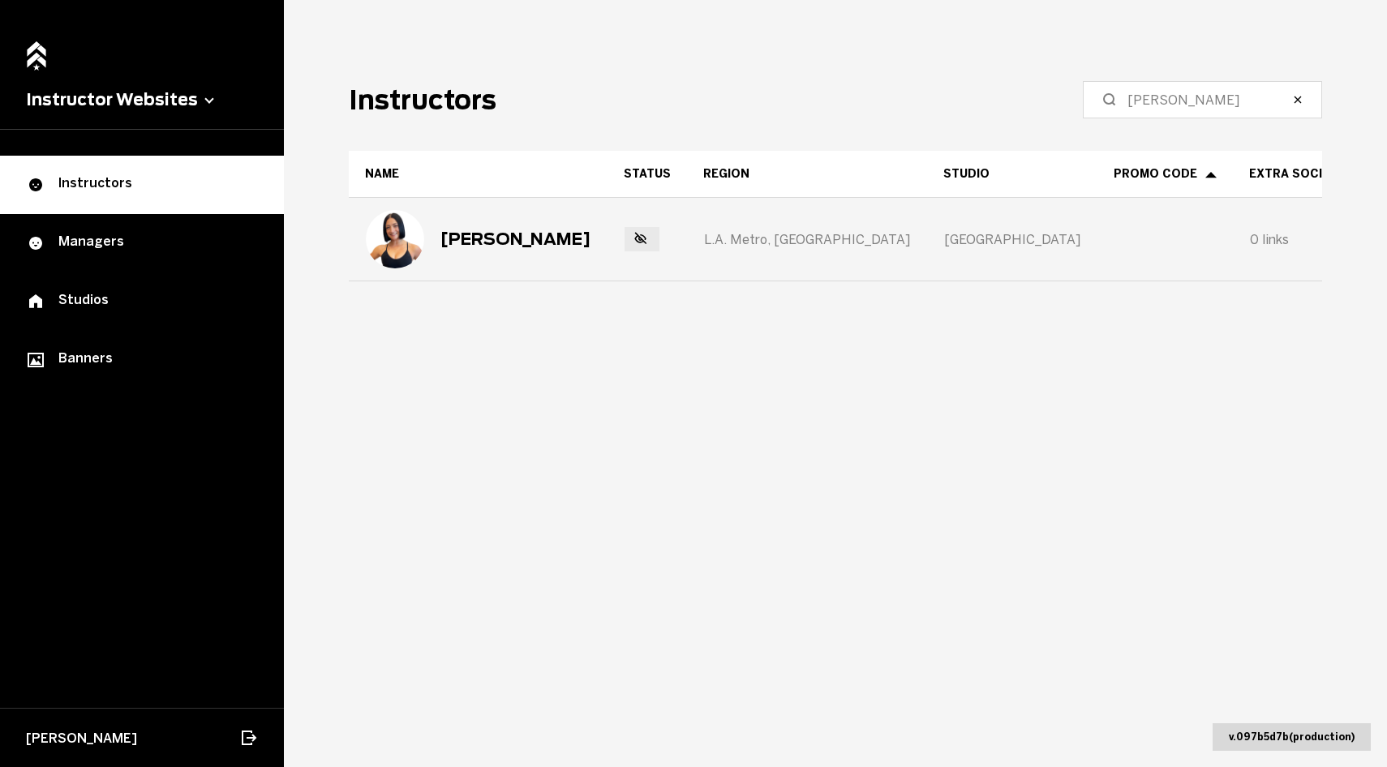
click at [485, 247] on div "[PERSON_NAME]" at bounding box center [516, 239] width 150 height 19
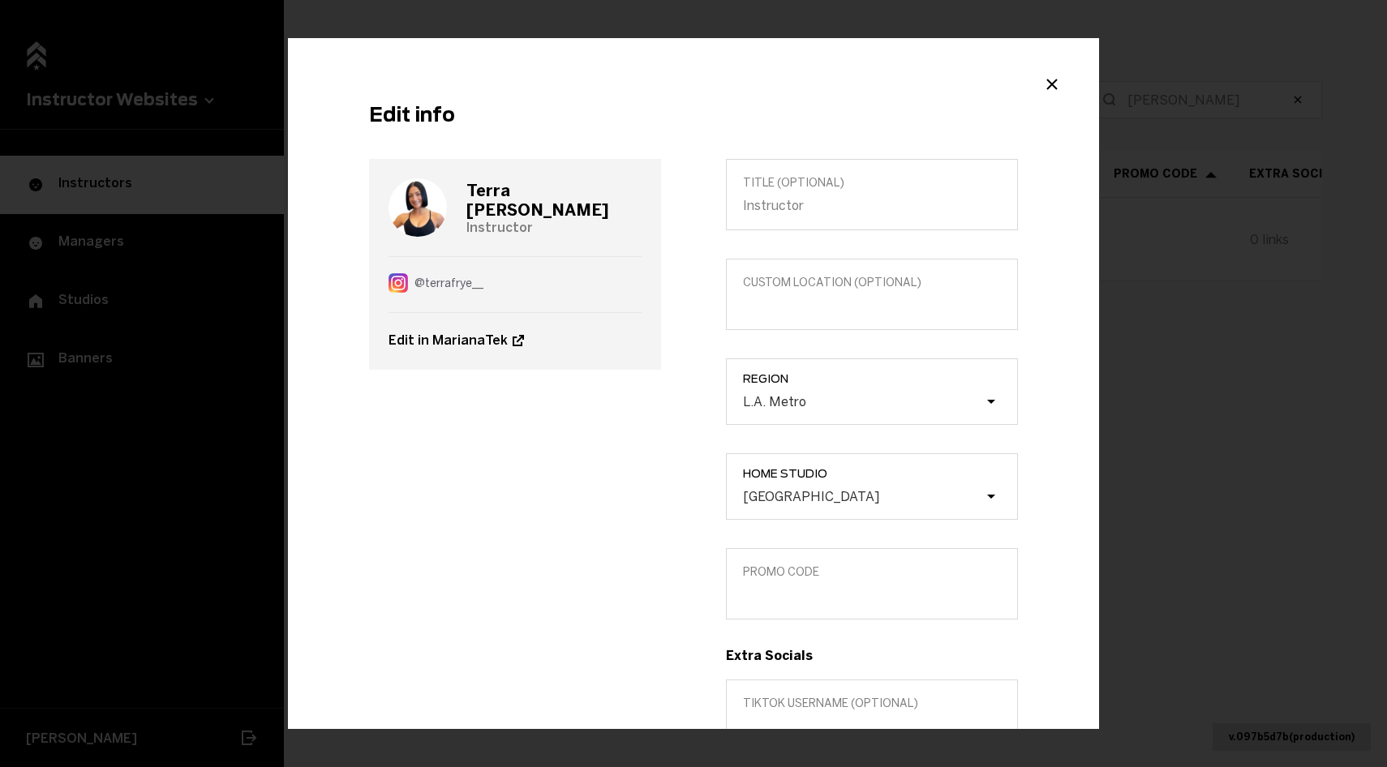
scroll to position [57, 0]
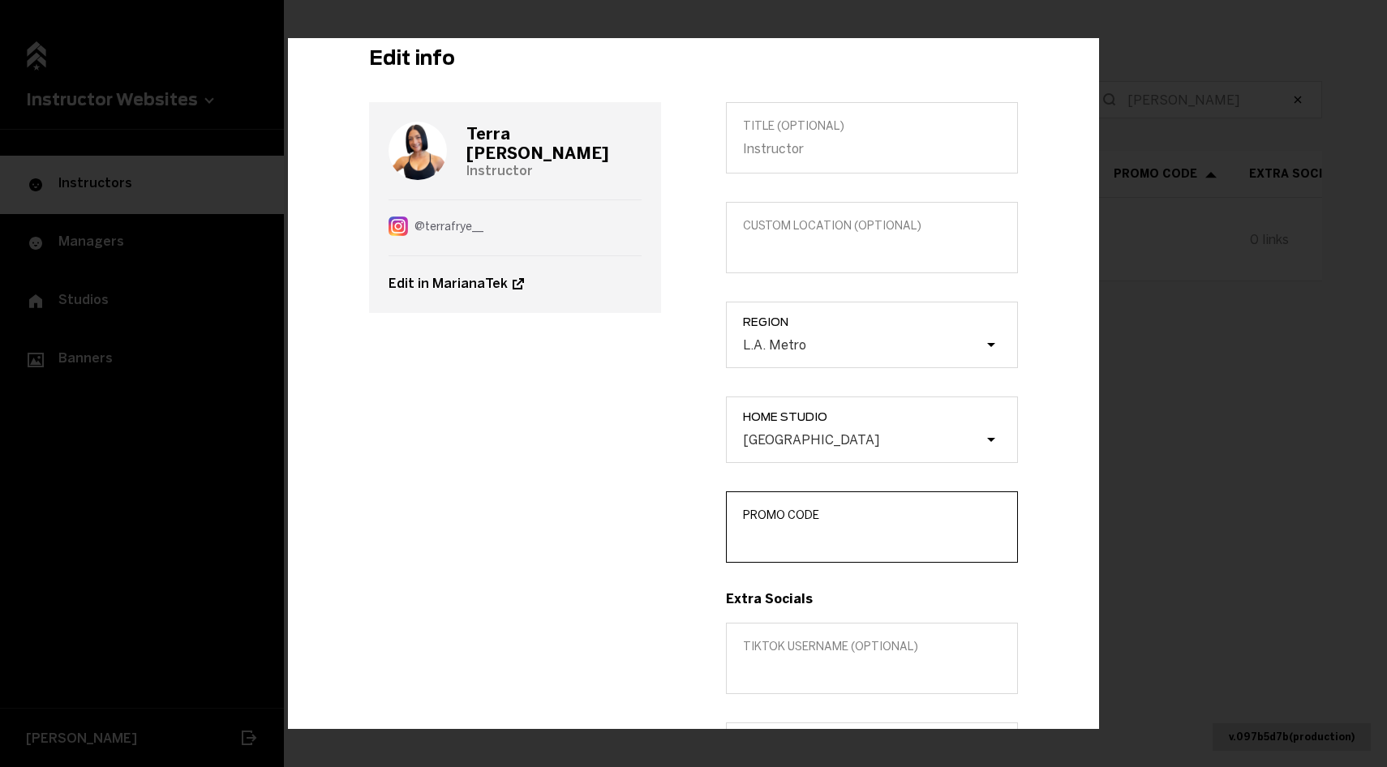
click at [792, 542] on input "Promo Code" at bounding box center [872, 538] width 258 height 15
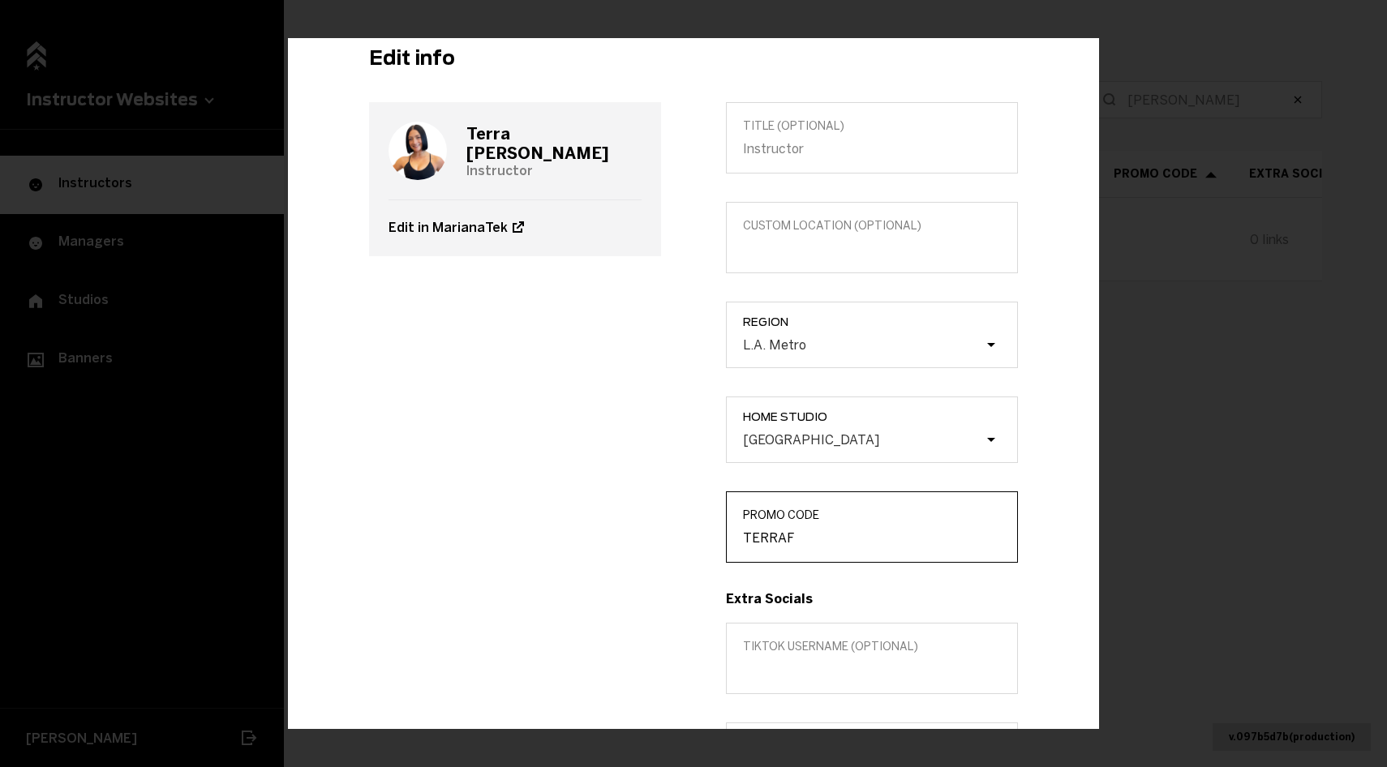
type input "TERRAF"
click at [532, 148] on h3 "[PERSON_NAME]" at bounding box center [553, 143] width 175 height 39
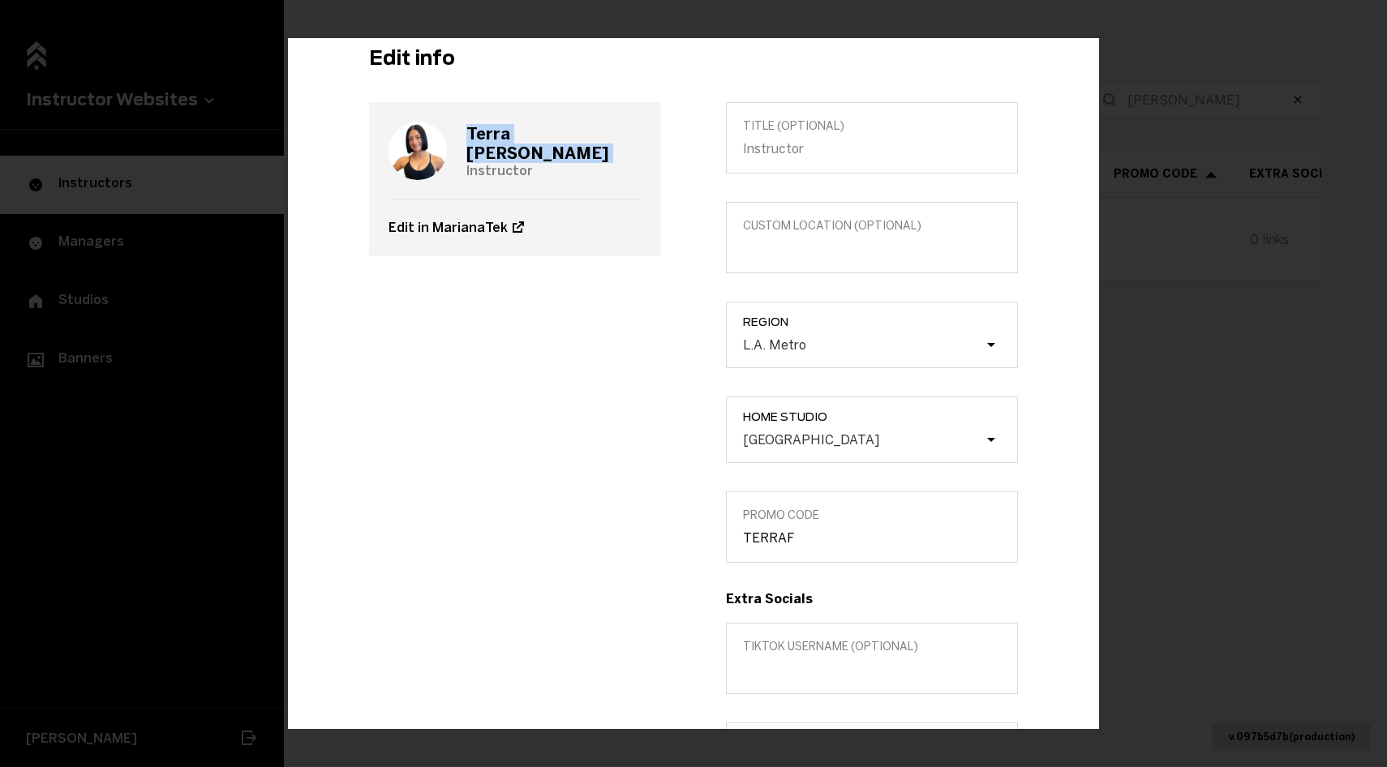
click at [532, 148] on h3 "[PERSON_NAME]" at bounding box center [553, 143] width 175 height 39
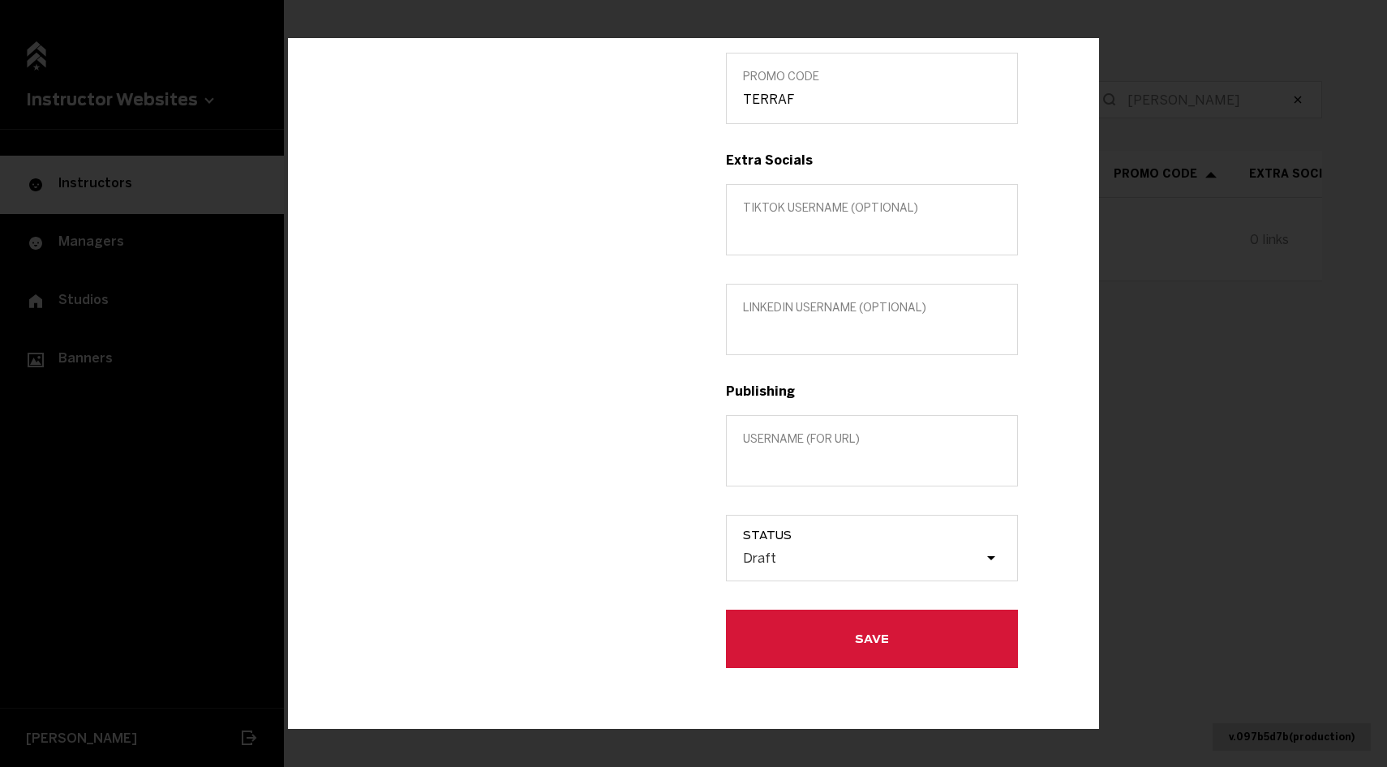
scroll to position [500, 0]
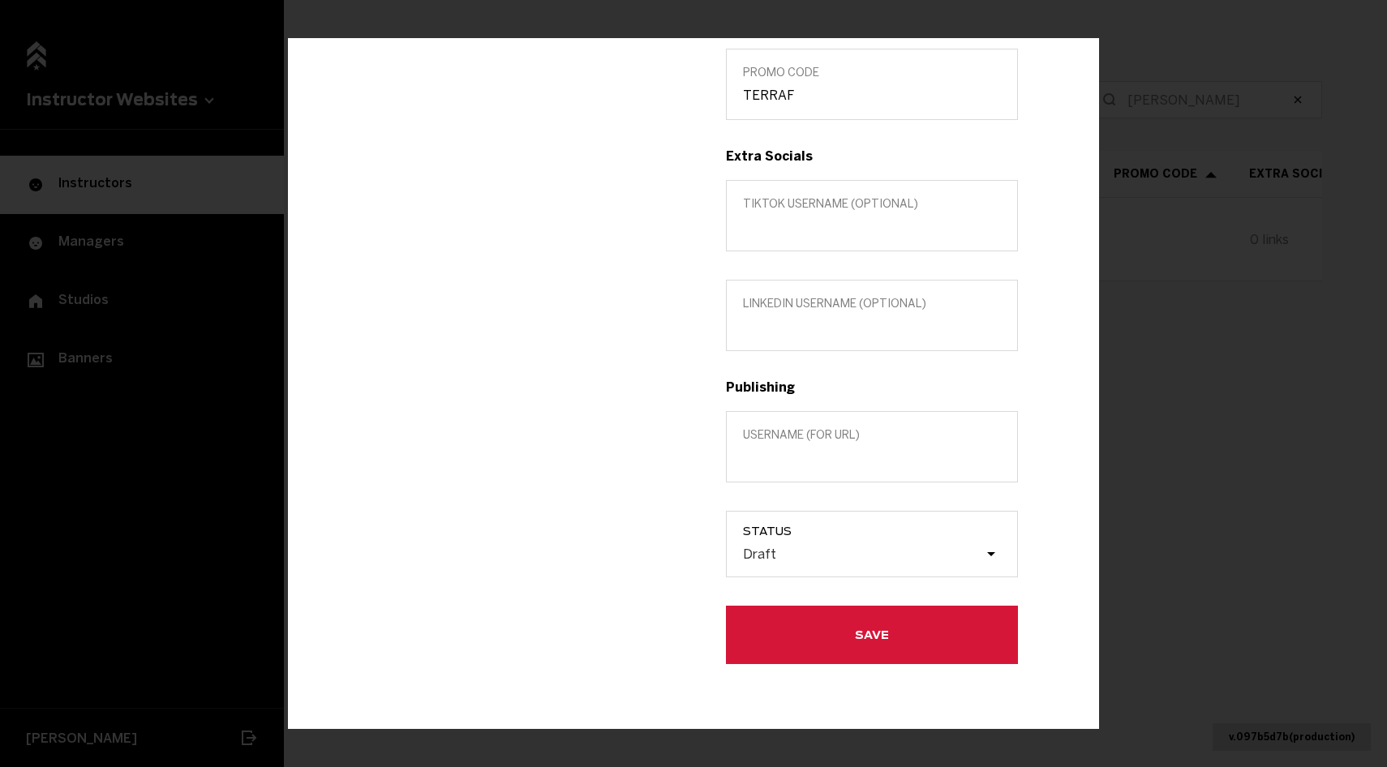
click at [770, 485] on div "Title (optional) Custom location (Optional) Region L.A. Metro Home Studio Studi…" at bounding box center [872, 161] width 357 height 1005
click at [767, 467] on label "Username (for url)" at bounding box center [872, 446] width 292 height 71
click at [767, 466] on input "Username (for url)" at bounding box center [872, 457] width 258 height 15
paste input "[PERSON_NAME]"
click at [780, 458] on input "[PERSON_NAME]" at bounding box center [872, 457] width 258 height 15
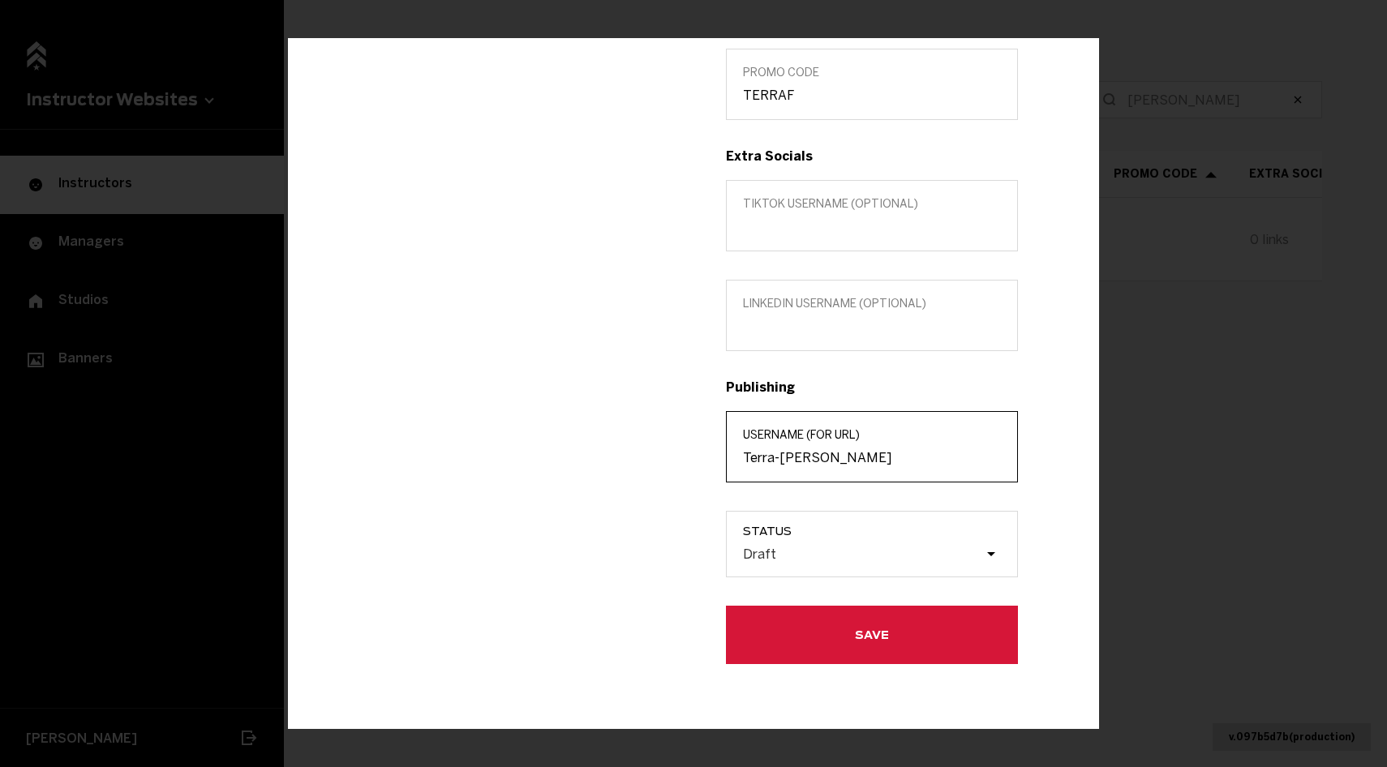
type input "Terra-[PERSON_NAME]"
click at [794, 514] on label "Status Draft" at bounding box center [872, 544] width 292 height 67
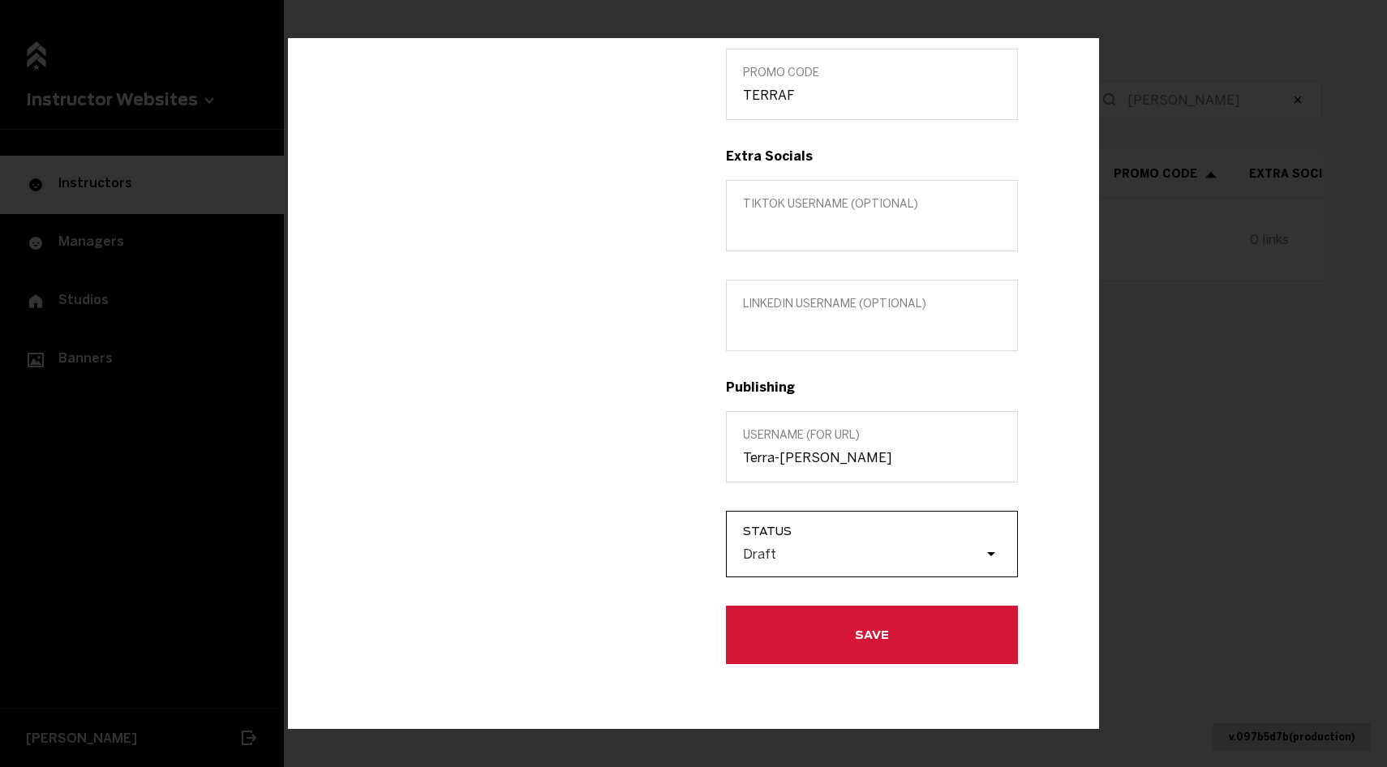
click at [661, 554] on input "Status Draft" at bounding box center [661, 554] width 0 height 0
click at [800, 581] on div "Title (optional) Custom location (Optional) Region L.A. Metro Home Studio Studi…" at bounding box center [872, 161] width 357 height 1005
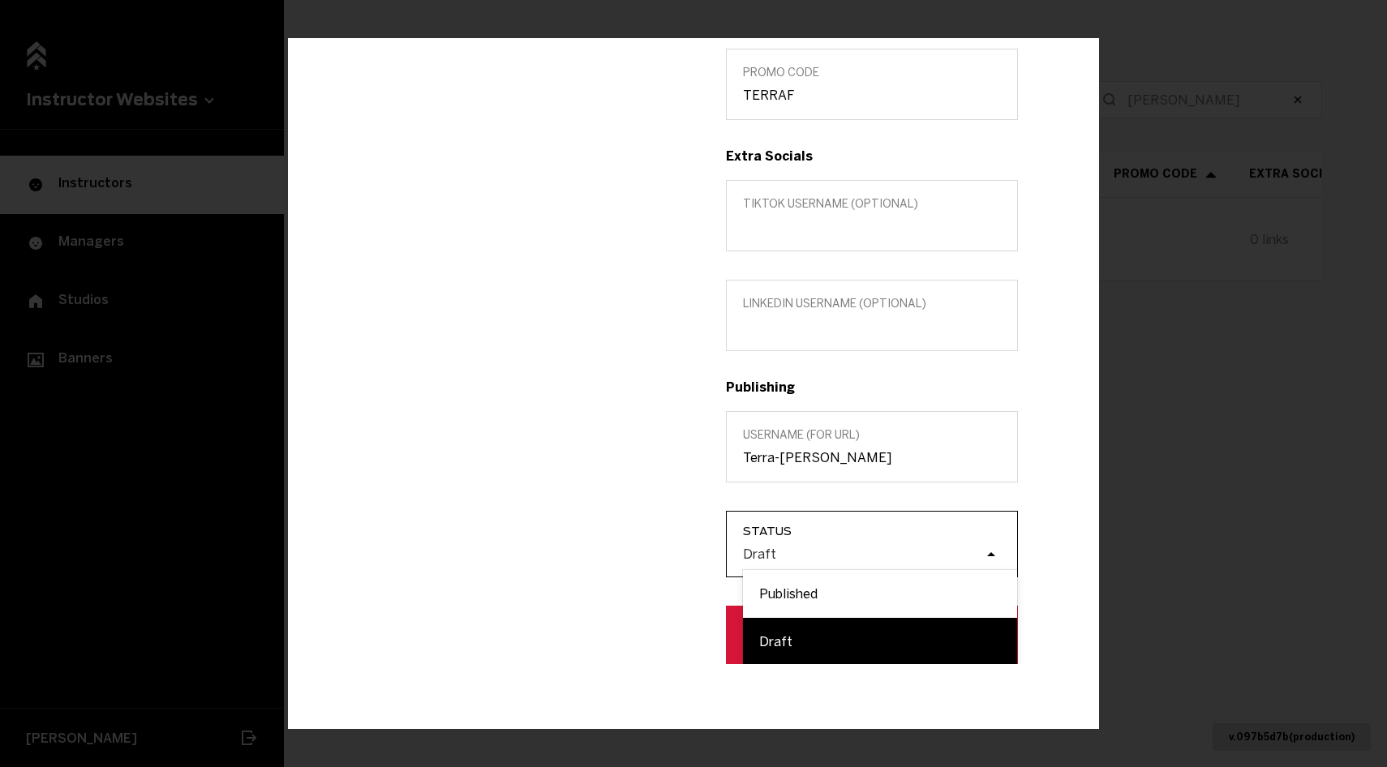
click at [790, 563] on div "Draft" at bounding box center [880, 555] width 274 height 31
click at [661, 554] on input "Status option Draft focused, 2 of 2. 2 results available. Use Up and Down to ch…" at bounding box center [661, 554] width 0 height 0
click at [792, 592] on div "Published" at bounding box center [880, 594] width 274 height 48
click at [661, 554] on input "Status option Published focused, 1 of 2. 2 results available. Use Up and Down t…" at bounding box center [661, 554] width 0 height 0
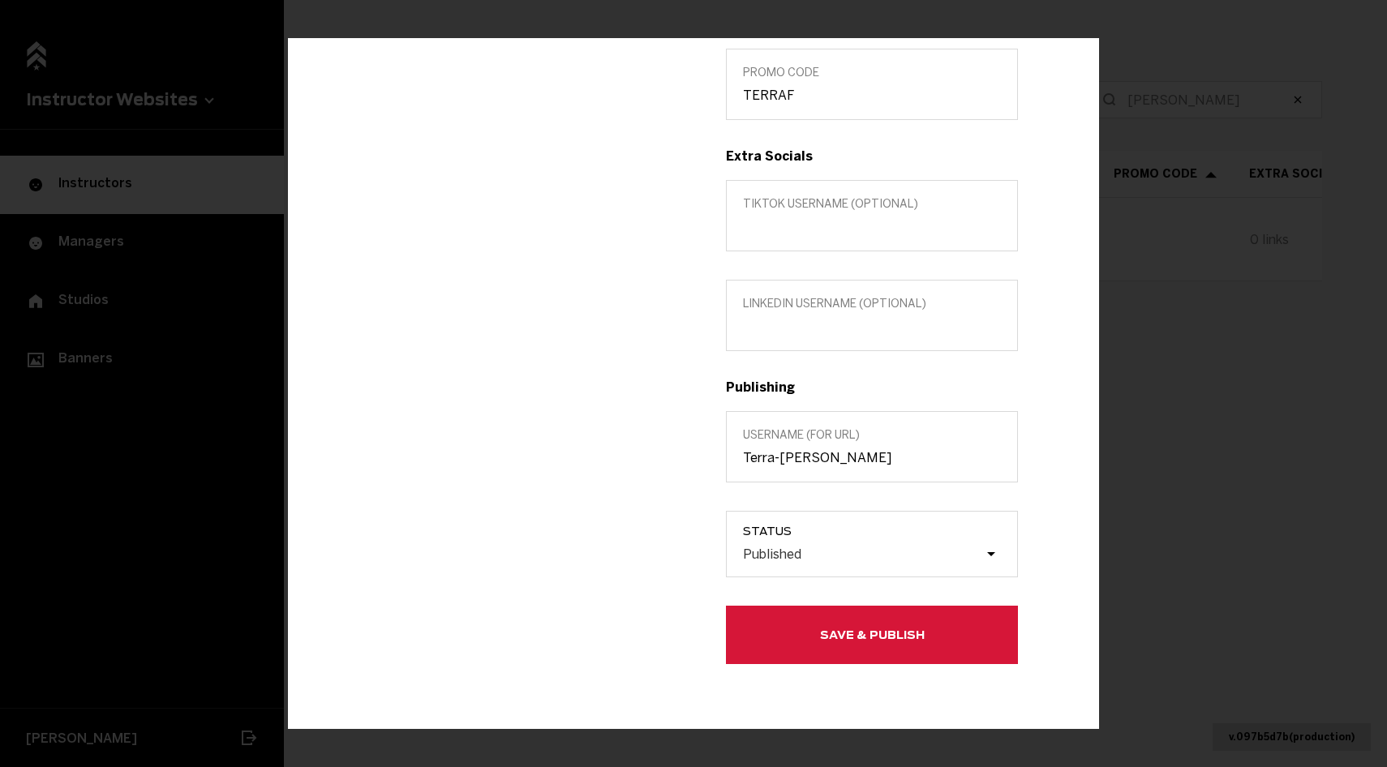
click at [792, 641] on button "Save & Publish" at bounding box center [872, 635] width 292 height 58
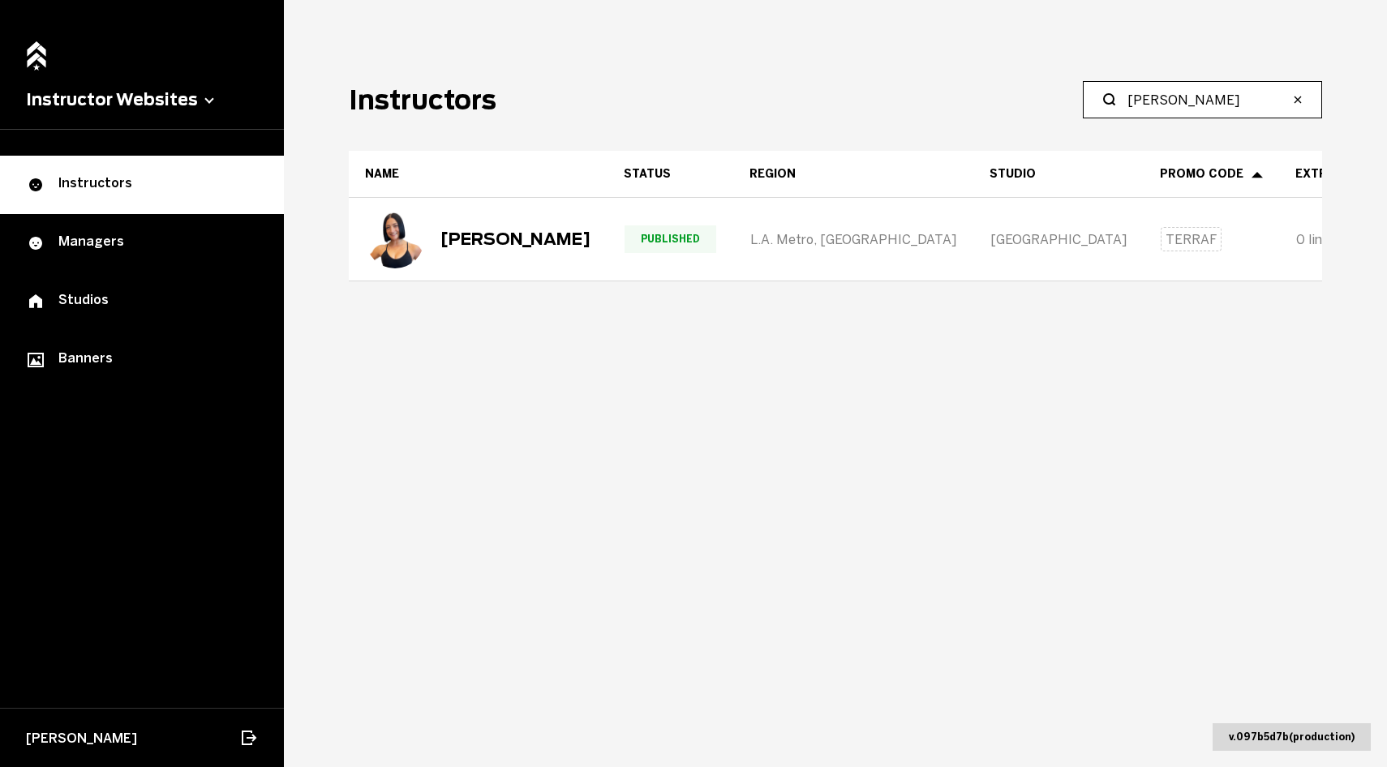
click at [1176, 101] on input "[PERSON_NAME]" at bounding box center [1208, 99] width 161 height 19
type input "[PERSON_NAME]"
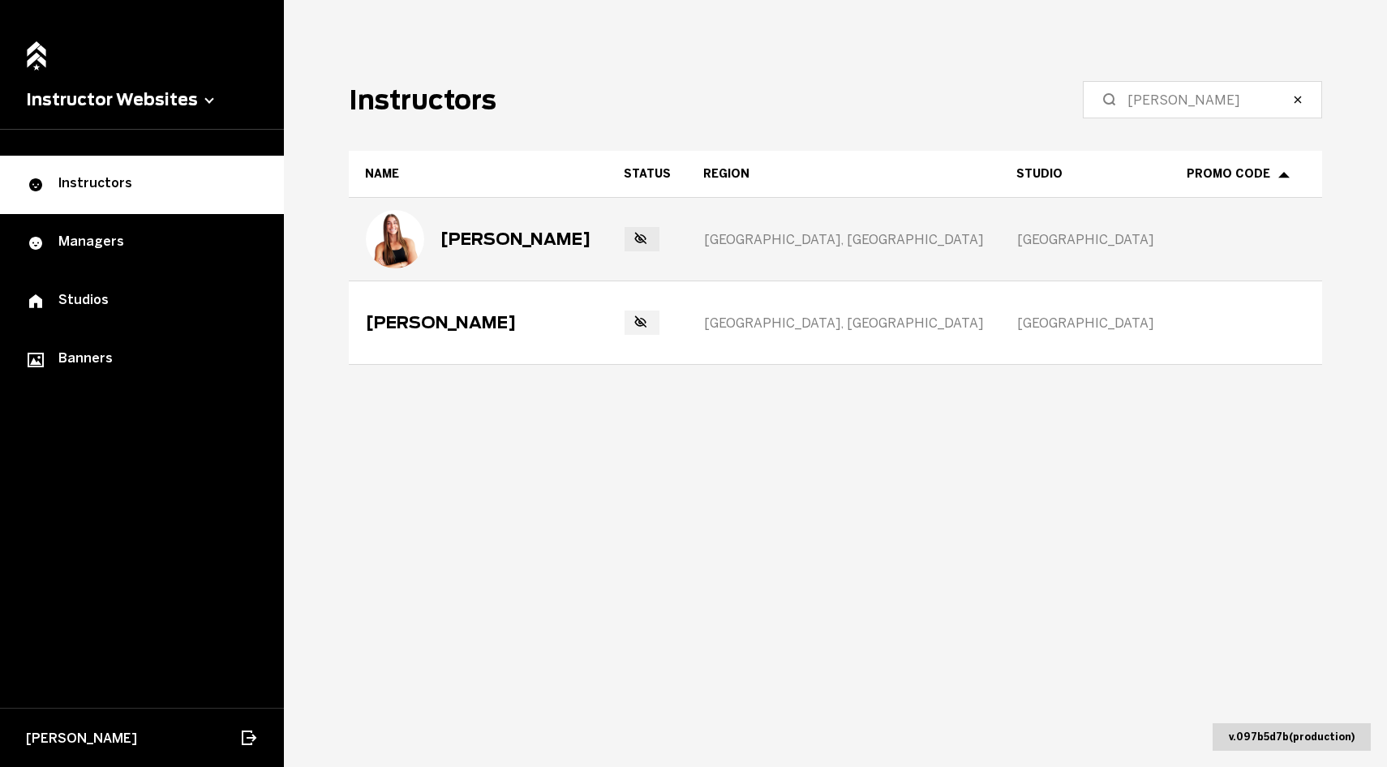
click at [421, 249] on img at bounding box center [395, 239] width 58 height 58
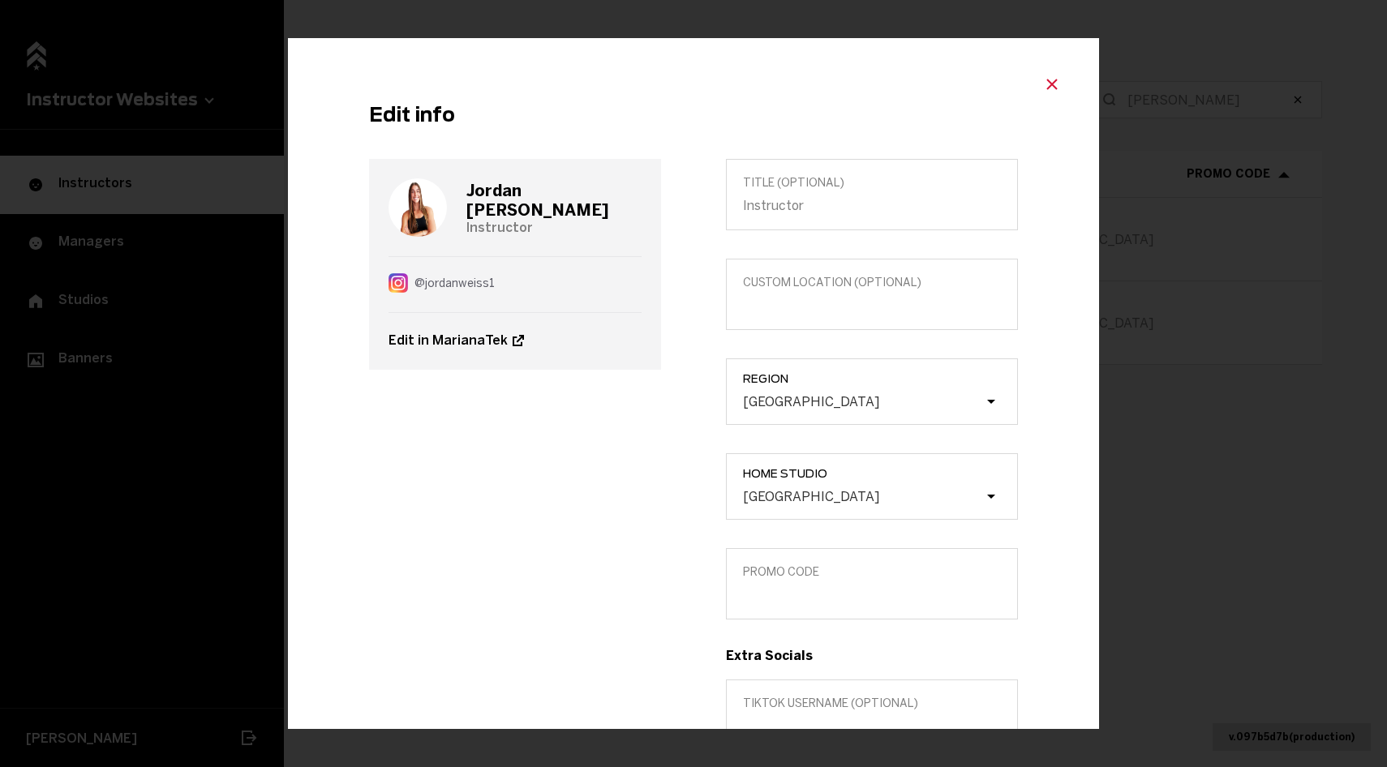
click at [1056, 84] on icon "Close modal" at bounding box center [1052, 84] width 19 height 19
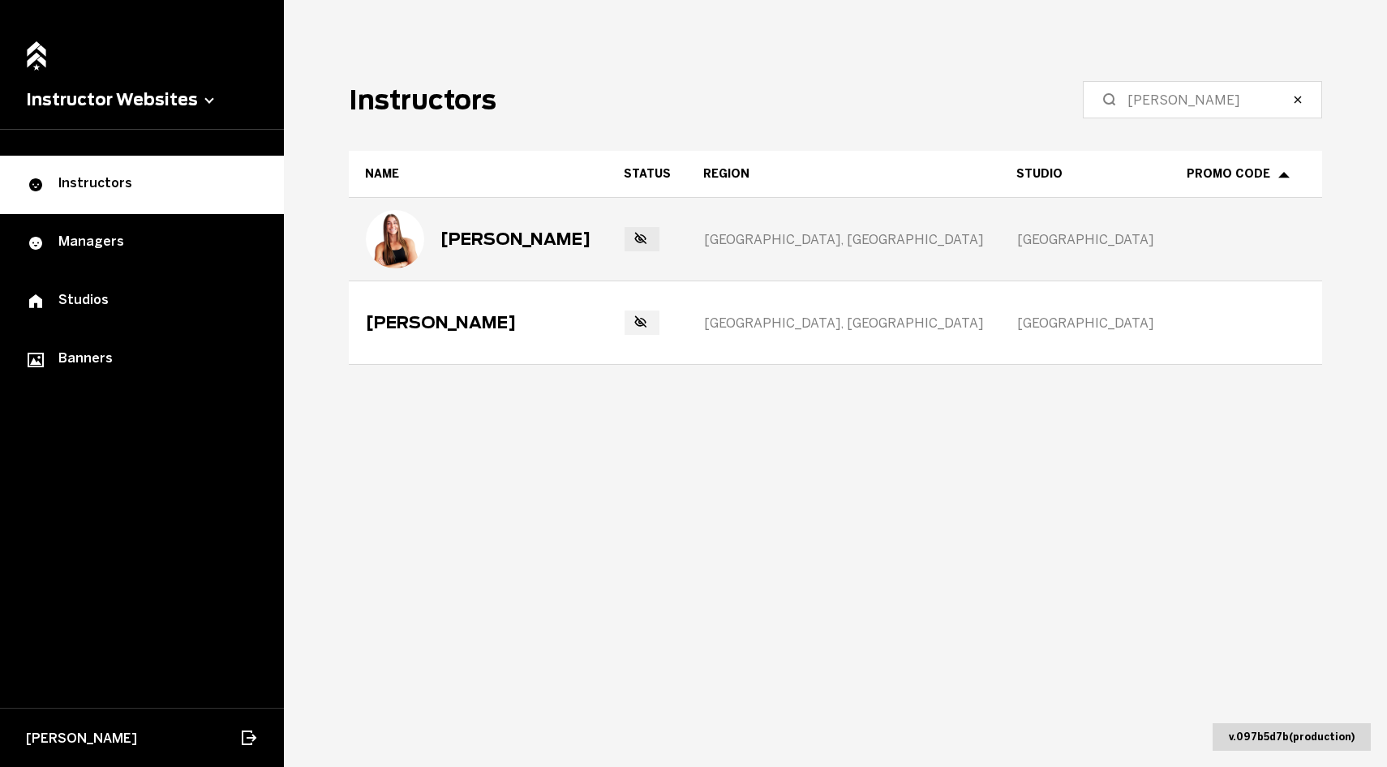
click at [511, 241] on div "[PERSON_NAME]" at bounding box center [516, 239] width 150 height 19
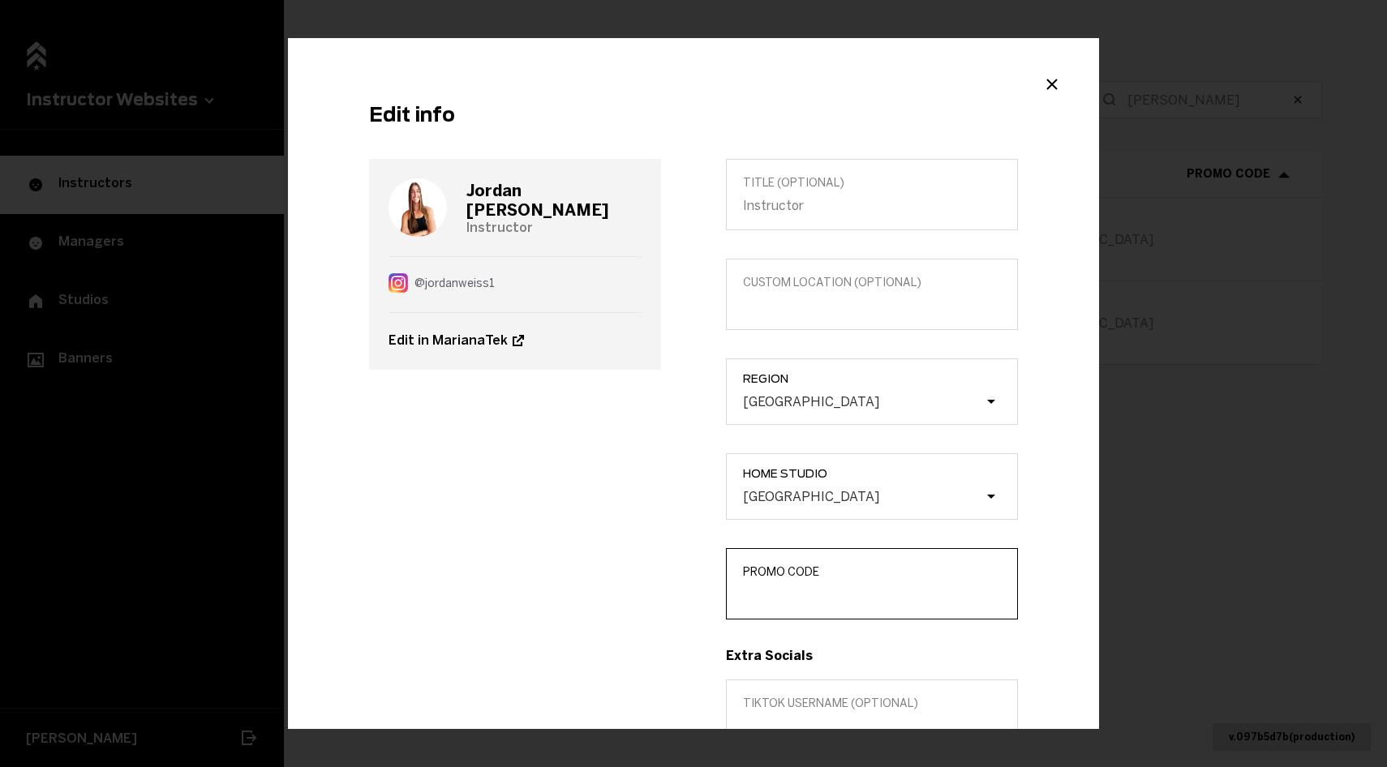
click at [827, 600] on input "Promo Code" at bounding box center [872, 594] width 258 height 15
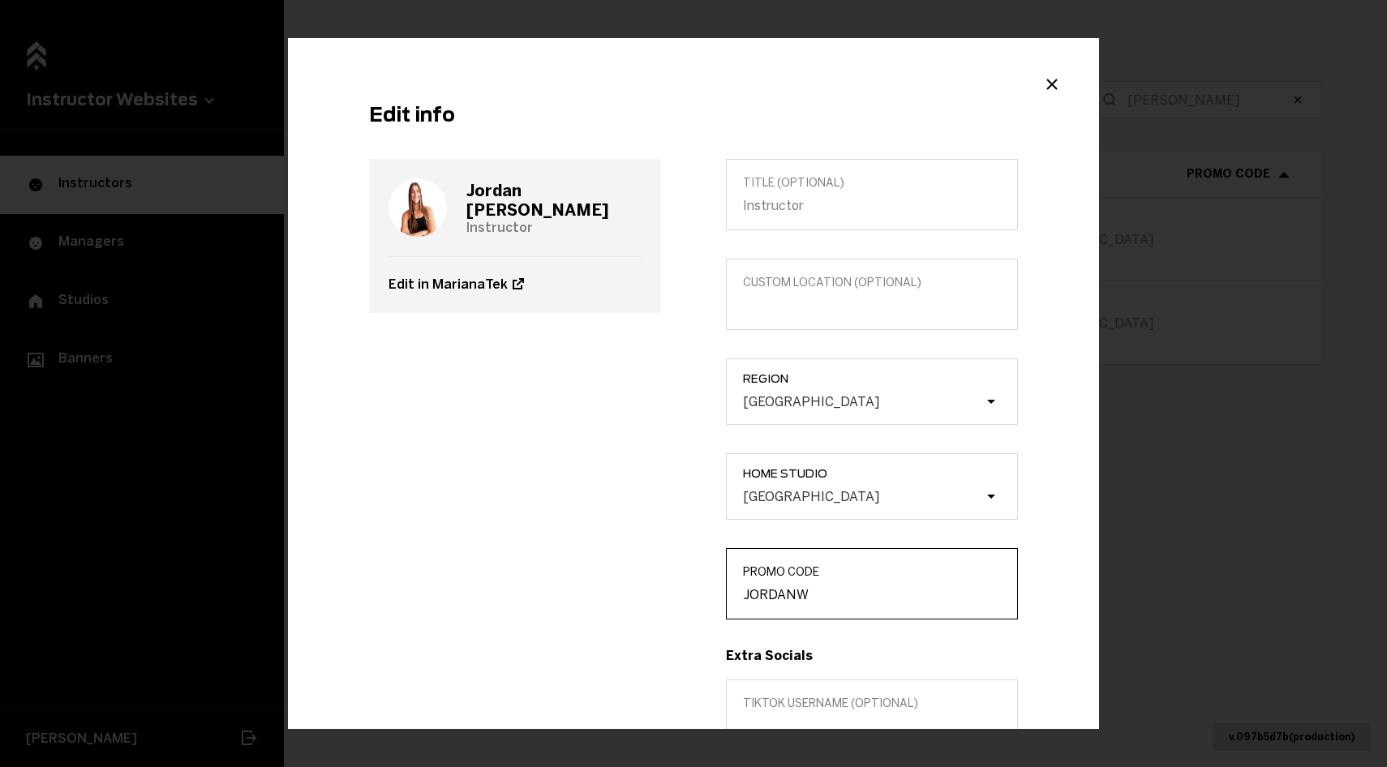
click at [783, 600] on input "JORDANW" at bounding box center [872, 594] width 258 height 15
type input "JORDANW"
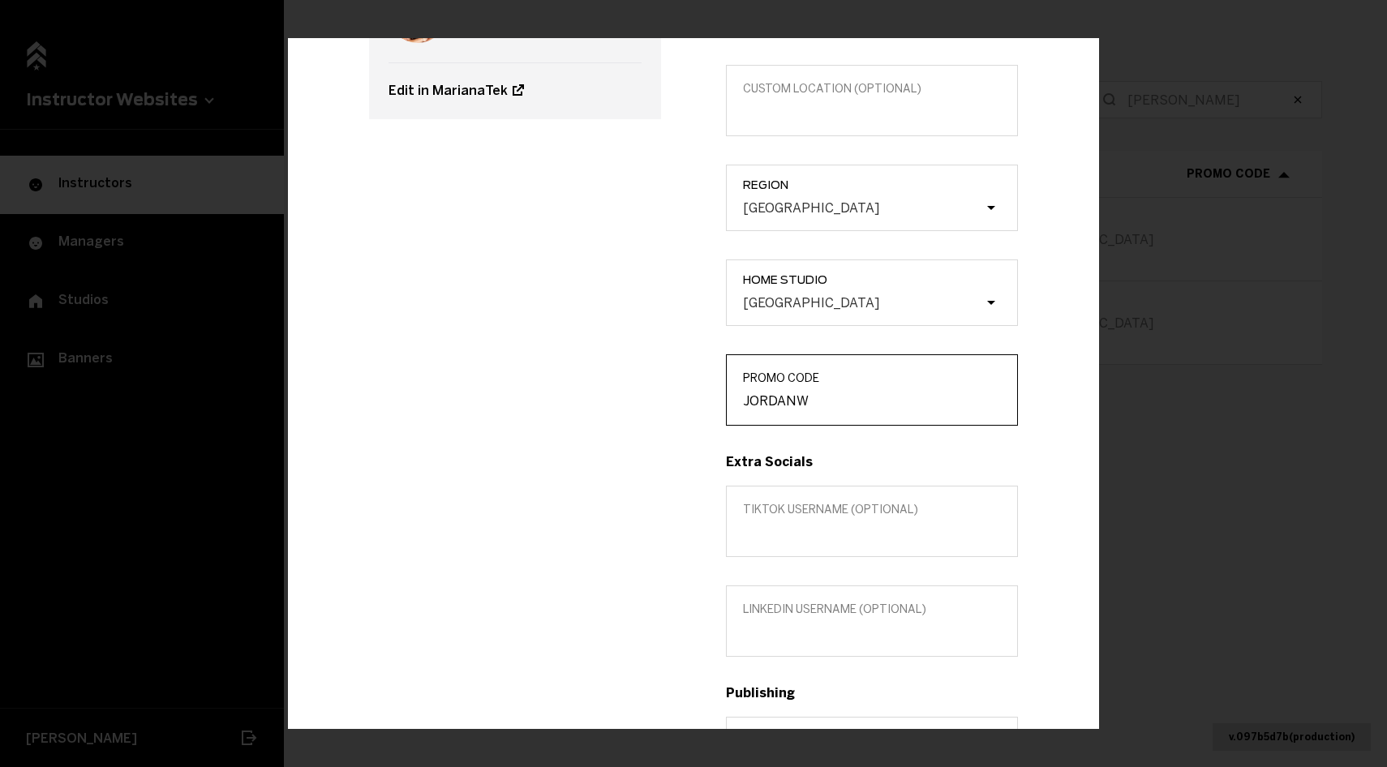
scroll to position [0, 0]
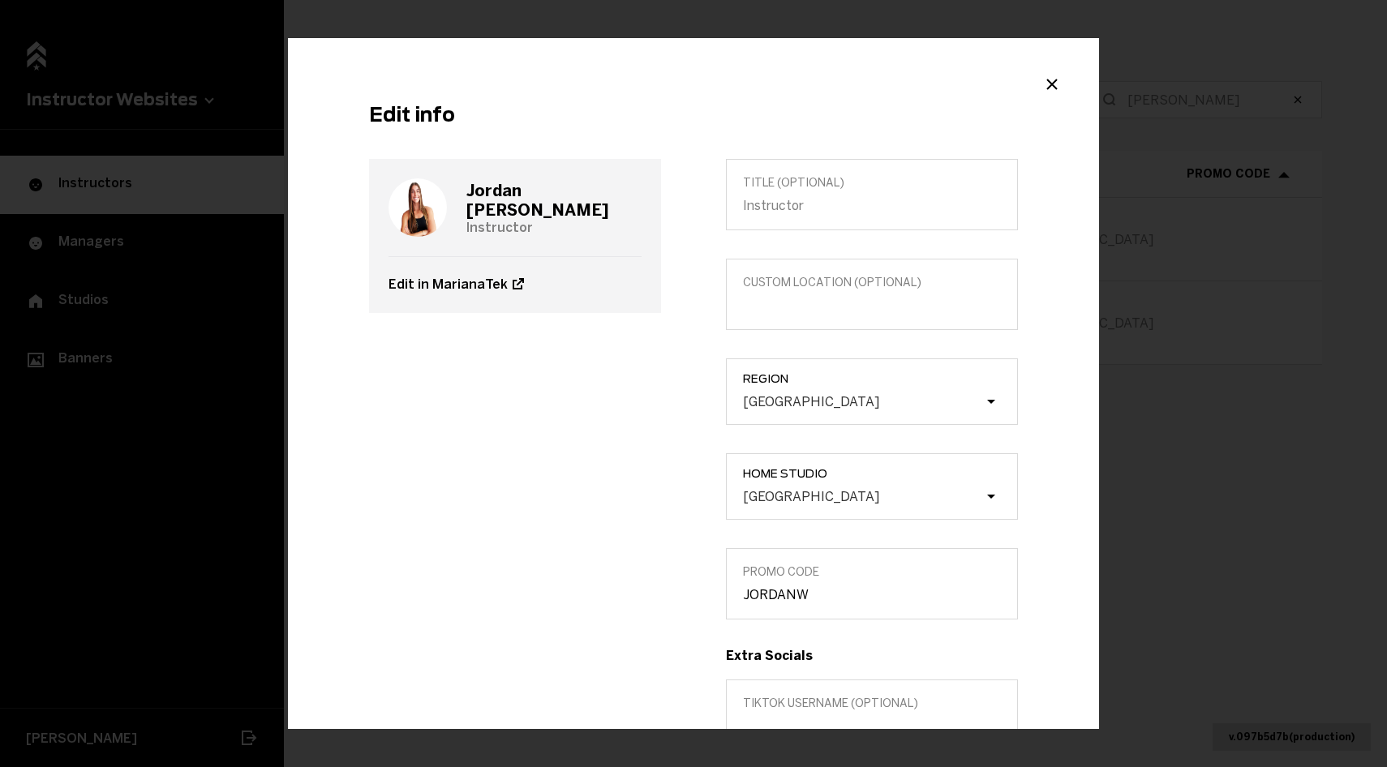
click at [530, 200] on h3 "[PERSON_NAME]" at bounding box center [553, 200] width 175 height 39
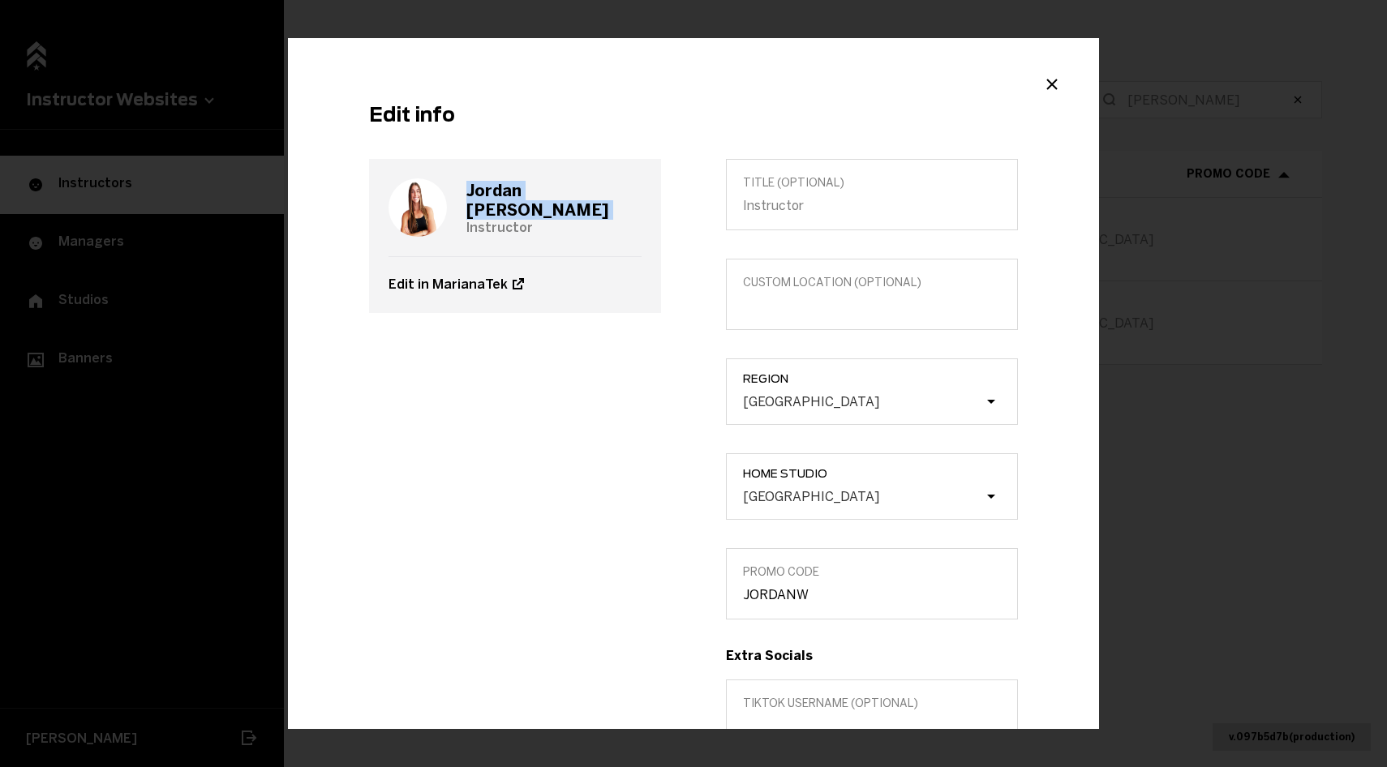
scroll to position [500, 0]
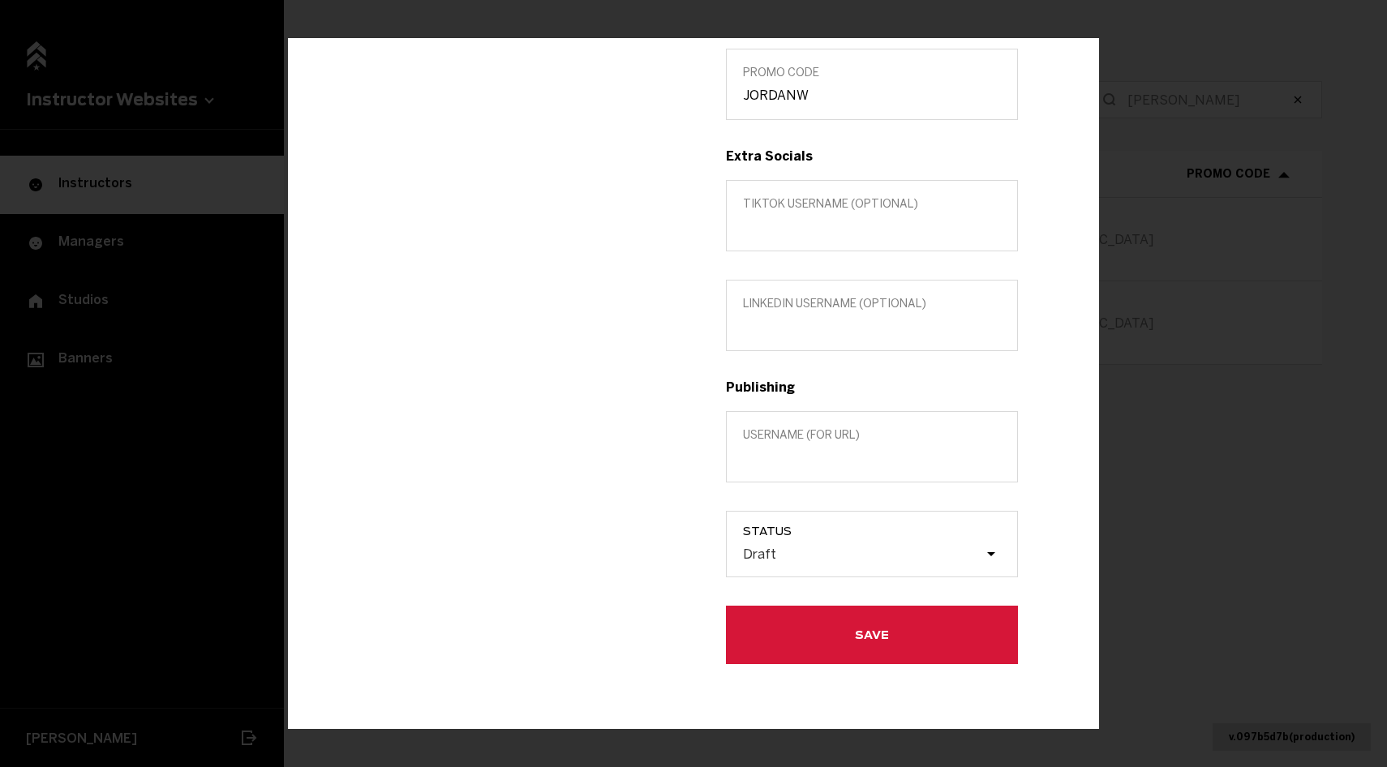
click at [798, 466] on label "Username (for url)" at bounding box center [872, 446] width 292 height 71
click at [798, 466] on input "Username (for url)" at bounding box center [872, 457] width 258 height 15
paste input "[PERSON_NAME]"
click at [782, 461] on input "[PERSON_NAME]" at bounding box center [872, 457] width 258 height 15
type input "[PERSON_NAME]"
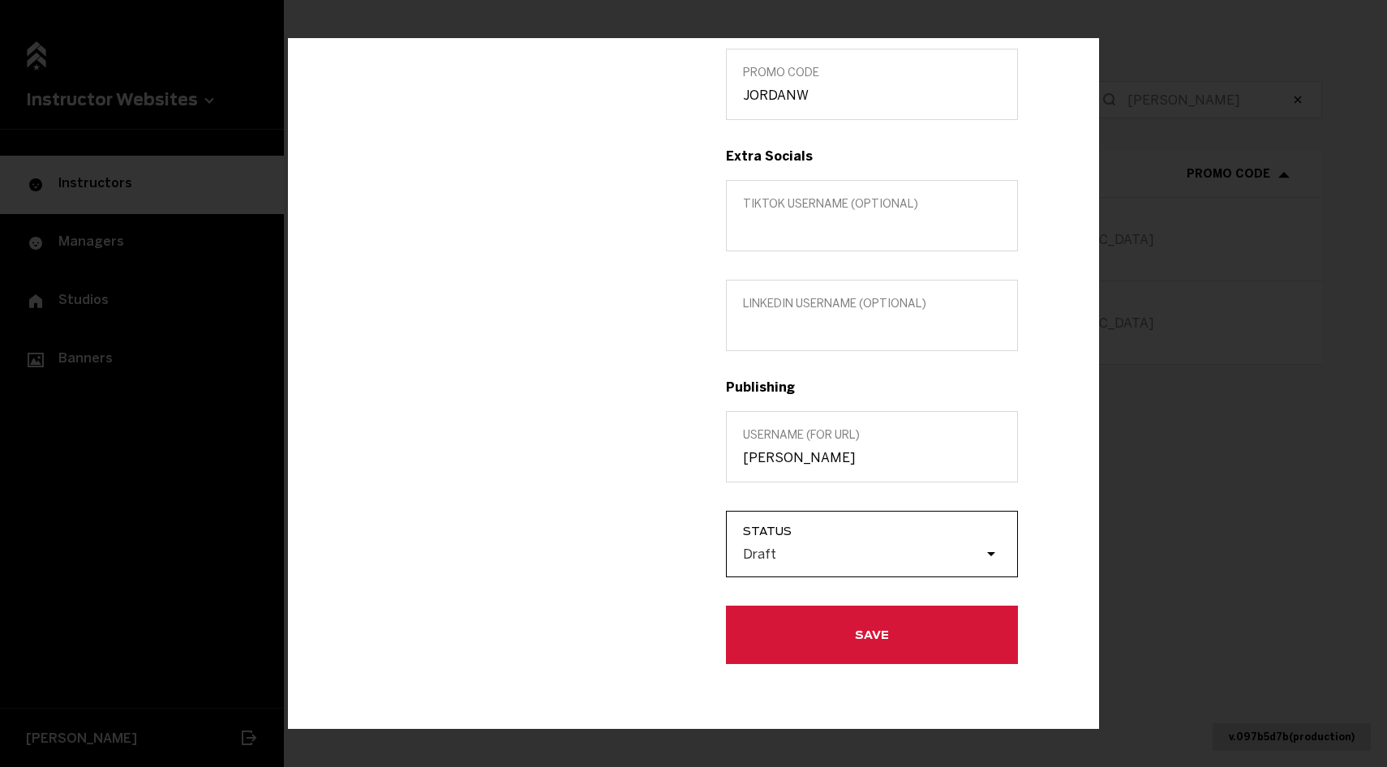
click at [827, 543] on div "Draft" at bounding box center [880, 555] width 274 height 31
click at [661, 554] on input "Status Draft" at bounding box center [661, 554] width 0 height 0
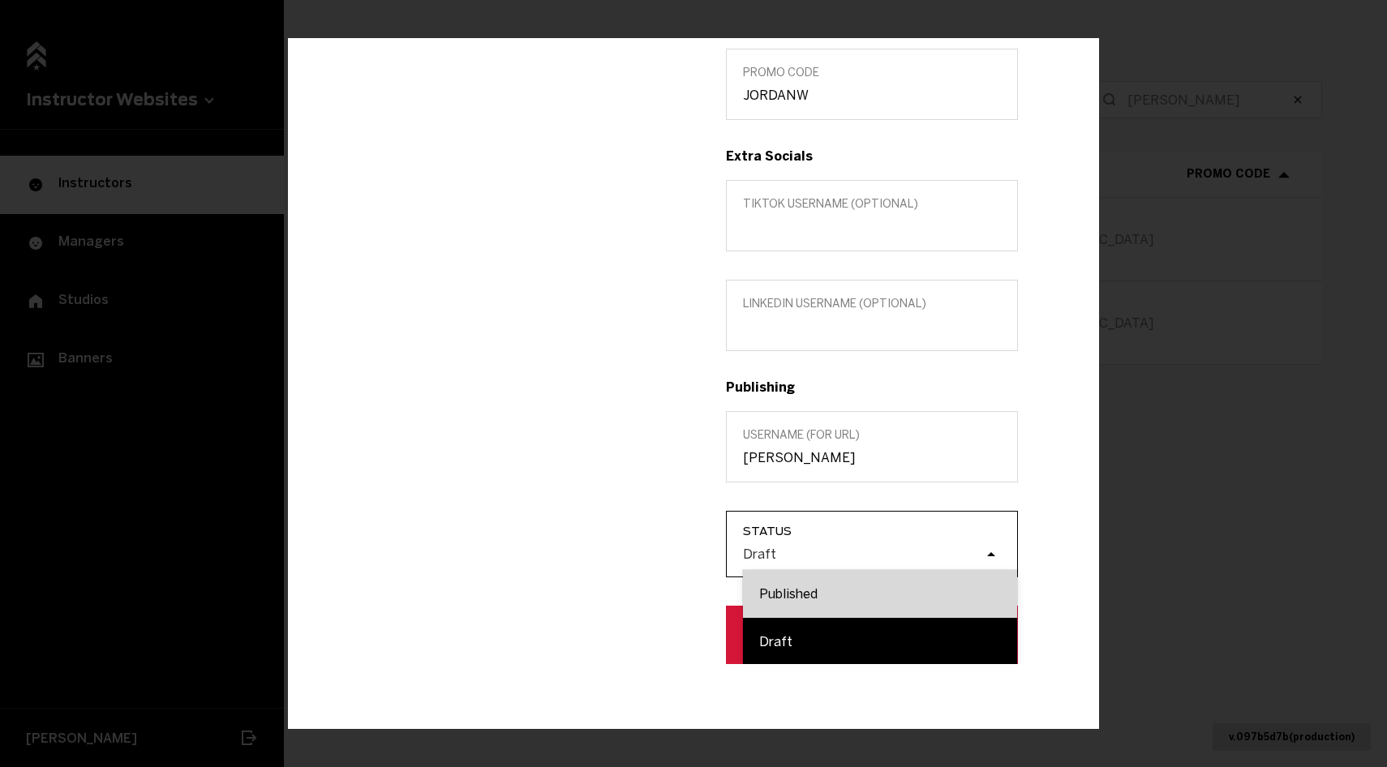
click at [816, 585] on div "Published" at bounding box center [880, 594] width 274 height 48
click at [661, 554] on input "Status option Published focused, 1 of 2. 2 results available. Use Up and Down t…" at bounding box center [661, 554] width 0 height 0
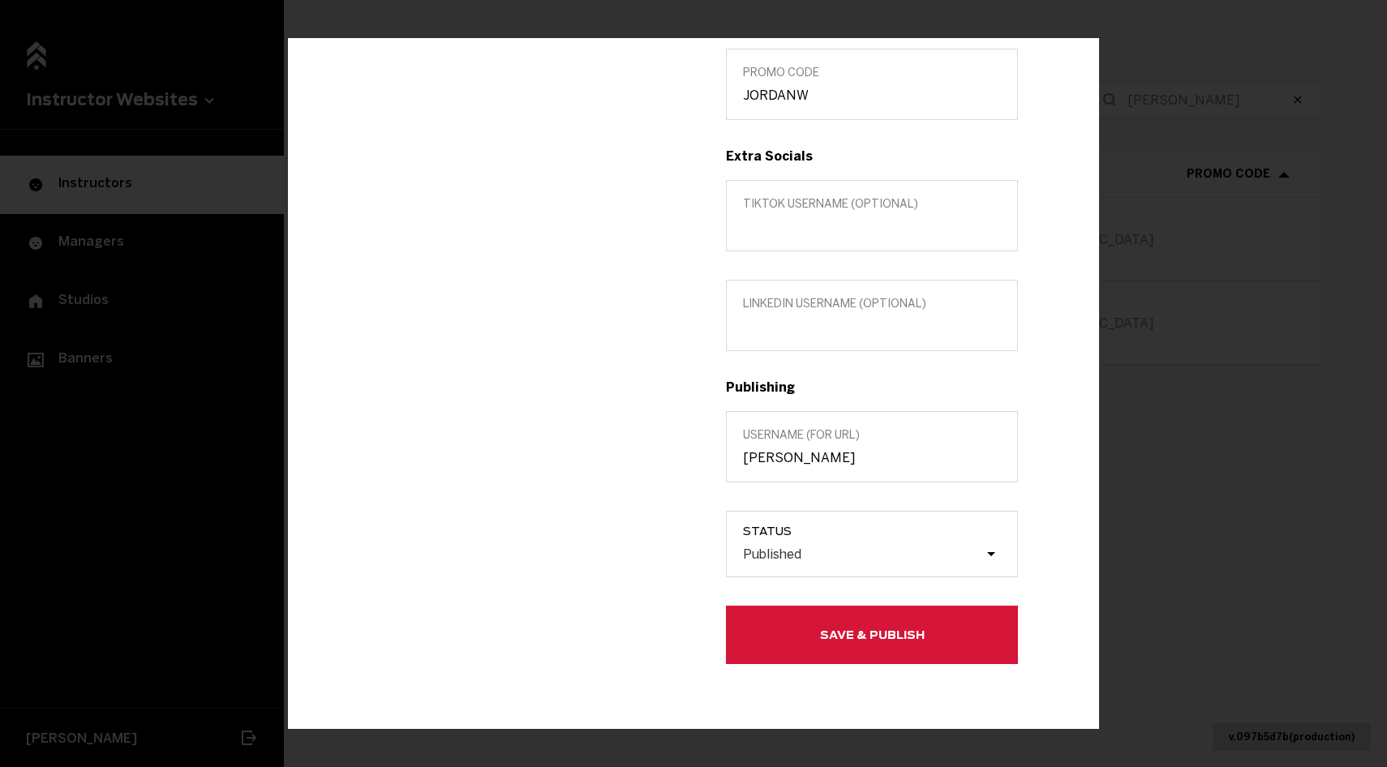
click at [819, 631] on button "Save & Publish" at bounding box center [872, 635] width 292 height 58
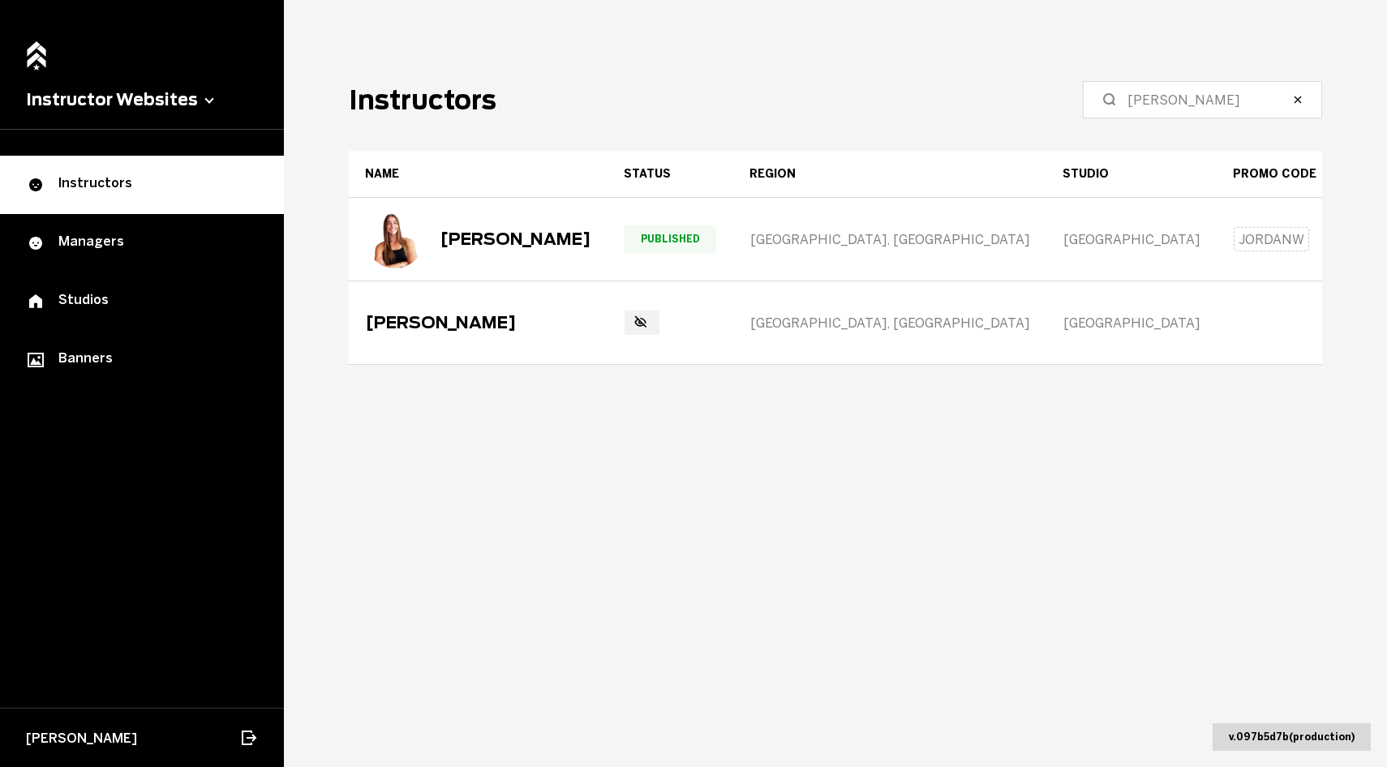
click at [1021, 454] on main "Instructors [PERSON_NAME] Name Status Region Studio Promo Code Extra Socials Sh…" at bounding box center [835, 383] width 1103 height 767
click at [1217, 105] on input "[PERSON_NAME]" at bounding box center [1208, 99] width 161 height 19
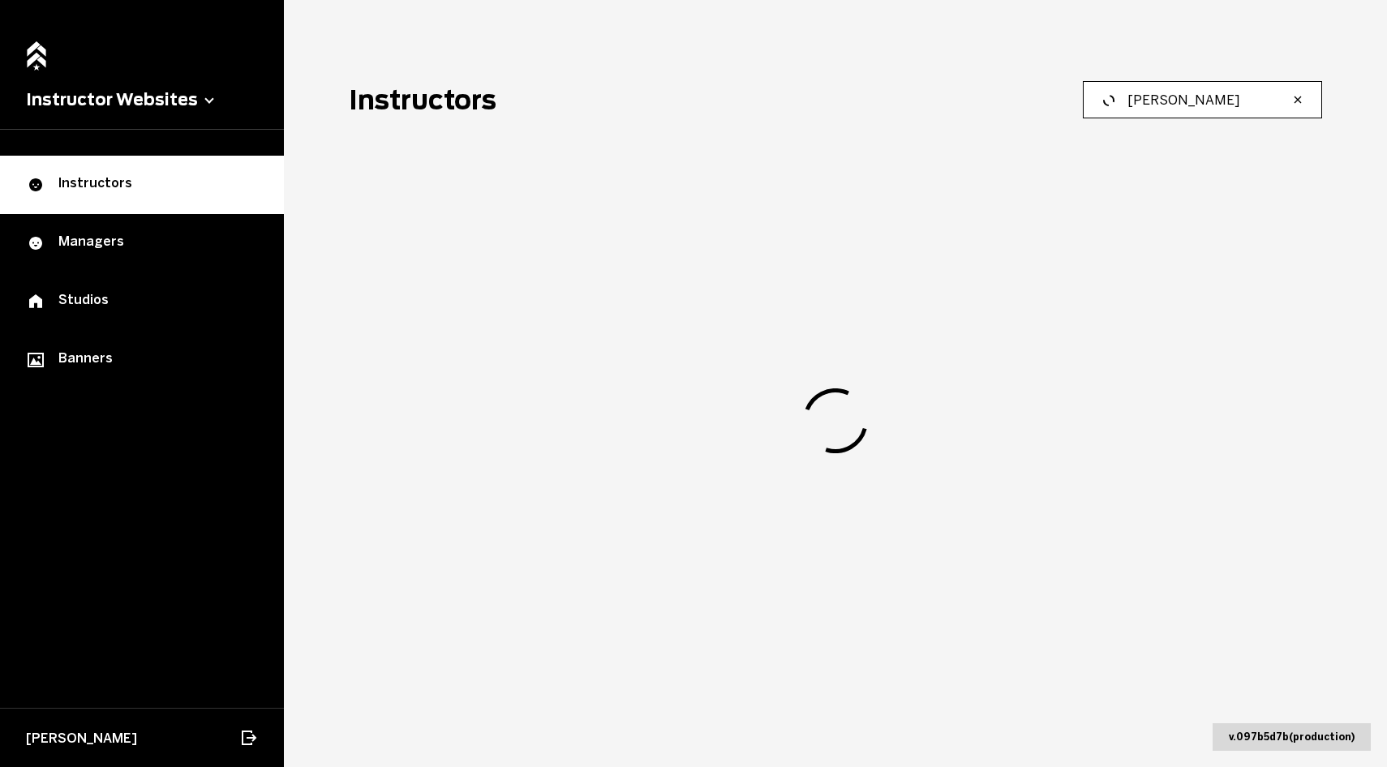
type input "[PERSON_NAME]"
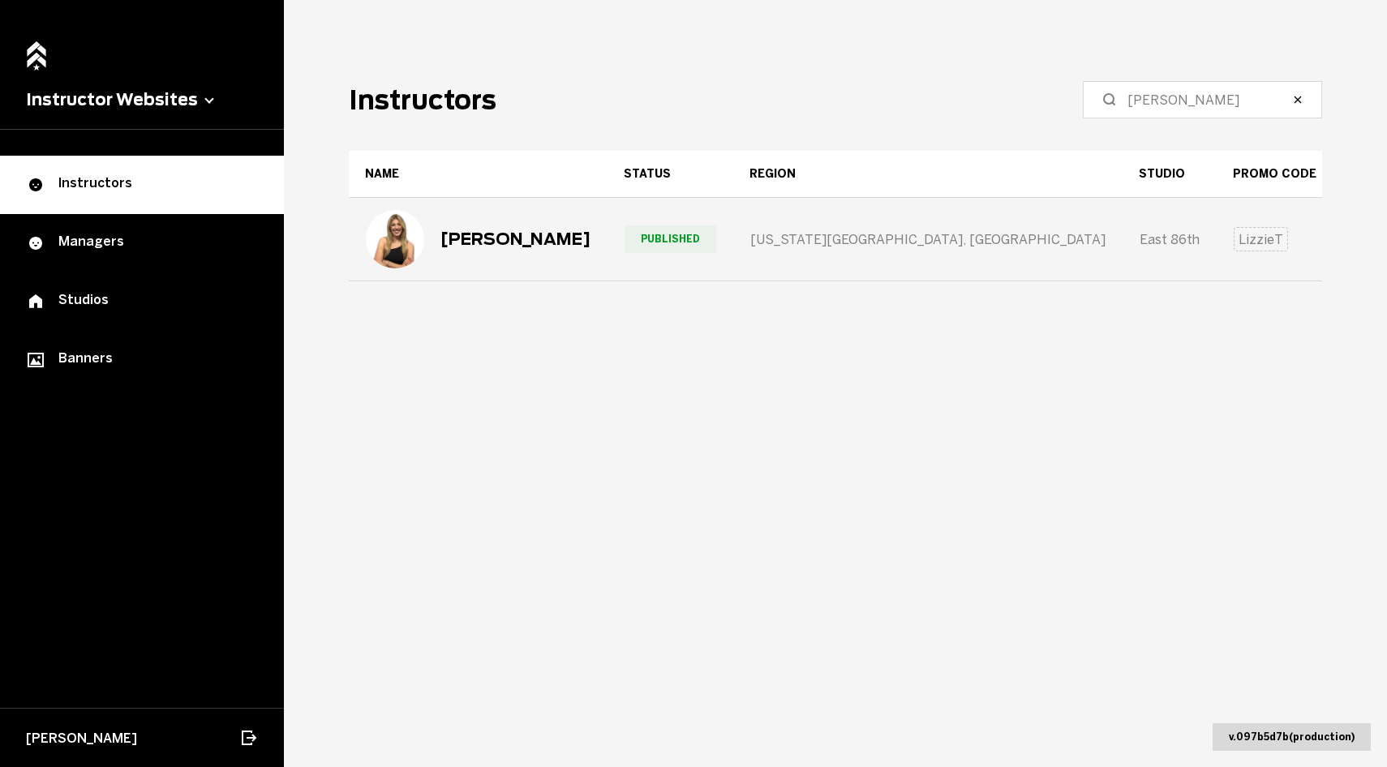
click at [528, 239] on div "[PERSON_NAME]" at bounding box center [516, 239] width 150 height 19
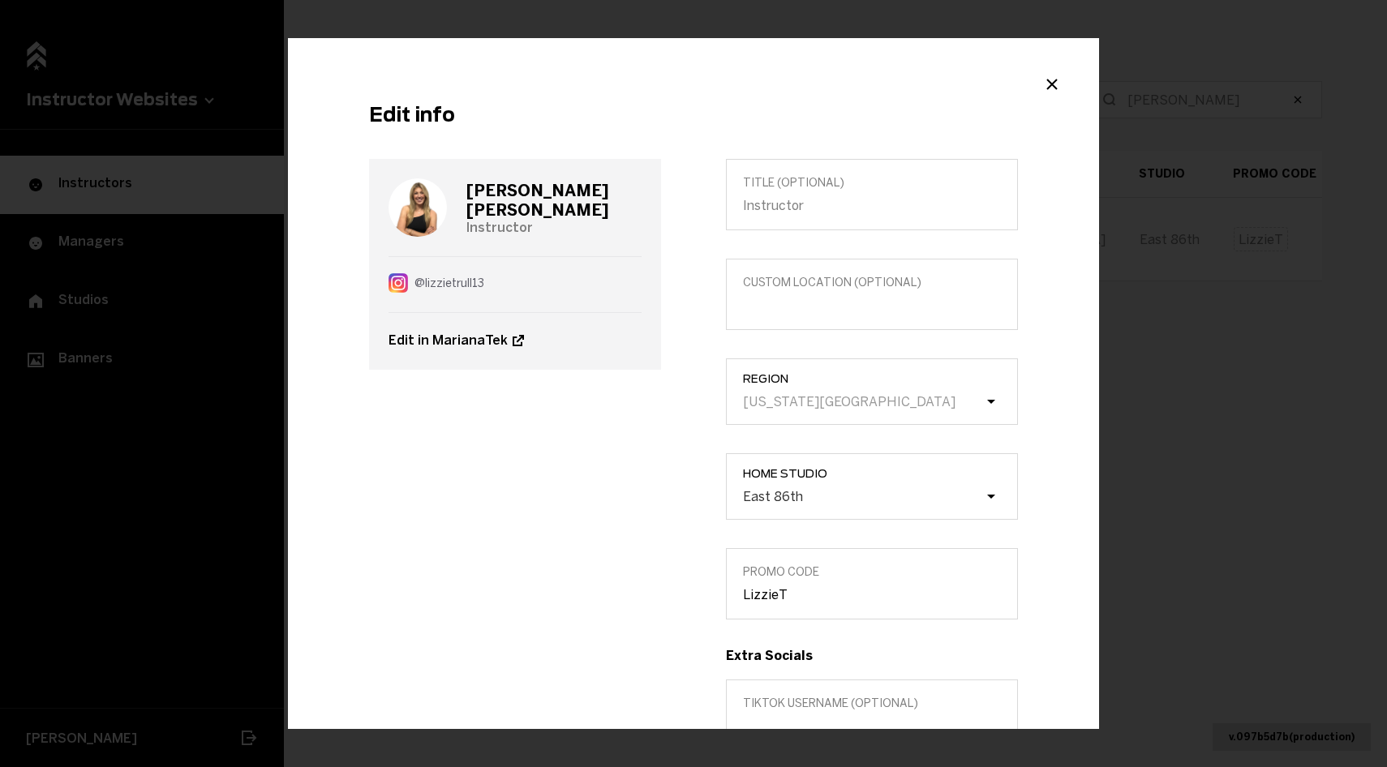
click at [800, 545] on div "Title (optional) Custom location (Optional) Region [US_STATE][GEOGRAPHIC_DATA] …" at bounding box center [872, 661] width 357 height 1005
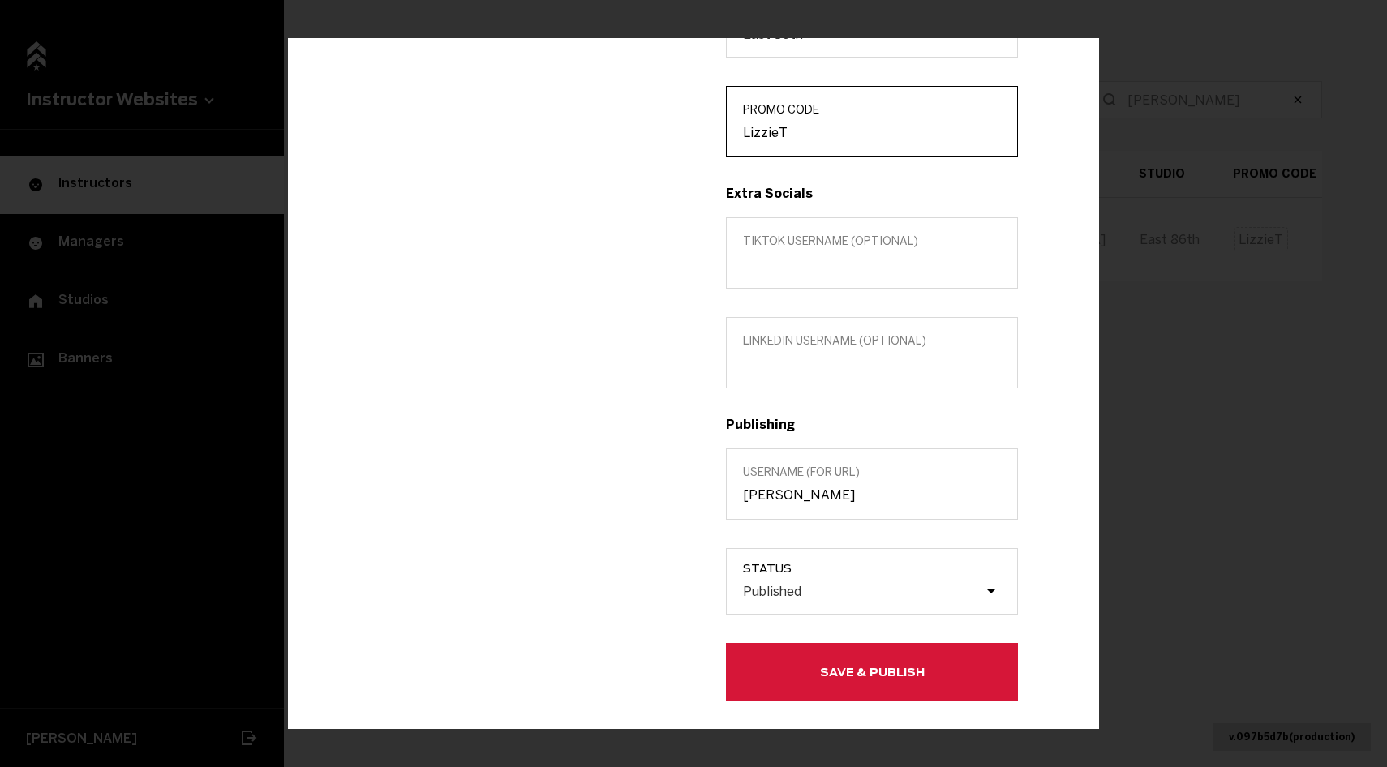
click at [818, 140] on input "LizzieT" at bounding box center [872, 132] width 258 height 15
type input "LIZZIET"
click at [819, 694] on button "Save & Publish" at bounding box center [872, 672] width 292 height 58
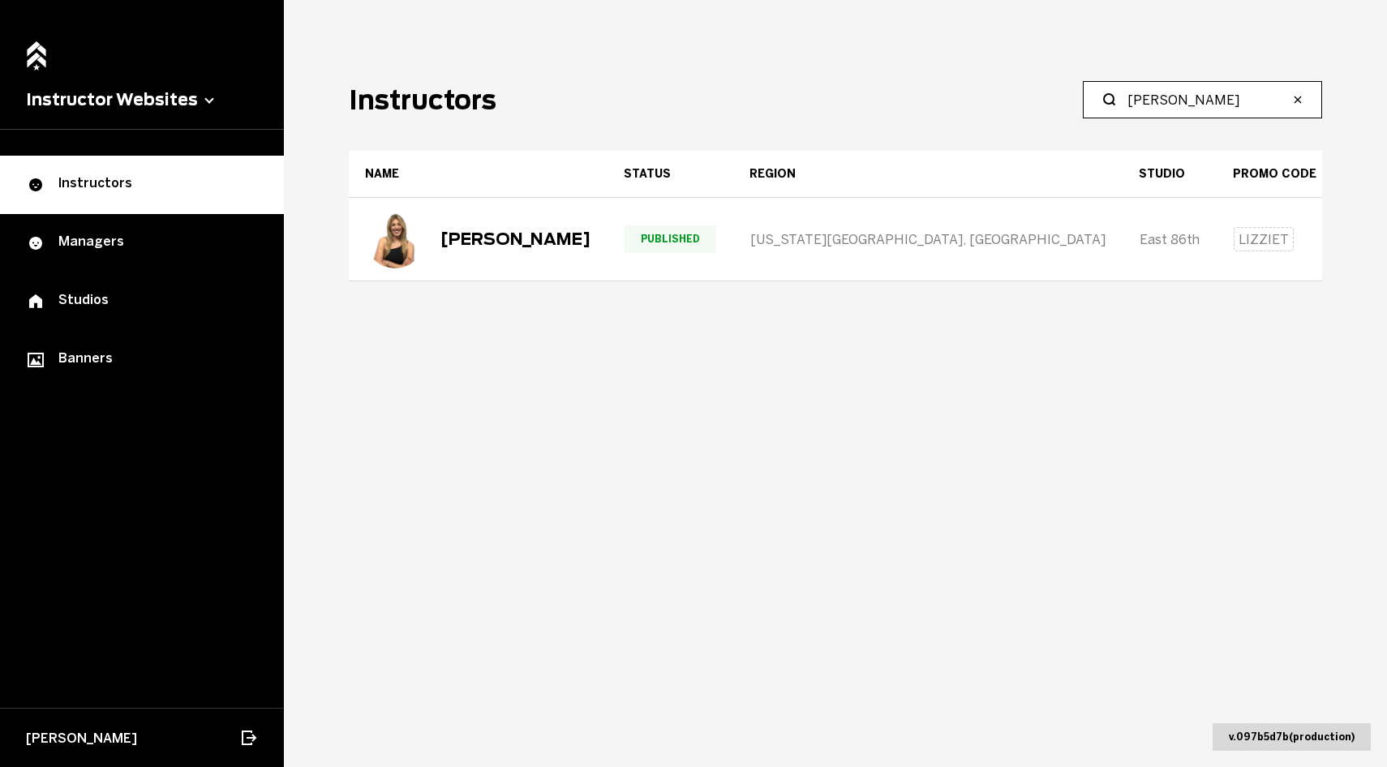
click at [1236, 100] on input "[PERSON_NAME]" at bounding box center [1208, 99] width 161 height 19
type input "[PERSON_NAME]"
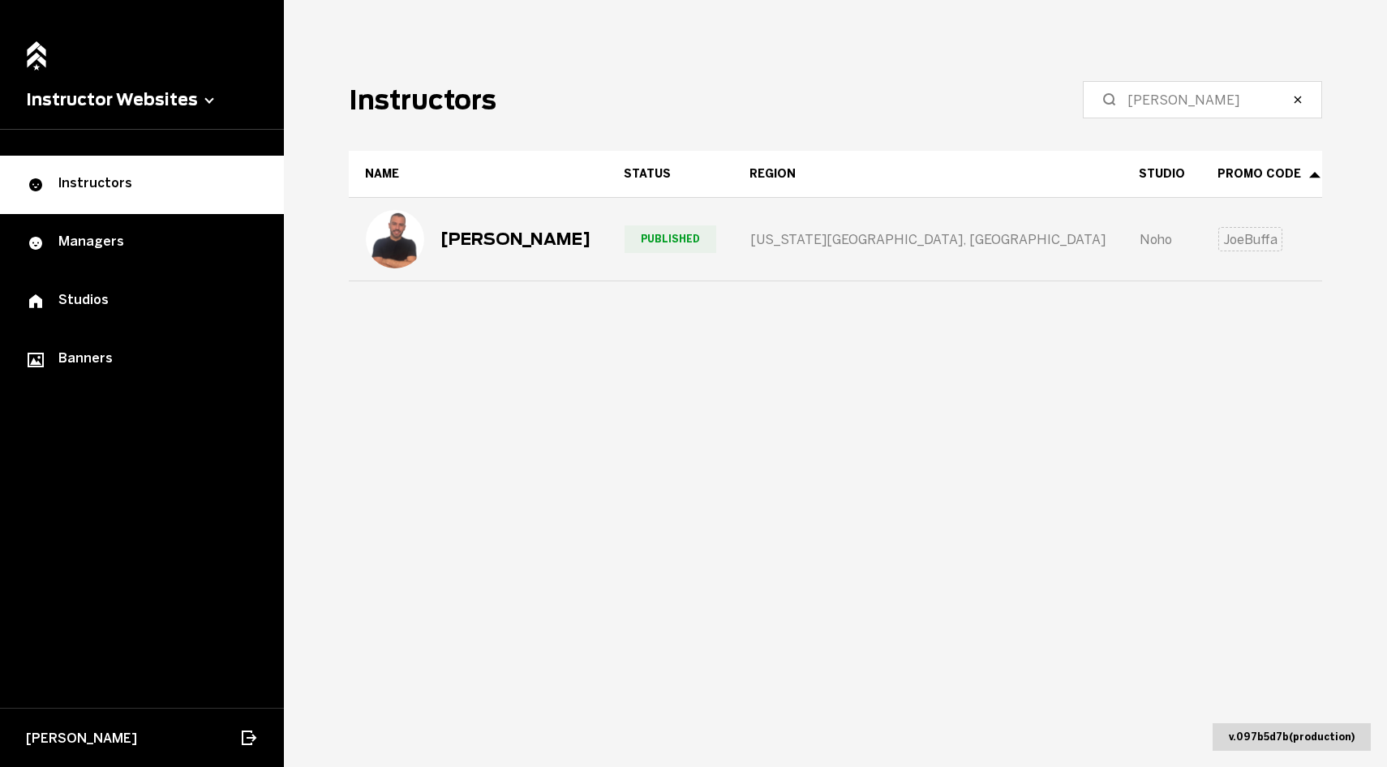
click at [511, 263] on div "[PERSON_NAME]" at bounding box center [478, 239] width 225 height 58
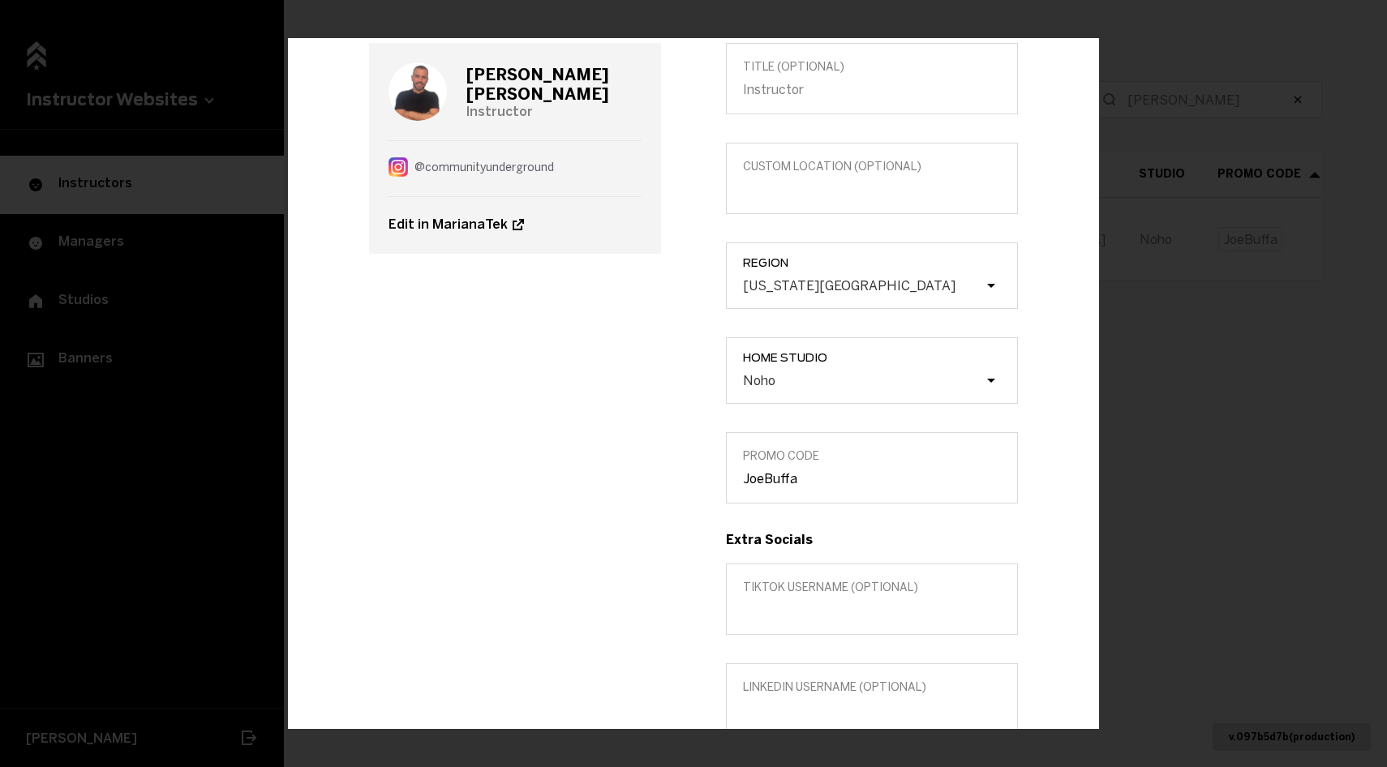
scroll to position [120, 0]
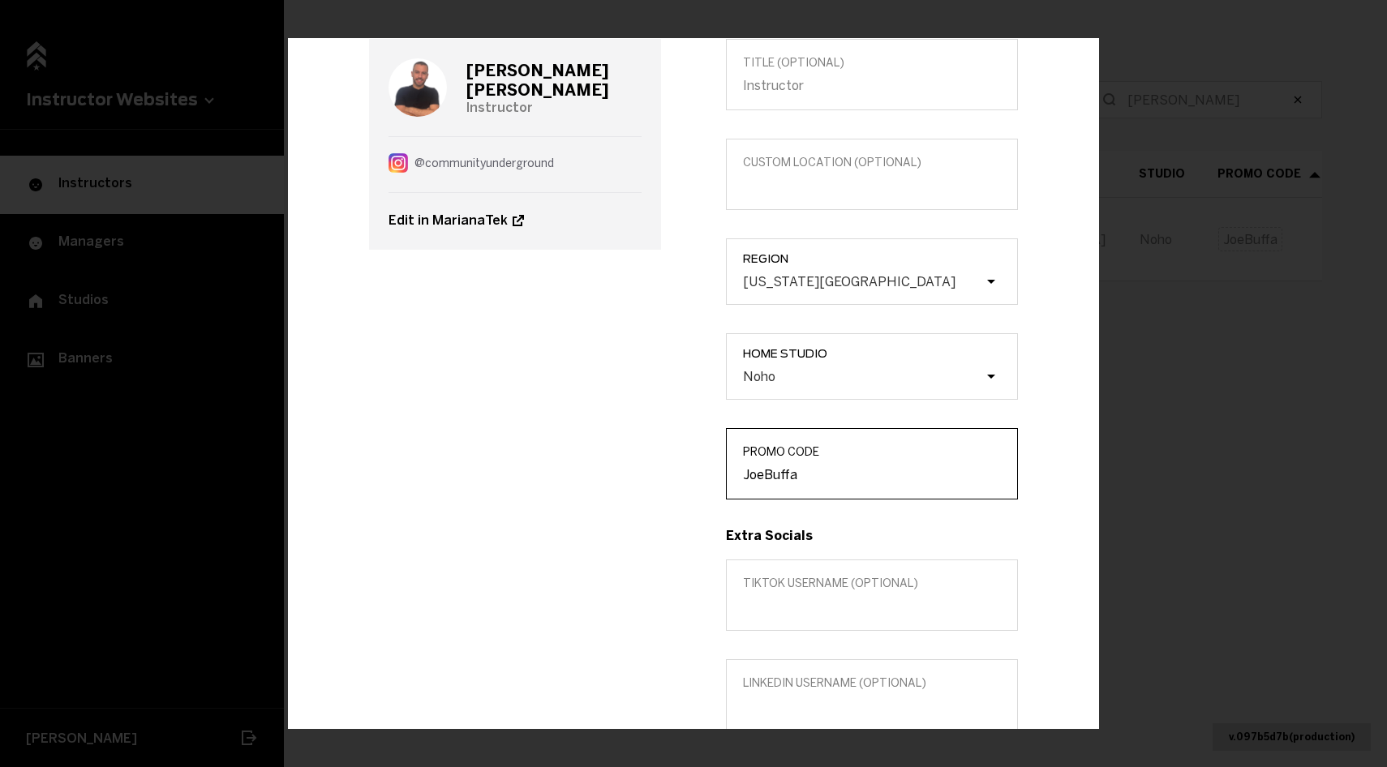
click at [795, 472] on input "JoeBuffa" at bounding box center [872, 474] width 258 height 15
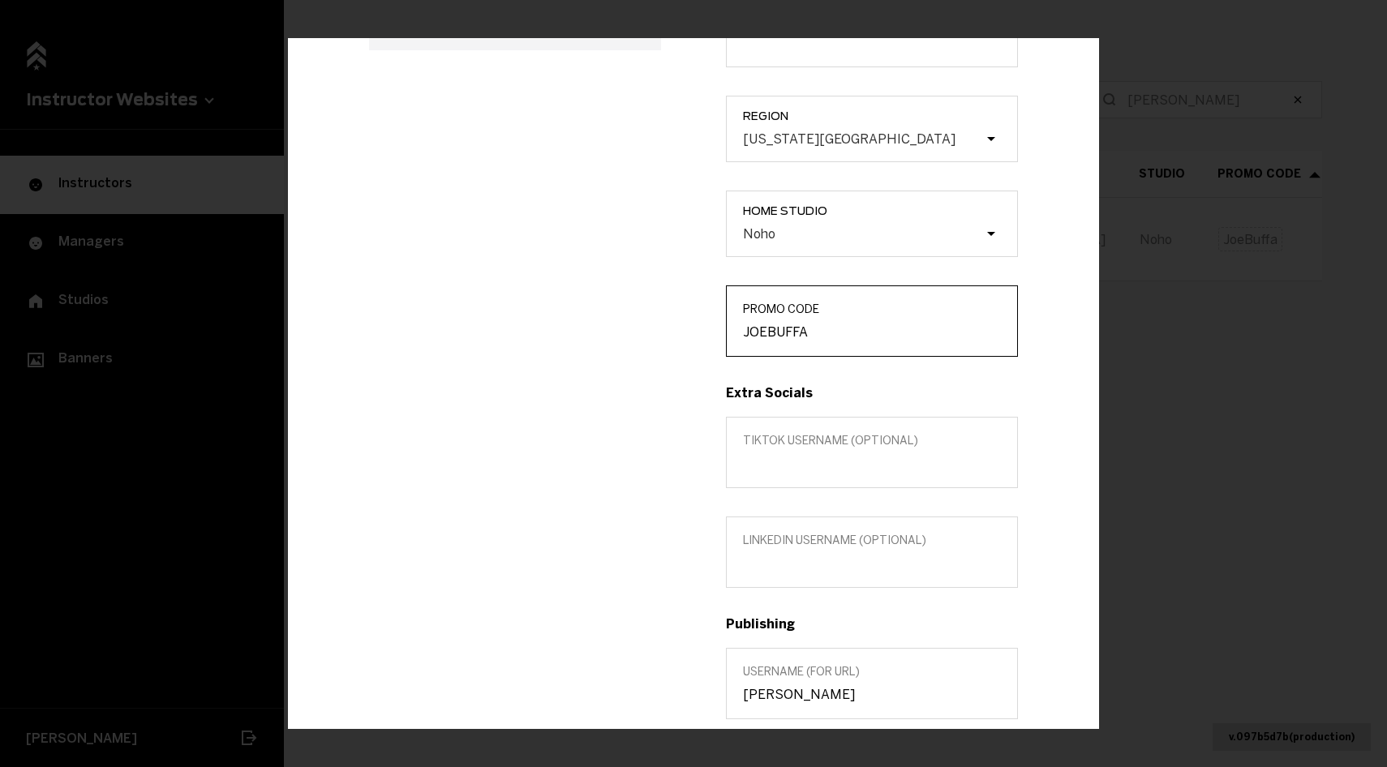
scroll to position [500, 0]
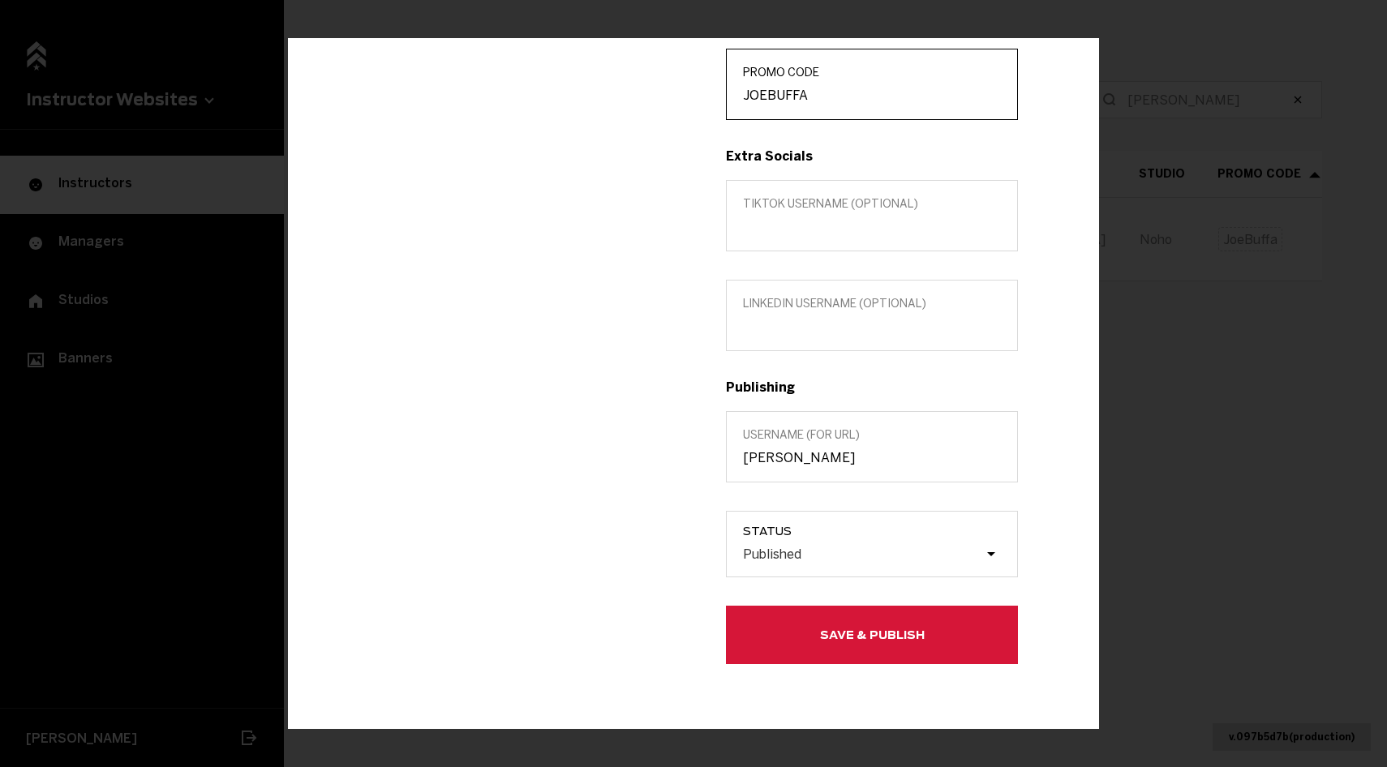
type input "JOEBUFFA"
click at [894, 665] on div "Edit info [PERSON_NAME] Instructor Edit in MarianaTek Title (optional) Custom l…" at bounding box center [693, 383] width 811 height 690
click at [871, 632] on button "Save & Publish" at bounding box center [872, 635] width 292 height 58
